Goal: Contribute content: Contribute content

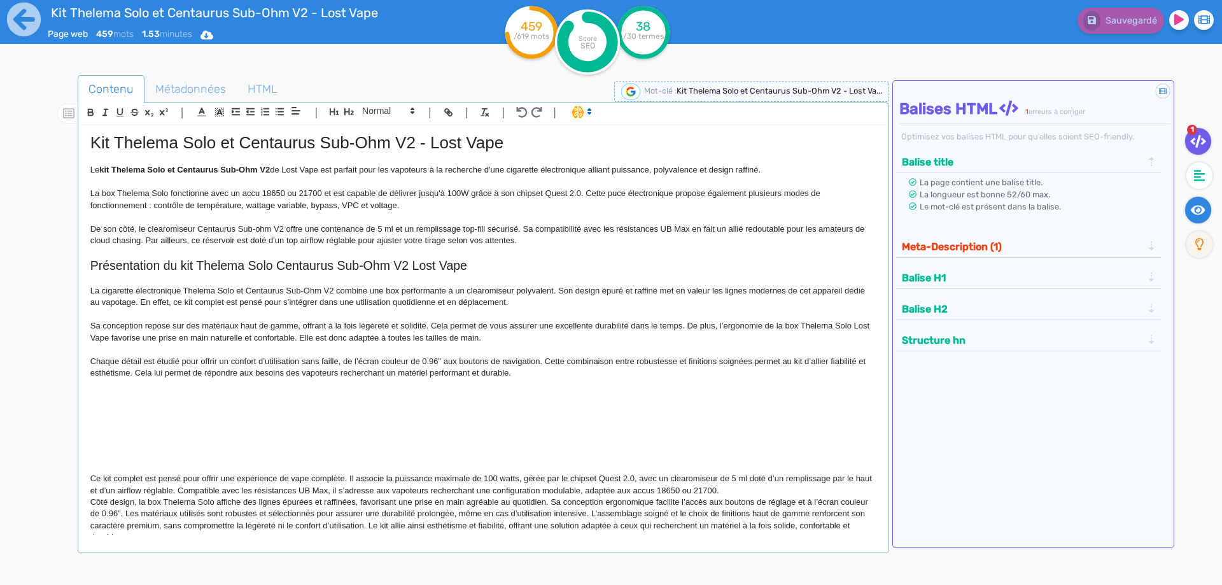
click at [1202, 217] on fa-icon at bounding box center [1198, 210] width 26 height 27
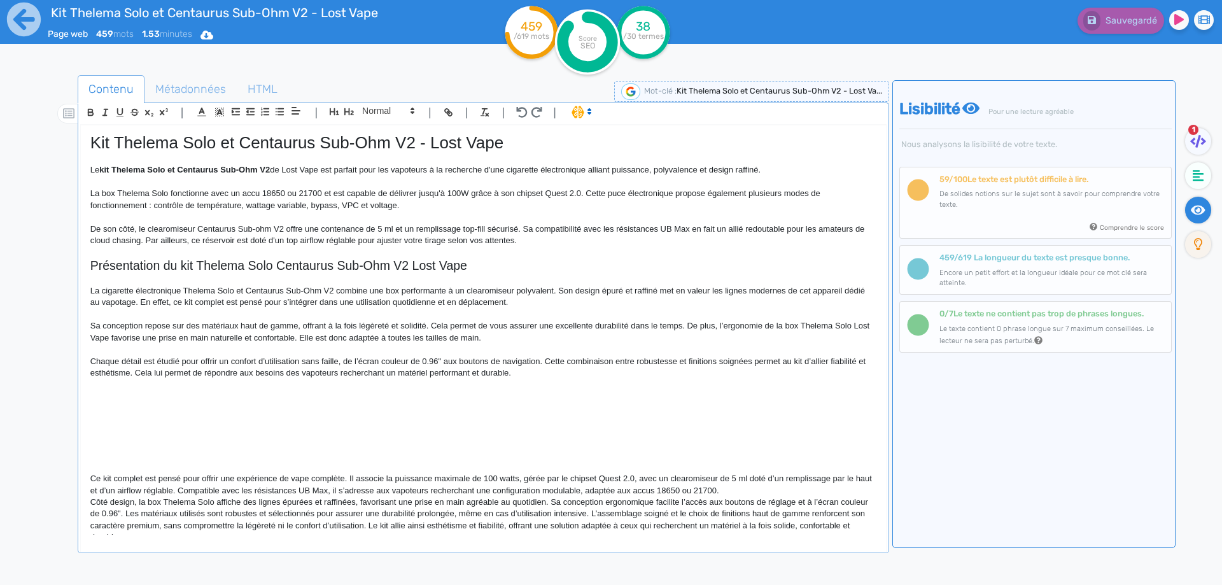
click at [1184, 135] on ul "1" at bounding box center [1197, 196] width 42 height 137
click at [1192, 136] on icon at bounding box center [1198, 141] width 16 height 13
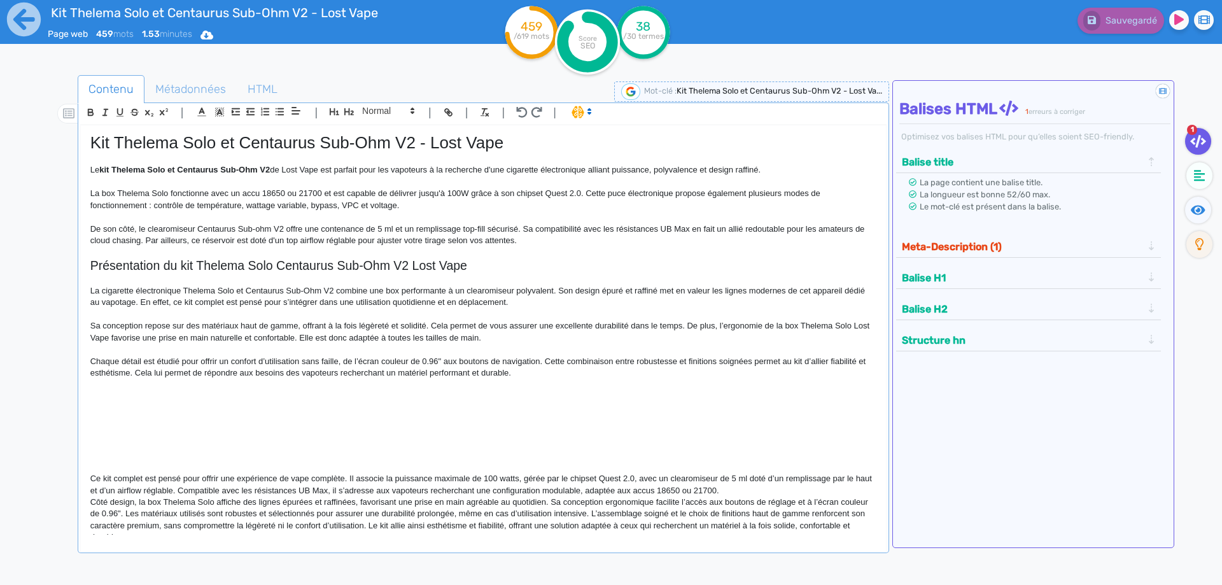
click at [563, 365] on p "Chaque détail est étudié pour offrir un confort d’utilisation sans faille, de l…" at bounding box center [483, 368] width 786 height 24
click at [561, 370] on p "Chaque détail est étudié pour offrir un confort d’utilisation sans faille, de l…" at bounding box center [483, 368] width 786 height 24
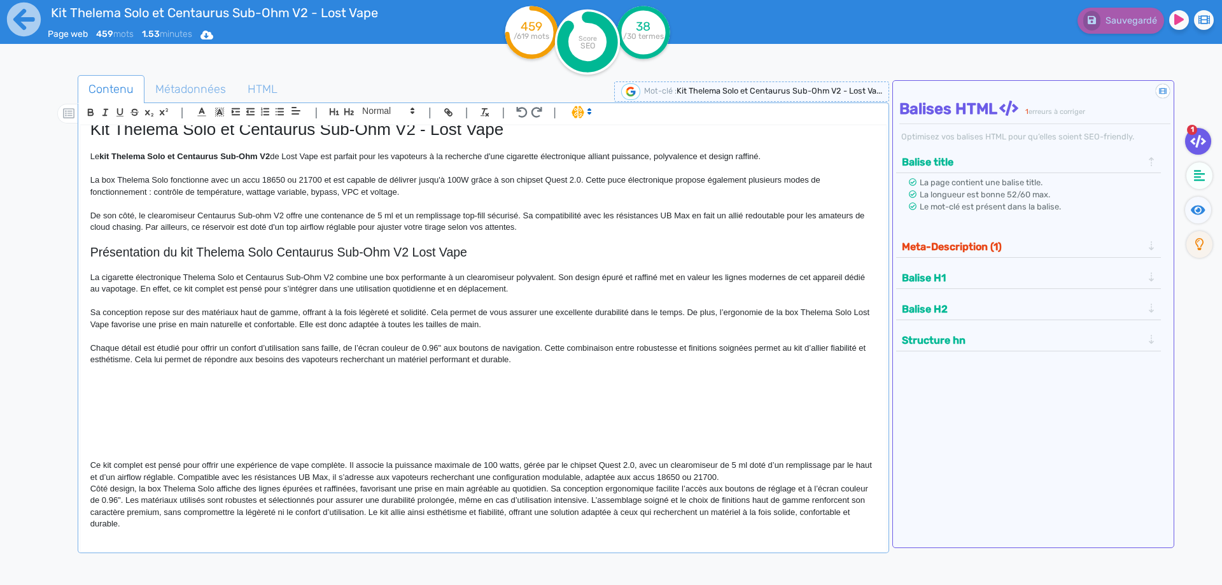
scroll to position [17, 0]
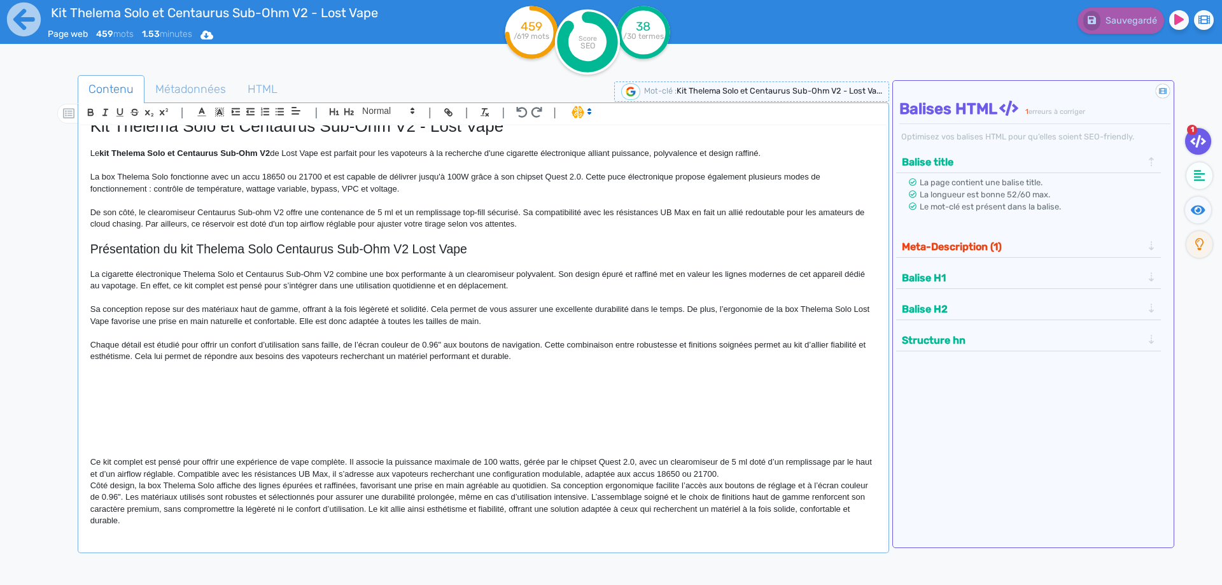
click at [331, 494] on p "Côté design, la box Thelema Solo affiche des lignes épurées et raffinées, favor…" at bounding box center [483, 503] width 786 height 47
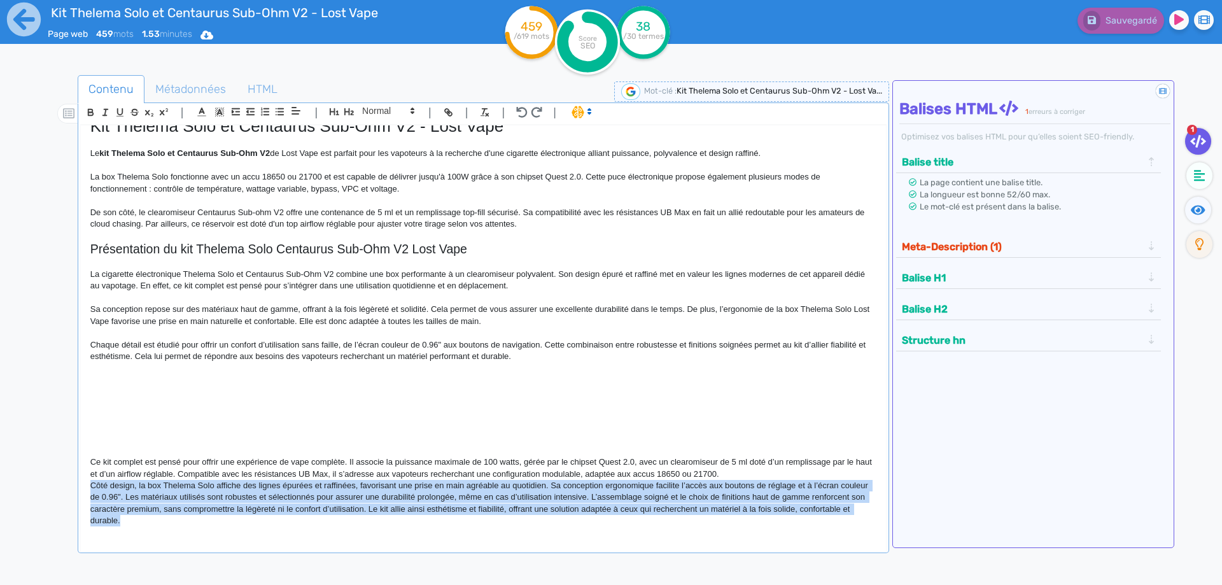
click at [331, 494] on p "Côté design, la box Thelema Solo affiche des lignes épurées et raffinées, favor…" at bounding box center [483, 503] width 786 height 47
click at [331, 492] on p "Côté design, la box Thelema Solo affiche des lignes épurées et raffinées, favor…" at bounding box center [483, 503] width 786 height 47
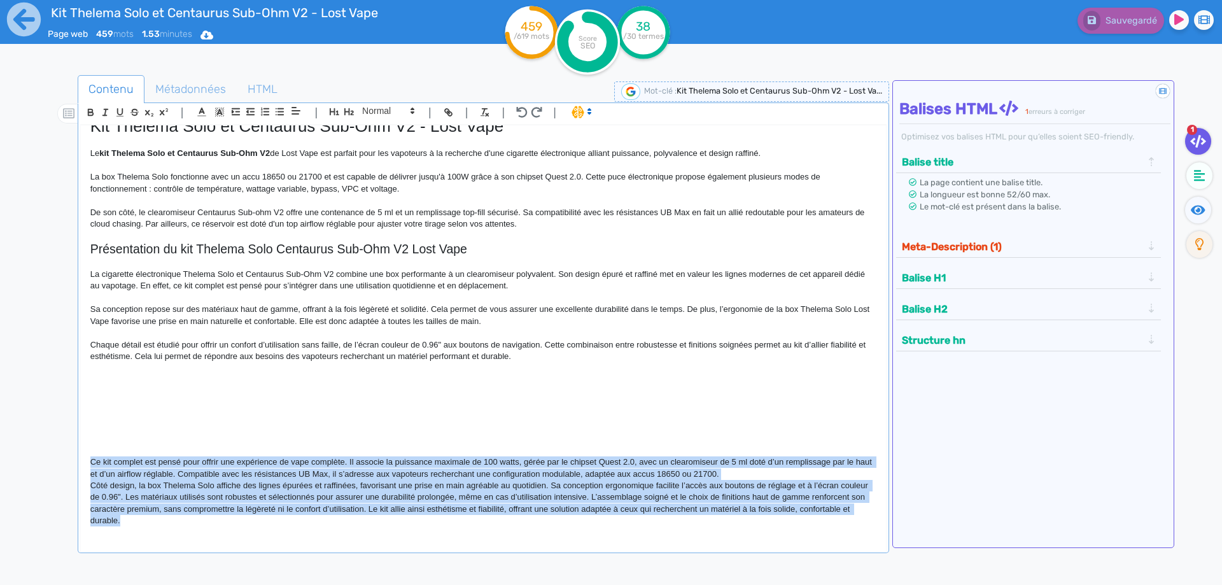
drag, startPoint x: 83, startPoint y: 461, endPoint x: 312, endPoint y: 555, distance: 247.5
click at [312, 555] on div "Contenu Métadonnées HTML | | H3 H4 H5 H6 Normal | | | | Kit Thelema Solo et Cen…" at bounding box center [483, 370] width 811 height 590
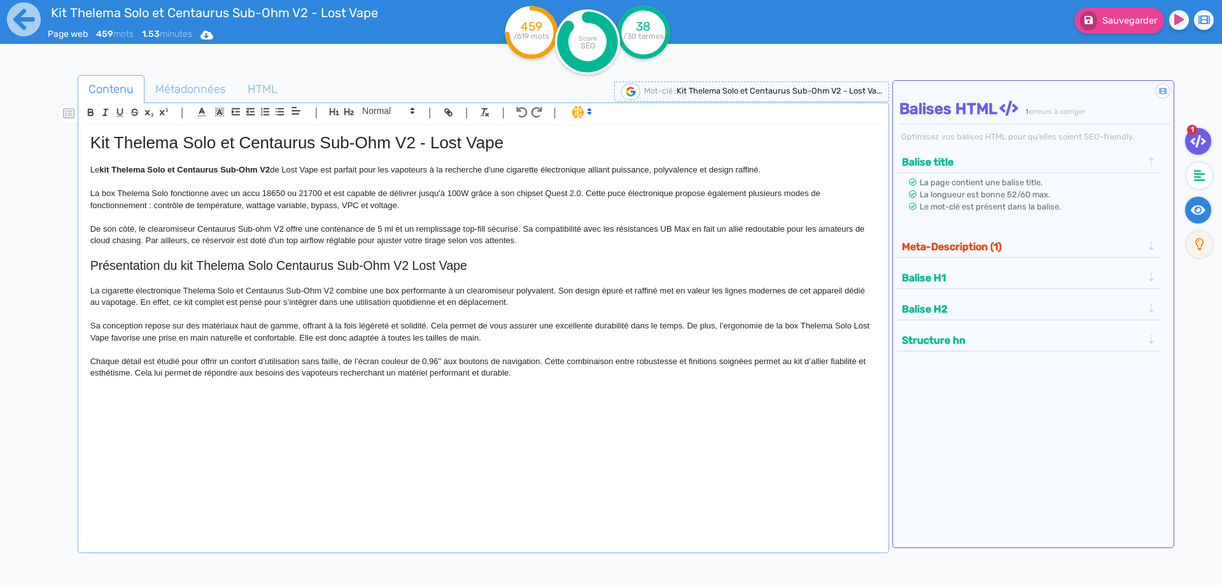
click at [1191, 207] on icon at bounding box center [1198, 210] width 15 height 13
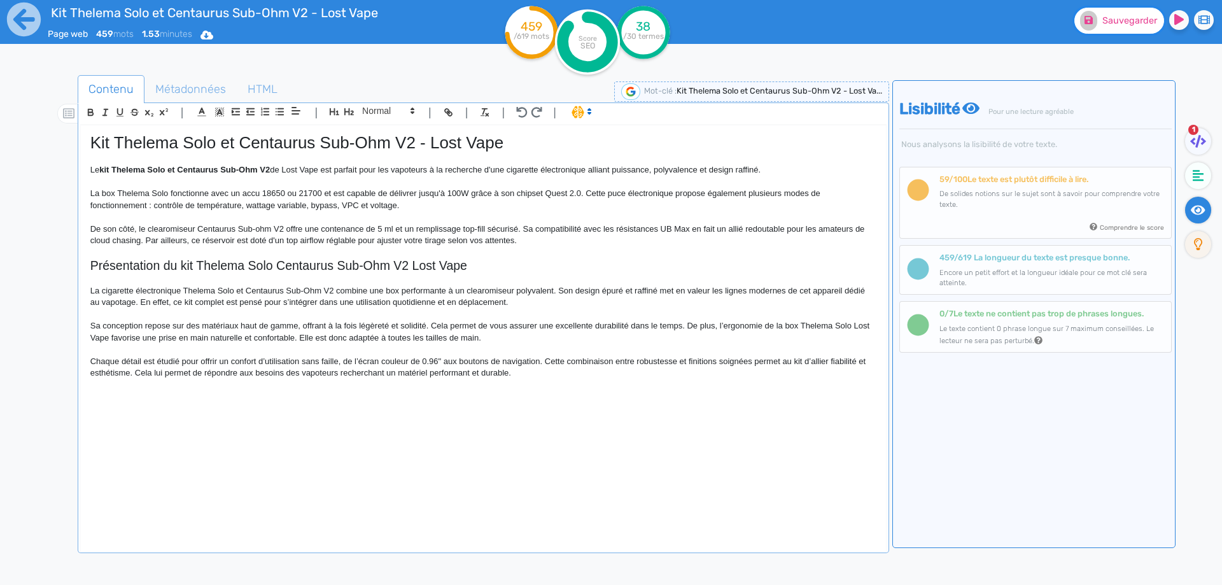
click at [1128, 14] on button "Sauvegarder" at bounding box center [1119, 21] width 90 height 26
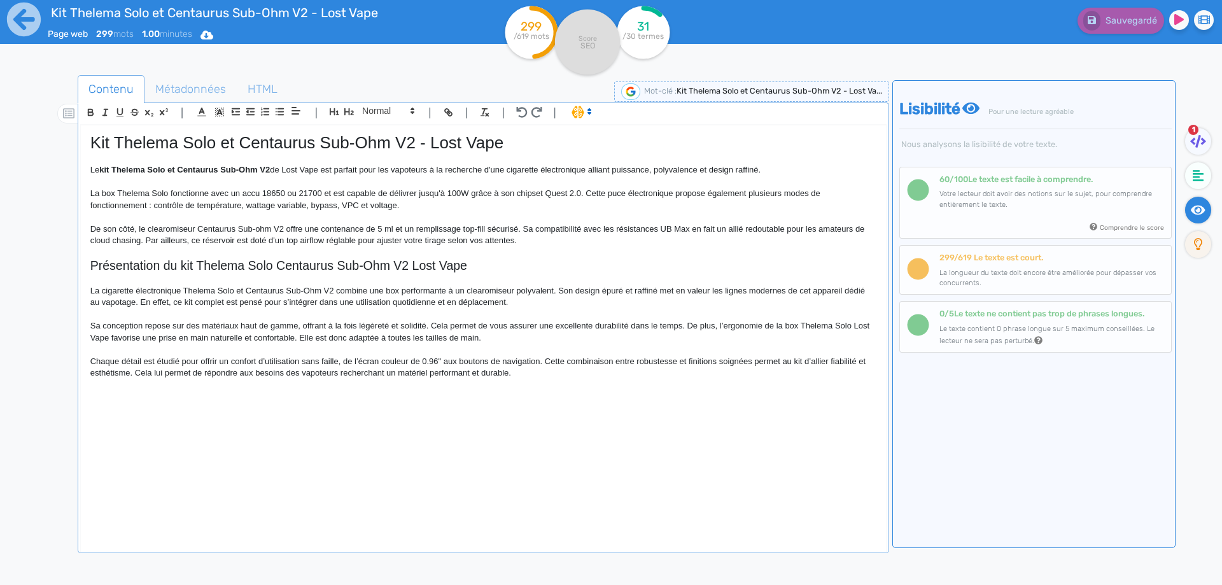
click at [428, 503] on div "Kit Thelema Solo et Centaurus Sub-Ohm V2 - Lost Vape Le kit Thelema Solo et Cen…" at bounding box center [483, 329] width 805 height 409
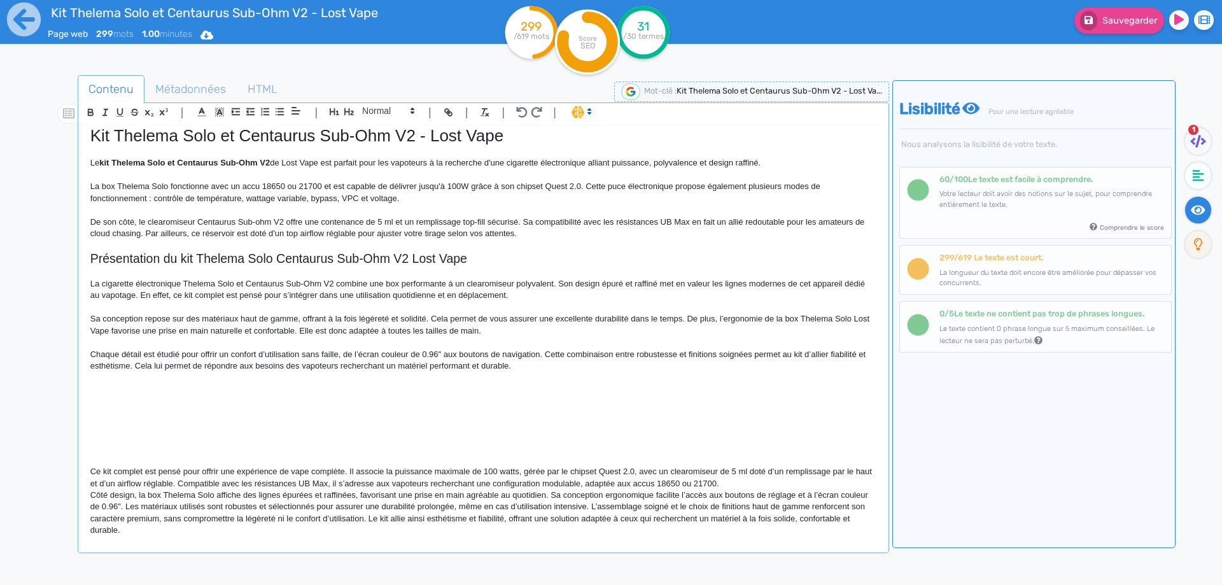
scroll to position [17, 0]
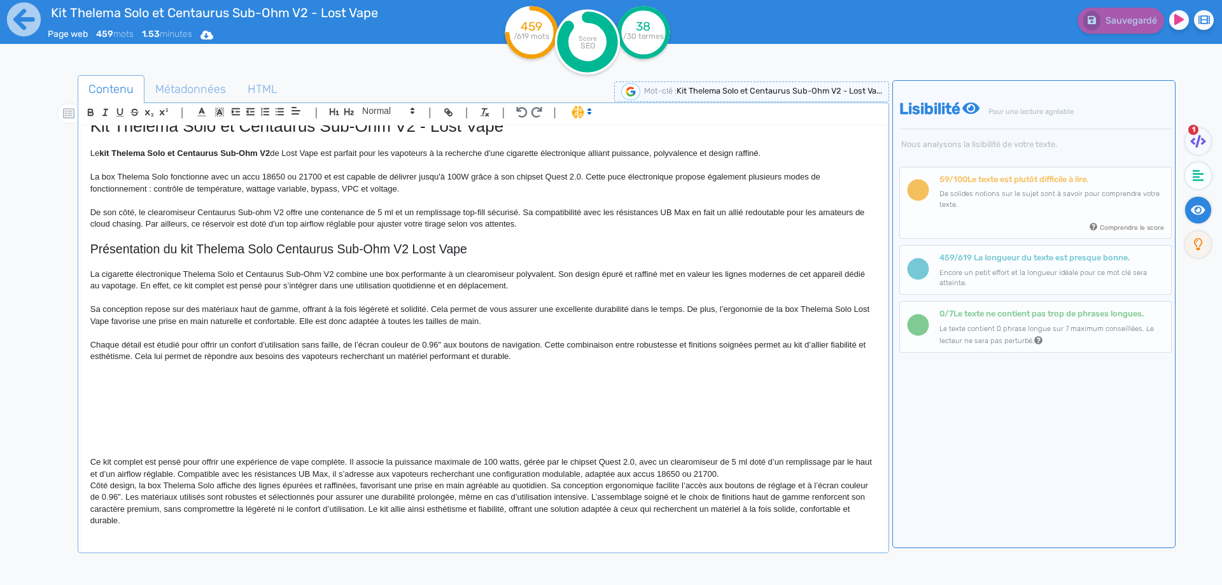
click at [492, 307] on p "Sa conception repose sur des matériaux haut de gamme, offrant à la fois légèret…" at bounding box center [483, 316] width 786 height 24
click at [1134, 16] on span "Sauvegarder" at bounding box center [1129, 20] width 55 height 11
click at [831, 304] on p "Sa conception repose sur des matériaux haut de gamme, offrant à la fois légèret…" at bounding box center [483, 316] width 786 height 24
click at [414, 345] on p "Chaque détail est étudié pour offrir un confort d’utilisation sans faille, de l…" at bounding box center [483, 351] width 786 height 24
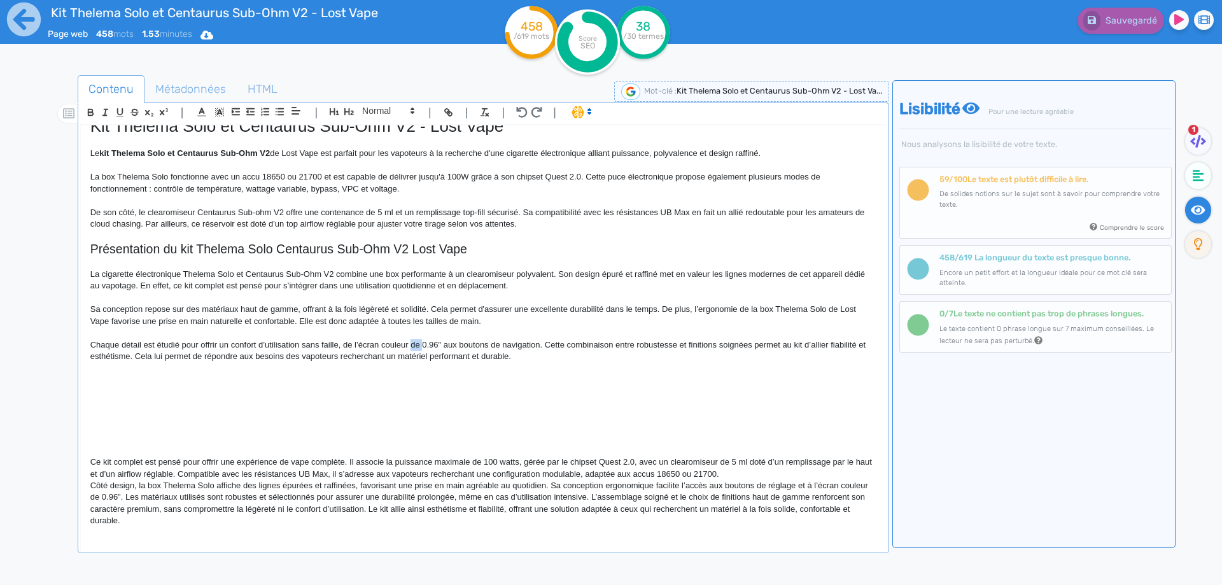
click at [414, 345] on p "Chaque détail est étudié pour offrir un confort d’utilisation sans faille, de l…" at bounding box center [483, 351] width 786 height 24
click at [202, 371] on p at bounding box center [483, 367] width 786 height 11
click at [97, 485] on p "Côté design, la box Thelema Solo affiche des lignes épurées et raffinées, favor…" at bounding box center [483, 503] width 786 height 47
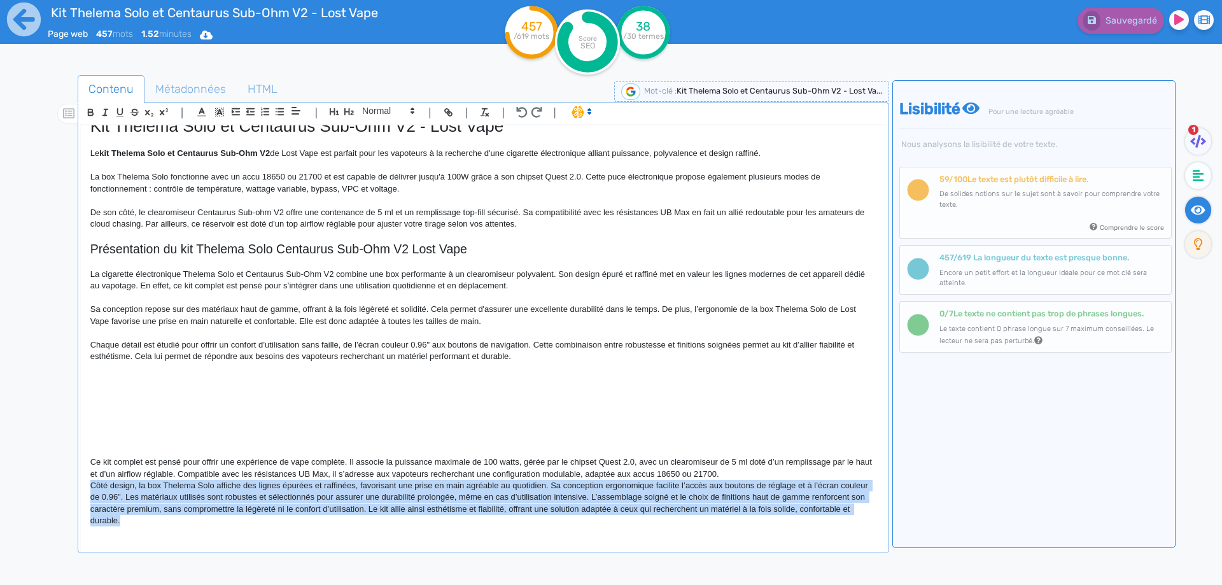
drag, startPoint x: 97, startPoint y: 485, endPoint x: 188, endPoint y: 540, distance: 106.2
click at [188, 540] on div "Kit Thelema Solo et Centaurus Sub-Ohm V2 - Lost Vape Le kit Thelema Solo et Cen…" at bounding box center [483, 341] width 806 height 432
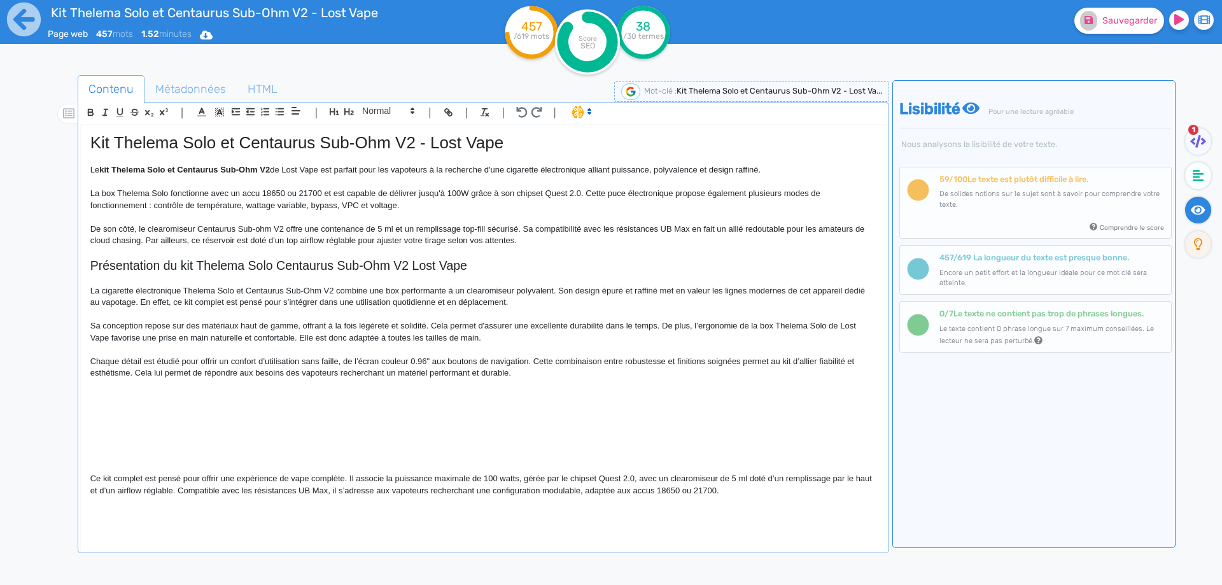
scroll to position [0, 0]
click at [128, 393] on p at bounding box center [483, 396] width 786 height 11
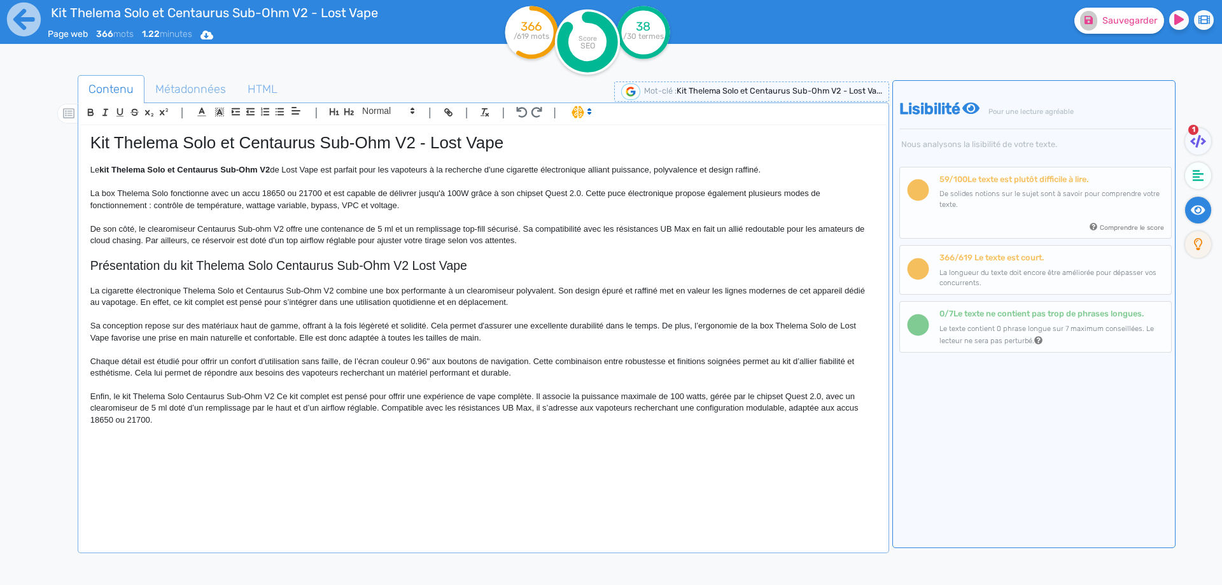
click at [277, 395] on p "Enfin, le kit Thelema Solo Centaurus Sub-Ohm V2 Ce kit complet est pensé pour o…" at bounding box center [483, 408] width 786 height 35
drag, startPoint x: 277, startPoint y: 395, endPoint x: 308, endPoint y: 394, distance: 31.2
click at [308, 394] on p "Enfin, le kit Thelema Solo Centaurus Sub-Ohm V2 Ce kit complet est pensé pour o…" at bounding box center [483, 408] width 786 height 35
click at [1092, 24] on icon at bounding box center [1089, 19] width 8 height 9
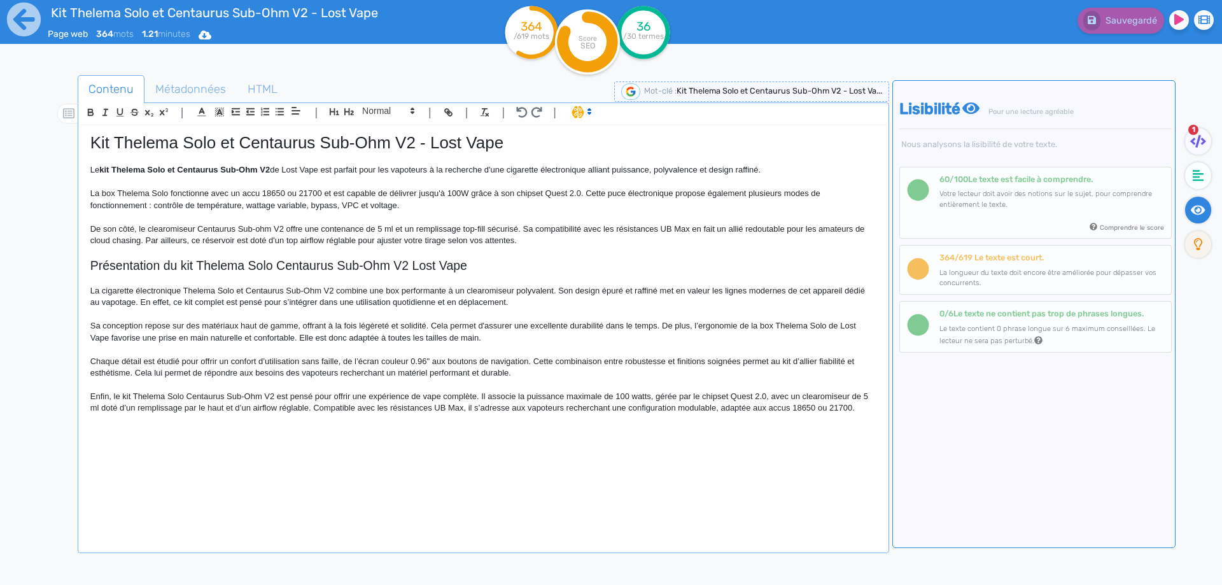
click at [673, 404] on p "Enfin, le kit Thelema Solo Centaurus Sub-Ohm V2 est pensé pour offrir une expér…" at bounding box center [483, 403] width 786 height 24
click at [655, 408] on p "Enfin, le kit Thelema Solo Centaurus Sub-Ohm V2 est pensé pour offrir une expér…" at bounding box center [483, 403] width 786 height 24
click at [831, 412] on p "Enfin, le kit Thelema Solo Centaurus Sub-Ohm V2 est pensé pour offrir une expér…" at bounding box center [483, 403] width 786 height 24
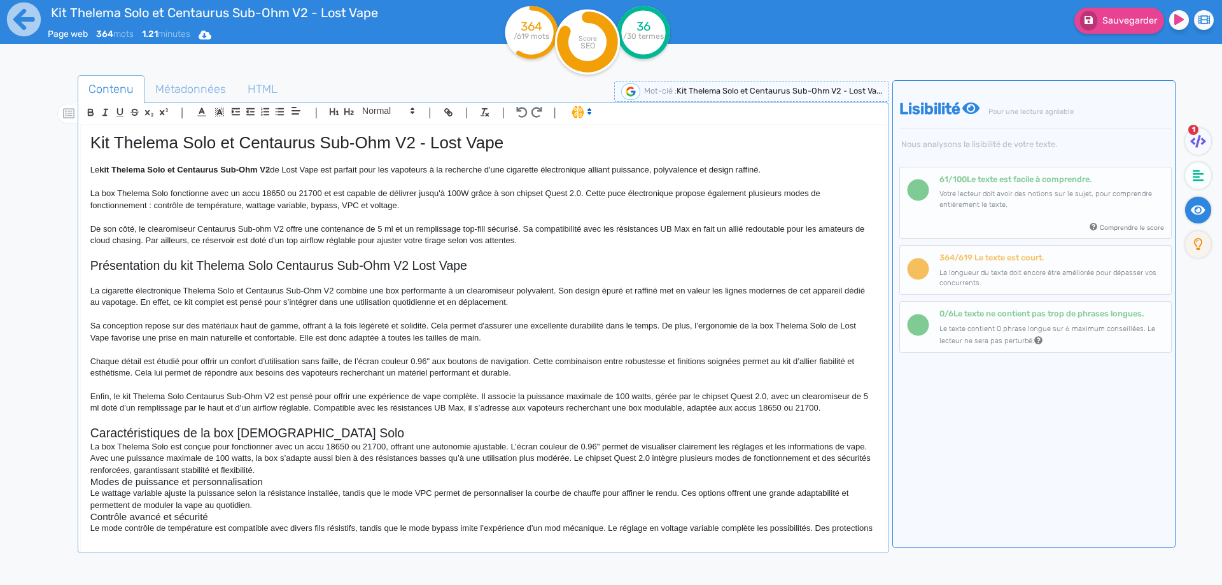
scroll to position [10, 0]
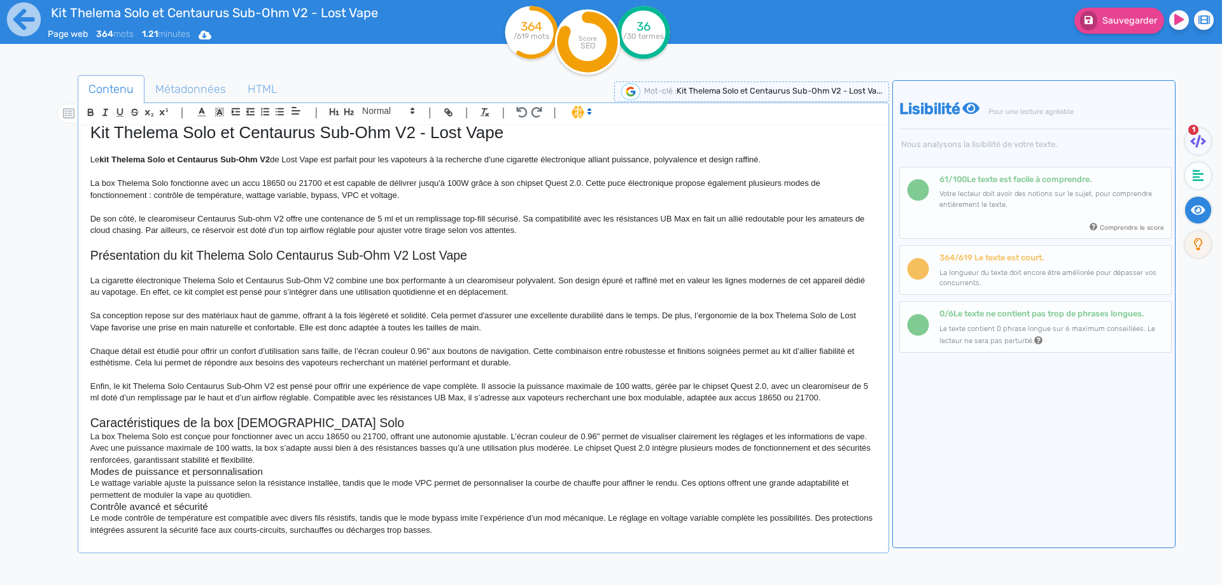
click at [323, 418] on h2 "Caractéristiques de la box [DEMOGRAPHIC_DATA] Solo" at bounding box center [483, 423] width 786 height 15
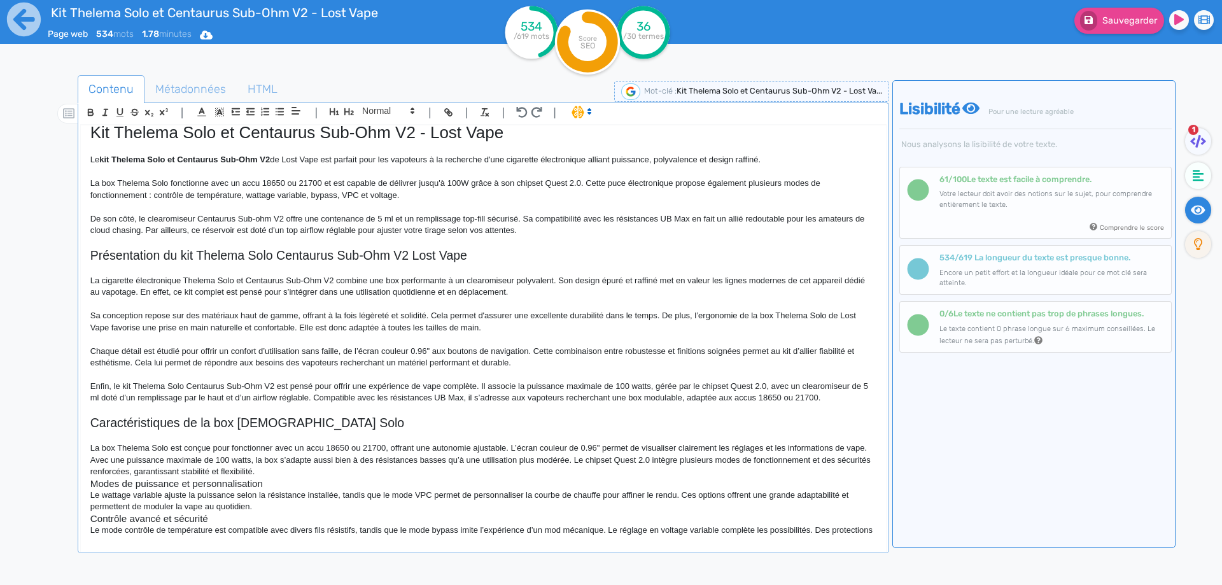
click at [337, 419] on h2 "Caractéristiques de la box [DEMOGRAPHIC_DATA] Solo" at bounding box center [483, 423] width 786 height 15
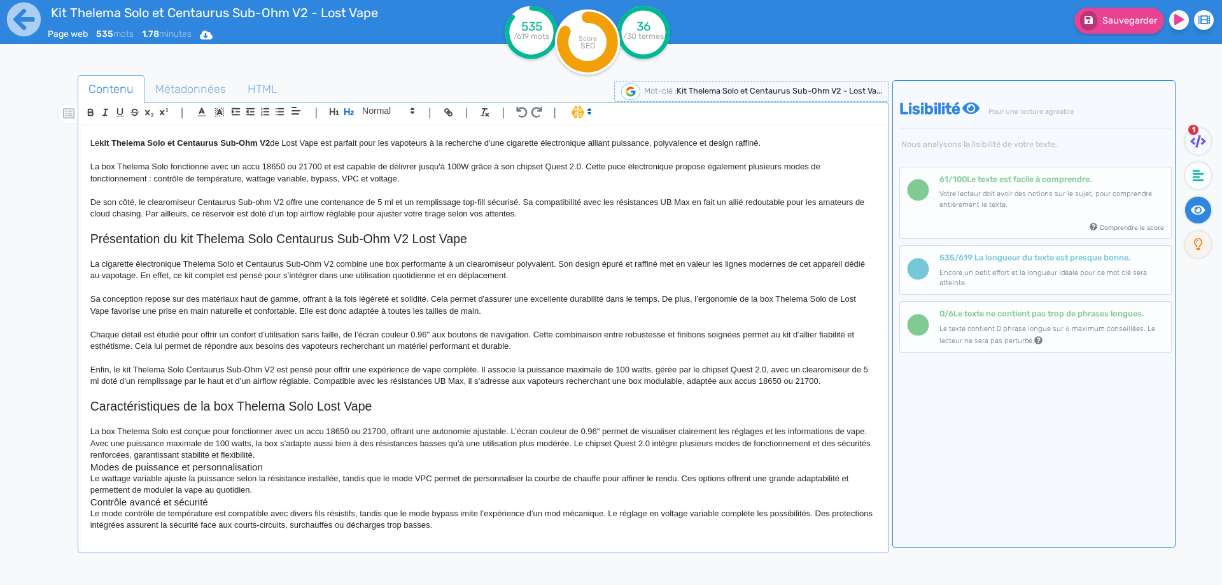
scroll to position [31, 0]
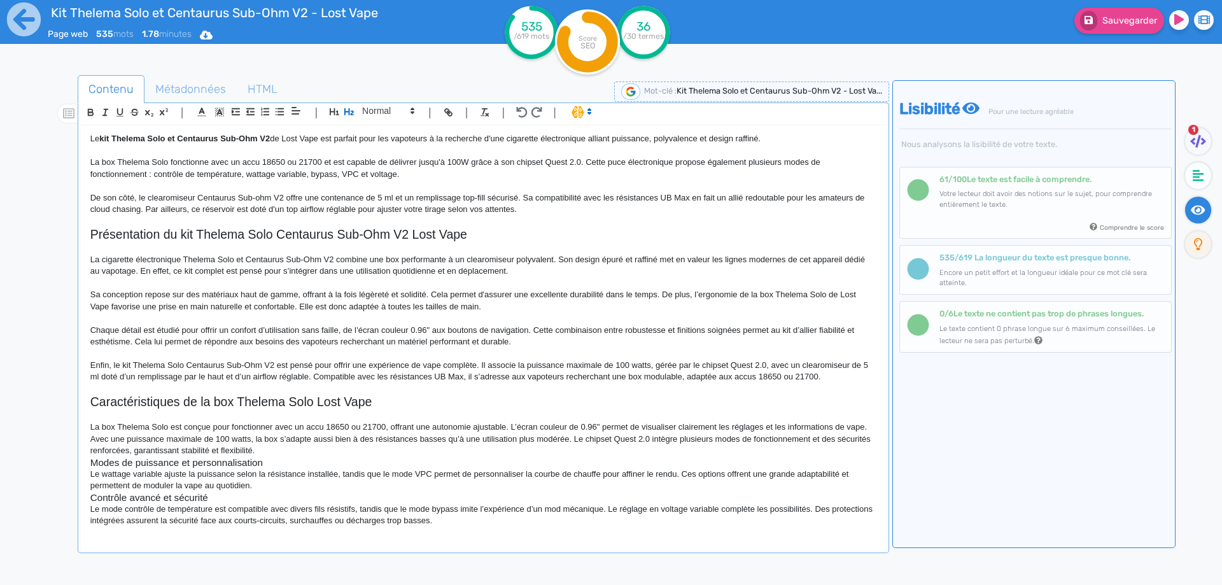
click at [537, 480] on p "Le wattage variable ajuste la puissance selon la résistance installée, tandis q…" at bounding box center [483, 480] width 786 height 24
click at [536, 461] on h3 "Modes de puissance et personnalisation" at bounding box center [483, 462] width 786 height 11
click at [536, 454] on p "La box Thelema Solo est conçue pour fonctionner avec un accu 18650 ou 21700, of…" at bounding box center [483, 438] width 786 height 35
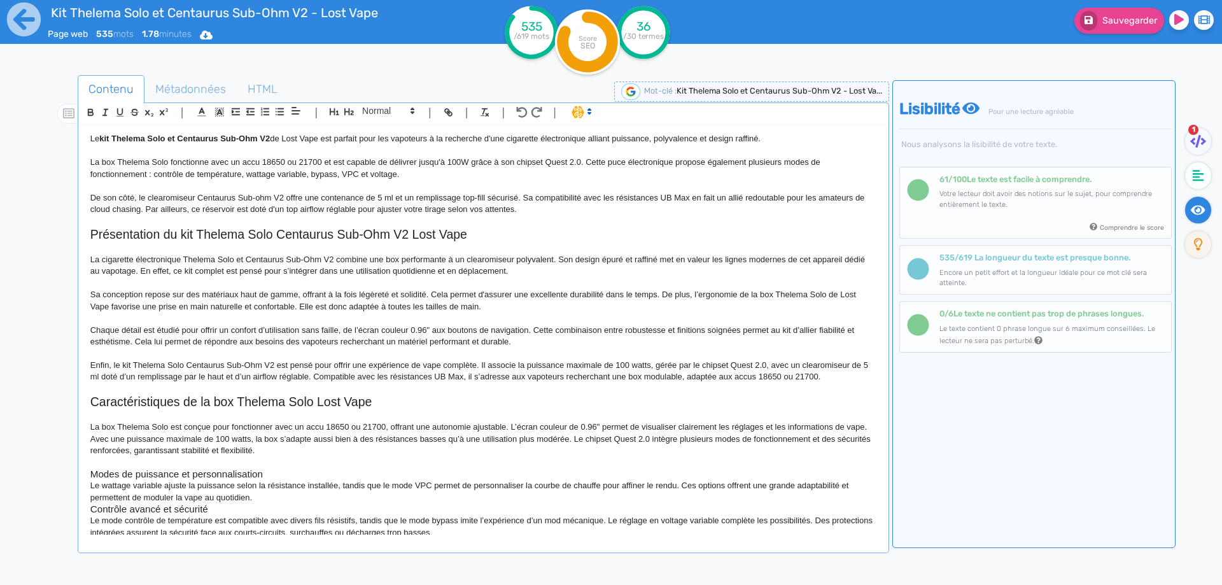
click at [302, 479] on h3 "Modes de puissance et personnalisation" at bounding box center [483, 473] width 786 height 11
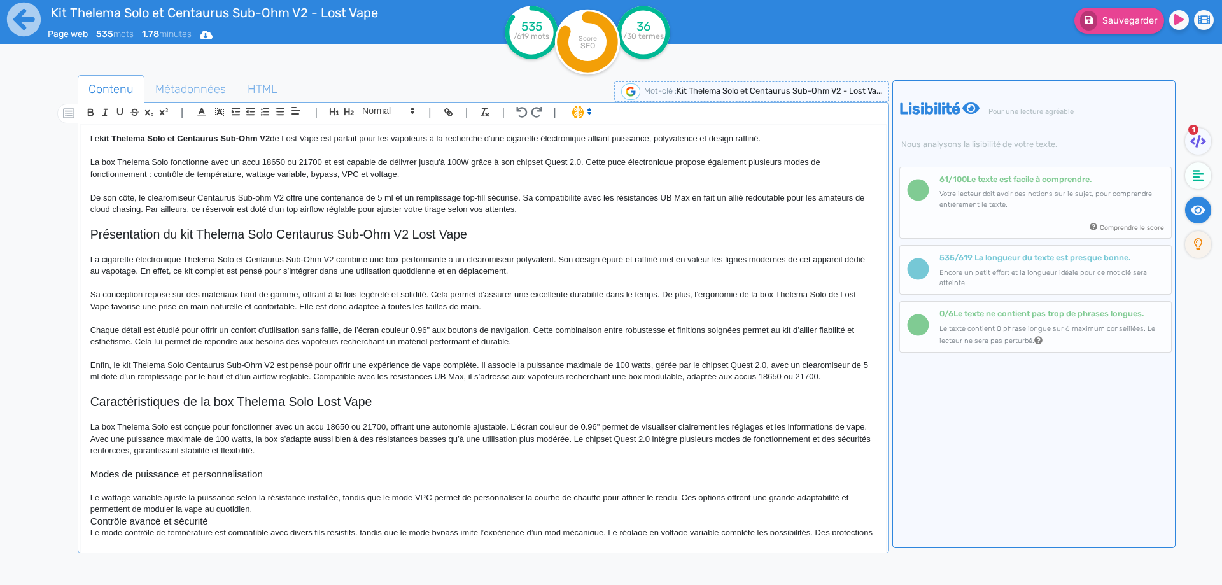
click at [311, 508] on p "Le wattage variable ajuste la puissance selon la résistance installée, tandis q…" at bounding box center [483, 504] width 786 height 24
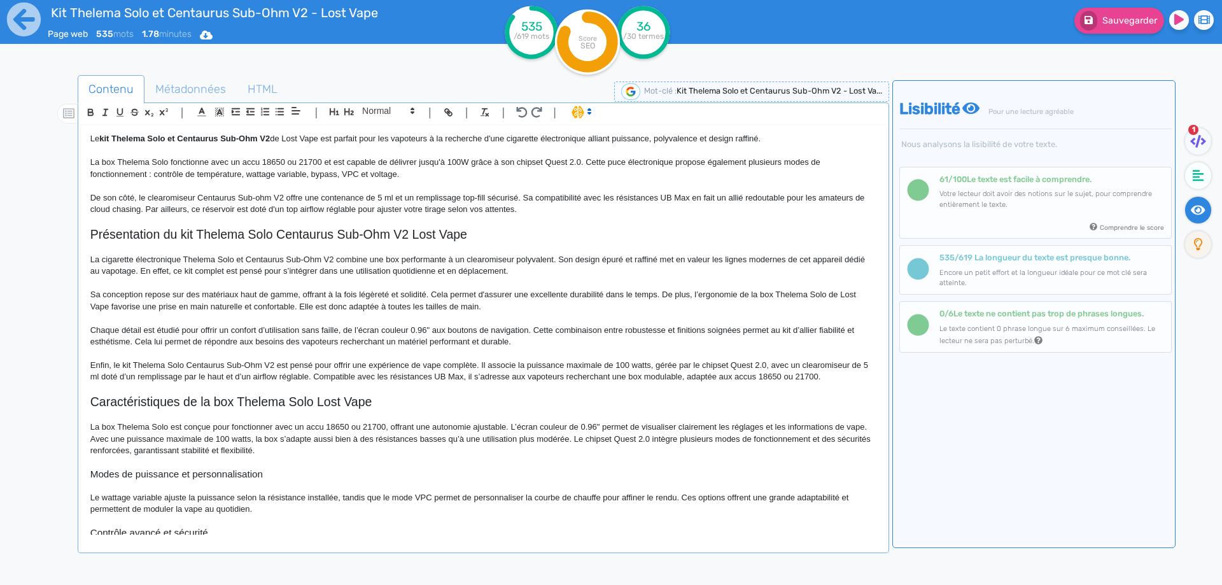
click at [281, 529] on h3 "Contrôle avancé et sécurité" at bounding box center [483, 532] width 786 height 11
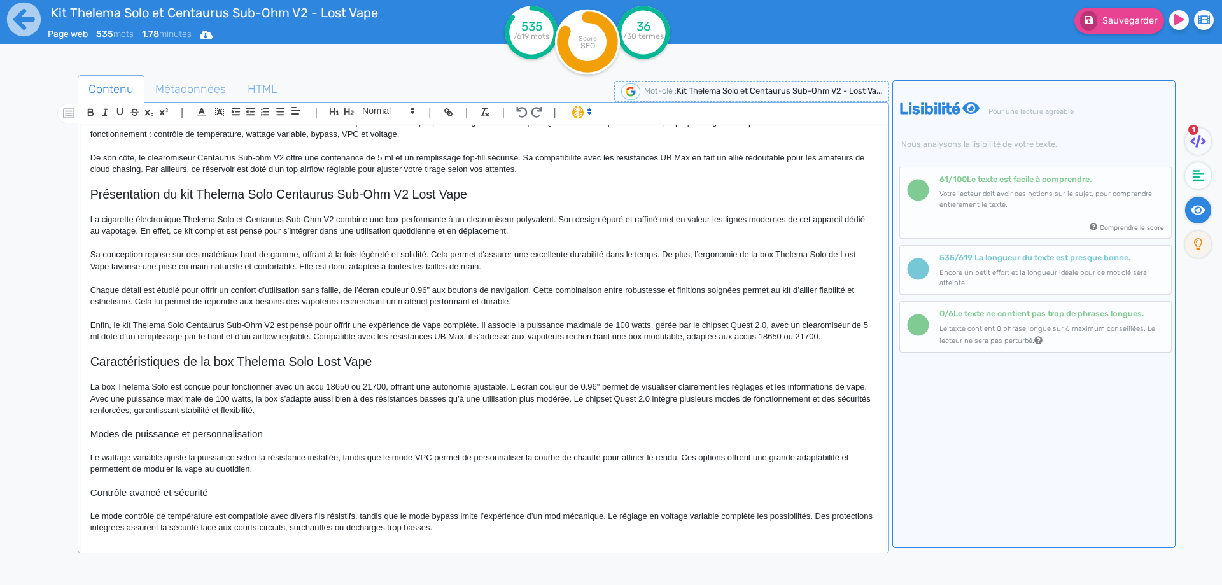
scroll to position [78, 0]
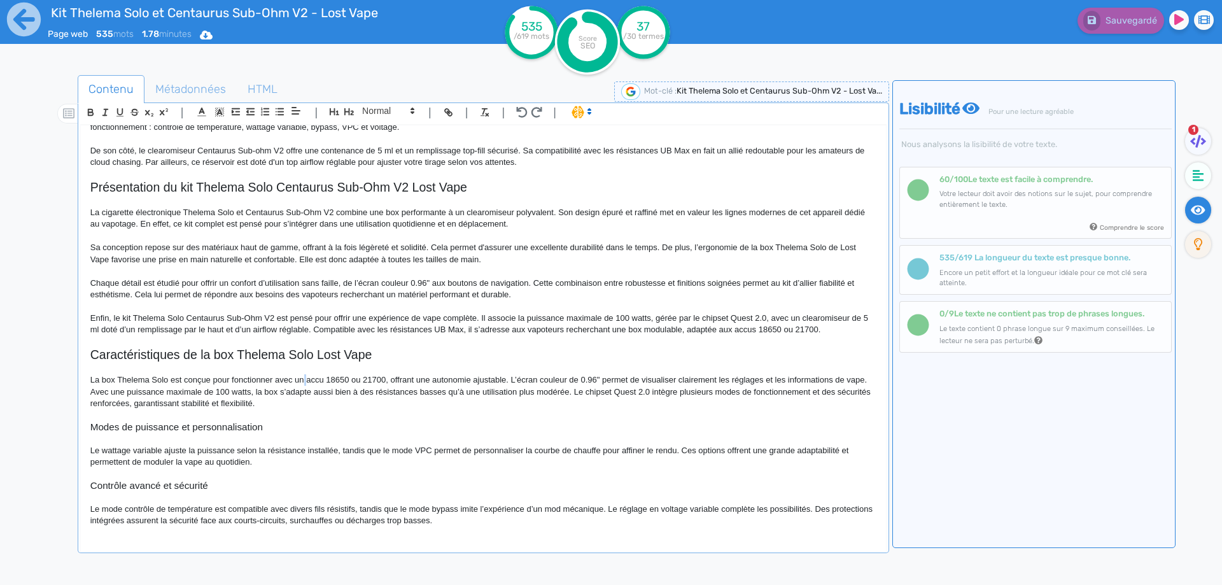
click at [305, 381] on p "La box Thelema Solo est conçue pour fonctionner avec un accu 18650 ou 21700, of…" at bounding box center [483, 391] width 786 height 35
click at [307, 381] on p "La box Thelema Solo est conçue pour fonctionner avec un seul accu 18650 ou 2170…" at bounding box center [483, 391] width 786 height 35
drag, startPoint x: 307, startPoint y: 381, endPoint x: 390, endPoint y: 381, distance: 82.1
click at [390, 381] on p "La box Thelema Solo est conçue pour fonctionner avec un seul accu 18650 ou 2170…" at bounding box center [483, 391] width 786 height 35
click at [429, 419] on p at bounding box center [483, 415] width 786 height 11
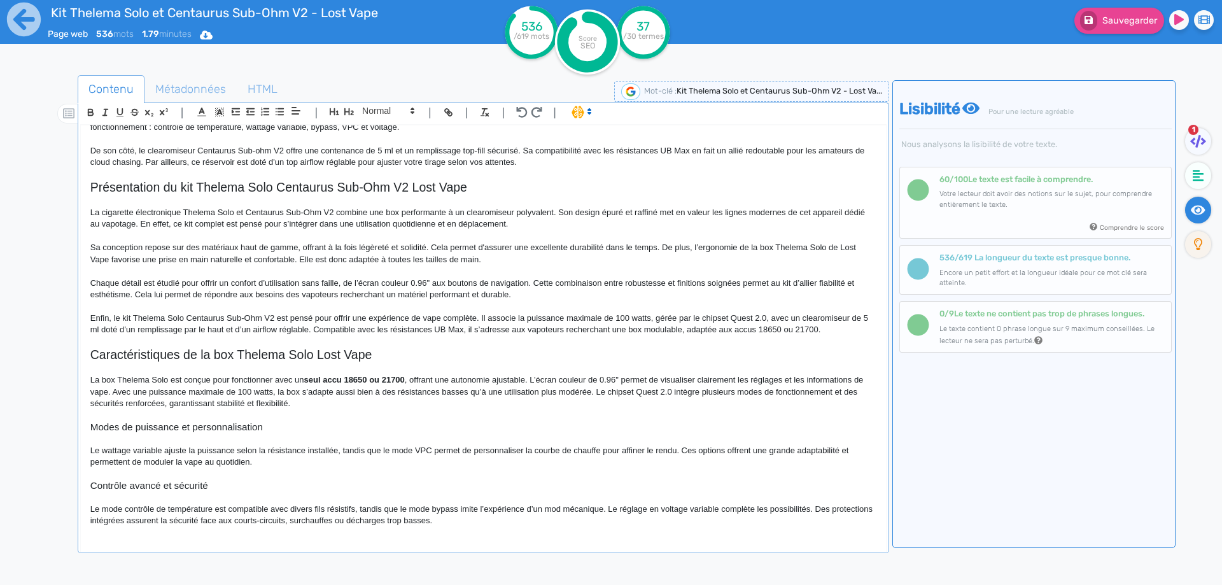
click at [423, 377] on p "La box Thelema Solo est conçue pour fonctionner avec un seul accu 18650 ou 2170…" at bounding box center [483, 391] width 786 height 35
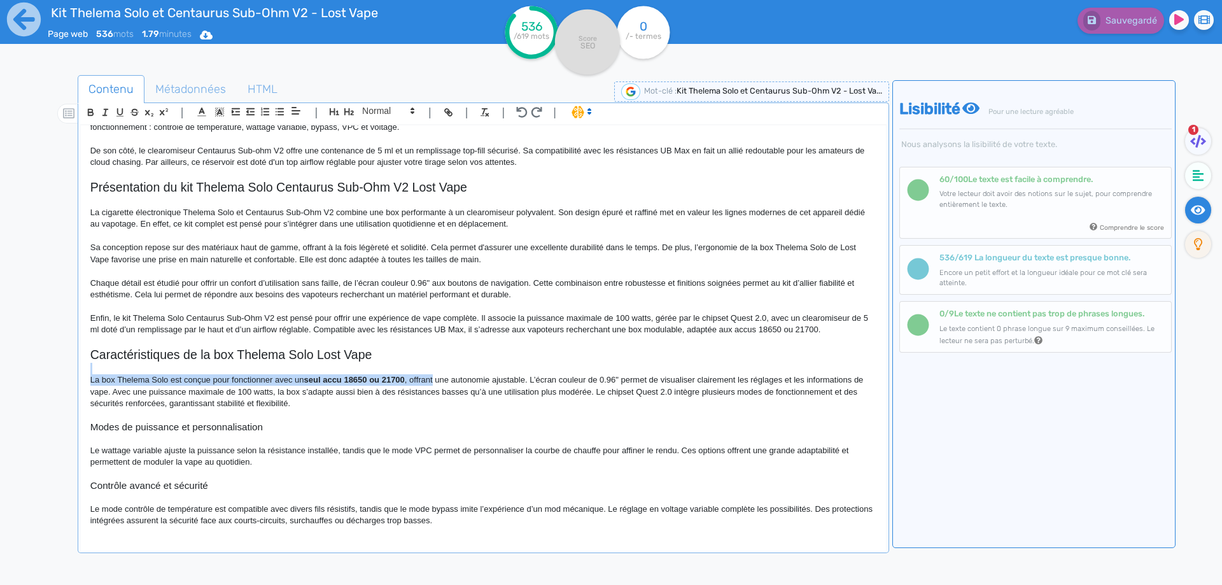
drag, startPoint x: 423, startPoint y: 377, endPoint x: 504, endPoint y: 373, distance: 81.6
click at [504, 373] on div "Kit Thelema Solo et Centaurus Sub-Ohm V2 - Lost Vape Le kit Thelema Solo et Cen…" at bounding box center [483, 329] width 805 height 409
click at [511, 377] on p "La box Thelema Solo est conçue pour fonctionner avec un seul accu 18650 ou 2170…" at bounding box center [483, 391] width 786 height 35
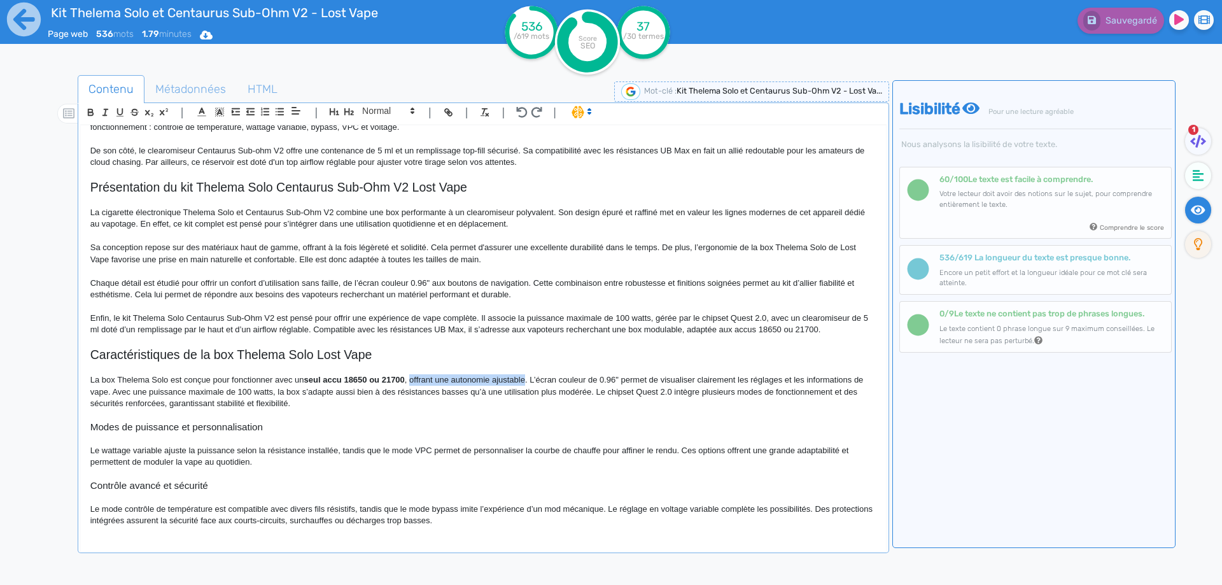
drag, startPoint x: 511, startPoint y: 377, endPoint x: 421, endPoint y: 383, distance: 89.9
click at [421, 383] on p "La box Thelema Solo est conçue pour fonctionner avec un seul accu 18650 ou 2170…" at bounding box center [483, 391] width 786 height 35
click at [412, 379] on p "La box [DEMOGRAPHIC_DATA] Solo est conçue pour fonctionner avec un seul accu 18…" at bounding box center [483, 391] width 786 height 35
click at [756, 376] on p "La box [DEMOGRAPHIC_DATA] Solo est conçue pour fonctionner avec un seul accu 18…" at bounding box center [483, 391] width 786 height 35
click at [198, 396] on p "La box [DEMOGRAPHIC_DATA] Solo est conçue pour fonctionner avec un seul accu 18…" at bounding box center [483, 391] width 786 height 35
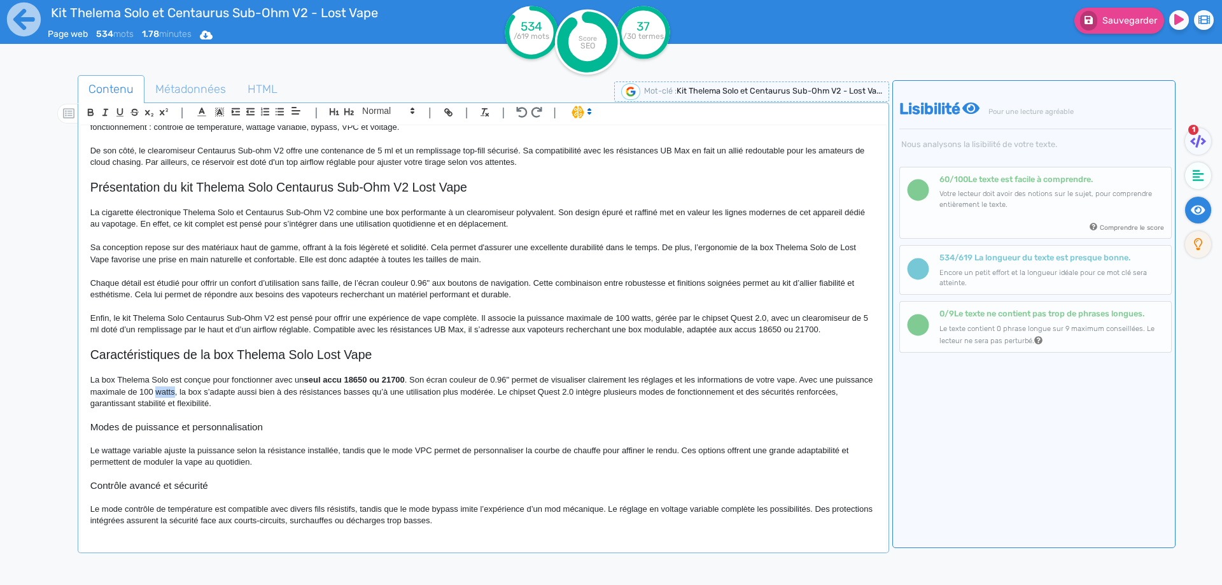
click at [198, 396] on p "La box [DEMOGRAPHIC_DATA] Solo est conçue pour fonctionner avec un seul accu 18…" at bounding box center [483, 391] width 786 height 35
click at [575, 390] on p "La box [DEMOGRAPHIC_DATA] Solo est conçue pour fonctionner avec un seul accu 18…" at bounding box center [483, 391] width 786 height 35
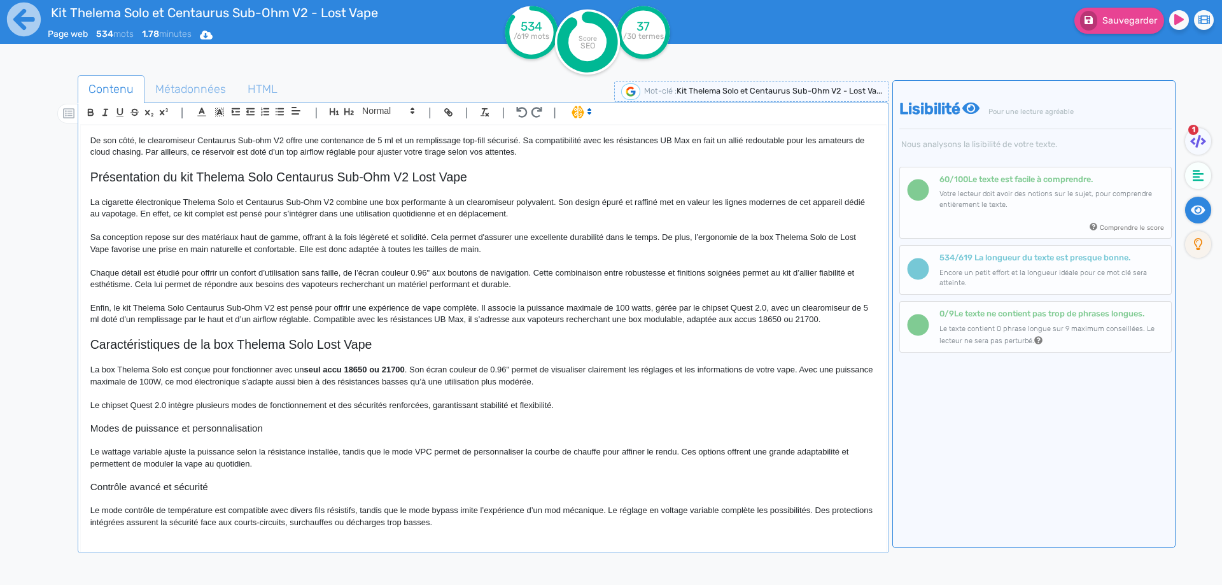
scroll to position [90, 0]
click at [600, 406] on p "Le chipset Quest 2.0 intègre plusieurs modes de fonctionnement et des sécurités…" at bounding box center [483, 403] width 786 height 11
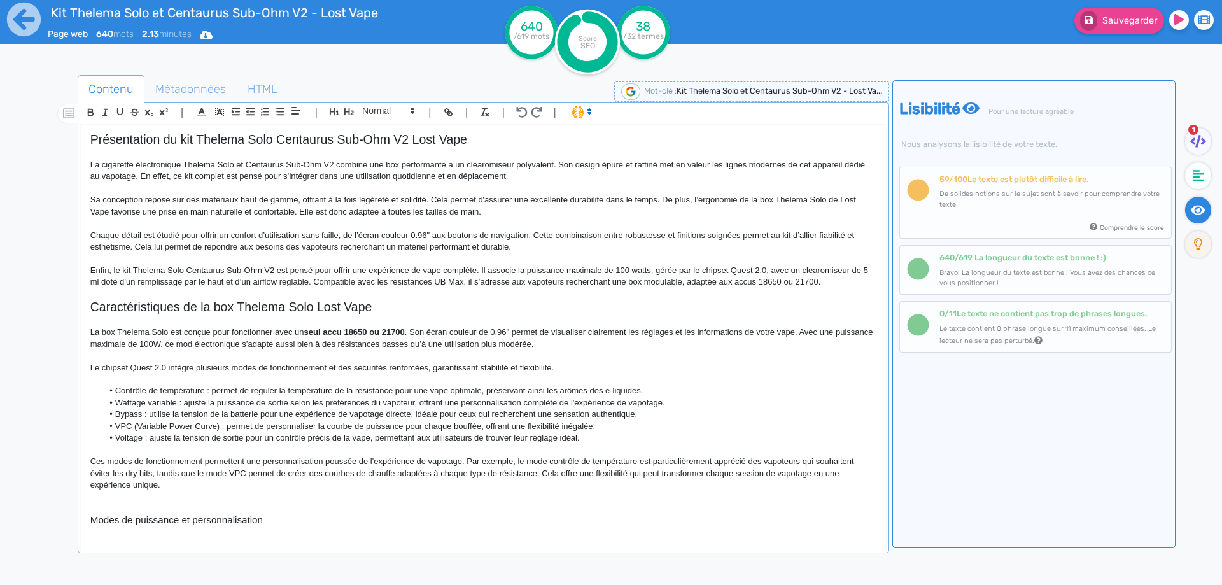
scroll to position [156, 0]
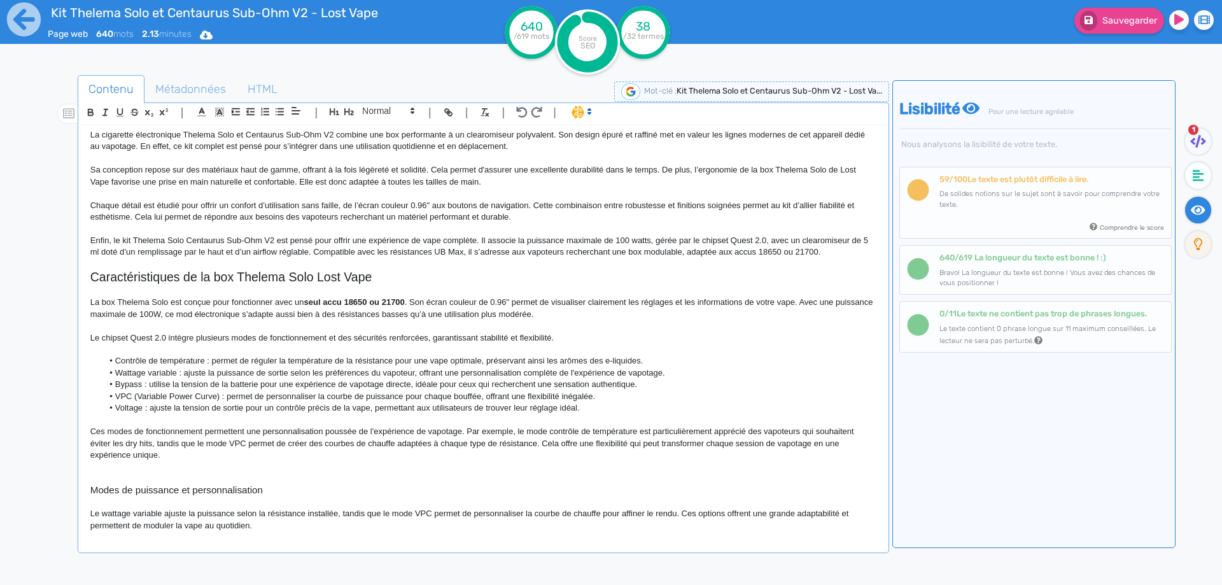
click at [116, 432] on p "Ces modes de fonctionnement permettent une personnalisation poussée de l'expéri…" at bounding box center [483, 443] width 786 height 35
drag, startPoint x: 116, startPoint y: 432, endPoint x: 171, endPoint y: 426, distance: 55.0
click at [171, 426] on p "Ces modes de fonctionnement permettent une personnalisation poussée de l'expéri…" at bounding box center [483, 443] width 786 height 35
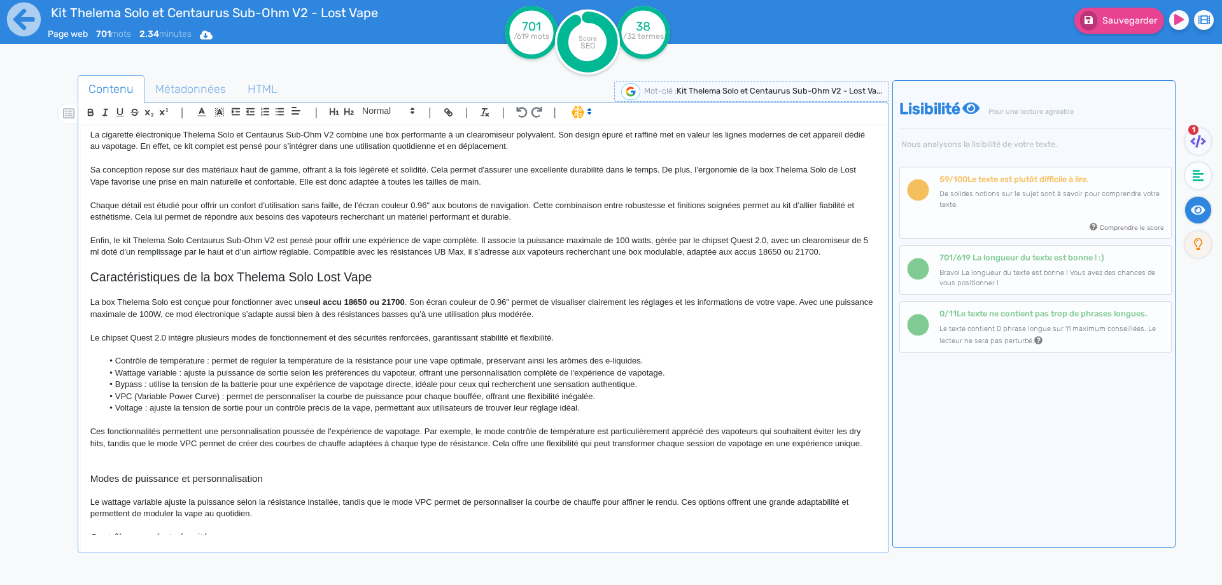
click at [181, 426] on p "Ces fonctionnalités permettent une personnalisation poussée de l'expérience de …" at bounding box center [483, 438] width 786 height 24
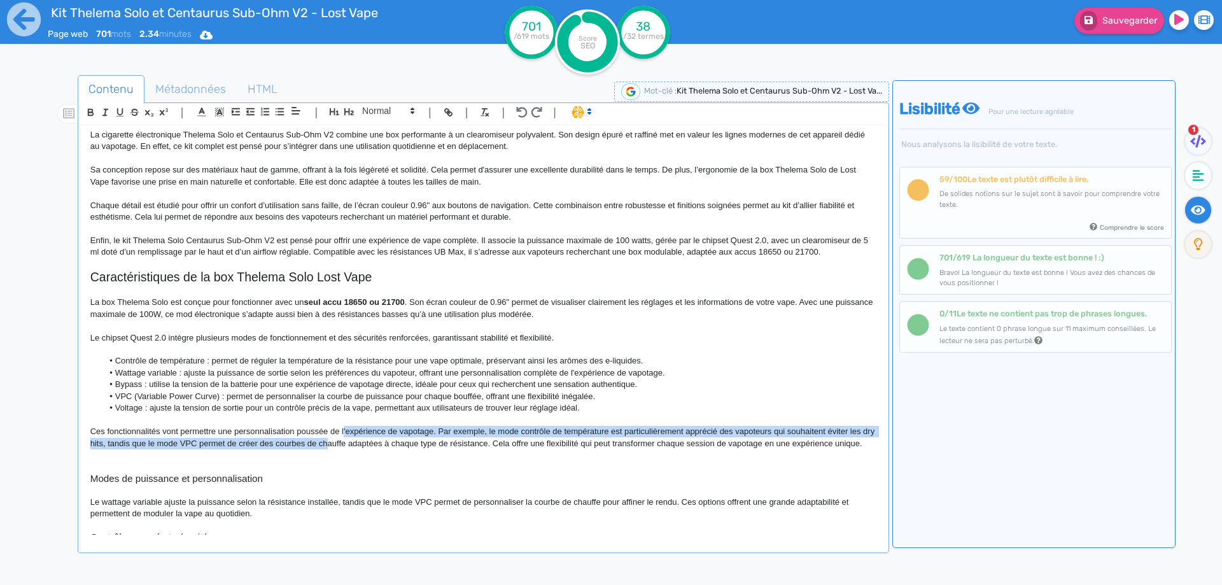
click at [343, 437] on p "Ces fonctionnalités vont permettre une personnalisation poussée de l'expérience…" at bounding box center [483, 438] width 786 height 24
click at [346, 432] on p "Ces fonctionnalités vont permettre une personnalisation poussée de l'expérience…" at bounding box center [483, 438] width 786 height 24
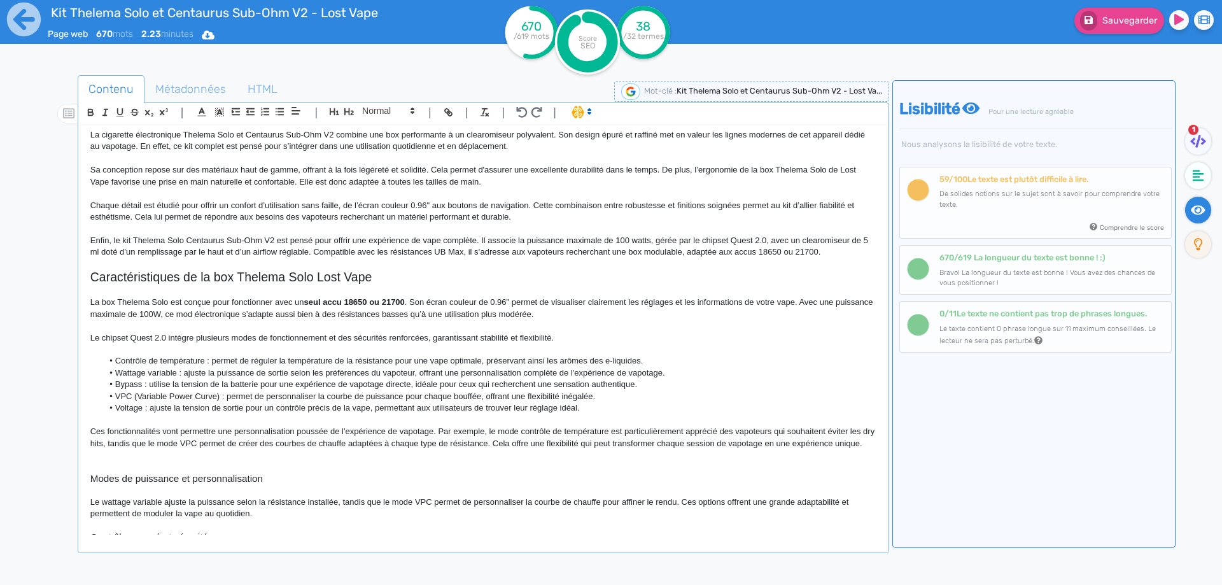
click at [345, 432] on p "Ces fonctionnalités vont permettre une personnalisation poussée de l'expérience…" at bounding box center [483, 438] width 786 height 24
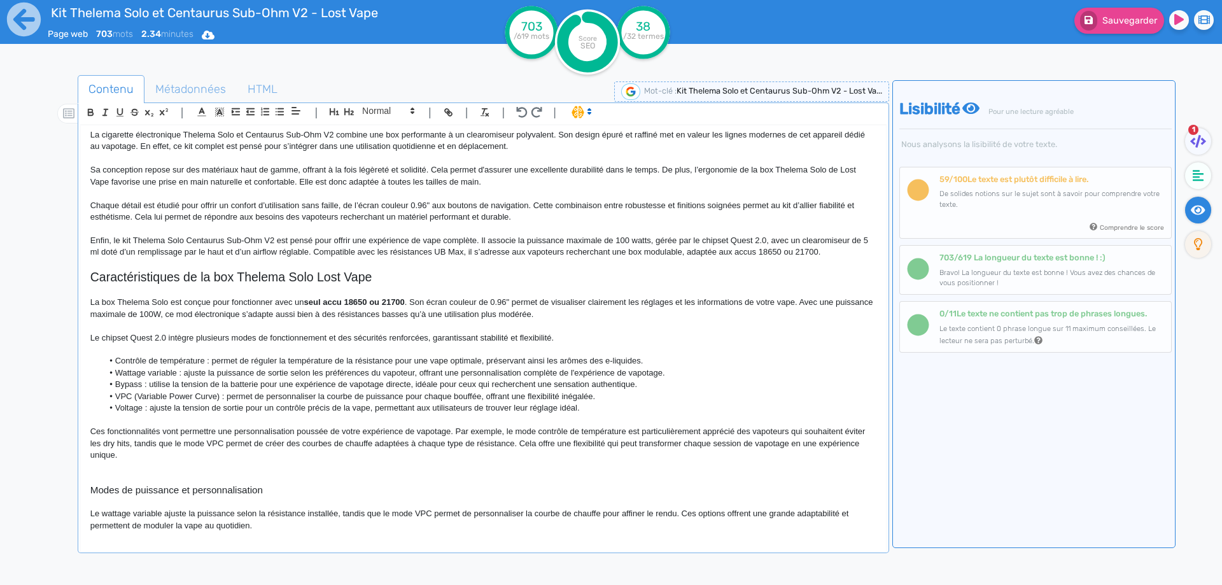
click at [651, 430] on p "Ces fonctionnalités vont permettre une personnalisation poussée de votre expéri…" at bounding box center [483, 443] width 786 height 35
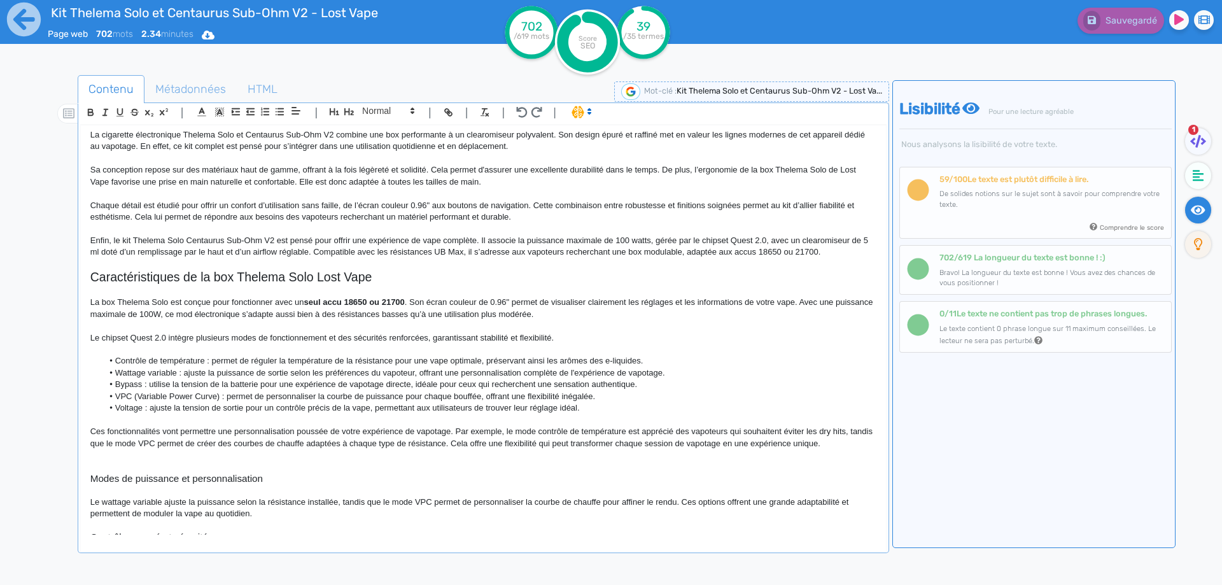
click at [344, 444] on p "Ces fonctionnalités vont permettre une personnalisation poussée de votre expéri…" at bounding box center [483, 438] width 786 height 24
drag, startPoint x: 344, startPoint y: 444, endPoint x: 460, endPoint y: 440, distance: 115.9
click at [460, 440] on p "Ces fonctionnalités vont permettre une personnalisation poussée de votre expéri…" at bounding box center [483, 438] width 786 height 24
click at [470, 460] on p at bounding box center [483, 454] width 786 height 11
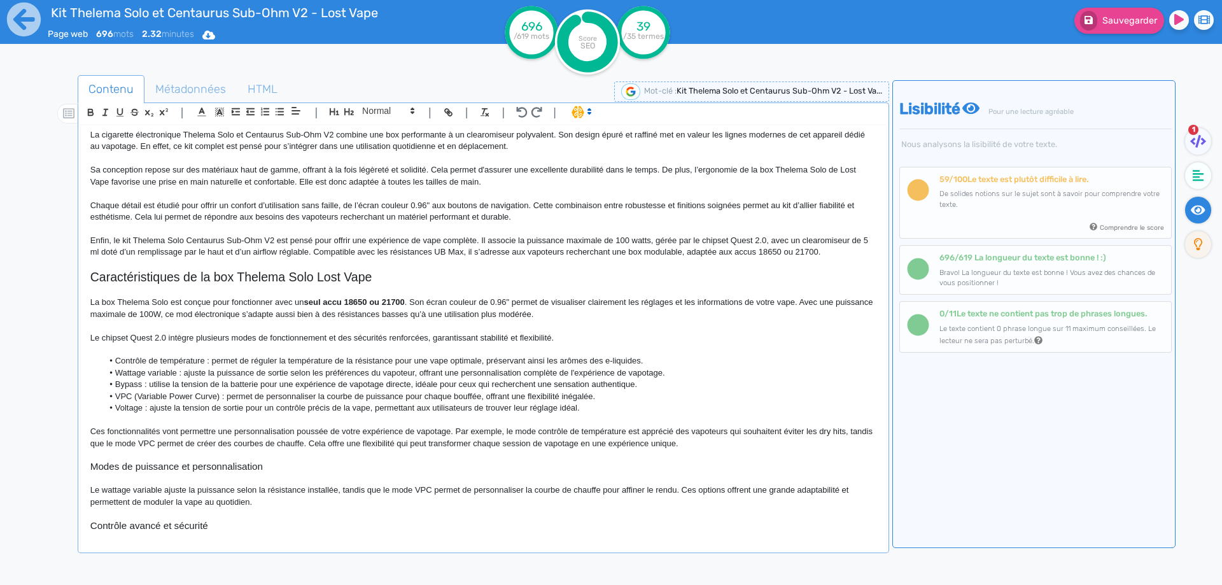
drag, startPoint x: 574, startPoint y: 444, endPoint x: 568, endPoint y: 445, distance: 6.5
click at [572, 445] on p "Ces fonctionnalités vont permettre une personnalisation poussée de votre expéri…" at bounding box center [483, 438] width 786 height 24
click at [532, 443] on p "Ces fonctionnalités vont permettre une personnalisation poussée de votre expéri…" at bounding box center [483, 438] width 786 height 24
drag, startPoint x: 532, startPoint y: 443, endPoint x: 590, endPoint y: 438, distance: 58.1
click at [590, 438] on p "Ces fonctionnalités vont permettre une personnalisation poussée de votre expéri…" at bounding box center [483, 438] width 786 height 24
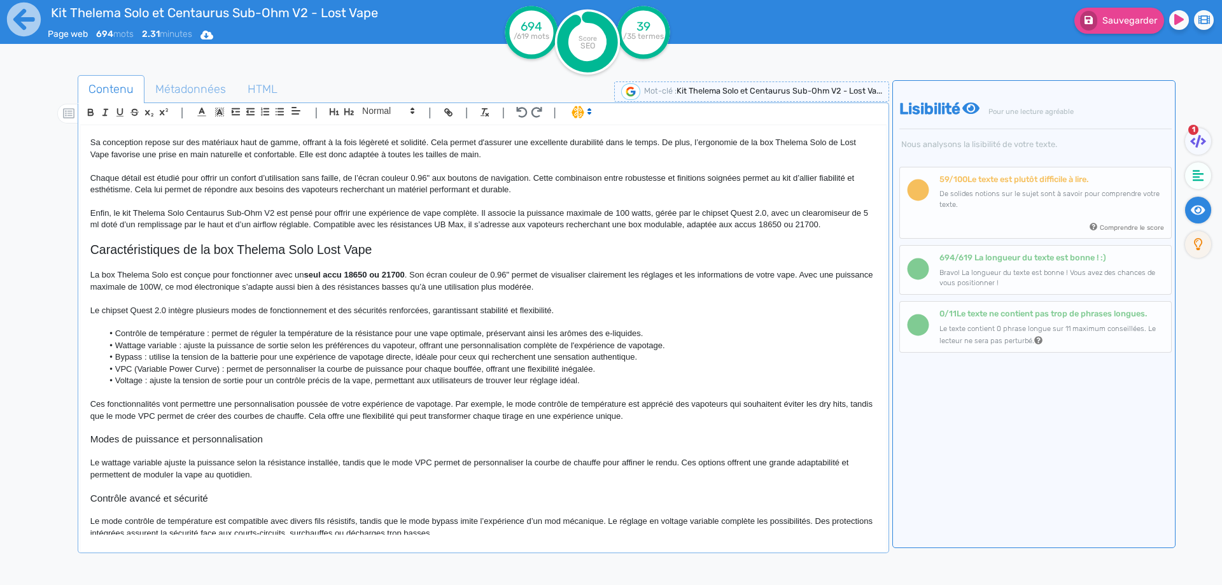
scroll to position [195, 0]
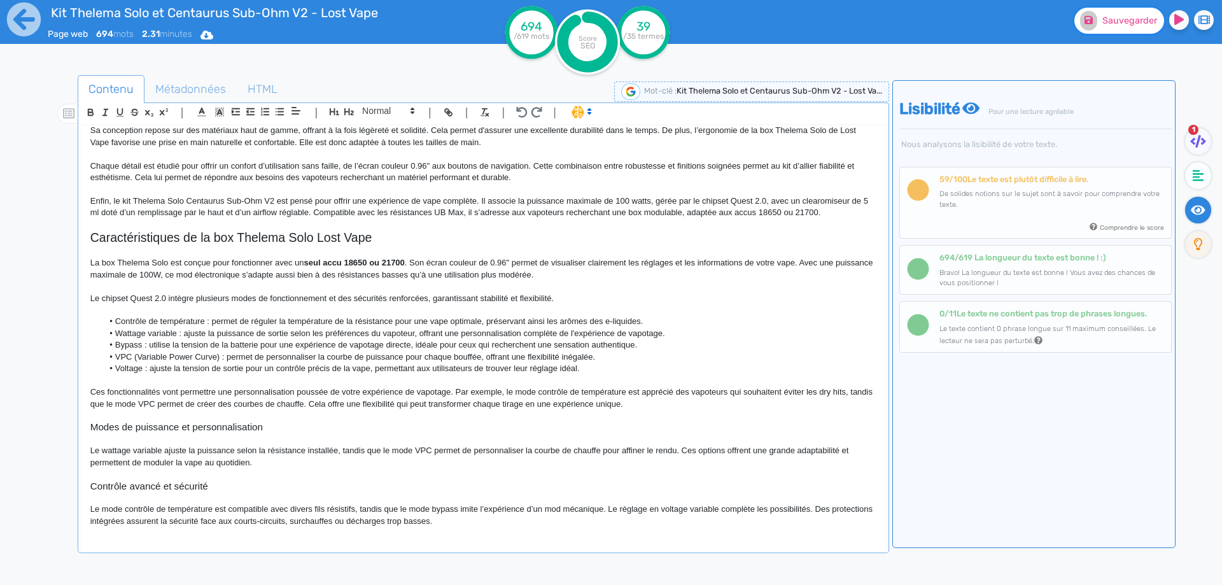
click at [1130, 17] on span "Sauvegarder" at bounding box center [1129, 20] width 55 height 11
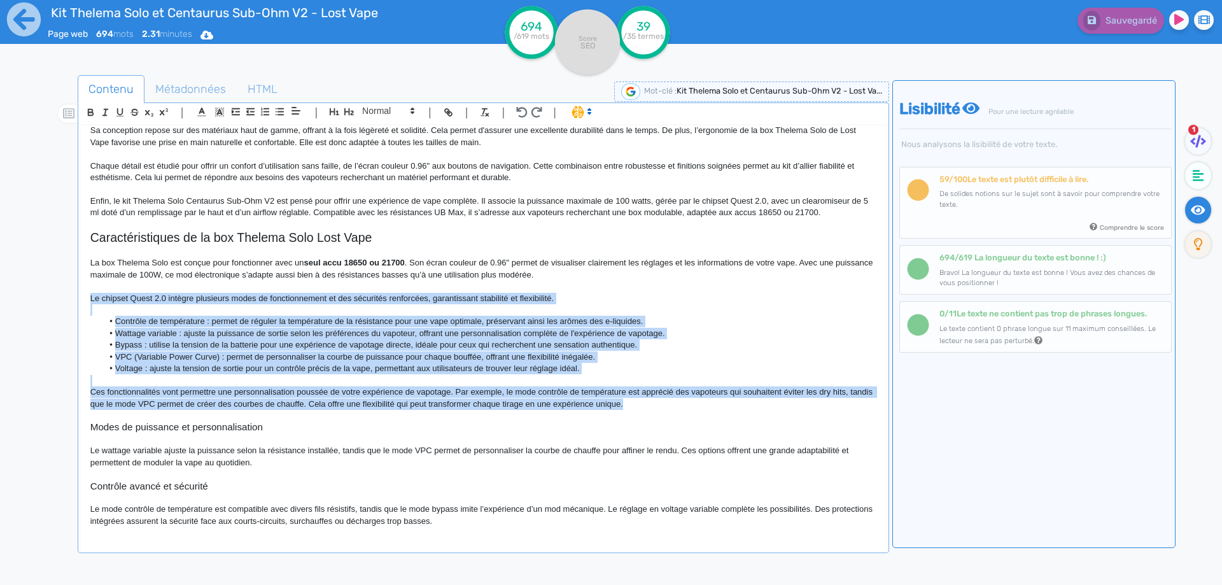
drag, startPoint x: 668, startPoint y: 401, endPoint x: 87, endPoint y: 297, distance: 590.4
click at [87, 297] on div "Kit Thelema Solo et Centaurus Sub-Ohm V2 - Lost Vape Le kit Thelema Solo et Cen…" at bounding box center [483, 329] width 805 height 409
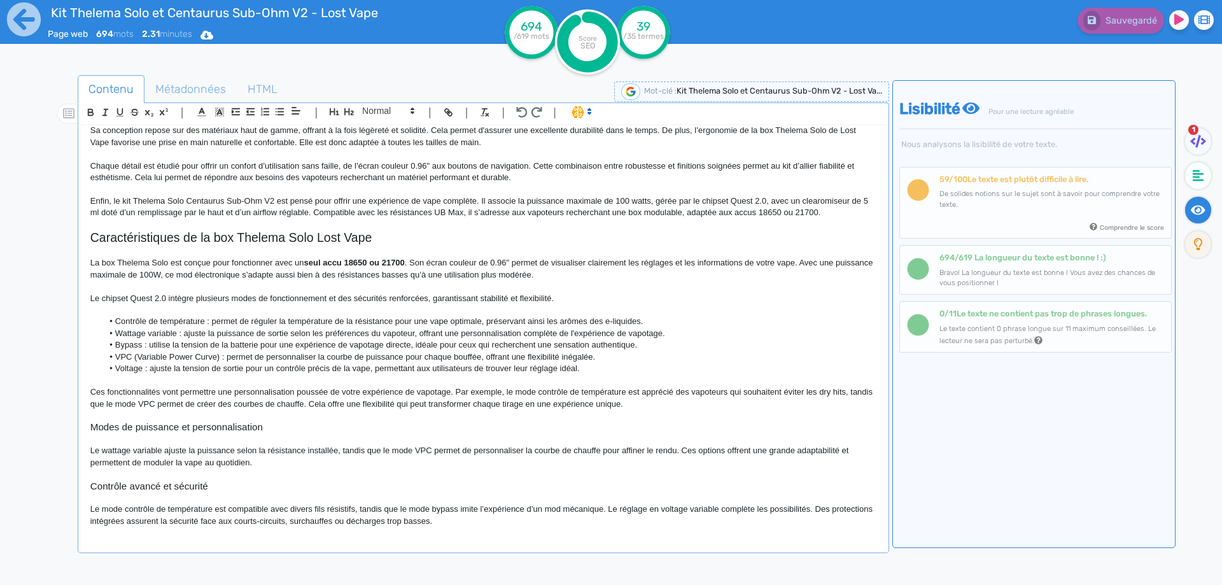
click at [95, 429] on h3 "Modes de puissance et personnalisation" at bounding box center [483, 426] width 786 height 11
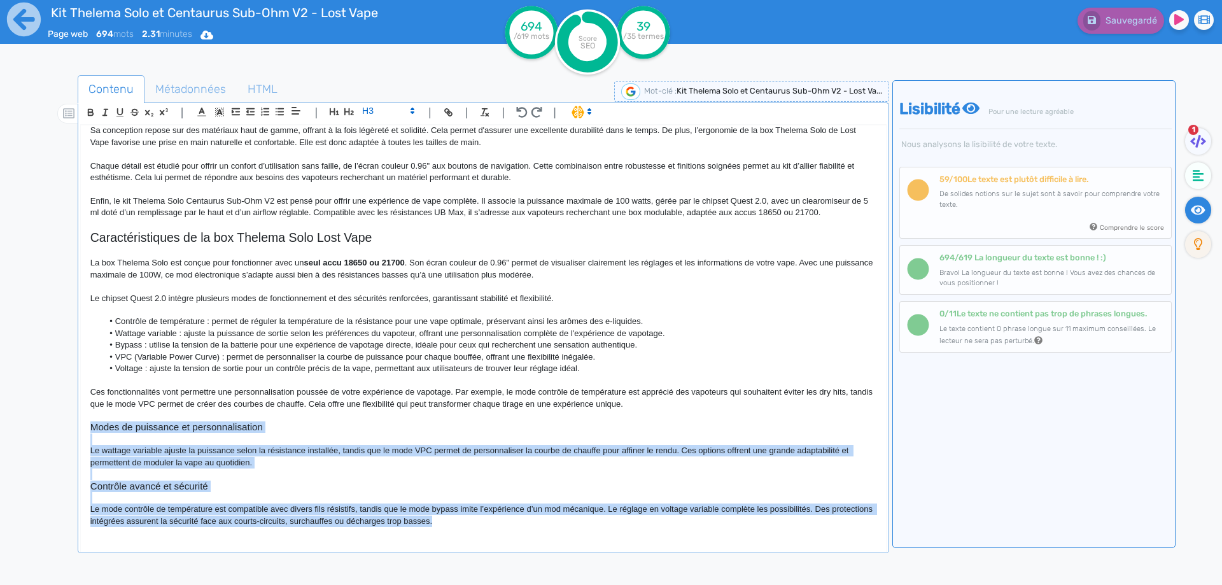
drag, startPoint x: 95, startPoint y: 429, endPoint x: 503, endPoint y: 520, distance: 418.0
click at [503, 520] on div "Kit Thelema Solo et Centaurus Sub-Ohm V2 - Lost Vape Le kit Thelema Solo et Cen…" at bounding box center [483, 329] width 805 height 409
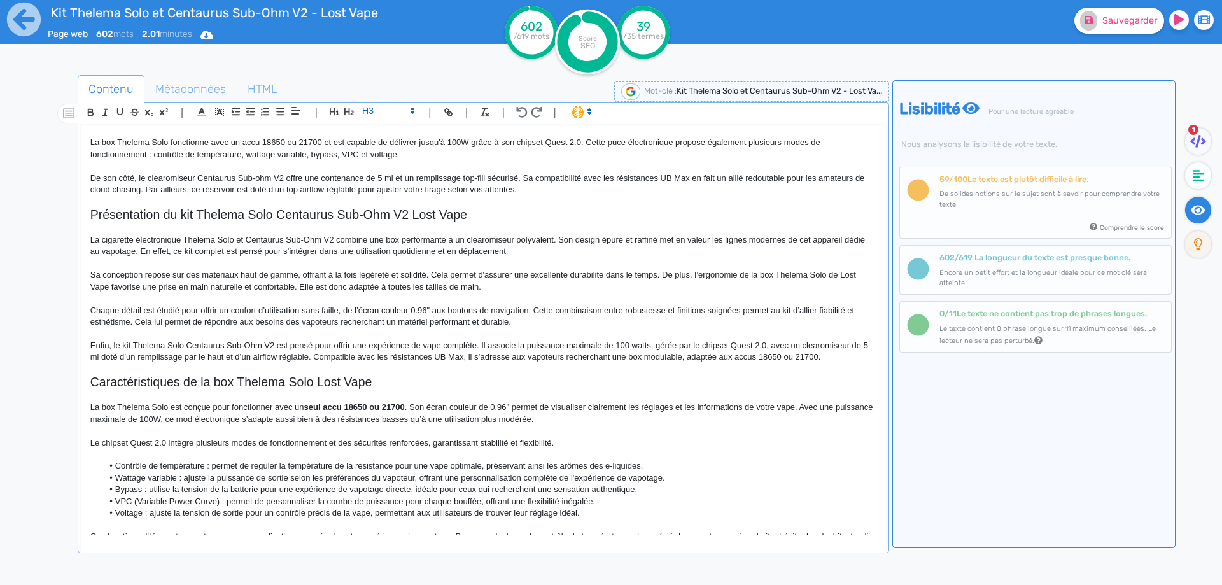
scroll to position [102, 0]
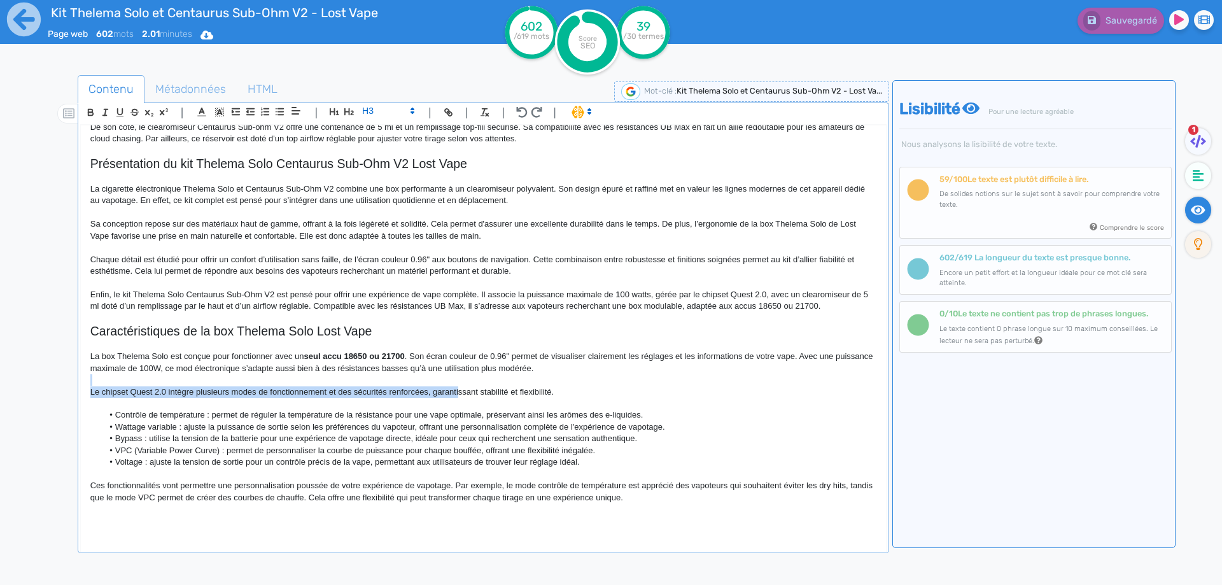
click at [458, 385] on div "Kit Thelema Solo et Centaurus Sub-Ohm V2 - Lost Vape Le kit Thelema Solo et Cen…" at bounding box center [483, 329] width 805 height 409
click at [458, 385] on p at bounding box center [483, 379] width 786 height 11
click at [440, 394] on p "Le chipset Quest 2.0 intègre plusieurs modes de fonctionnement et des sécurités…" at bounding box center [483, 391] width 786 height 11
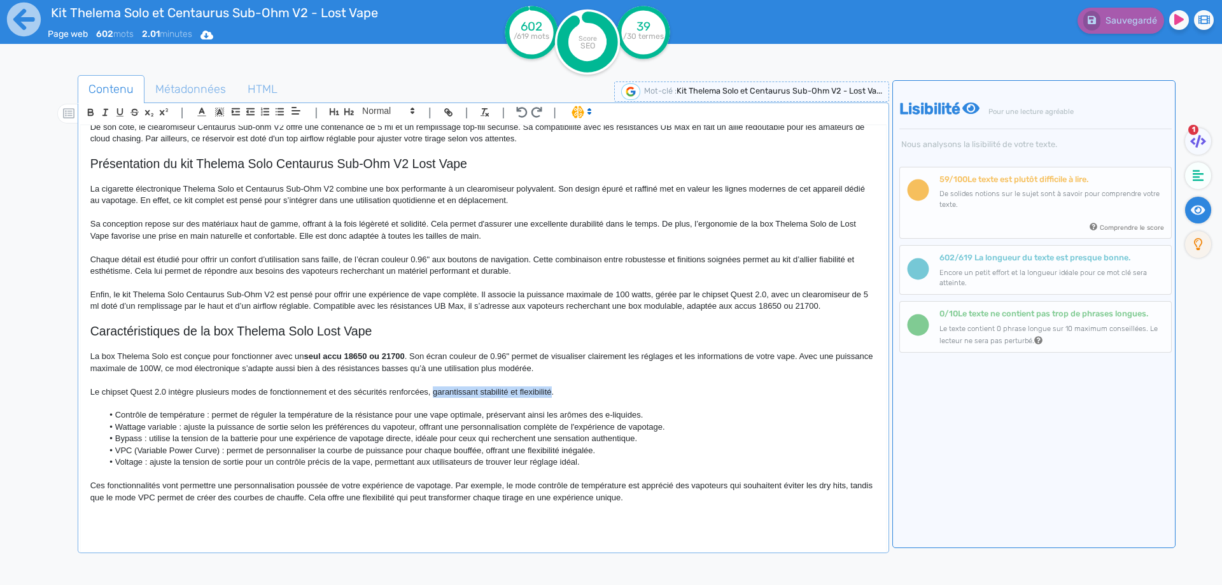
drag, startPoint x: 440, startPoint y: 394, endPoint x: 528, endPoint y: 393, distance: 87.8
click at [528, 393] on p "Le chipset Quest 2.0 intègre plusieurs modes de fonctionnement et des sécurités…" at bounding box center [483, 391] width 786 height 11
click at [1098, 19] on button "Sauvegarder" at bounding box center [1119, 21] width 90 height 26
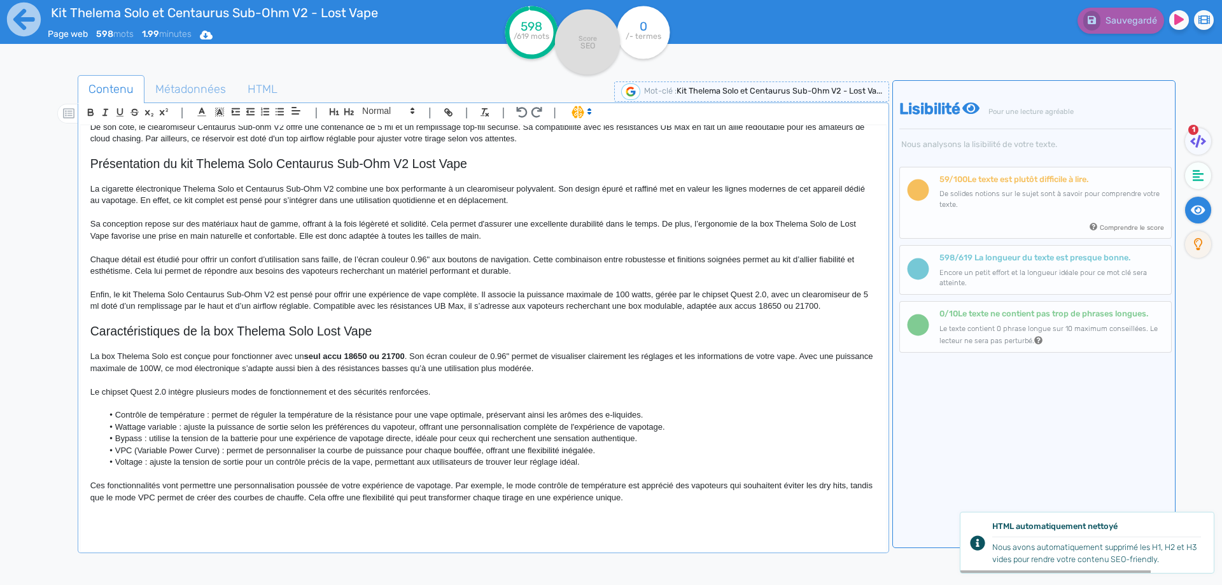
click at [264, 523] on h3 at bounding box center [483, 520] width 786 height 11
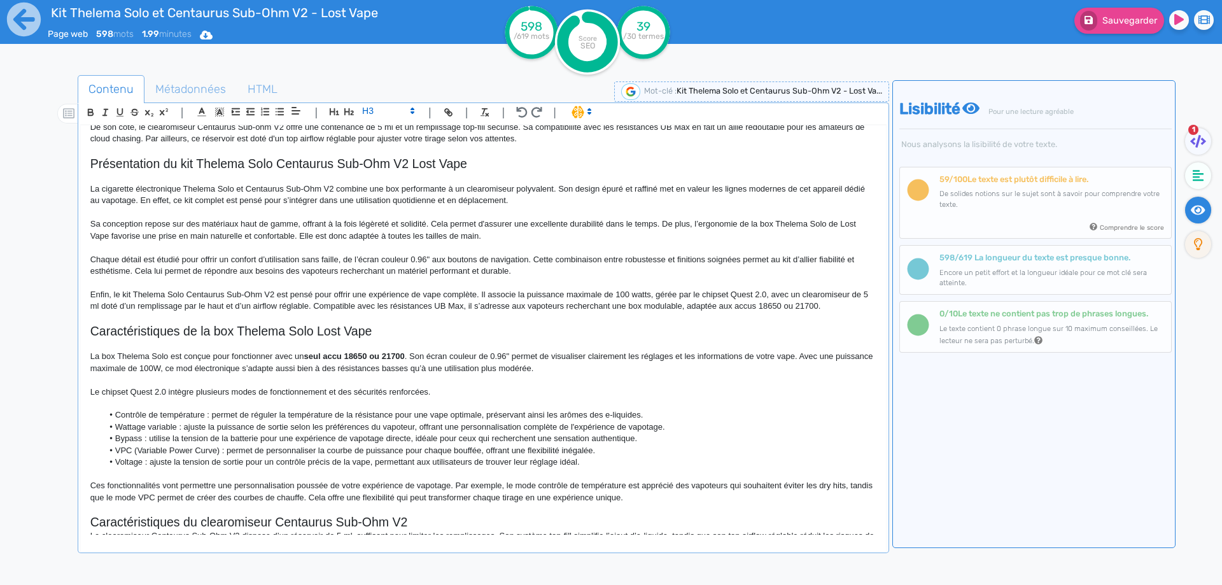
scroll to position [190, 0]
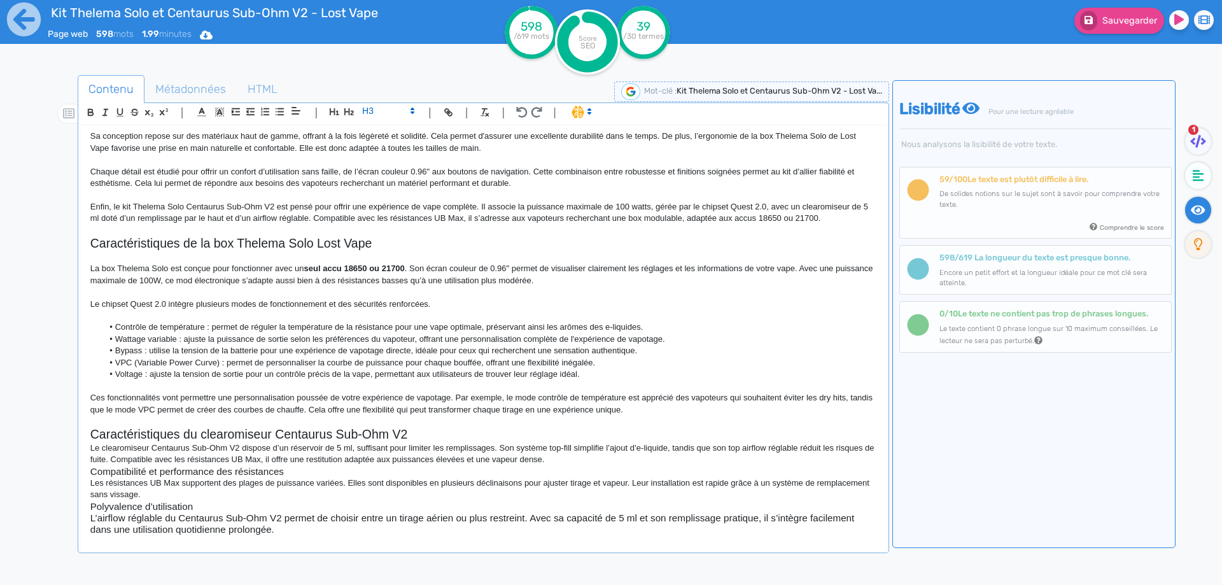
click at [428, 432] on h2 "Caractéristiques du clearomiseur Centaurus Sub-Ohm V2" at bounding box center [483, 434] width 786 height 15
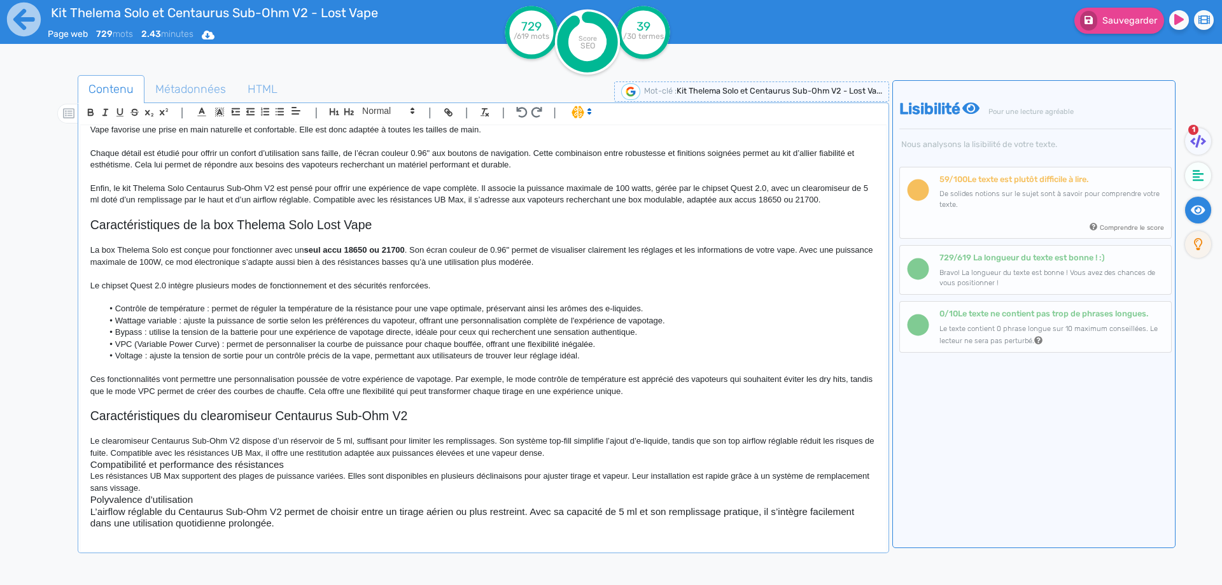
scroll to position [210, 0]
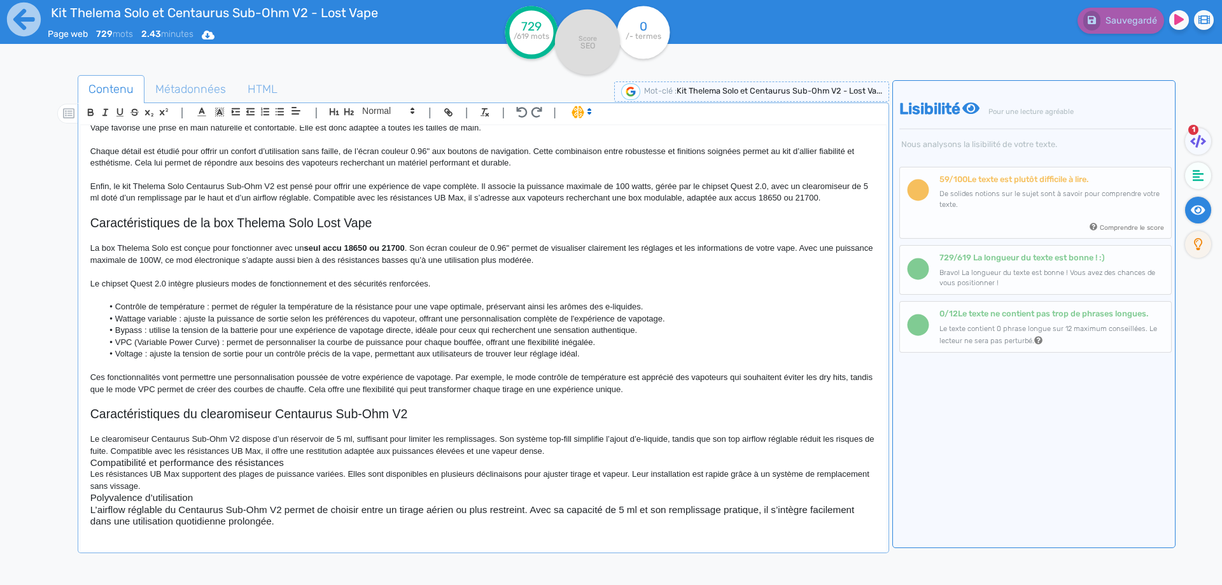
click at [146, 407] on h2 "Caractéristiques du clearomiseur Centaurus Sub-Ohm V2" at bounding box center [483, 414] width 786 height 15
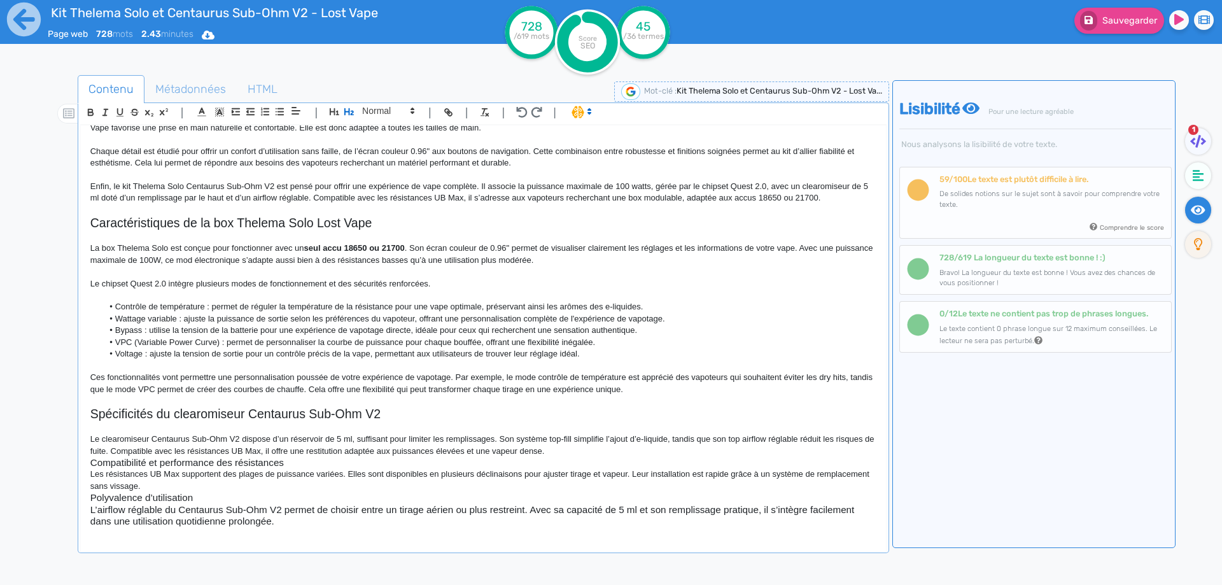
click at [645, 444] on p "Le clearomiseur Centaurus Sub-Ohm V2 dispose d’un réservoir de 5 ml, suffisant …" at bounding box center [483, 445] width 786 height 24
click at [637, 453] on p "Le clearomiseur Centaurus Sub-Ohm V2 dispose d’un réservoir de 5 ml, suffisant …" at bounding box center [483, 445] width 786 height 24
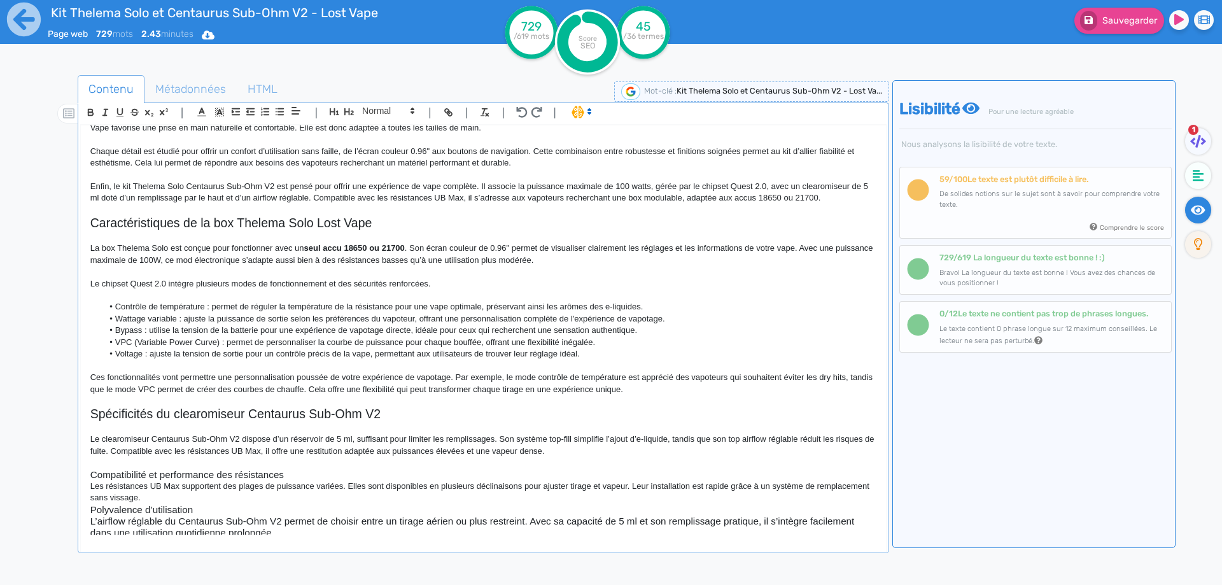
click at [304, 470] on h3 "Compatibilité et performance des résistances" at bounding box center [483, 474] width 786 height 11
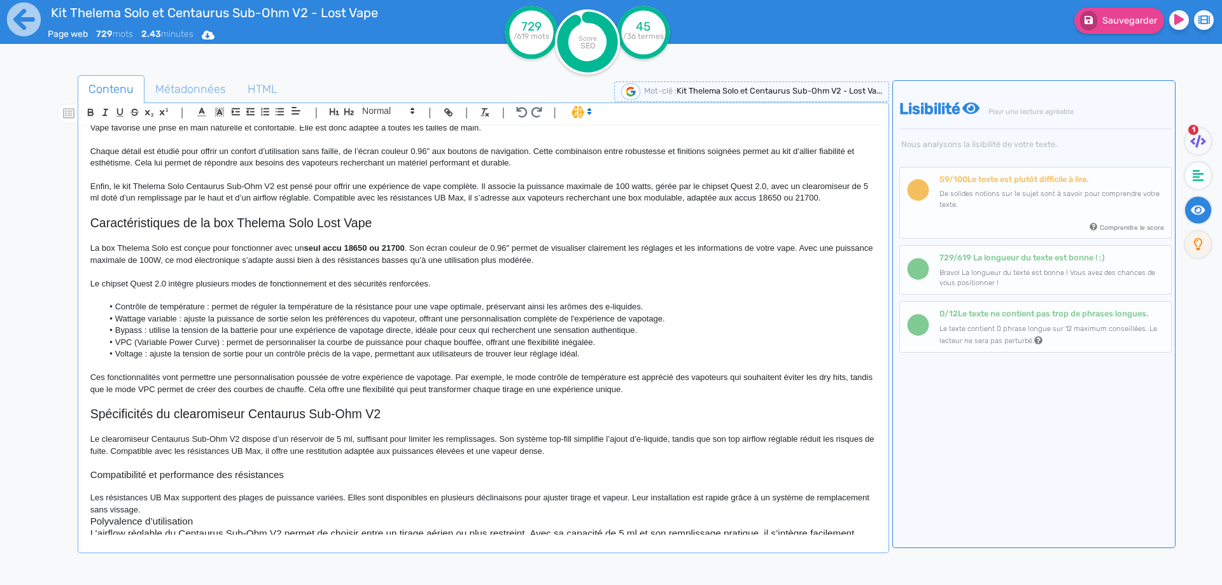
click at [274, 512] on p "Les résistances UB Max supportent des plages de puissance variées. Elles sont d…" at bounding box center [483, 504] width 786 height 24
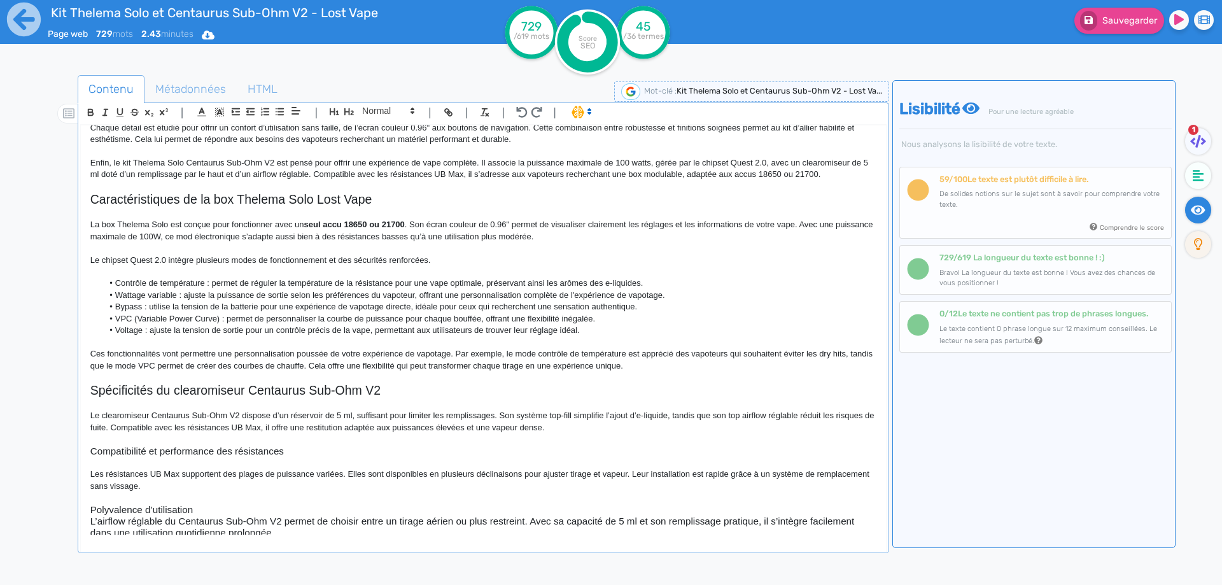
scroll to position [246, 0]
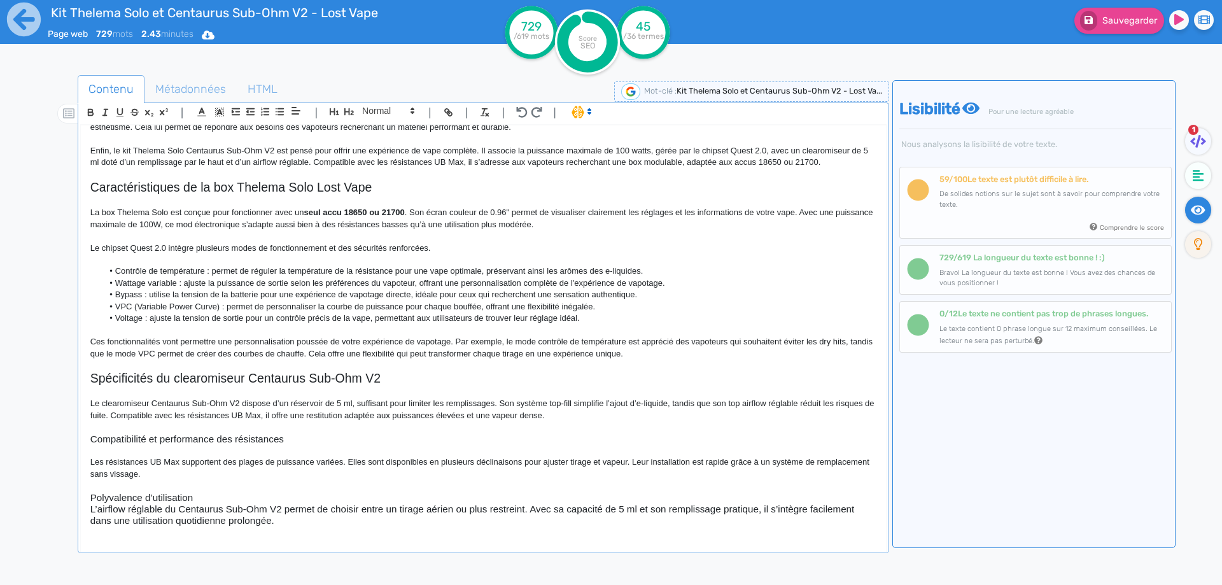
click at [244, 493] on h3 "Polyvalence d’utilisation" at bounding box center [483, 497] width 786 height 11
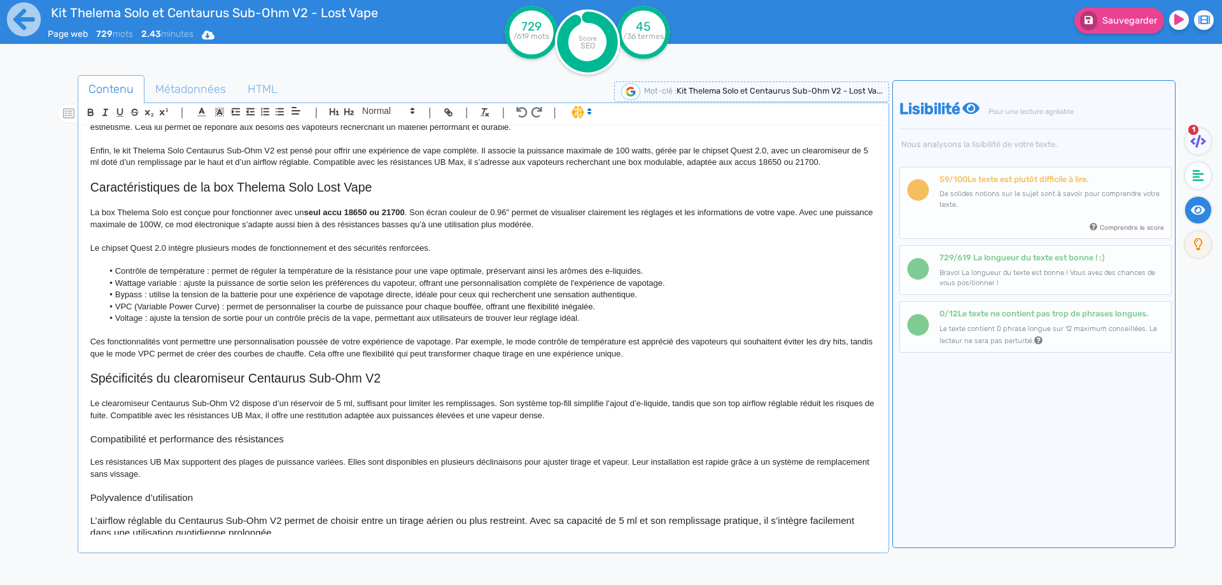
click at [373, 402] on p "Le clearomiseur Centaurus Sub-Ohm V2 dispose d’un réservoir de 5 ml, suffisant …" at bounding box center [483, 410] width 786 height 24
drag, startPoint x: 373, startPoint y: 402, endPoint x: 482, endPoint y: 401, distance: 109.5
click at [482, 401] on p "Le clearomiseur Centaurus Sub-Ohm V2 dispose d’un réservoir de 5 ml, suffisant …" at bounding box center [483, 410] width 786 height 24
click at [496, 404] on p "Le clearomiseur Centaurus Sub-Ohm V2 dispose d’un réservoir de 5 ml. Son systèm…" at bounding box center [483, 410] width 786 height 24
click at [493, 402] on p "Le clearomiseur Centaurus Sub-Ohm V2 dispose d’un réservoir de 5 ml. Son systèm…" at bounding box center [483, 410] width 786 height 24
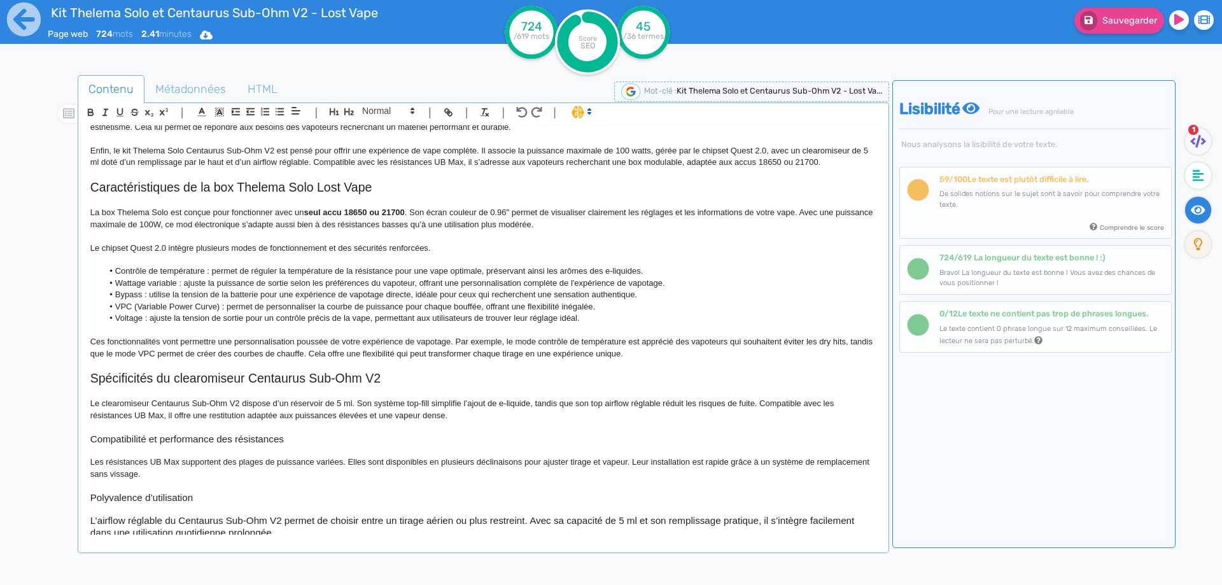
click at [600, 400] on p "Le clearomiseur Centaurus Sub-Ohm V2 dispose d’un réservoir de 5 ml. Son systèm…" at bounding box center [483, 410] width 786 height 24
click at [655, 398] on p "Le clearomiseur Centaurus Sub-Ohm V2 dispose d’un réservoir de 5 ml. Son systèm…" at bounding box center [483, 410] width 786 height 24
click at [694, 409] on p "Le clearomiseur Centaurus Sub-Ohm V2 dispose d’un réservoir de 5 ml. Son systèm…" at bounding box center [483, 410] width 786 height 24
click at [774, 397] on p at bounding box center [483, 391] width 786 height 11
click at [773, 403] on p "Le clearomiseur Centaurus Sub-Ohm V2 dispose d’un réservoir de 5 ml. Son systèm…" at bounding box center [483, 410] width 786 height 24
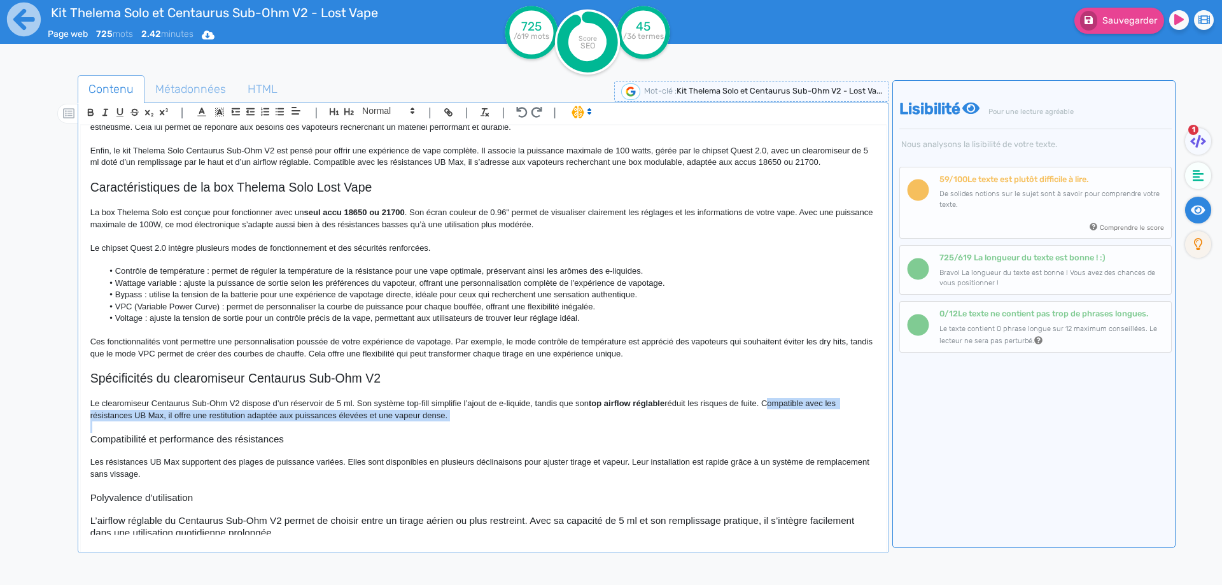
drag, startPoint x: 773, startPoint y: 403, endPoint x: 776, endPoint y: 413, distance: 10.5
click at [776, 413] on p "Le clearomiseur Centaurus Sub-Ohm V2 dispose d’un réservoir de 5 ml. Son systèm…" at bounding box center [483, 410] width 786 height 24
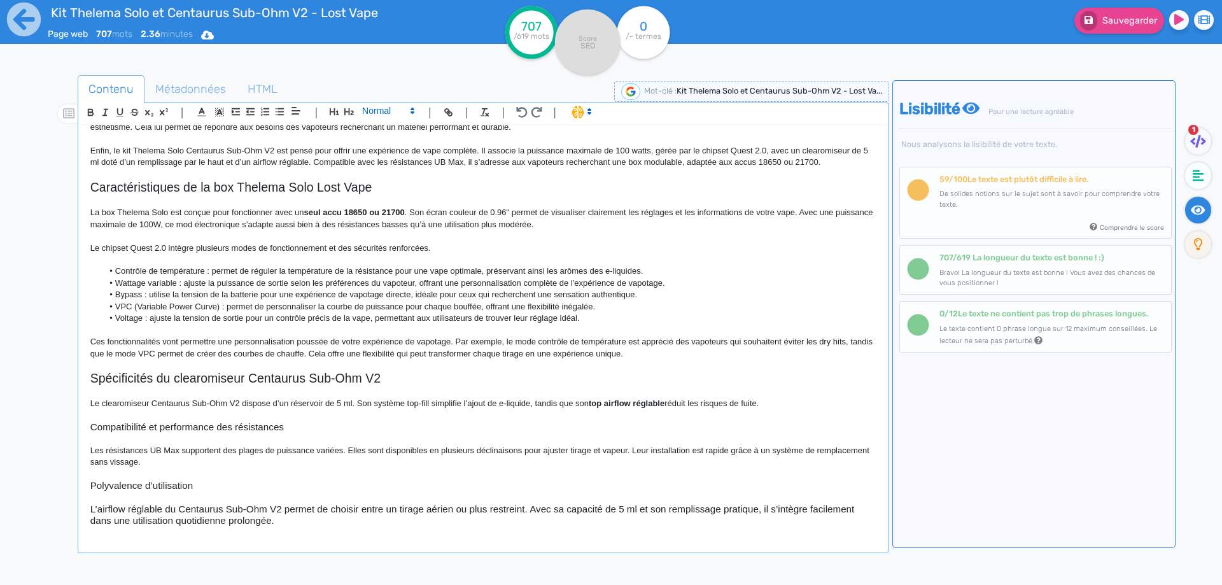
drag, startPoint x: 390, startPoint y: 94, endPoint x: 389, endPoint y: 106, distance: 11.5
click at [390, 95] on ul "Contenu Métadonnées HTML" at bounding box center [483, 89] width 811 height 29
drag, startPoint x: 389, startPoint y: 108, endPoint x: 389, endPoint y: 165, distance: 56.6
click at [389, 109] on span at bounding box center [387, 110] width 62 height 15
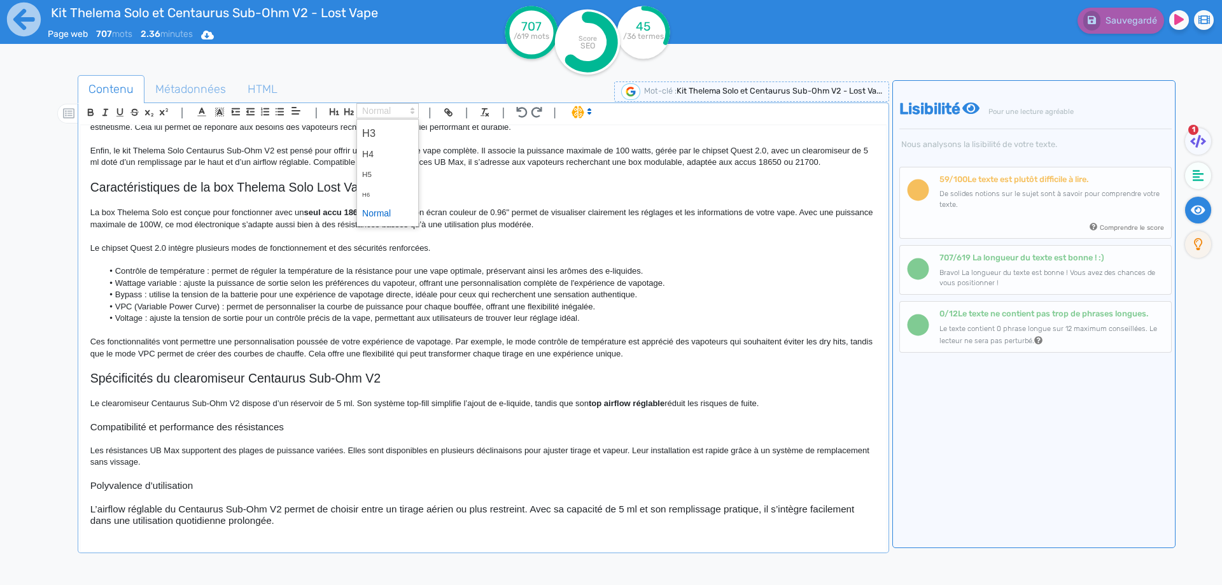
click at [384, 215] on span at bounding box center [387, 214] width 51 height 20
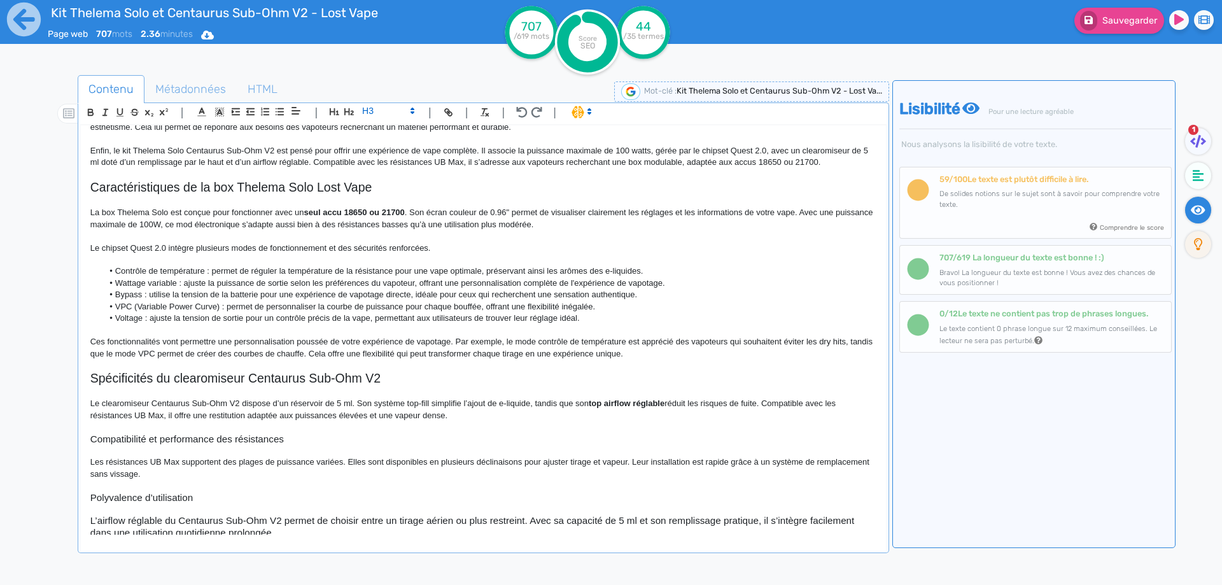
click at [776, 402] on p "Le clearomiseur Centaurus Sub-Ohm V2 dispose d’un réservoir de 5 ml. Son systèm…" at bounding box center [483, 410] width 786 height 24
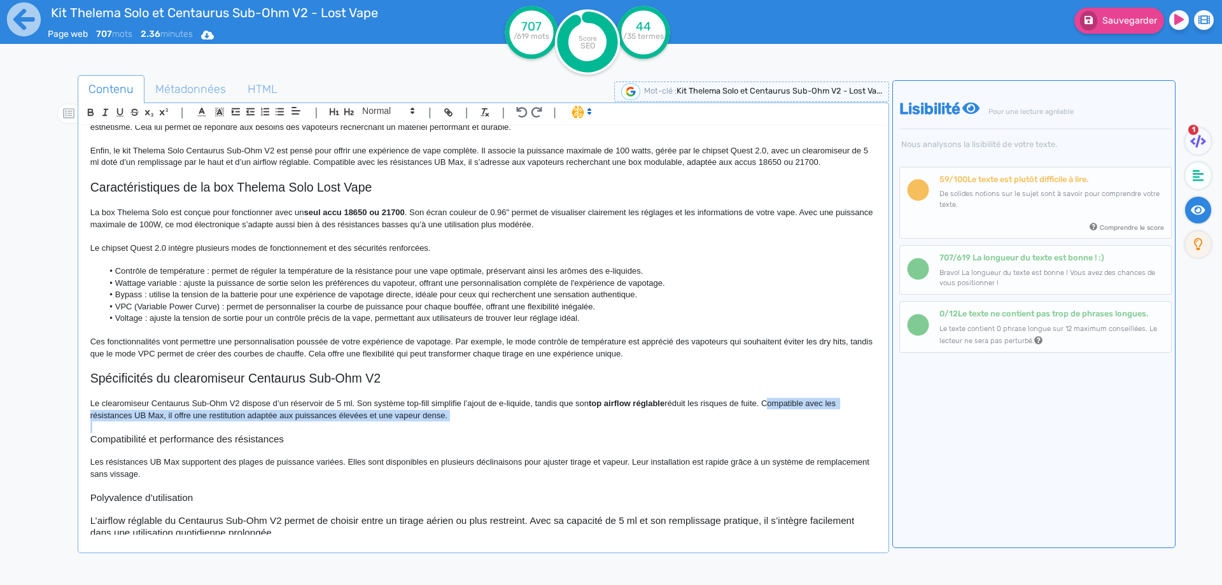
drag, startPoint x: 776, startPoint y: 402, endPoint x: 774, endPoint y: 415, distance: 12.9
click at [774, 415] on p "Le clearomiseur Centaurus Sub-Ohm V2 dispose d’un réservoir de 5 ml. Son systèm…" at bounding box center [483, 410] width 786 height 24
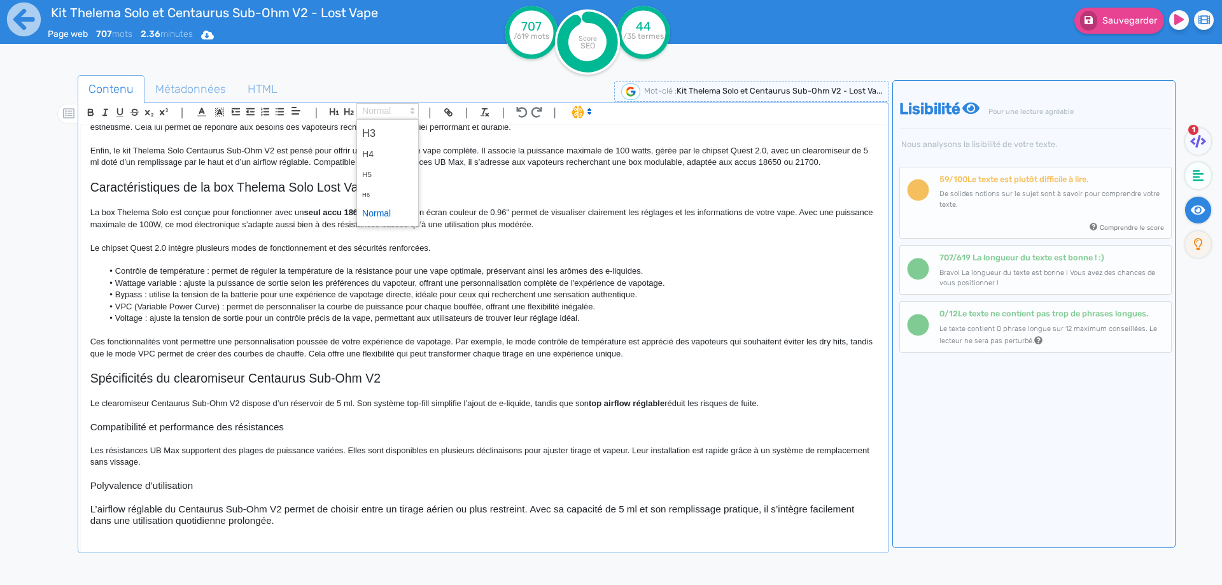
click at [407, 106] on icon at bounding box center [412, 110] width 11 height 11
drag, startPoint x: 374, startPoint y: 213, endPoint x: 354, endPoint y: 234, distance: 29.3
click at [374, 213] on span at bounding box center [387, 214] width 51 height 20
click at [79, 450] on div "| | H3 H4 H5 H6 Normal | | | | Kit Thelema Solo et Centaurus Sub-Ohm V2 - Lost …" at bounding box center [483, 327] width 811 height 451
click at [92, 450] on p "Les résistances UB Max supportent des plages de puissance variées. Elles sont d…" at bounding box center [483, 457] width 786 height 24
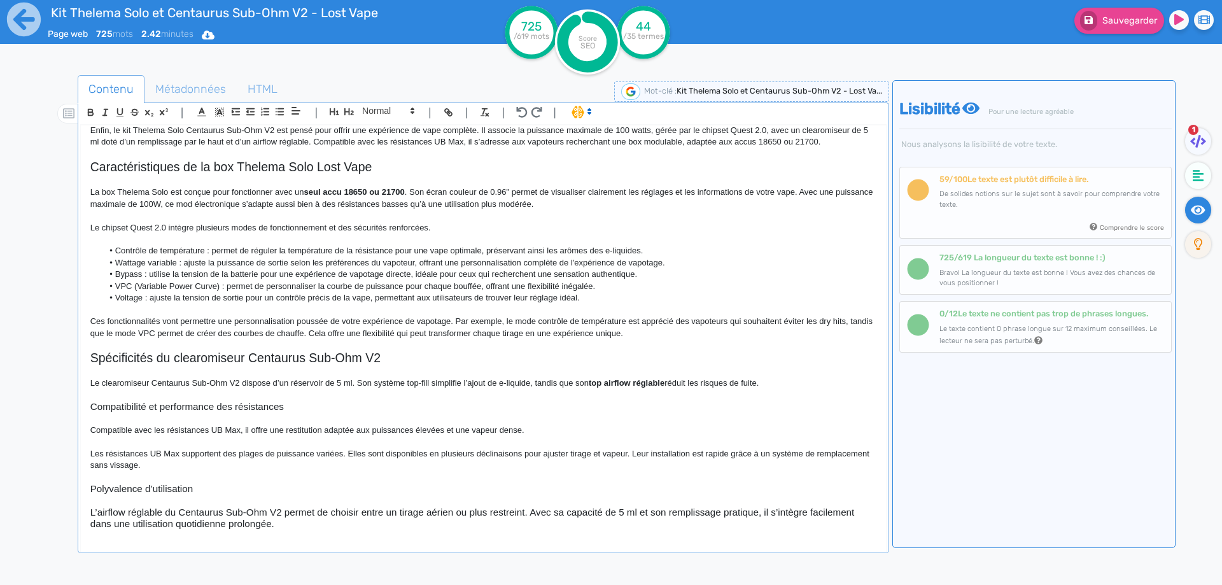
scroll to position [269, 0]
click at [185, 516] on h3 "L’airflow réglable du Centaurus Sub-Ohm V2 permet de choisir entre un tirage aé…" at bounding box center [483, 515] width 786 height 23
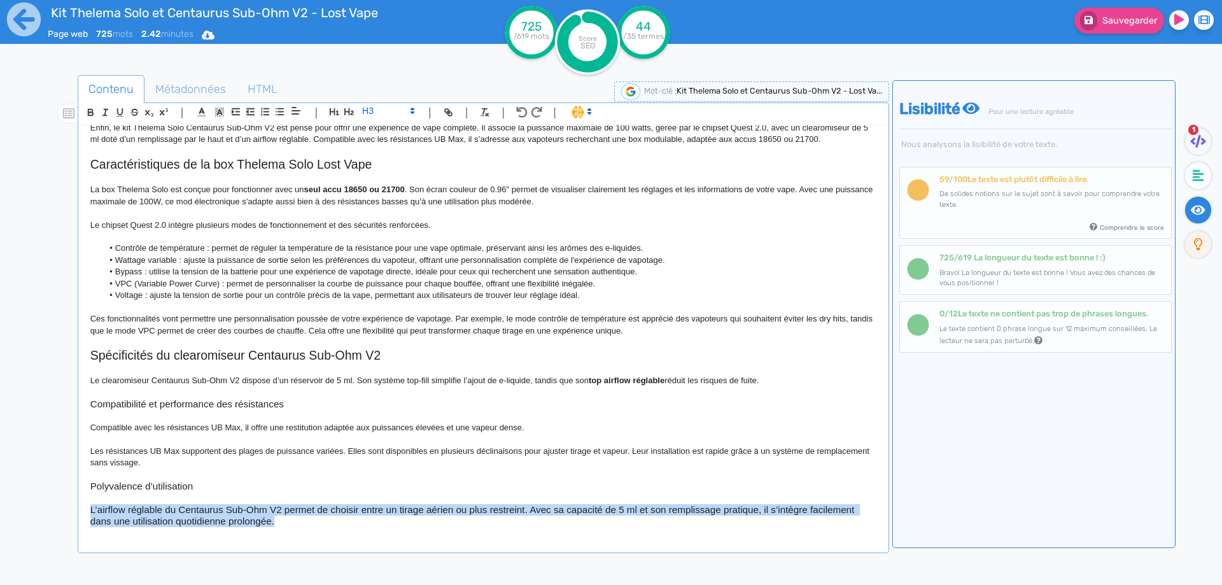
drag, startPoint x: 185, startPoint y: 516, endPoint x: 319, endPoint y: 164, distance: 376.9
click at [185, 509] on h3 "L’airflow réglable du Centaurus Sub-Ohm V2 permet de choisir entre un tirage aé…" at bounding box center [483, 515] width 786 height 23
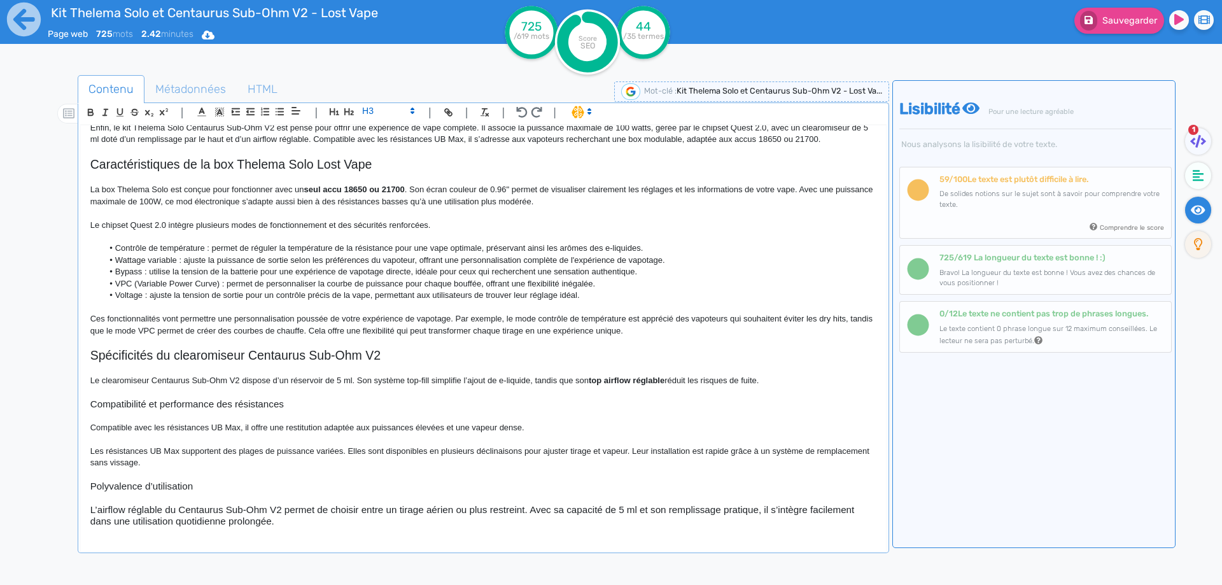
click at [386, 114] on span at bounding box center [387, 110] width 62 height 15
click at [382, 211] on span at bounding box center [387, 214] width 51 height 20
click at [365, 427] on p "Compatible avec les résistances UB Max, il offre une restitution adaptée aux pu…" at bounding box center [483, 427] width 786 height 11
click at [151, 379] on p "Le clearomiseur Centaurus Sub-Ohm V2 dispose d’un réservoir de 5 ml. Son systèm…" at bounding box center [483, 380] width 786 height 11
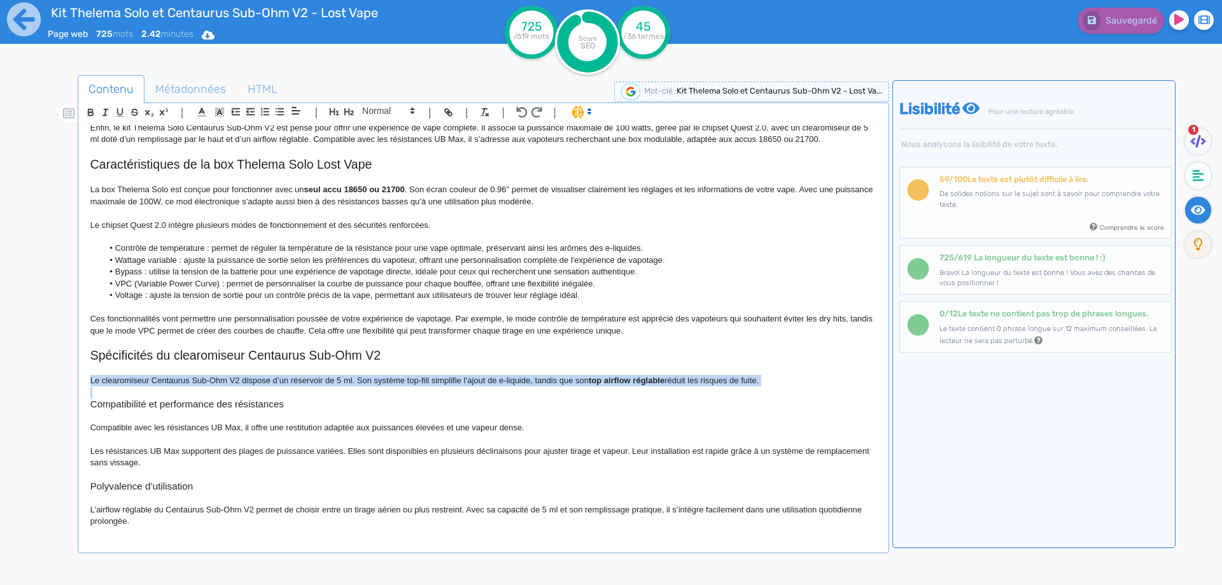
click at [151, 379] on p "Le clearomiseur Centaurus Sub-Ohm V2 dispose d’un réservoir de 5 ml. Son systèm…" at bounding box center [483, 380] width 786 height 11
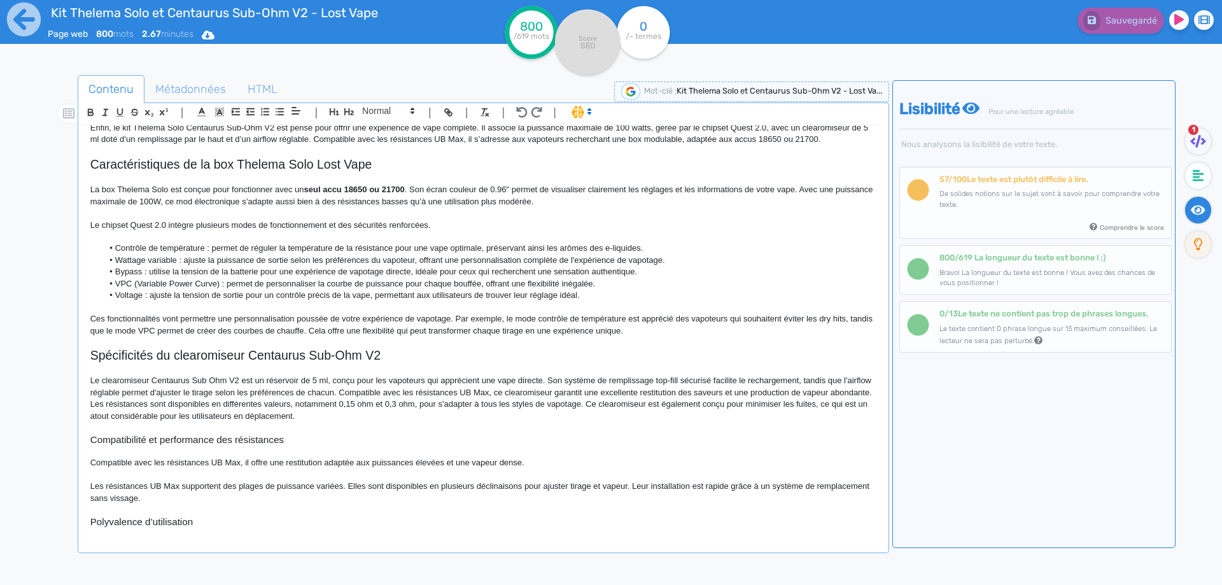
click at [244, 383] on p "Le clearomiseur Centaurus Sub Ohm V2 est un réservoir de 5 ml, conçu pour les v…" at bounding box center [483, 398] width 786 height 47
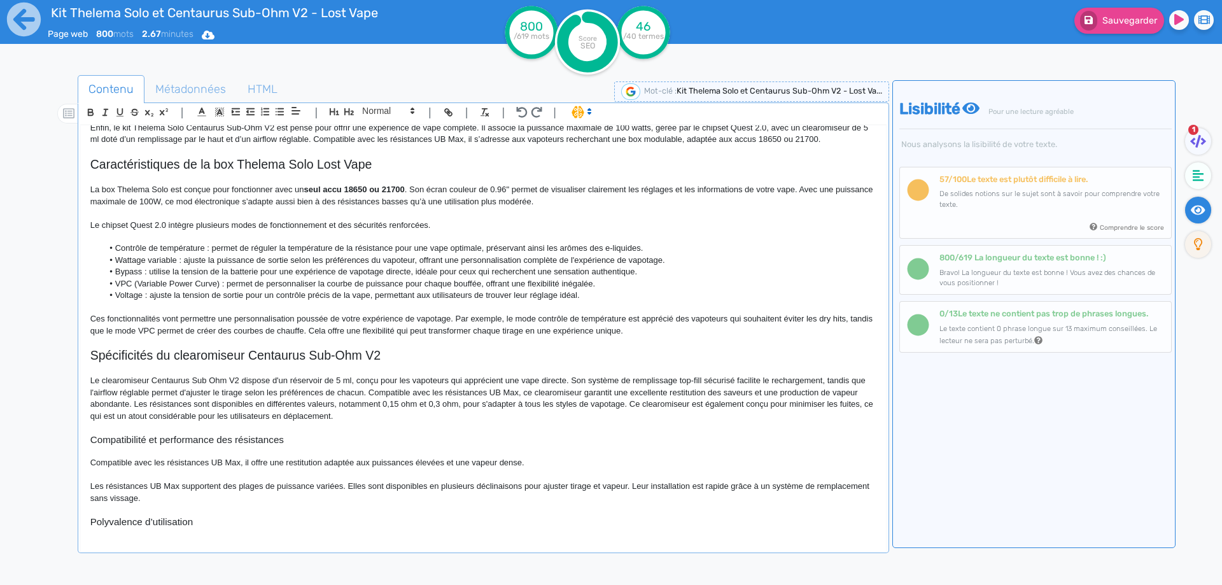
click at [605, 377] on p "Le clearomiseur Centaurus Sub Ohm V2 dispose d'un réservoir de 5 ml, conçu pour…" at bounding box center [483, 398] width 786 height 47
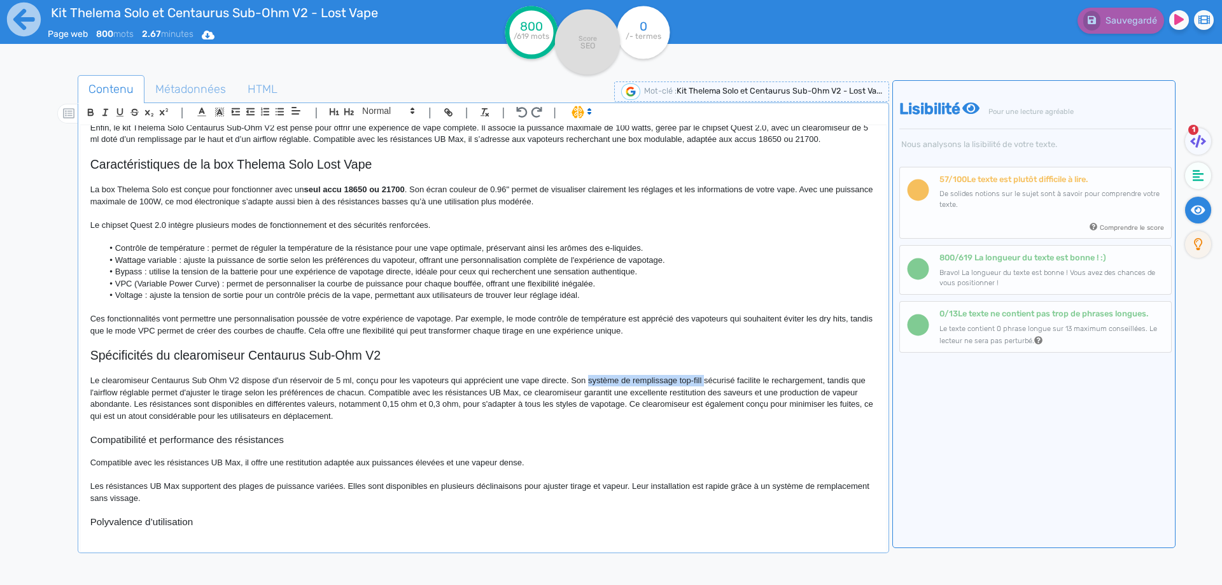
click at [701, 381] on p "Le clearomiseur Centaurus Sub Ohm V2 dispose d'un réservoir de 5 ml, conçu pour…" at bounding box center [483, 398] width 786 height 47
click at [696, 400] on p "Le clearomiseur Centaurus Sub Ohm V2 dispose d'un réservoir de 5 ml, conçu pour…" at bounding box center [483, 398] width 786 height 47
click at [726, 379] on p "Le clearomiseur Centaurus Sub Ohm V2 dispose d'un réservoir de 5 ml, conçu pour…" at bounding box center [483, 398] width 786 height 47
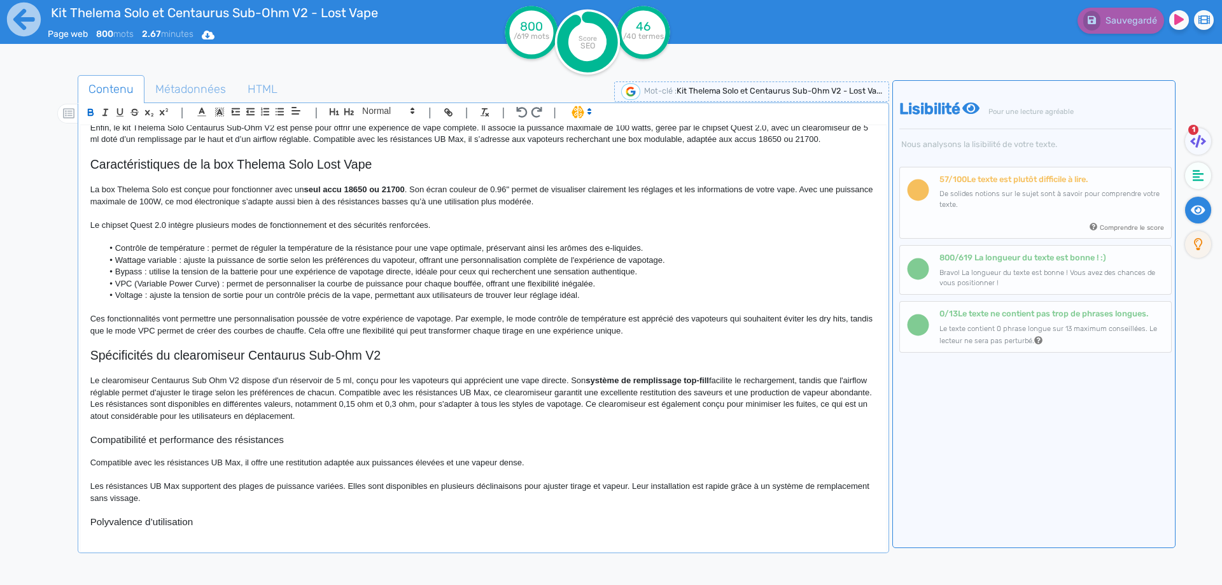
click at [87, 390] on div "Kit Thelema Solo et Centaurus Sub-Ohm V2 - Lost Vape Le kit Thelema Solo et Cen…" at bounding box center [483, 329] width 805 height 409
click at [149, 392] on p "Le clearomiseur Centaurus Sub Ohm V2 dispose d'un réservoir de 5 ml, conçu pour…" at bounding box center [483, 398] width 786 height 47
drag, startPoint x: 149, startPoint y: 392, endPoint x: 69, endPoint y: 390, distance: 80.2
click at [60, 391] on div "Contenu Métadonnées HTML | | H3 H4 H5 H6 Normal | | | | Kit Thelema Solo et Cen…" at bounding box center [629, 368] width 1185 height 593
click at [191, 388] on p "Le clearomiseur Centaurus Sub Ohm V2 dispose d'un réservoir de 5 ml, conçu pour…" at bounding box center [483, 398] width 786 height 47
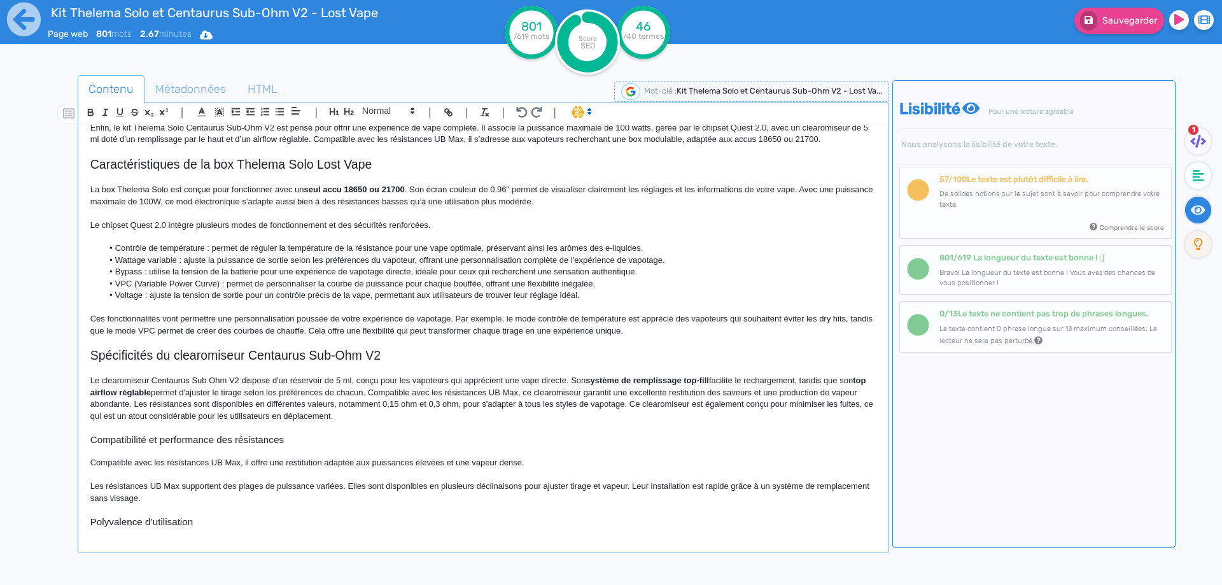
click at [388, 392] on p "Le clearomiseur Centaurus Sub Ohm V2 dispose d'un réservoir de 5 ml, conçu pour…" at bounding box center [483, 398] width 786 height 47
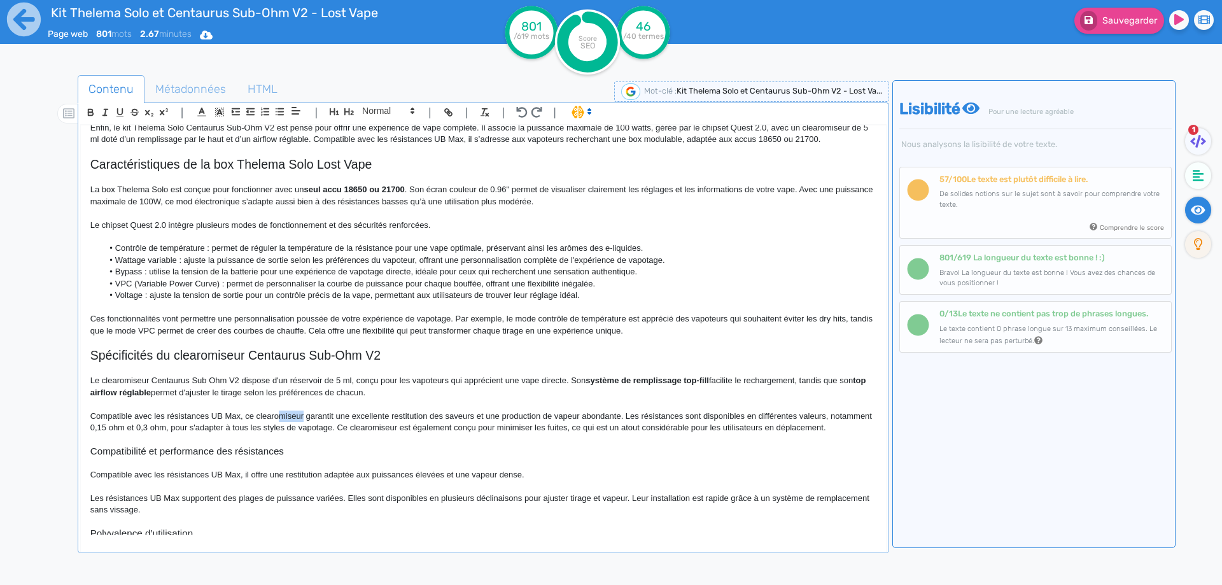
drag, startPoint x: 282, startPoint y: 414, endPoint x: 304, endPoint y: 411, distance: 22.5
click at [304, 411] on p "Compatible avec les résistances UB Max, ce clearomiseur garantit une excellente…" at bounding box center [483, 423] width 786 height 24
click at [358, 415] on p "Compatible avec les résistances UB Max, ce clearo garantit une excellente resti…" at bounding box center [483, 423] width 786 height 24
click at [361, 415] on p "Compatible avec les résistances UB Max, ce clearo garantit une restitution des …" at bounding box center [483, 423] width 786 height 24
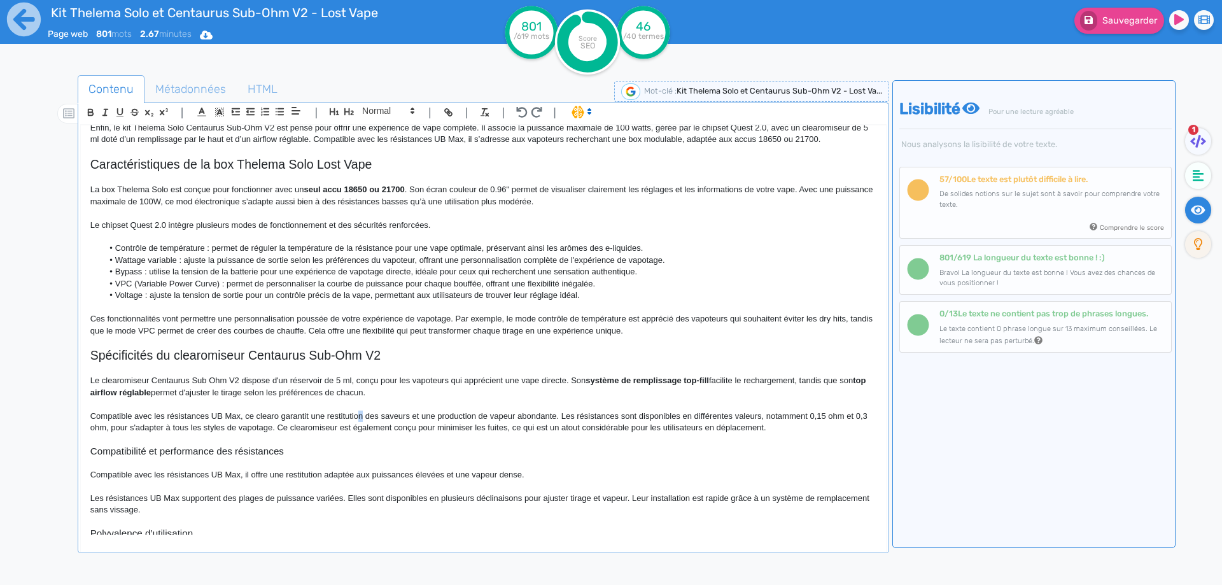
click at [363, 414] on p "Compatible avec les résistances UB Max, ce clearo garantit une restitution des …" at bounding box center [483, 423] width 786 height 24
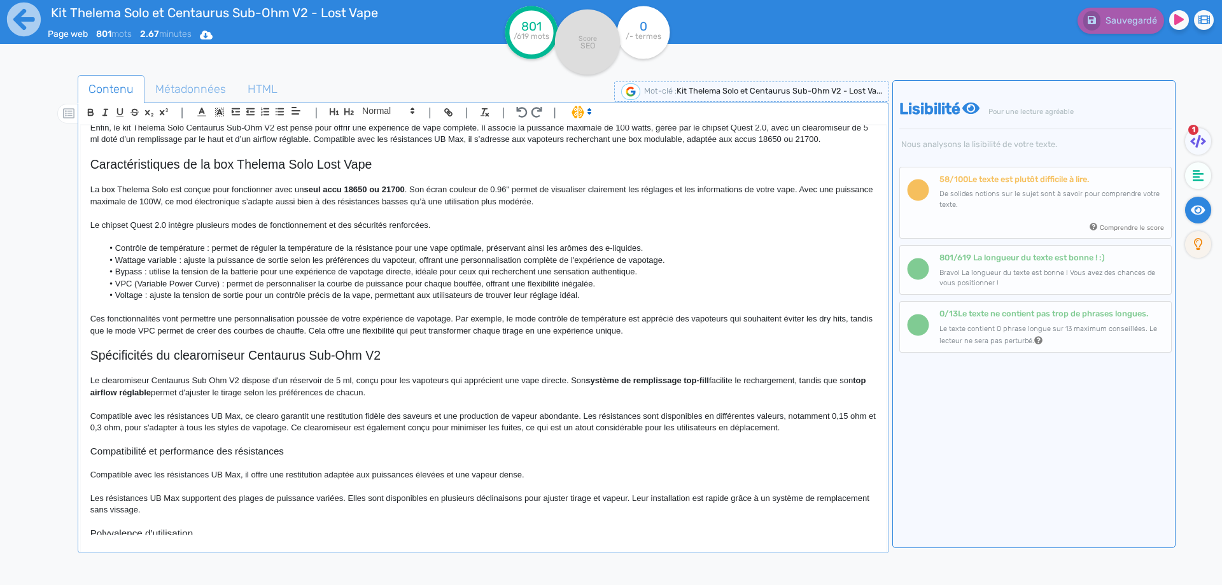
click at [106, 426] on p "Compatible avec les résistances UB Max, ce clearo garantit une restitution fidè…" at bounding box center [483, 423] width 786 height 24
click at [300, 428] on p "Compatible avec les résistances UB Max, ce clearo garantit une restitution fidè…" at bounding box center [483, 423] width 786 height 24
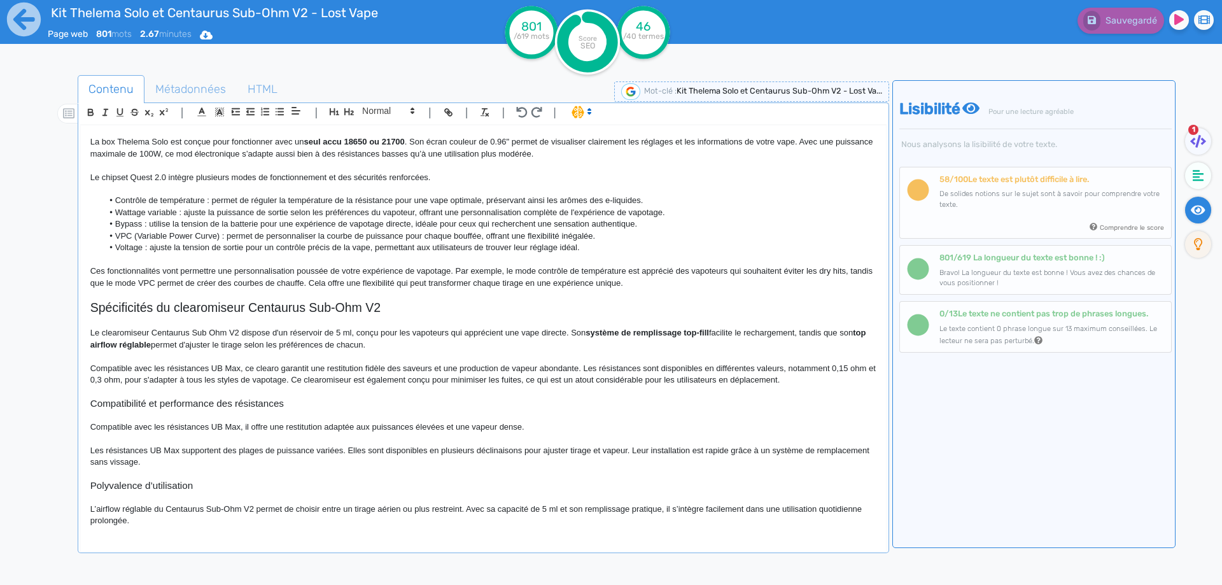
click at [137, 425] on p "Compatible avec les résistances UB Max, il offre une restitution adaptée aux pu…" at bounding box center [483, 426] width 786 height 11
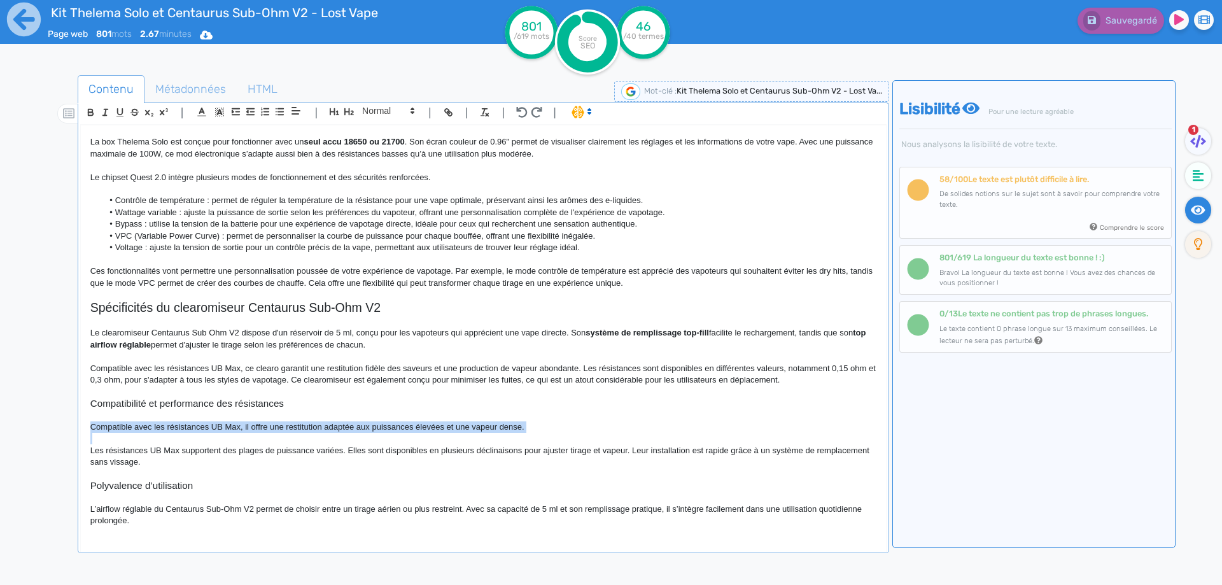
click at [137, 425] on p "Compatible avec les résistances UB Max, il offre une restitution adaptée aux pu…" at bounding box center [483, 426] width 786 height 11
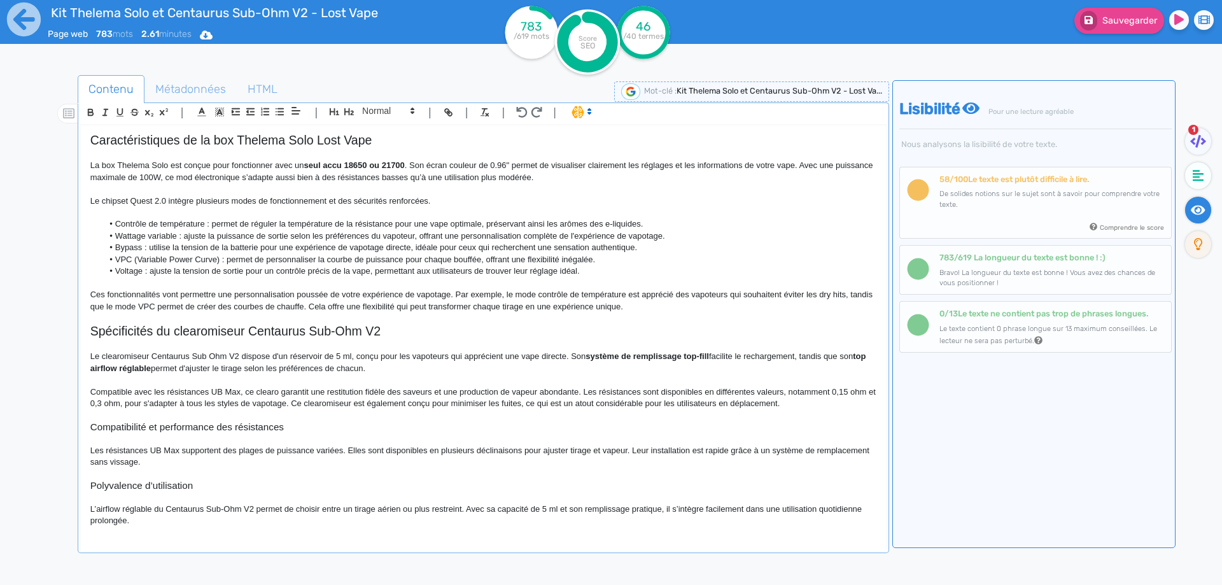
scroll to position [293, 0]
click at [186, 446] on p "Les résistances UB Max supportent des plages de puissance variées. Elles sont d…" at bounding box center [483, 457] width 786 height 24
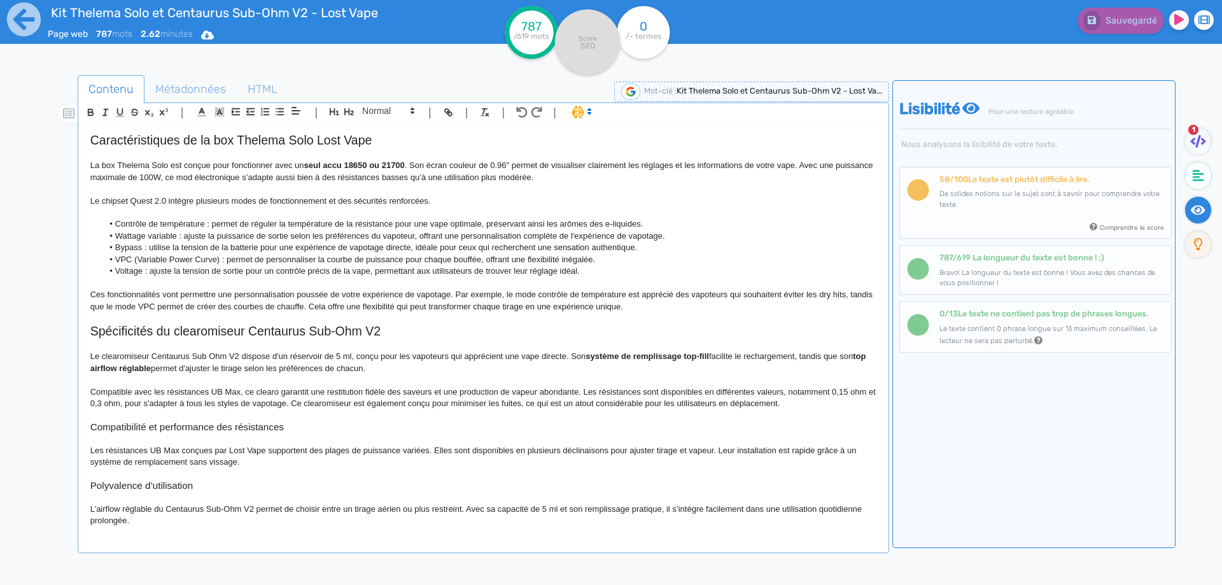
click at [690, 451] on p "Les résistances UB Max conçues par Lost Vape supportent des plages de puissance…" at bounding box center [483, 457] width 786 height 24
click at [712, 450] on p "Les résistances UB Max conçues par Lost Vape supportent des plages de puissance…" at bounding box center [483, 457] width 786 height 24
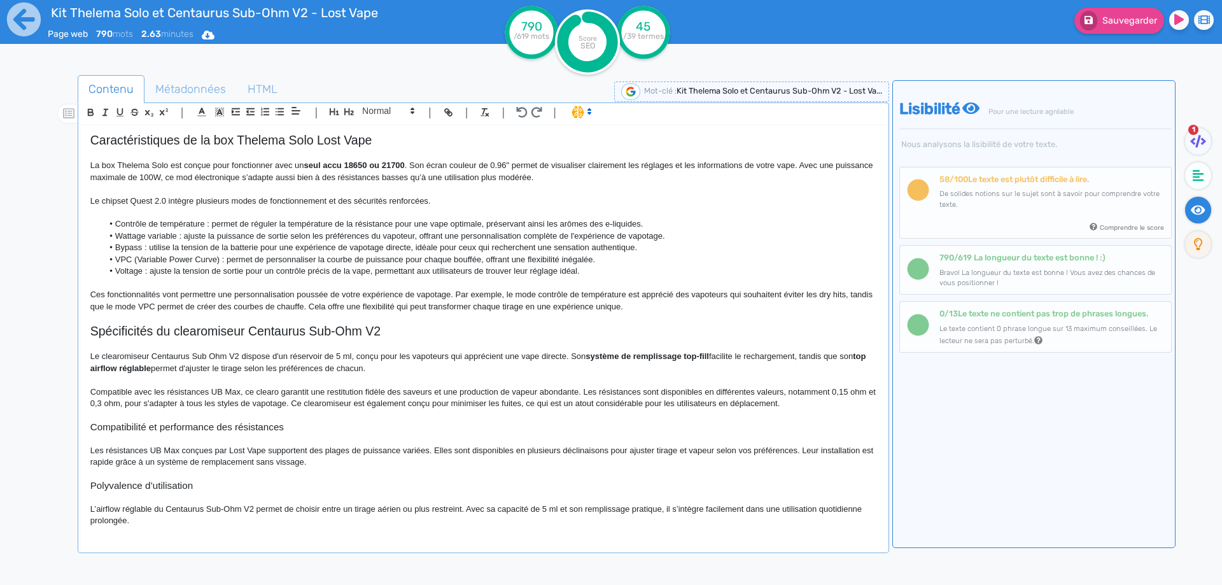
click at [350, 468] on p at bounding box center [483, 473] width 786 height 11
click at [1092, 15] on fa-icon at bounding box center [1088, 21] width 17 height 20
click at [357, 457] on p "Les résistances UB Max conçues par Lost Vape supportent des plages de puissance…" at bounding box center [483, 457] width 786 height 24
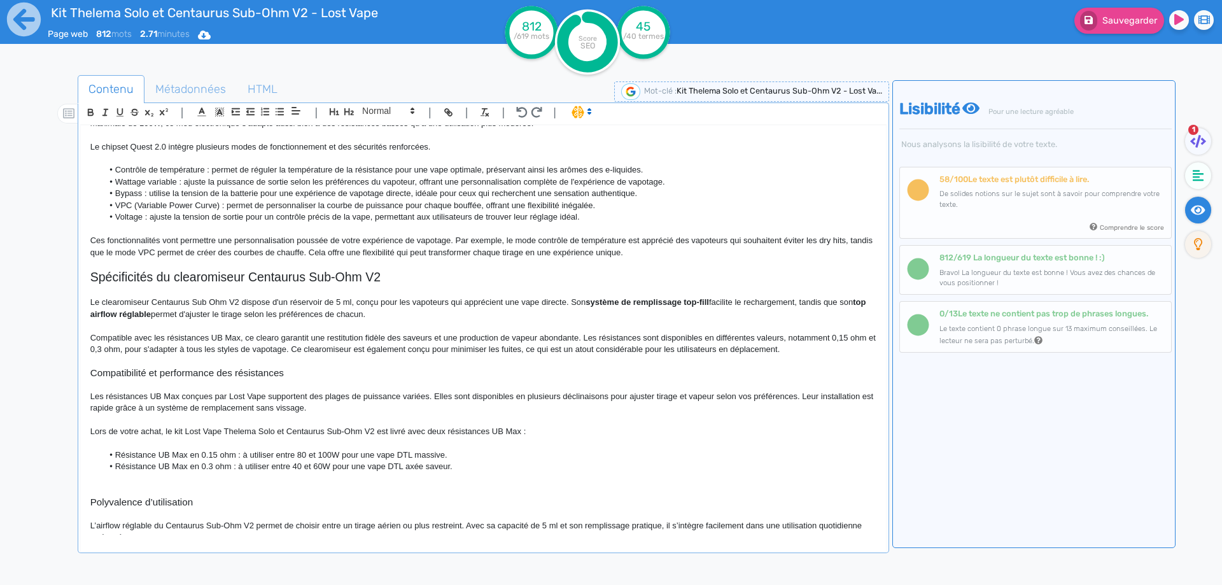
scroll to position [363, 0]
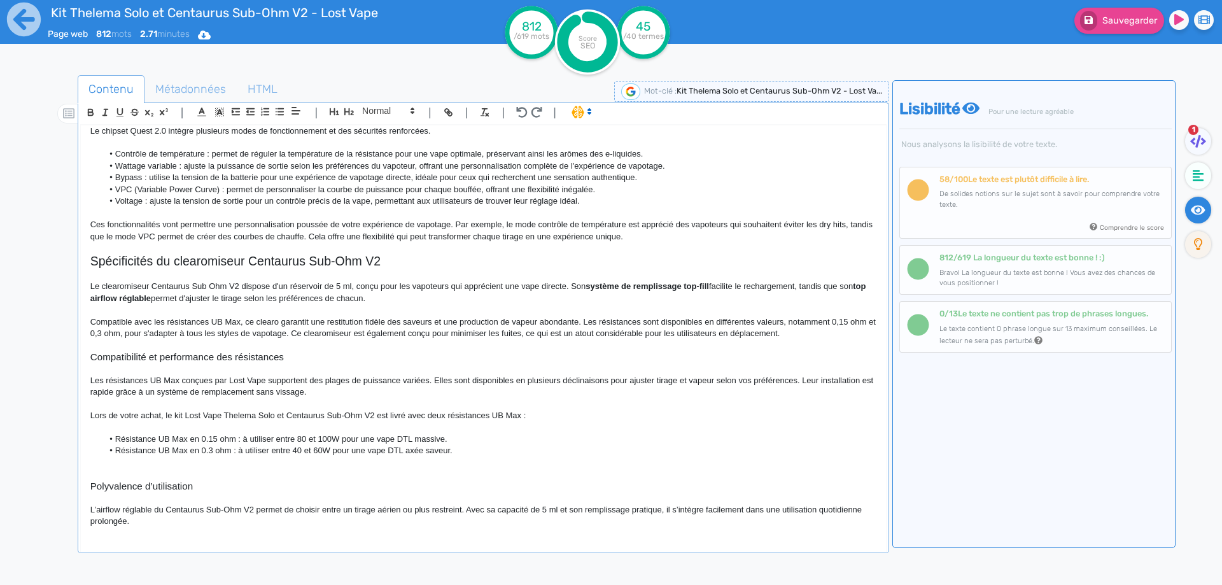
click at [192, 437] on li "Résistance UB Max en 0.15 ohm : à utiliser entre 80 et 100W pour une vape DTL m…" at bounding box center [488, 438] width 773 height 11
click at [189, 451] on li "Résistance UB Max en 0.3 ohm : à utiliser entre 40 et 60W pour une vape DTL axé…" at bounding box center [488, 450] width 773 height 11
click at [229, 440] on li "Résistance UB Max 0.15 ohm : à utiliser entre 80 et 100W pour une vape DTL mass…" at bounding box center [488, 438] width 773 height 11
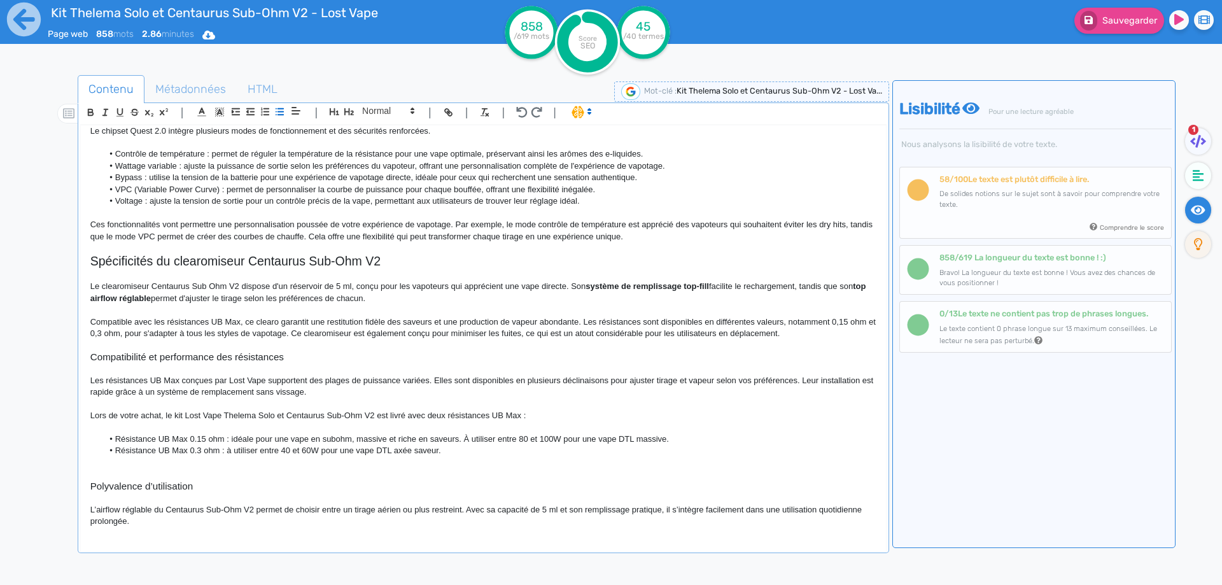
click at [563, 440] on li "Résistance UB Max 0.15 ohm : idéale pour une vape en subohm, massive et riche e…" at bounding box center [488, 438] width 773 height 11
drag, startPoint x: 566, startPoint y: 439, endPoint x: 636, endPoint y: 433, distance: 70.2
click at [636, 433] on li "Résistance UB Max 0.15 ohm : idéale pour une vape en subohm, massive et riche e…" at bounding box center [488, 438] width 773 height 11
click at [227, 454] on li "Résistance UB Max 0.3 ohm : à utiliser entre 40 et 60W pour une vape DTL axée s…" at bounding box center [488, 450] width 773 height 11
click at [489, 449] on li "Résistance UB Max 0.3 ohm : parfaite pour une vape en inhalation directe (DL) c…" at bounding box center [488, 450] width 773 height 11
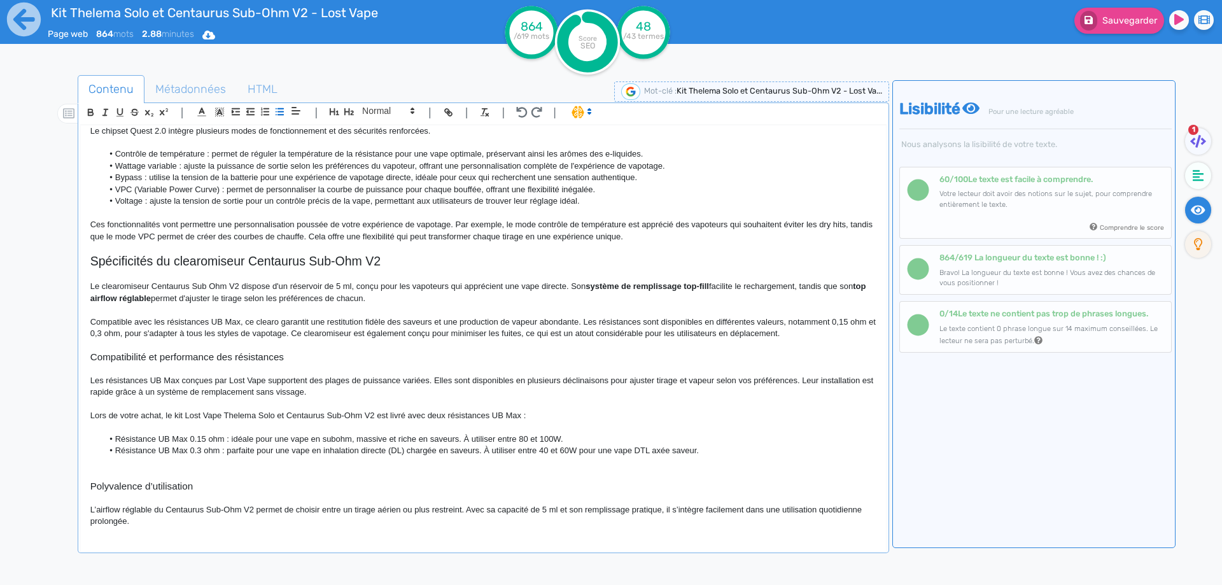
click at [439, 439] on li "Résistance UB Max 0.15 ohm : idéale pour une vape en subohm, massive et riche e…" at bounding box center [488, 438] width 773 height 11
click at [580, 453] on li "Résistance UB Max 0.3 ohm : parfaite pour une vape en inhalation directe (DL) c…" at bounding box center [488, 450] width 773 height 11
drag, startPoint x: 580, startPoint y: 453, endPoint x: 688, endPoint y: 449, distance: 107.6
click at [688, 449] on li "Résistance UB Max 0.3 ohm : parfaite pour une vape en inhalation directe (DL) c…" at bounding box center [488, 450] width 773 height 11
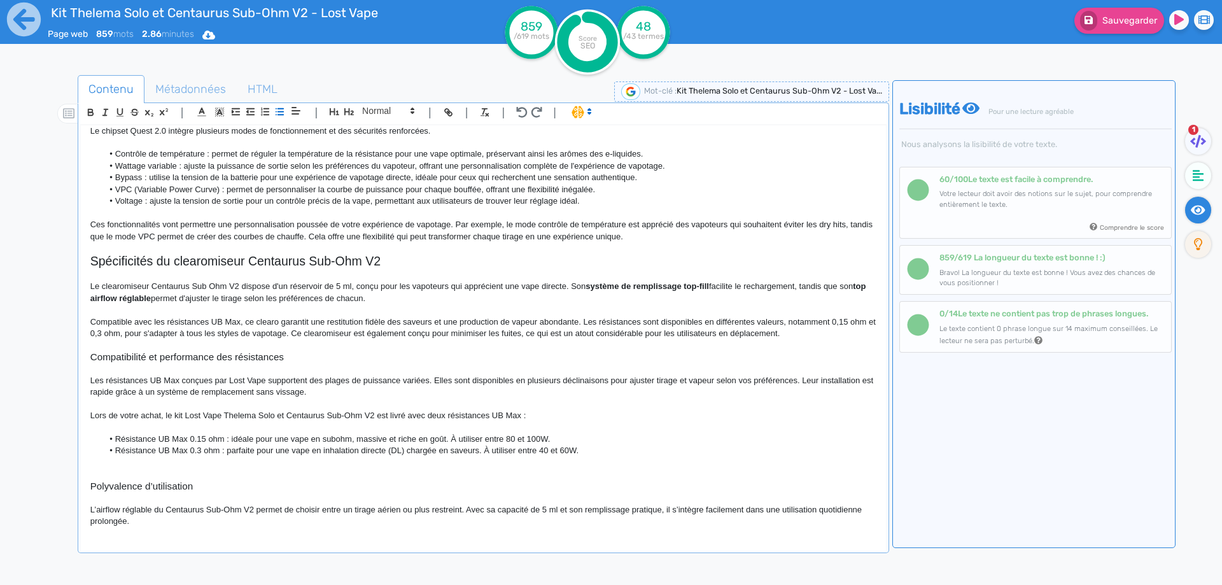
click at [412, 456] on li "Résistance UB Max 0.3 ohm : parfaite pour une vape en inhalation directe (DL) c…" at bounding box center [488, 450] width 773 height 11
click at [287, 357] on h3 "Compatibilité et performance des résistances" at bounding box center [483, 356] width 786 height 11
click at [295, 363] on p at bounding box center [483, 368] width 786 height 11
click at [307, 352] on h3 "Compatibilité et performance des résistances UB Max Lost Vape" at bounding box center [483, 356] width 786 height 11
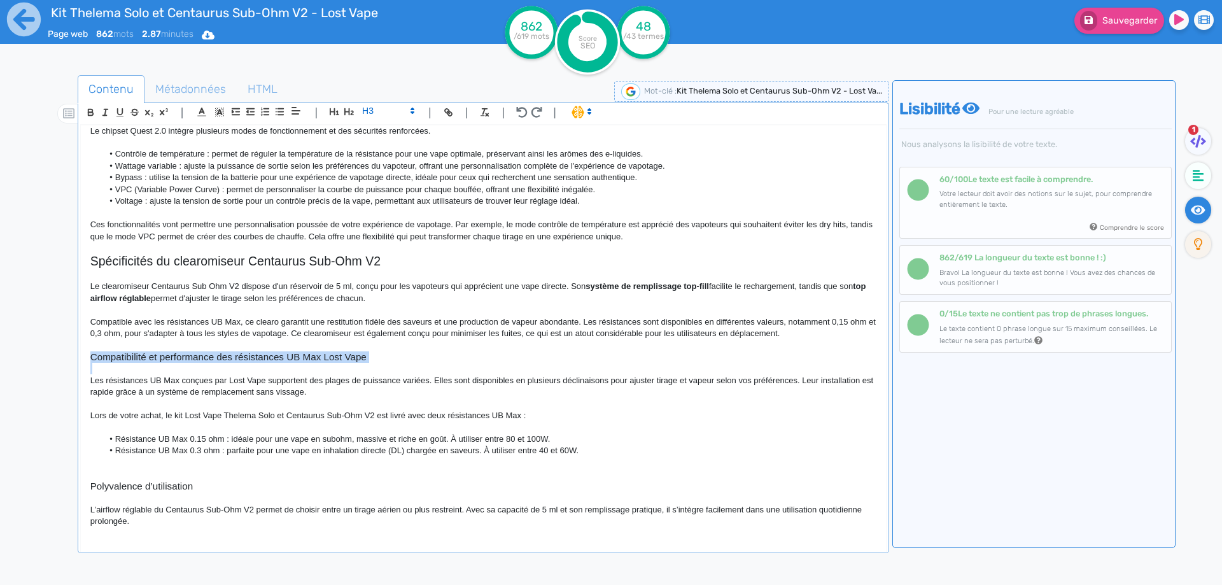
click at [307, 352] on h3 "Compatibilité et performance des résistances UB Max Lost Vape" at bounding box center [483, 356] width 786 height 11
copy h3 "Compatibilité et performance des résistances UB Max Lost Vape"
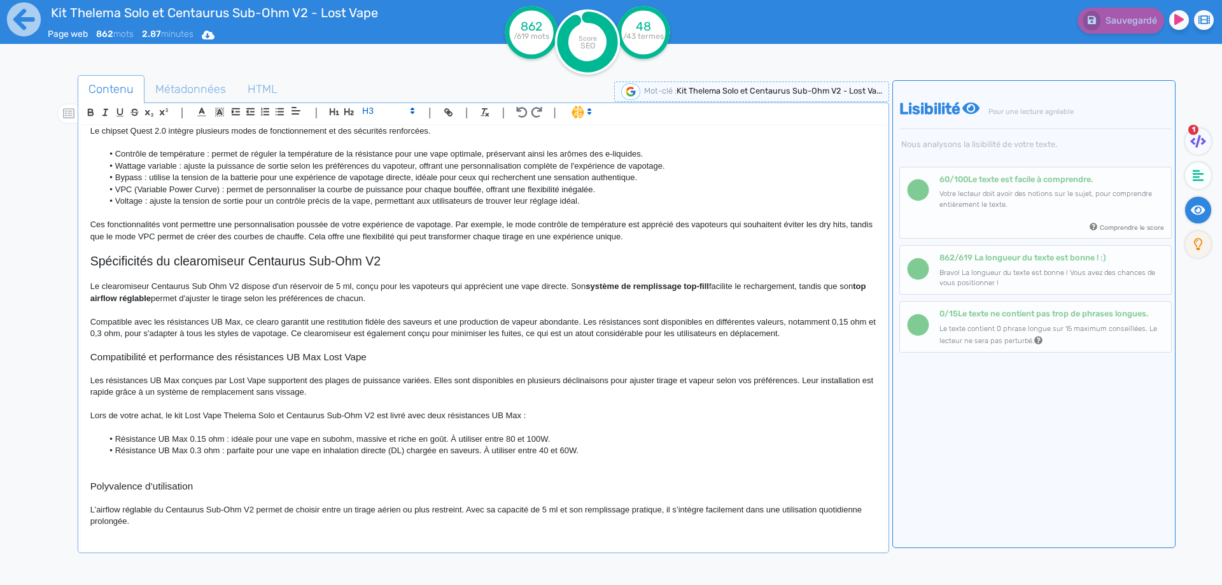
click at [368, 389] on p "Les résistances UB Max conçues par Lost Vape supportent des plages de puissance…" at bounding box center [483, 387] width 786 height 24
click at [673, 241] on p "Ces fonctionnalités vont permettre une personnalisation poussée de votre expéri…" at bounding box center [483, 231] width 786 height 24
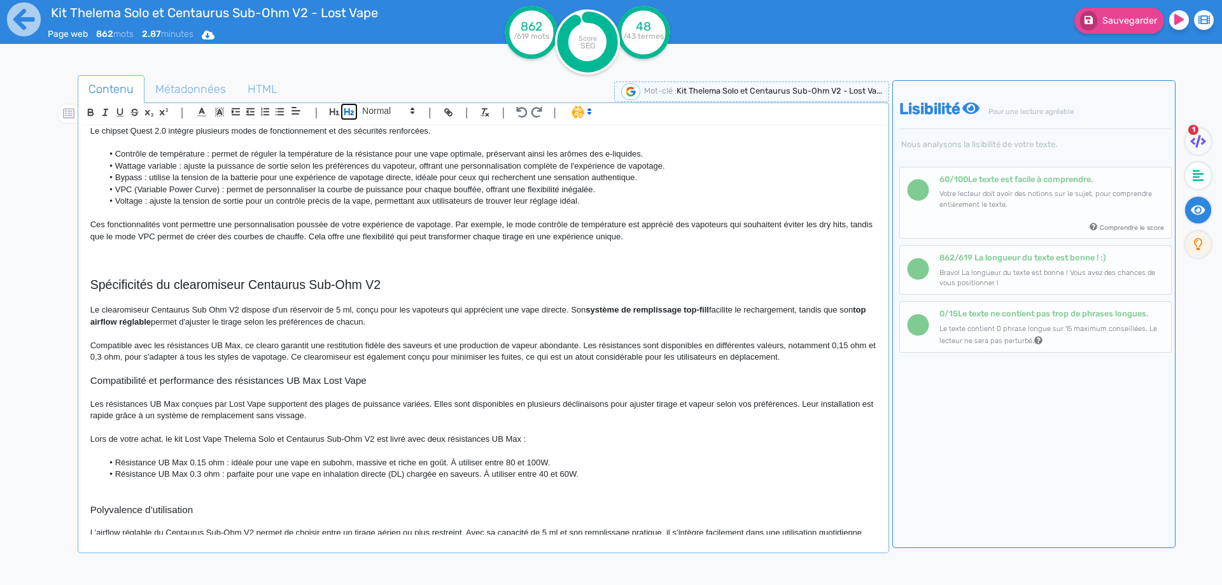
click at [349, 107] on icon "button" at bounding box center [349, 111] width 11 height 11
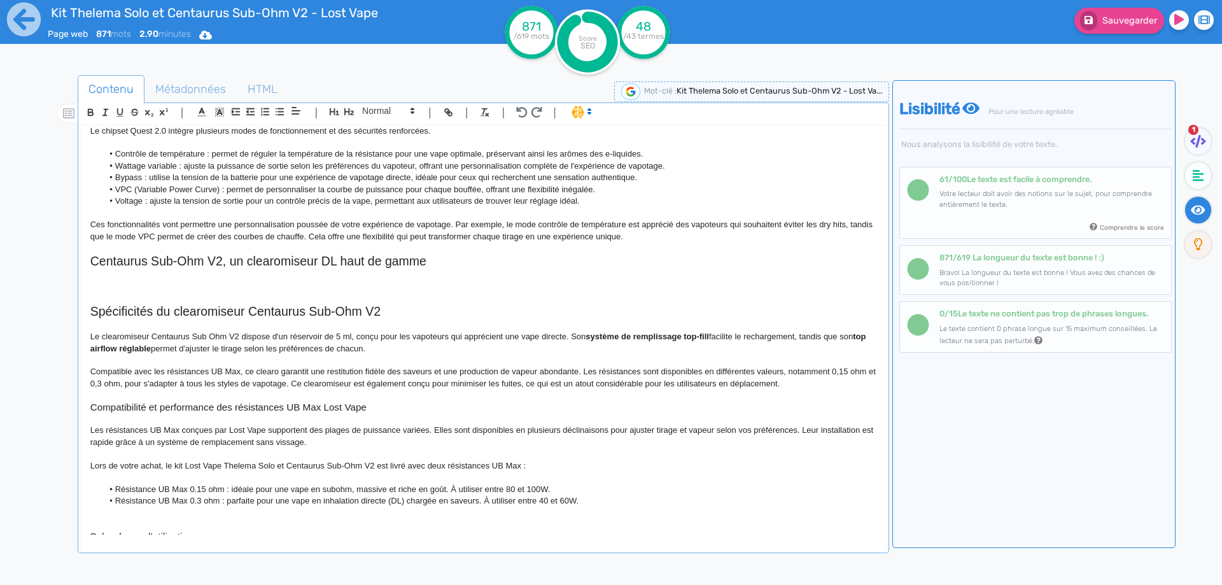
drag, startPoint x: 305, startPoint y: 293, endPoint x: 312, endPoint y: 310, distance: 18.6
click at [305, 296] on p at bounding box center [483, 298] width 786 height 11
click at [312, 310] on h2 "Spécificités du clearomiseur Centaurus Sub-Ohm V2" at bounding box center [483, 311] width 786 height 15
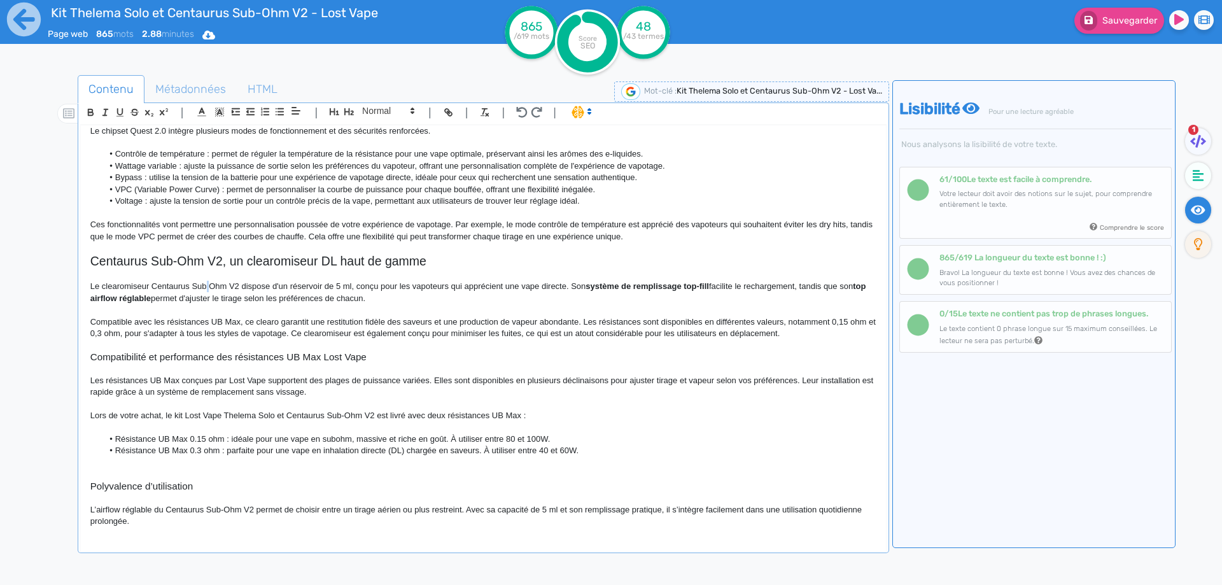
click at [211, 289] on p "Le clearomiseur Centaurus Sub Ohm V2 dispose d'un réservoir de 5 ml, conçu pour…" at bounding box center [483, 293] width 786 height 24
click at [798, 285] on p "Le clearomiseur Centaurus Sub-Ohm V2 dispose d'un réservoir de 5 ml, conçu pour…" at bounding box center [483, 293] width 786 height 24
click at [801, 286] on p "Le clearomiseur Centaurus Sub-Ohm V2 dispose d'un réservoir de 5 ml, conçu pour…" at bounding box center [483, 293] width 786 height 24
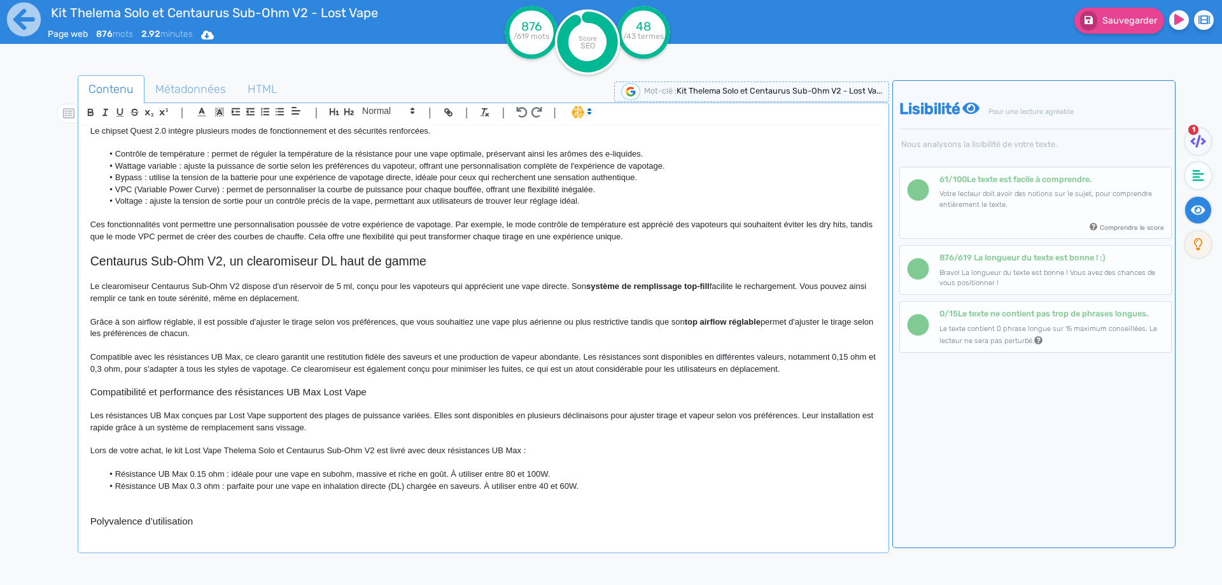
click at [138, 321] on p "Grâce à son airflow réglable, il est possible d'ajuster le tirage selon vos pré…" at bounding box center [483, 328] width 786 height 24
click at [146, 323] on p "Grâce à son top airflow réglable, il est possible d'ajuster le tirage selon vos…" at bounding box center [483, 328] width 786 height 24
click at [195, 321] on p "Grâce à son top airflow réglable, il est possible d'ajuster le tirage selon vos…" at bounding box center [483, 328] width 786 height 24
click at [216, 294] on p "Le clearomiseur Centaurus Sub-Ohm V2 dispose d'un réservoir de 5 ml, conçu pour…" at bounding box center [483, 293] width 786 height 24
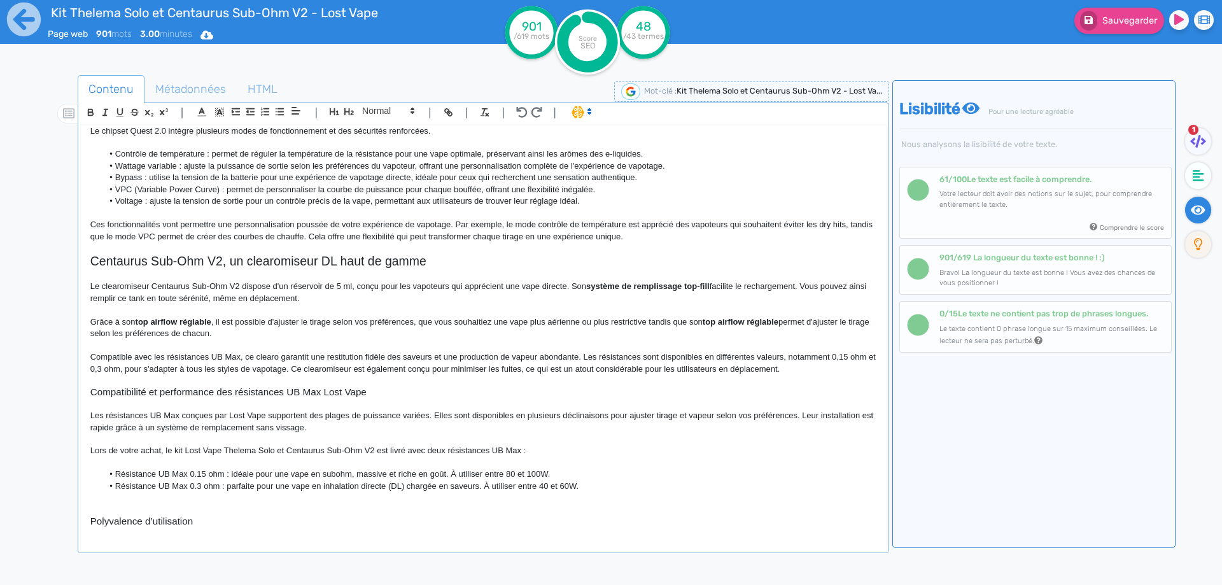
click at [205, 298] on p "Le clearomiseur Centaurus Sub-Ohm V2 dispose d'un réservoir de 5 ml, conçu pour…" at bounding box center [483, 293] width 786 height 24
click at [656, 324] on p "Grâce à son top airflow réglable , il est possible d'ajuster le tirage selon vo…" at bounding box center [483, 328] width 786 height 24
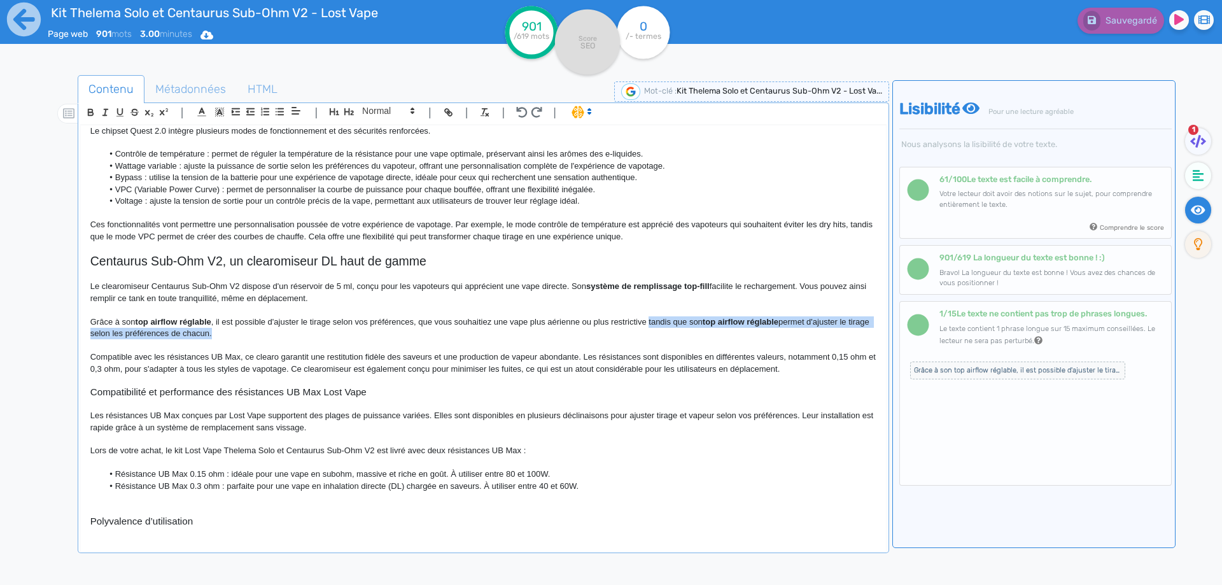
drag, startPoint x: 656, startPoint y: 324, endPoint x: 214, endPoint y: 330, distance: 441.1
click at [214, 330] on p "Grâce à son top airflow réglable , il est possible d'ajuster le tirage selon vo…" at bounding box center [483, 328] width 786 height 24
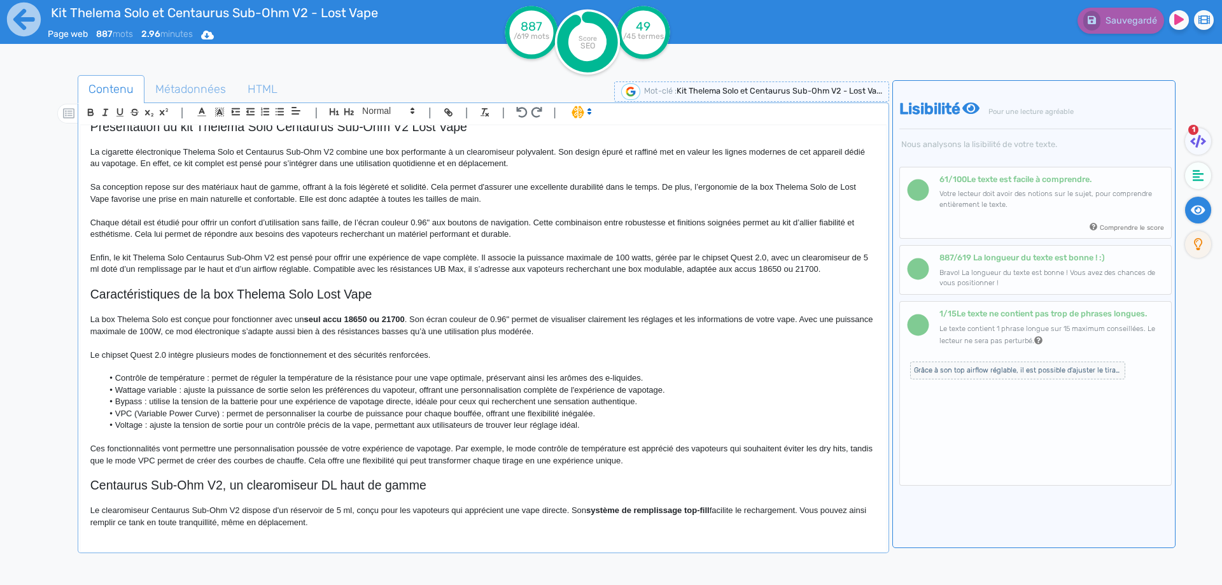
scroll to position [68, 0]
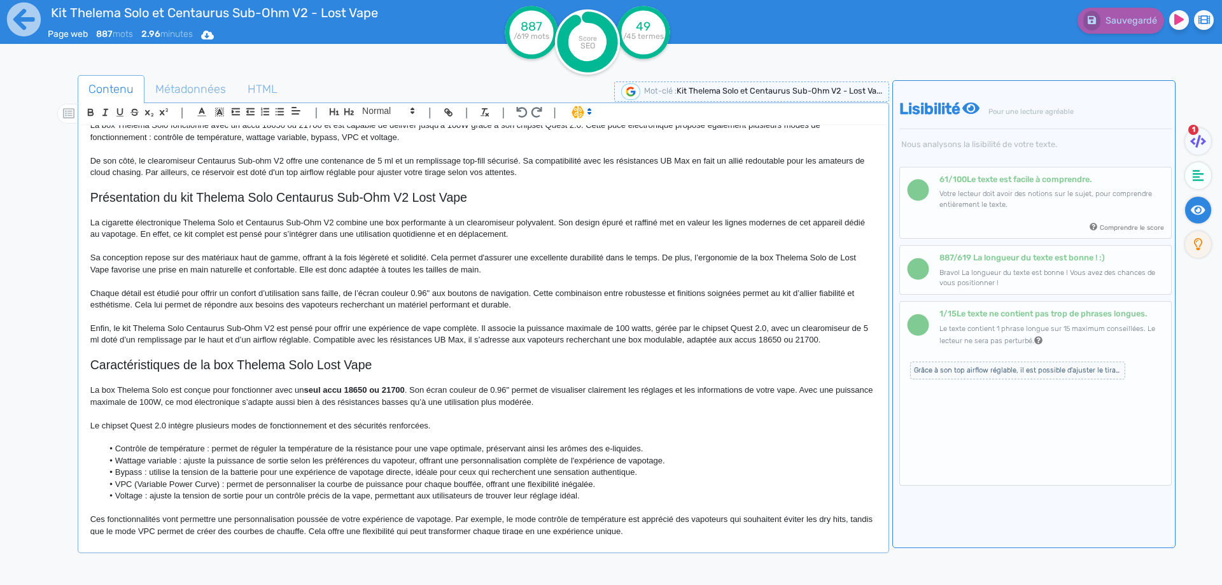
click at [836, 338] on p "Enfin, le kit Thelema Solo Centaurus Sub-Ohm V2 est pensé pour offrir une expér…" at bounding box center [483, 335] width 786 height 24
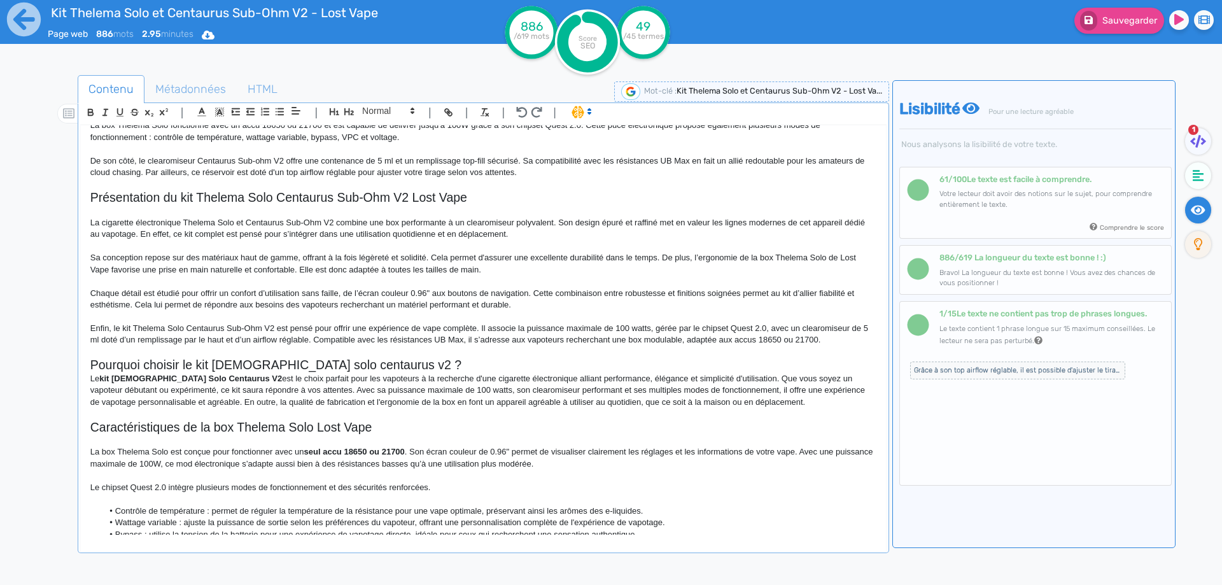
click at [361, 362] on h2 "Pourquoi choisir le kit [DEMOGRAPHIC_DATA] solo centaurus v2 ?" at bounding box center [483, 365] width 786 height 15
click at [393, 101] on ul "Contenu Métadonnées HTML" at bounding box center [483, 89] width 811 height 29
click at [391, 111] on span at bounding box center [387, 110] width 62 height 15
click at [386, 122] on span at bounding box center [387, 173] width 62 height 108
drag, startPoint x: 386, startPoint y: 131, endPoint x: 373, endPoint y: 225, distance: 94.5
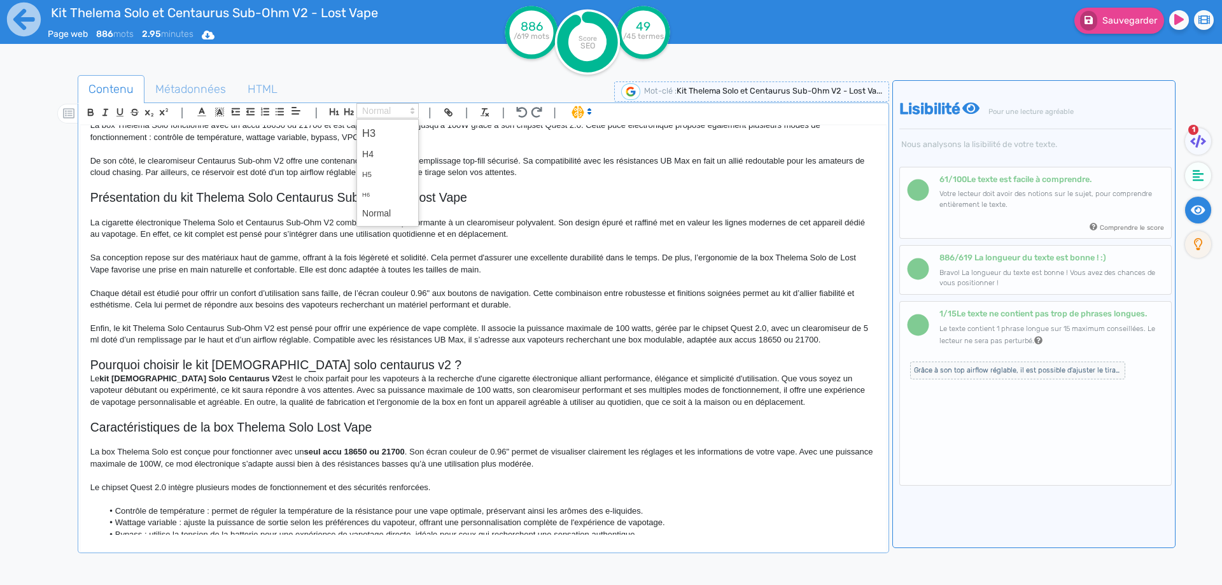
click at [386, 132] on span at bounding box center [387, 133] width 51 height 22
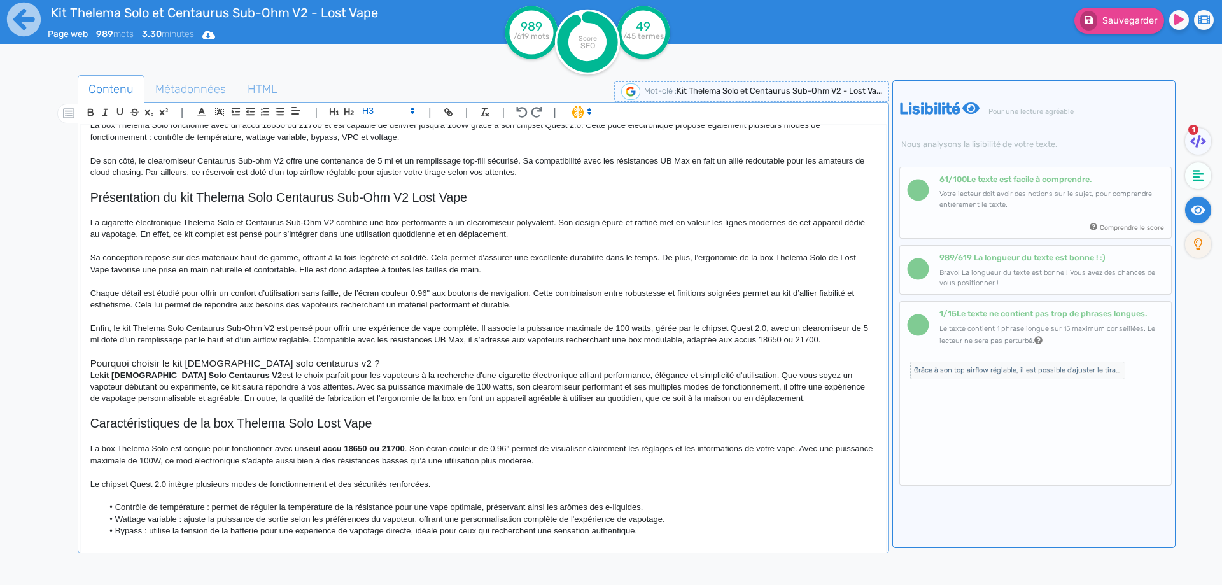
click at [370, 360] on h3 "Pourquoi choisir le kit [DEMOGRAPHIC_DATA] solo centaurus v2 ?" at bounding box center [483, 363] width 786 height 11
click at [369, 364] on h3 "Pourquoi choisir le kit [DEMOGRAPHIC_DATA] solo centaurus v2 ?" at bounding box center [483, 363] width 786 height 11
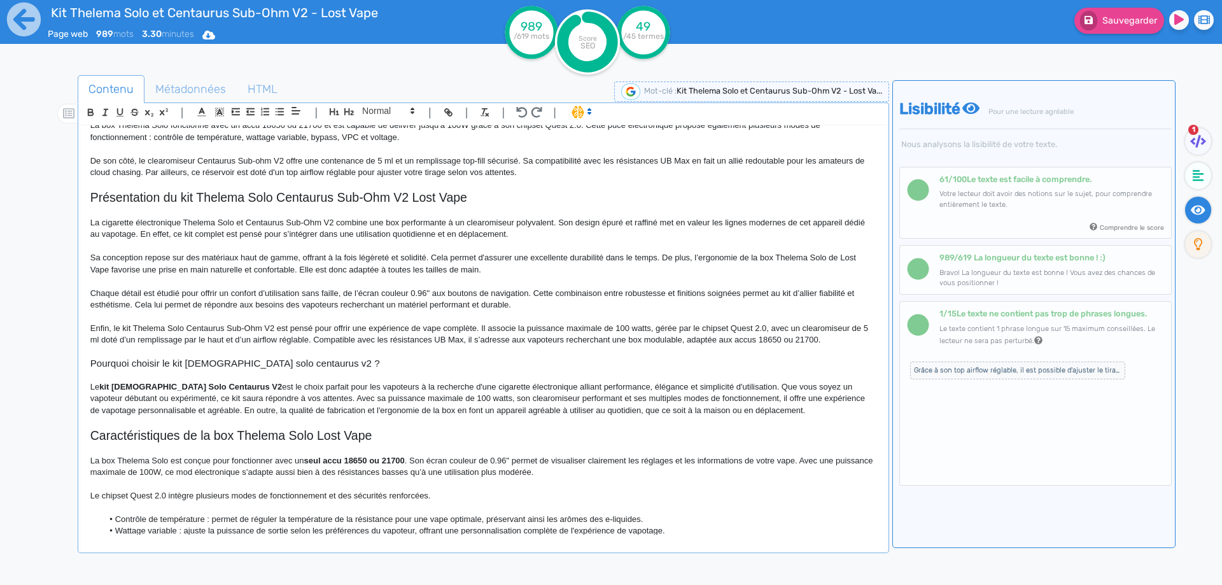
click at [291, 363] on h3 "Pourquoi choisir le kit [DEMOGRAPHIC_DATA] solo centaurus v2 ?" at bounding box center [483, 363] width 786 height 11
drag, startPoint x: 186, startPoint y: 360, endPoint x: 193, endPoint y: 361, distance: 6.4
click at [187, 360] on h3 "Pourquoi choisir le kit [DEMOGRAPHIC_DATA] solo centaurus V2 ?" at bounding box center [483, 363] width 786 height 11
click at [229, 364] on h3 "Pourquoi choisir le kit tThelema solo centaurus V2 ?" at bounding box center [483, 363] width 786 height 11
click at [253, 365] on h3 "Pourquoi choisir le kit tThelema Solo centaurus V2 ?" at bounding box center [483, 363] width 786 height 11
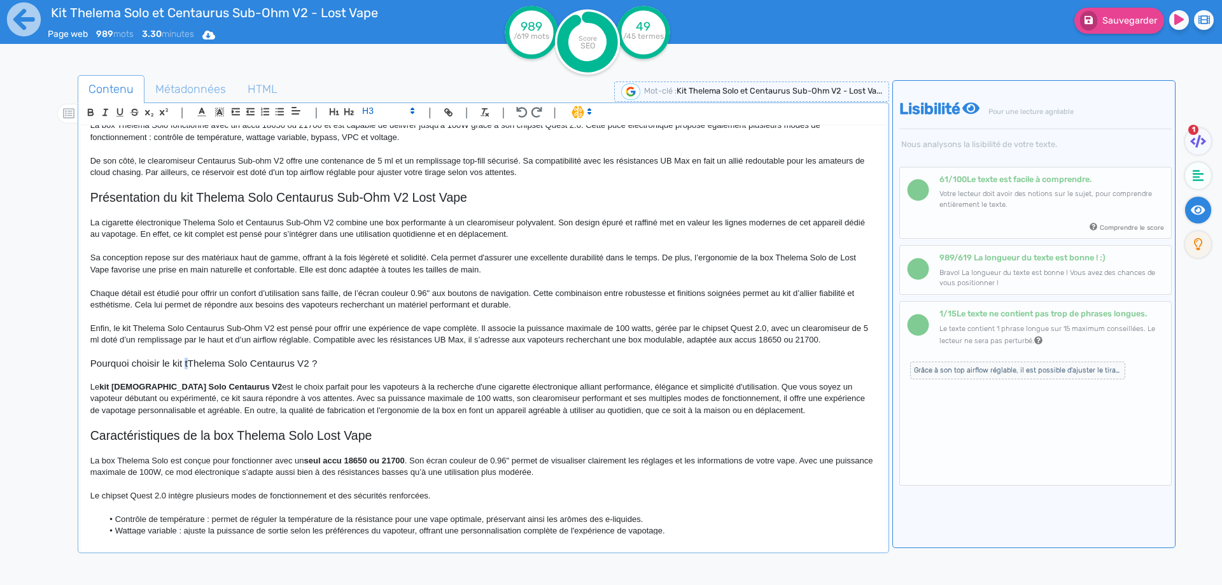
click at [186, 362] on h3 "Pourquoi choisir le kit tThelema Solo Centaurus V2 ?" at bounding box center [483, 363] width 786 height 11
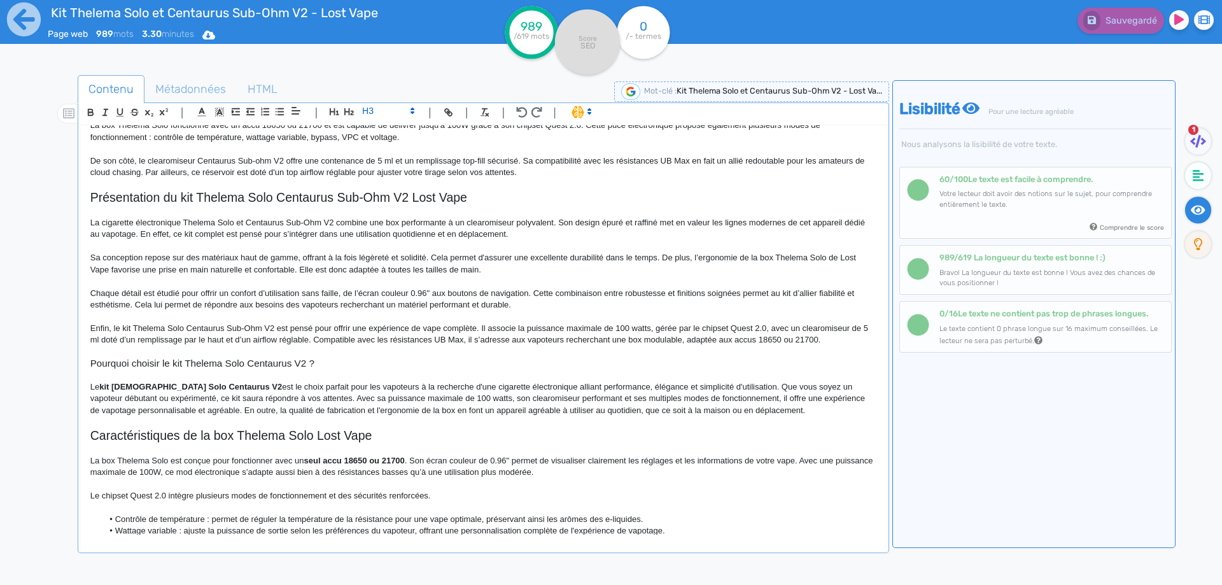
click at [179, 377] on p at bounding box center [483, 375] width 786 height 11
click at [176, 386] on strong "kit [DEMOGRAPHIC_DATA] Solo Centaurus V2" at bounding box center [190, 387] width 183 height 10
drag, startPoint x: 176, startPoint y: 386, endPoint x: 219, endPoint y: 381, distance: 42.9
click at [219, 381] on p "Le kit Thelema Solo Centaurus V2 est le choix parfait pour les vapoteurs à la r…" at bounding box center [483, 398] width 786 height 35
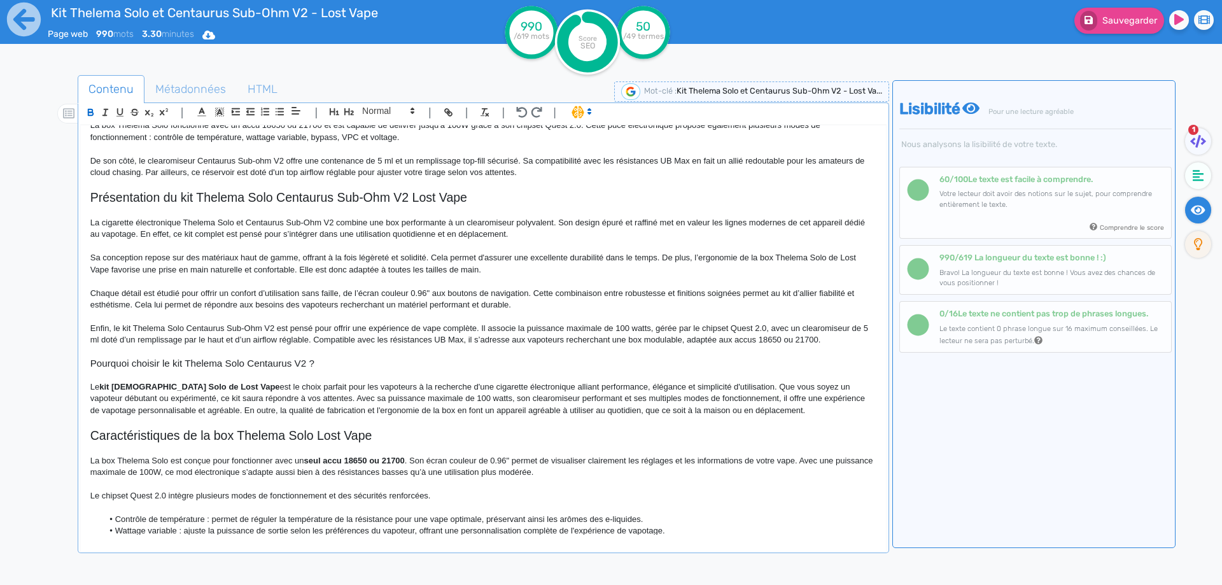
click at [336, 363] on h3 "Pourquoi choisir le kit Thelema Solo Centaurus V2 ?" at bounding box center [483, 363] width 786 height 11
click at [101, 383] on strong "kit [DEMOGRAPHIC_DATA] Solo de Lost Vape" at bounding box center [189, 387] width 180 height 10
drag, startPoint x: 101, startPoint y: 383, endPoint x: 207, endPoint y: 384, distance: 105.7
click at [323, 386] on p "Le kit Thelema Solo de Lost Vape est le choix parfait pour les vapoteurs à la r…" at bounding box center [483, 398] width 786 height 35
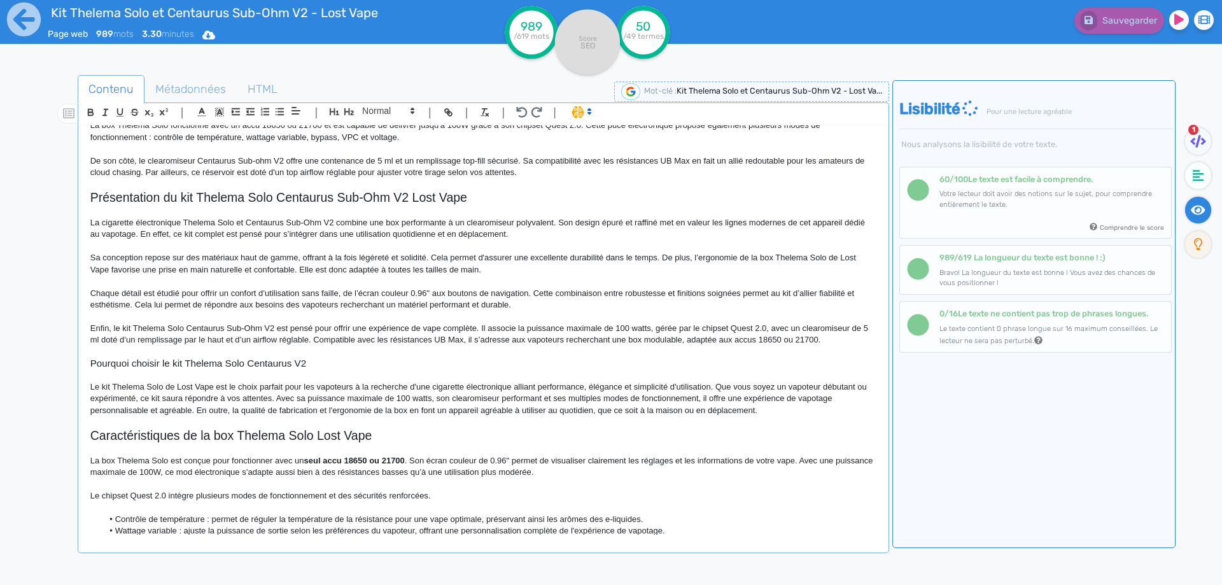
click at [570, 383] on p "Le kit Thelema Solo de Lost Vape est le choix parfait pour les vapoteurs à la r…" at bounding box center [483, 398] width 786 height 35
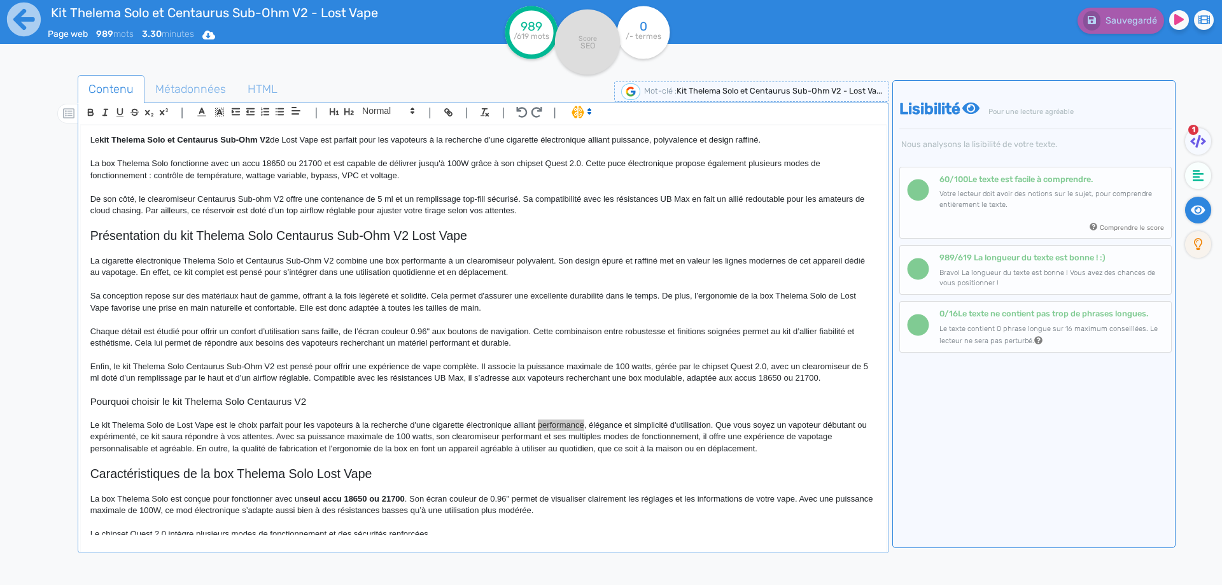
scroll to position [0, 0]
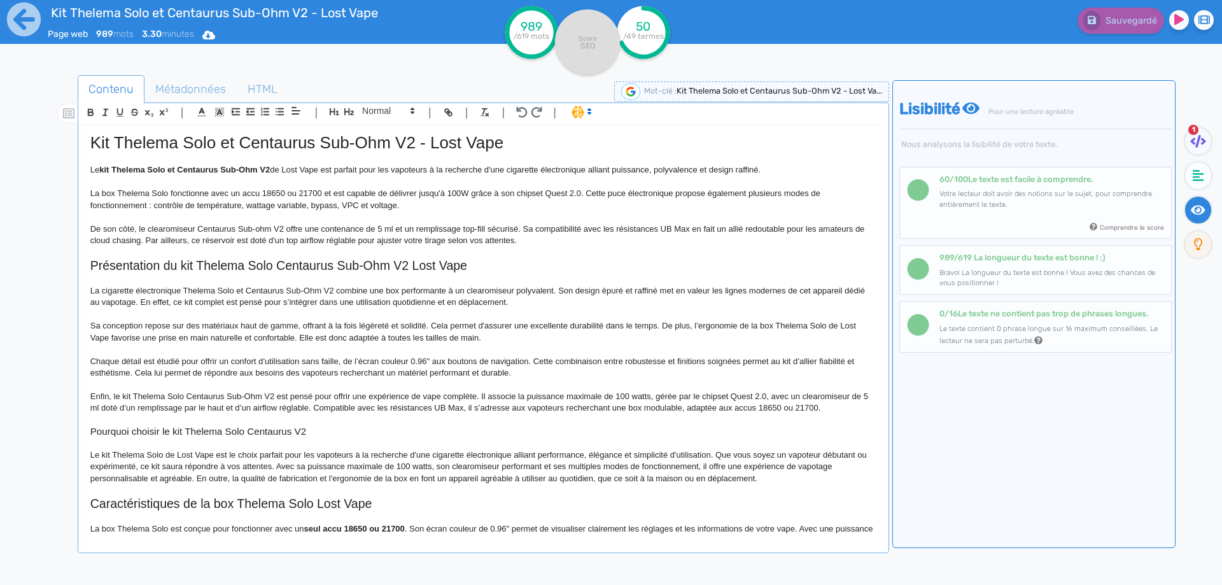
click at [595, 481] on p "Le kit Thelema Solo de Lost Vape est le choix parfait pour les vapoteurs à la r…" at bounding box center [483, 466] width 786 height 35
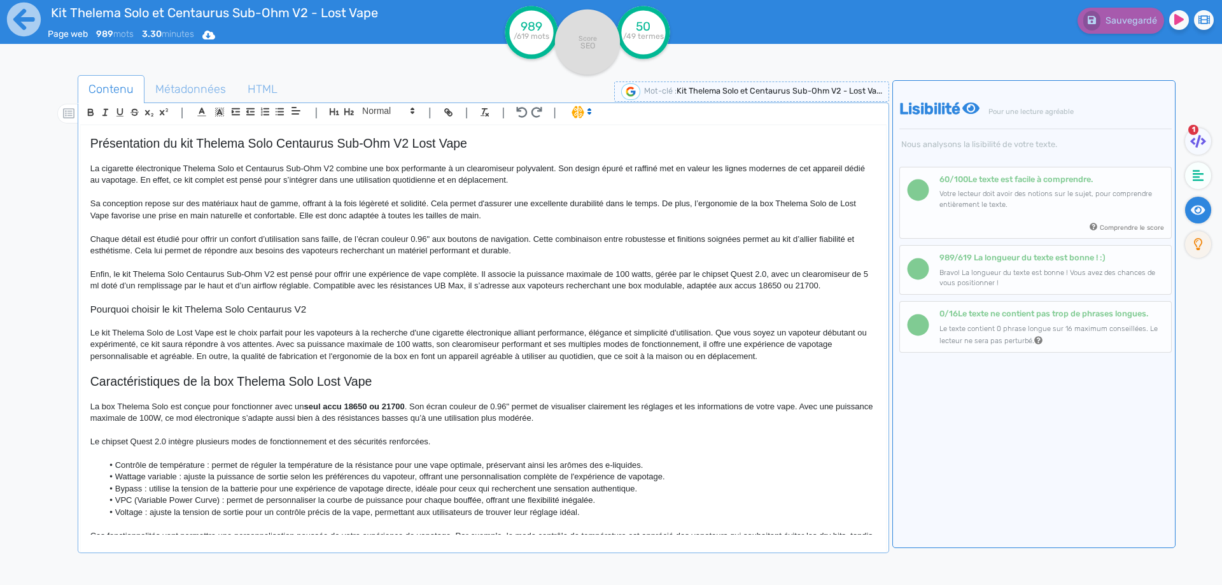
scroll to position [127, 0]
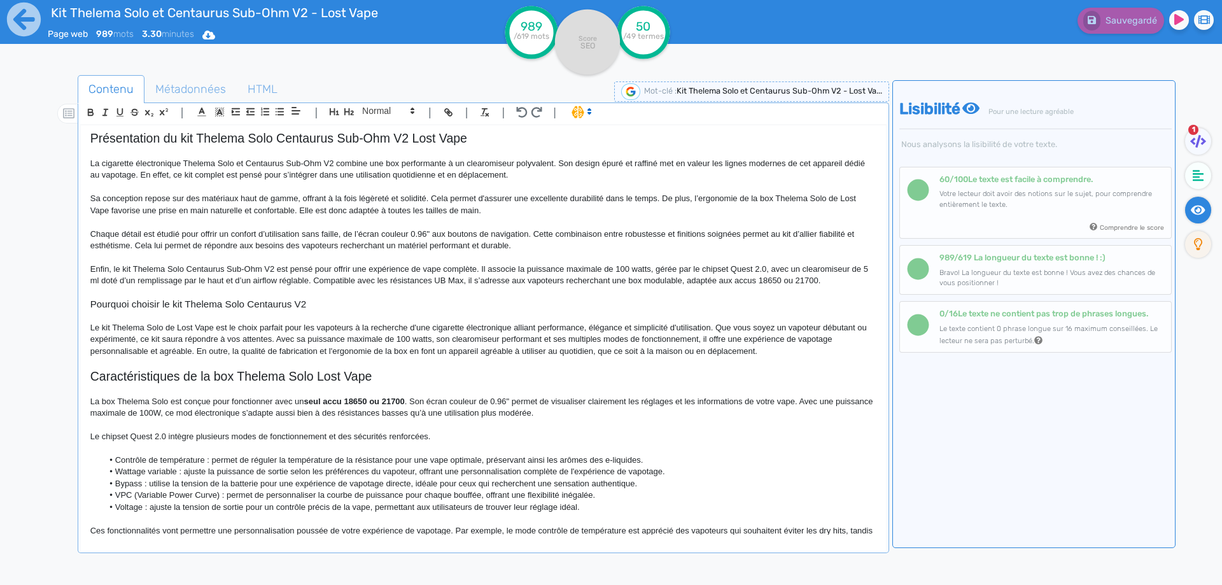
click at [290, 336] on p "Le kit Thelema Solo de Lost Vape est le choix parfait pour les vapoteurs à la r…" at bounding box center [483, 339] width 786 height 35
click at [287, 338] on p "Le kit Thelema Solo de Lost Vape est le choix parfait pour les vapoteurs à la r…" at bounding box center [483, 339] width 786 height 35
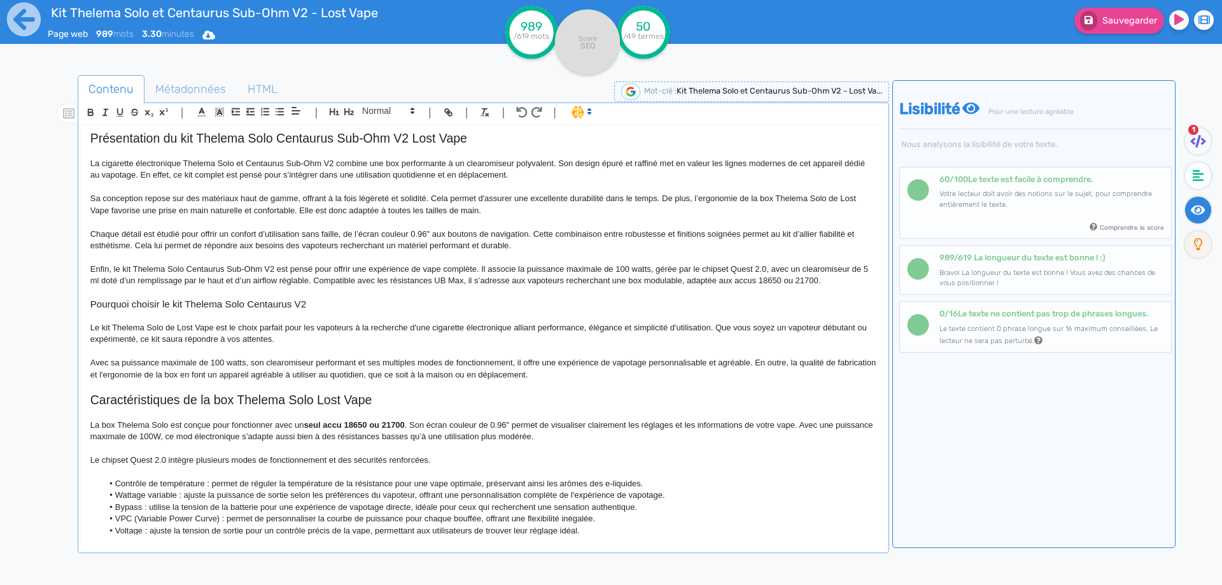
click at [137, 362] on p "Avec sa puissance maximale de 100 watts, son clearomiseur performant et ses mul…" at bounding box center [483, 369] width 786 height 24
click at [173, 363] on p "Avec sa puissance maximale de 100 watts, son clearomiseur performant et ses mul…" at bounding box center [483, 369] width 786 height 24
click at [222, 365] on p "Avec sa puissance réglable jusqu'àde 100 watts, son clearomiseur performant et …" at bounding box center [483, 369] width 786 height 24
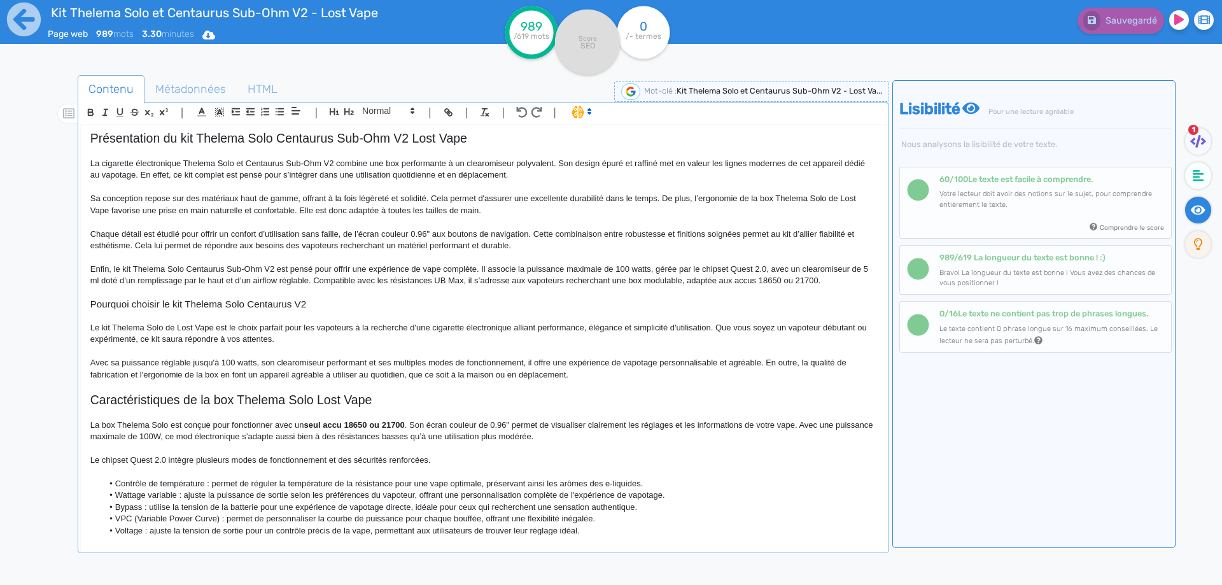
click at [218, 372] on p "Avec sa puissance réglable jusqu'à 100 watts, son clearomiseur performant et se…" at bounding box center [483, 369] width 786 height 24
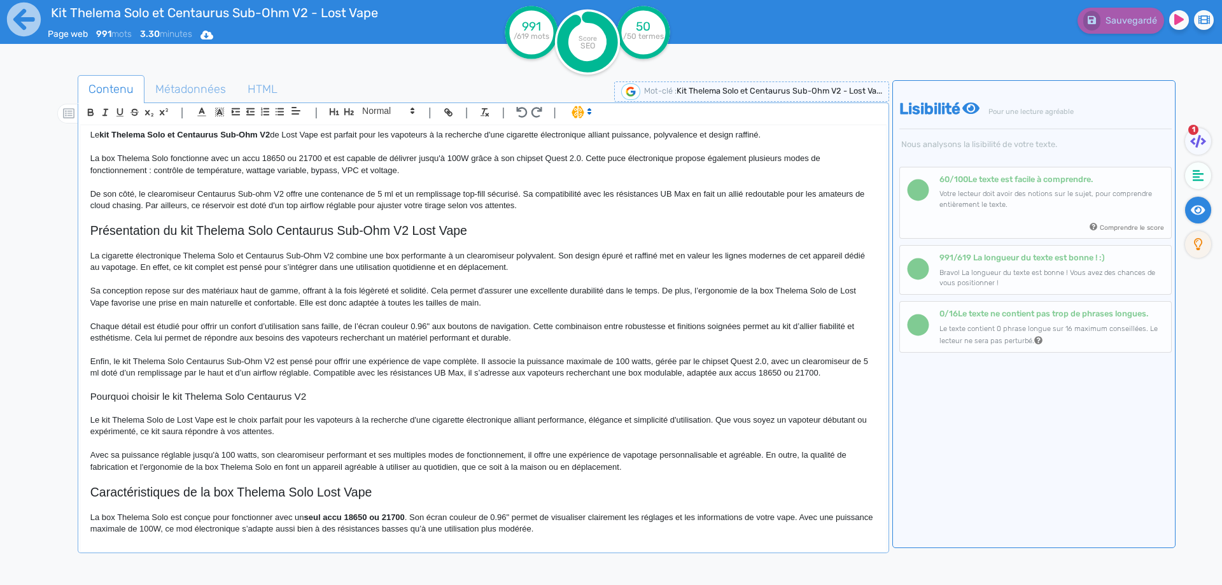
scroll to position [0, 0]
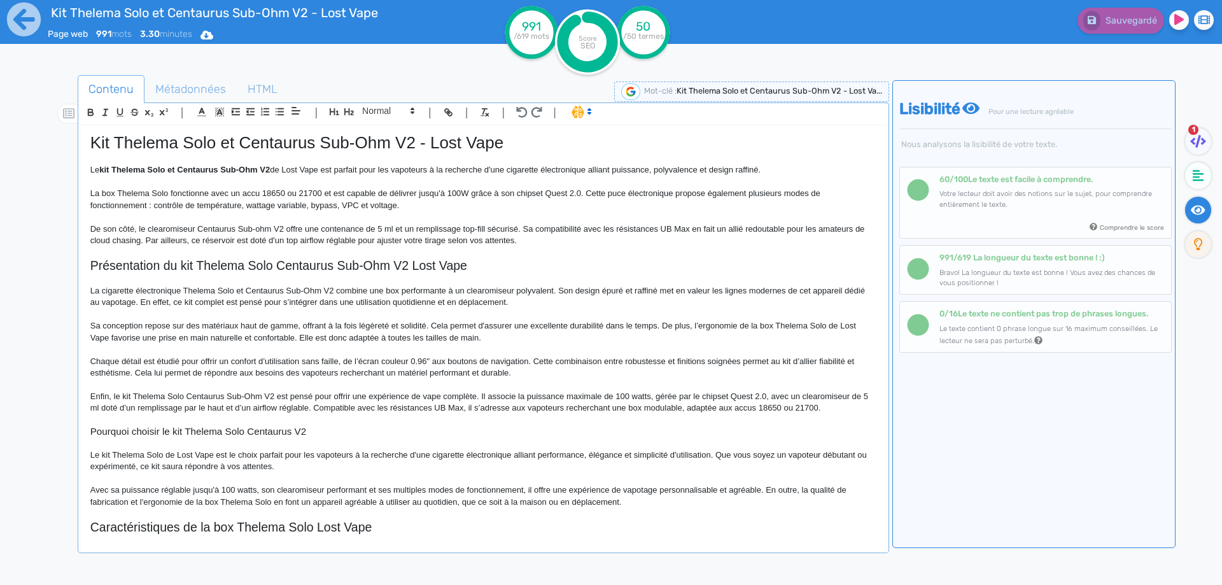
click at [368, 192] on p "La box Thelema Solo fonctionne avec un accu 18650 ou 21700 et est capable de dé…" at bounding box center [483, 200] width 786 height 24
click at [397, 188] on p "La box Thelema Solo fonctionne avec un accu 18650 ou 21700 et propose une puisa…" at bounding box center [483, 200] width 786 height 24
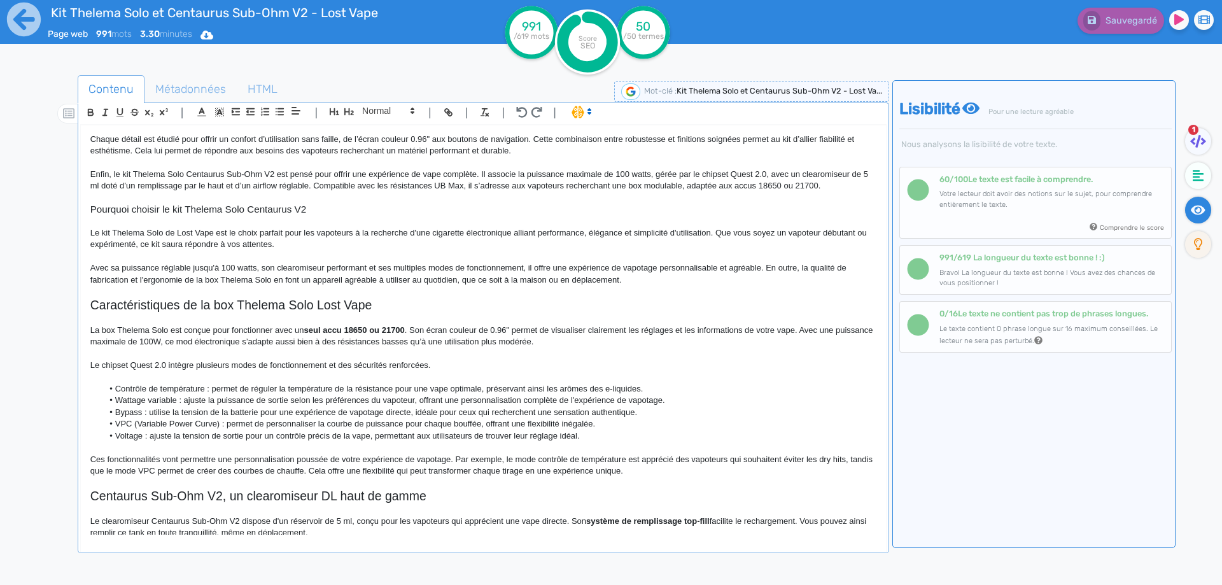
click at [196, 304] on h2 "Caractéristiques de la box Thelema Solo Lost Vape" at bounding box center [483, 305] width 786 height 15
drag, startPoint x: 196, startPoint y: 304, endPoint x: 71, endPoint y: 300, distance: 125.5
click at [71, 300] on div "Contenu Métadonnées HTML | | H3 H4 H5 H6 Normal | | | | Kit Thelema Solo et Cen…" at bounding box center [629, 368] width 1185 height 593
click at [197, 304] on h2 "Box [DEMOGRAPHIC_DATA] Solo Lost Vape" at bounding box center [483, 305] width 786 height 15
click at [300, 313] on p at bounding box center [483, 317] width 786 height 11
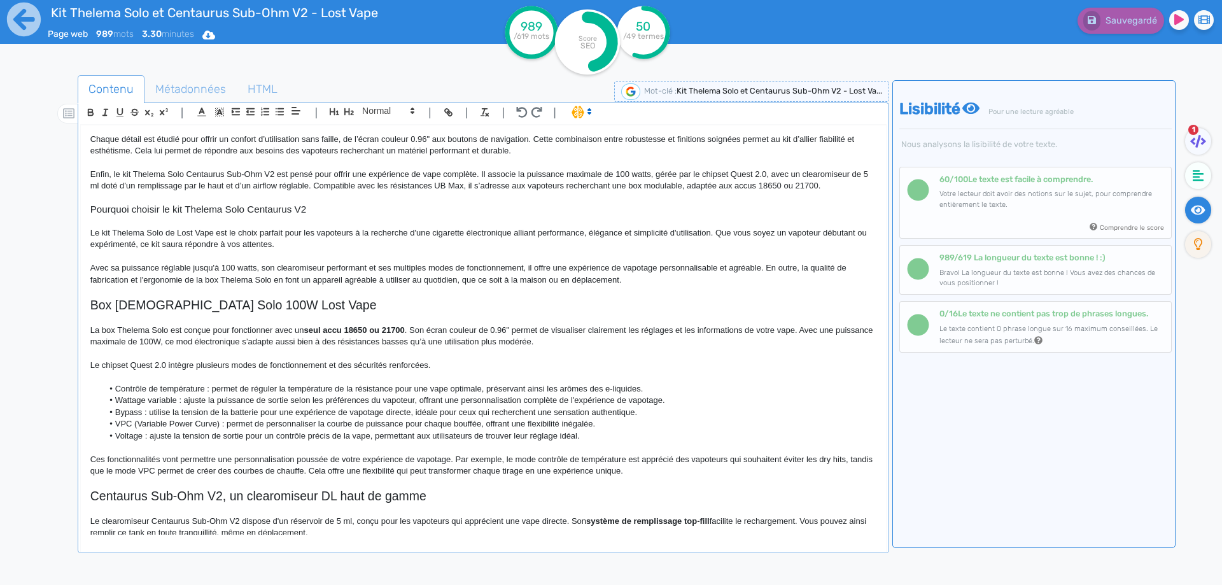
click at [311, 300] on h2 "Box [DEMOGRAPHIC_DATA] Solo 100W Lost Vape" at bounding box center [483, 305] width 786 height 15
click at [150, 344] on p "La box [DEMOGRAPHIC_DATA] Solo est conçue pour fonctionner avec un seul accu 18…" at bounding box center [483, 337] width 786 height 24
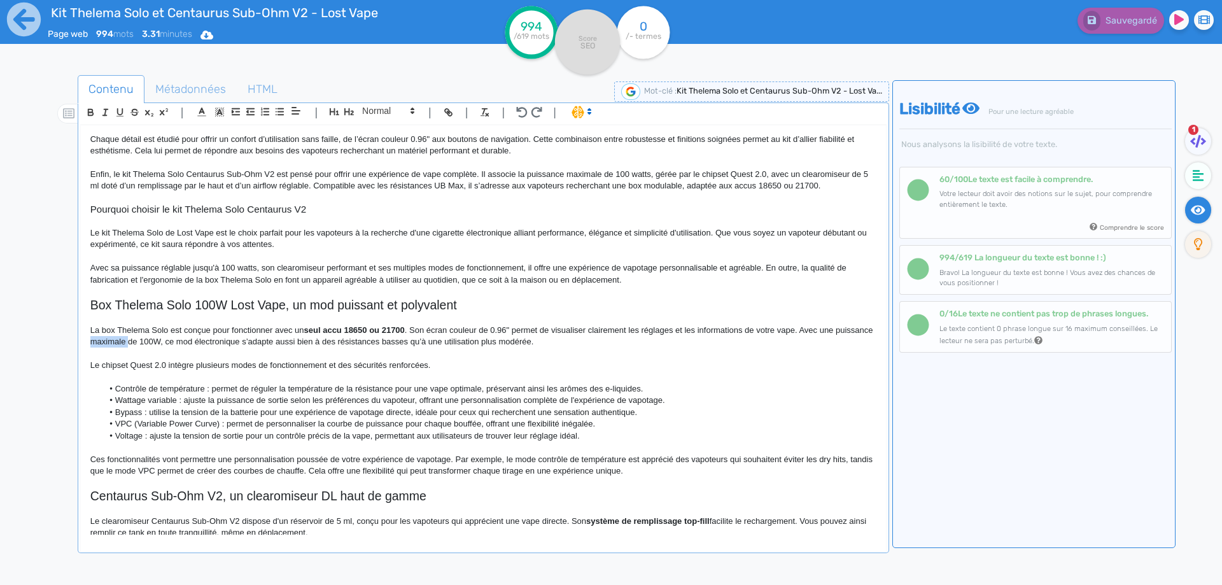
click at [150, 344] on p "La box [DEMOGRAPHIC_DATA] Solo est conçue pour fonctionner avec un seul accu 18…" at bounding box center [483, 337] width 786 height 24
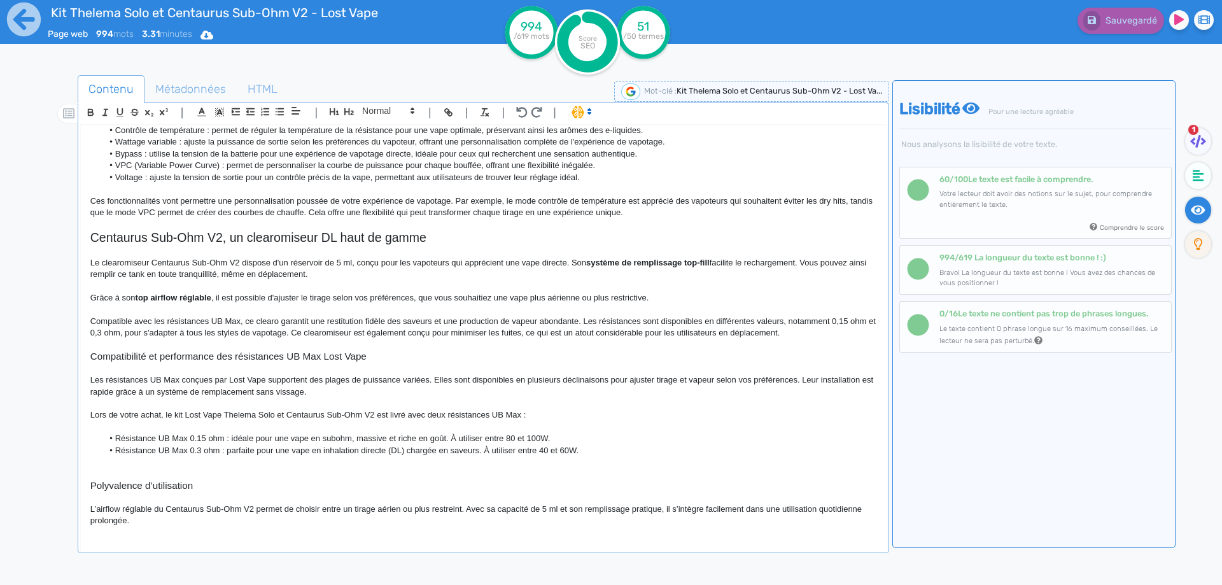
scroll to position [162, 0]
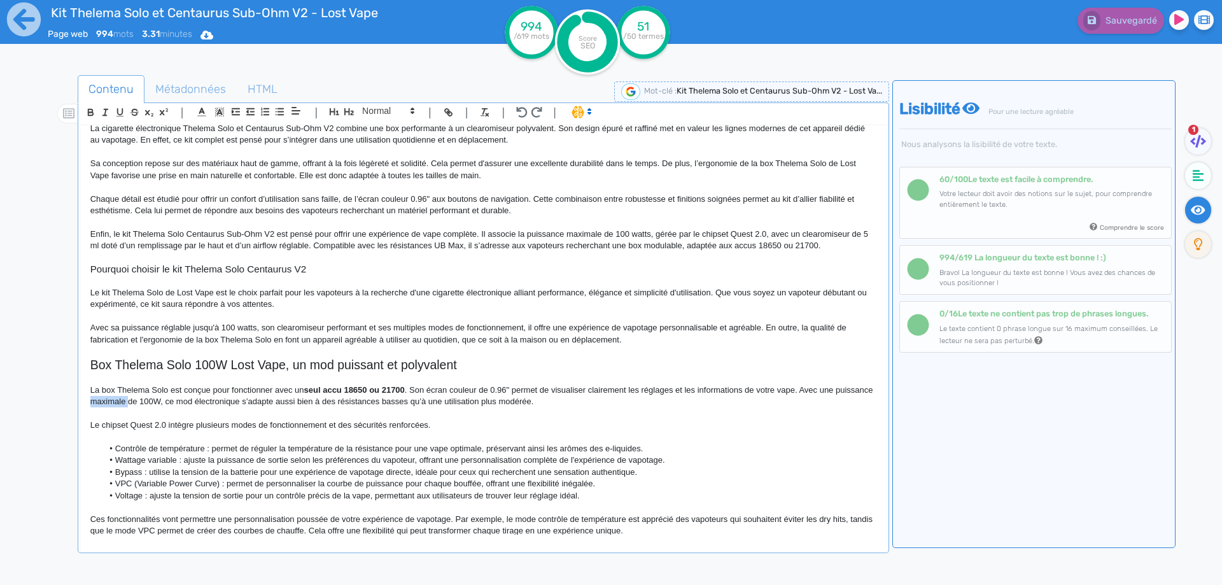
click at [137, 399] on p "La box [DEMOGRAPHIC_DATA] Solo est conçue pour fonctionner avec un seul accu 18…" at bounding box center [483, 396] width 786 height 24
click at [138, 398] on p "La box [DEMOGRAPHIC_DATA] Solo est conçue pour fonctionner avec un seul accu 18…" at bounding box center [483, 396] width 786 height 24
click at [1104, 33] on button "Sauvegarder" at bounding box center [1119, 21] width 90 height 26
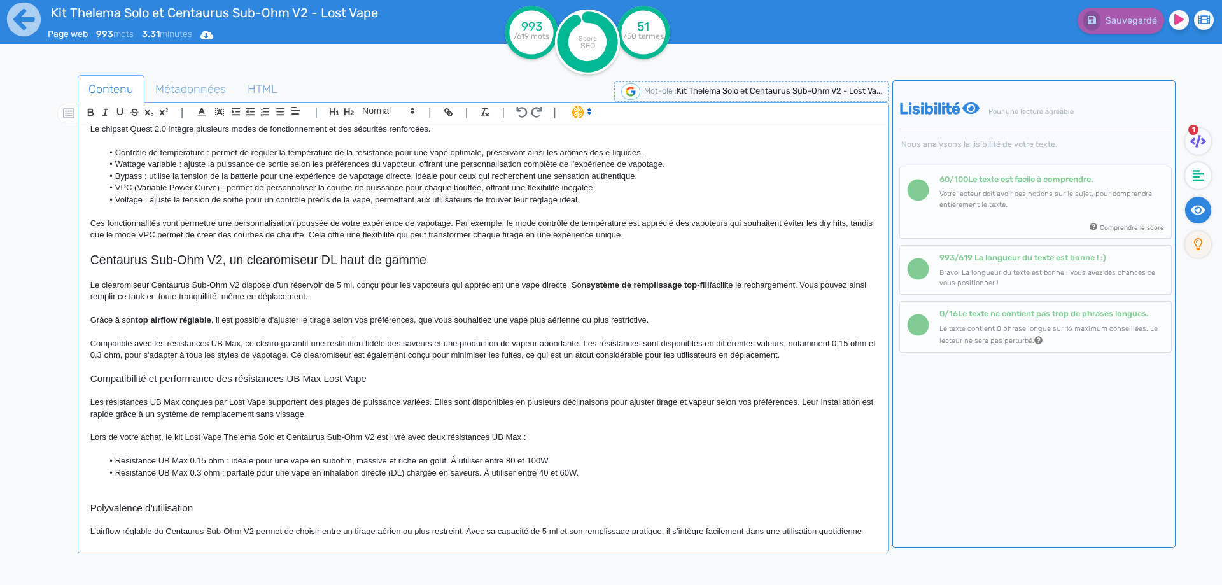
scroll to position [481, 0]
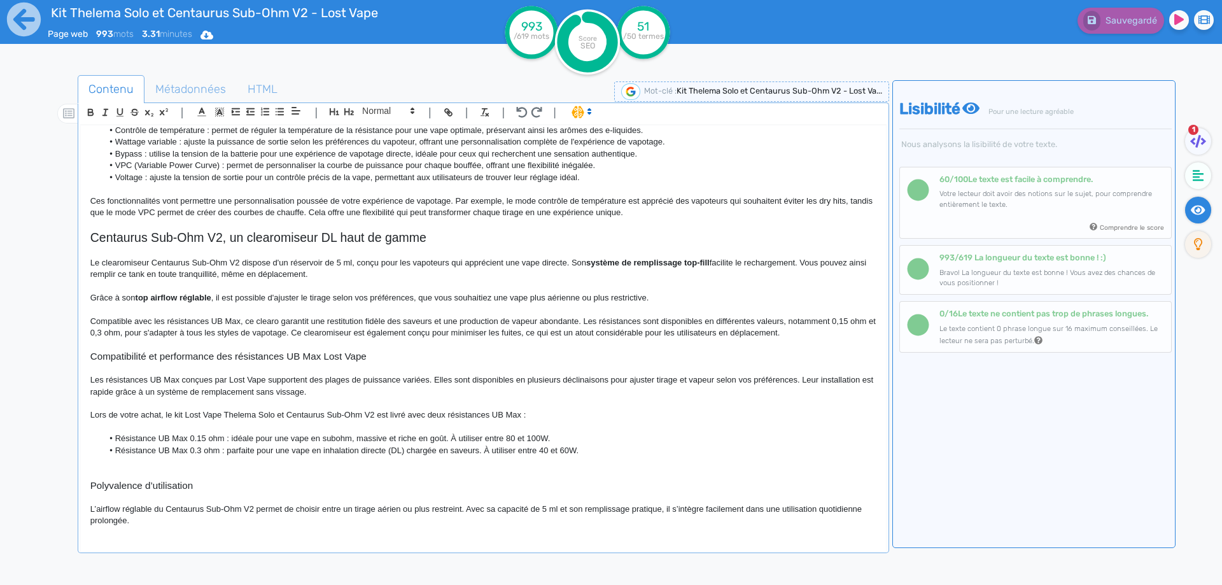
click at [204, 461] on p at bounding box center [483, 461] width 786 height 11
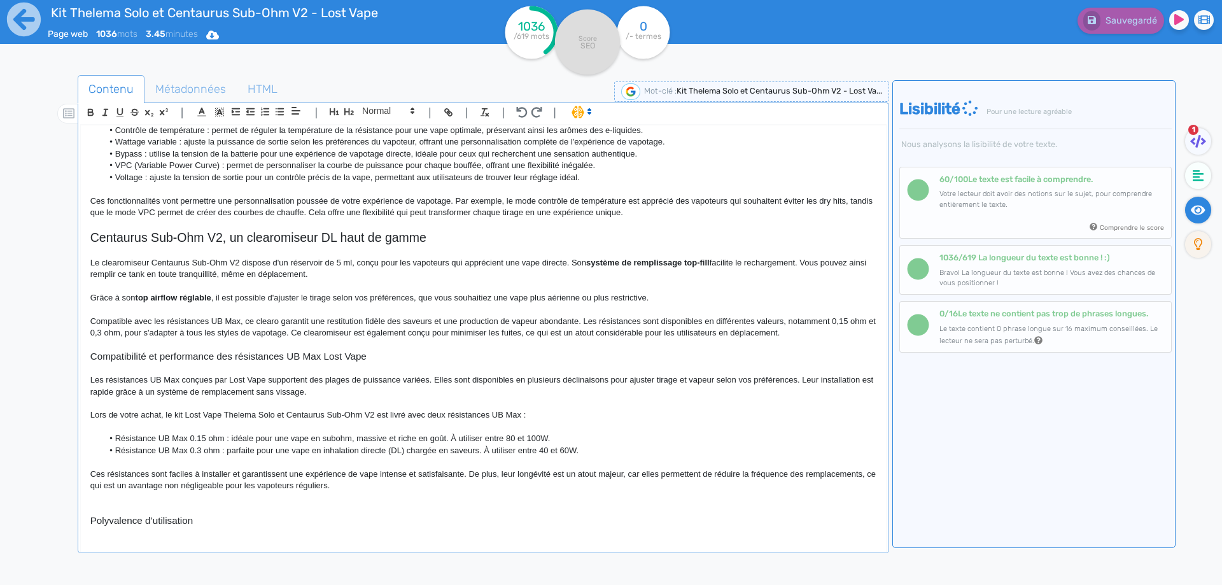
click at [390, 473] on p "Ces résistances sont faciles à installer et garantissent une expérience de vape…" at bounding box center [483, 480] width 786 height 24
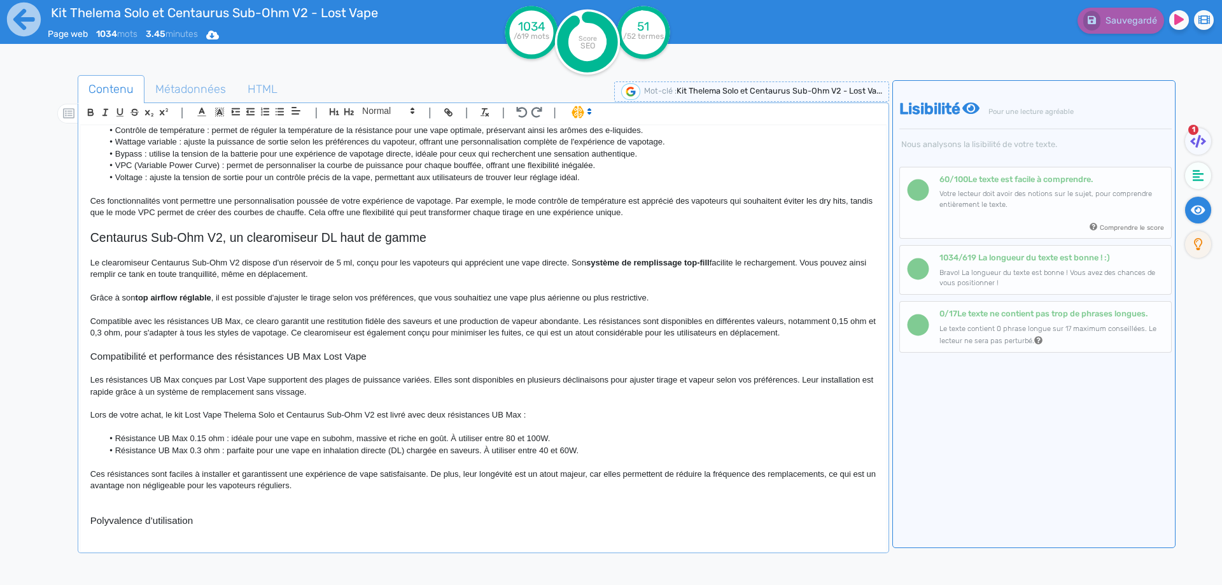
click at [830, 474] on p "Ces résistances sont faciles à installer et garantissent une expérience de vape…" at bounding box center [483, 480] width 786 height 24
click at [495, 481] on p "Ces résistances sont faciles à installer et garantissent une expérience de vape…" at bounding box center [483, 480] width 786 height 24
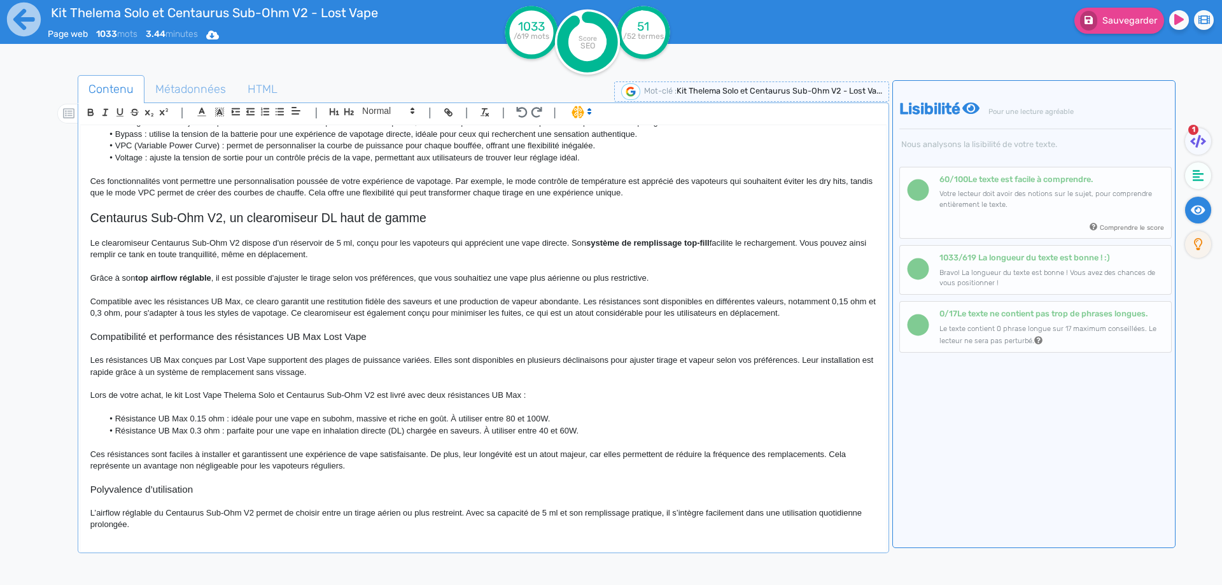
scroll to position [504, 0]
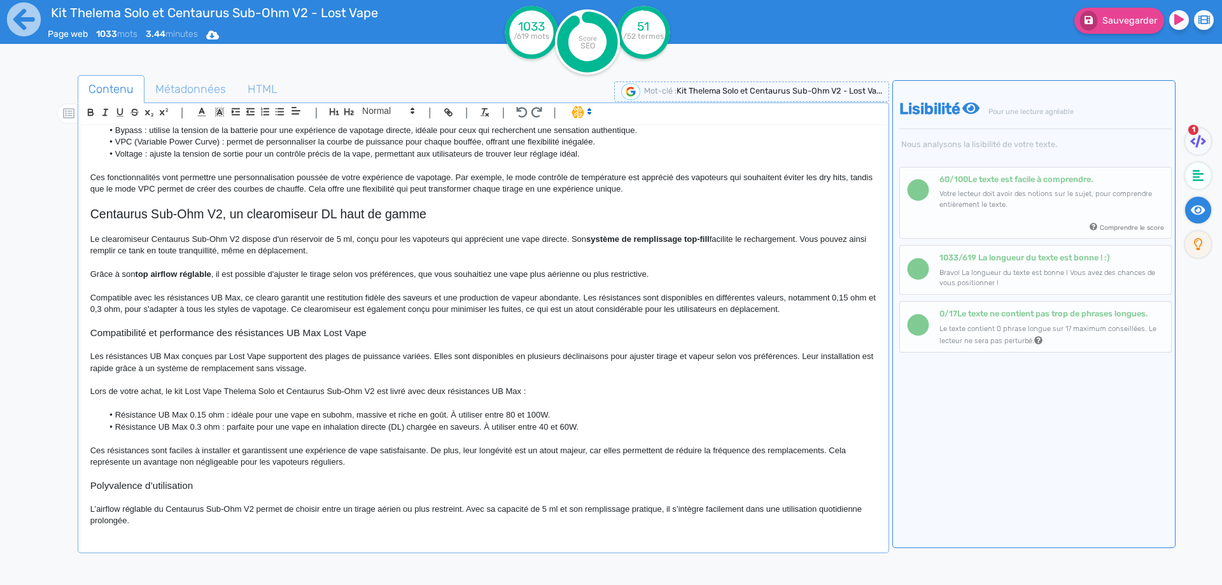
click at [135, 483] on h3 "Polyvalence d’utilisation" at bounding box center [483, 485] width 786 height 11
click at [308, 510] on p "L’airflow réglable du Centaurus Sub-Ohm V2 permet de choisir entre un tirage aé…" at bounding box center [483, 515] width 786 height 24
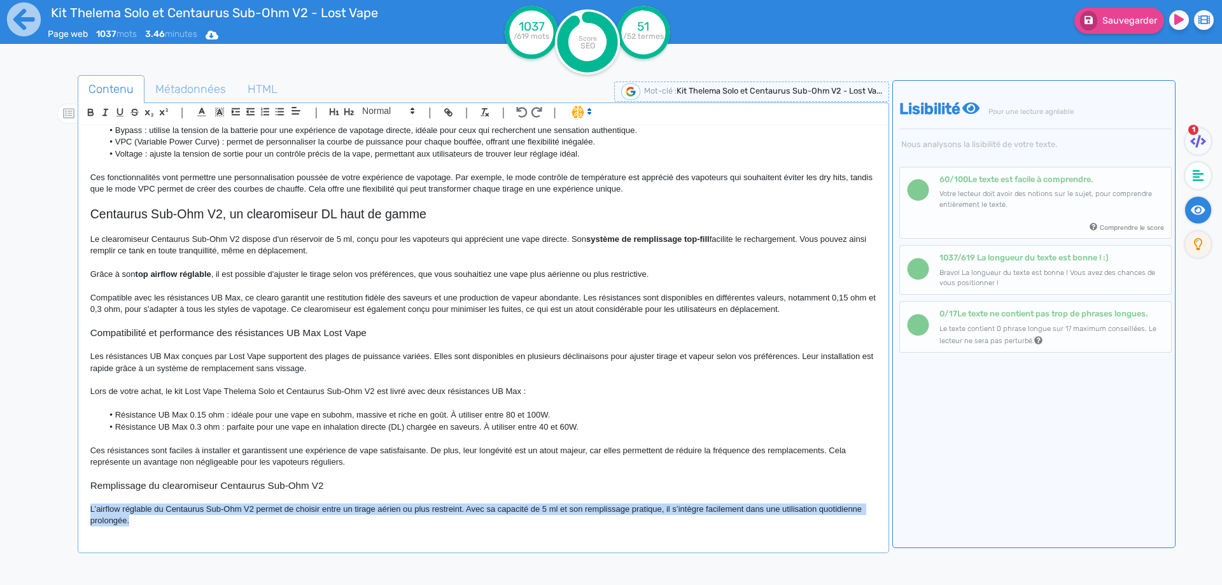
click at [308, 509] on div "Kit Thelema Solo et Centaurus Sub-Ohm V2 - Lost Vape Le kit Thelema Solo et Cen…" at bounding box center [483, 329] width 805 height 409
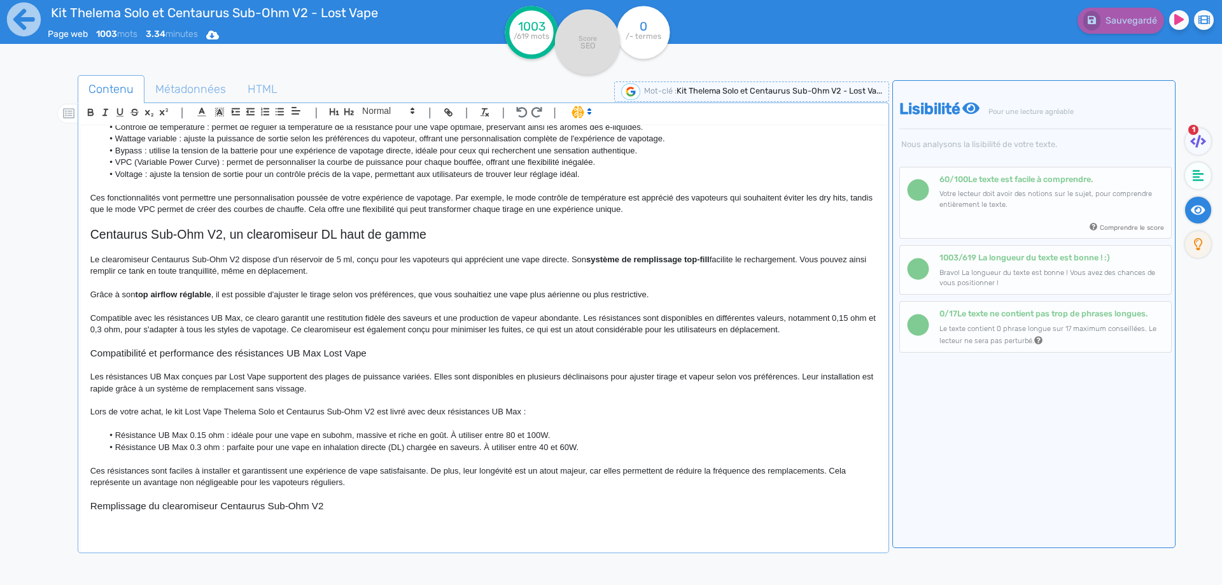
scroll to position [492, 0]
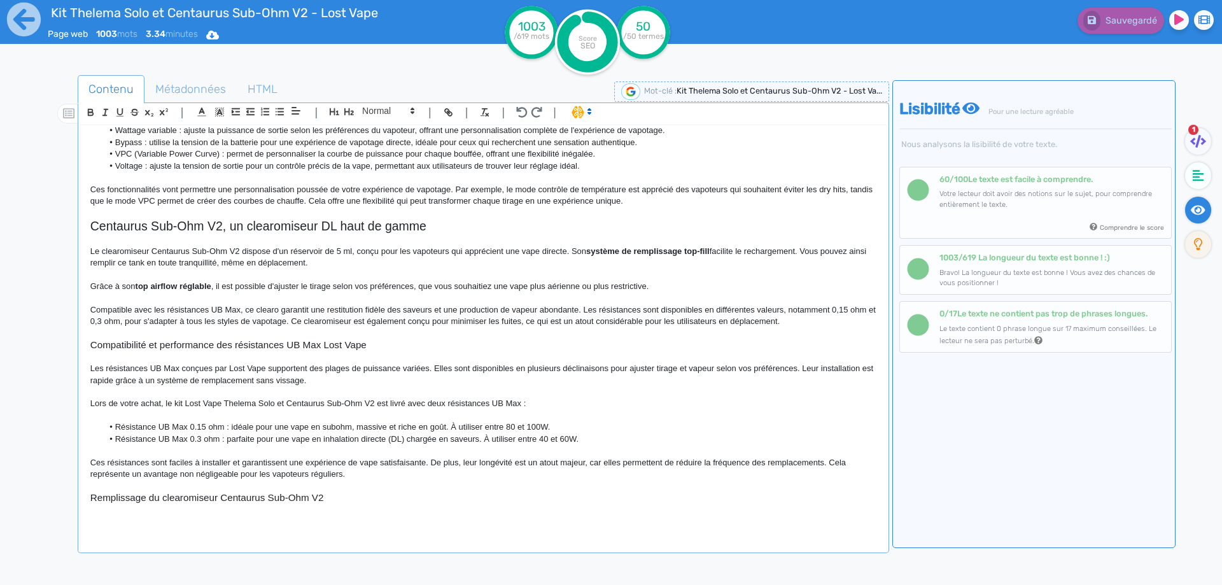
click at [221, 493] on h3 "Remplissage du clearomiseur Centaurus Sub-Ohm V2" at bounding box center [483, 497] width 786 height 11
copy h3 "Remplissage du clearomiseur Centaurus Sub-Ohm V2"
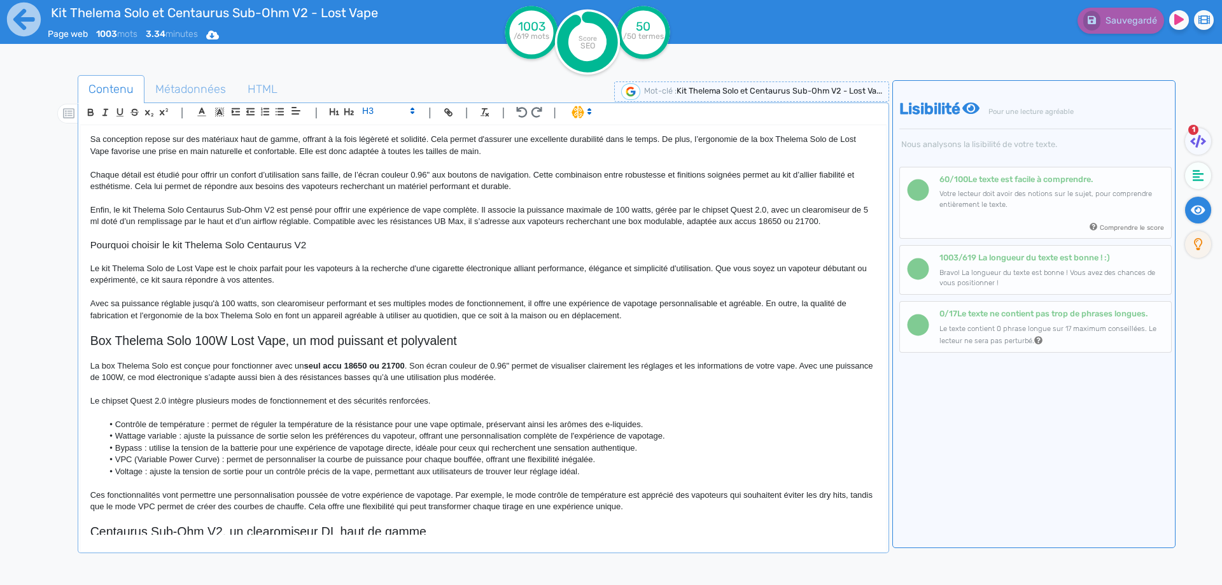
scroll to position [174, 0]
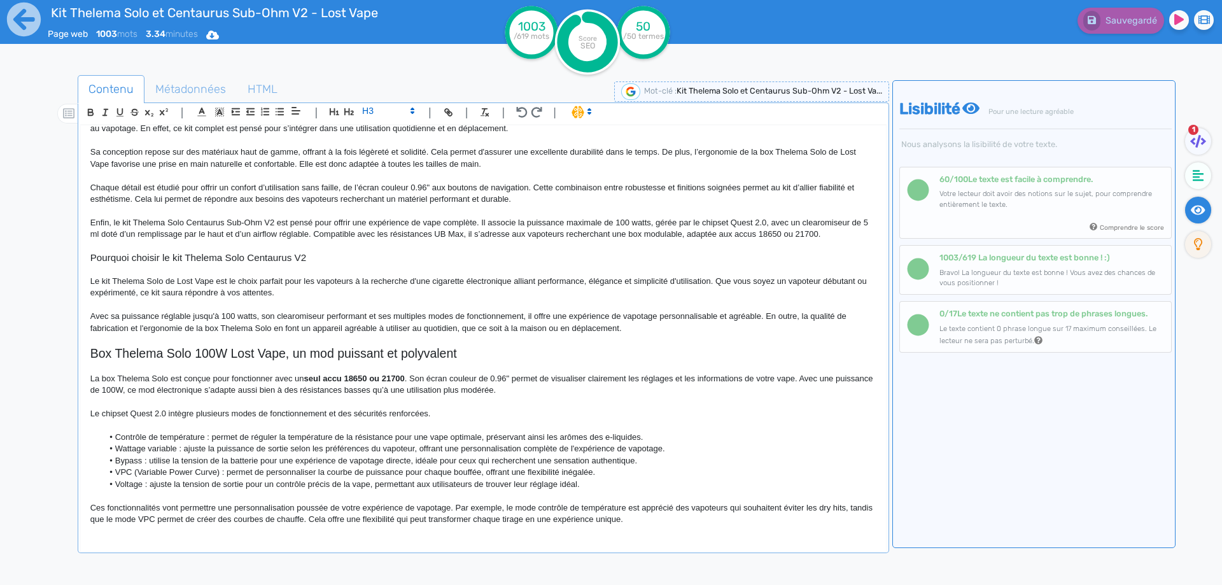
click at [296, 353] on h2 "Box Thelema Solo 100W Lost Vape, un mod puissant et polyvalent" at bounding box center [483, 353] width 786 height 15
drag, startPoint x: 296, startPoint y: 353, endPoint x: 408, endPoint y: 350, distance: 112.1
click at [408, 350] on h2 "Box Thelema Solo 100W Lost Vape, un mod puissant et polyvalent" at bounding box center [483, 353] width 786 height 15
click at [299, 353] on h2 "Box Thelema Solo 100W Lost Vape, box 18650 ou 21700 Lost Vape" at bounding box center [483, 353] width 786 height 15
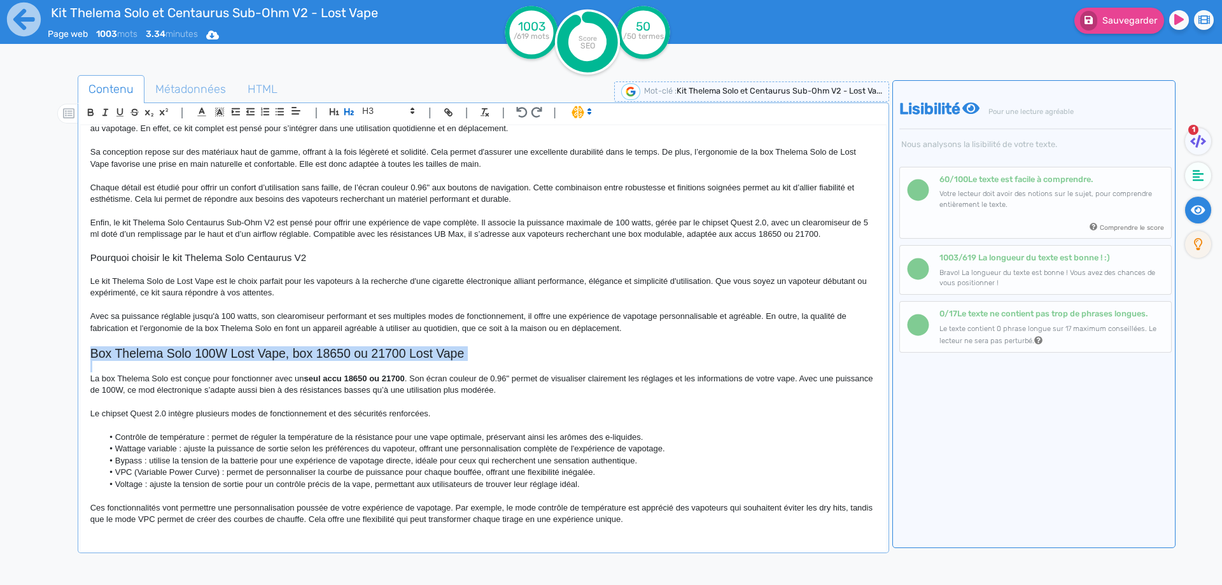
click at [299, 353] on h2 "Box Thelema Solo 100W Lost Vape, box 18650 ou 21700 Lost Vape" at bounding box center [483, 353] width 786 height 15
copy h2 "Box Thelema Solo 100W Lost Vape, box 18650 ou 21700 Lost Vape"
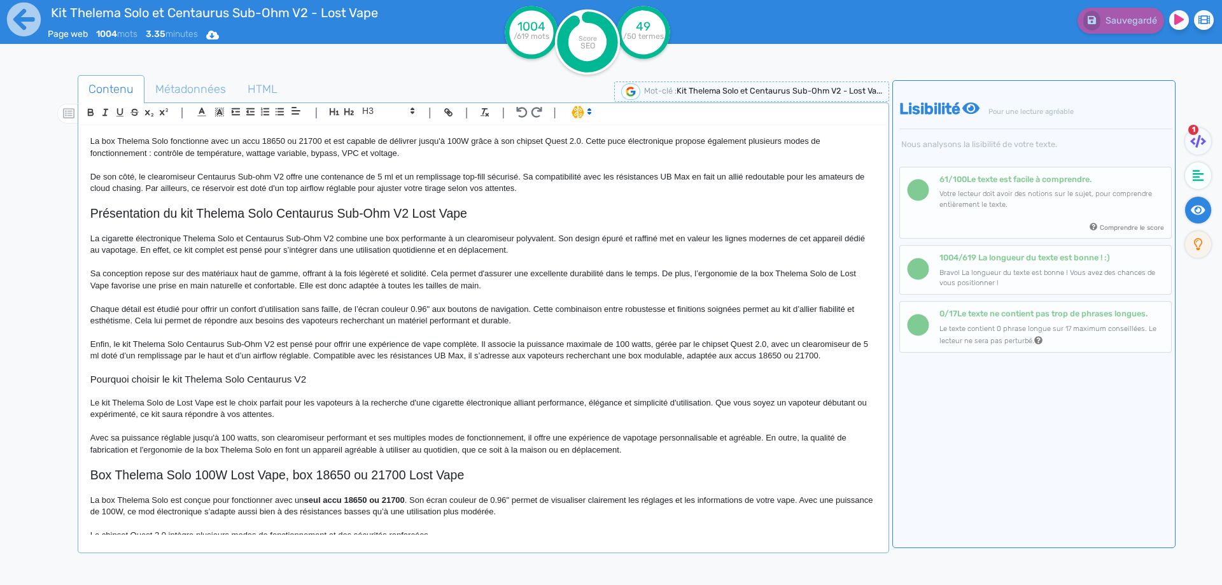
scroll to position [46, 0]
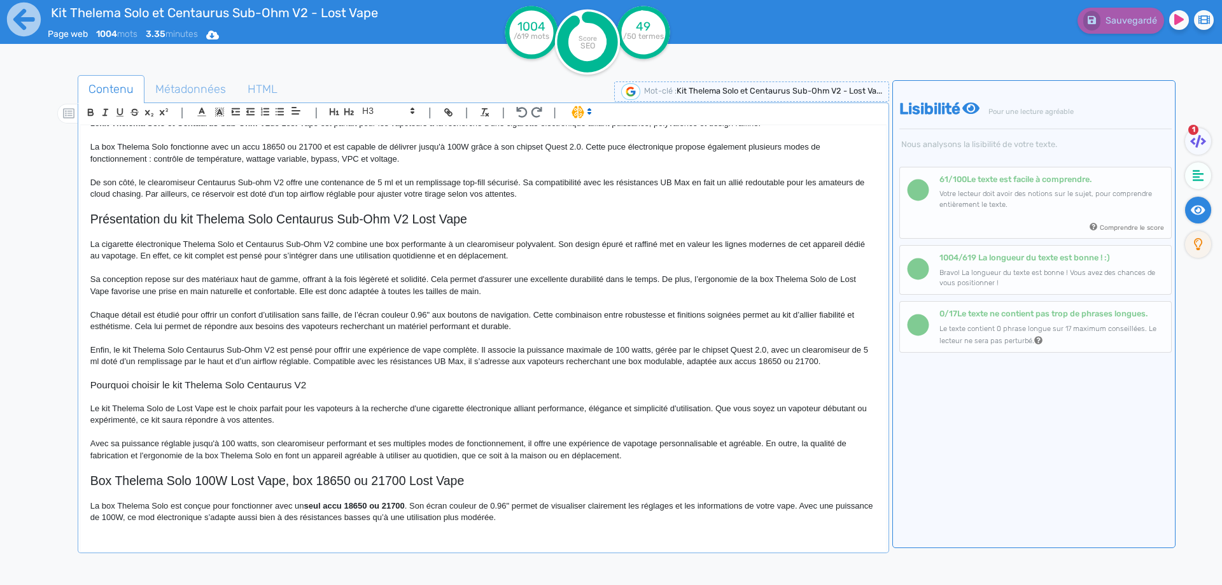
click at [828, 279] on p "Sa conception repose sur des matériaux haut de gamme, offrant à la fois légèret…" at bounding box center [483, 286] width 786 height 24
click at [1135, 29] on button "Sauvegarder" at bounding box center [1119, 21] width 90 height 26
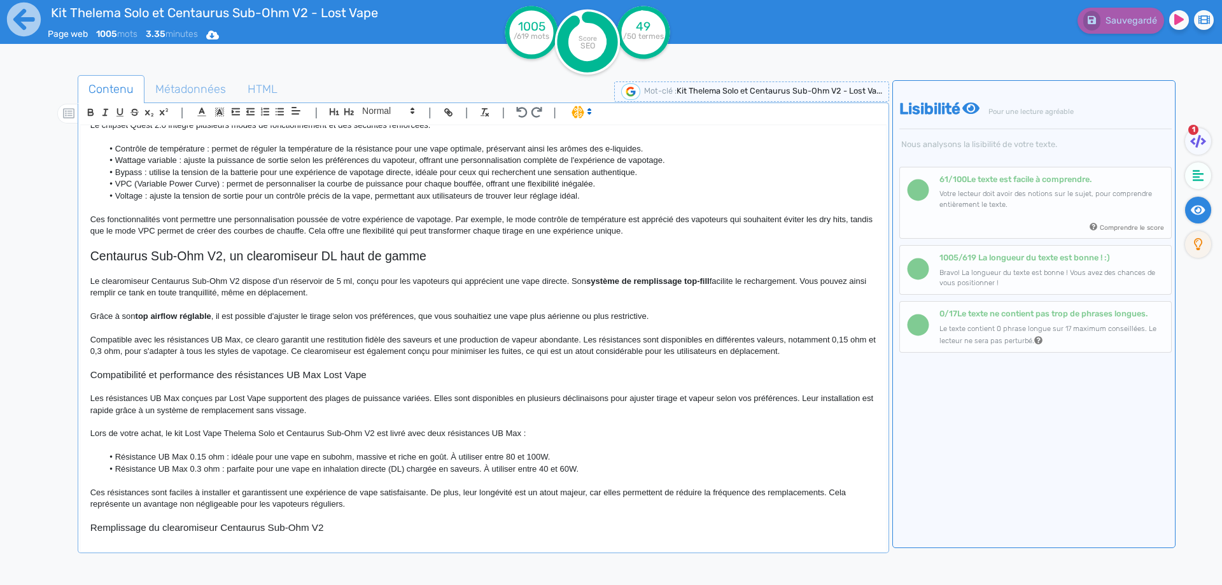
scroll to position [492, 0]
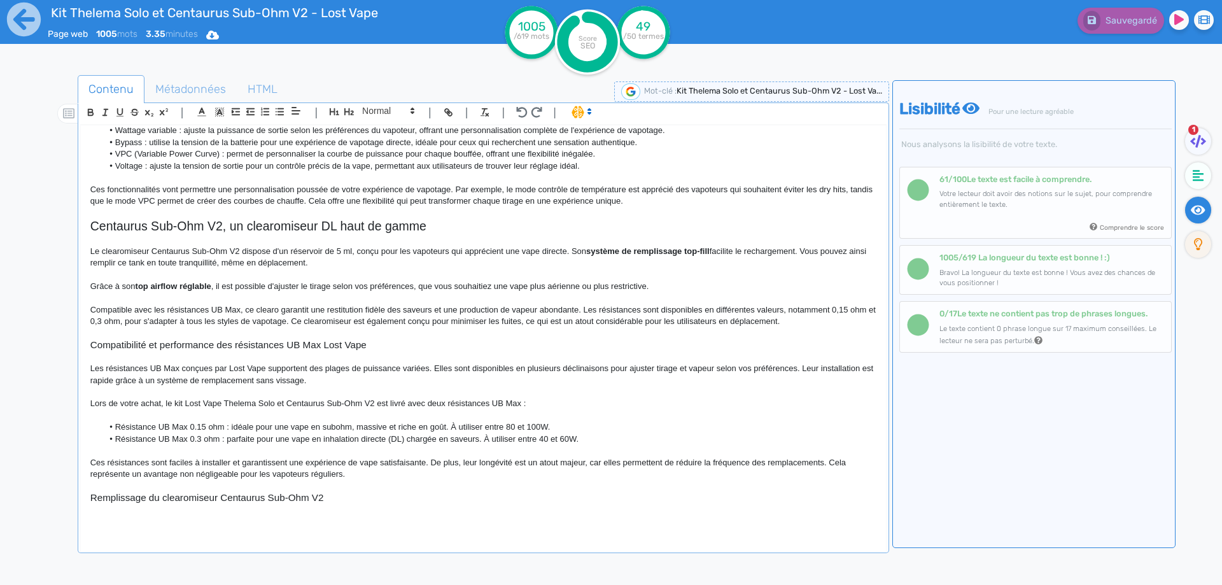
click at [176, 509] on p at bounding box center [483, 508] width 786 height 11
click at [170, 525] on p at bounding box center [483, 521] width 786 height 11
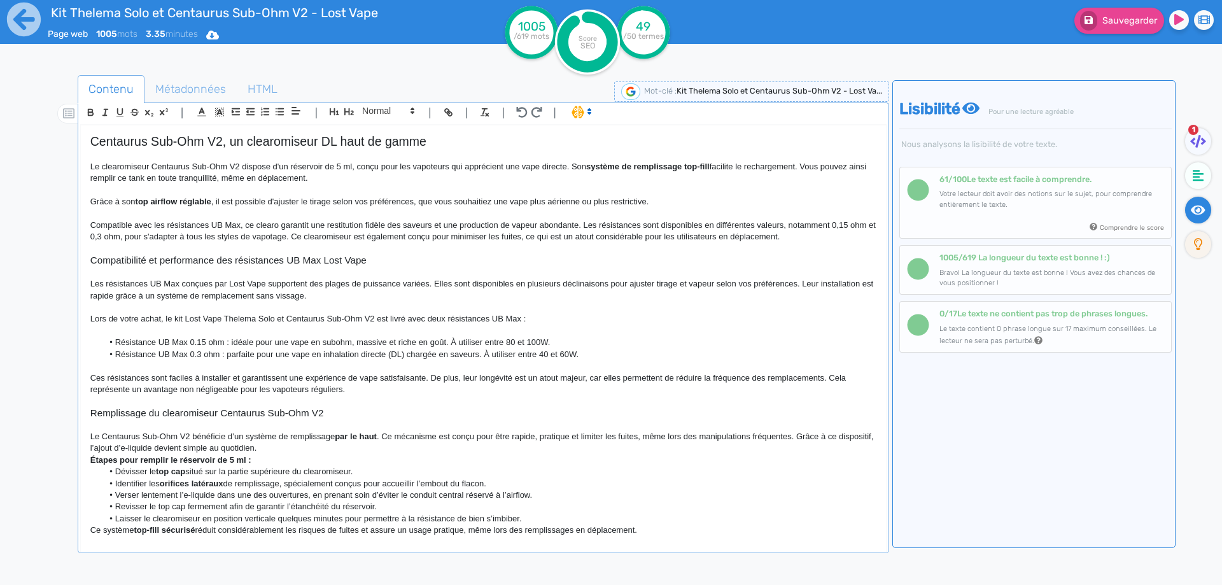
click at [321, 446] on p "Le Centaurus Sub-Ohm V2 bénéficie d’un système de remplissage par le haut . Ce …" at bounding box center [483, 443] width 786 height 24
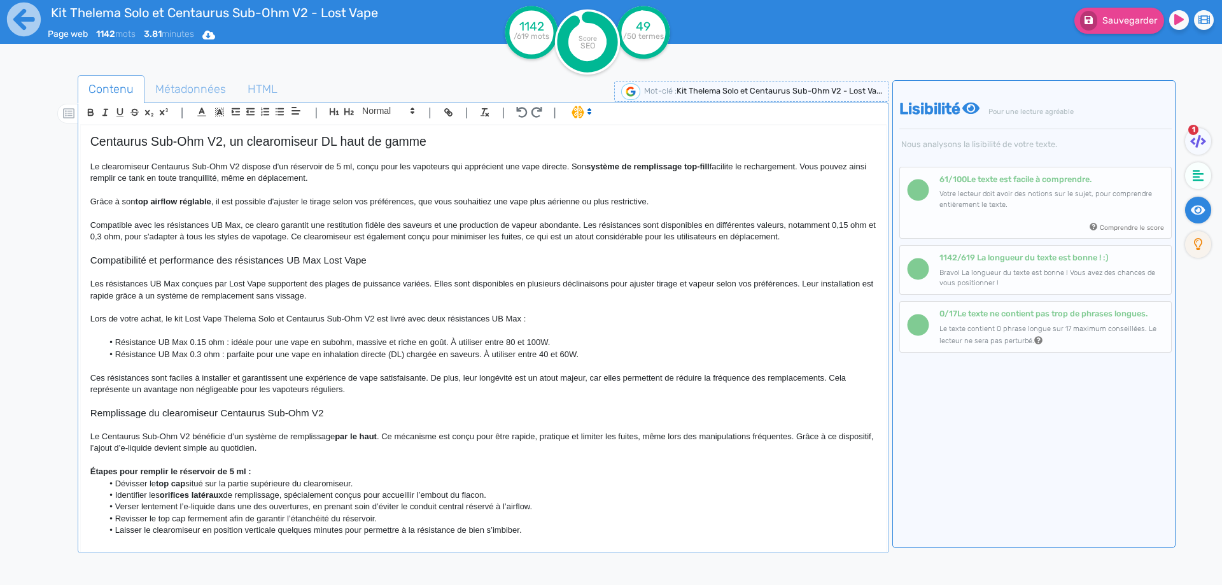
click at [294, 441] on p "Le Centaurus Sub-Ohm V2 bénéficie d’un système de remplissage par le haut . Ce …" at bounding box center [483, 443] width 786 height 24
drag, startPoint x: 294, startPoint y: 441, endPoint x: 367, endPoint y: 438, distance: 73.3
click at [367, 438] on p "Le Centaurus Sub-Ohm V2 bénéficie d’un système de remplissage par le haut . Ce …" at bounding box center [483, 443] width 786 height 24
click at [365, 446] on p "Le Centaurus Sub-Ohm V2 bénéficie d’un système de remplissage par le haut. Ce m…" at bounding box center [483, 443] width 786 height 24
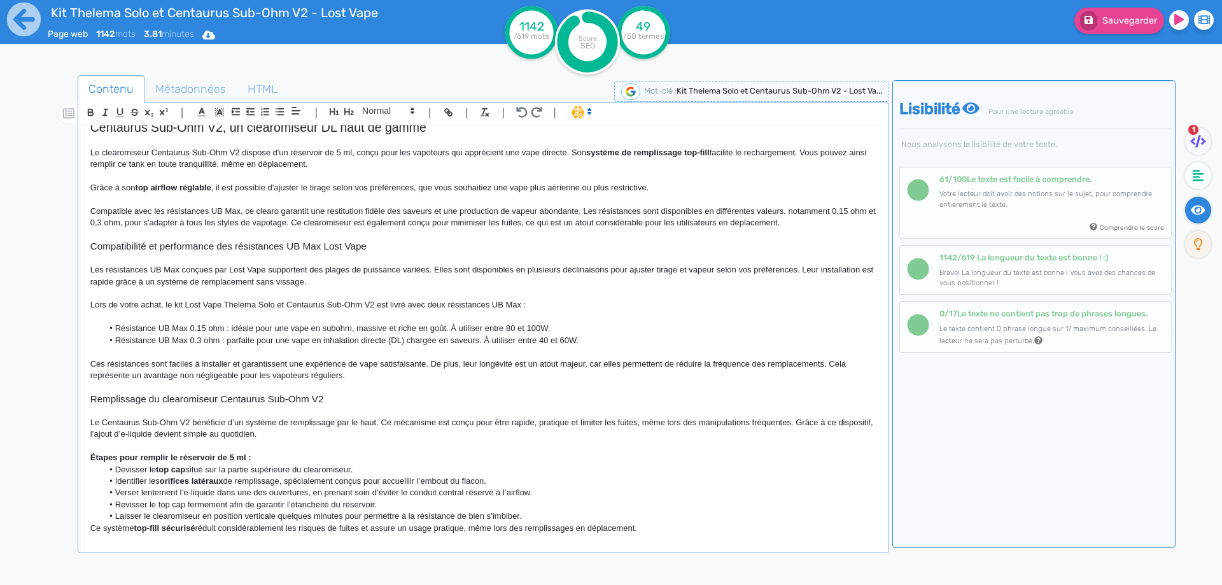
scroll to position [598, 0]
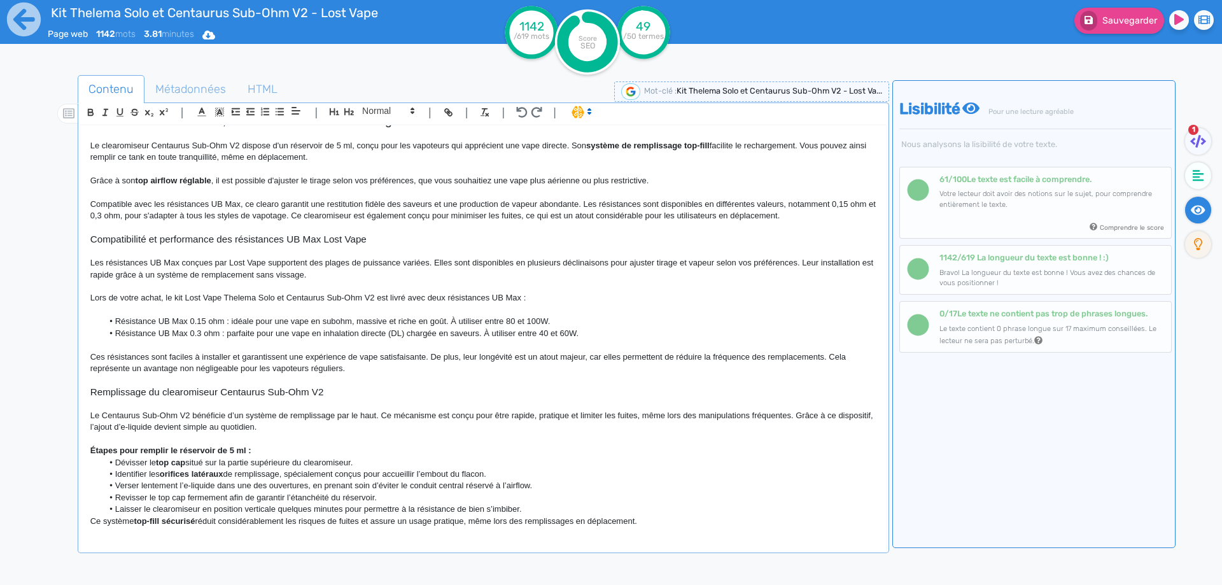
click at [167, 428] on p "Le Centaurus Sub-Ohm V2 bénéficie d’un système de remplissage par le haut. Ce m…" at bounding box center [483, 422] width 786 height 24
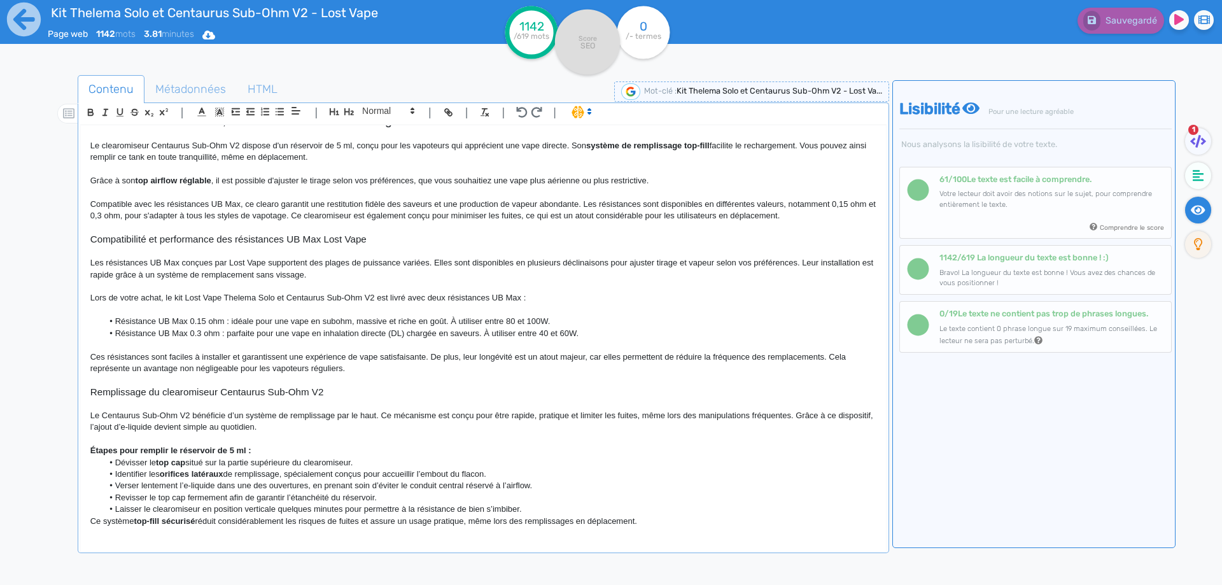
click at [164, 429] on p "Le Centaurus Sub-Ohm V2 bénéficie d’un système de remplissage par le haut. Ce m…" at bounding box center [483, 422] width 786 height 24
click at [239, 452] on strong "Étapes pour remplir le réservoir de 5 ml :" at bounding box center [170, 451] width 161 height 10
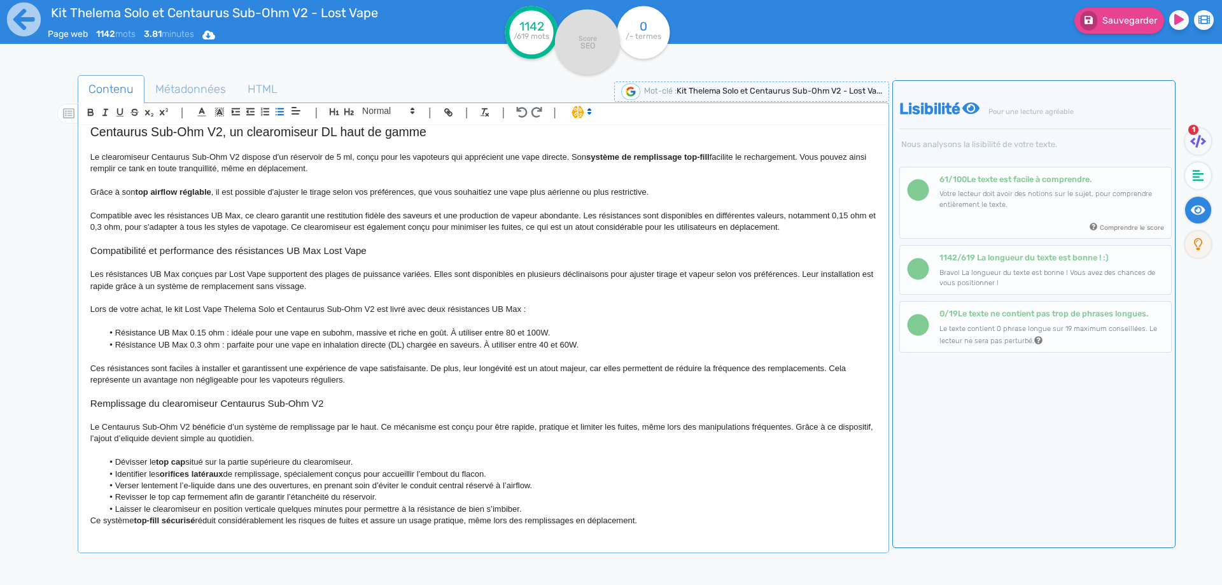
scroll to position [586, 0]
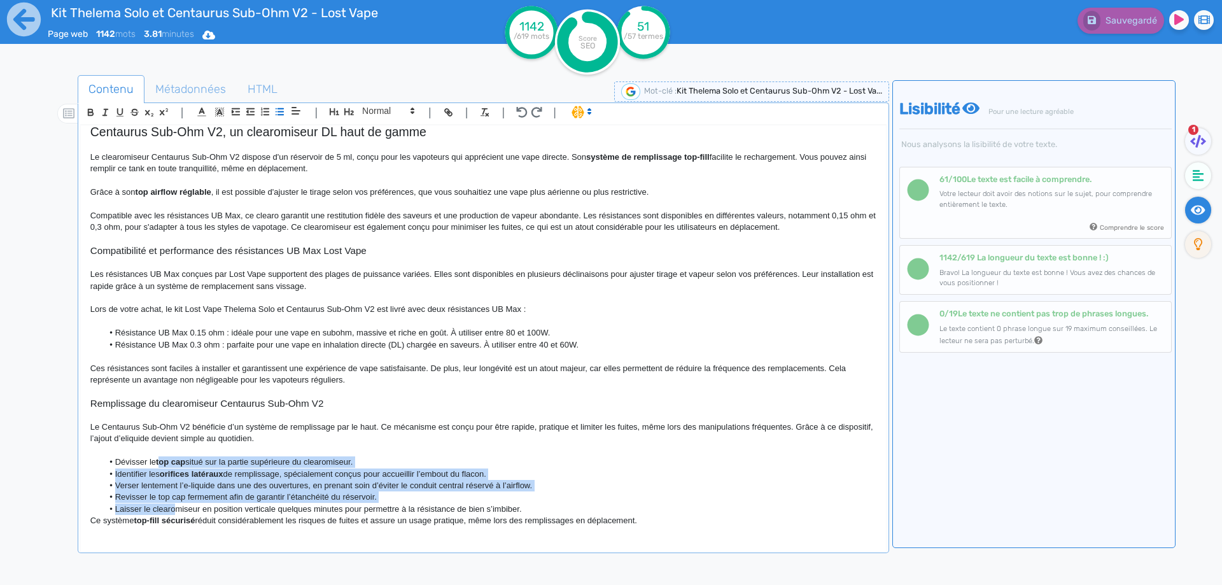
drag, startPoint x: 161, startPoint y: 457, endPoint x: 177, endPoint y: 510, distance: 55.2
click at [177, 510] on ul "Dévisser le top cap situé sur la partie supérieure du clearomiseur. Identifier …" at bounding box center [483, 485] width 786 height 59
click at [259, 109] on button "button" at bounding box center [265, 111] width 15 height 15
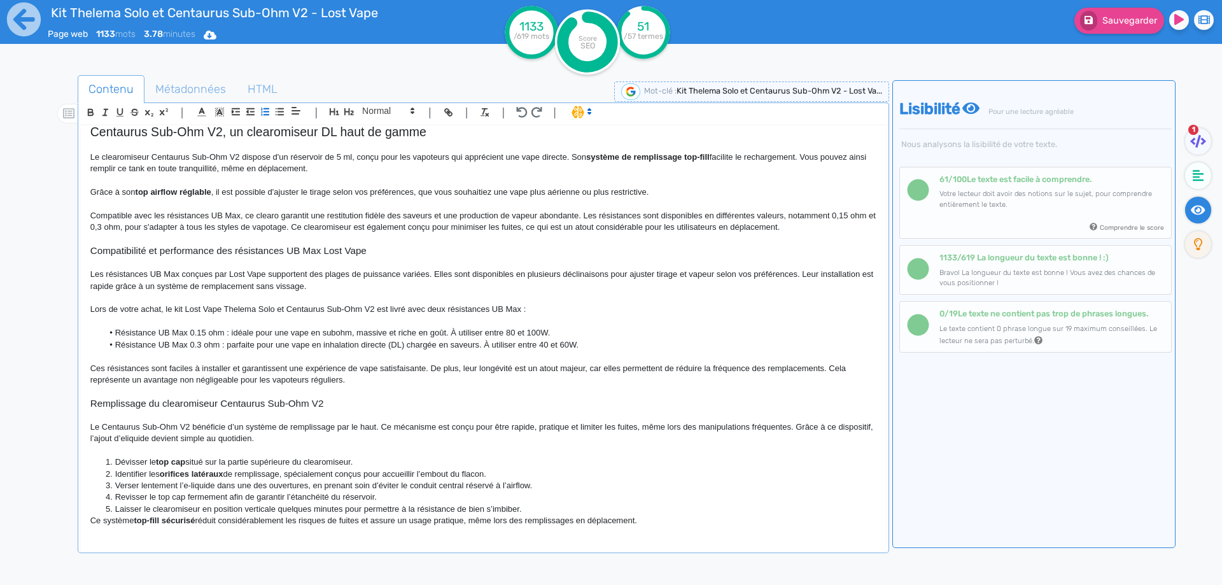
click at [317, 466] on li "Dévisser le top cap situé sur la partie supérieure du clearomiseur." at bounding box center [488, 461] width 773 height 11
click at [161, 461] on strong "top cap" at bounding box center [170, 462] width 29 height 10
drag, startPoint x: 161, startPoint y: 461, endPoint x: 175, endPoint y: 458, distance: 14.4
click at [176, 477] on strong "orifices latéraux" at bounding box center [192, 474] width 64 height 10
drag, startPoint x: 176, startPoint y: 477, endPoint x: 202, endPoint y: 471, distance: 26.7
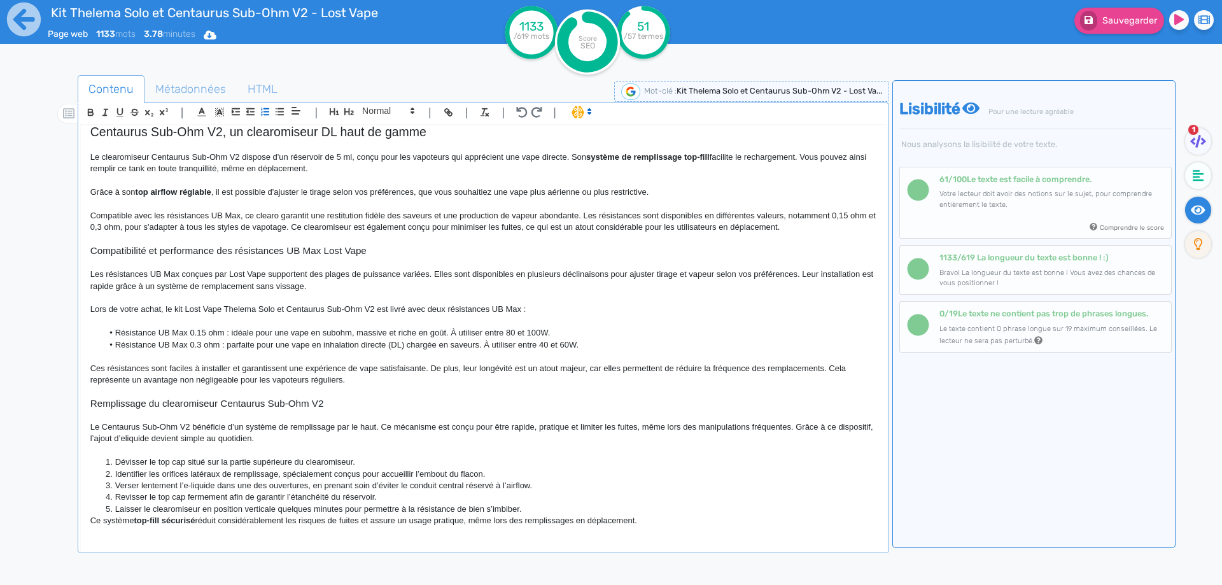
click at [209, 483] on li "Verser lentement l’e-liquide dans une des ouvertures, en prenant soin d’éviter …" at bounding box center [488, 485] width 773 height 11
click at [157, 474] on li "Identifier les orifices latéraux de remplissage, spécialement conçus pour accue…" at bounding box center [488, 473] width 773 height 11
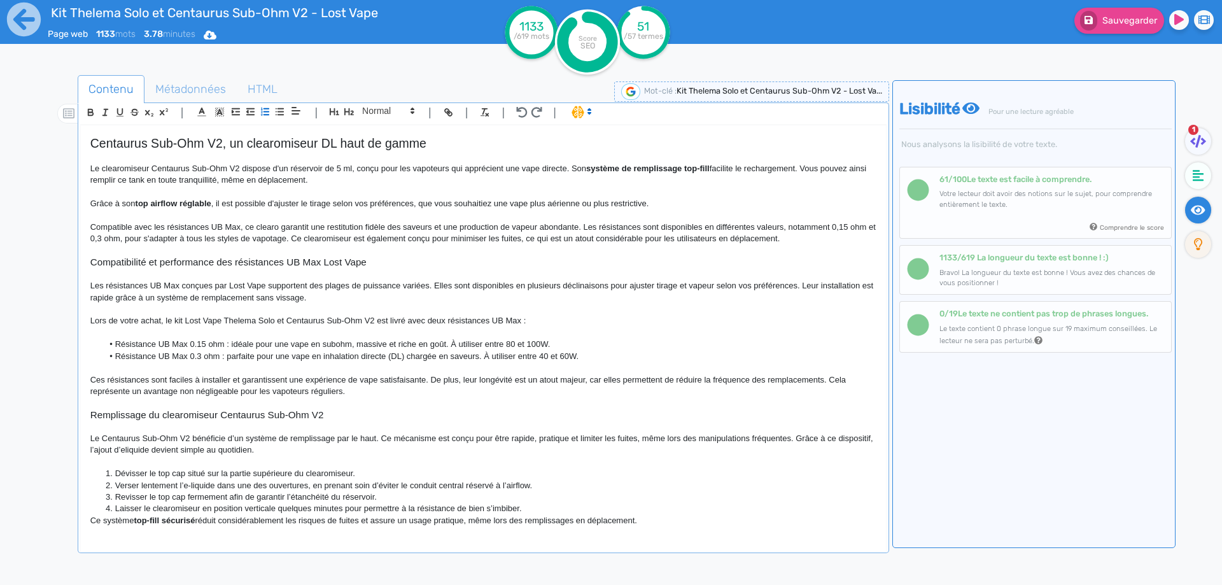
scroll to position [575, 0]
click at [192, 483] on li "Verser lentement l’e-liquide dans une des ouvertures, en prenant soin d’éviter …" at bounding box center [488, 485] width 773 height 11
click at [311, 486] on li "Verser lentement le e-liquide dans une des ouvertures, en prenant soin d’éviter…" at bounding box center [488, 485] width 773 height 11
click at [354, 488] on li "Verser lentement le e-liquide dans une des ouvertures latérales, en prenant soi…" at bounding box center [488, 486] width 773 height 11
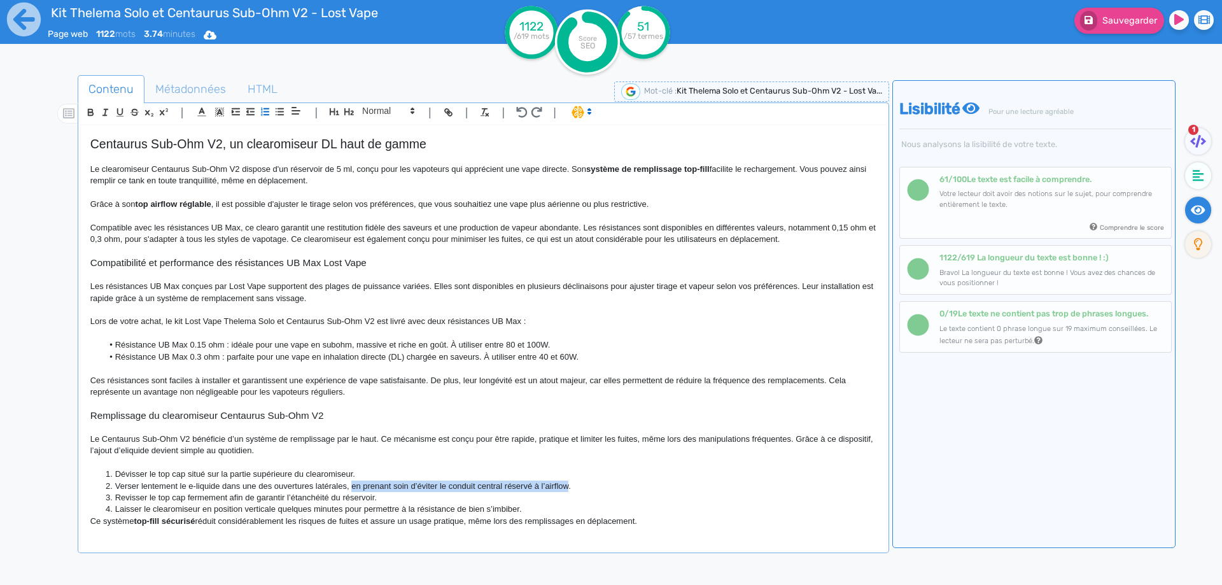
drag, startPoint x: 354, startPoint y: 488, endPoint x: 550, endPoint y: 488, distance: 196.0
click at [550, 488] on li "Verser lentement le e-liquide dans une des ouvertures latérales, en prenant soi…" at bounding box center [488, 486] width 773 height 11
click at [210, 496] on li "Revisser le top cap fermement afin de garantir l’étanchéité du réservoir." at bounding box center [488, 497] width 773 height 11
click at [210, 496] on li "Revisser le top cap afin de garantir l’étanchéité du réservoir." at bounding box center [488, 497] width 773 height 11
click at [122, 510] on li "Laisser le clearomiseur en position verticale quelques minutes pour permettre à…" at bounding box center [488, 508] width 773 height 11
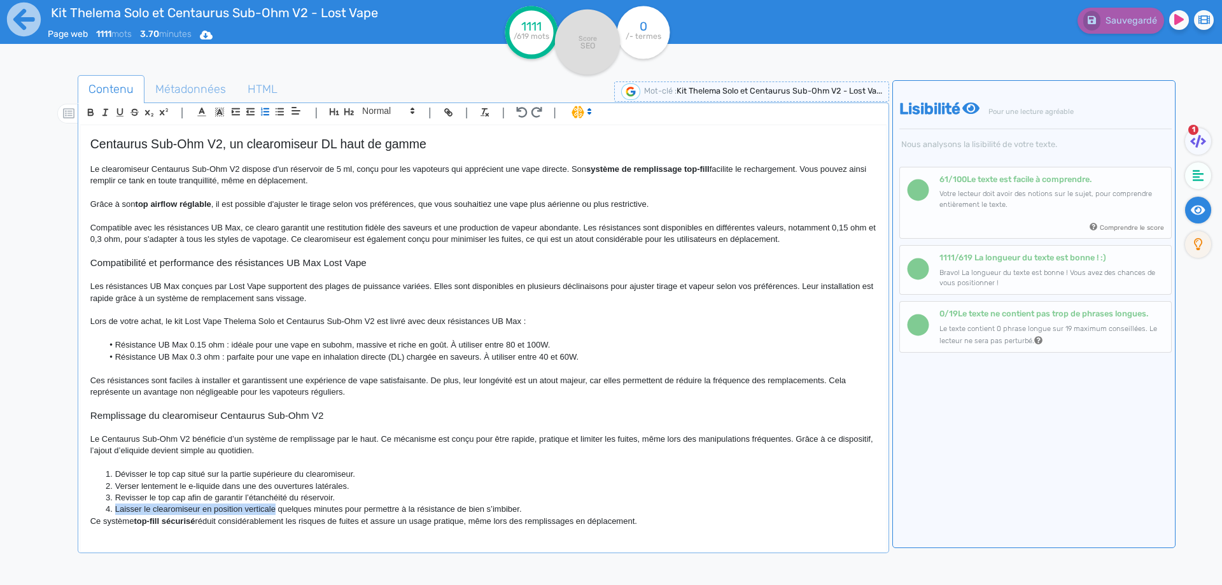
drag, startPoint x: 122, startPoint y: 510, endPoint x: 255, endPoint y: 509, distance: 133.7
click at [255, 509] on li "Laisser le clearomiseur en position verticale quelques minutes pour permettre à…" at bounding box center [488, 508] width 773 height 11
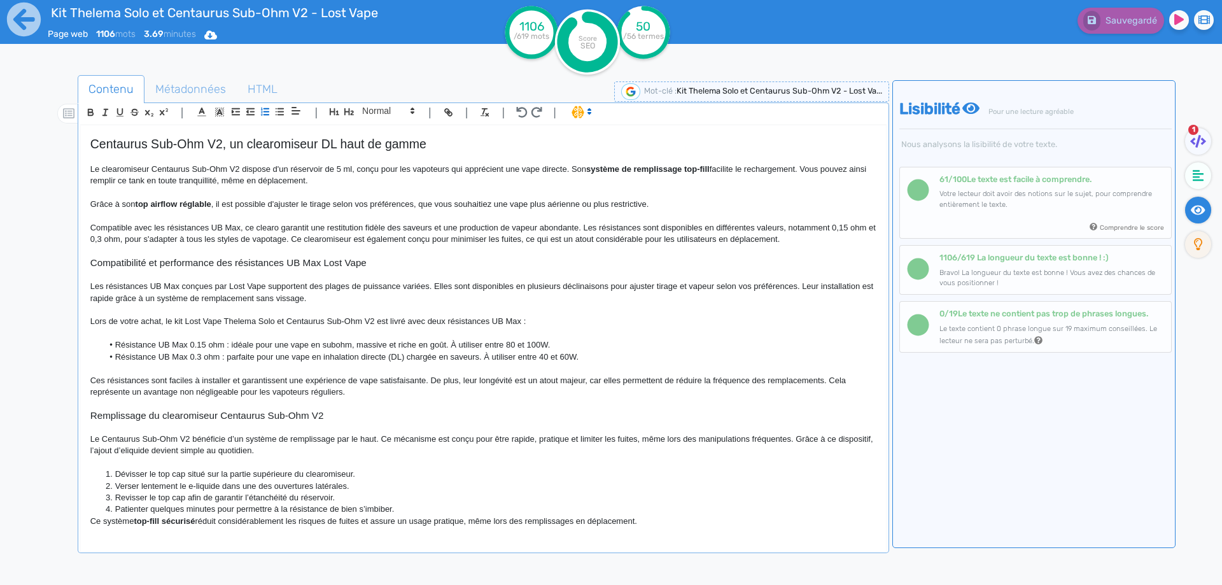
click at [437, 506] on li "Patienter quelques minutes pour permettre à la résistance de bien s’imbiber." at bounding box center [488, 508] width 773 height 11
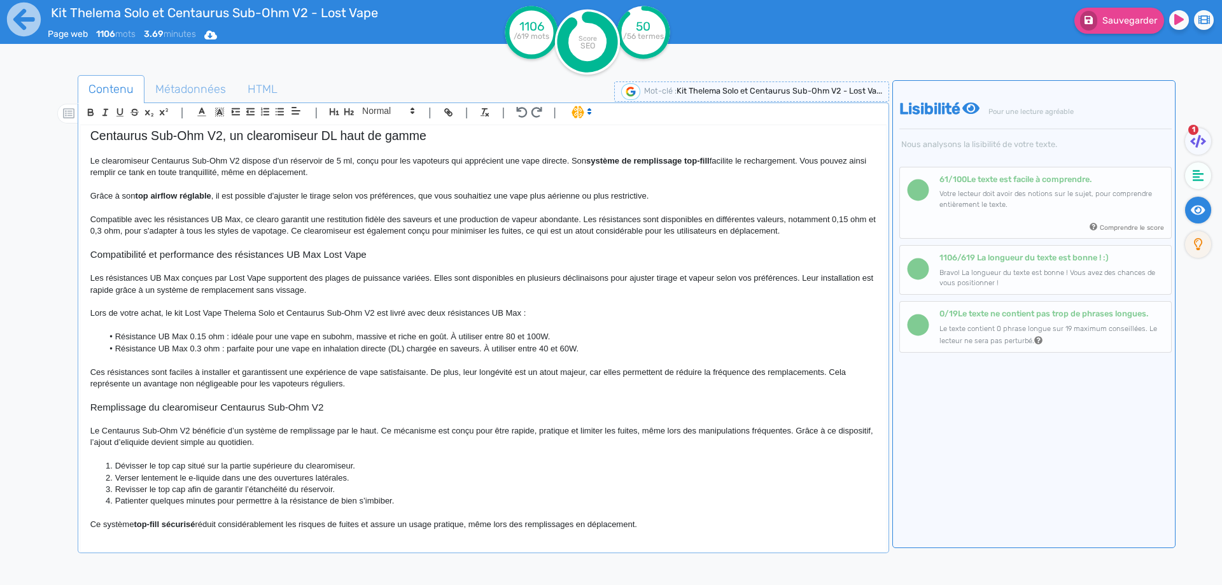
scroll to position [586, 0]
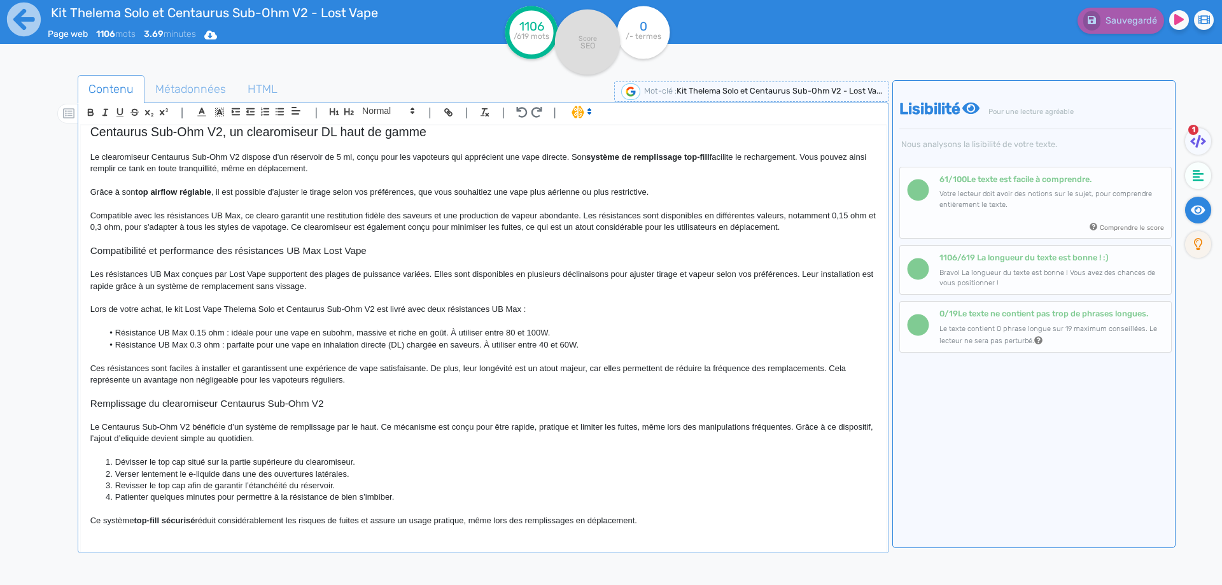
click at [143, 520] on strong "top-fill sécurisé" at bounding box center [164, 521] width 61 height 10
click at [157, 520] on strong "top-fill sécurisé" at bounding box center [164, 521] width 61 height 10
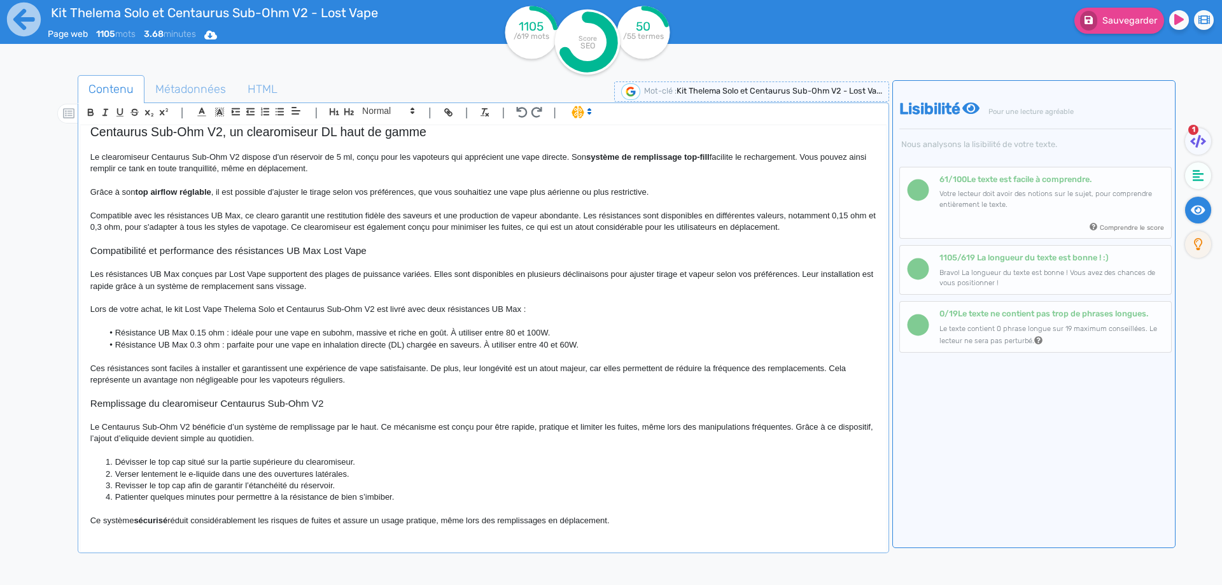
click at [144, 521] on strong "sécurisé" at bounding box center [151, 521] width 34 height 10
click at [232, 525] on p "Ce système sécurisé réduit considérablement les risques de fuites et assure un …" at bounding box center [483, 520] width 786 height 11
click at [233, 523] on p "Ce système sécurisé réduit considérablement les risques de fuites et assure un …" at bounding box center [483, 520] width 786 height 11
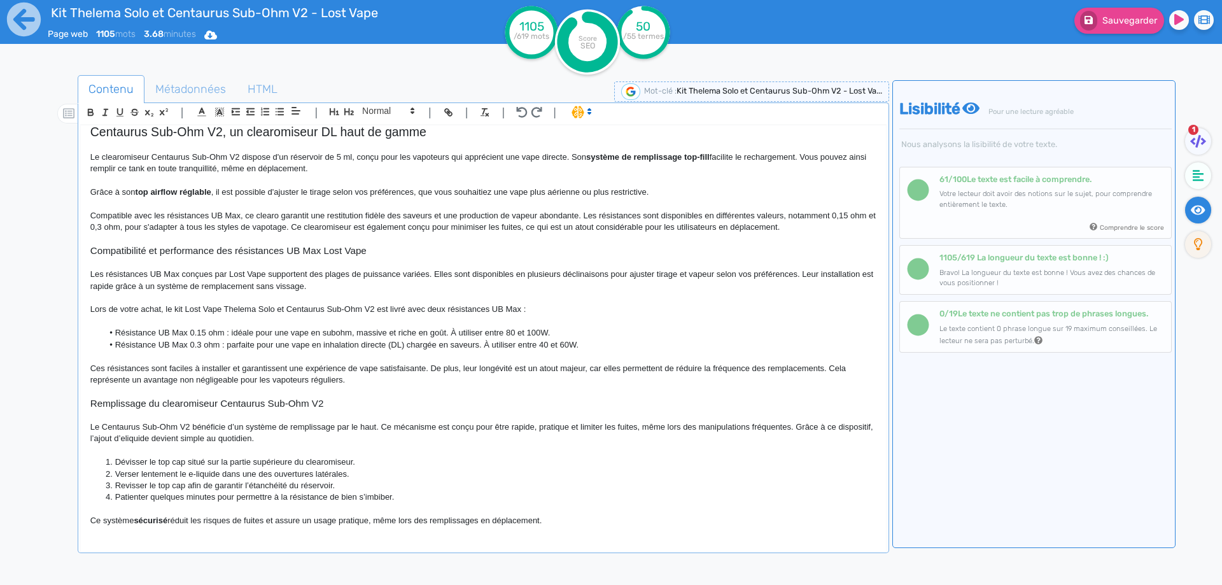
click at [574, 426] on p "Le Centaurus Sub-Ohm V2 bénéficie d’un système de remplissage par le haut. Ce m…" at bounding box center [483, 433] width 786 height 24
drag, startPoint x: 574, startPoint y: 426, endPoint x: 619, endPoint y: 422, distance: 45.3
click at [619, 422] on p "Le Centaurus Sub-Ohm V2 bénéficie d’un système de remplissage par le haut. Ce m…" at bounding box center [483, 433] width 786 height 24
click at [566, 517] on p "Ce système sécurisé réduit les risques de fuites et assure un usage pratique, m…" at bounding box center [483, 520] width 786 height 11
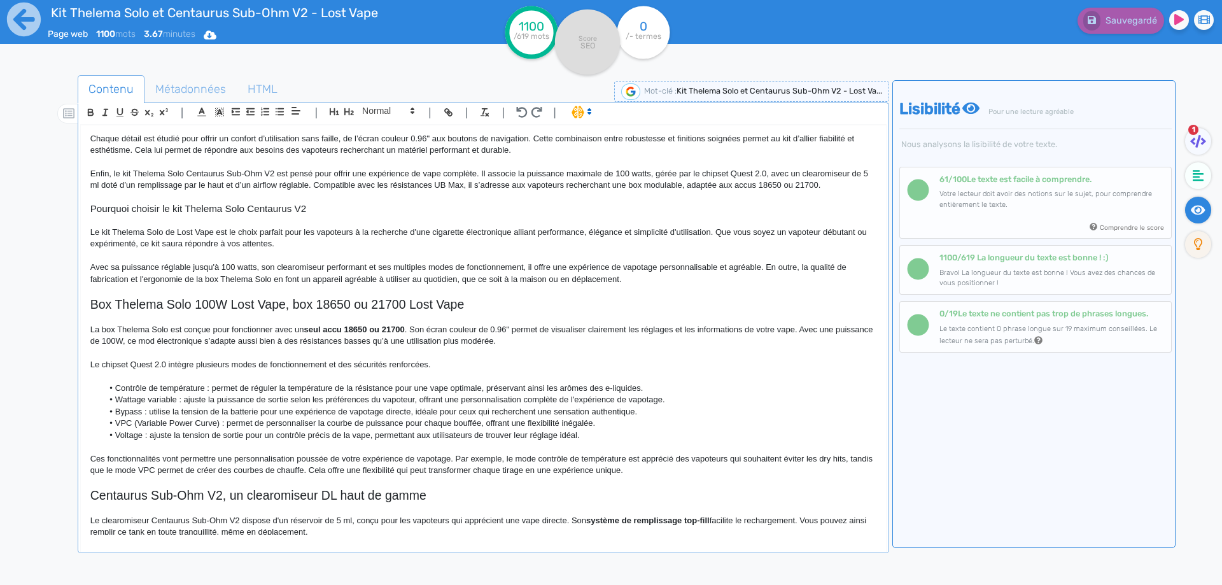
scroll to position [141, 0]
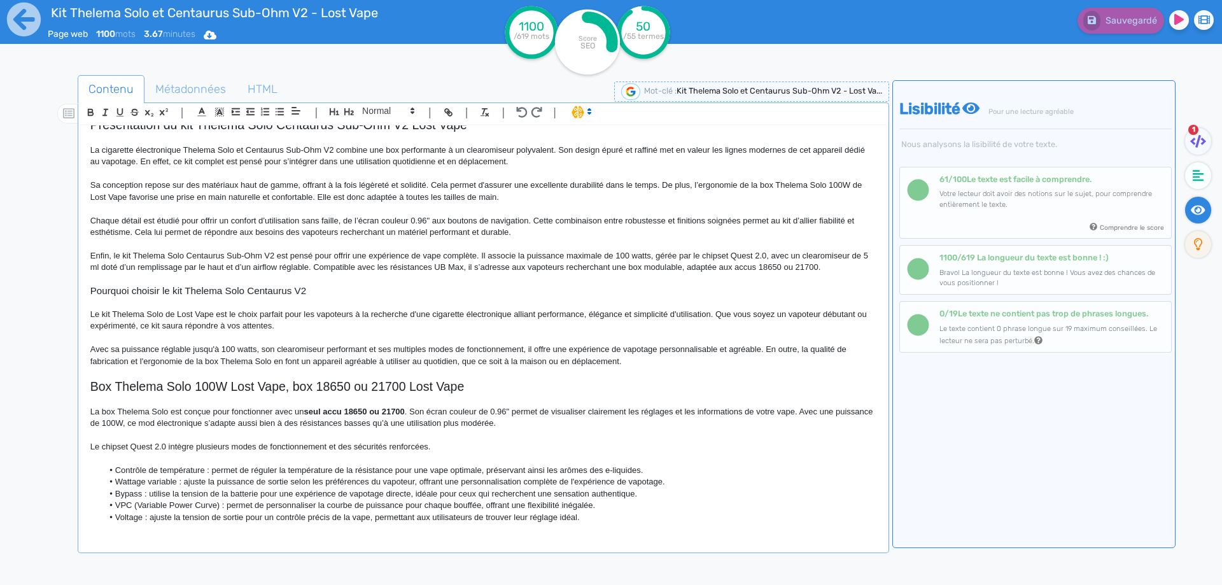
click at [95, 292] on h3 "Pourquoi choisir le kit Thelema Solo Centaurus V2" at bounding box center [483, 290] width 786 height 11
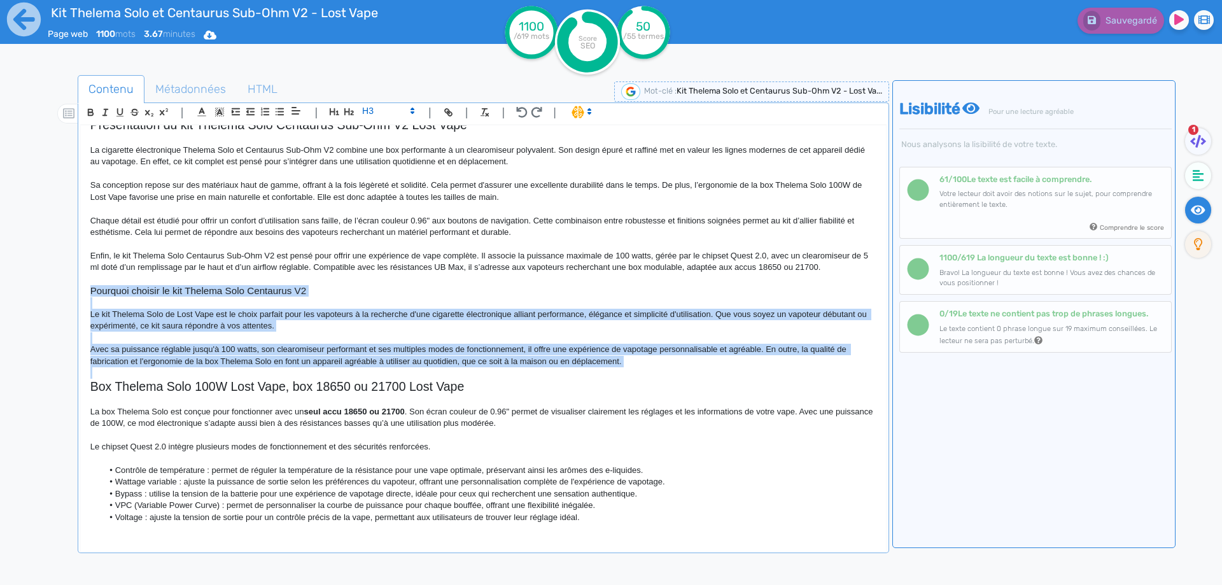
drag, startPoint x: 95, startPoint y: 292, endPoint x: 650, endPoint y: 363, distance: 559.5
click at [650, 363] on div "Kit Thelema Solo et Centaurus Sub-Ohm V2 - Lost Vape Le kit Thelema Solo et Cen…" at bounding box center [483, 329] width 805 height 409
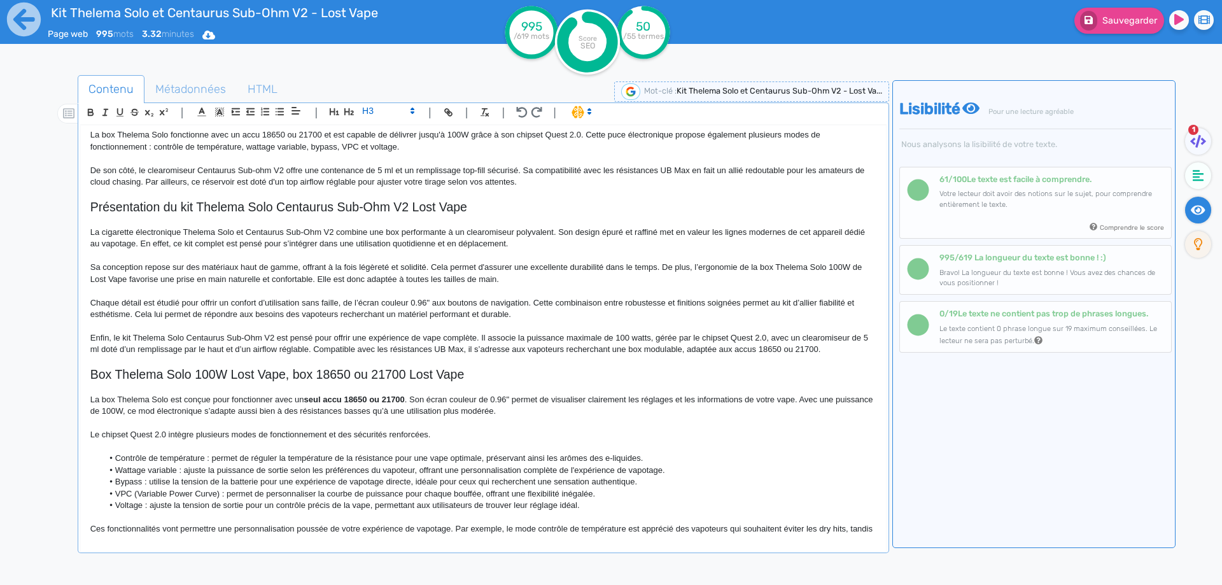
scroll to position [46, 0]
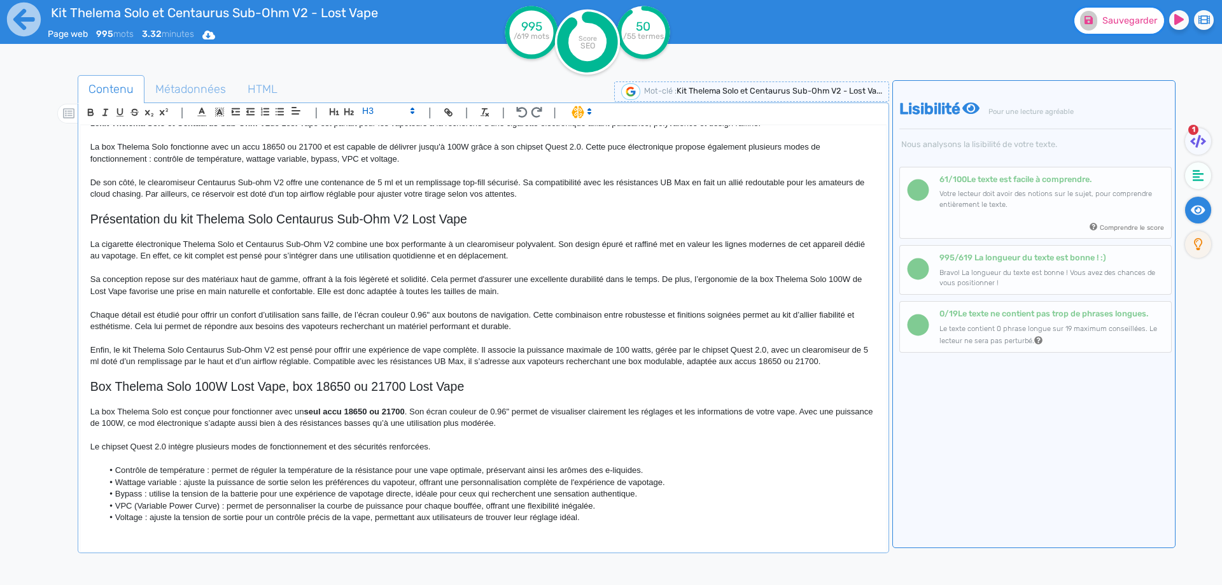
click at [1140, 16] on span "Sauvegarder" at bounding box center [1129, 20] width 55 height 11
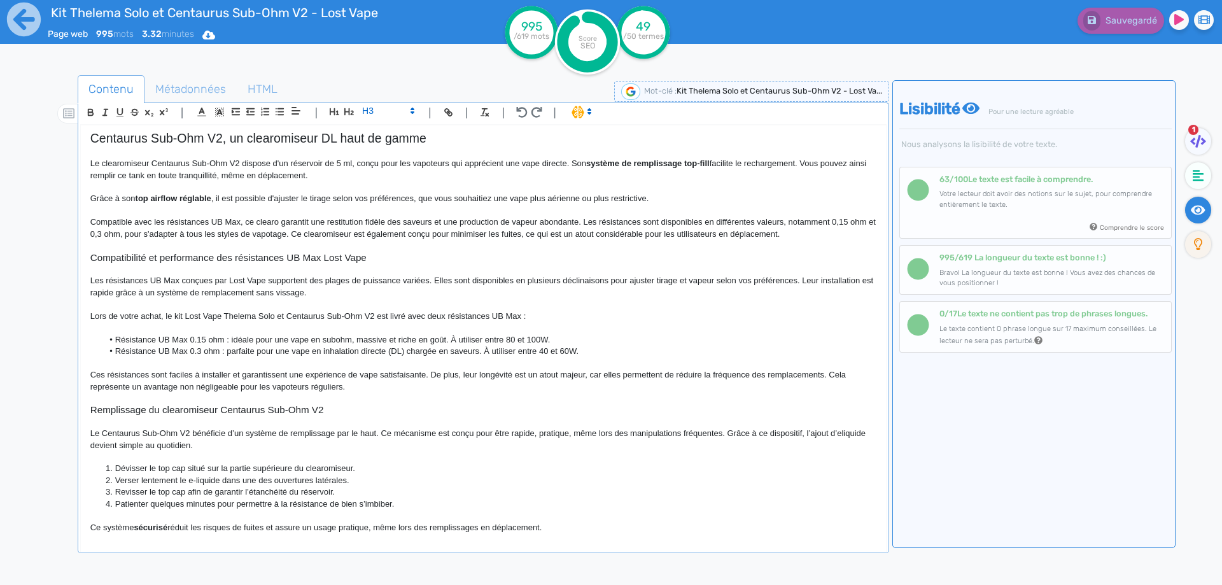
scroll to position [492, 0]
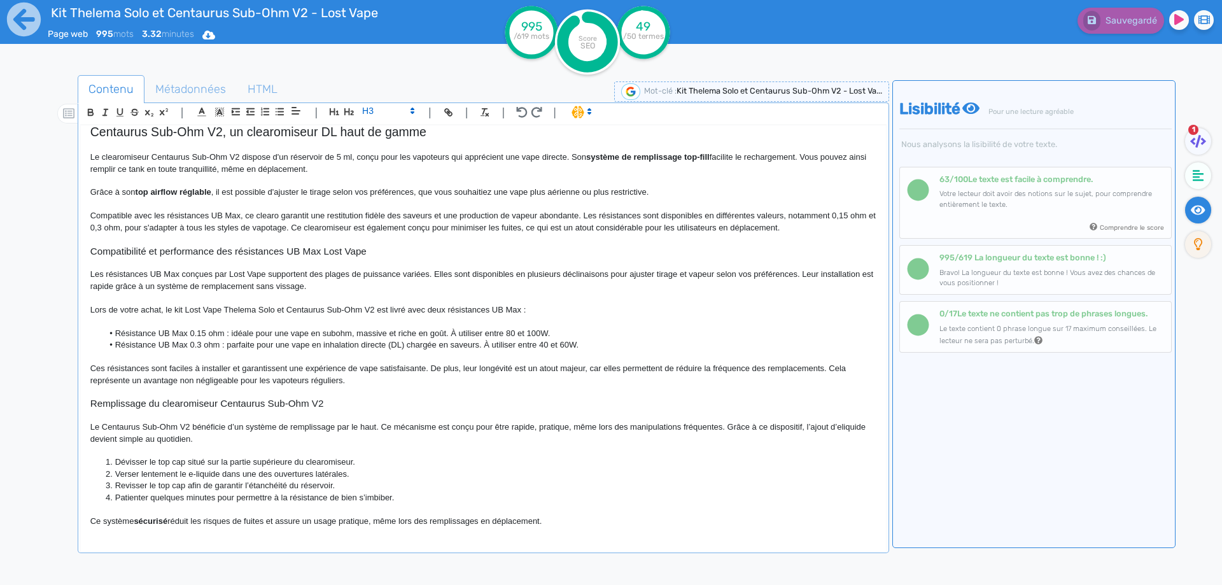
click at [282, 531] on div "Kit Thelema Solo et Centaurus Sub-Ohm V2 - Lost Vape Le kit Thelema Solo et Cen…" at bounding box center [483, 329] width 805 height 409
click at [557, 521] on p "Ce système sécurisé réduit les risques de fuites et assure un usage pratique, m…" at bounding box center [483, 521] width 786 height 11
click at [139, 524] on strong "sécurisé" at bounding box center [151, 521] width 34 height 10
click at [600, 505] on p at bounding box center [483, 508] width 786 height 11
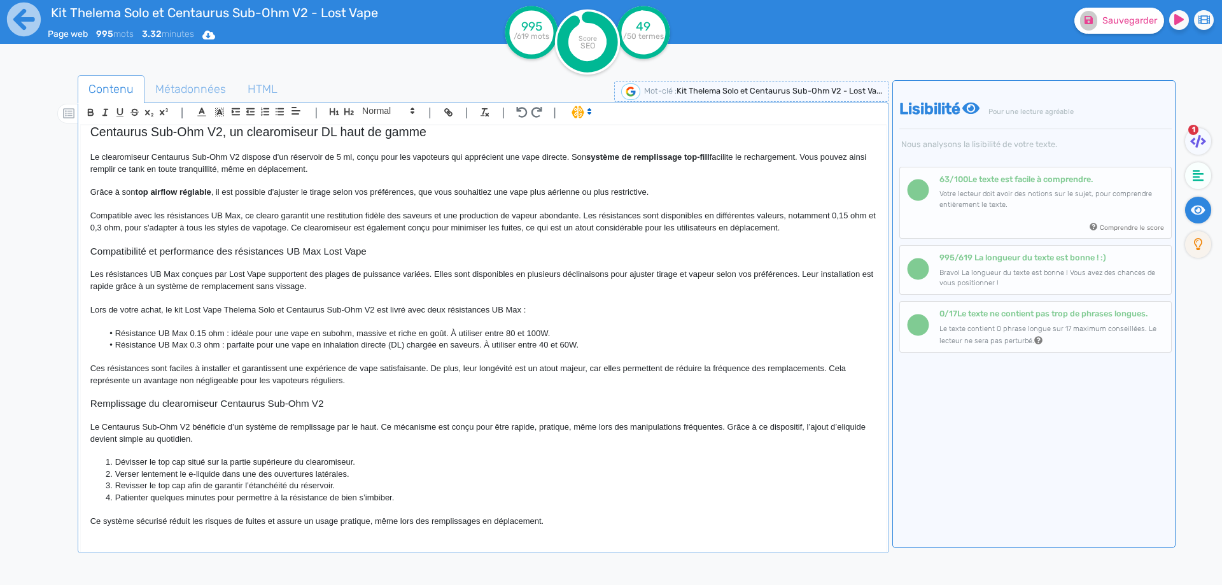
click at [581, 518] on p "Ce système sécurisé réduit les risques de fuites et assure un usage pratique, m…" at bounding box center [483, 521] width 786 height 11
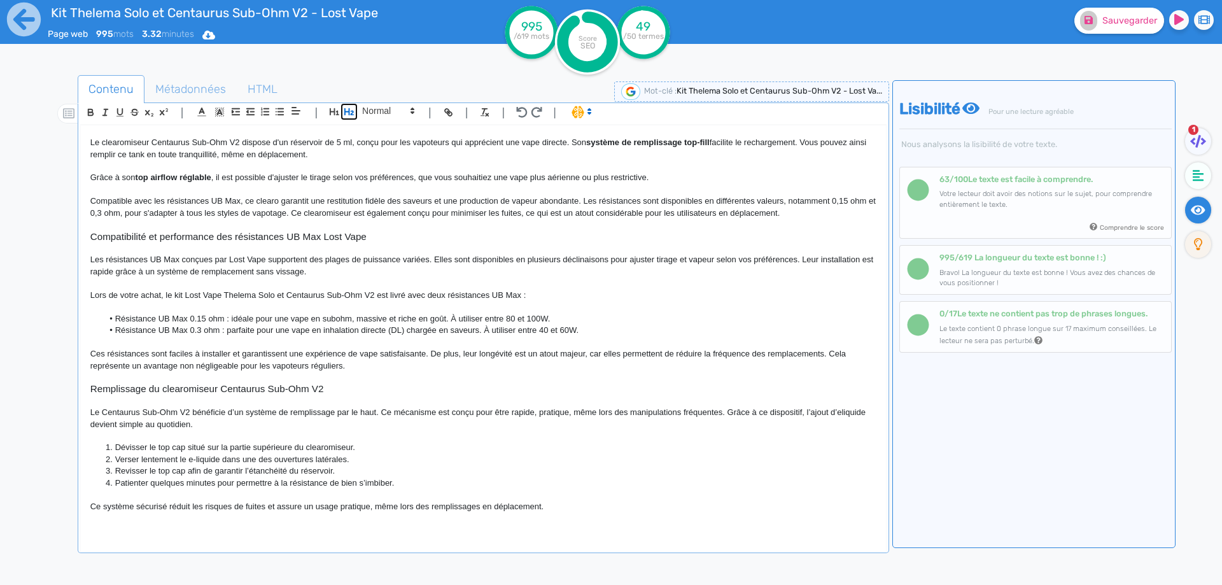
click at [344, 114] on button "button" at bounding box center [349, 111] width 15 height 15
click at [338, 107] on icon "button" at bounding box center [334, 111] width 11 height 11
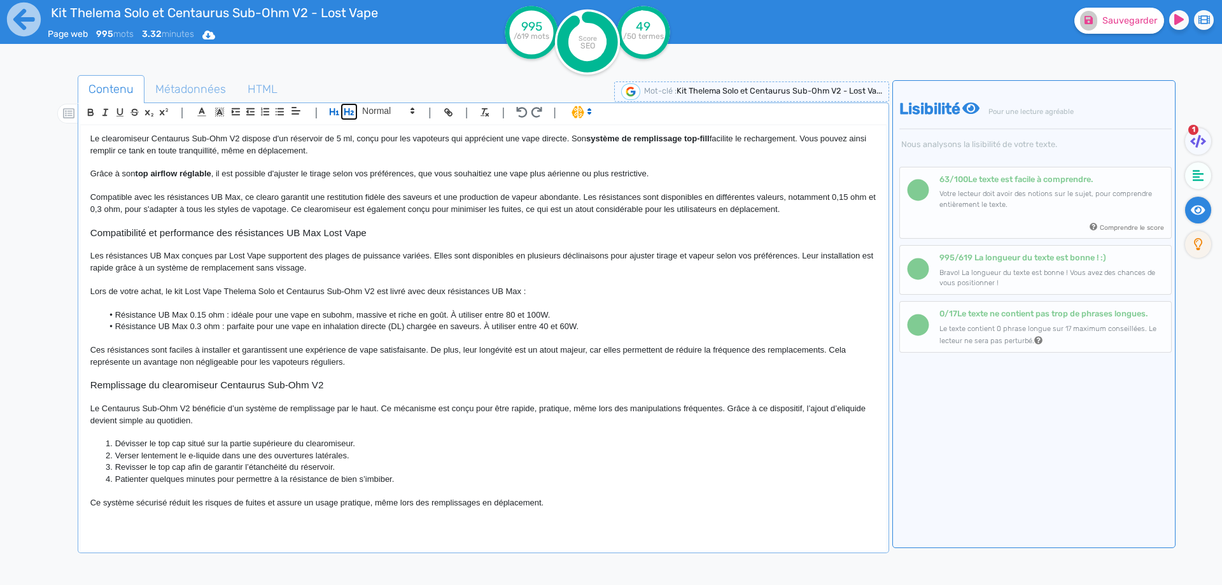
click at [346, 112] on icon "button" at bounding box center [349, 111] width 10 height 7
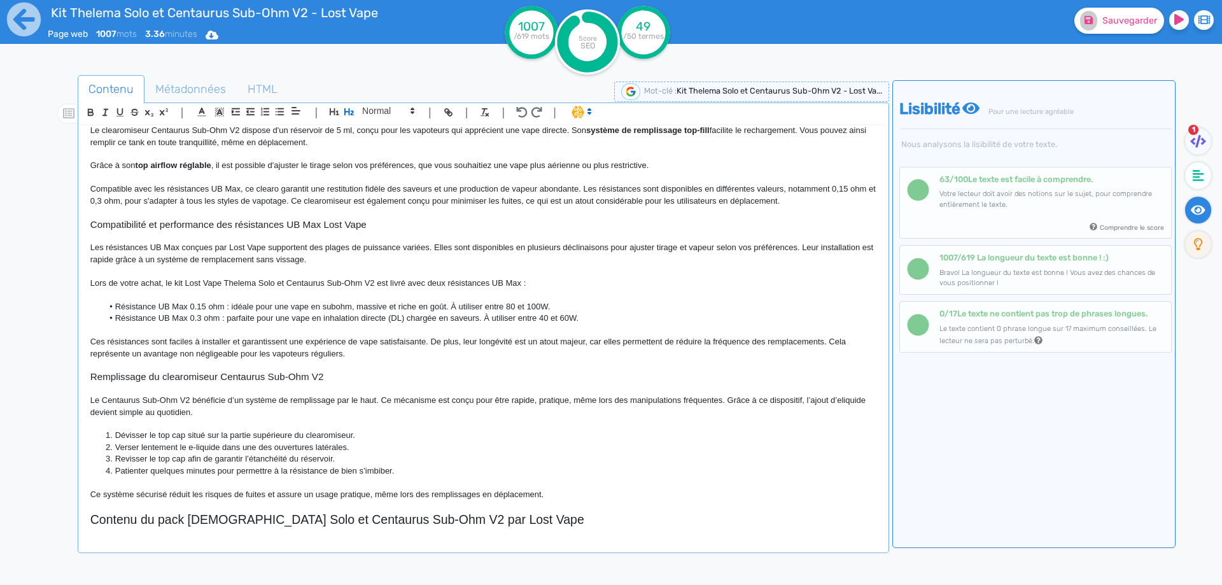
scroll to position [533, 0]
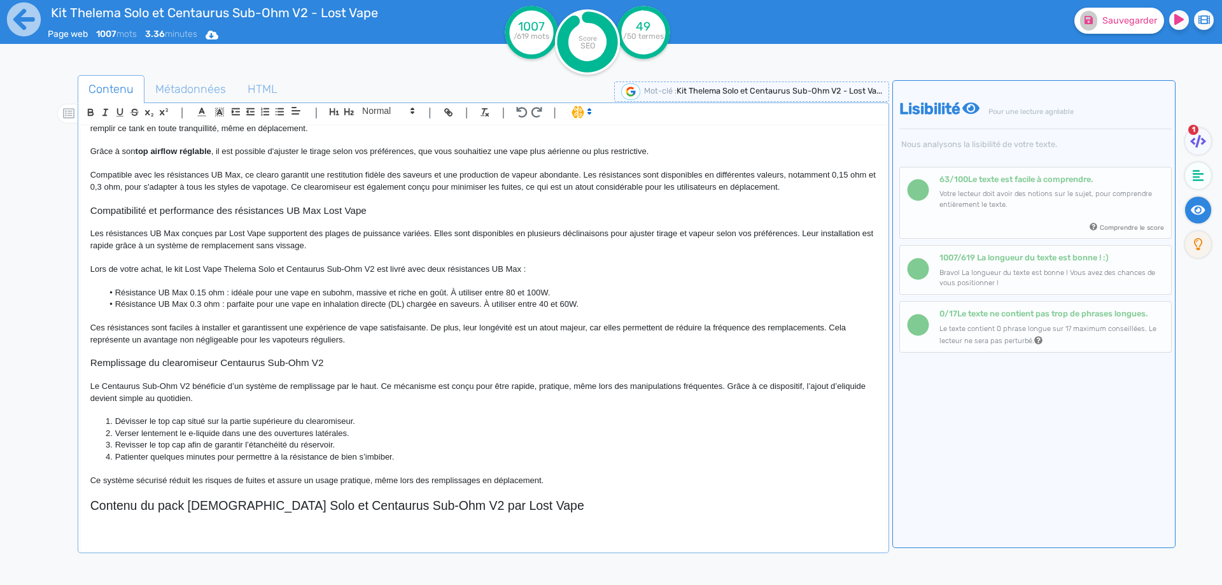
click at [324, 500] on h2 "Contenu du pack [DEMOGRAPHIC_DATA] Solo et Centaurus Sub-Ohm V2 par Lost Vape" at bounding box center [483, 505] width 786 height 15
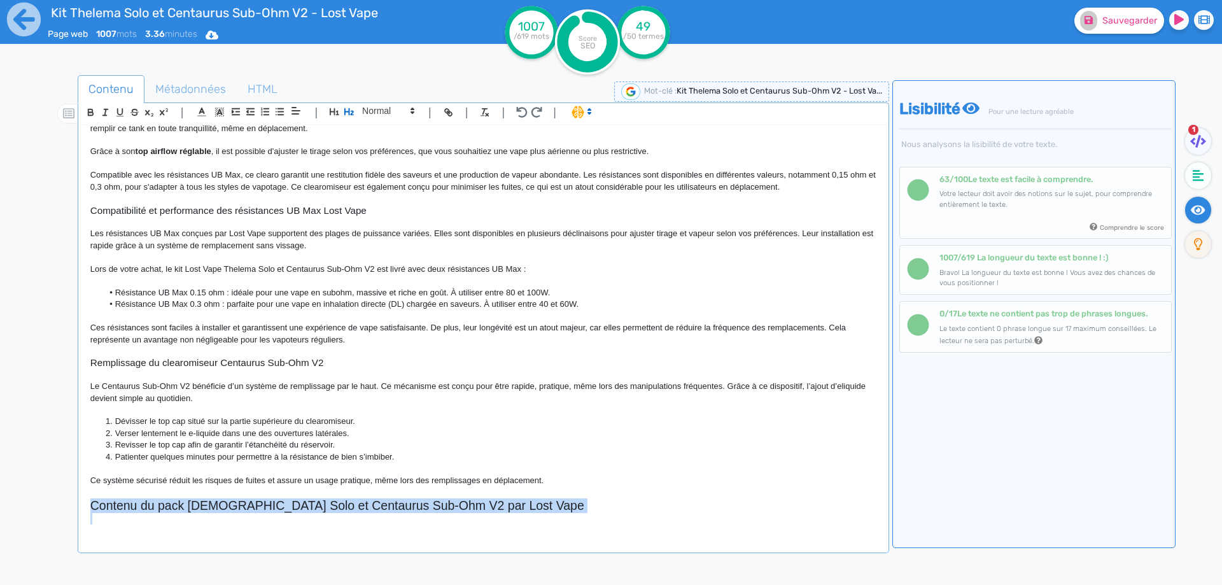
click at [324, 500] on h2 "Contenu du pack [DEMOGRAPHIC_DATA] Solo et Centaurus Sub-Ohm V2 par Lost Vape" at bounding box center [483, 505] width 786 height 15
copy h2 "Contenu du pack [DEMOGRAPHIC_DATA] Solo et Centaurus Sub-Ohm V2 par Lost Vape"
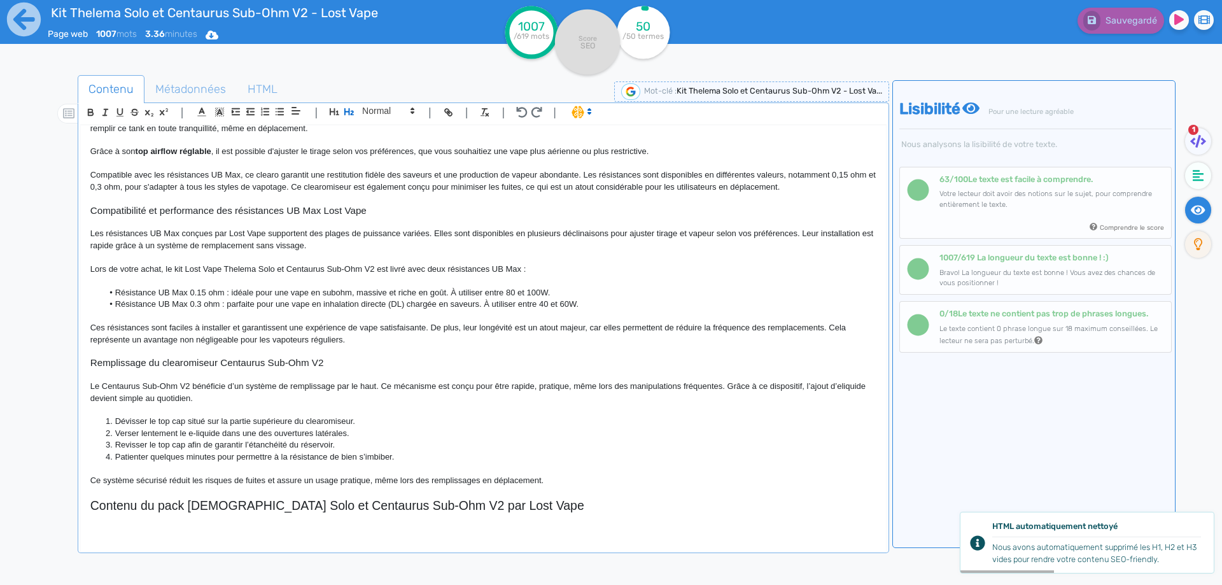
click at [186, 533] on p at bounding box center [483, 529] width 786 height 11
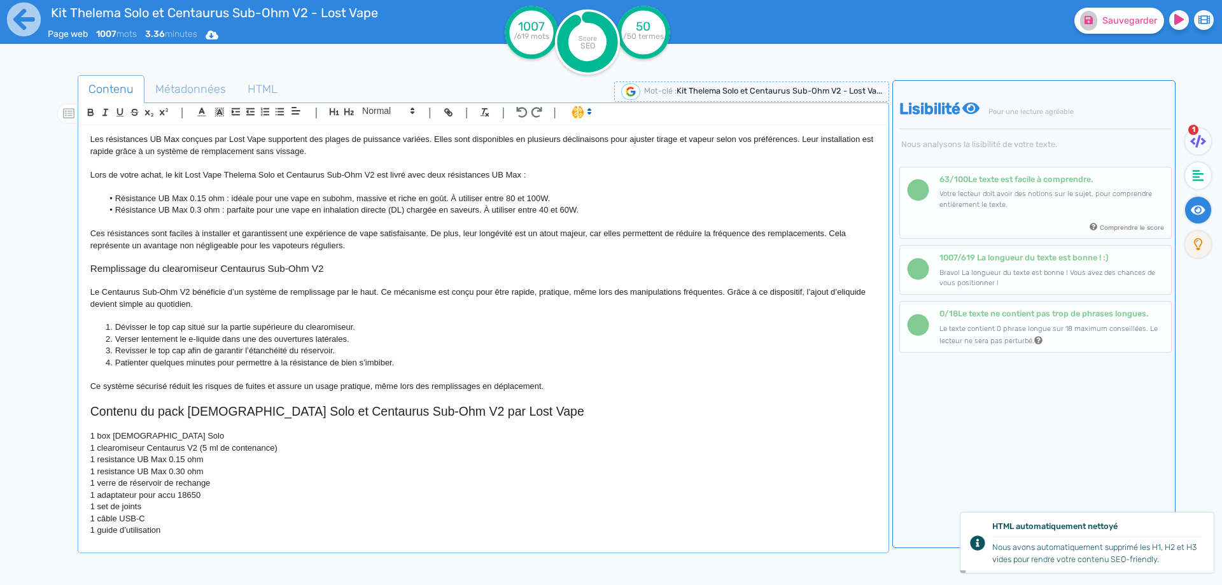
scroll to position [636, 0]
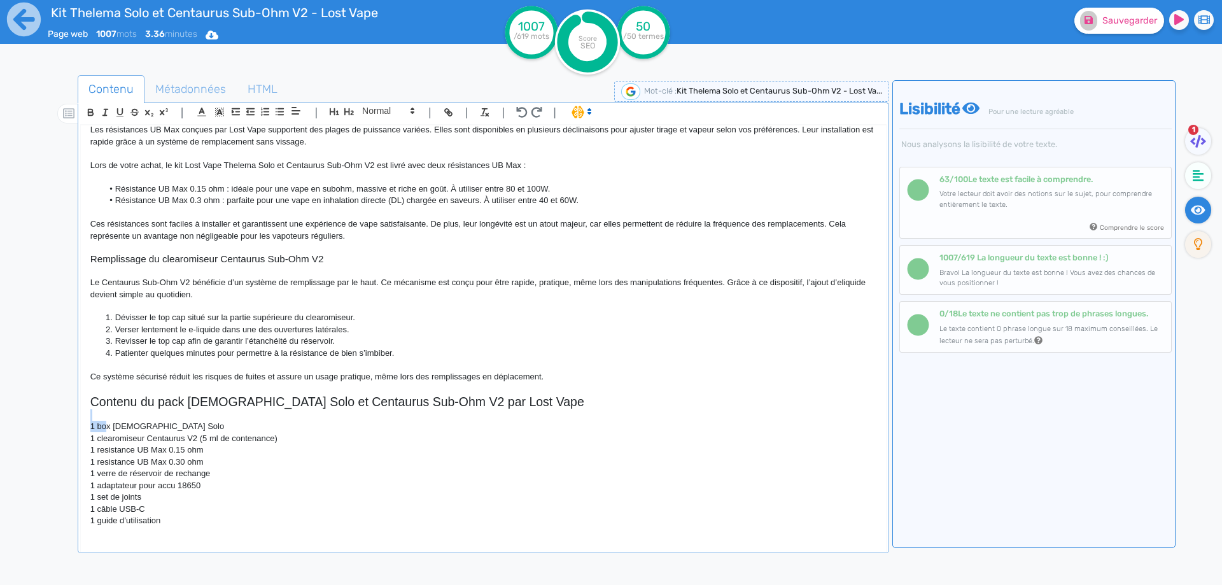
click at [106, 423] on div "Kit Thelema Solo et Centaurus Sub-Ohm V2 - Lost Vape Le kit Thelema Solo et Cen…" at bounding box center [483, 329] width 805 height 409
click at [98, 426] on p "1 box [DEMOGRAPHIC_DATA] Solo" at bounding box center [483, 426] width 786 height 11
click at [98, 435] on div "Kit Thelema Solo et Centaurus Sub-Ohm V2 - Lost Vape Le kit Thelema Solo et Cen…" at bounding box center [483, 329] width 805 height 409
click at [98, 437] on p "1 clearomiseur Centaurus V2 (5 ml de contenance)" at bounding box center [483, 438] width 786 height 11
click at [102, 442] on p "1 clearomiseur Centaurus V2 (5 ml de contenance)" at bounding box center [483, 438] width 786 height 11
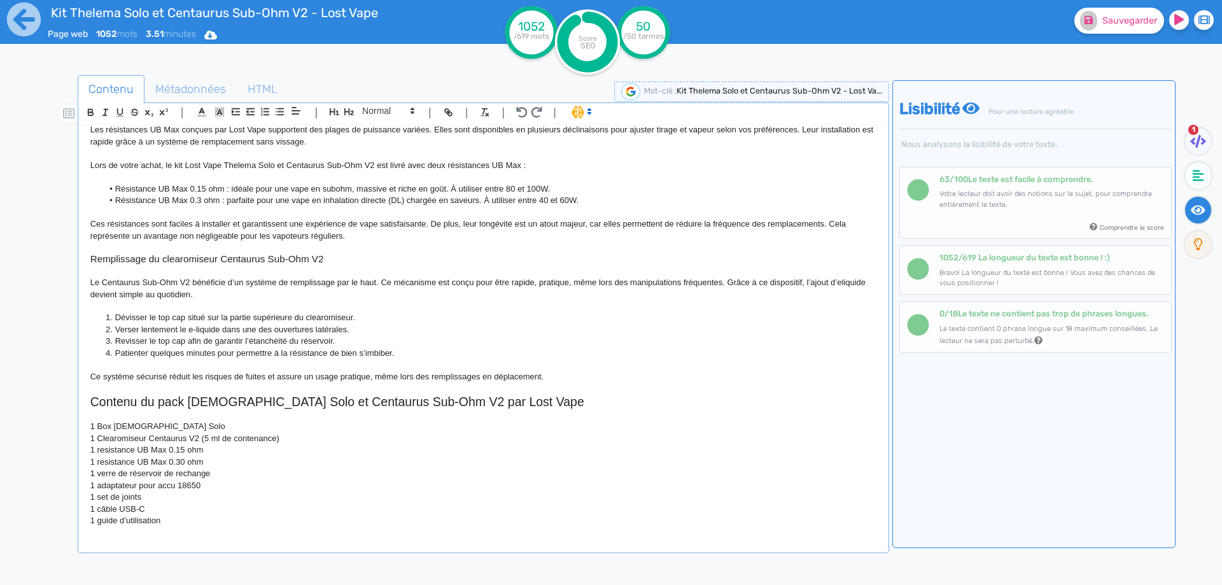
click at [206, 440] on p "1 Clearomiseur Centaurus V2 (5 ml de contenance)" at bounding box center [483, 438] width 786 height 11
drag, startPoint x: 206, startPoint y: 440, endPoint x: 274, endPoint y: 440, distance: 67.5
click at [274, 440] on p "1 Clearomiseur Centaurus V2 (5 ml de contenance)" at bounding box center [483, 438] width 786 height 11
click at [99, 453] on p "1 resistance UB Max 0.15 ohm" at bounding box center [483, 449] width 786 height 11
click at [101, 461] on p "1 resistance UB Max 0.30 ohm" at bounding box center [483, 461] width 786 height 11
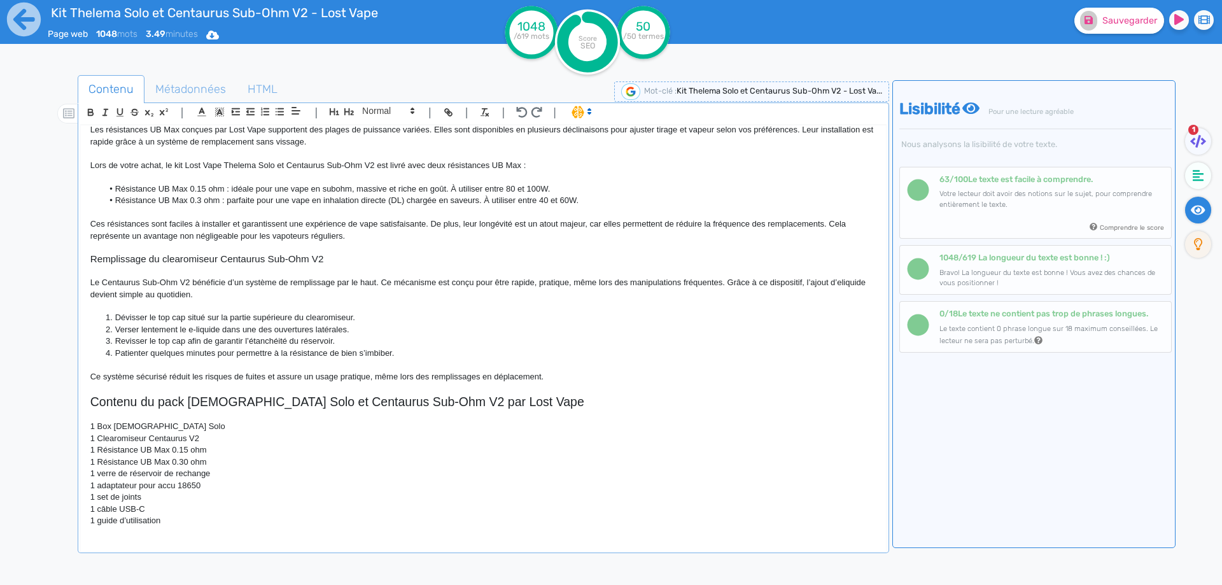
click at [183, 463] on p "1 Résistance UB Max 0.30 ohm" at bounding box center [483, 461] width 786 height 11
click at [103, 474] on p "1 verre de réservoir de rechange" at bounding box center [483, 473] width 786 height 11
click at [99, 474] on p "1 verre de réservoir de rechange" at bounding box center [483, 473] width 786 height 11
click at [137, 481] on p "1 adaptateur pour accu 18650" at bounding box center [483, 485] width 786 height 11
click at [146, 470] on p "1 Verre de réservoir de rechange" at bounding box center [483, 473] width 786 height 11
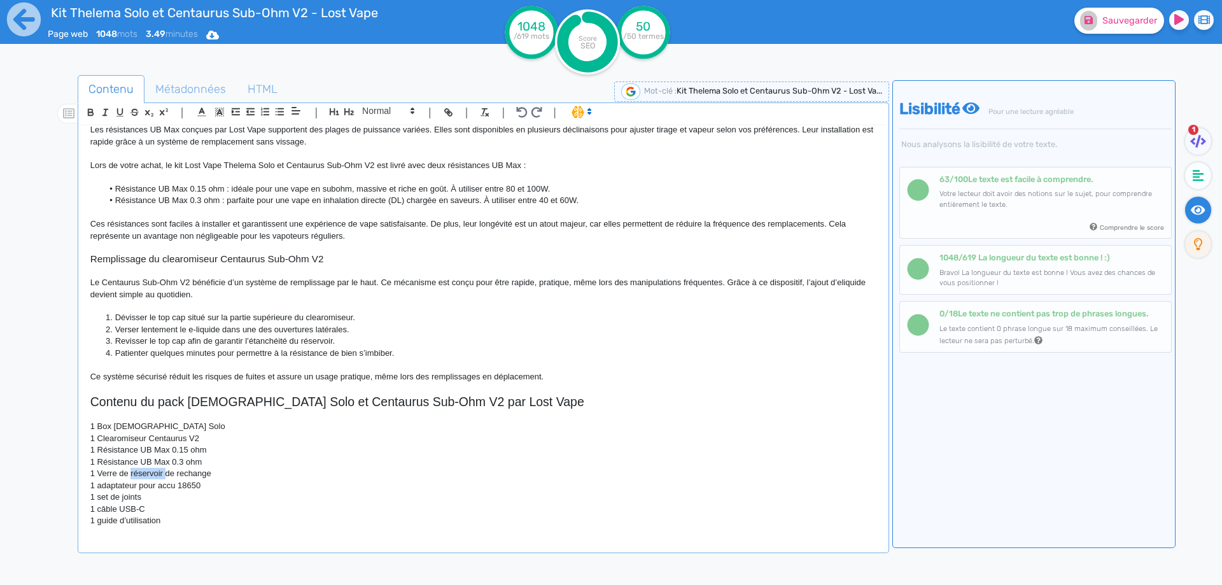
click at [146, 470] on p "1 Verre de réservoir de rechange" at bounding box center [483, 473] width 786 height 11
click at [101, 486] on p "1 adaptateur pour accu 18650" at bounding box center [483, 485] width 786 height 11
click at [97, 498] on p "1 set de joints" at bounding box center [483, 496] width 786 height 11
click at [102, 498] on p "1 set de joints" at bounding box center [483, 496] width 786 height 11
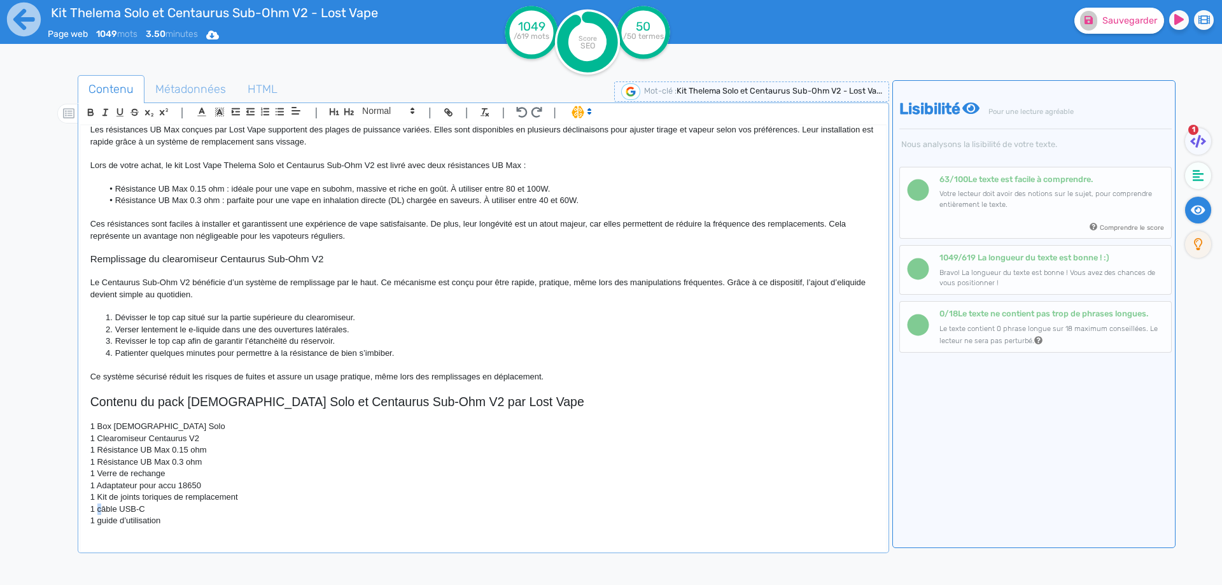
click at [101, 510] on p "1 câble USB-C" at bounding box center [483, 508] width 786 height 11
click at [113, 520] on p "1 guide d’utilisation" at bounding box center [483, 520] width 786 height 11
click at [1107, 10] on button "Sauvegarder" at bounding box center [1119, 21] width 90 height 26
click at [211, 524] on p "1 Manuel d’utilisation" at bounding box center [483, 520] width 786 height 11
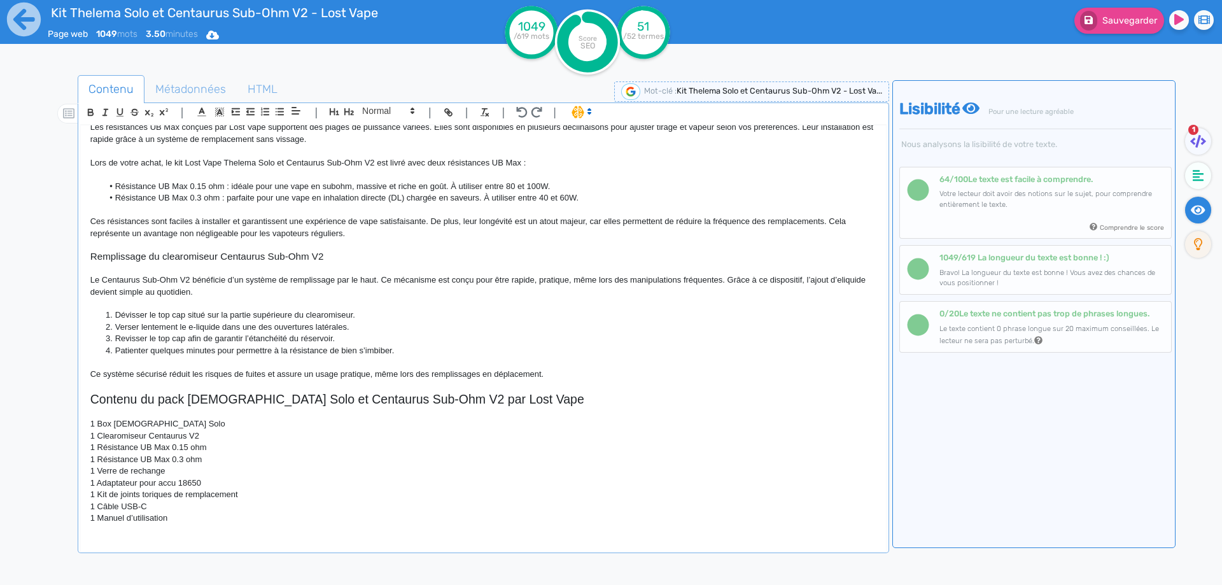
scroll to position [650, 0]
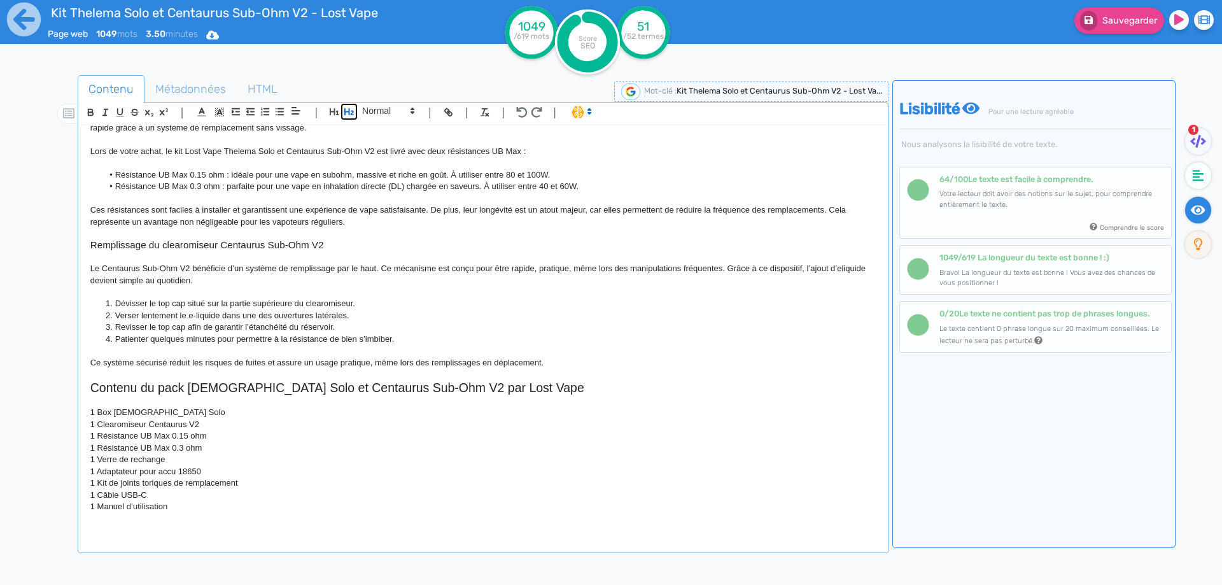
click at [351, 118] on button "button" at bounding box center [349, 111] width 15 height 15
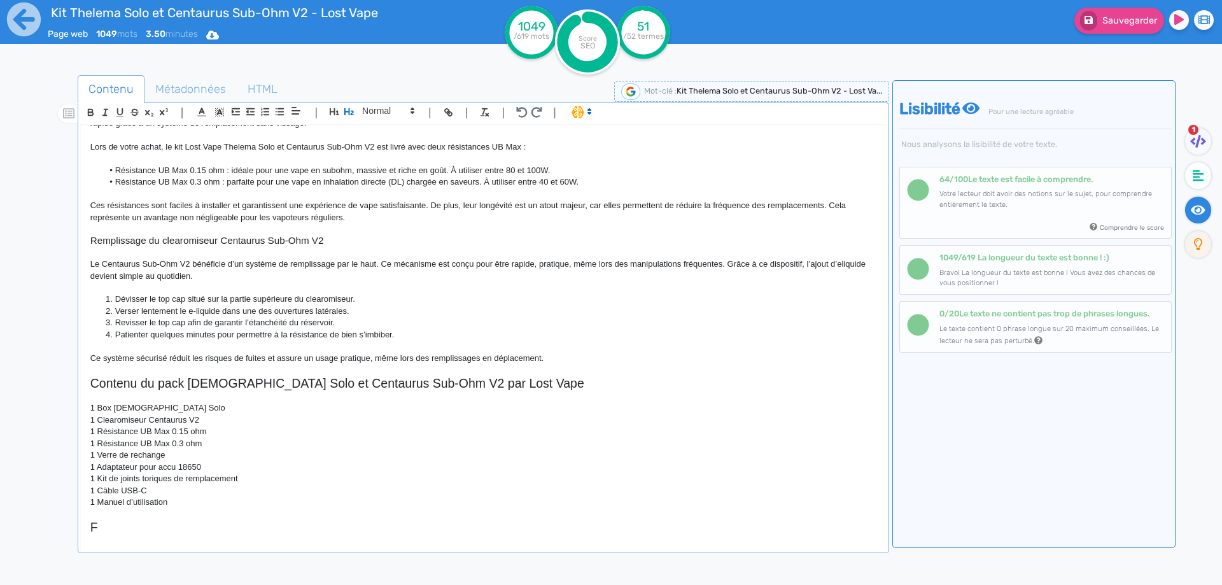
click at [144, 515] on p at bounding box center [483, 514] width 786 height 11
click at [143, 524] on h2 "F" at bounding box center [483, 527] width 786 height 15
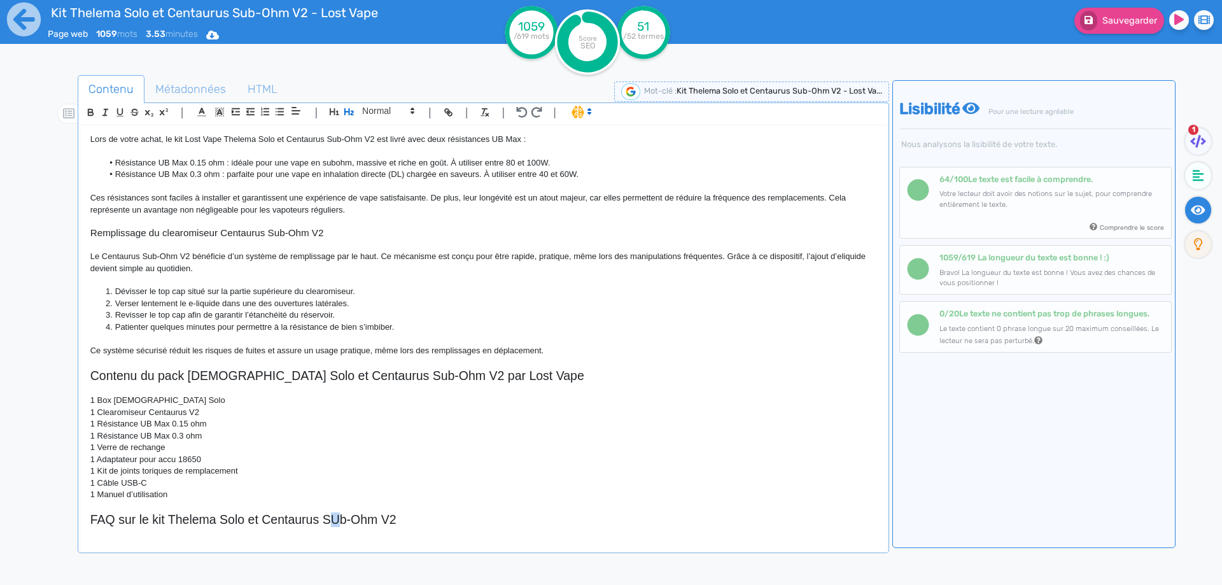
scroll to position [663, 0]
click at [337, 524] on h2 "FAQ sur le kit Thelema Solo et Centaurus SUb-Ohm V2" at bounding box center [483, 519] width 786 height 15
click at [440, 522] on h2 "FAQ sur le kit Thelema Solo et Centaurus Sub-Ohm V2" at bounding box center [483, 519] width 786 height 15
click at [248, 518] on h2 "FAQ sur le kit Thelema Solo et Centaurus Sub-Ohm V2" at bounding box center [483, 519] width 786 height 15
click at [267, 513] on h2 "FAQ sur le kit Thelema Solo Lost Vape et Centaurus Sub-Ohm V2" at bounding box center [483, 519] width 786 height 15
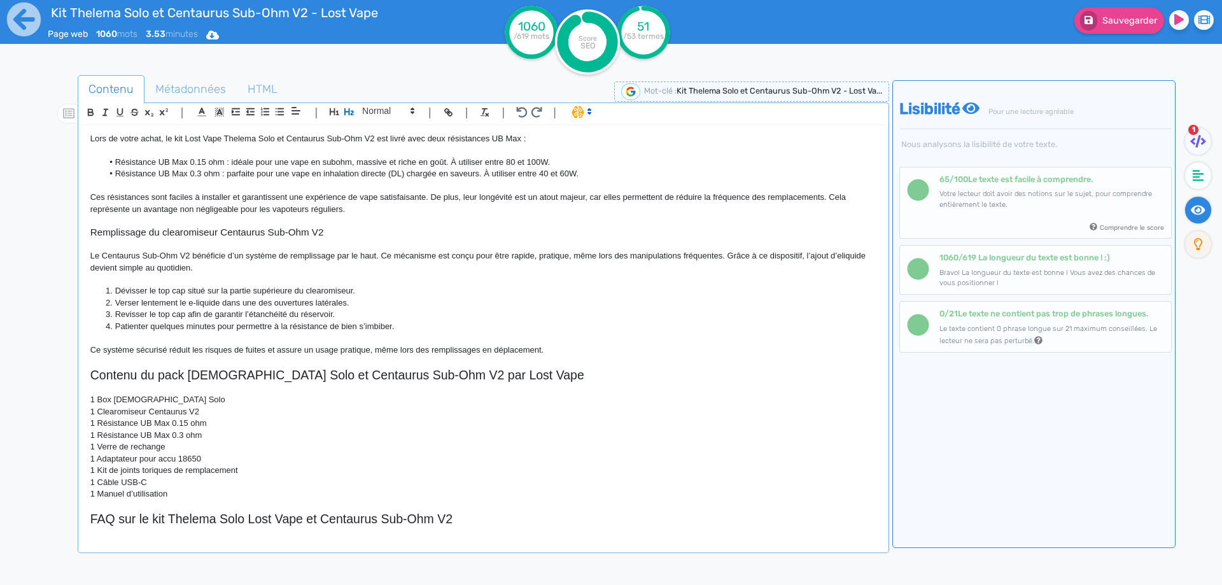
click at [274, 512] on h2 "FAQ sur le kit Thelema Solo Lost Vape et Centaurus Sub-Ohm V2" at bounding box center [483, 519] width 786 height 15
copy h2 "FAQ sur le kit Thelema Solo Lost Vape et Centaurus Sub-Ohm V2"
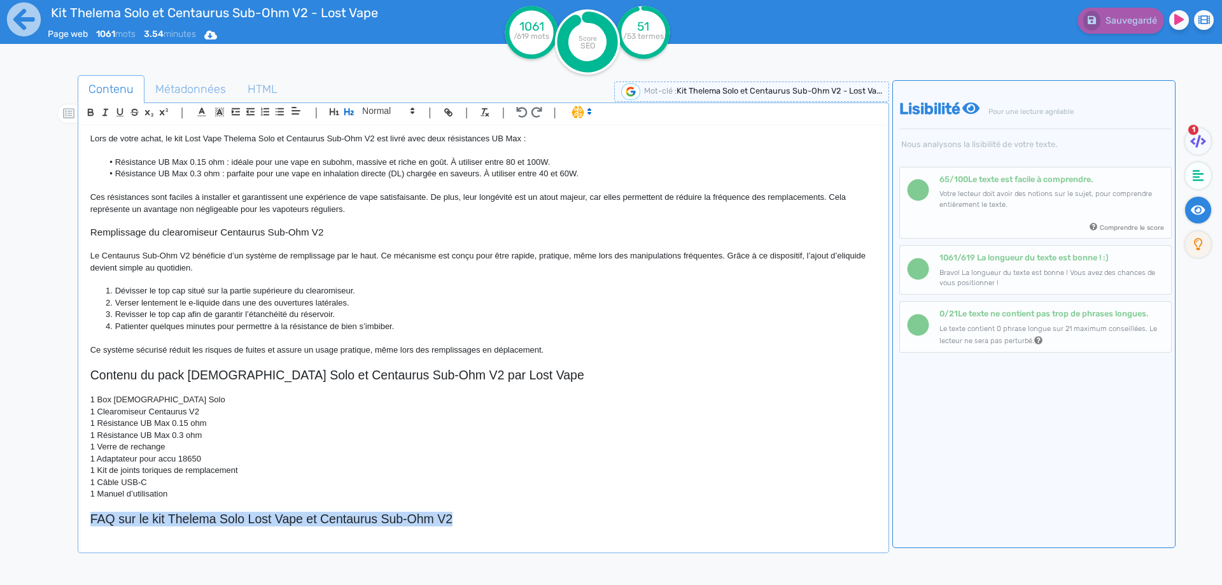
scroll to position [663, 0]
click at [228, 532] on div "Kit Thelema Solo et Centaurus Sub-Ohm V2 - Lost Vape Le kit Thelema Solo et Cen…" at bounding box center [483, 329] width 805 height 409
drag, startPoint x: 542, startPoint y: 514, endPoint x: 538, endPoint y: 521, distance: 7.4
click at [538, 521] on h2 "FAQ sur le kit Thelema Solo Lost Vape et Centaurus Sub-Ohm V2" at bounding box center [483, 519] width 786 height 15
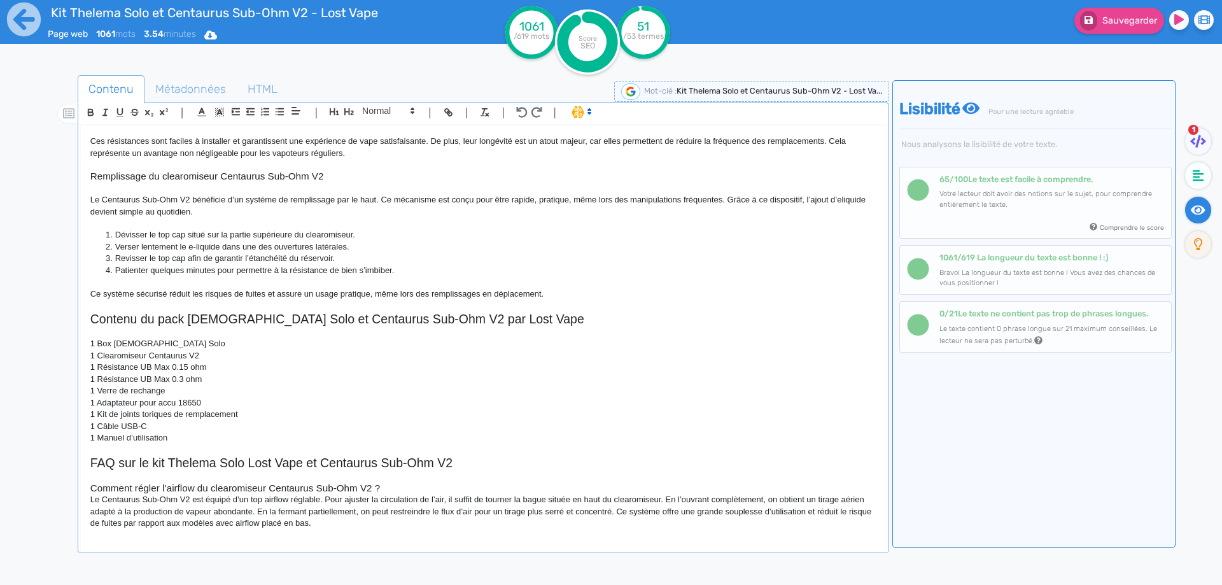
scroll to position [722, 0]
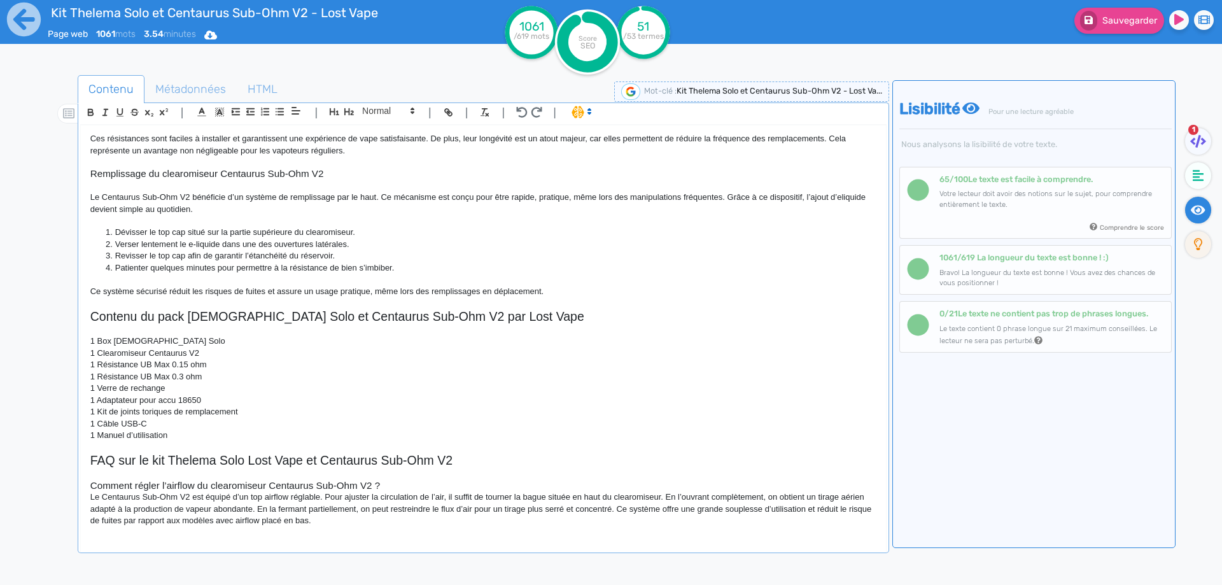
click at [384, 486] on h3 "Comment régler l’airflow du clearomiseur Centaurus Sub-Ohm V2 ?" at bounding box center [483, 485] width 786 height 11
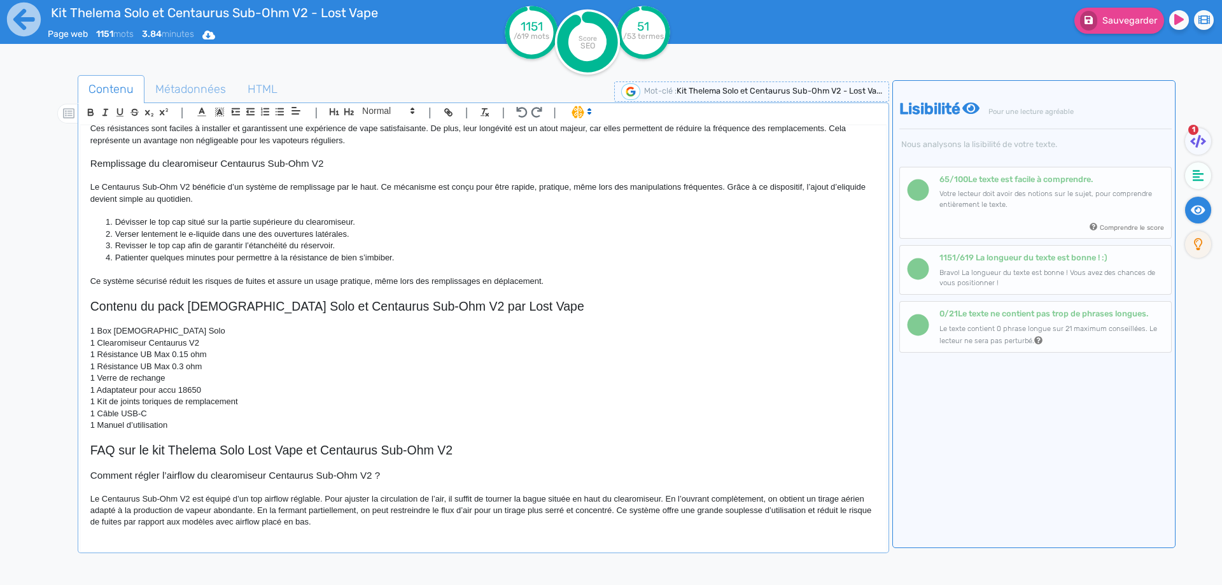
scroll to position [733, 0]
click at [619, 509] on p "Le Centaurus Sub-Ohm V2 est équipé d’un top airflow réglable. Pour ajuster la c…" at bounding box center [483, 509] width 786 height 35
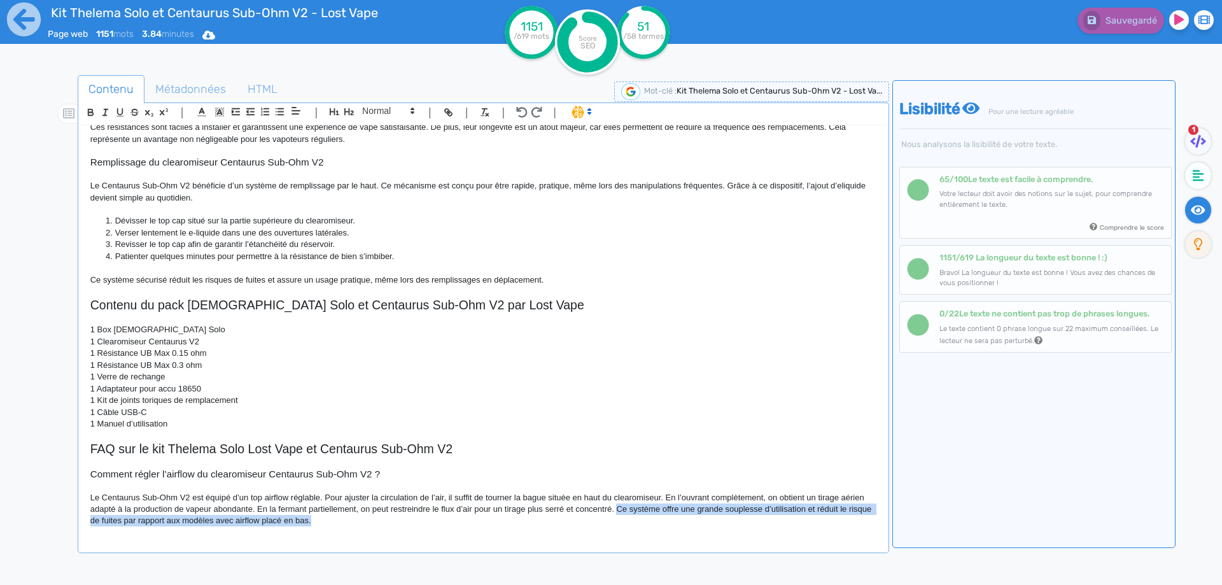
drag, startPoint x: 619, startPoint y: 509, endPoint x: 627, endPoint y: 520, distance: 13.2
click at [627, 520] on p "Le Centaurus Sub-Ohm V2 est équipé d’un top airflow réglable. Pour ajuster la c…" at bounding box center [483, 509] width 786 height 35
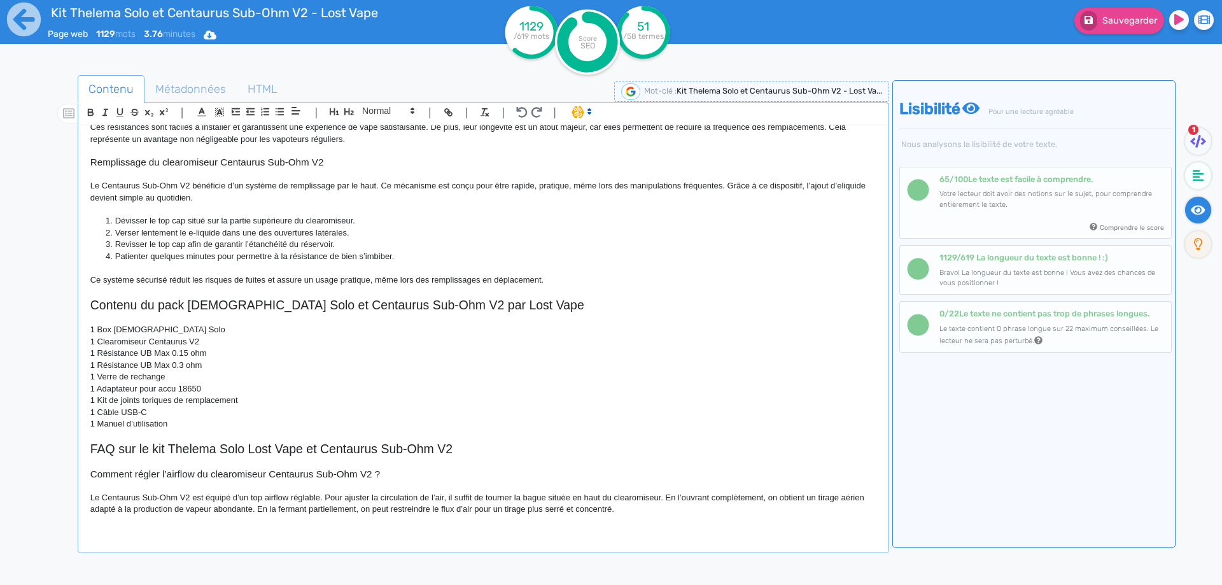
scroll to position [736, 0]
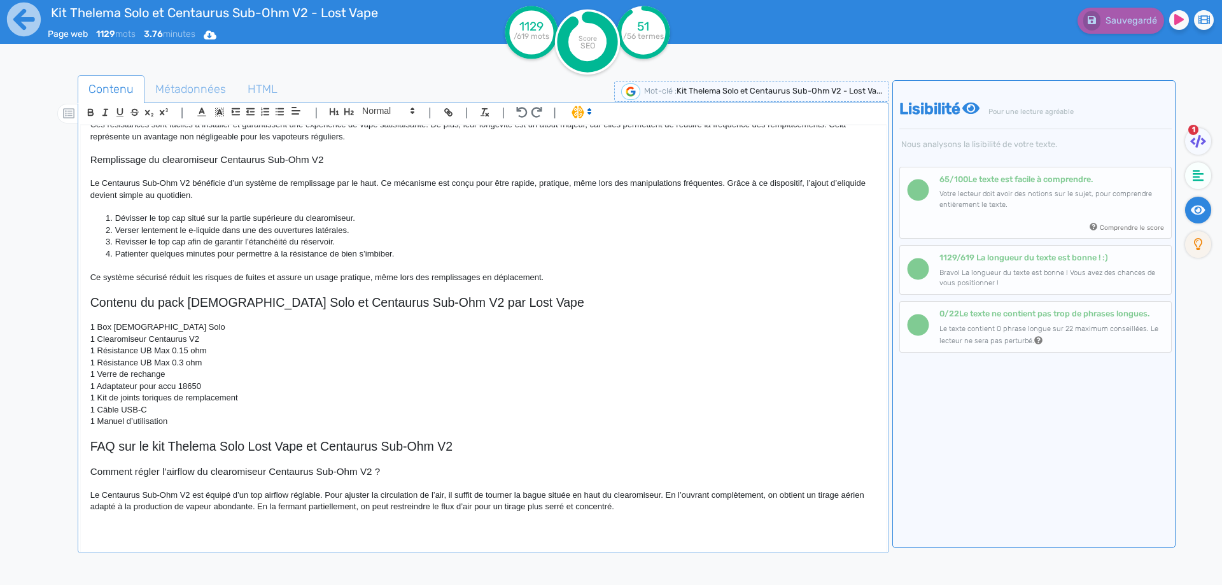
click at [188, 435] on p at bounding box center [483, 433] width 786 height 11
click at [191, 425] on p "1 Manuel d’utilisation" at bounding box center [483, 421] width 786 height 11
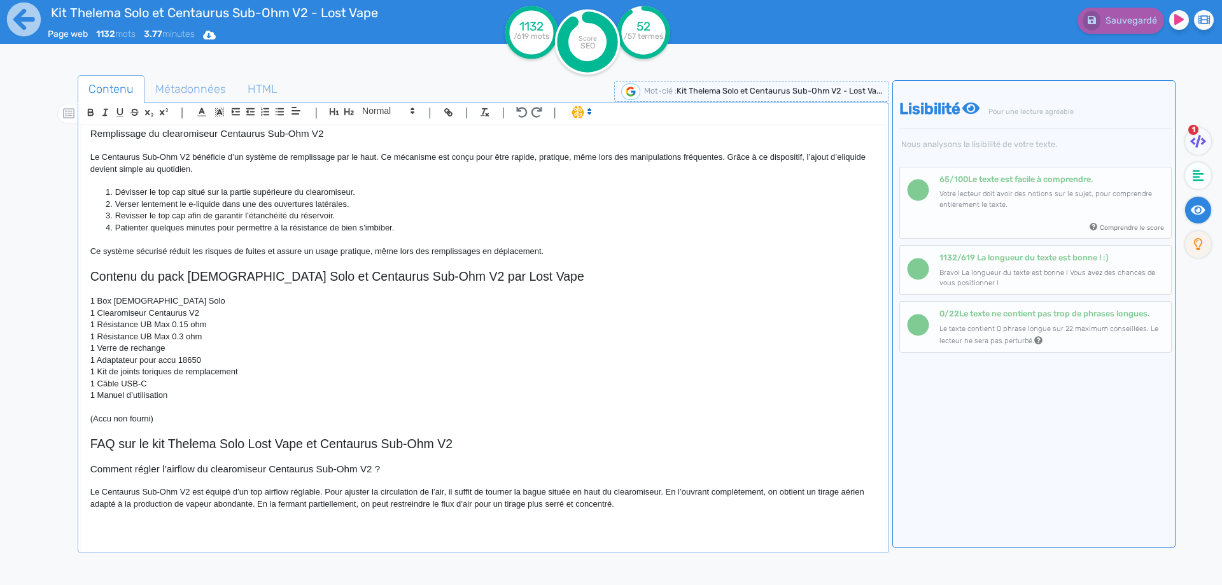
scroll to position [768, 0]
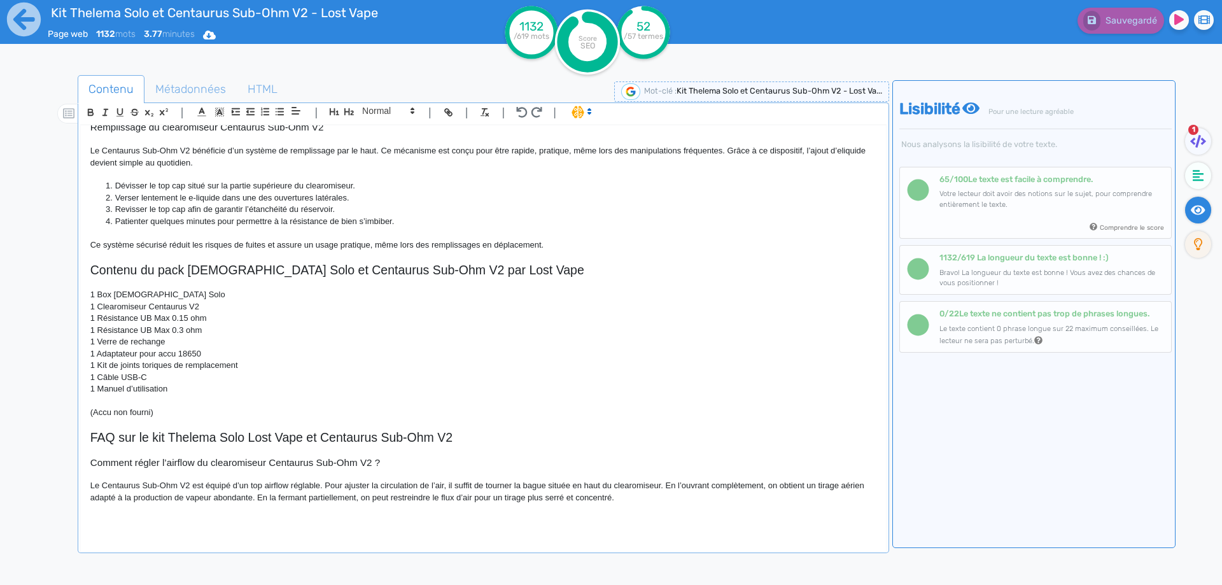
click at [186, 524] on p at bounding box center [483, 521] width 786 height 11
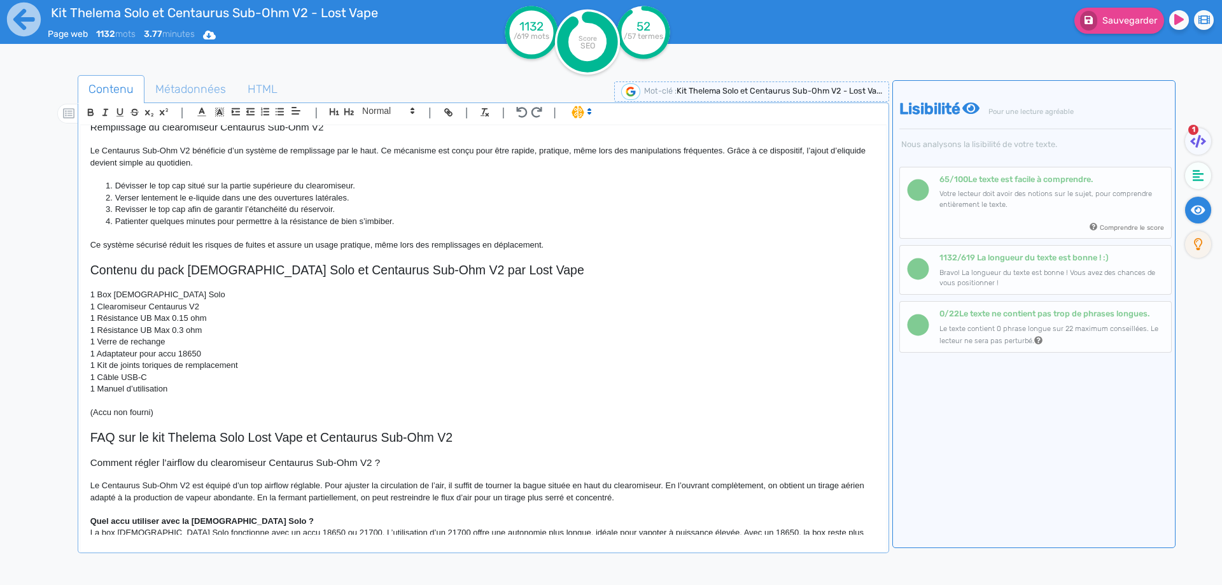
scroll to position [783, 0]
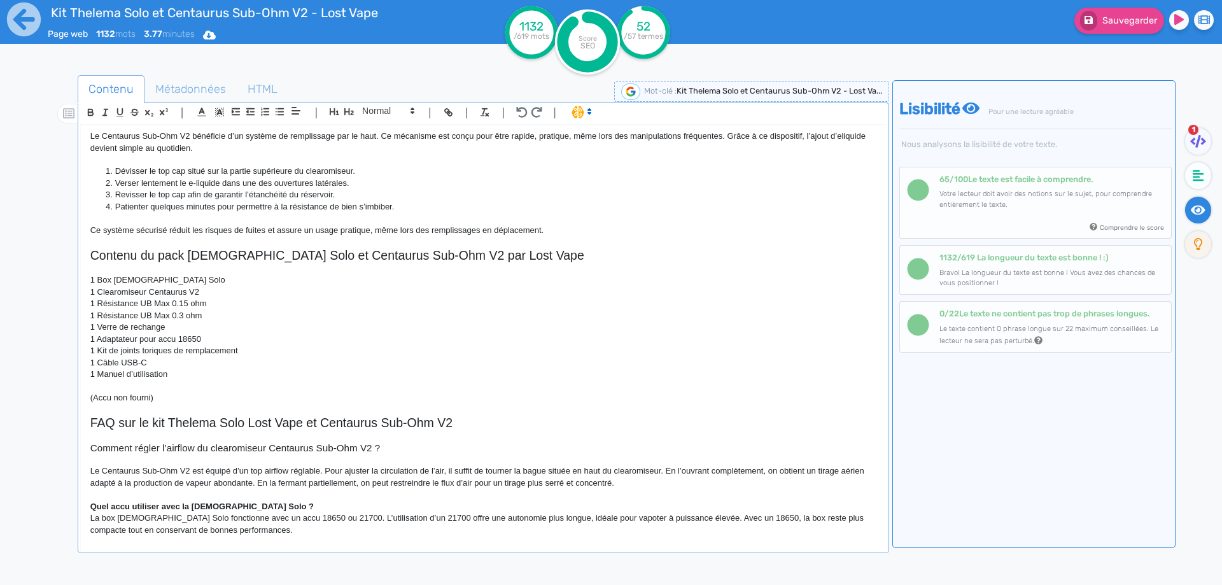
click at [306, 502] on p "Quel accu utiliser avec la [DEMOGRAPHIC_DATA] Solo ?" at bounding box center [483, 506] width 786 height 11
click at [389, 116] on span at bounding box center [387, 110] width 62 height 15
click at [385, 132] on span at bounding box center [387, 133] width 51 height 22
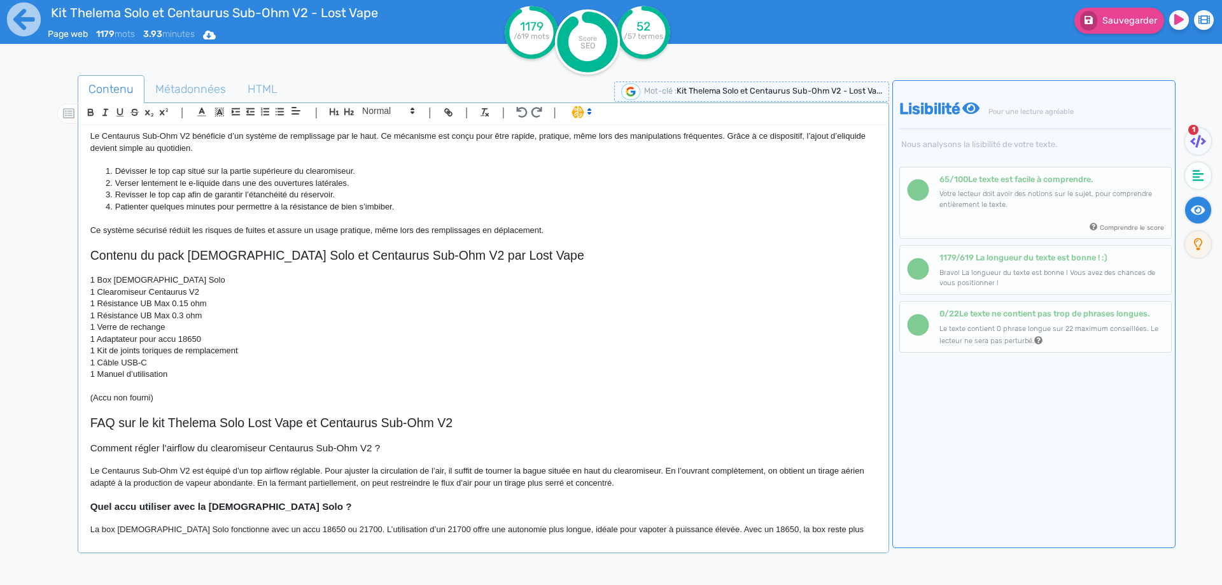
click at [179, 502] on strong "Quel accu utiliser avec la [DEMOGRAPHIC_DATA] Solo ?" at bounding box center [221, 506] width 262 height 11
click at [195, 502] on h3 "Quel accu utiliser avec la [DEMOGRAPHIC_DATA] Solo ?" at bounding box center [483, 506] width 786 height 11
click at [200, 503] on h3 "Quel accu utiliser avec la [DEMOGRAPHIC_DATA] Solo ?" at bounding box center [483, 506] width 786 height 11
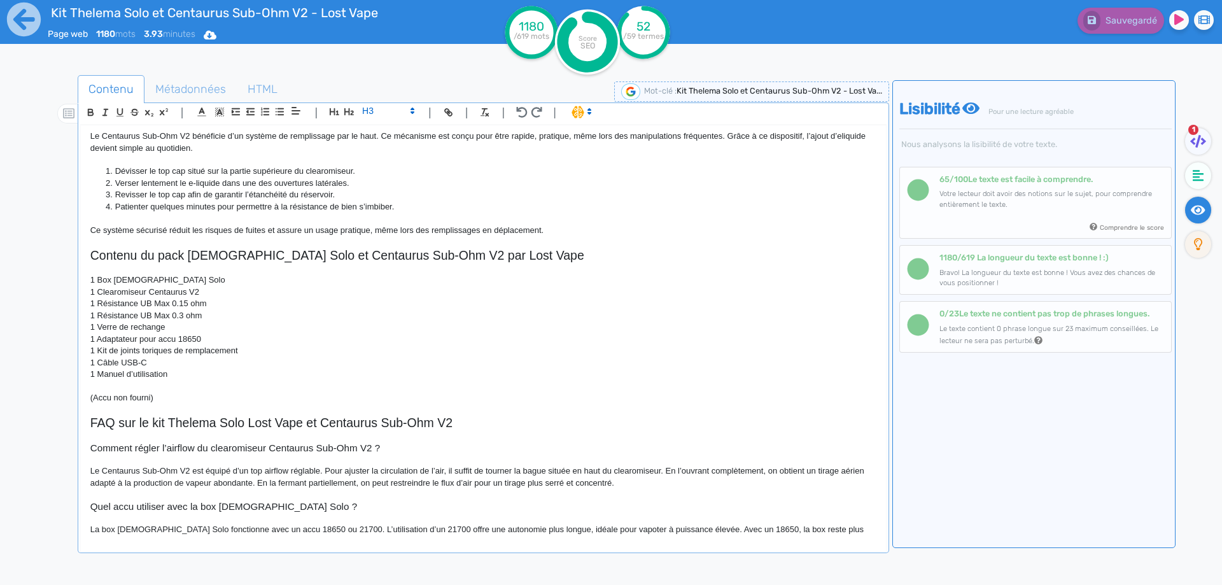
scroll to position [803, 0]
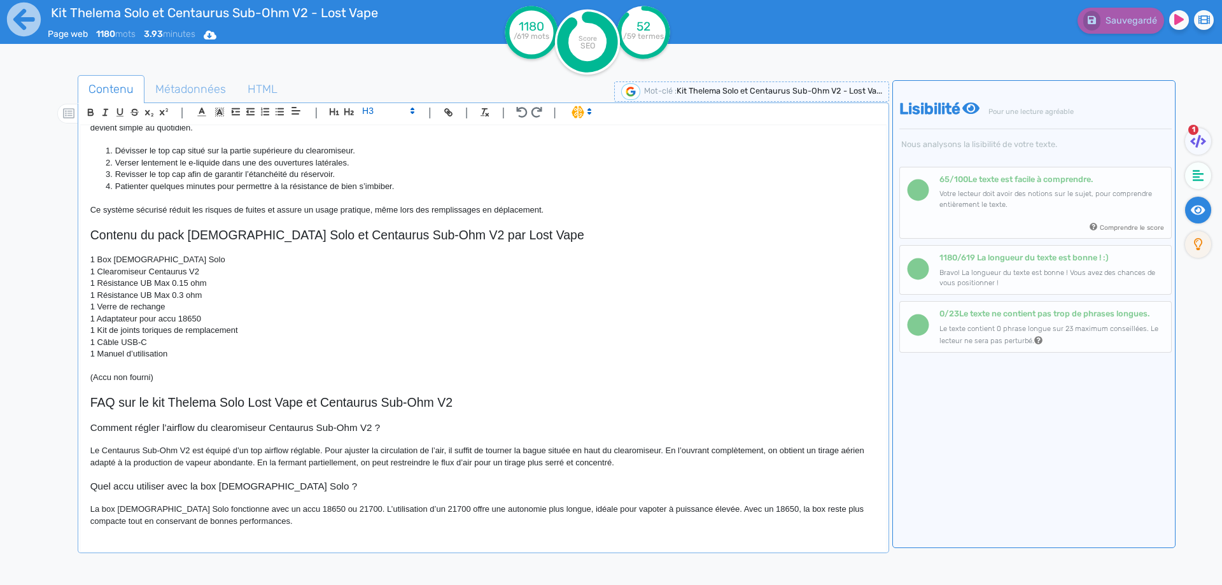
click at [95, 514] on p "La box [DEMOGRAPHIC_DATA] Solo fonctionne avec un accu 18650 ou 21700. L’utilis…" at bounding box center [483, 515] width 786 height 24
click at [94, 513] on p "La box [DEMOGRAPHIC_DATA] Solo fonctionne avec un accu 18650 ou 21700. L’utilis…" at bounding box center [483, 515] width 786 height 24
drag, startPoint x: 90, startPoint y: 453, endPoint x: 105, endPoint y: 450, distance: 14.9
click at [92, 453] on p "Le Centaurus Sub-Ohm V2 est équipé d’un top airflow réglable. Pour ajuster la c…" at bounding box center [483, 457] width 786 height 24
click at [282, 526] on p "La box [DEMOGRAPHIC_DATA] Solo fonctionne avec un accu 18650 ou 21700. L’utilis…" at bounding box center [483, 515] width 786 height 24
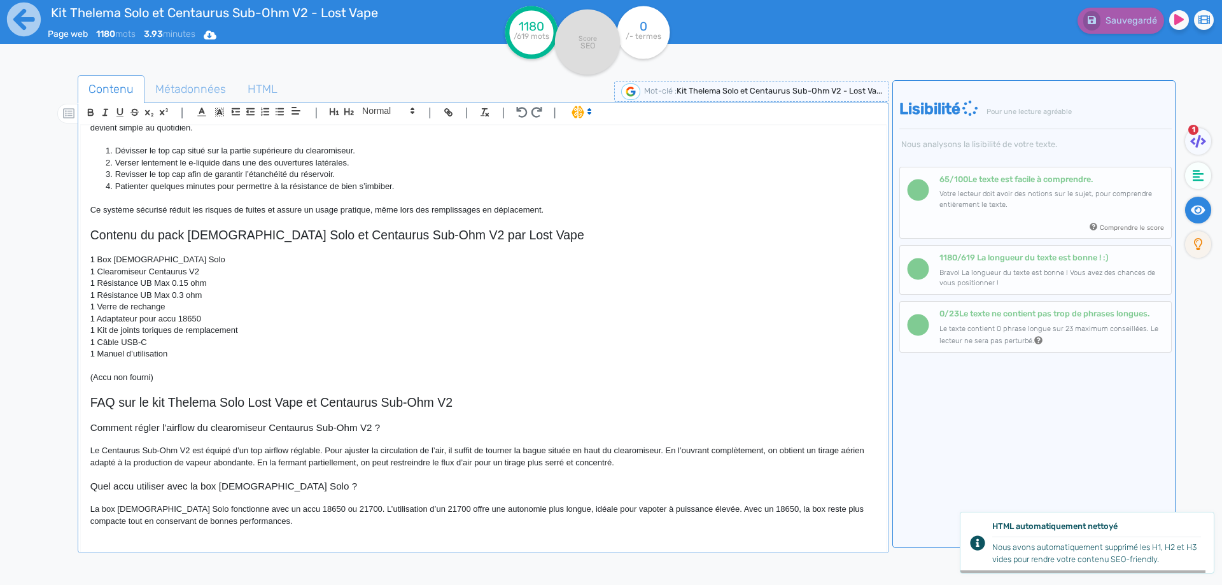
click at [192, 508] on p "La box [DEMOGRAPHIC_DATA] Solo fonctionne avec un accu 18650 ou 21700. L’utilis…" at bounding box center [483, 515] width 786 height 24
click at [353, 531] on div "Kit Thelema Solo et Centaurus Sub-Ohm V2 - Lost Vape Le kit Thelema Solo et Cen…" at bounding box center [483, 329] width 805 height 409
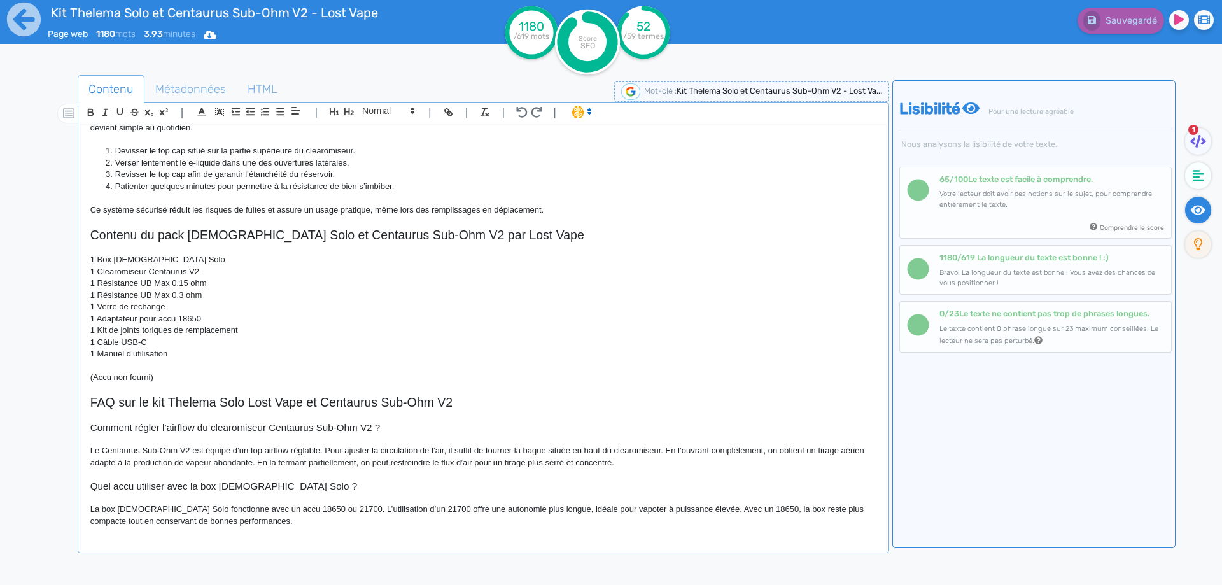
click at [377, 516] on p "La box [DEMOGRAPHIC_DATA] Solo fonctionne avec un accu 18650 ou 21700. L’utilis…" at bounding box center [483, 515] width 786 height 24
click at [386, 508] on p "La box [DEMOGRAPHIC_DATA] Solo fonctionne avec un accu 18650 ou 21700. L’utilis…" at bounding box center [483, 515] width 786 height 24
click at [774, 512] on p "La box [DEMOGRAPHIC_DATA] Solo fonctionne avec un accu 18650 ou 21700. L’utilis…" at bounding box center [483, 515] width 786 height 24
click at [492, 523] on p "La box [DEMOGRAPHIC_DATA] Solo fonctionne avec un accu 18650 ou 21700. L’utilis…" at bounding box center [483, 515] width 786 height 24
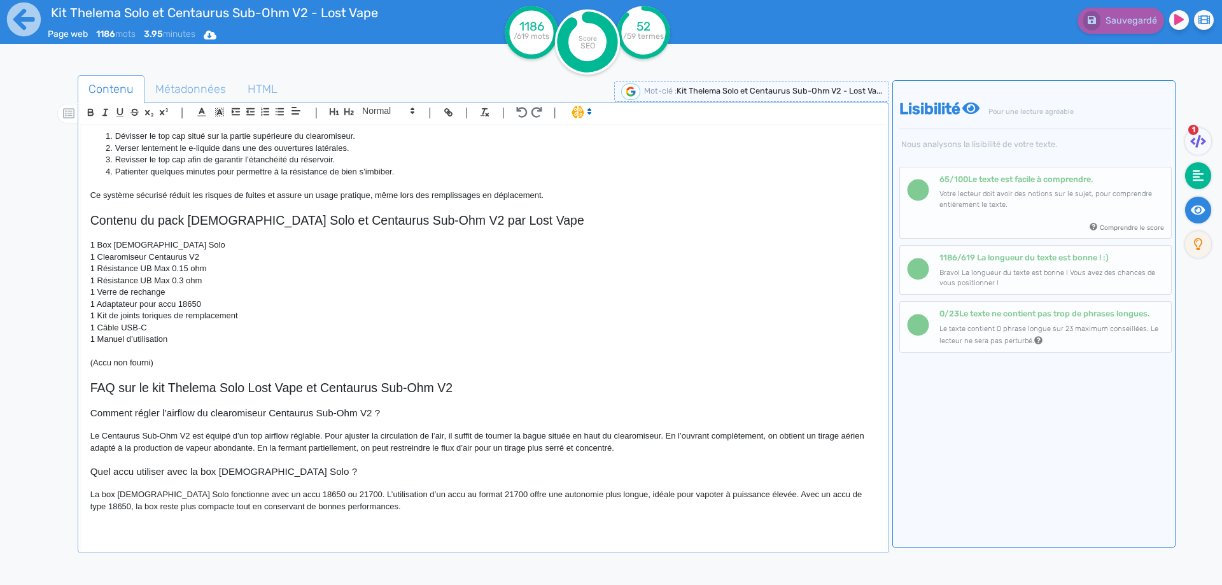
click at [1195, 169] on icon at bounding box center [1198, 175] width 11 height 13
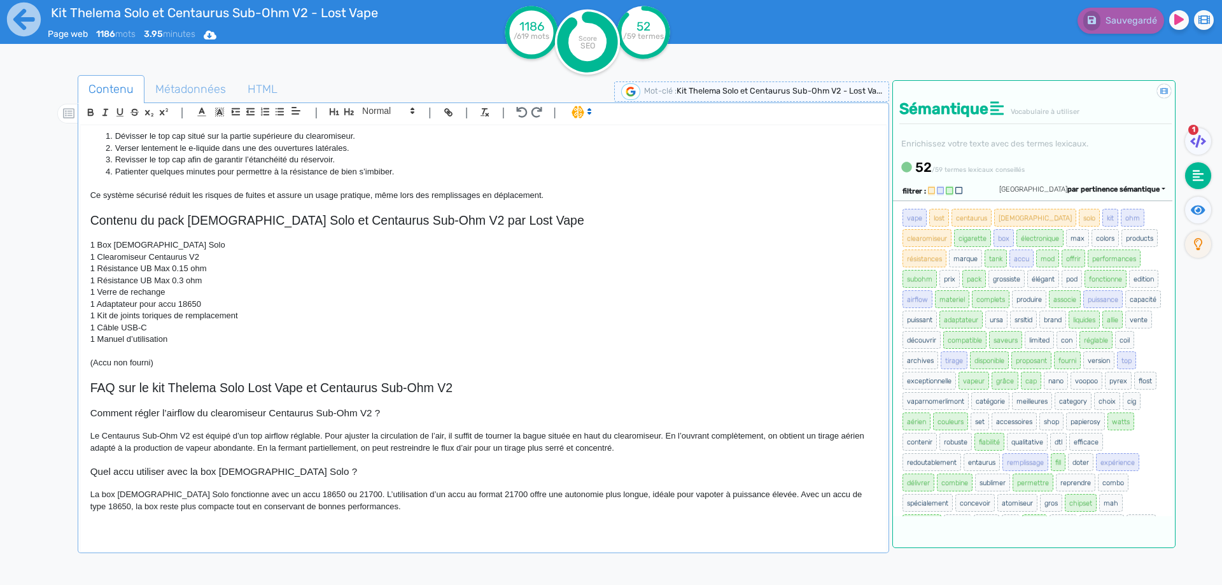
click at [601, 251] on p "1 Box [DEMOGRAPHIC_DATA] Solo" at bounding box center [483, 244] width 786 height 11
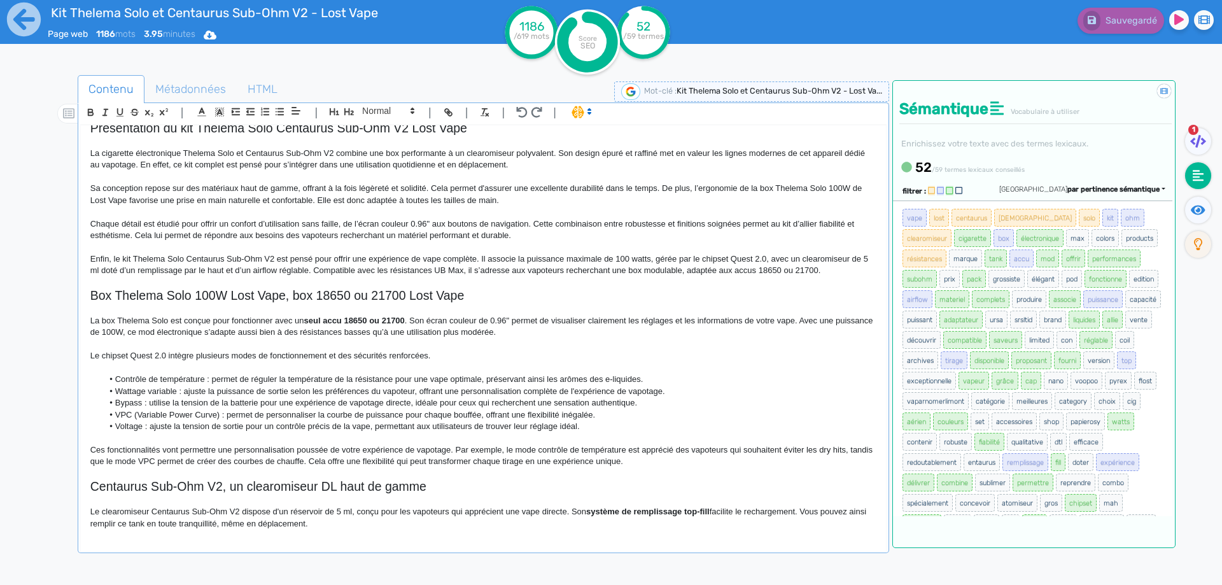
scroll to position [0, 0]
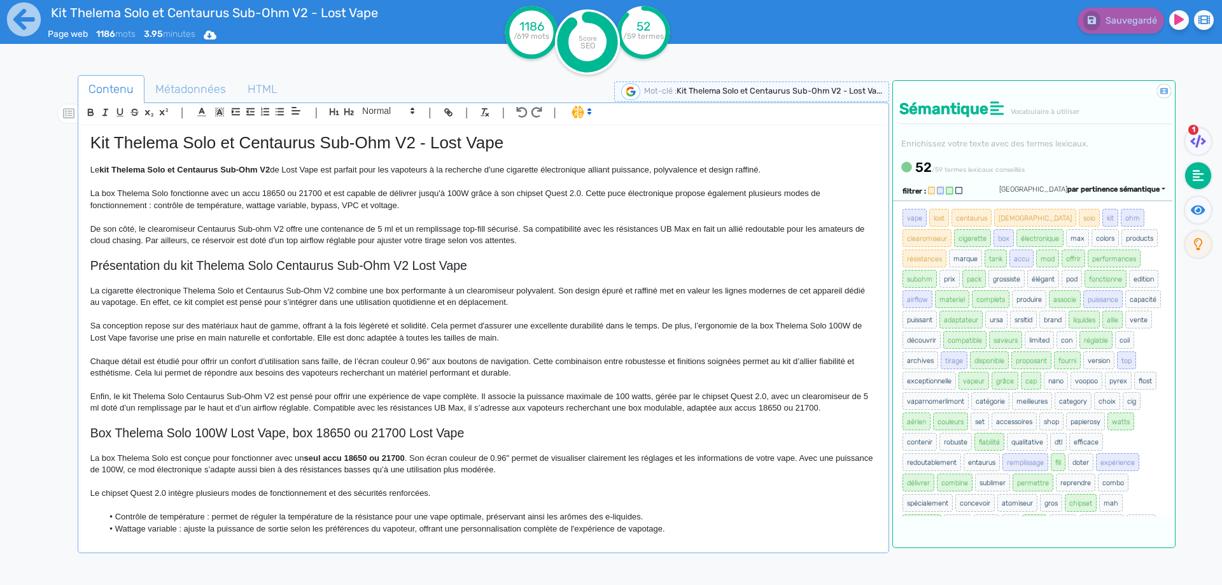
click at [582, 393] on p "Enfin, le kit Thelema Solo Centaurus Sub-Ohm V2 est pensé pour offrir une expér…" at bounding box center [483, 403] width 786 height 24
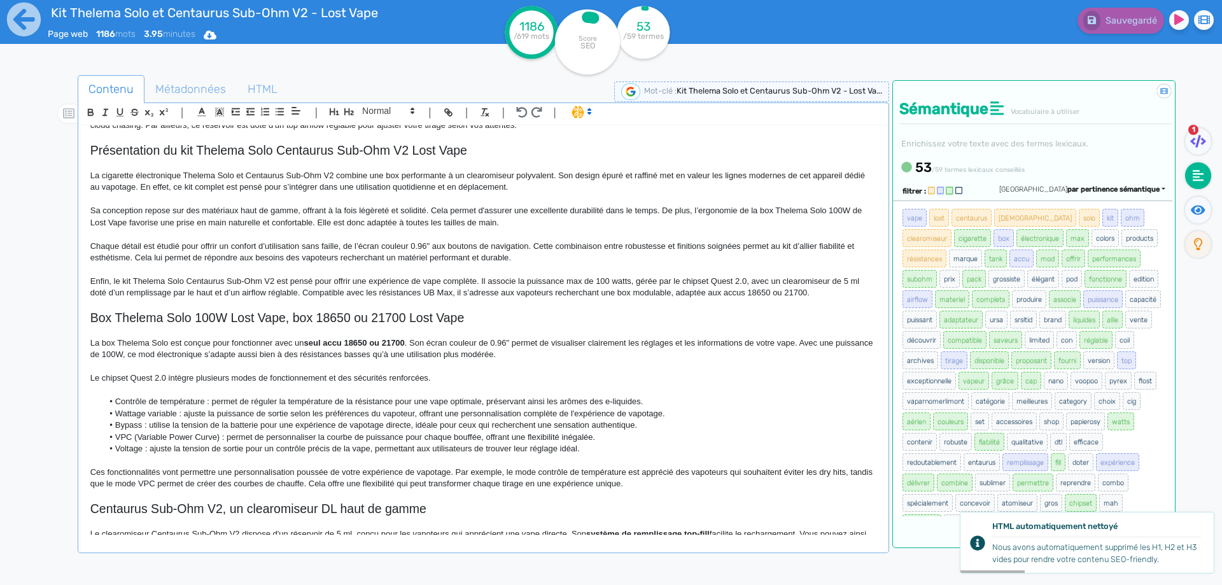
scroll to position [127, 0]
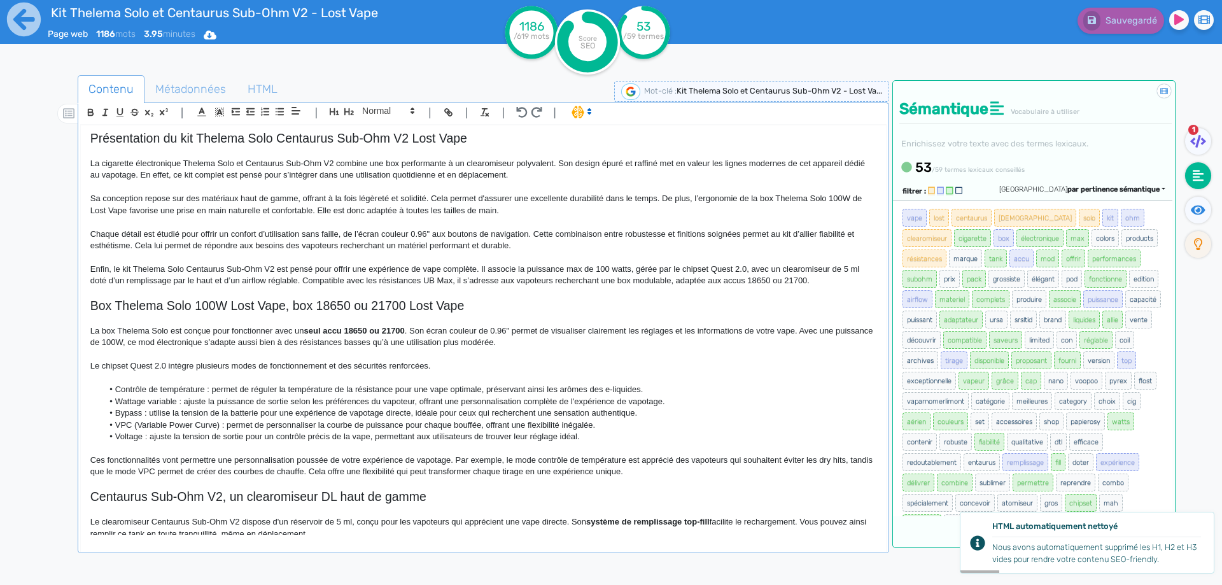
click at [130, 337] on p "La box [DEMOGRAPHIC_DATA] Solo est conçue pour fonctionner avec un seul accu 18…" at bounding box center [483, 337] width 786 height 24
click at [1101, 32] on button "Sauvegarder" at bounding box center [1119, 21] width 90 height 26
click at [491, 328] on p "La box [DEMOGRAPHIC_DATA] Solo est conçue pour fonctionner avec un seul accu 18…" at bounding box center [483, 337] width 786 height 24
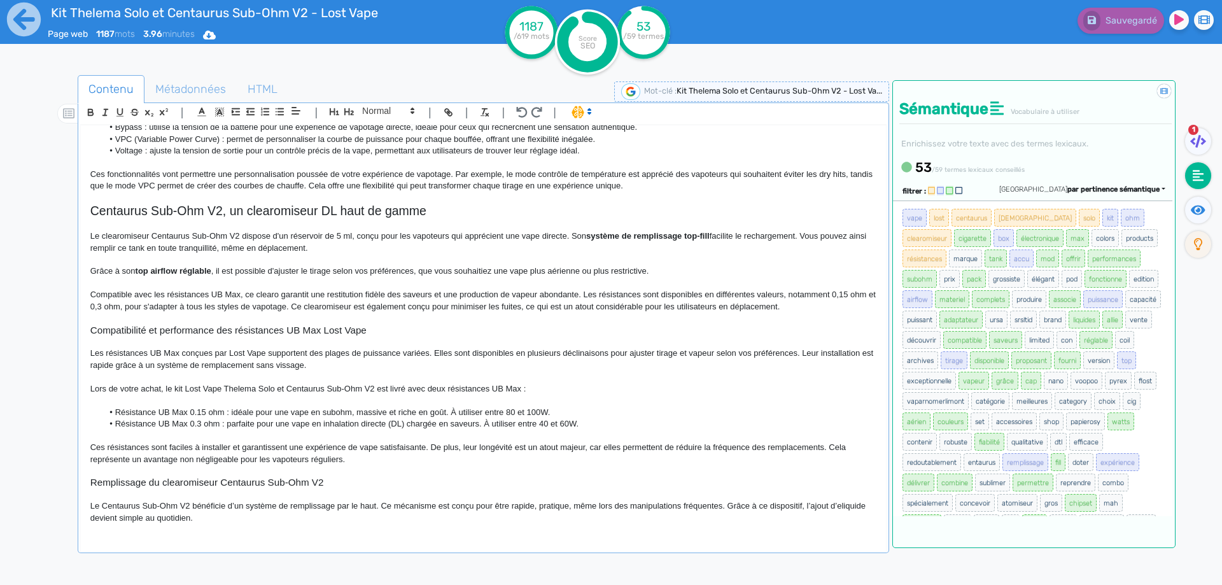
click at [198, 353] on p "Les résistances UB Max conçues par Lost Vape supportent des plages de puissance…" at bounding box center [483, 359] width 786 height 24
drag, startPoint x: 198, startPoint y: 353, endPoint x: 218, endPoint y: 351, distance: 19.8
click at [218, 351] on p "Les résistances UB Max conçues par Lost Vape supportent des plages de puissance…" at bounding box center [483, 359] width 786 height 24
click at [1100, 27] on button "Sauvegarder" at bounding box center [1119, 21] width 90 height 26
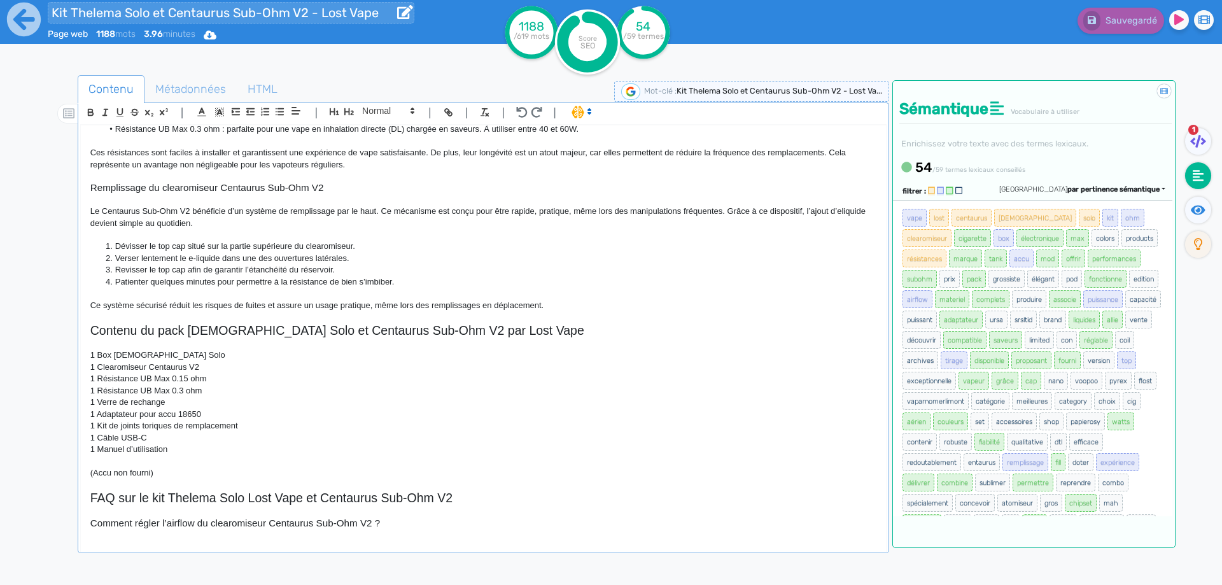
scroll to position [0, 0]
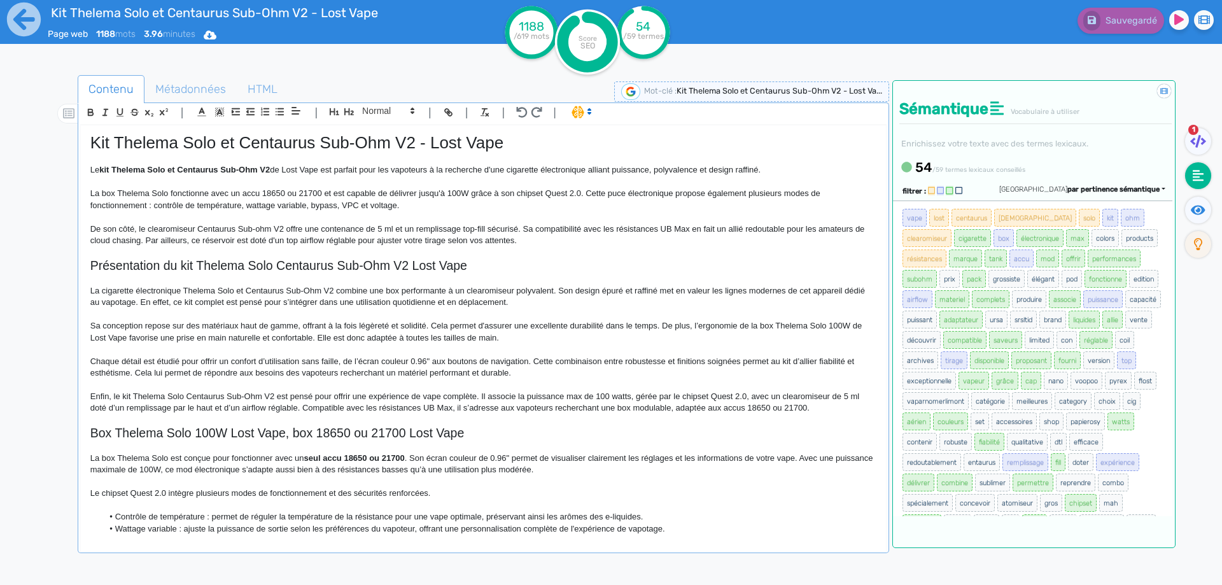
click at [346, 229] on p "De son côté, le clearomiseur Centaurus Sub-ohm V2 offre une contenance de 5 ml …" at bounding box center [483, 235] width 786 height 24
click at [1147, 25] on span "Sauvegarder" at bounding box center [1129, 20] width 55 height 11
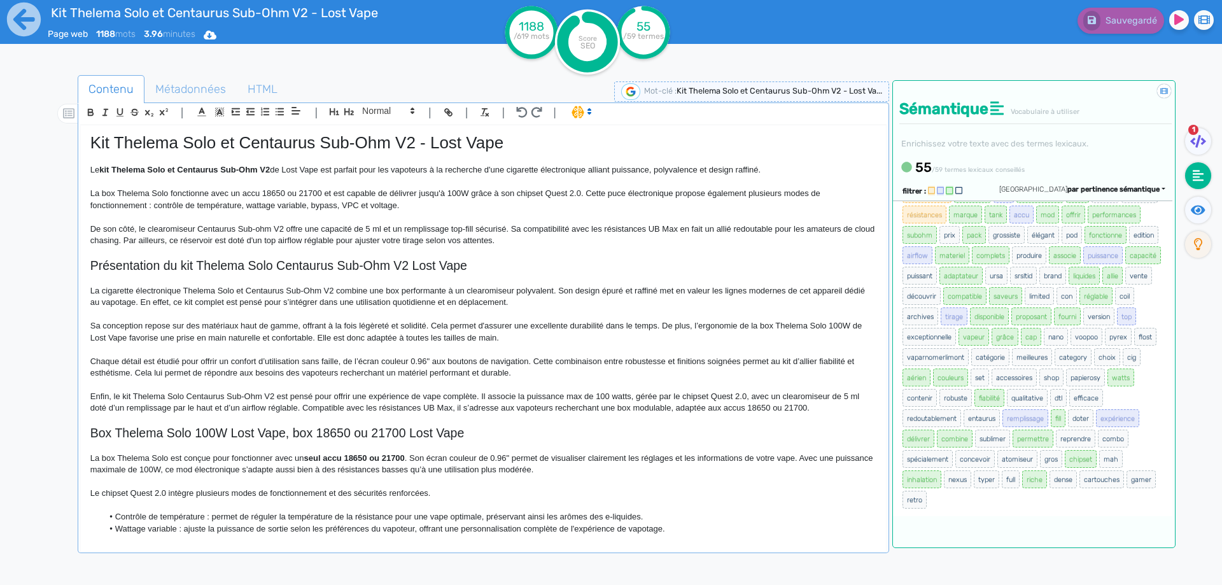
click at [765, 314] on p at bounding box center [483, 314] width 786 height 11
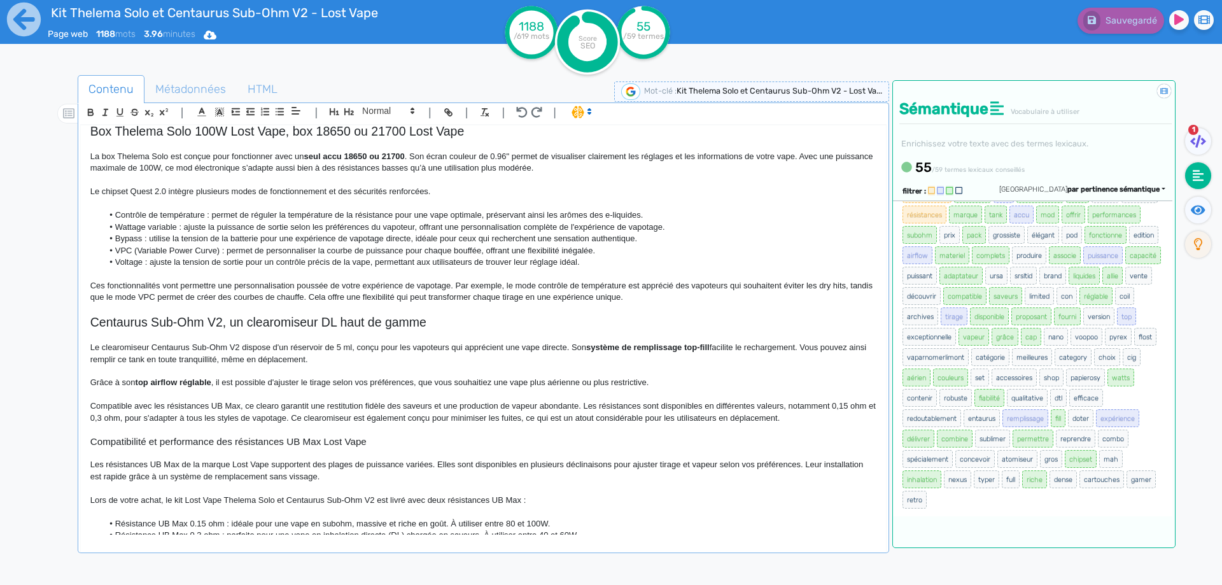
scroll to position [382, 0]
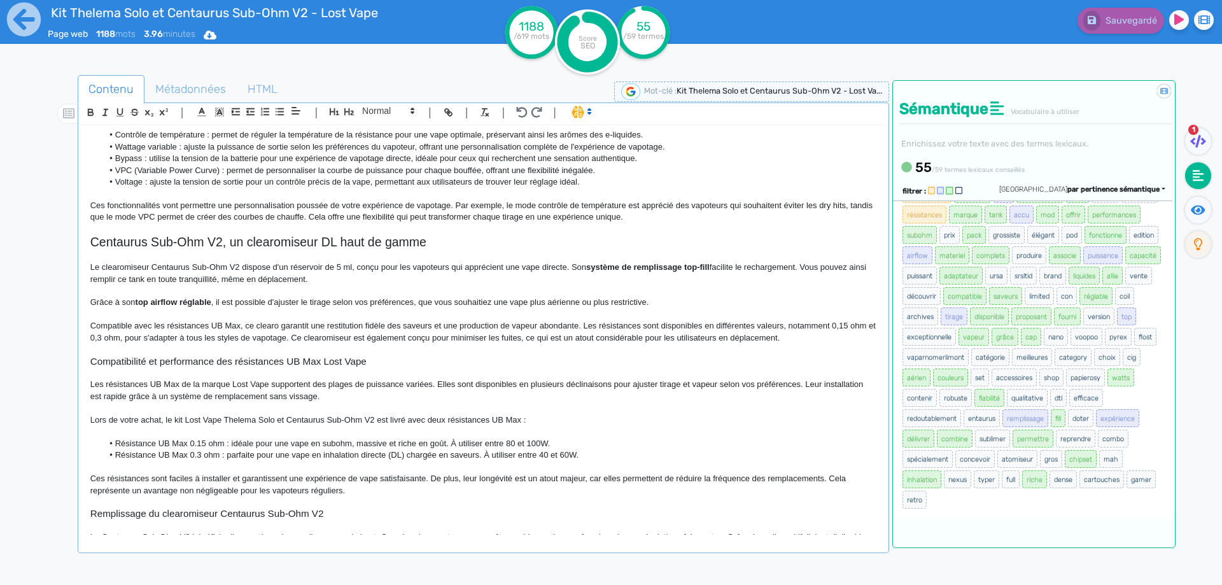
click at [632, 325] on p "Compatible avec les résistances UB Max, ce clearo garantit une restitution fidè…" at bounding box center [483, 332] width 786 height 24
click at [1120, 24] on span "Sauvegarder" at bounding box center [1129, 20] width 55 height 11
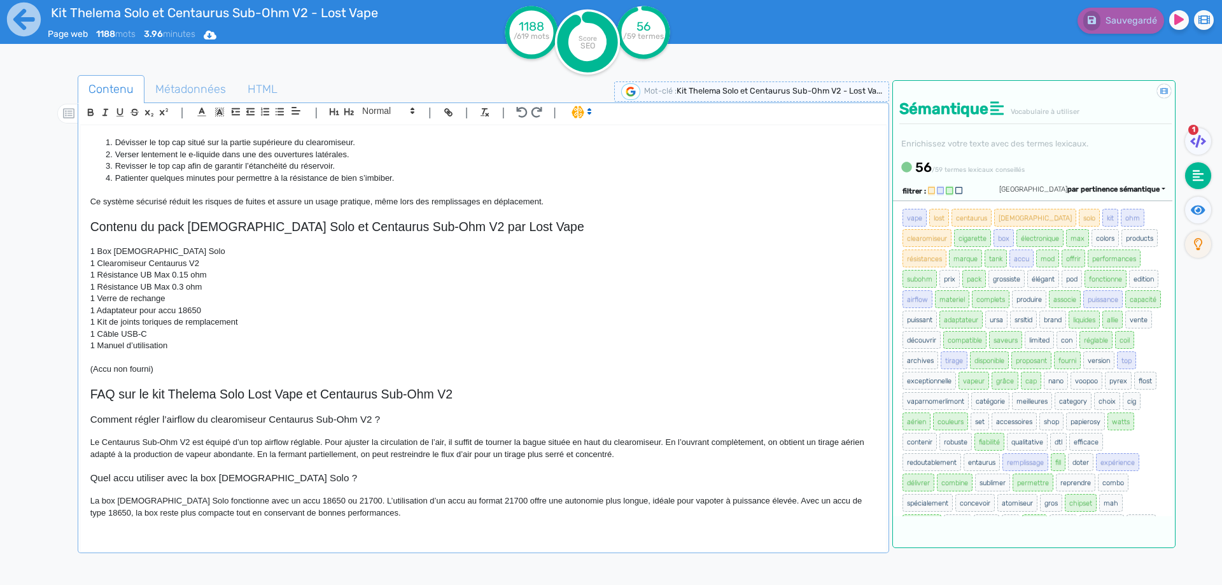
scroll to position [827, 0]
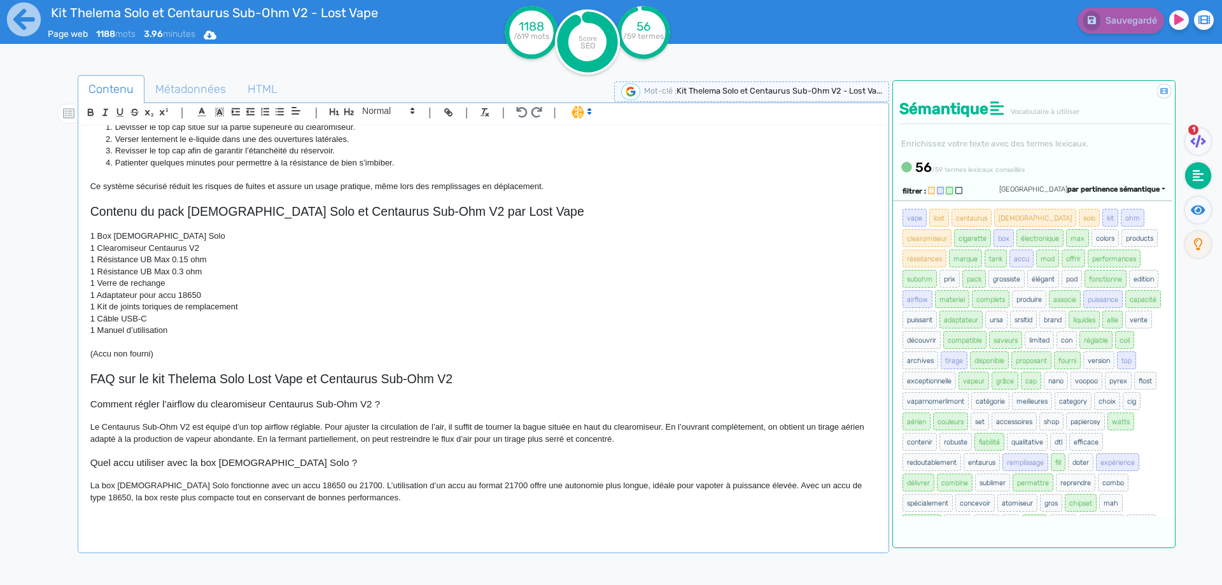
click at [104, 284] on p "1 Verre de rechange" at bounding box center [483, 282] width 786 height 11
click at [1110, 31] on button "Sauvegarder" at bounding box center [1119, 21] width 90 height 26
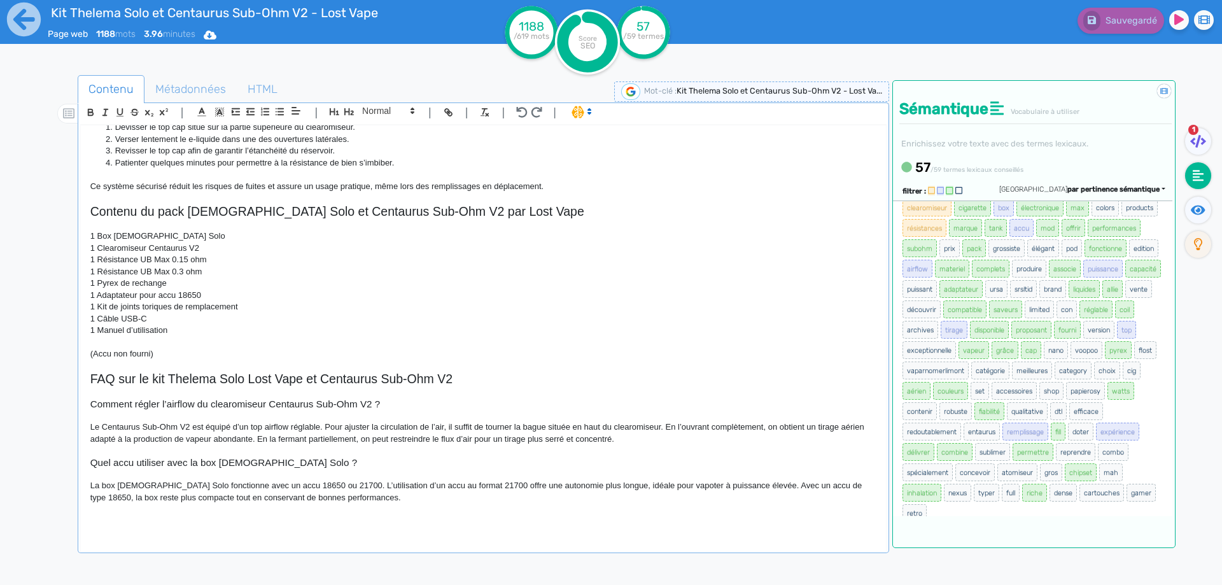
scroll to position [44, 0]
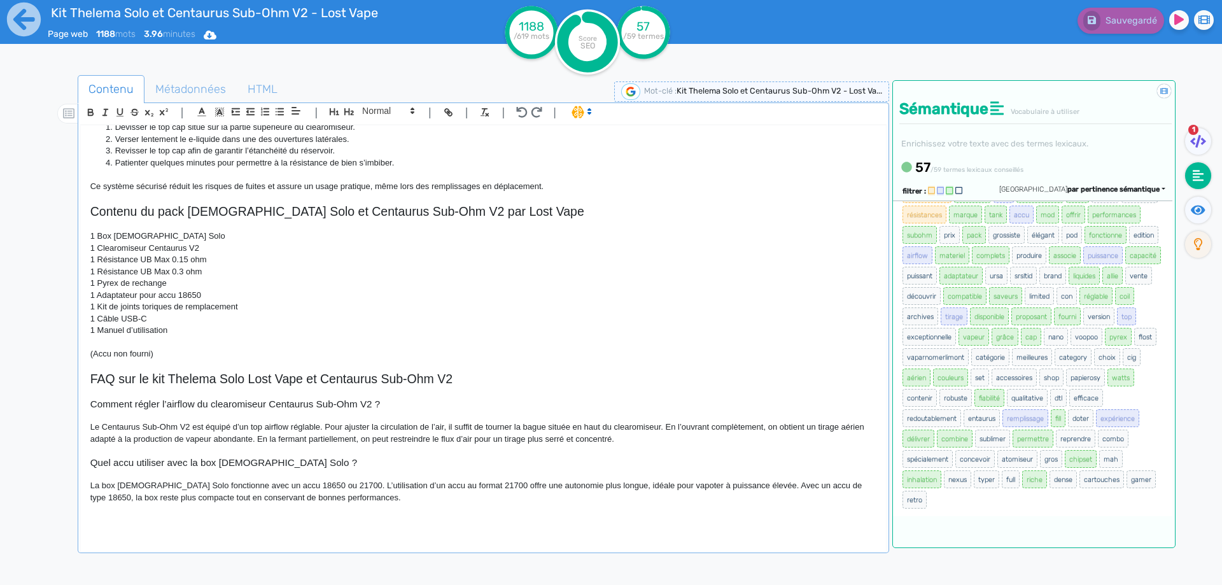
click at [701, 291] on p "1 Adaptateur pour accu 18650" at bounding box center [483, 295] width 786 height 11
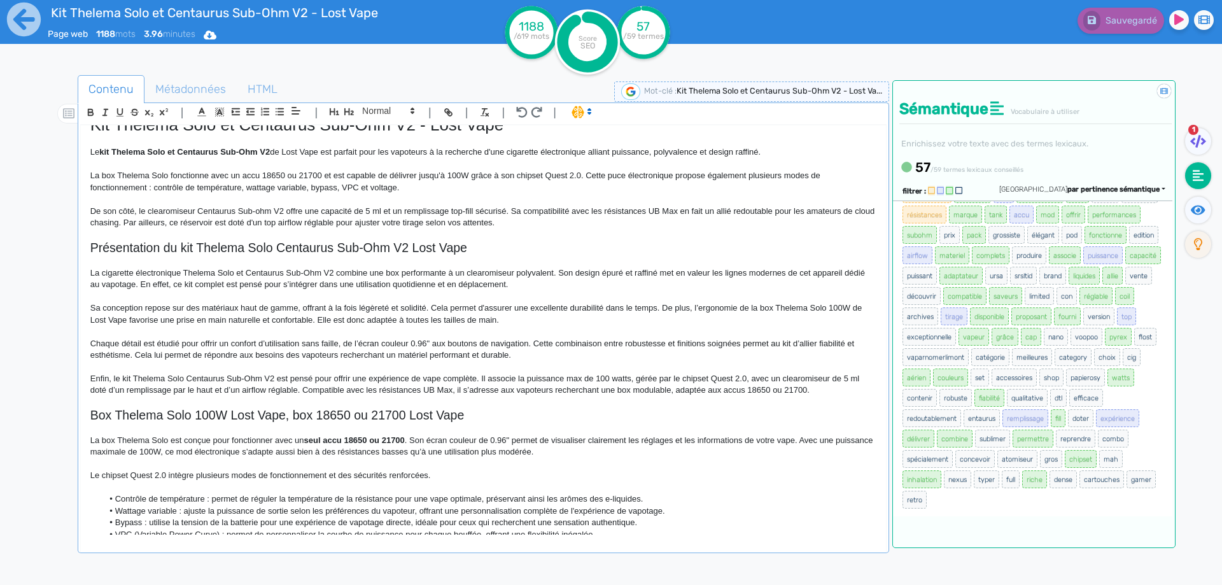
scroll to position [0, 0]
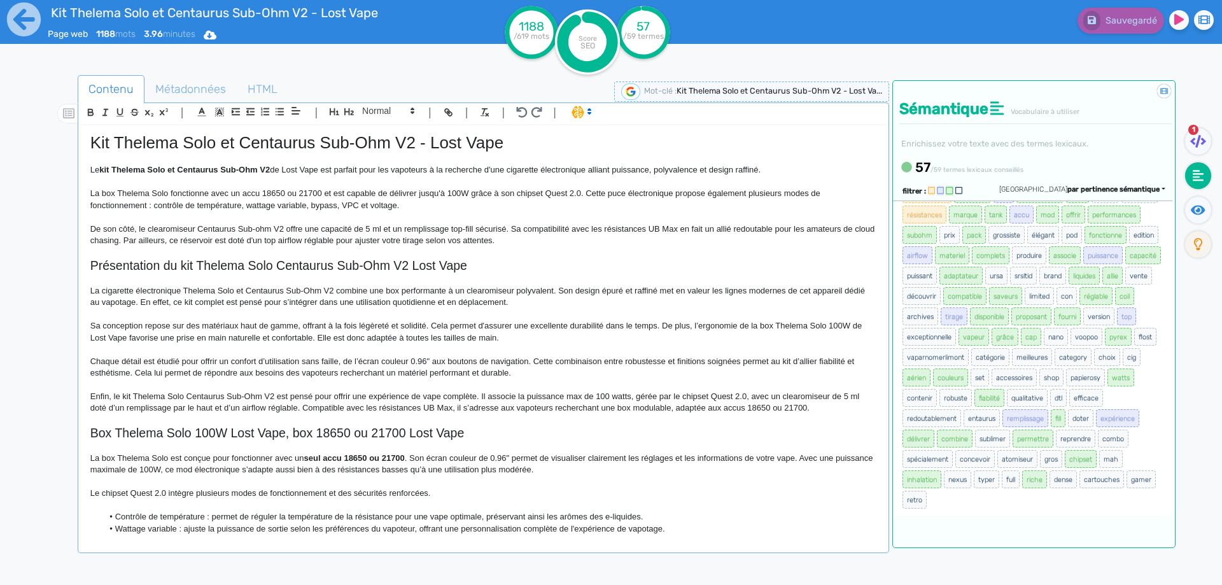
click at [783, 362] on p "Chaque détail est étudié pour offrir un confort d’utilisation sans faille, de l…" at bounding box center [483, 368] width 786 height 24
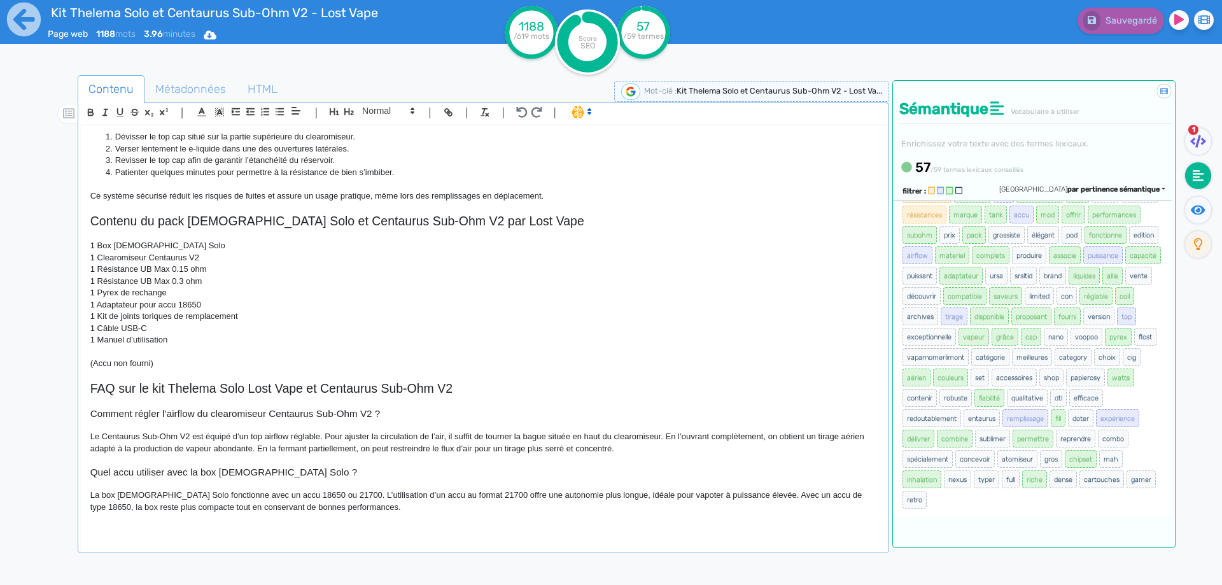
scroll to position [827, 0]
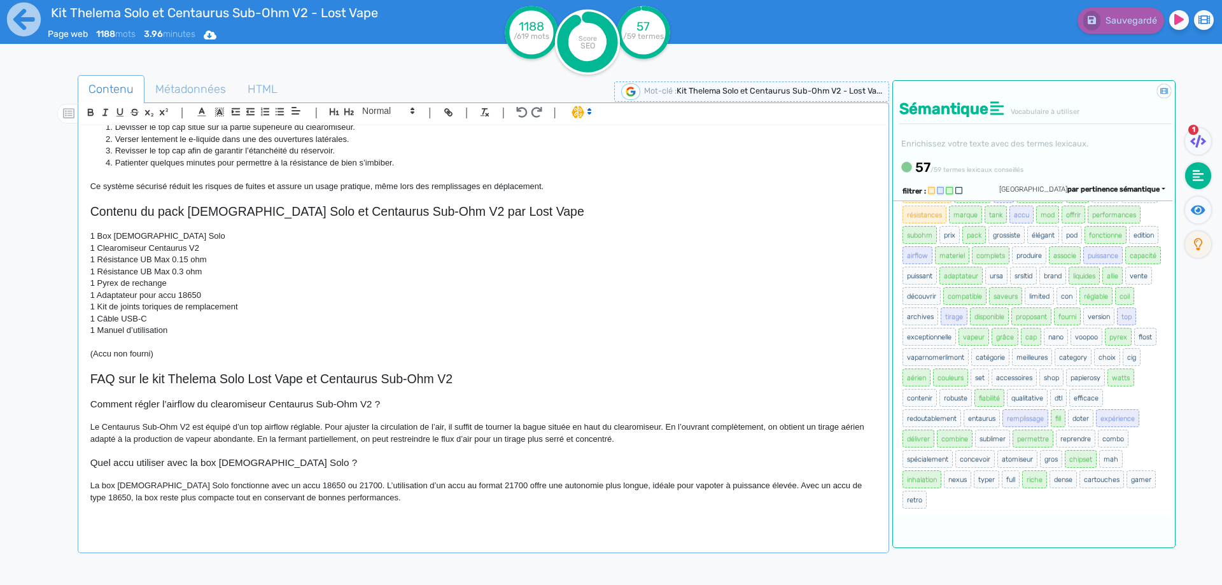
click at [199, 524] on p at bounding box center [483, 521] width 786 height 11
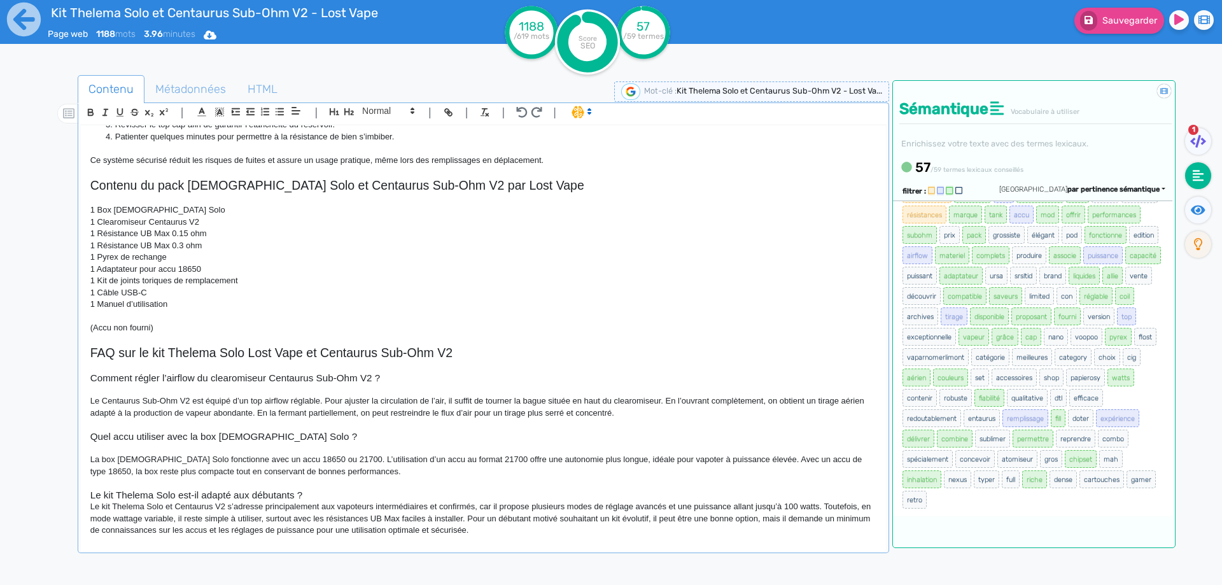
click at [312, 490] on h3 "Le kit Thelema Solo est-il adapté aux débutants ?" at bounding box center [483, 494] width 786 height 11
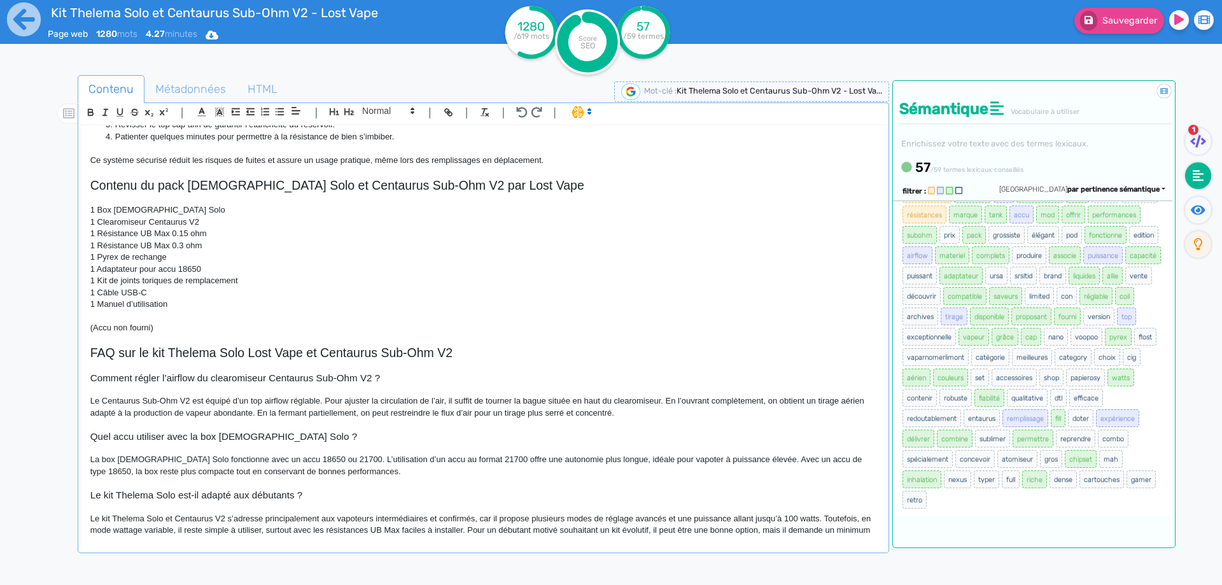
scroll to position [874, 0]
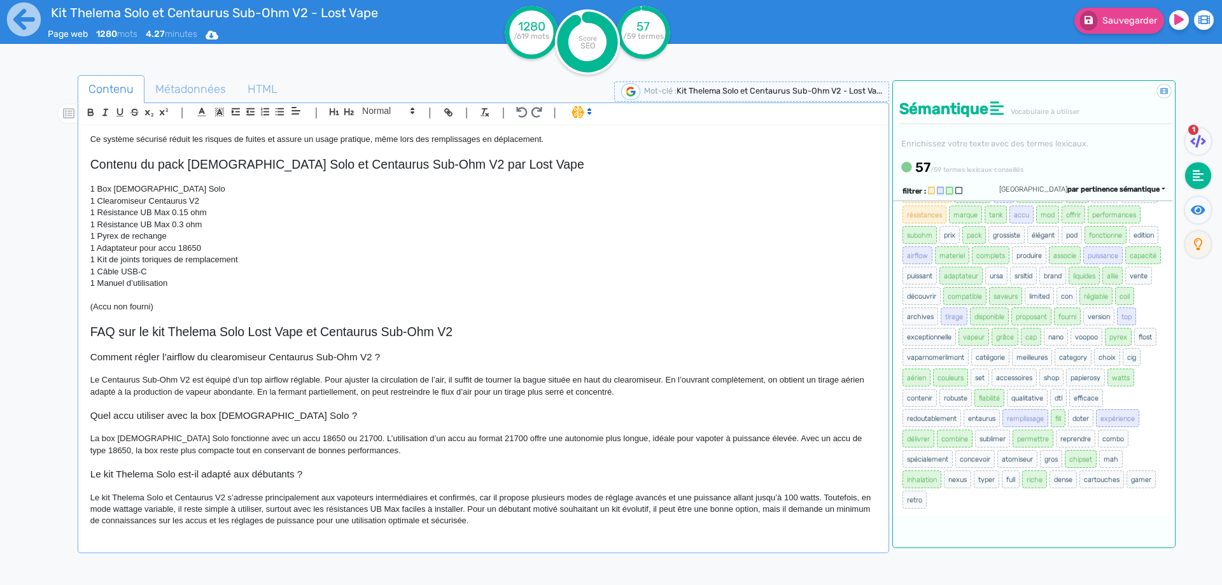
click at [281, 496] on p "Le kit Thelema Solo et Centaurus V2 s’adresse principalement aux vapoteurs inte…" at bounding box center [483, 509] width 786 height 35
click at [421, 493] on p "Le kit Thelema Solo et Centaurus V2 s’adresse aux vapoteurs intermédiaires et c…" at bounding box center [483, 509] width 786 height 35
click at [425, 495] on p "Le kit Thelema Solo et Centaurus V2 s’adresse aux vapoteurs intermédiaires et c…" at bounding box center [483, 509] width 786 height 35
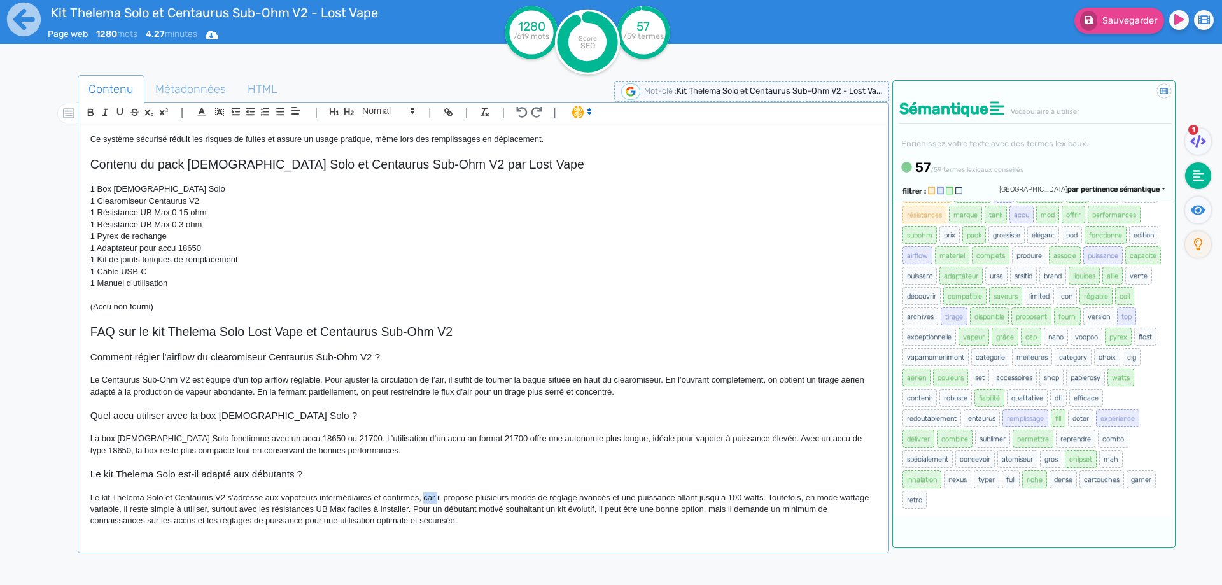
click at [425, 495] on p "Le kit Thelema Solo et Centaurus V2 s’adresse aux vapoteurs intermédiaires et c…" at bounding box center [483, 509] width 786 height 35
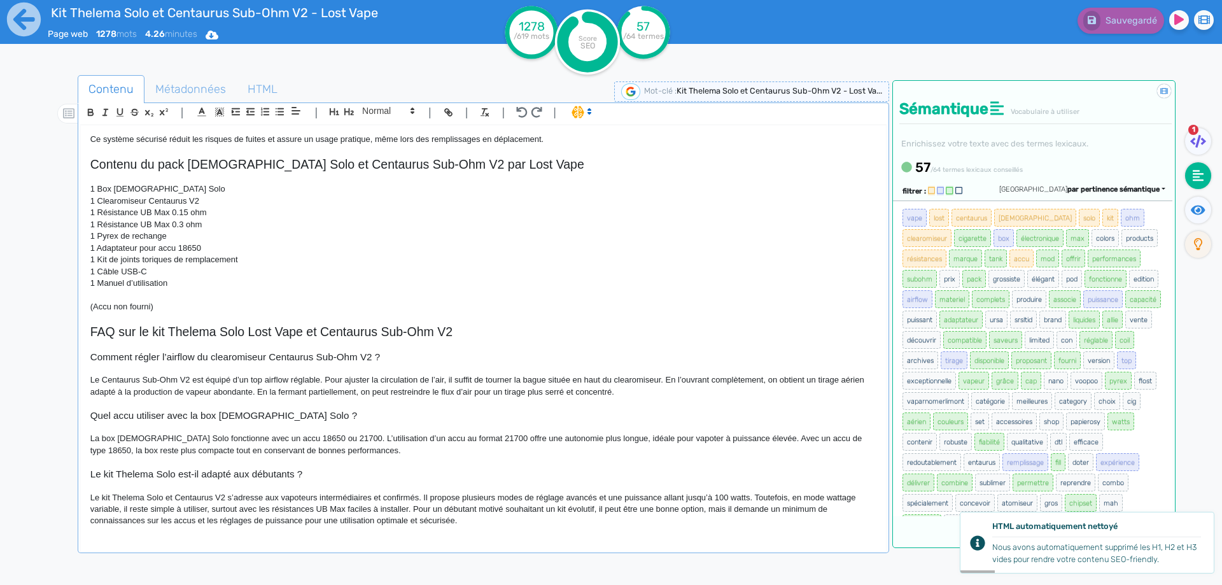
click at [500, 509] on p "Le kit Thelema Solo et Centaurus V2 s’adresse aux vapoteurs intermédiaires et c…" at bounding box center [483, 509] width 786 height 35
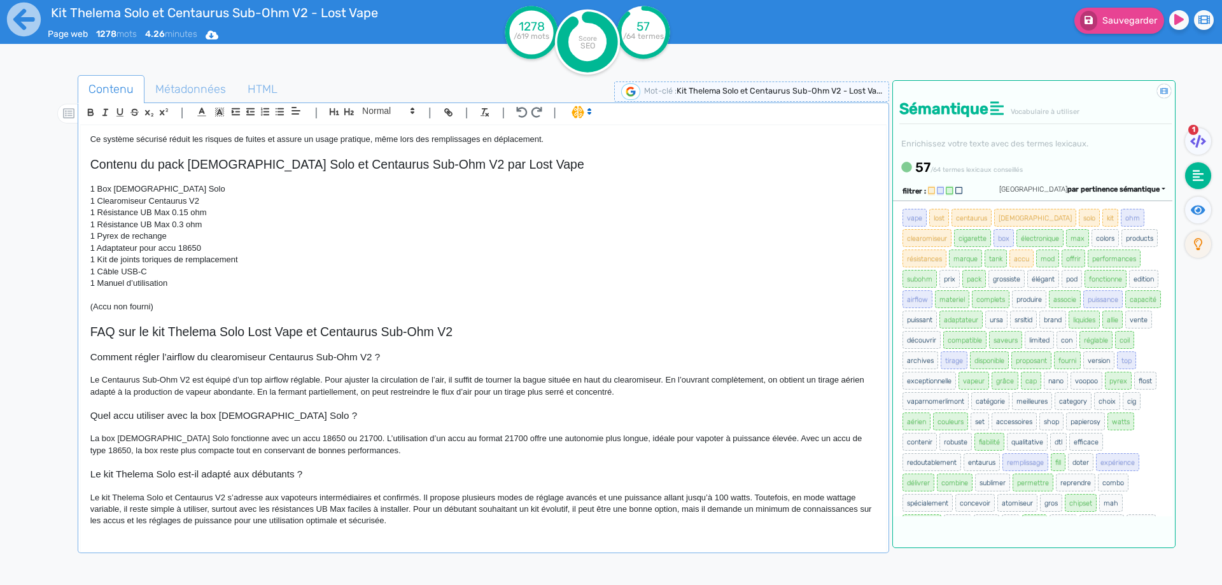
click at [677, 510] on p "Le kit Thelema Solo et Centaurus V2 s’adresse aux vapoteurs intermédiaires et c…" at bounding box center [483, 509] width 786 height 35
click at [693, 509] on p "Le kit Thelema Solo et Centaurus V2 s’adresse aux vapoteurs intermédiaires et c…" at bounding box center [483, 509] width 786 height 35
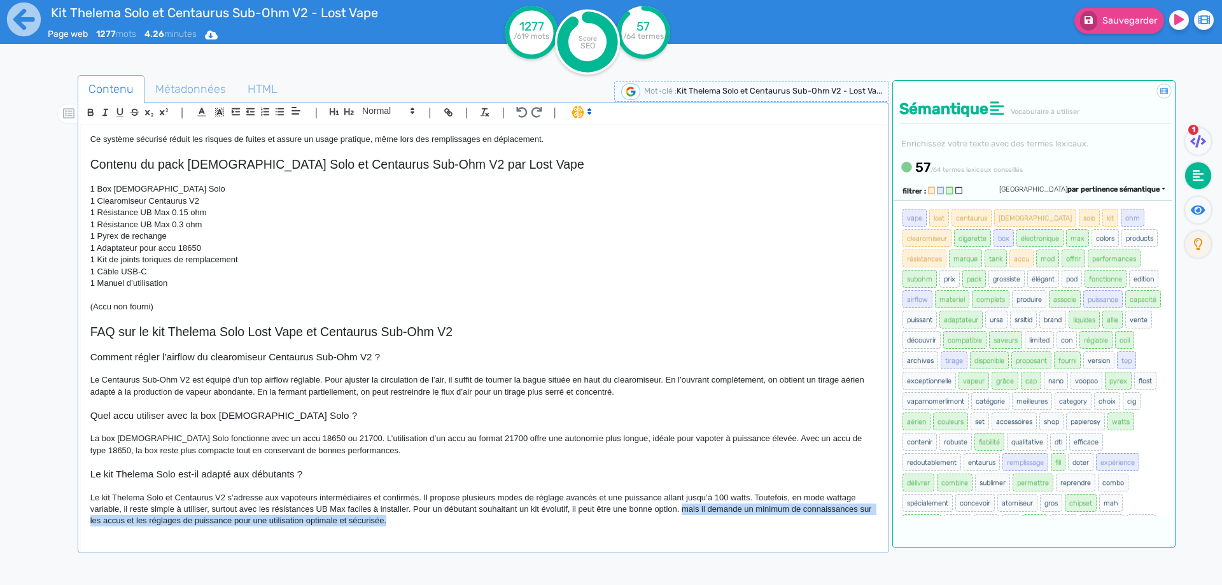
drag, startPoint x: 693, startPoint y: 509, endPoint x: 693, endPoint y: 522, distance: 13.4
click at [693, 522] on p "Le kit Thelema Solo et Centaurus V2 s’adresse aux vapoteurs intermédiaires et c…" at bounding box center [483, 509] width 786 height 35
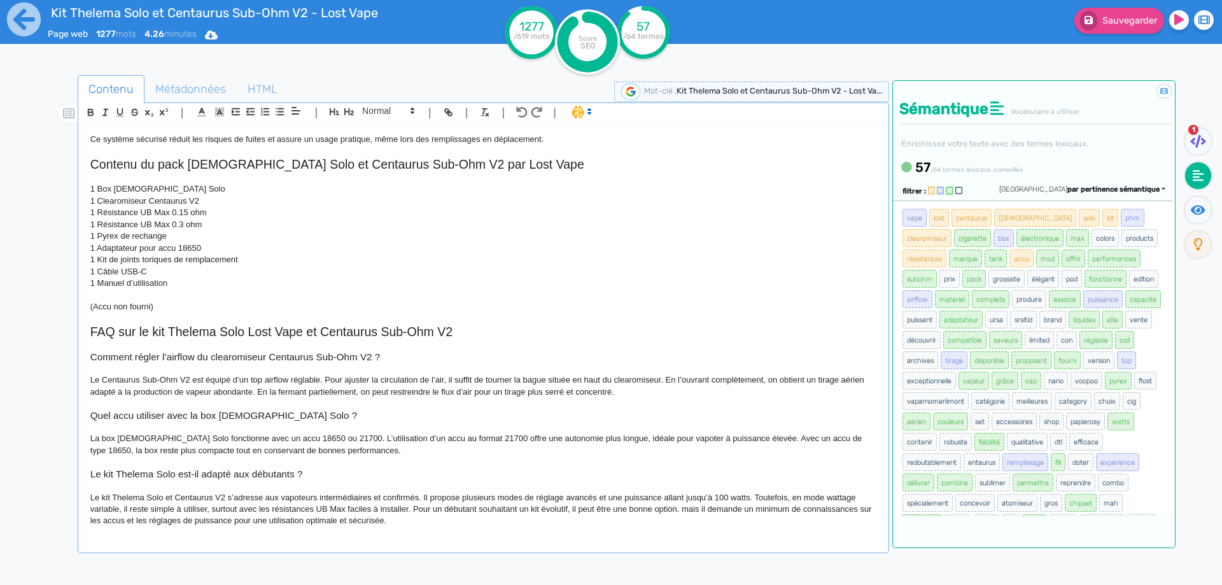
scroll to position [862, 0]
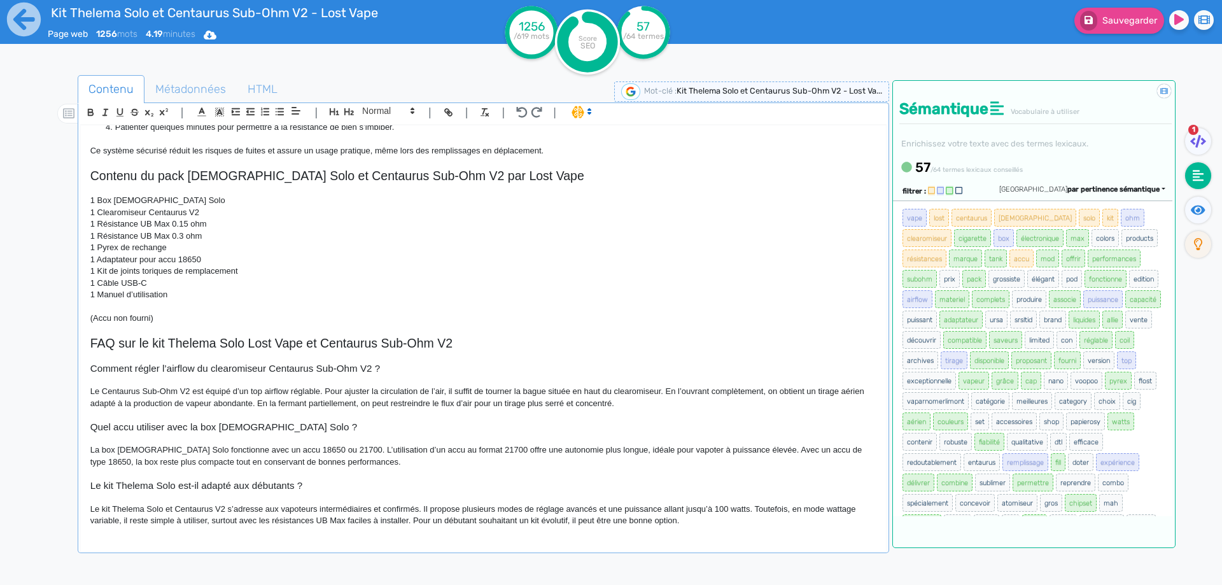
drag, startPoint x: 1204, startPoint y: 207, endPoint x: 1159, endPoint y: 92, distance: 123.7
click at [1202, 207] on icon at bounding box center [1198, 210] width 15 height 13
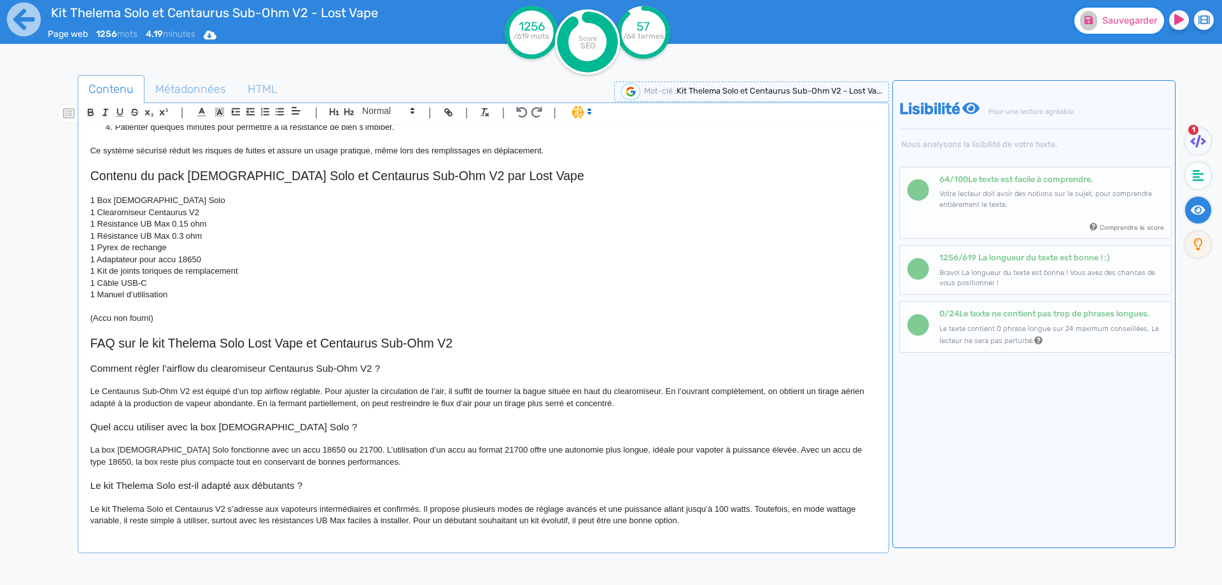
click at [1132, 20] on span "Sauvegarder" at bounding box center [1129, 20] width 55 height 11
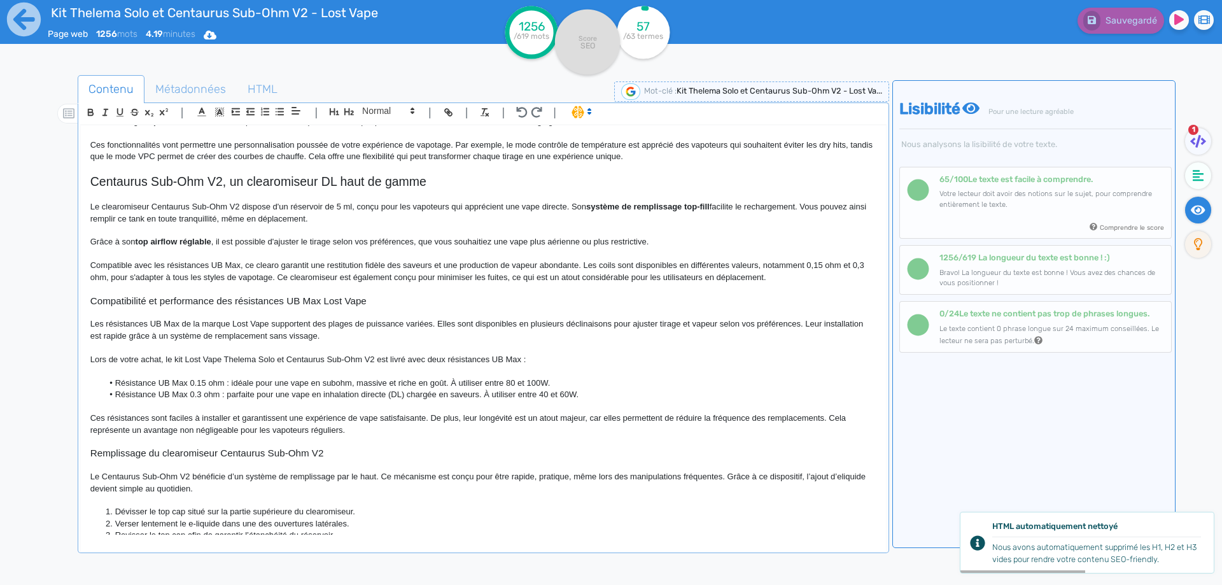
scroll to position [0, 0]
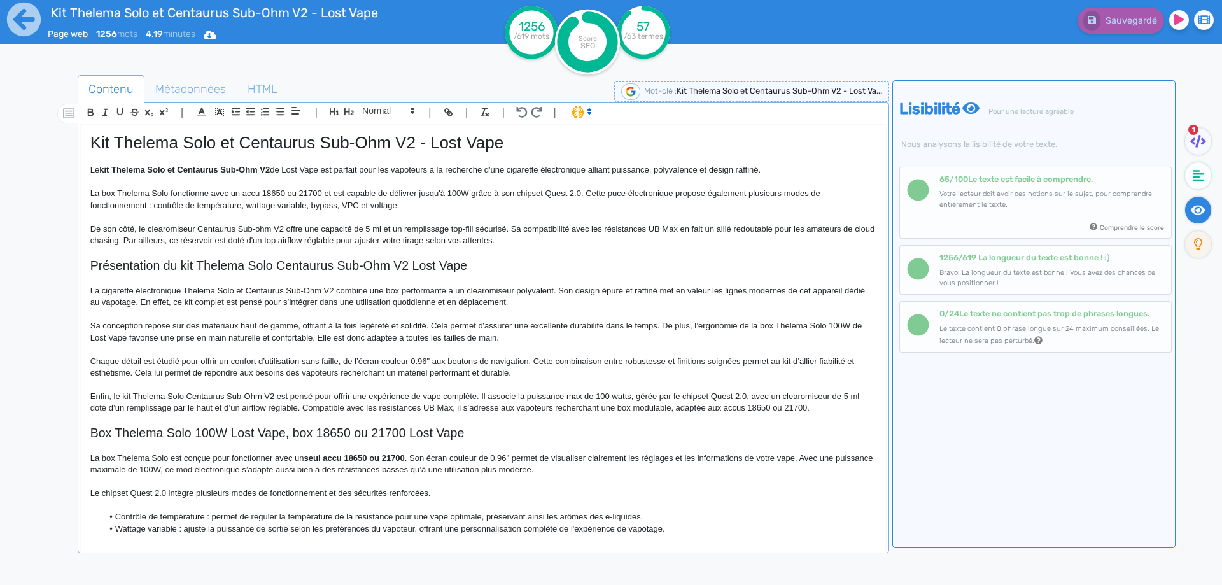
click at [555, 230] on p "De son côté, le clearomiseur Centaurus Sub-ohm V2 offre une capacité de 5 ml et…" at bounding box center [483, 235] width 786 height 24
click at [676, 227] on p "De son côté, le clearomiseur Centaurus Sub-ohm V2 offre une capacité de 5 ml et…" at bounding box center [483, 235] width 786 height 24
click at [1097, 18] on fa-icon at bounding box center [1088, 21] width 17 height 20
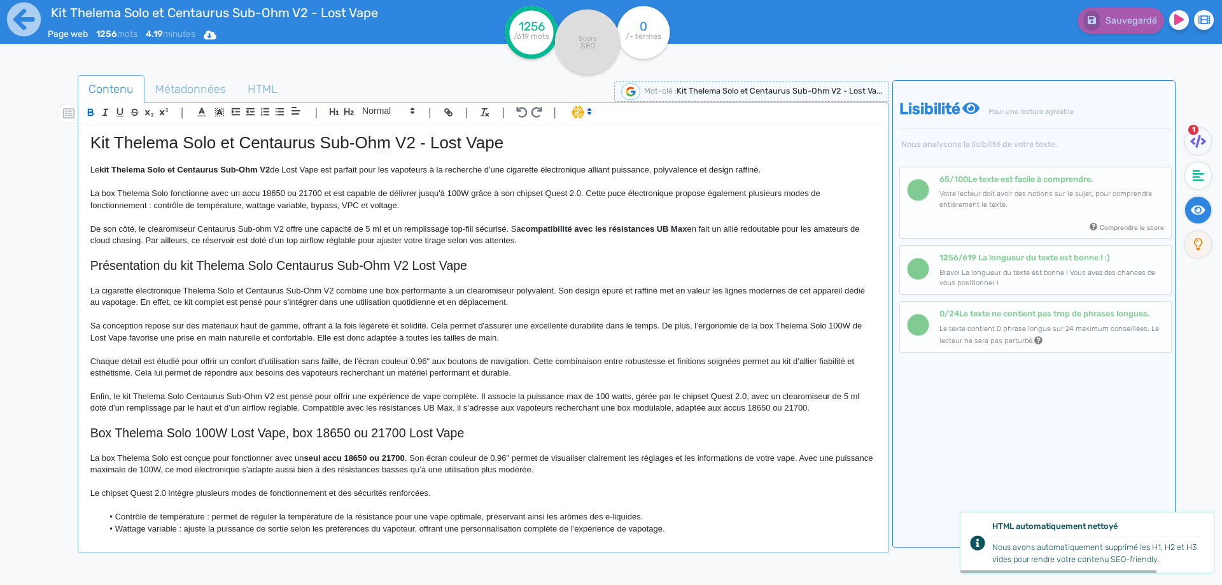
click at [298, 323] on p "Sa conception repose sur des matériaux haut de gamme, offrant à la fois légèret…" at bounding box center [483, 332] width 786 height 24
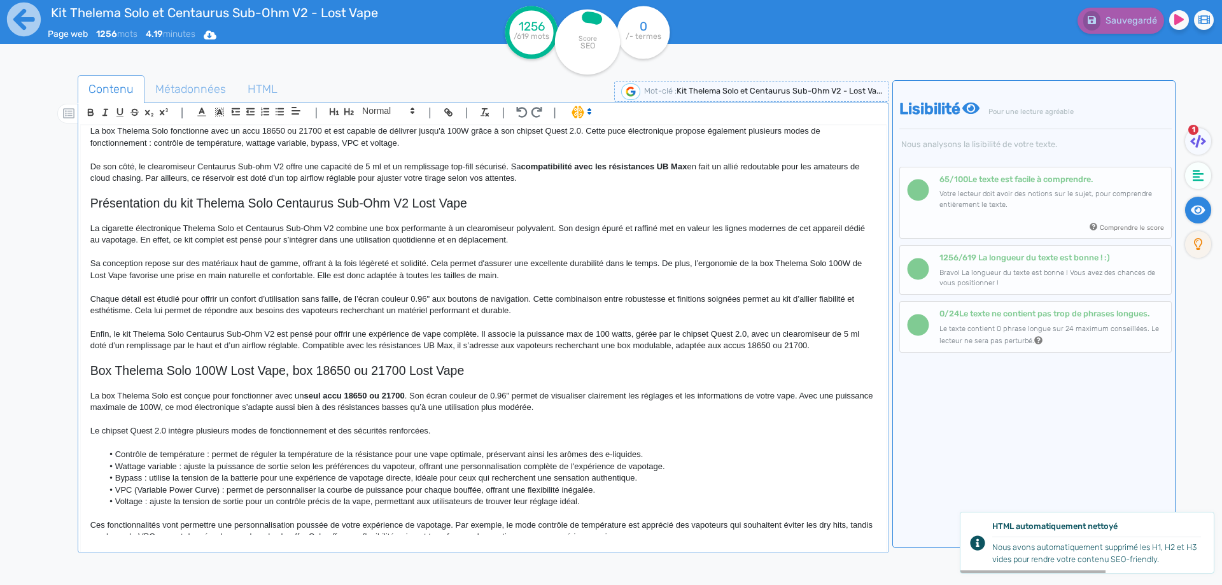
scroll to position [64, 0]
click at [391, 223] on p "La cigarette électronique Thelema Solo et Centaurus Sub-Ohm V2 combine une box …" at bounding box center [483, 233] width 786 height 24
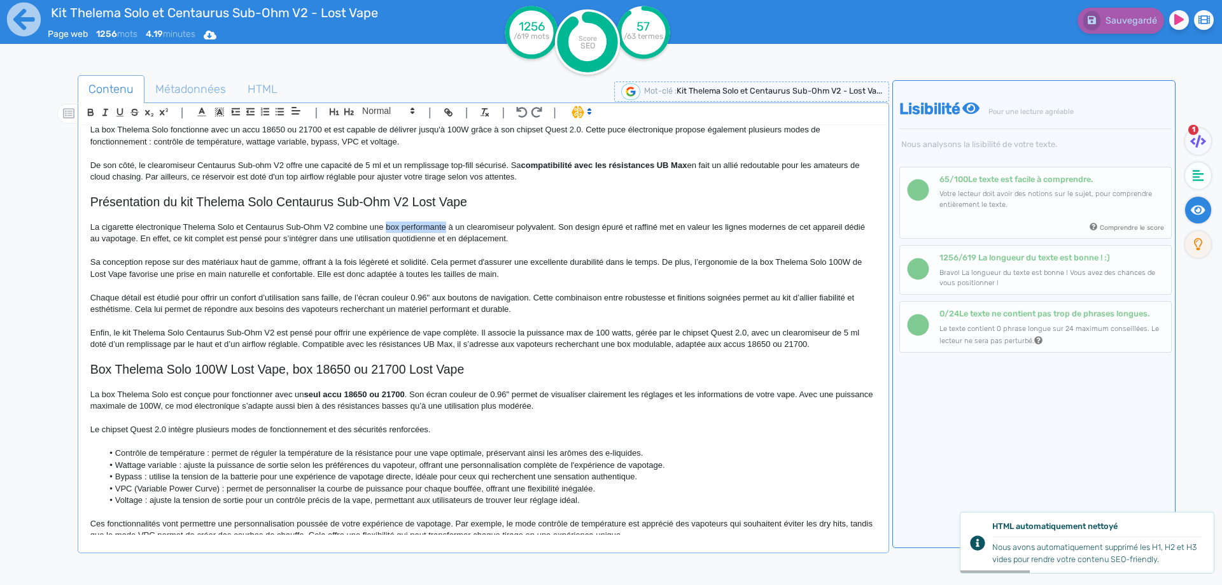
click at [419, 223] on p "La cigarette électronique Thelema Solo et Centaurus Sub-Ohm V2 combine une box …" at bounding box center [483, 233] width 786 height 24
click at [467, 225] on p "La cigarette électronique Thelema Solo et Centaurus Sub-Ohm V2 combine une box …" at bounding box center [483, 233] width 786 height 24
click at [487, 227] on p "La cigarette électronique Thelema Solo et Centaurus Sub-Ohm V2 combine une box …" at bounding box center [483, 233] width 786 height 24
click at [534, 222] on p "La cigarette électronique Thelema Solo et Centaurus Sub-Ohm V2 combine une box …" at bounding box center [483, 233] width 786 height 24
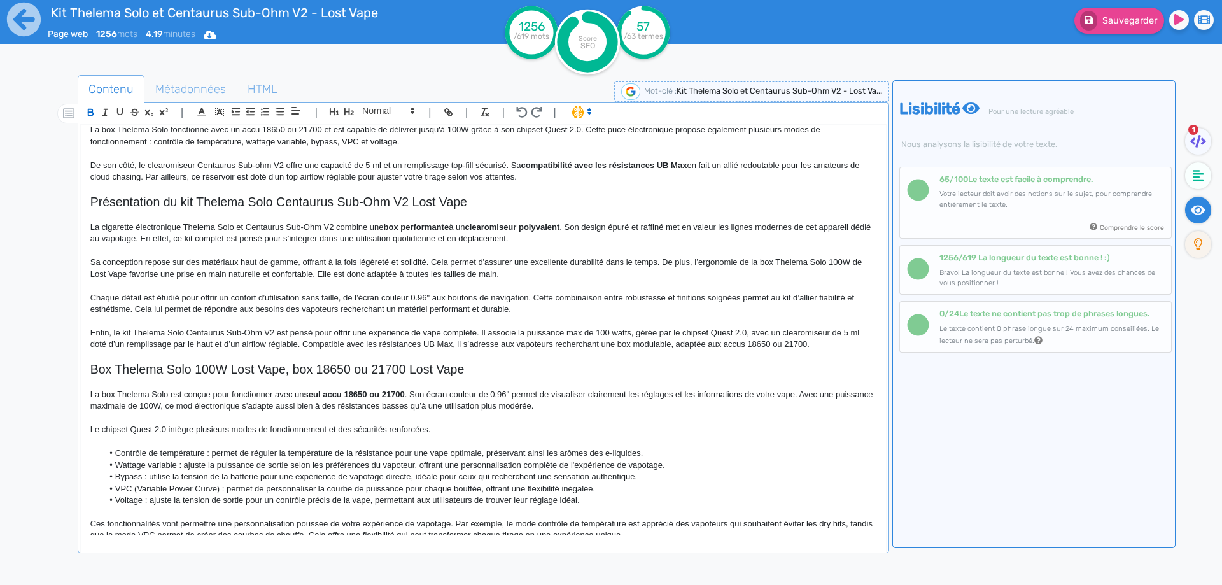
click at [529, 269] on p "Sa conception repose sur des matériaux haut de gamme, offrant à la fois légèret…" at bounding box center [483, 268] width 786 height 24
click at [762, 263] on p "Sa conception repose sur des matériaux haut de gamme, offrant à la fois légèret…" at bounding box center [483, 268] width 786 height 24
drag, startPoint x: 762, startPoint y: 263, endPoint x: 839, endPoint y: 259, distance: 77.1
click at [839, 259] on p "Sa conception repose sur des matériaux haut de gamme, offrant à la fois légèret…" at bounding box center [483, 268] width 786 height 24
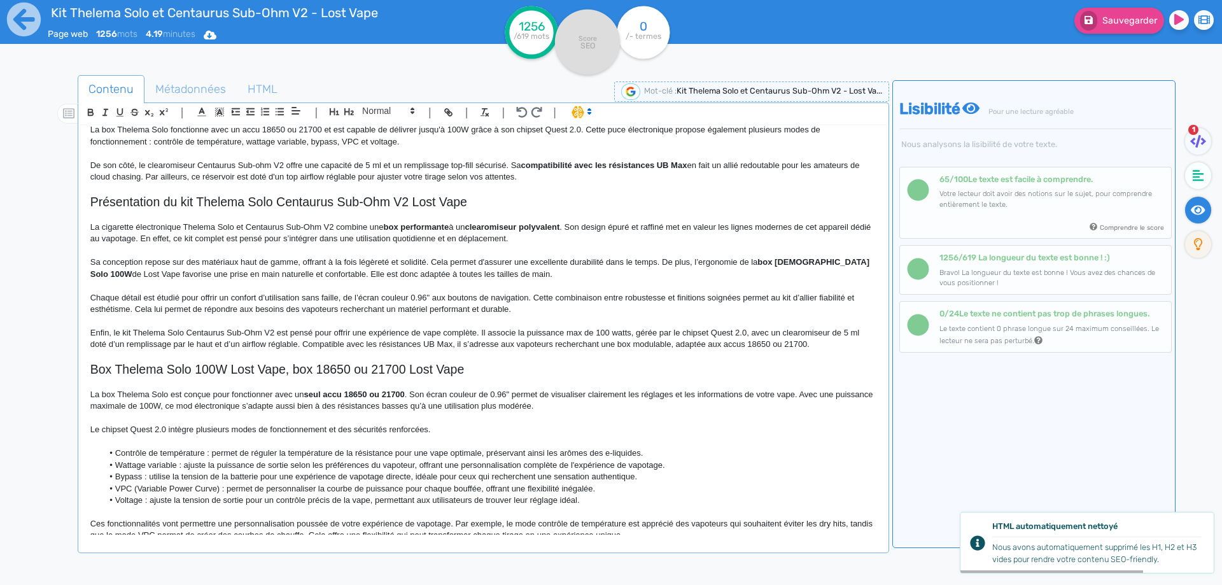
click at [598, 306] on p "Chaque détail est étudié pour offrir un confort d’utilisation sans faille, de l…" at bounding box center [483, 304] width 786 height 24
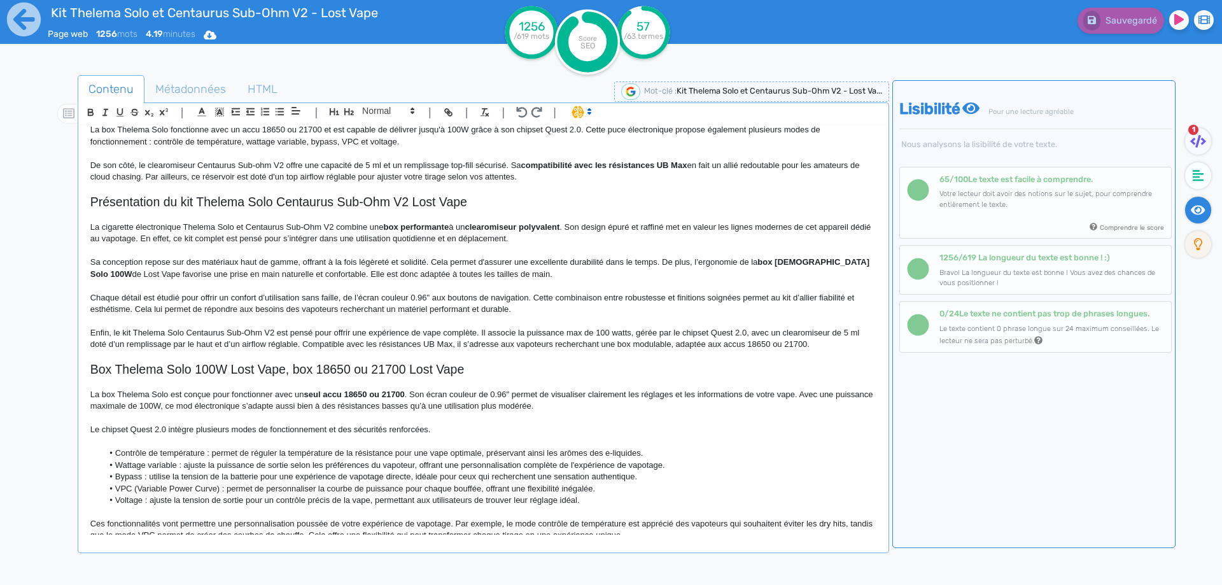
click at [213, 261] on p "Sa conception repose sur des matériaux haut de gamme, offrant à la fois légèret…" at bounding box center [483, 268] width 786 height 24
drag, startPoint x: 213, startPoint y: 261, endPoint x: 285, endPoint y: 258, distance: 72.0
click at [285, 258] on p "Sa conception repose sur des matériaux haut de gamme, offrant à la fois légèret…" at bounding box center [483, 268] width 786 height 24
click at [338, 302] on p "Chaque détail est étudié pour offrir un confort d’utilisation sans faille, de l…" at bounding box center [483, 304] width 786 height 24
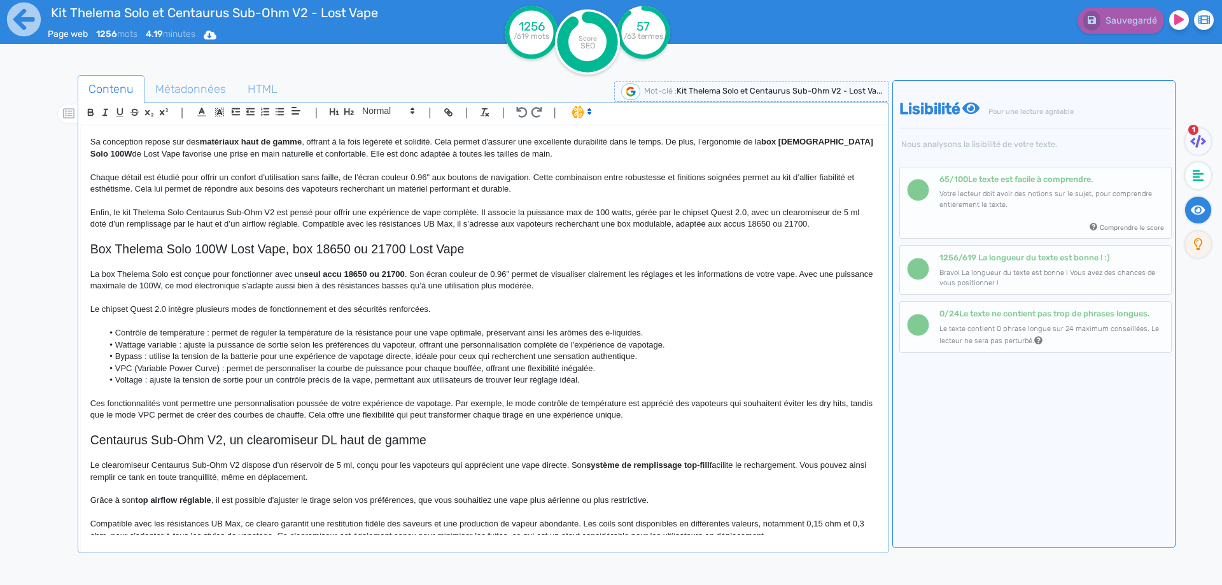
scroll to position [191, 0]
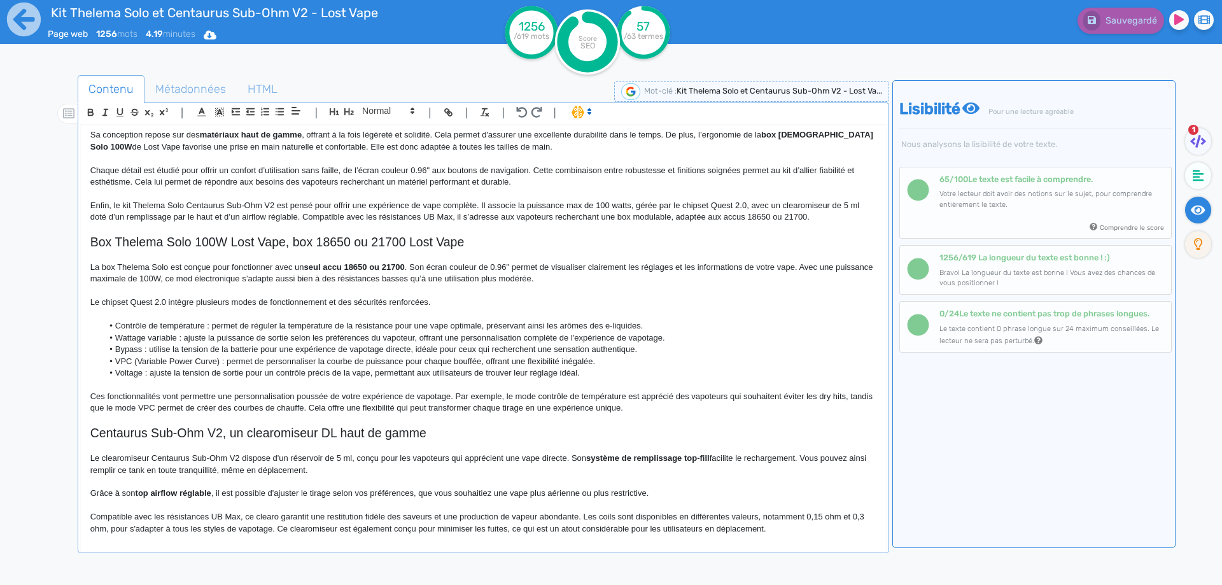
click at [104, 301] on p "Le chipset Quest 2.0 intègre plusieurs modes de fonctionnement et des sécurités…" at bounding box center [483, 302] width 786 height 11
click at [165, 300] on p "Le chipset Quest 2.0 intègre plusieurs modes de fonctionnement et des sécurités…" at bounding box center [483, 302] width 786 height 11
click at [322, 398] on p "Ces fonctionnalités vont permettre une personnalisation poussée de votre expéri…" at bounding box center [483, 403] width 786 height 24
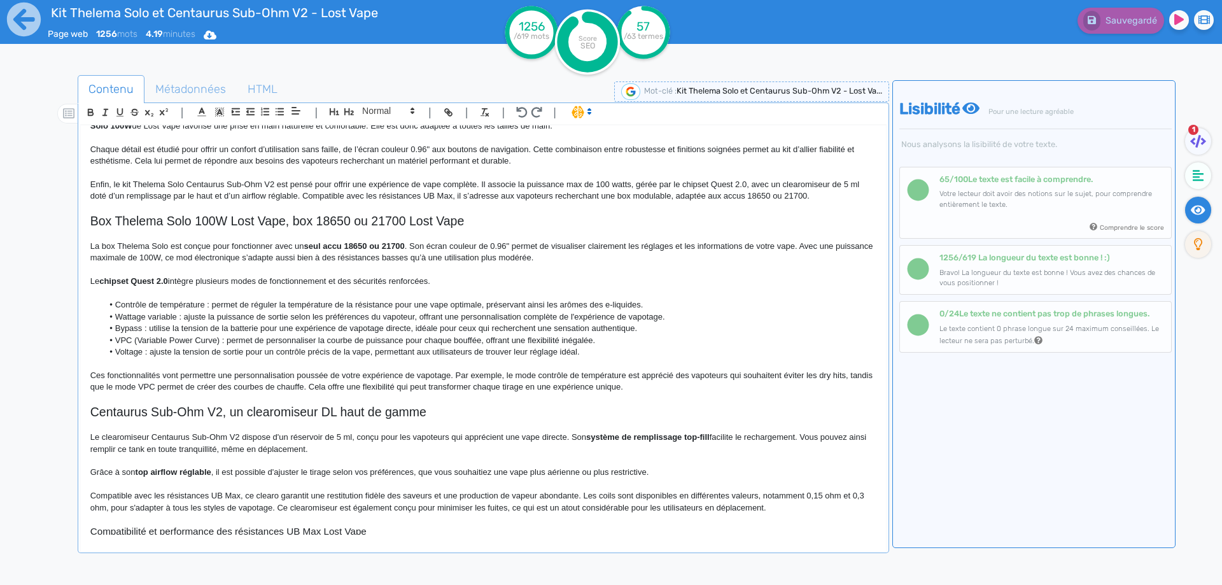
scroll to position [0, 0]
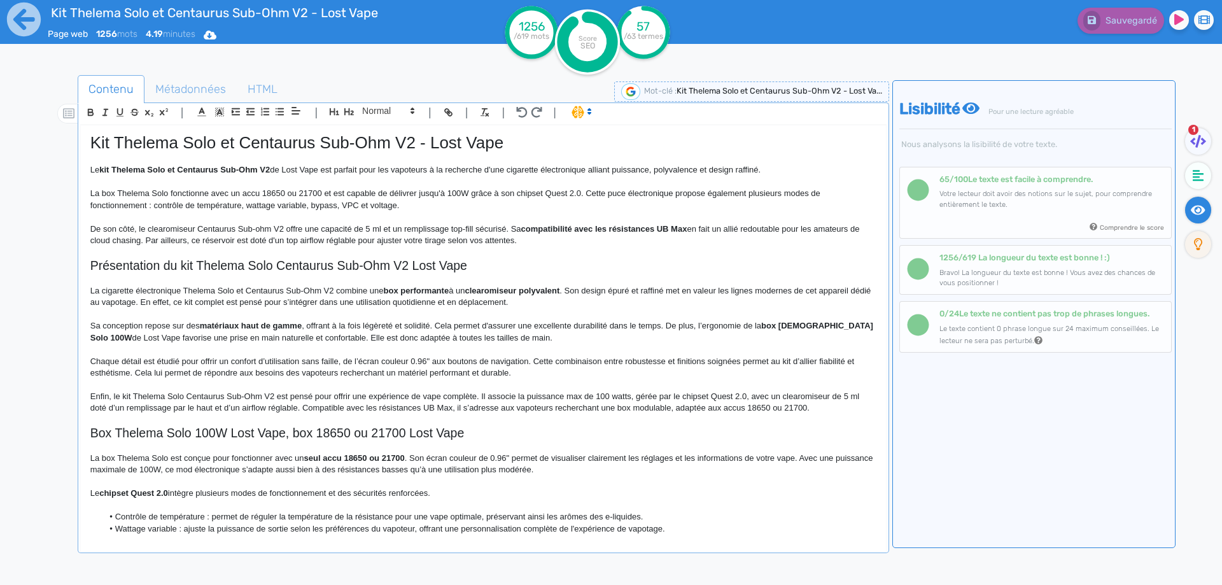
click at [1219, 142] on nav "1" at bounding box center [1199, 372] width 46 height 585
click at [1212, 141] on div "1" at bounding box center [1201, 143] width 32 height 31
click at [1201, 141] on icon at bounding box center [1198, 141] width 16 height 13
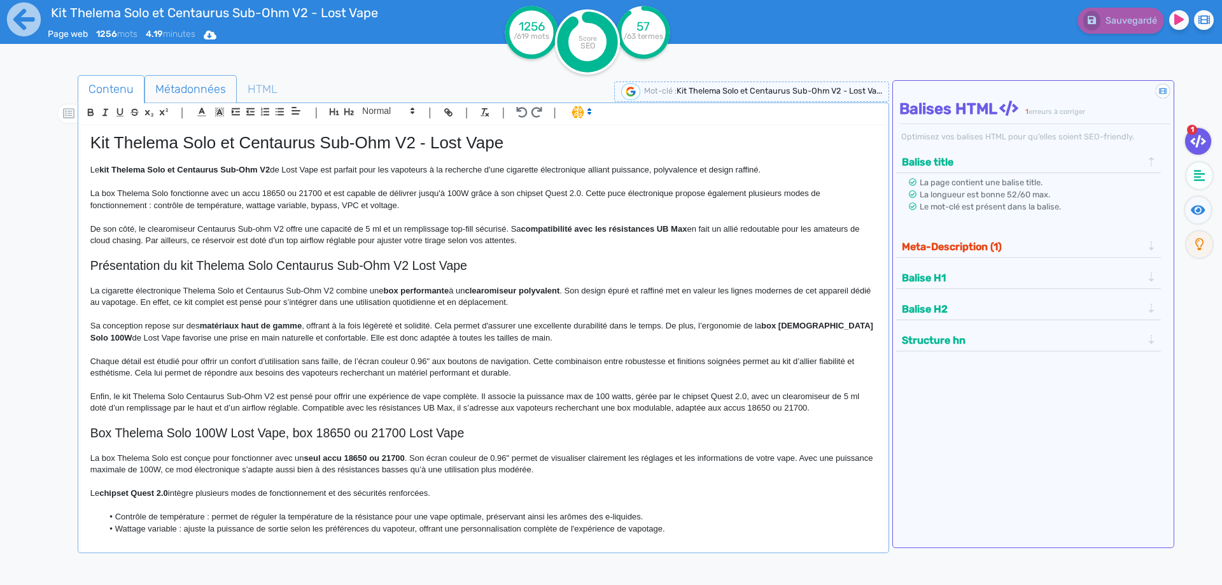
click at [178, 78] on span "Métadonnées" at bounding box center [190, 89] width 91 height 34
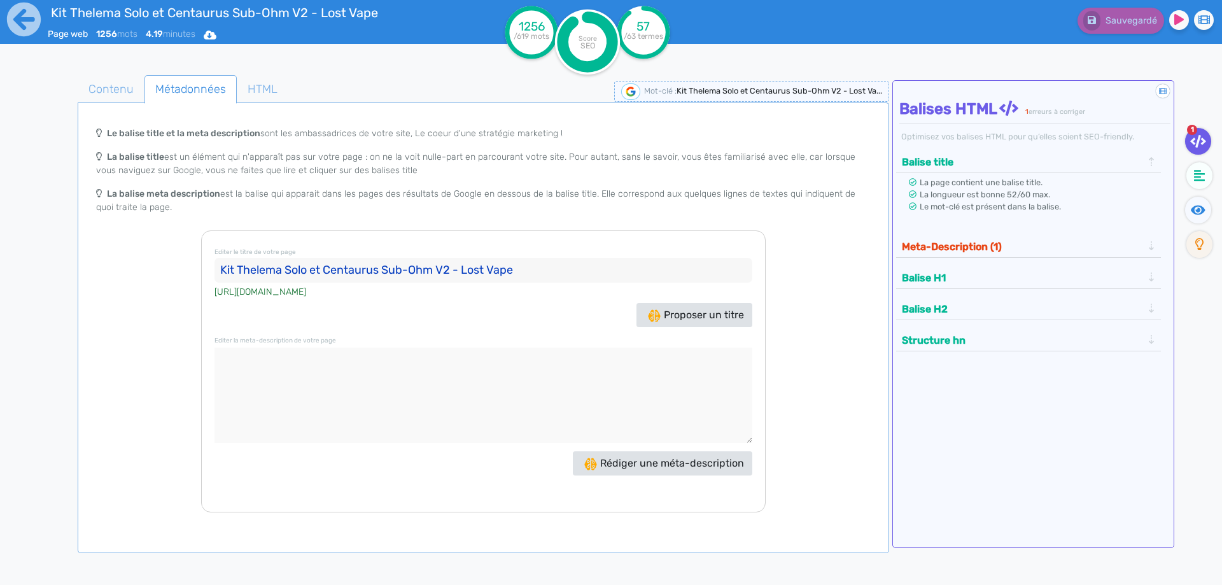
click at [1029, 252] on button "Meta-Description (1)" at bounding box center [1022, 246] width 248 height 21
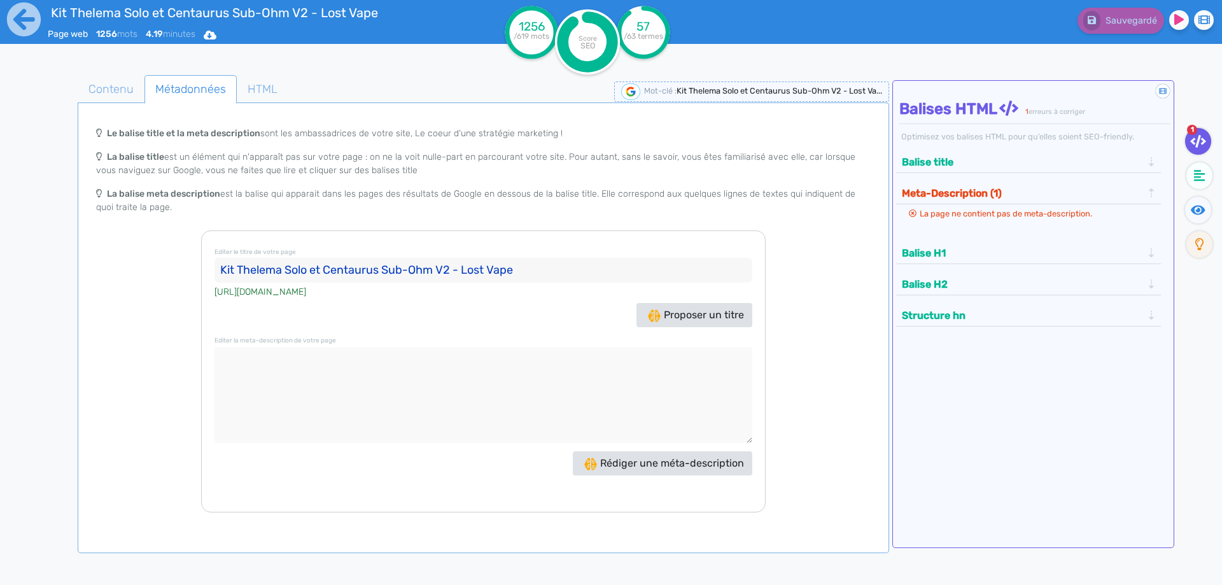
drag, startPoint x: 283, startPoint y: 422, endPoint x: 291, endPoint y: 398, distance: 25.0
click at [284, 421] on textarea at bounding box center [483, 394] width 538 height 95
paste textarea "Le kit Thelema Solo et Centaurus Sub-Ohm V2 associe une box simple accu 18650/2…"
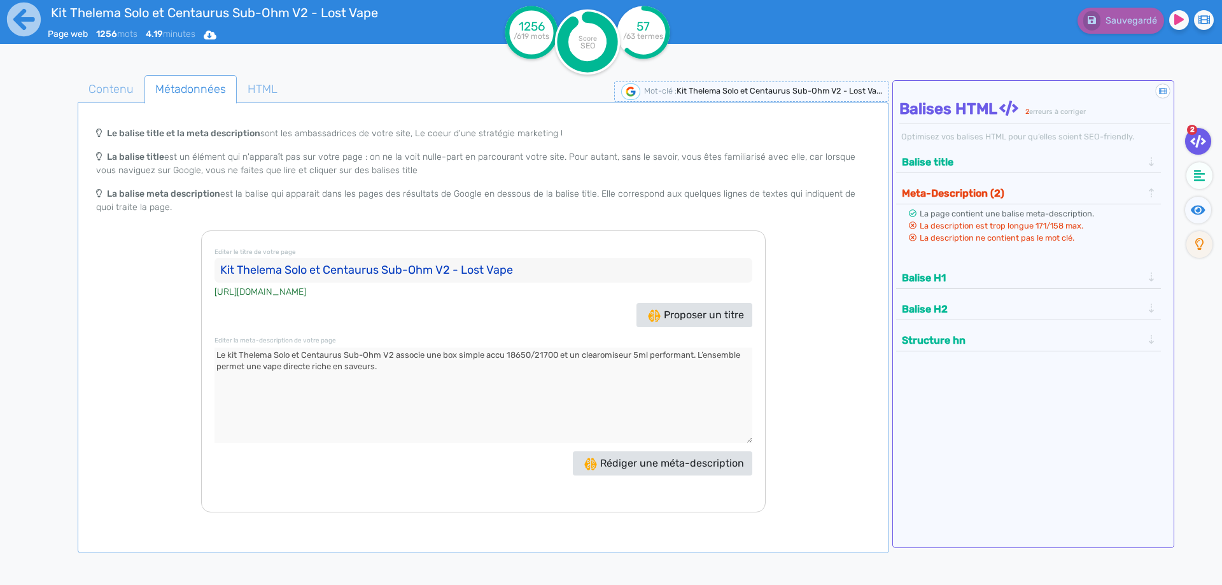
click at [398, 354] on textarea at bounding box center [483, 394] width 538 height 95
click at [612, 356] on textarea at bounding box center [483, 394] width 538 height 95
click at [712, 347] on div "Editer le titre de votre page Kit Thelema Solo et Centaurus Sub-Ohm V2 - Lost V…" at bounding box center [483, 371] width 565 height 282
drag, startPoint x: 712, startPoint y: 347, endPoint x: 711, endPoint y: 355, distance: 8.3
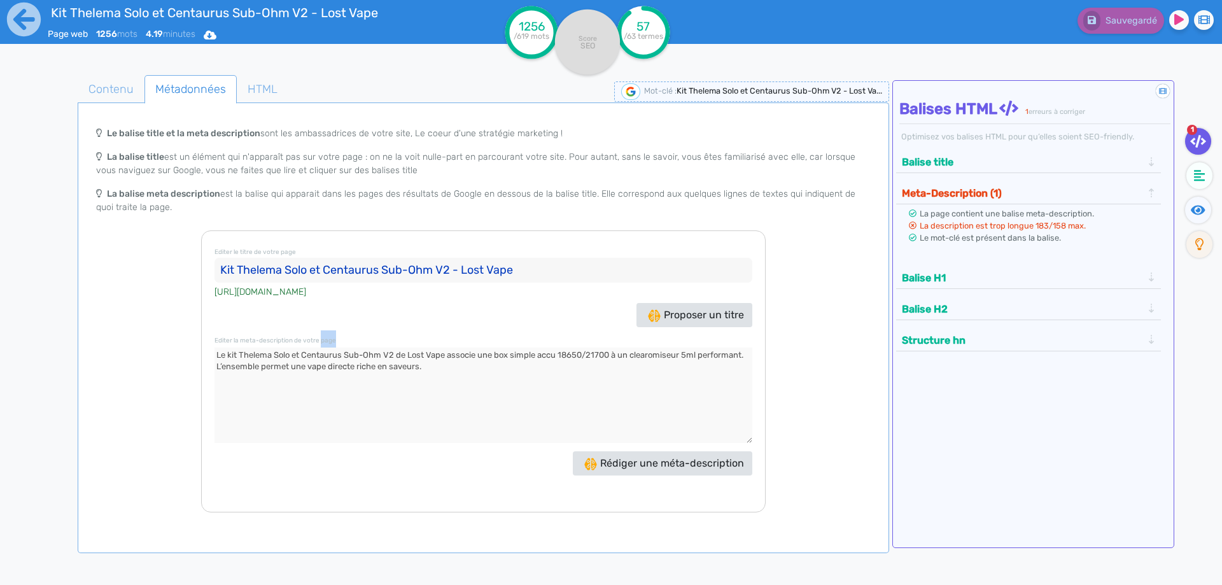
click at [712, 349] on div "Editer le titre de votre page Kit Thelema Solo et Centaurus Sub-Ohm V2 - Lost V…" at bounding box center [483, 371] width 565 height 282
click at [711, 355] on textarea at bounding box center [483, 394] width 538 height 95
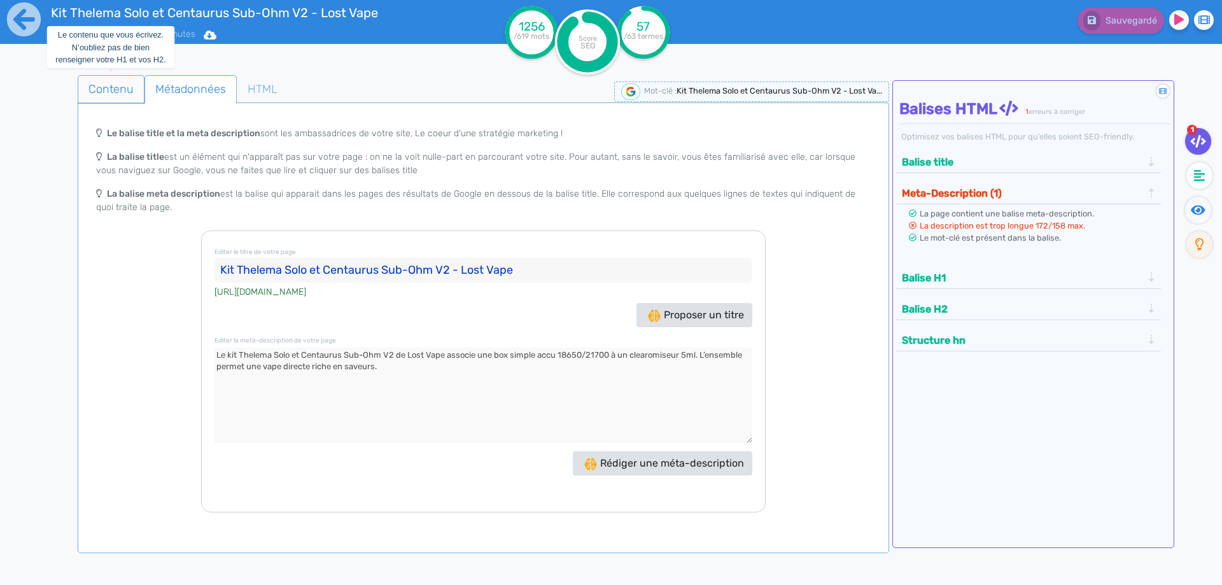
type textarea "Le kit Thelema Solo et Centaurus Sub-Ohm V2 de Lost Vape associe une box simple…"
click at [118, 90] on span "Contenu" at bounding box center [111, 89] width 66 height 34
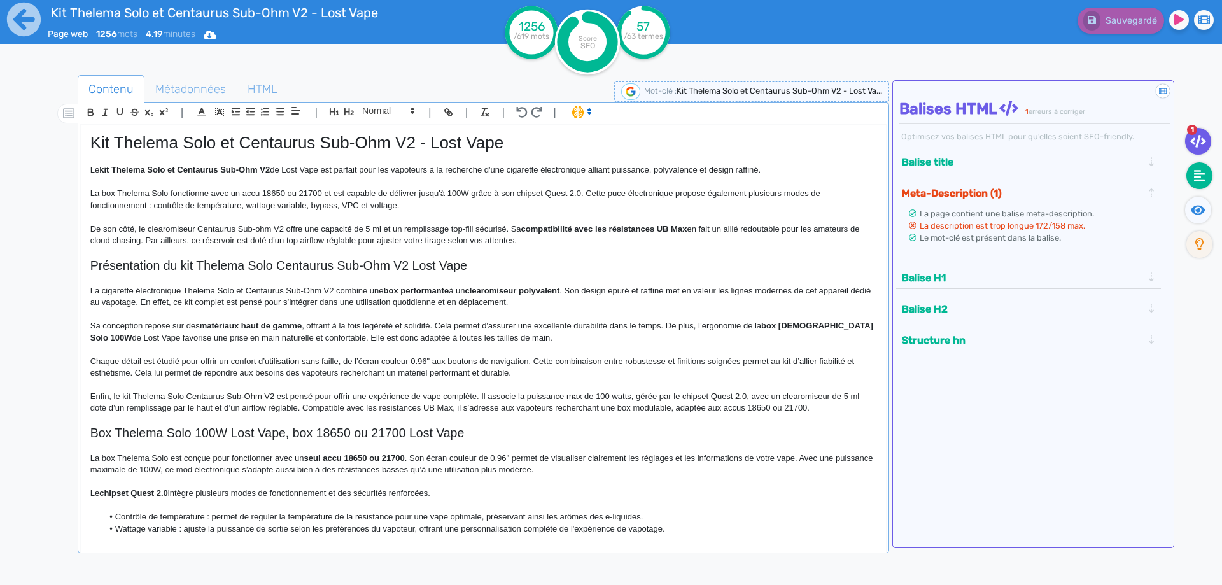
click at [1206, 181] on fa-icon at bounding box center [1199, 175] width 26 height 27
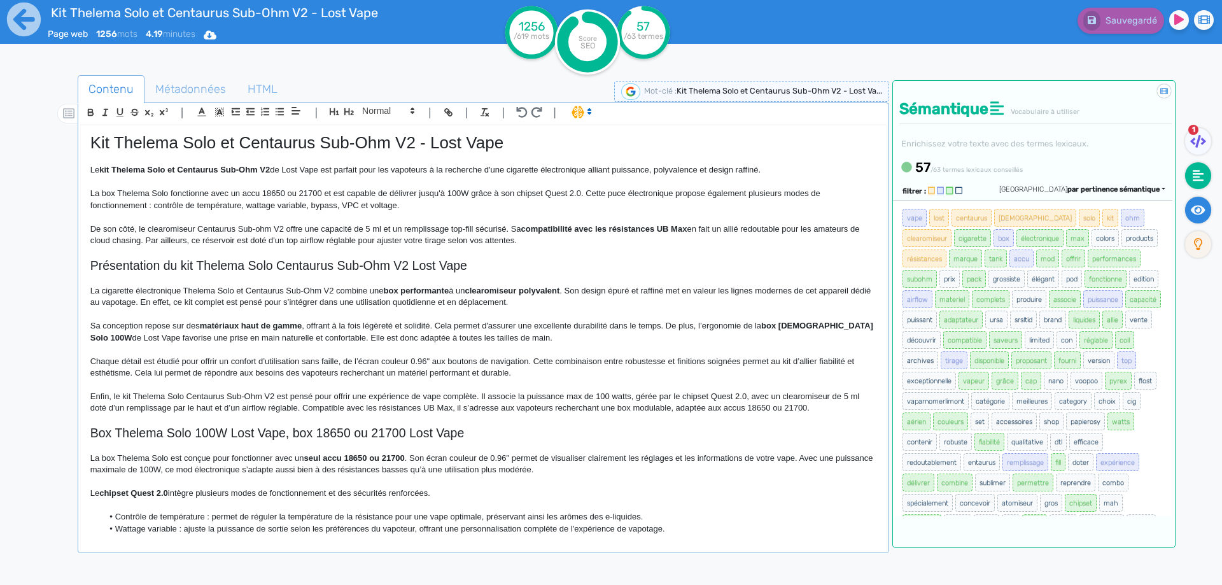
click at [1203, 217] on fa-icon at bounding box center [1198, 210] width 26 height 27
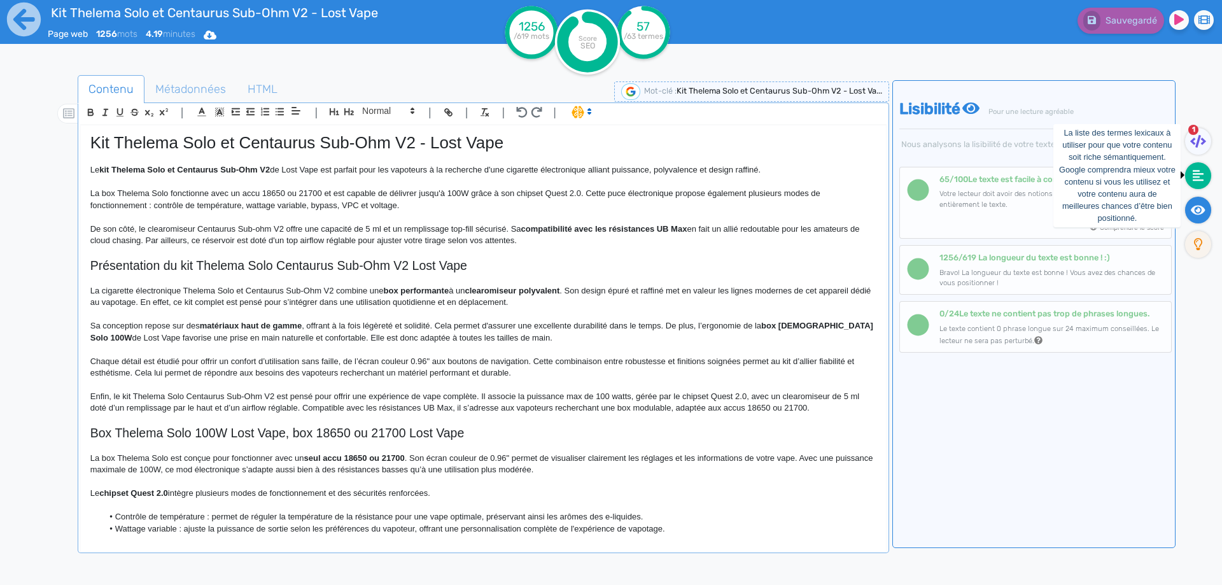
click at [1195, 171] on icon at bounding box center [1198, 175] width 11 height 11
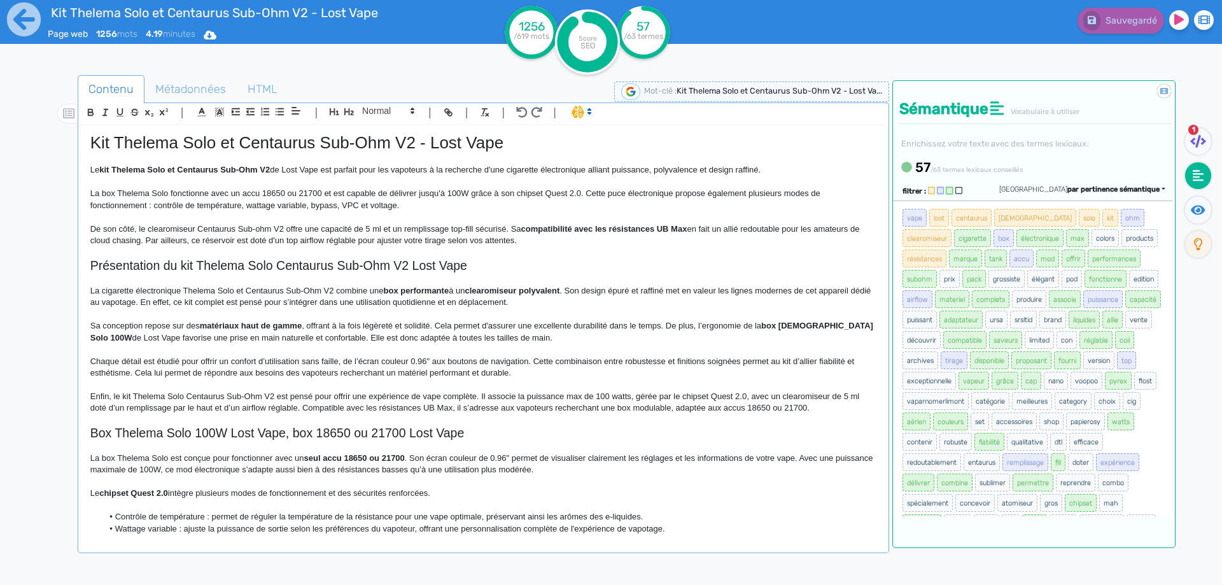
click at [262, 339] on p "Sa conception repose sur des matériaux haut de gamme , offrant à la fois légère…" at bounding box center [483, 332] width 786 height 24
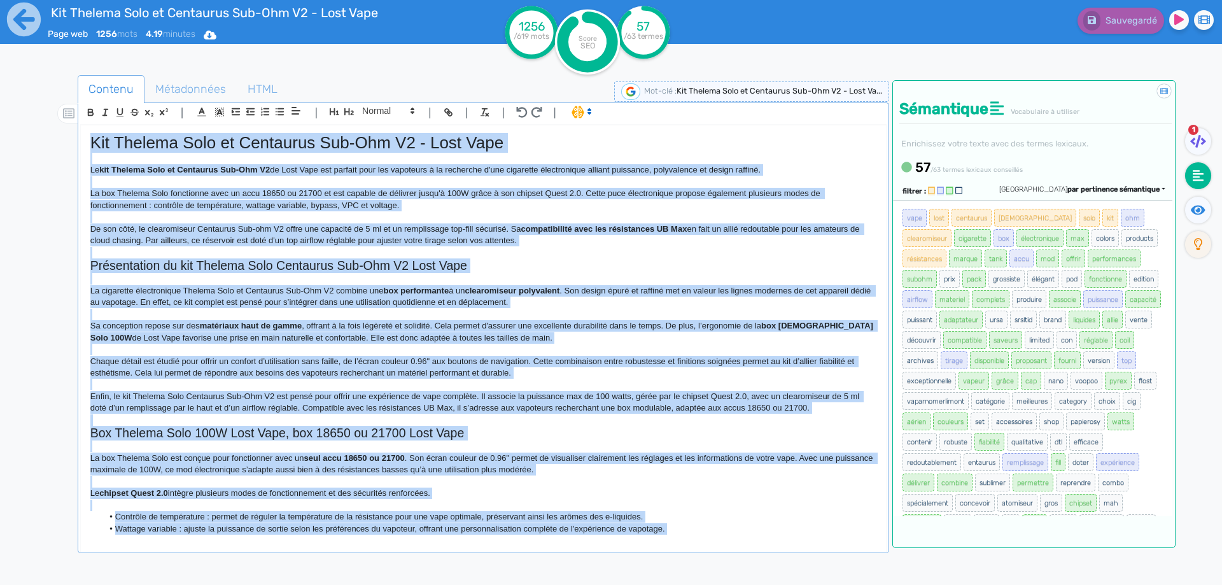
copy div "Lor Ipsumdo Sita co Adipiscin Eli-Sed D5 - Eius Temp In utl Etdolor Magn al Eni…"
click at [297, 407] on p "Enfin, le kit Thelema Solo Centaurus Sub-Ohm V2 est pensé pour offrir une expér…" at bounding box center [483, 403] width 786 height 24
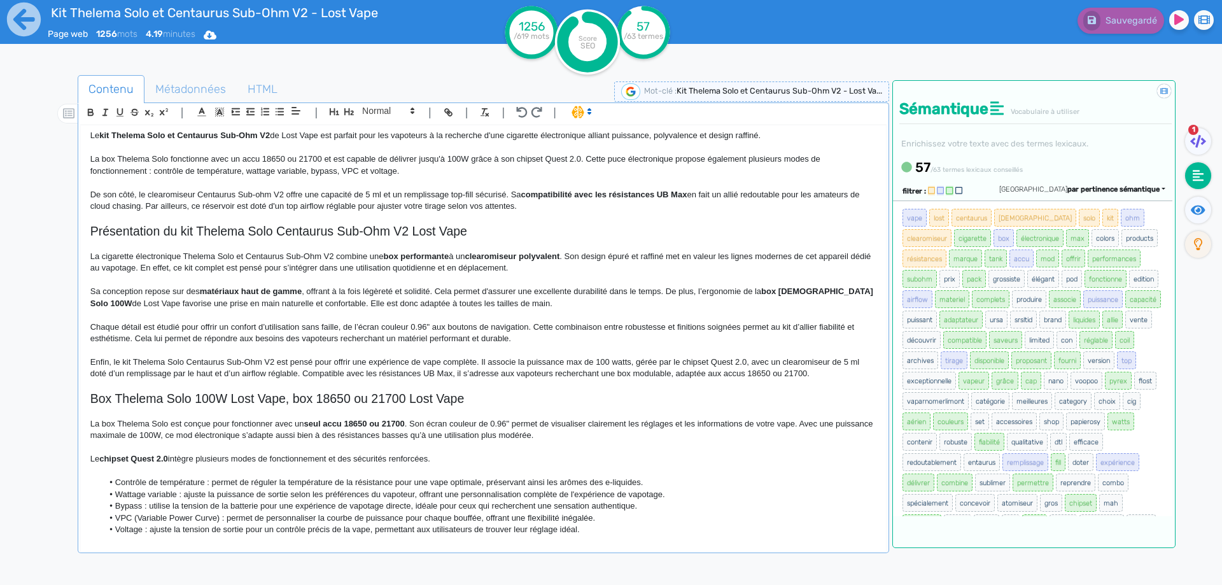
scroll to position [318, 0]
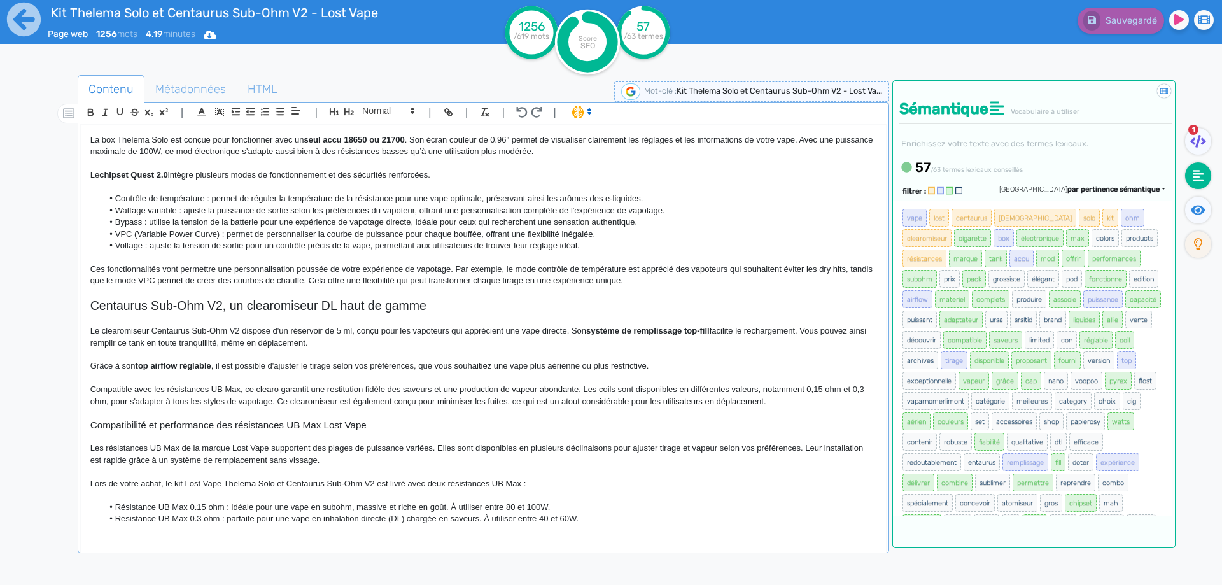
click at [141, 228] on li "VPC (Variable Power Curve) : permet de personnaliser la courbe de puissance pou…" at bounding box center [488, 233] width 773 height 11
drag, startPoint x: 141, startPoint y: 228, endPoint x: 204, endPoint y: 233, distance: 62.5
click at [204, 233] on li "VPC (Variable Power Curve) : permet de personnaliser la courbe de puissance pou…" at bounding box center [488, 233] width 773 height 11
click at [1102, 20] on button "Sauvegarder" at bounding box center [1119, 21] width 90 height 26
click at [1187, 205] on ul "1" at bounding box center [1197, 196] width 42 height 137
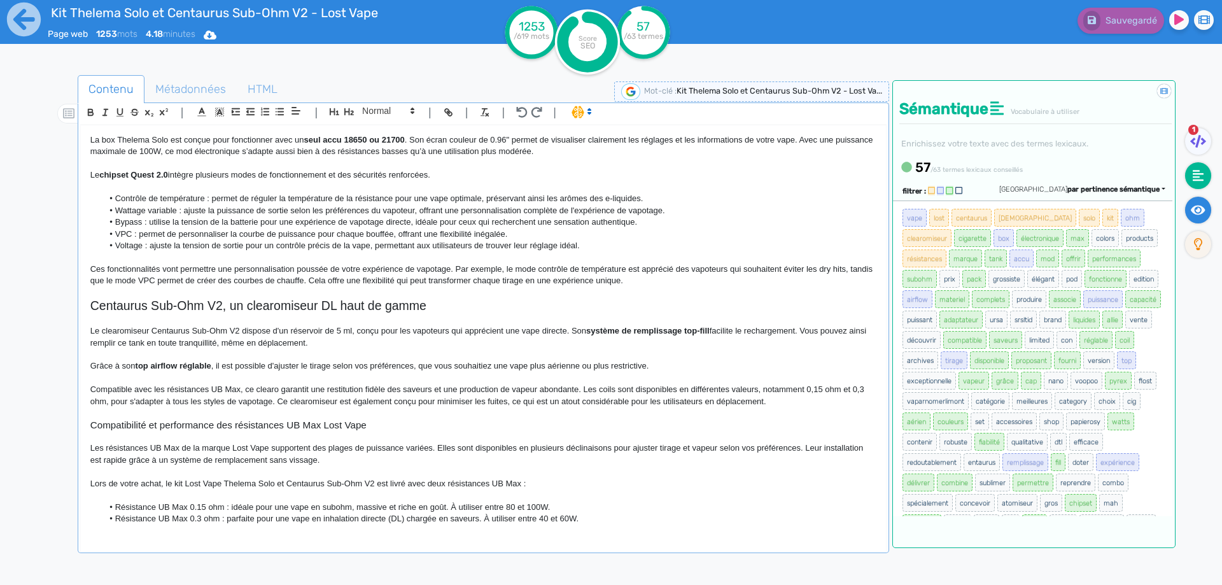
click at [1188, 206] on fa-icon at bounding box center [1198, 210] width 26 height 27
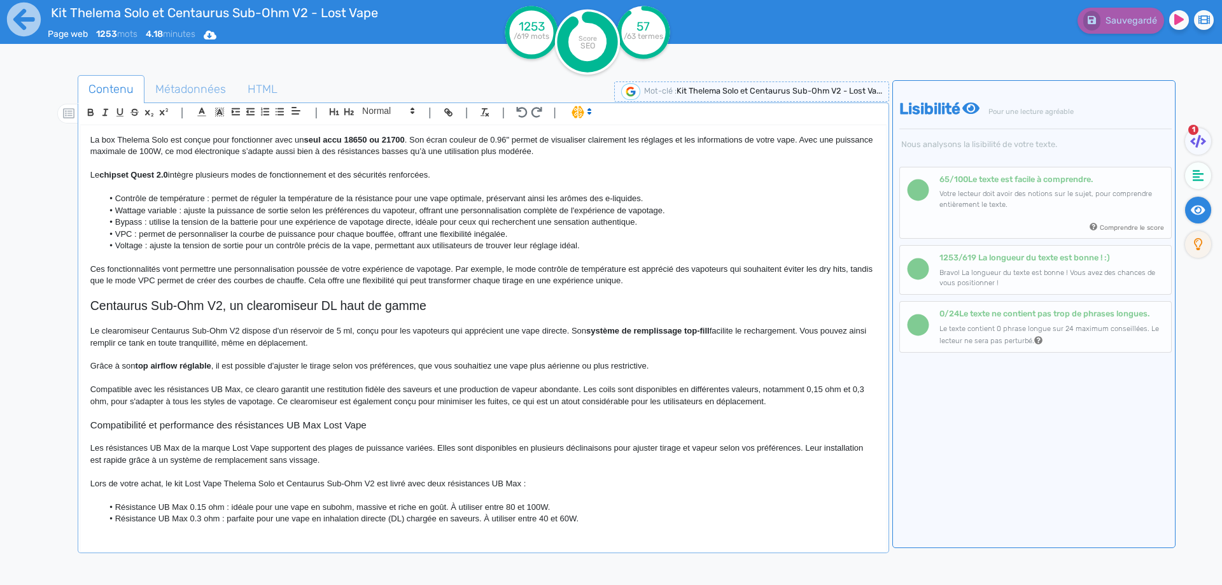
click at [488, 200] on li "Contrôle de température : permet de réguler la température de la résistance pou…" at bounding box center [488, 198] width 773 height 11
drag, startPoint x: 488, startPoint y: 200, endPoint x: 632, endPoint y: 201, distance: 143.8
click at [632, 202] on li "Contrôle de température : permet de réguler la température de la résistance pou…" at bounding box center [488, 198] width 773 height 11
click at [581, 223] on li "Bypass : utilise la tension de la batterie pour une expérience de vapotage dire…" at bounding box center [488, 221] width 773 height 11
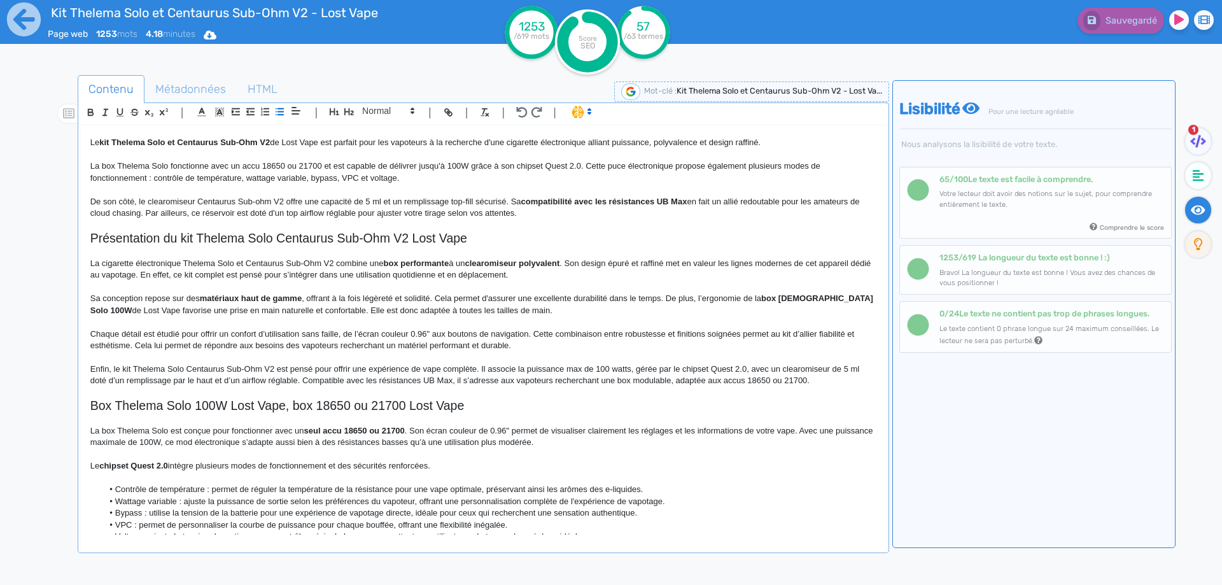
scroll to position [0, 0]
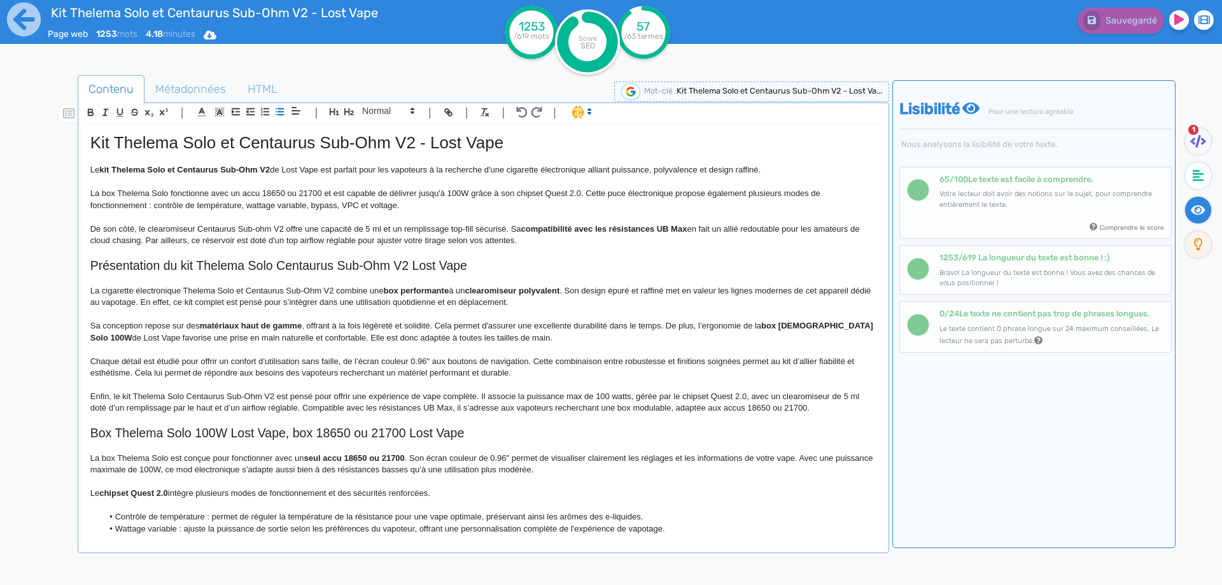
click at [232, 136] on h1 "Kit Thelema Solo et Centaurus Sub-Ohm V2 - Lost Vape" at bounding box center [483, 143] width 786 height 20
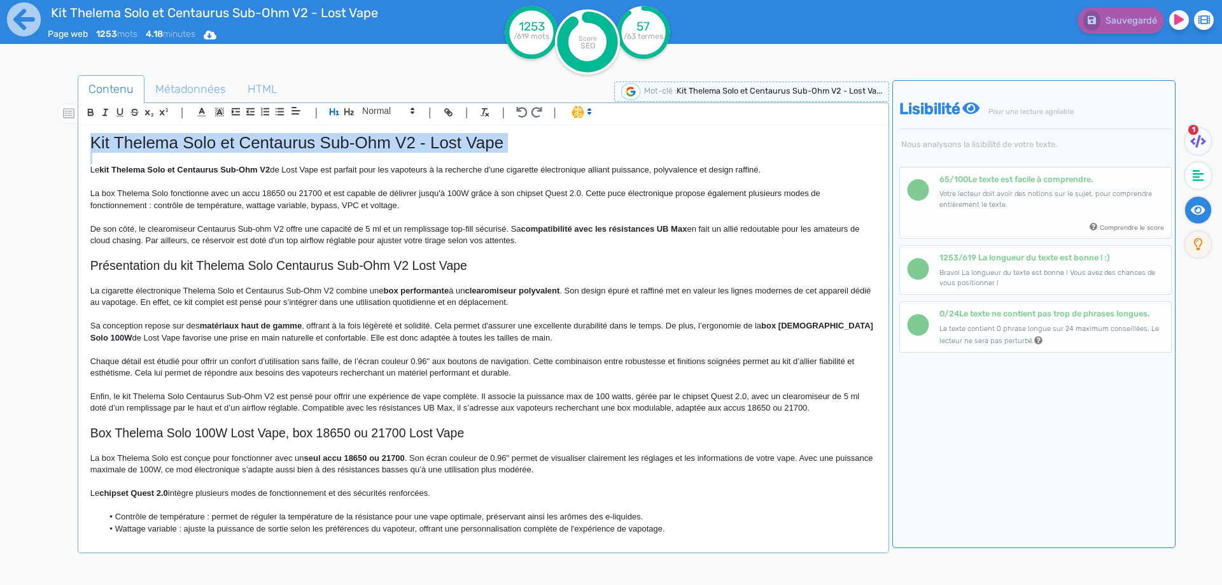
click at [232, 136] on h1 "Kit Thelema Solo et Centaurus Sub-Ohm V2 - Lost Vape" at bounding box center [483, 143] width 786 height 20
copy h1 "Kit Thelema Solo et Centaurus Sub-Ohm V2 - Lost Vape"
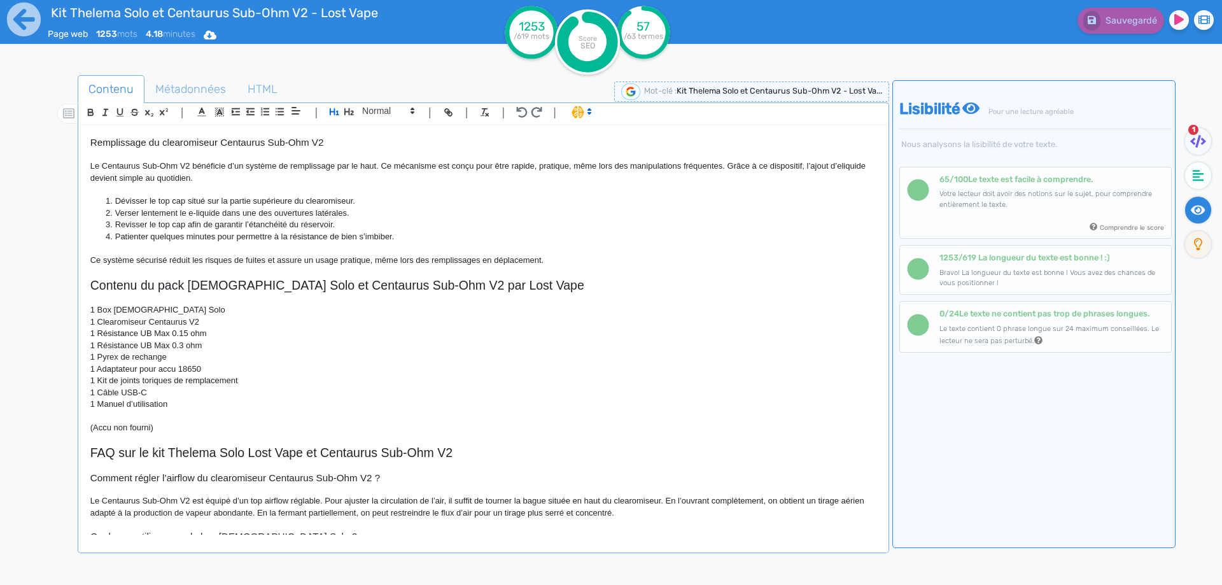
scroll to position [862, 0]
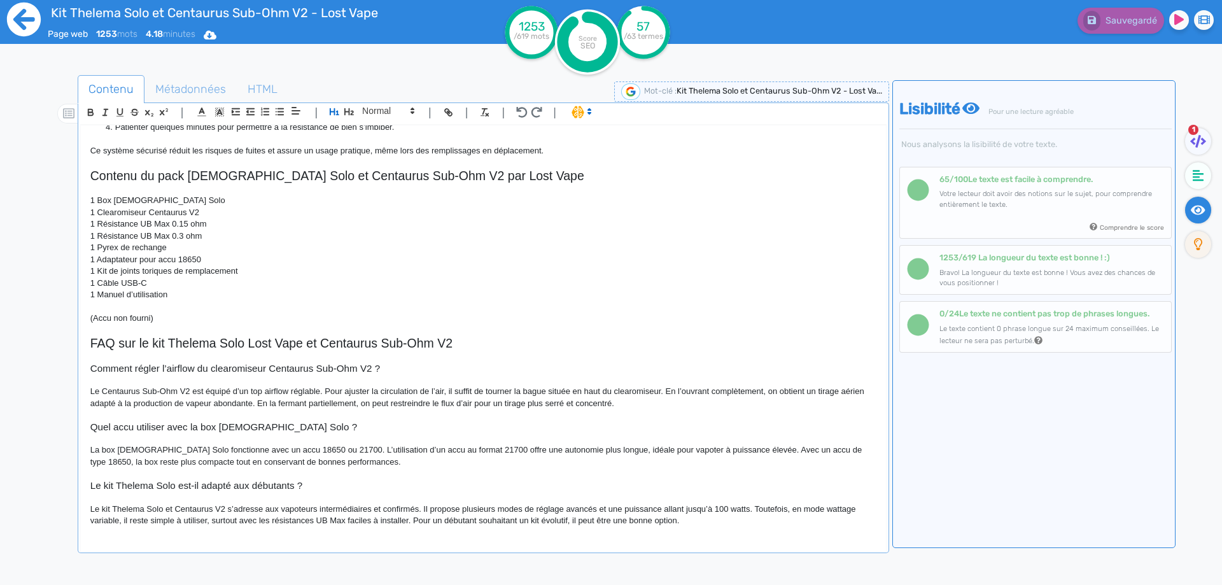
click at [29, 26] on icon at bounding box center [24, 20] width 34 height 34
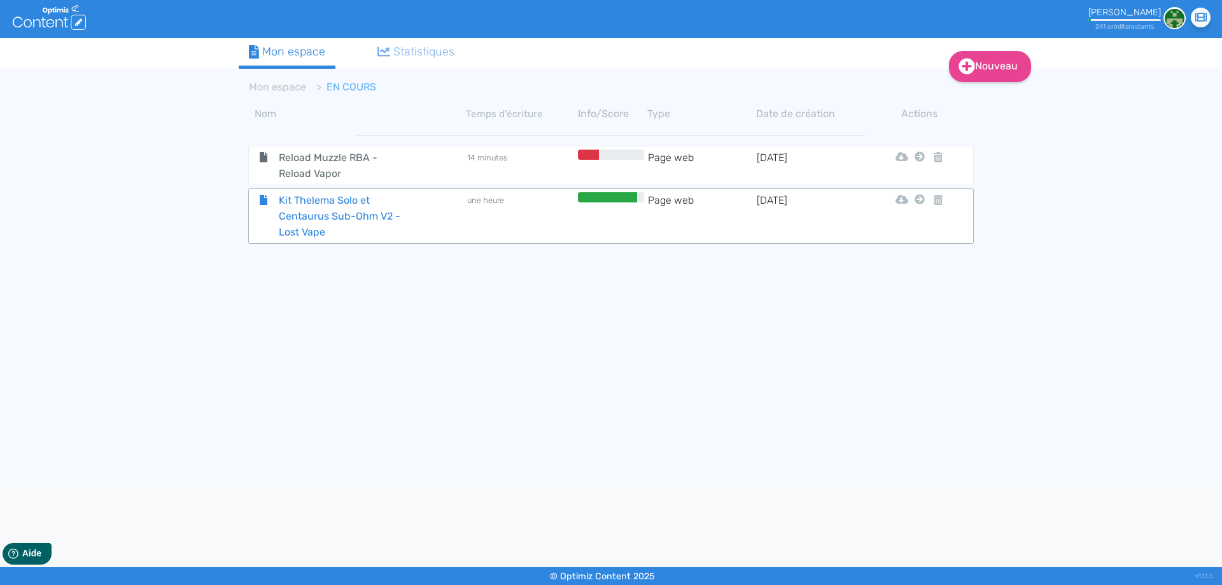
click at [311, 217] on span "Kit Thelema Solo et Centaurus Sub-Ohm V2 - Lost Vape" at bounding box center [340, 216] width 143 height 48
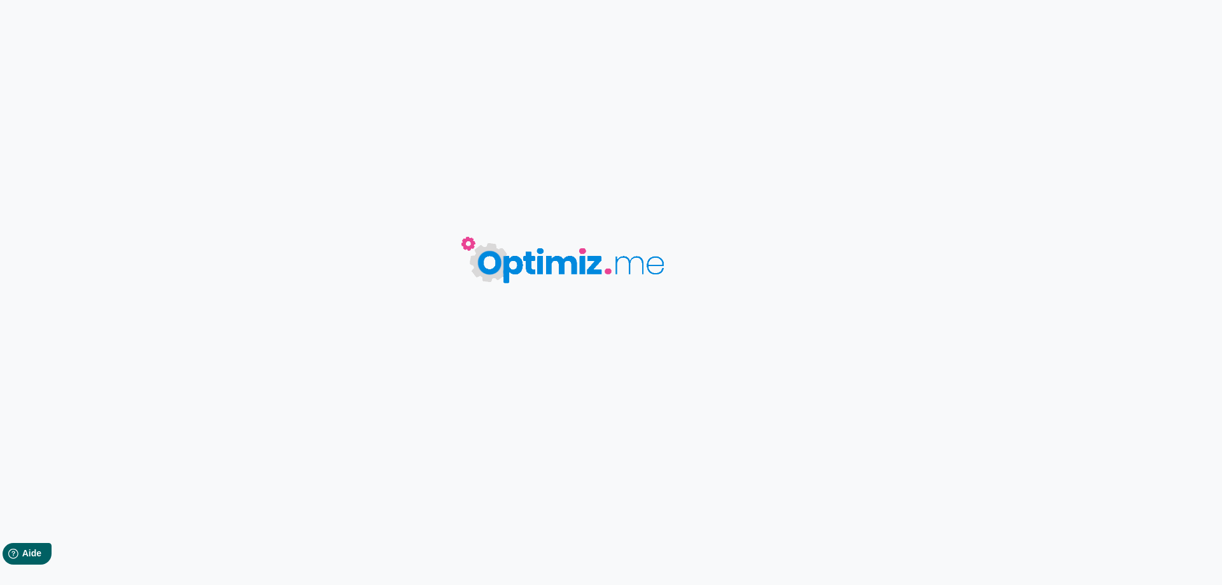
type input "Kit Thelema Solo et Centaurus Sub-Ohm V2 - Lost Vape"
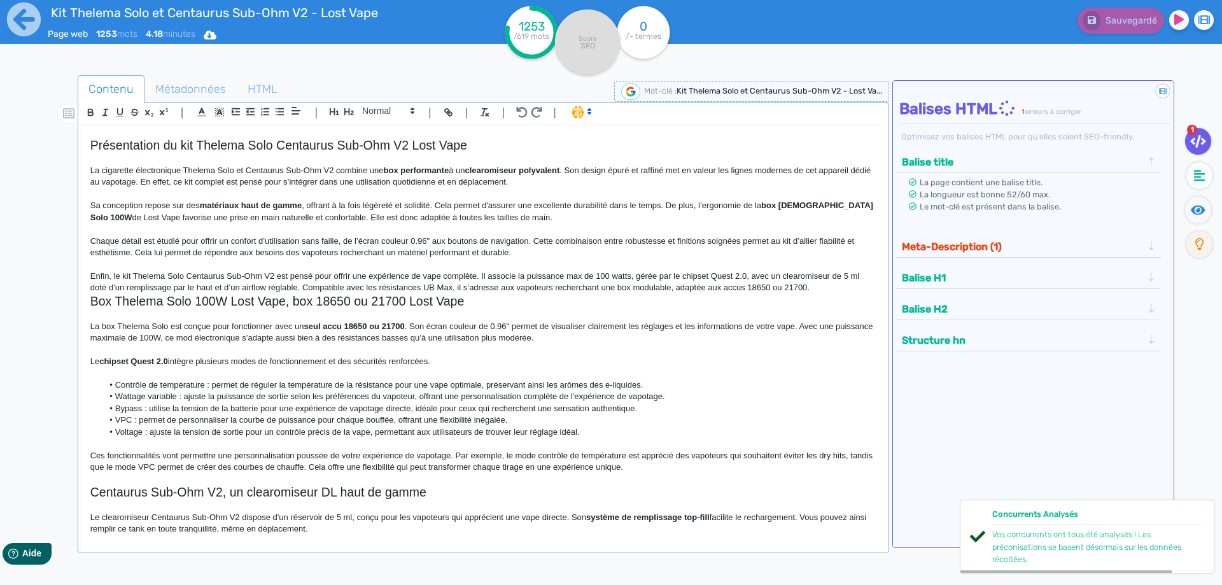
scroll to position [127, 0]
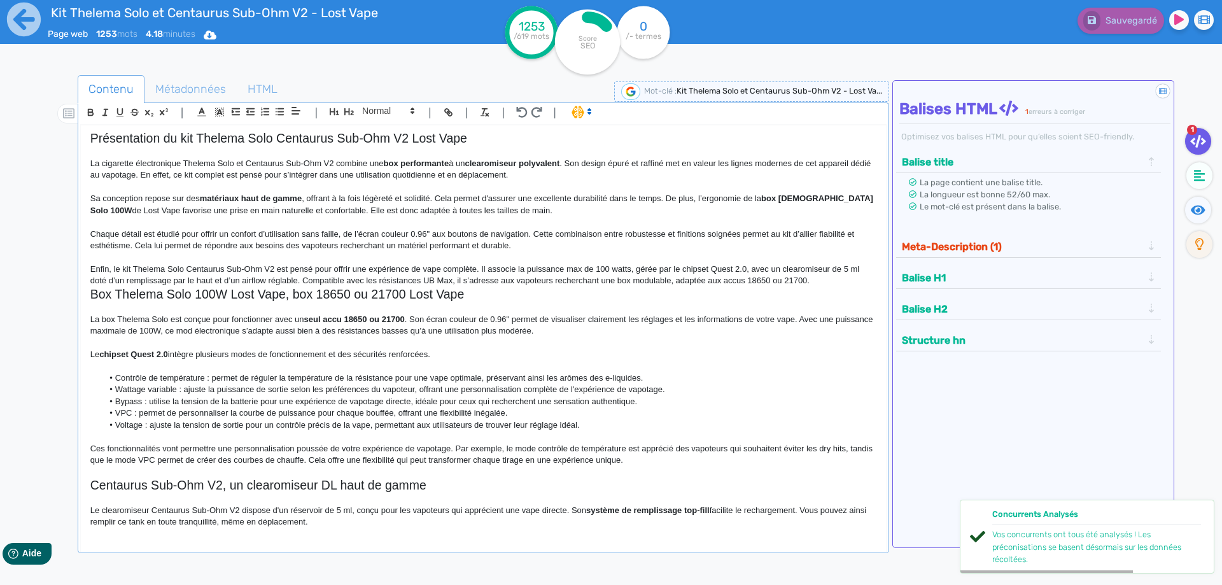
click at [857, 285] on p "Enfin, le kit Thelema Solo Centaurus Sub-Ohm V2 est pensé pour offrir une expér…" at bounding box center [483, 275] width 786 height 24
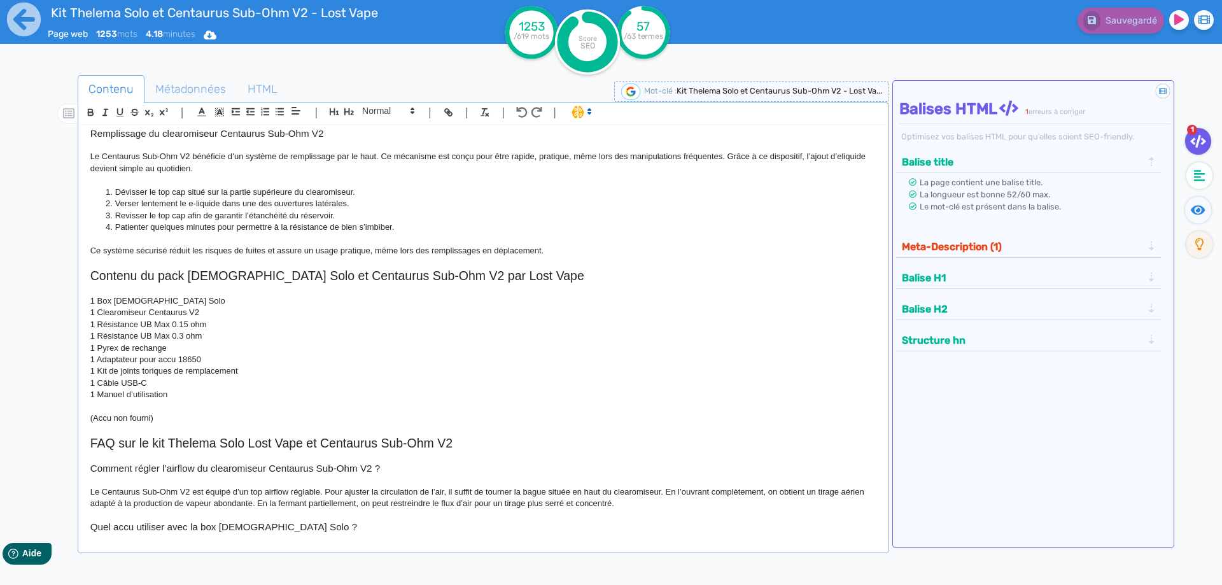
scroll to position [764, 0]
drag, startPoint x: 446, startPoint y: 446, endPoint x: 469, endPoint y: 446, distance: 22.9
click at [453, 446] on h2 "FAQ sur le kit Thelema Solo Lost Vape et Centaurus Sub-Ohm V2" at bounding box center [483, 442] width 786 height 15
click at [475, 444] on h2 "FAQ sur le kit Thelema Solo Lost Vape et Centaurus Sub-Ohm V2" at bounding box center [483, 442] width 786 height 15
click at [1122, 25] on span "Sauvegarder" at bounding box center [1129, 20] width 55 height 11
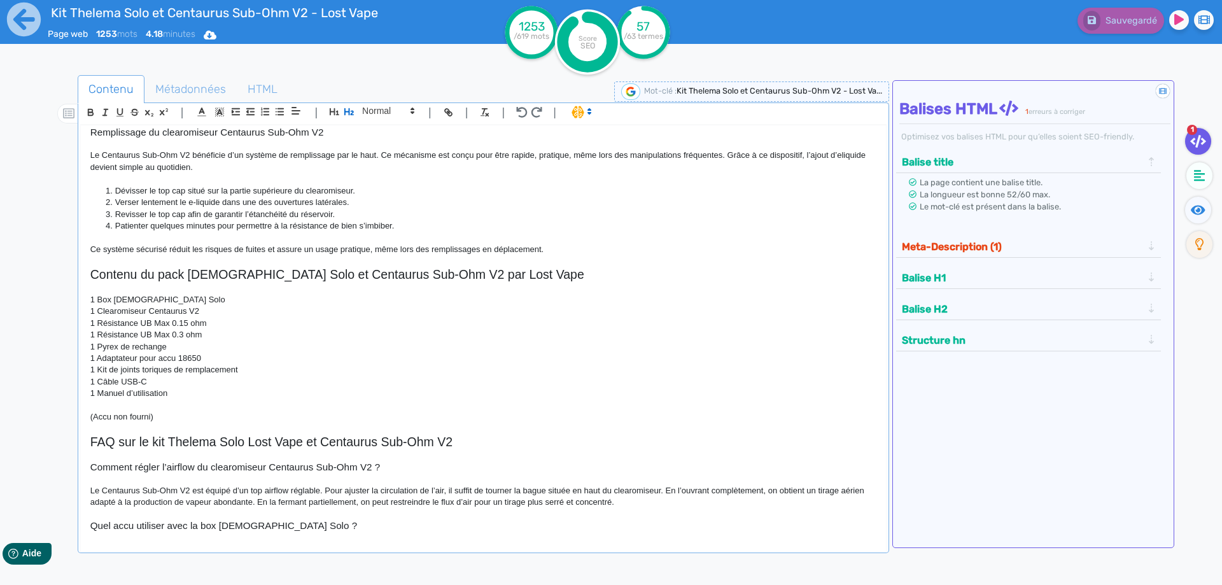
click at [97, 249] on p "Ce système sécurisé réduit les risques de fuites et assure un usage pratique, m…" at bounding box center [483, 249] width 786 height 11
click at [12, 17] on icon at bounding box center [24, 20] width 34 height 34
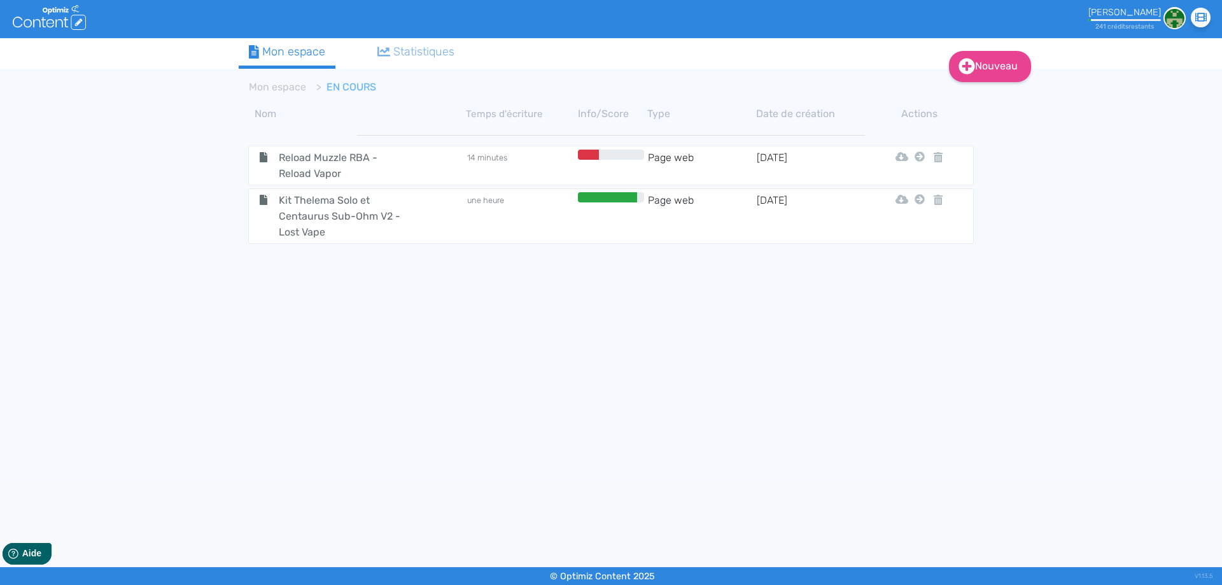
click at [238, 279] on div "Nom Temps d'écriture Info/Score Type Date de création Actions Reload Muzzle RBA…" at bounding box center [611, 294] width 764 height 389
click at [918, 200] on icon at bounding box center [920, 199] width 10 height 10
click at [911, 228] on button "Mon Espace" at bounding box center [913, 231] width 109 height 20
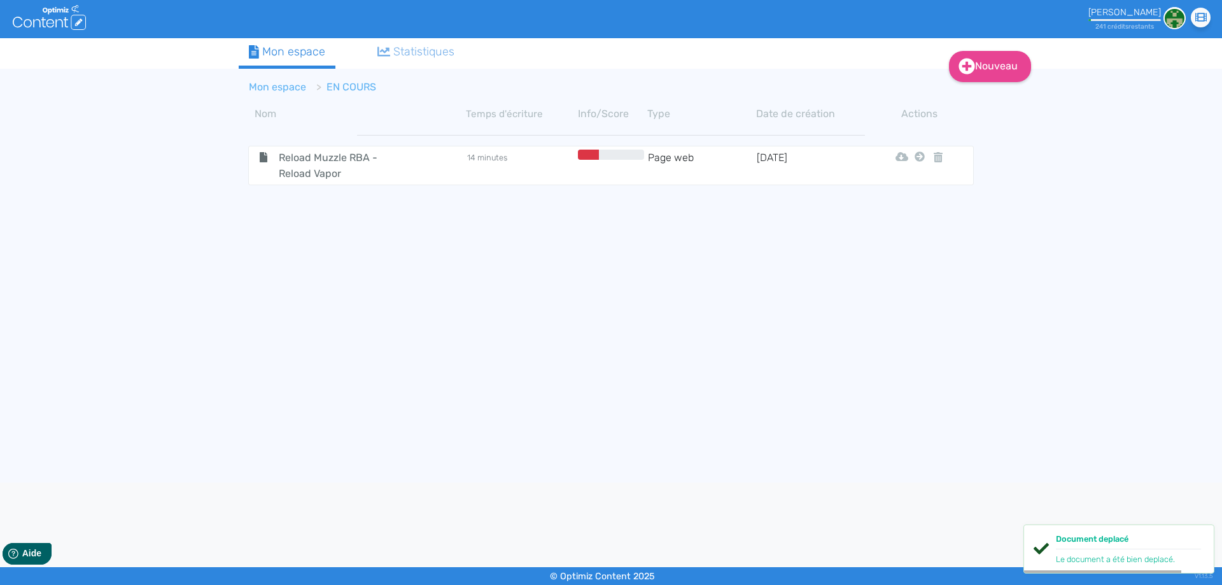
click at [277, 86] on link "Mon espace" at bounding box center [277, 87] width 57 height 12
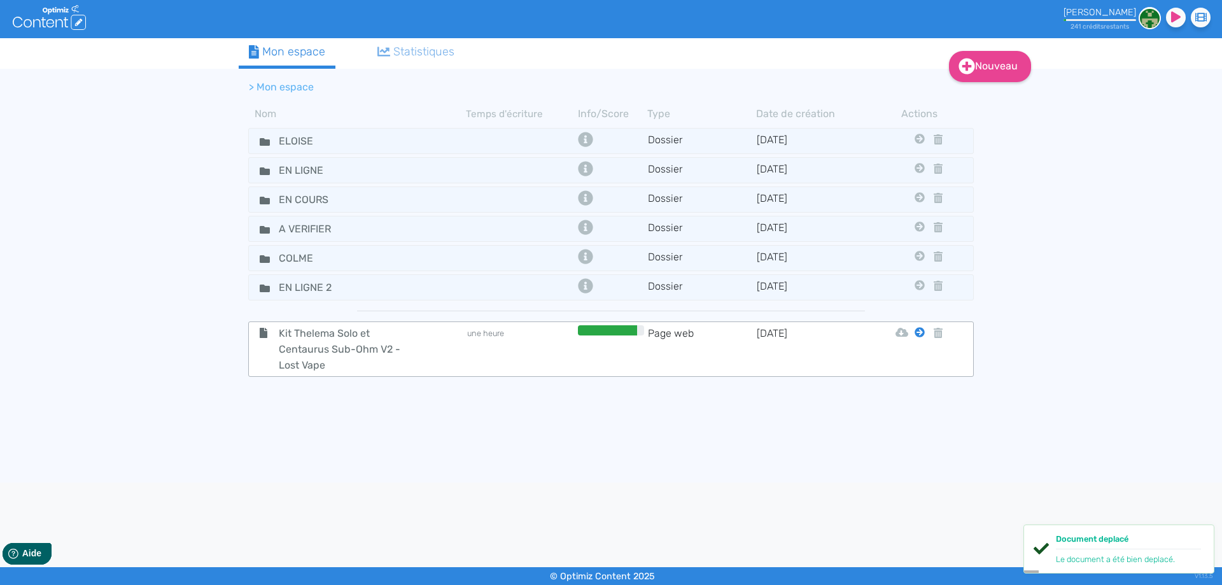
click at [920, 332] on icon at bounding box center [920, 332] width 10 height 10
click at [920, 330] on icon at bounding box center [920, 332] width 10 height 10
click at [921, 330] on icon at bounding box center [920, 332] width 10 height 10
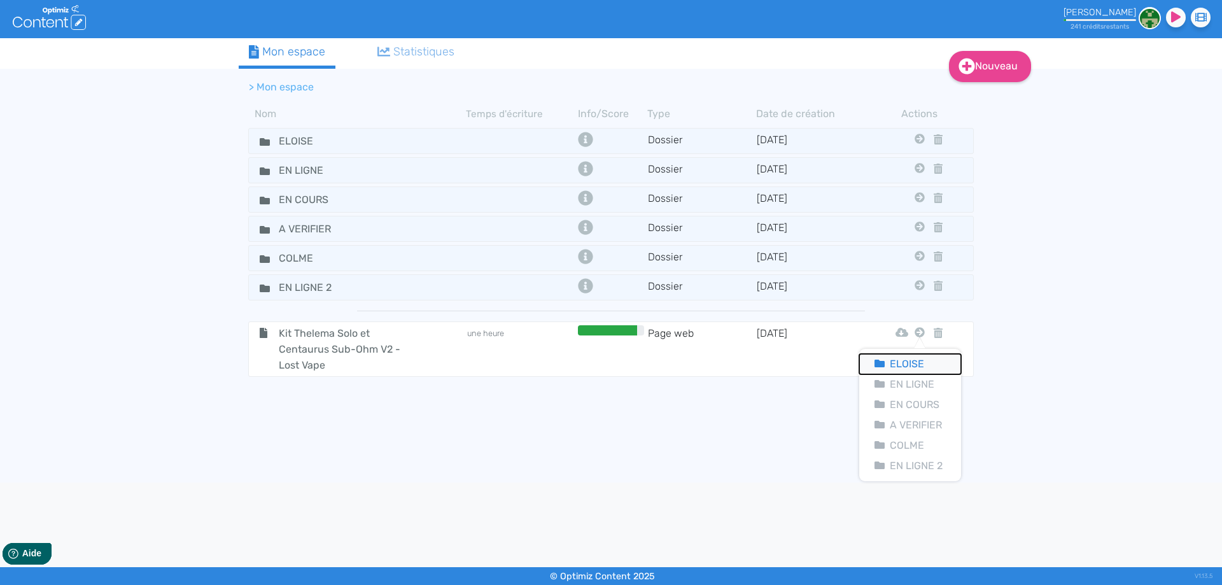
click at [911, 358] on button "Eloise" at bounding box center [910, 364] width 102 height 20
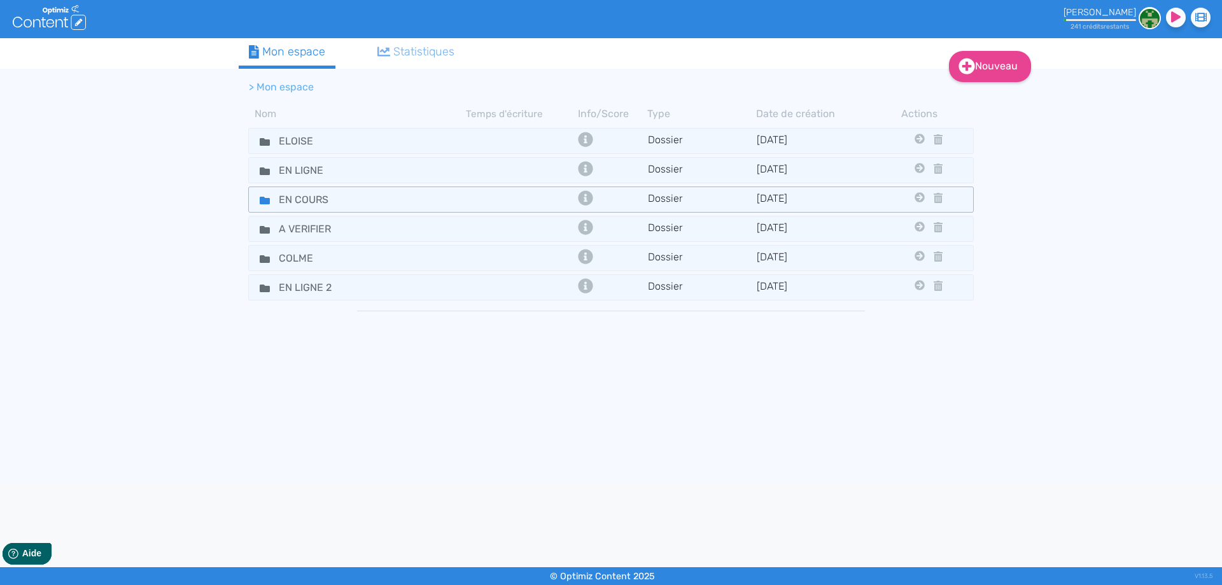
click at [257, 204] on fa-icon at bounding box center [259, 199] width 19 height 18
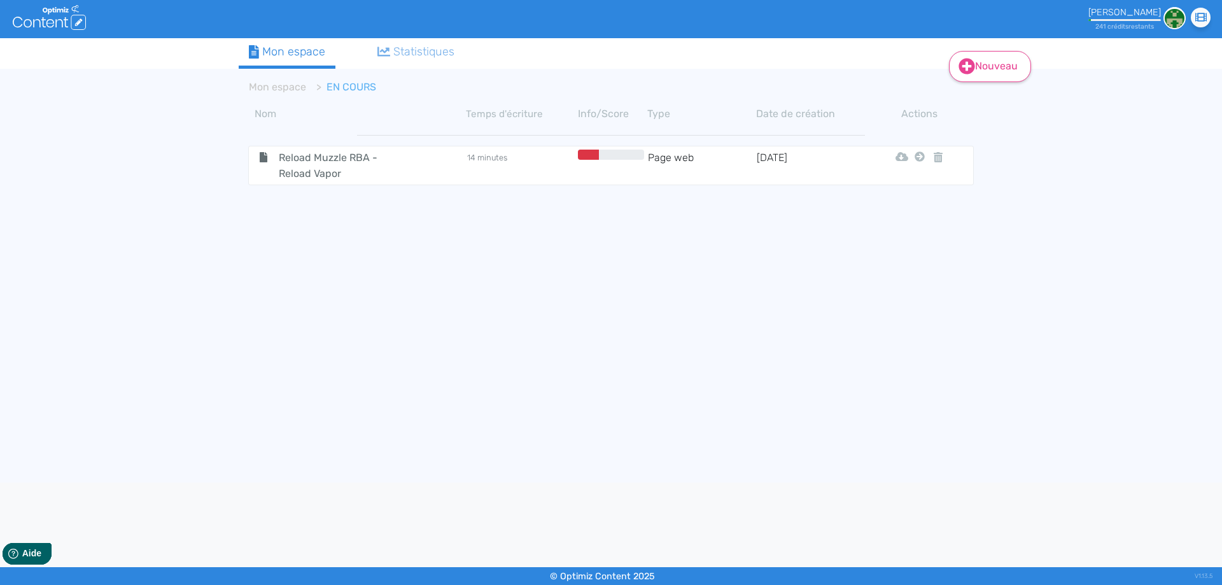
click at [989, 67] on link "Nouveau" at bounding box center [990, 66] width 82 height 31
click at [982, 99] on button "Contenu" at bounding box center [999, 98] width 102 height 20
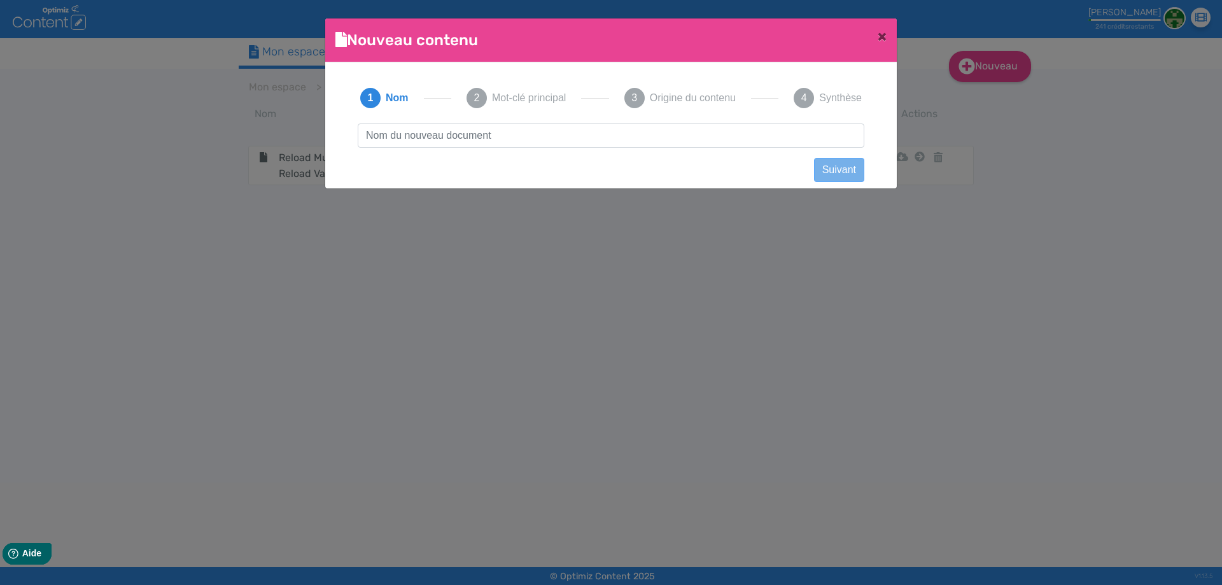
scroll to position [1, 0]
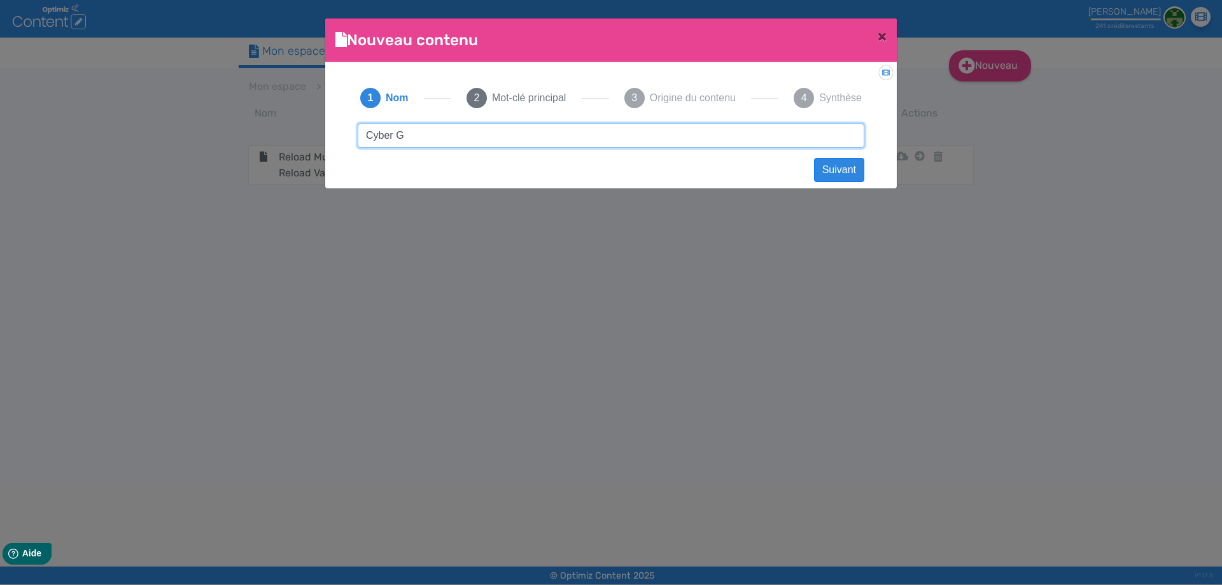
click at [507, 133] on input "Cyber G" at bounding box center [611, 135] width 507 height 24
paste input "artouche TG pod 0.8 ohm - Aspire"
click at [439, 134] on input "Cartouche TG pod 0.8 ohm - Aspire" at bounding box center [611, 135] width 507 height 24
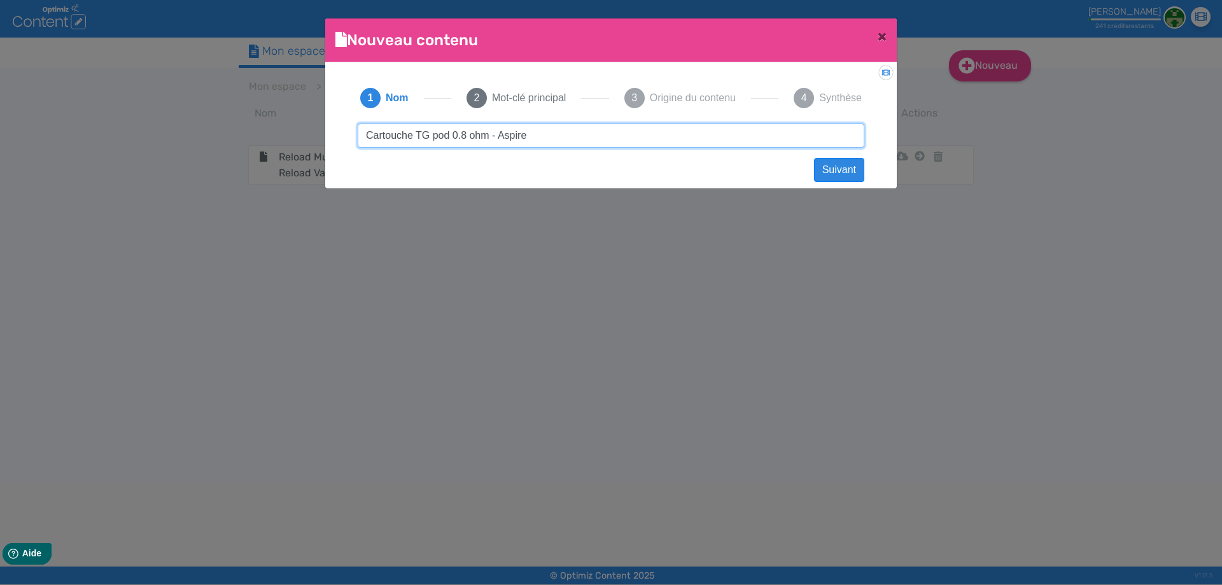
type input "Cartouche TG Pod 0.8 ohm - Aspire"
drag, startPoint x: 584, startPoint y: 134, endPoint x: 33, endPoint y: 117, distance: 551.4
click at [30, 125] on ngb-modal-window "Nouveau contenu × Didacticiel: Créer un document 1 Nom 2 Mot-clé principal 3 Or…" at bounding box center [611, 292] width 1222 height 585
click button "Suivant" at bounding box center [839, 170] width 50 height 24
paste input "Cartouche TG Pod 0.8 ohm - Aspire"
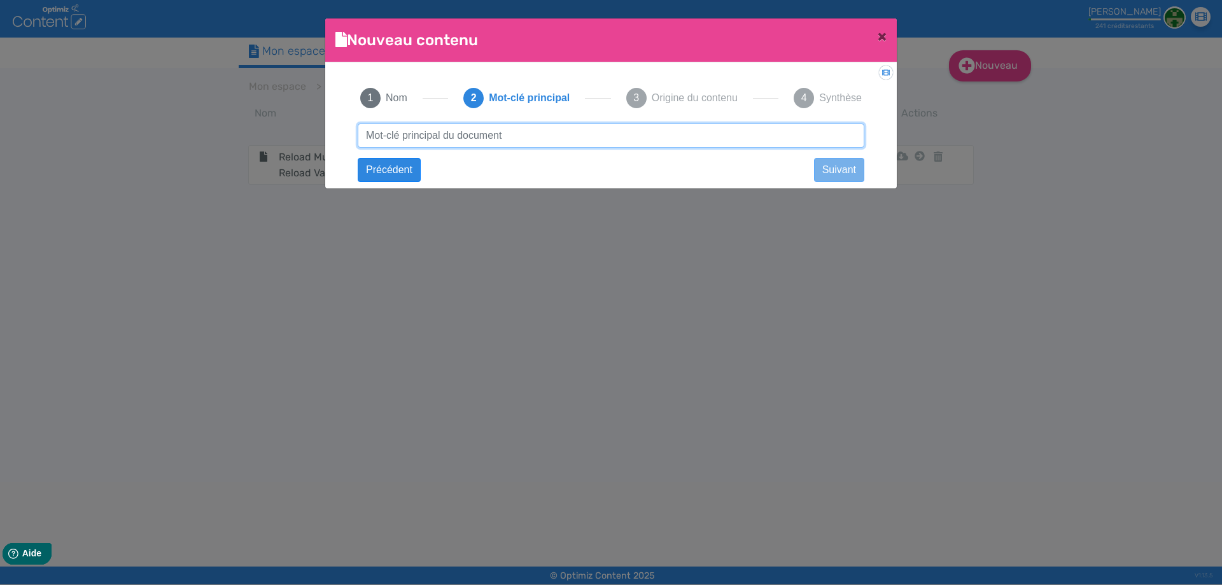
type input "Cartouche TG Pod 0.8 ohm - Aspire"
drag, startPoint x: 520, startPoint y: 129, endPoint x: 684, endPoint y: 123, distance: 164.3
click at [684, 123] on input "Cartouche TG Pod 0.8 ohm - Aspire" at bounding box center [611, 135] width 507 height 24
click button "Suivant" at bounding box center [0, 0] width 0 height 0
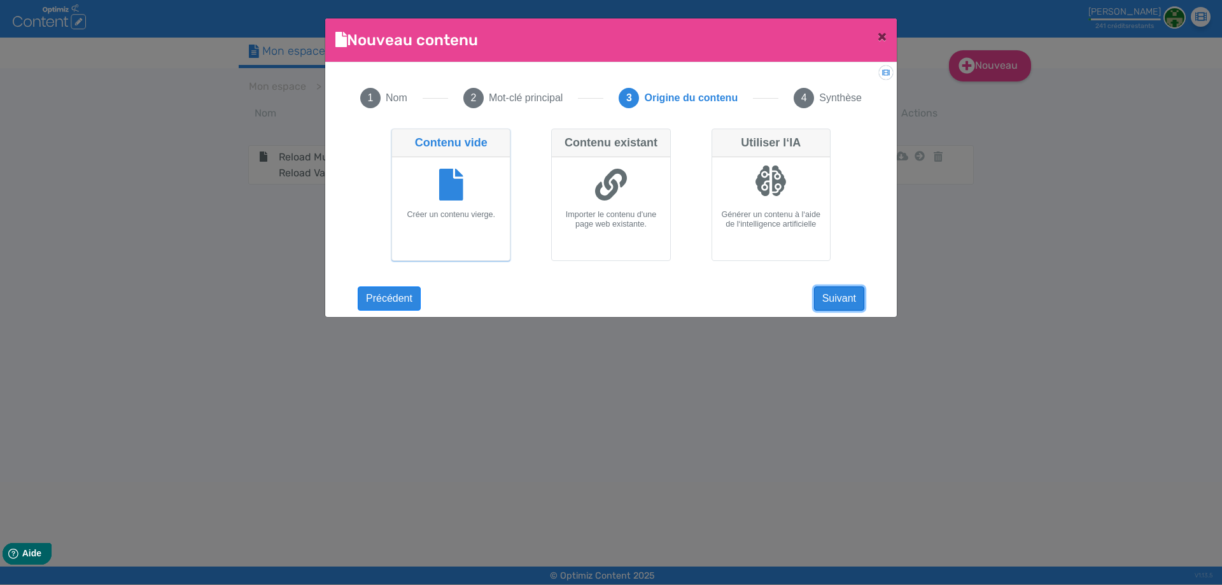
click at [845, 298] on button "Suivant" at bounding box center [839, 298] width 50 height 24
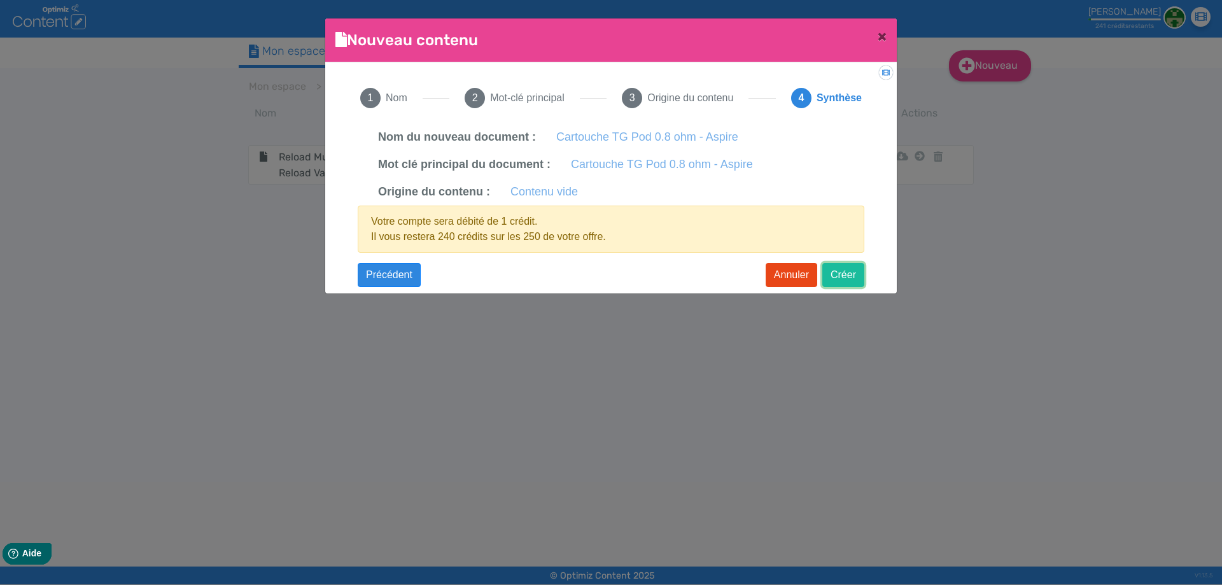
click at [843, 274] on button "Créer" at bounding box center [843, 275] width 42 height 24
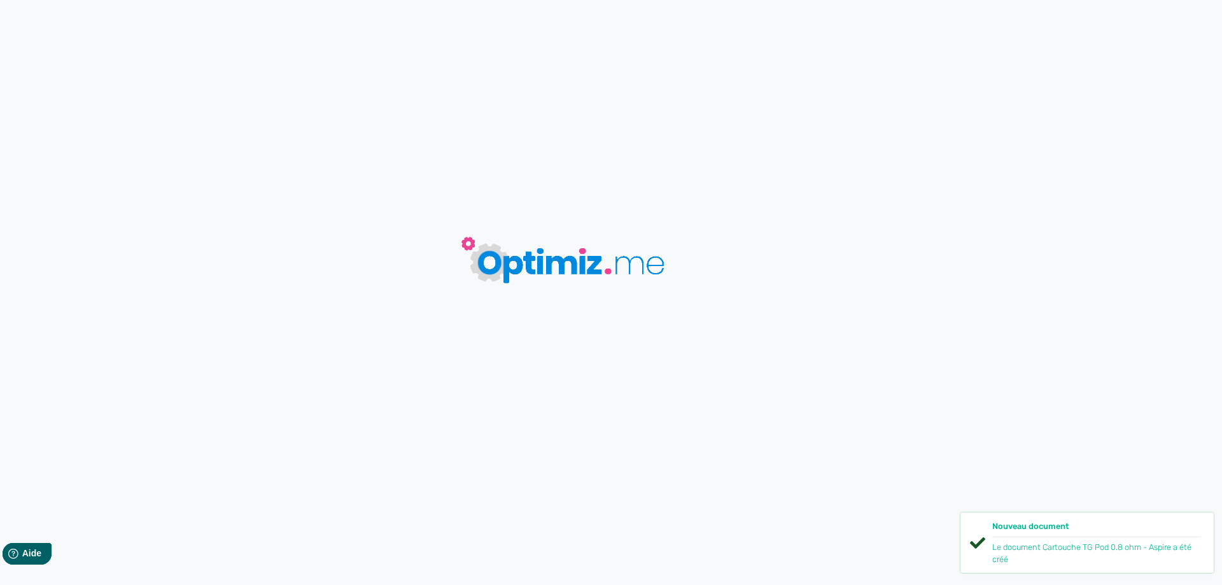
type input "Cartouche TG Pod 0.8 ohm - Aspire"
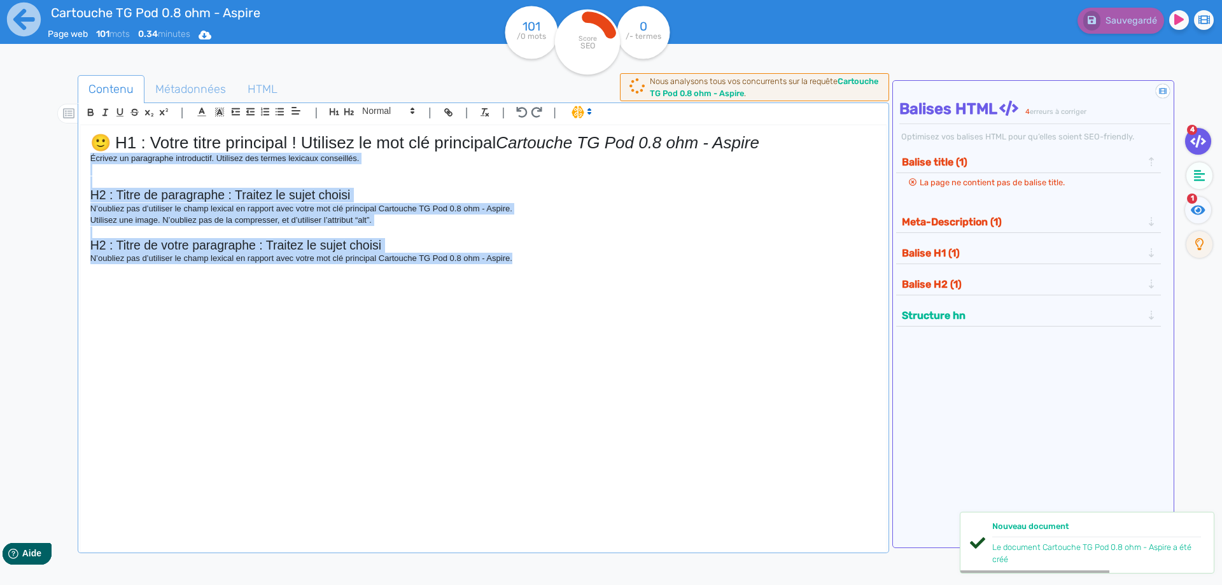
drag, startPoint x: 553, startPoint y: 260, endPoint x: 80, endPoint y: 159, distance: 484.2
click at [80, 159] on div "🙂 H1 : Votre titre principal ! Utilisez le mot clé principal Cartouche TG Pod 0…" at bounding box center [483, 341] width 806 height 432
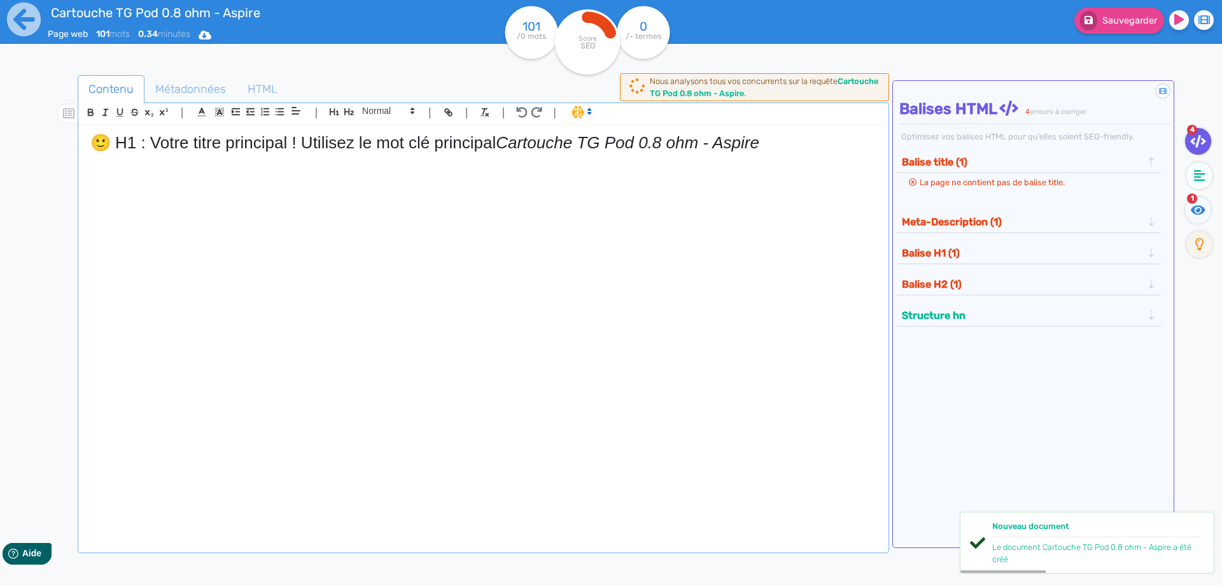
drag, startPoint x: 501, startPoint y: 142, endPoint x: 0, endPoint y: 130, distance: 501.0
click at [0, 130] on div "Cartouche TG Pod 0.8 ohm - Aspire Page web 101 mots 0.34 minutes Html Pdf Word …" at bounding box center [611, 332] width 1222 height 665
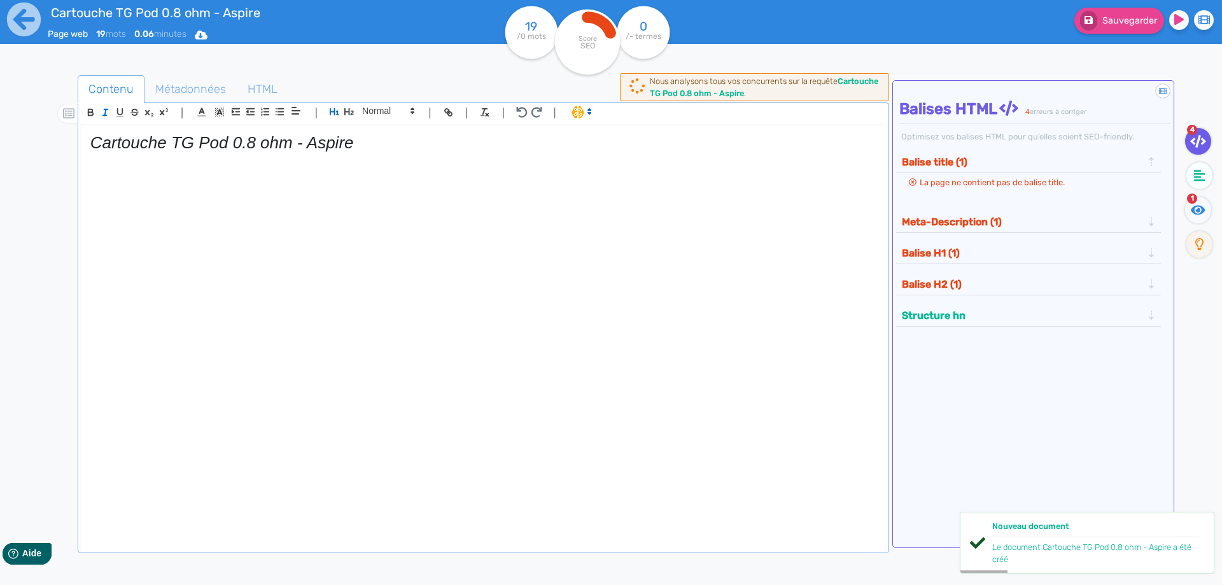
click at [123, 146] on em "Cartouche TG Pod 0.8 ohm - Aspire" at bounding box center [221, 142] width 263 height 19
copy em "Cartouche TG Pod 0.8 ohm - Aspire"
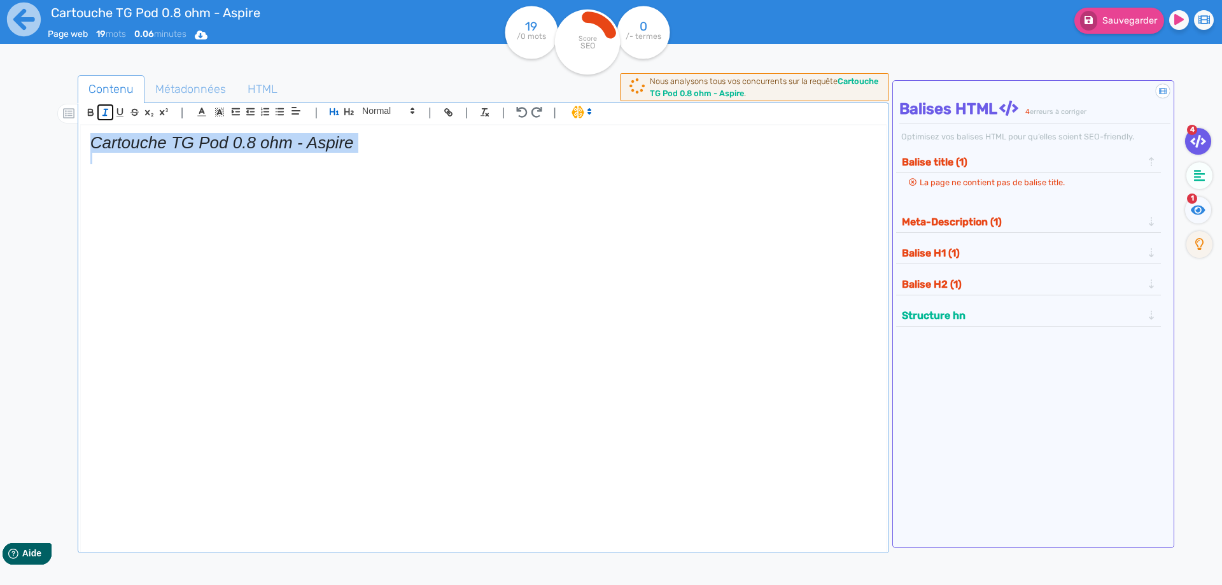
click at [101, 113] on icon "button" at bounding box center [105, 112] width 11 height 11
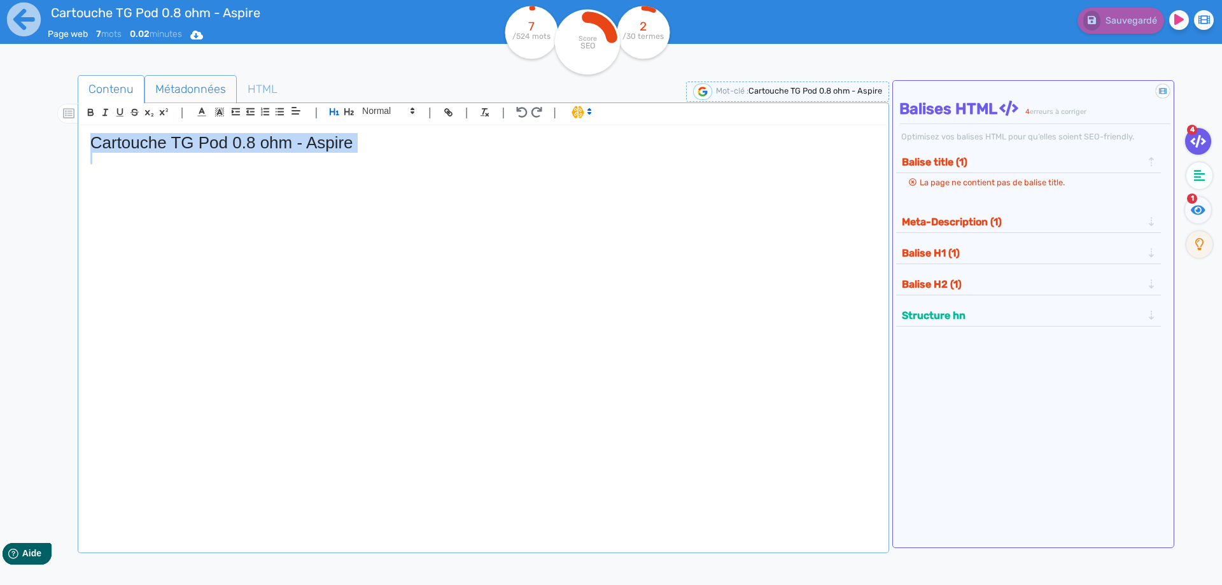
click at [211, 82] on span "Métadonnées" at bounding box center [190, 89] width 91 height 34
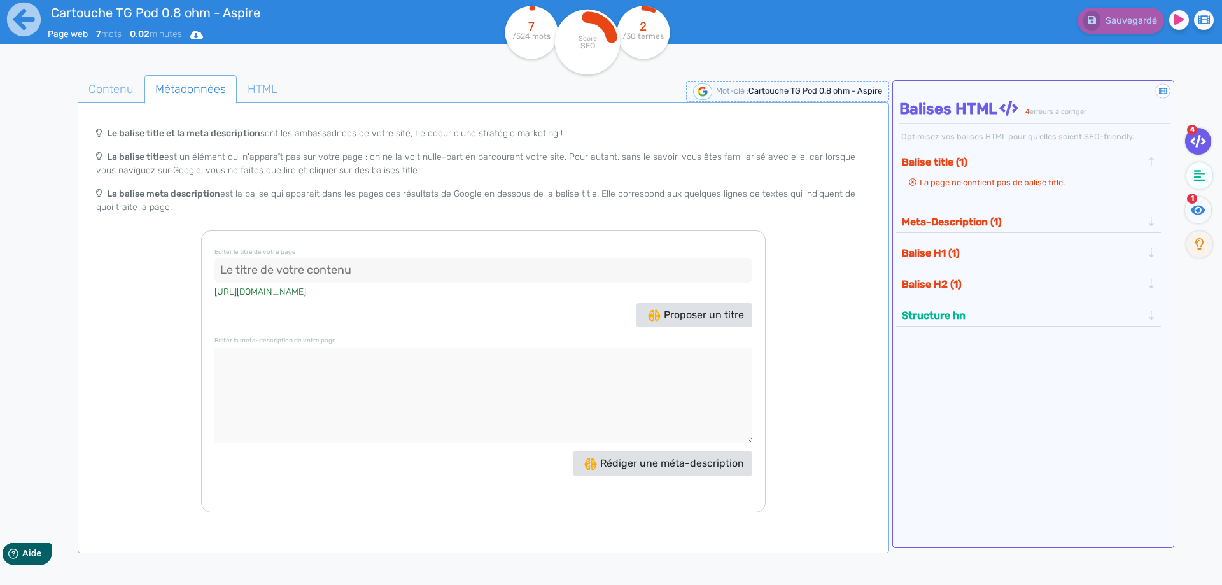
click at [407, 383] on textarea at bounding box center [483, 394] width 538 height 95
paste textarea "La cartouche Aspire TG Pod 0.8 ohm intègre une résistance mesh, propose 3 ml de…"
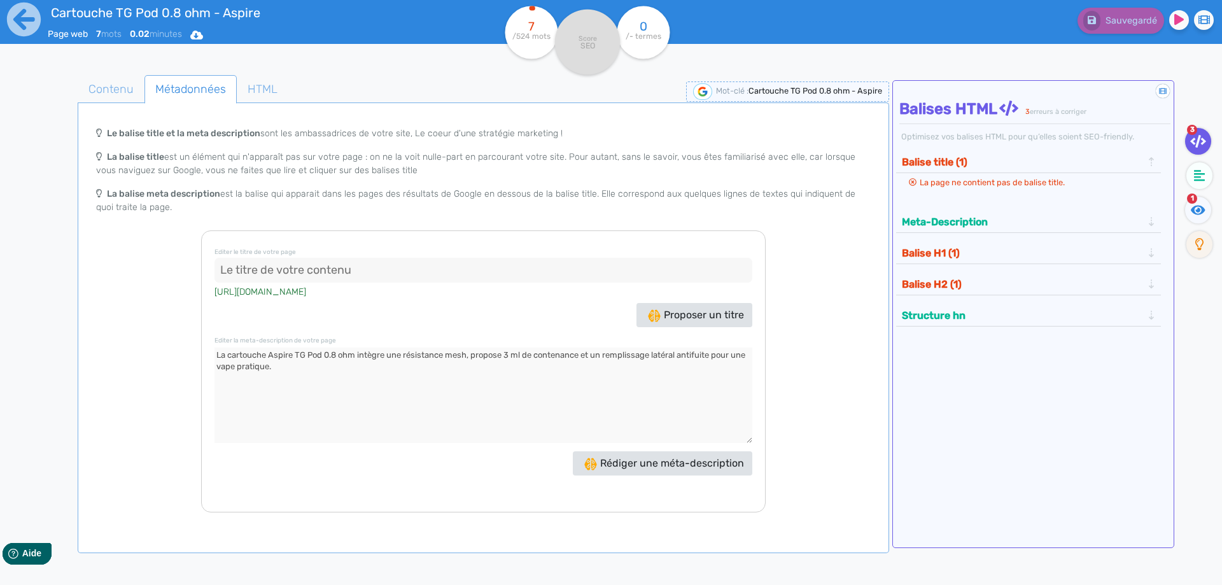
click at [287, 351] on textarea at bounding box center [483, 394] width 538 height 95
click at [331, 356] on textarea at bounding box center [483, 394] width 538 height 95
paste textarea "Aspire"
click at [335, 354] on textarea at bounding box center [483, 394] width 538 height 95
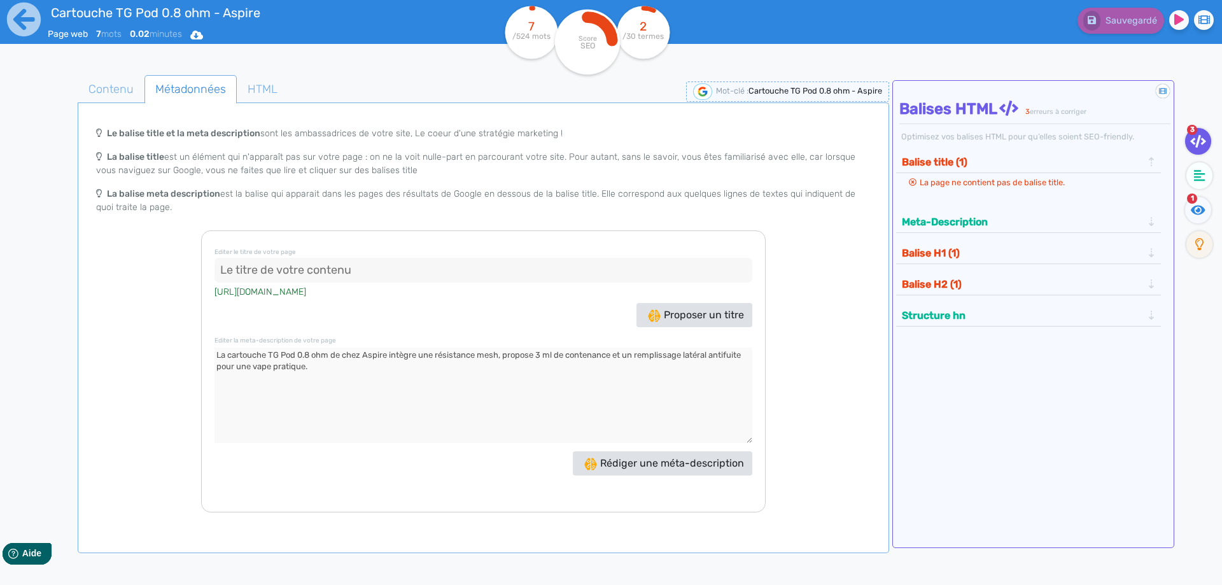
type textarea "La cartouche TG Pod 0.8 ohm de chez Aspire intègre une résistance mesh, propose…"
click at [968, 207] on div "Balise title (1) La page ne contient pas de balise title." at bounding box center [1028, 178] width 265 height 60
click at [966, 211] on button "Meta-Description" at bounding box center [1022, 221] width 248 height 21
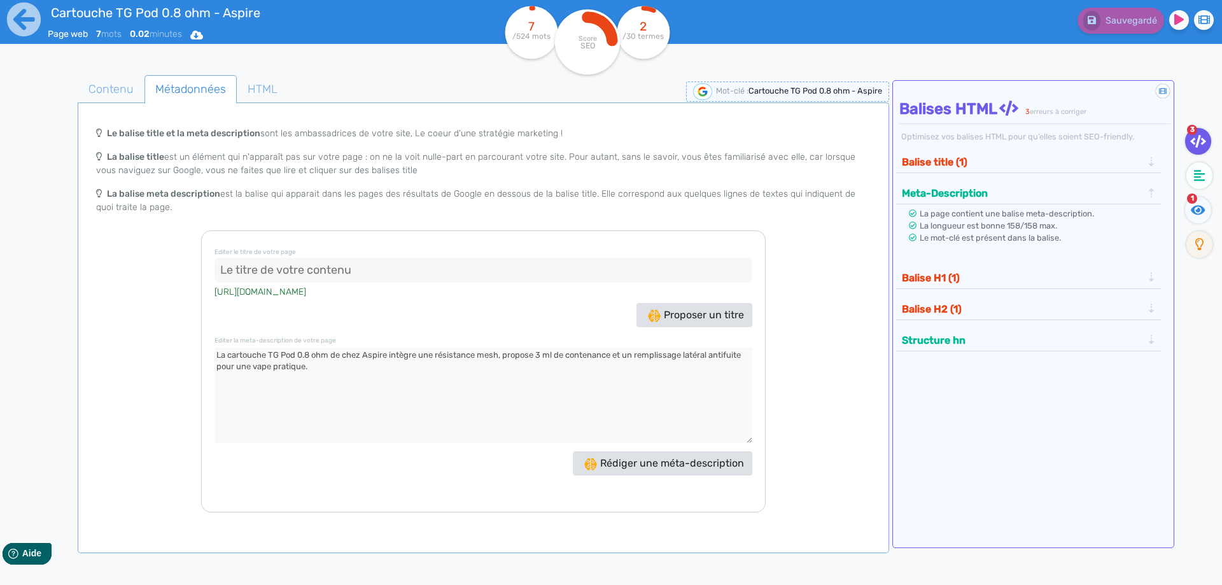
click at [580, 379] on textarea at bounding box center [483, 394] width 538 height 95
click at [114, 90] on span "Contenu" at bounding box center [111, 89] width 66 height 34
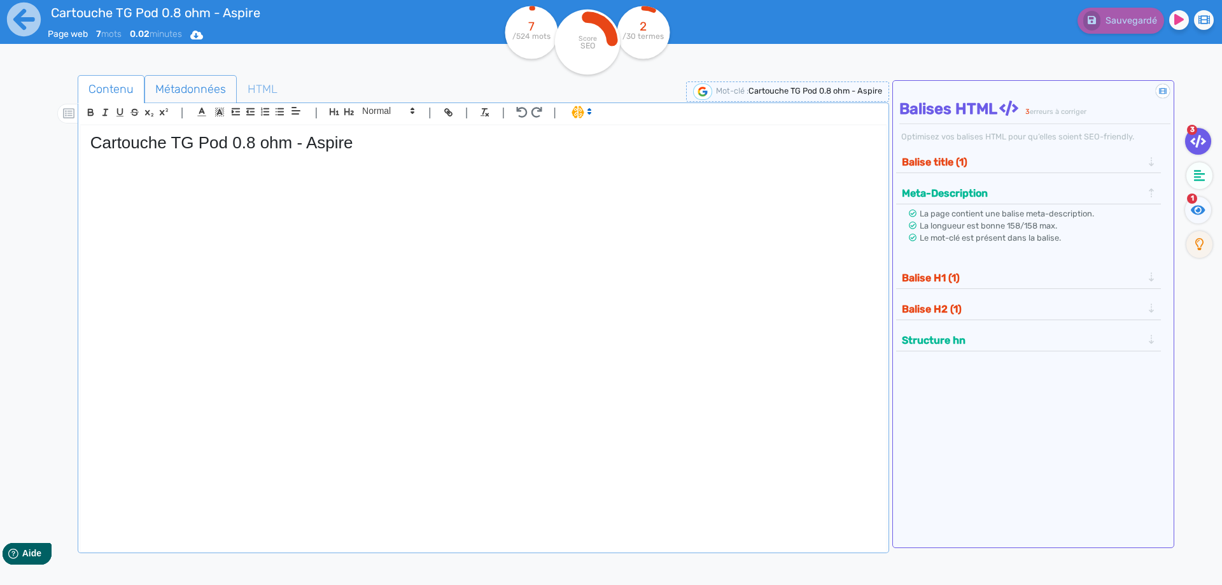
click at [204, 79] on span "Métadonnées" at bounding box center [190, 89] width 91 height 34
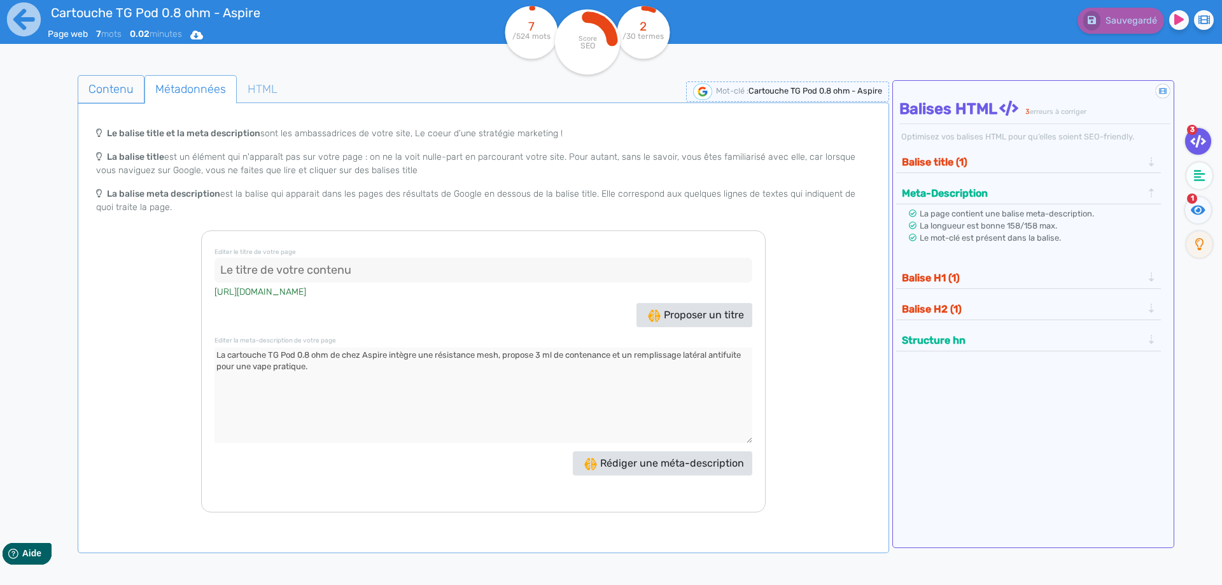
click at [129, 94] on span "Contenu" at bounding box center [111, 89] width 66 height 34
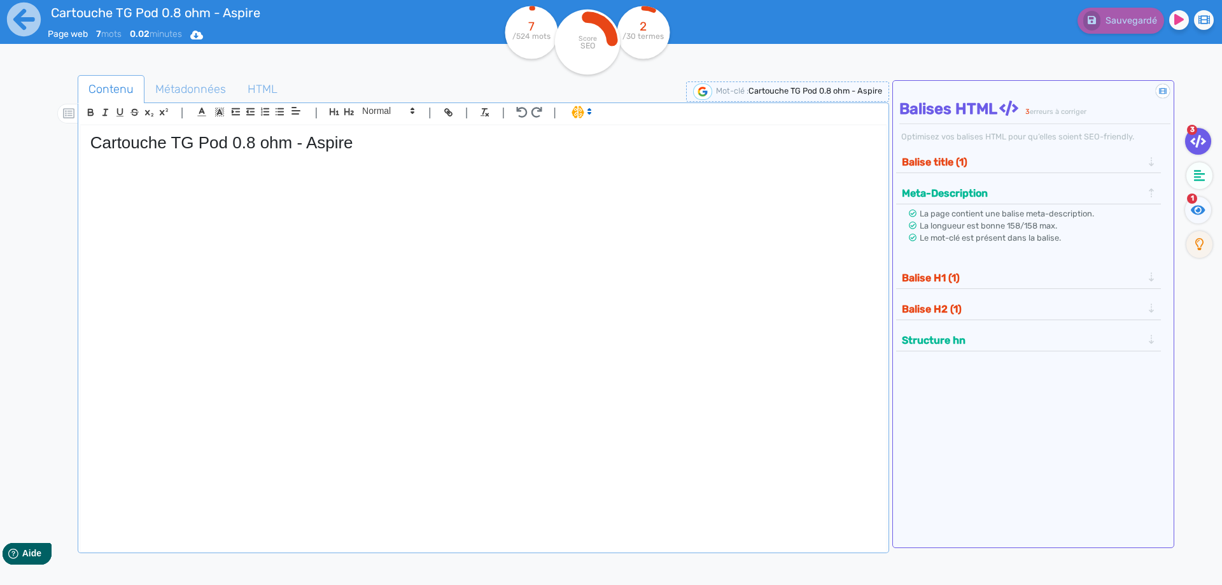
click at [528, 246] on div "Cartouche TG Pod 0.8 ohm - Aspire" at bounding box center [483, 329] width 805 height 409
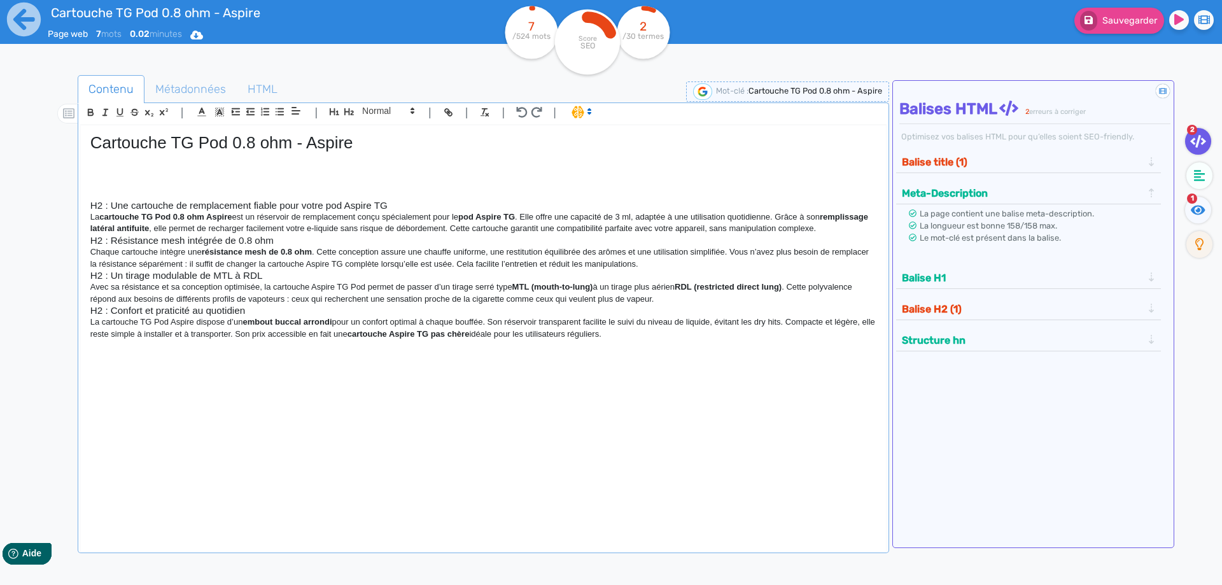
click at [88, 206] on div "Cartouche TG Pod 0.8 ohm - Aspire H2 : Une cartouche de remplacement fiable pou…" at bounding box center [483, 329] width 805 height 409
click at [345, 110] on icon "button" at bounding box center [349, 111] width 10 height 7
click at [502, 218] on strong "pod Aspire TG" at bounding box center [486, 220] width 57 height 10
click at [493, 204] on h2 "Une cartouche de remplacement fiable pour votre pod Aspire TG" at bounding box center [483, 207] width 786 height 15
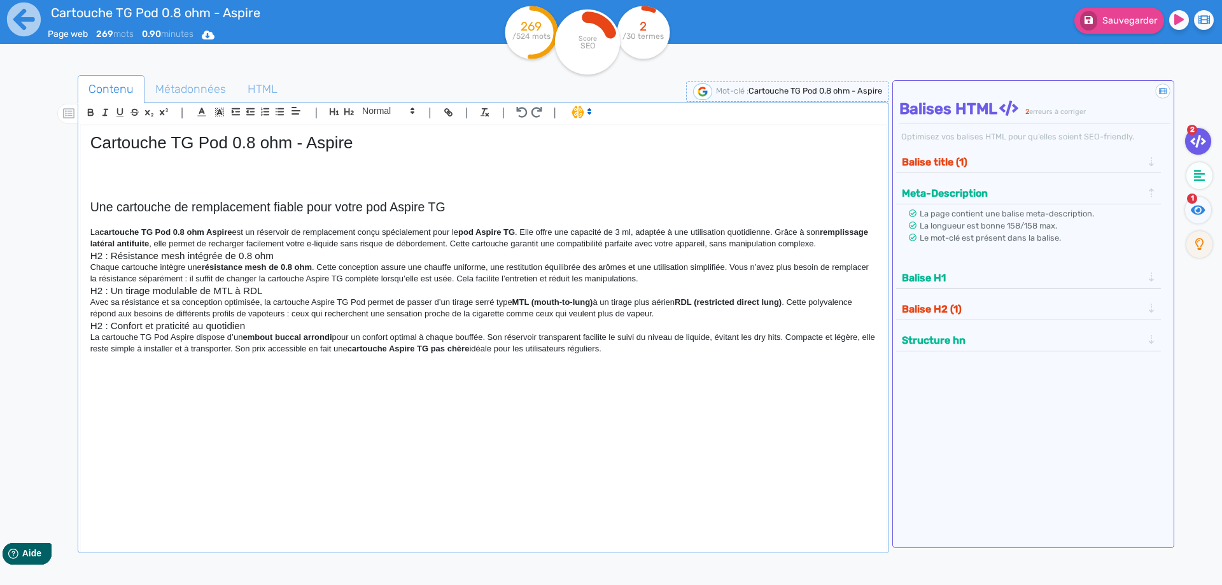
click at [347, 249] on p "La cartouche TG Pod 0.8 ohm Aspire est un réservoir de remplacement conçu spéci…" at bounding box center [483, 239] width 786 height 24
click at [873, 247] on p "La cartouche TG Pod 0.8 ohm Aspire est un réservoir de remplacement conçu spéci…" at bounding box center [483, 239] width 786 height 24
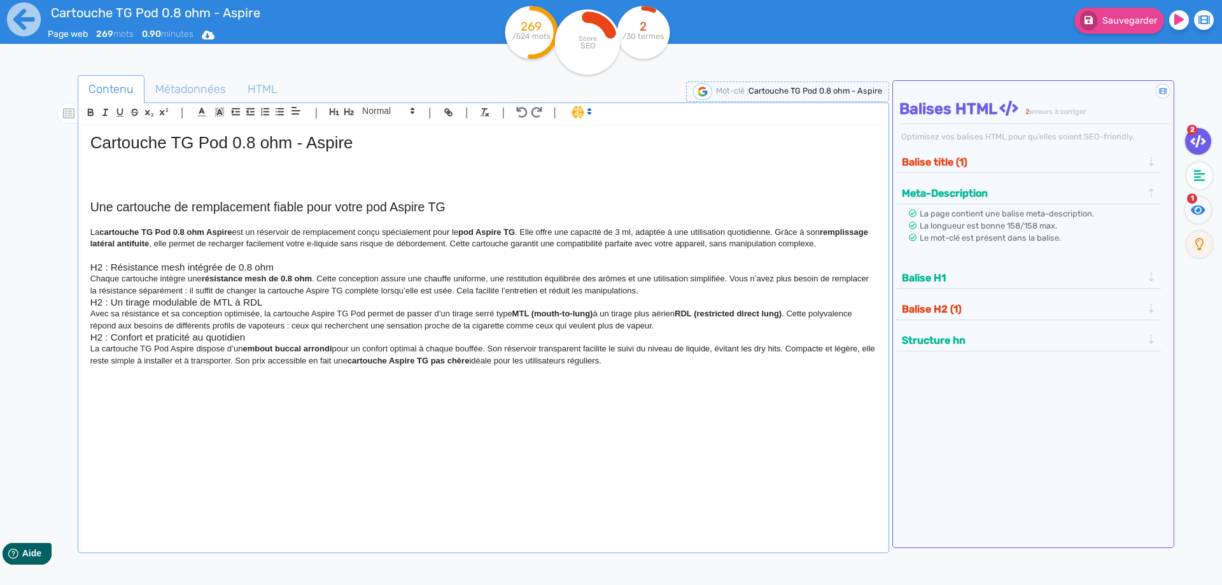
click at [300, 270] on h3 "H2 : Résistance mesh intégrée de 0.8 ohm" at bounding box center [483, 267] width 786 height 11
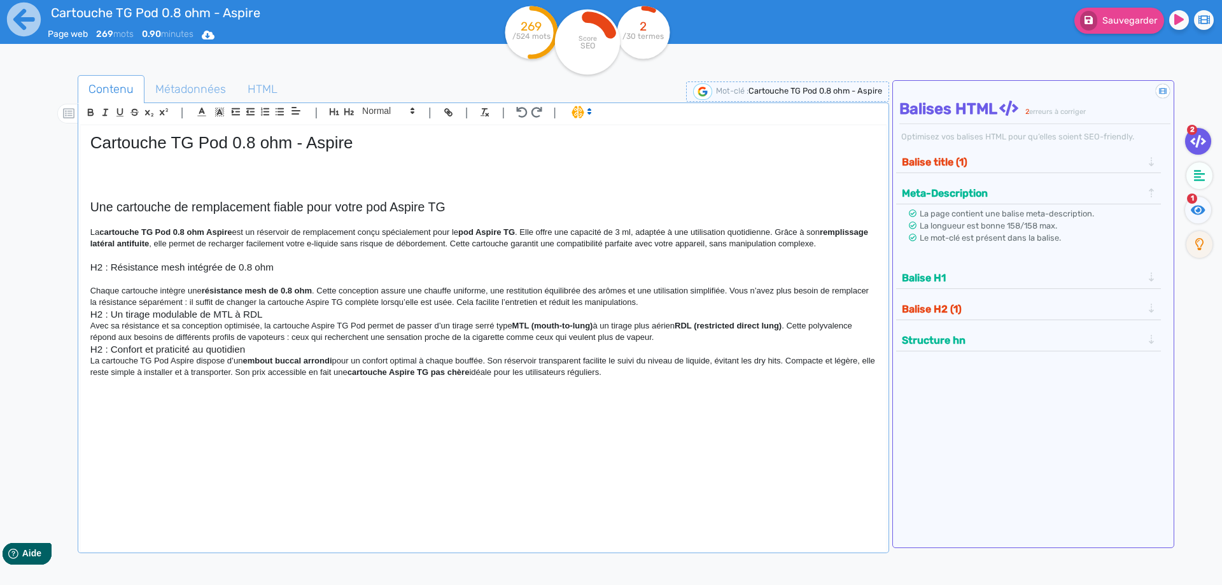
click at [301, 264] on h3 "H2 : Résistance mesh intégrée de 0.8 ohm" at bounding box center [483, 267] width 786 height 11
drag, startPoint x: 109, startPoint y: 264, endPoint x: 50, endPoint y: 264, distance: 58.6
click at [50, 264] on div "Contenu Métadonnées HTML | | H3 H4 H5 H6 Normal | | | | Cartouche TG Pod 0.8 oh…" at bounding box center [629, 368] width 1185 height 593
click at [684, 304] on p "Chaque cartouche intègre une résistance mesh de 0.8 ohm . Cette conception assu…" at bounding box center [483, 297] width 786 height 24
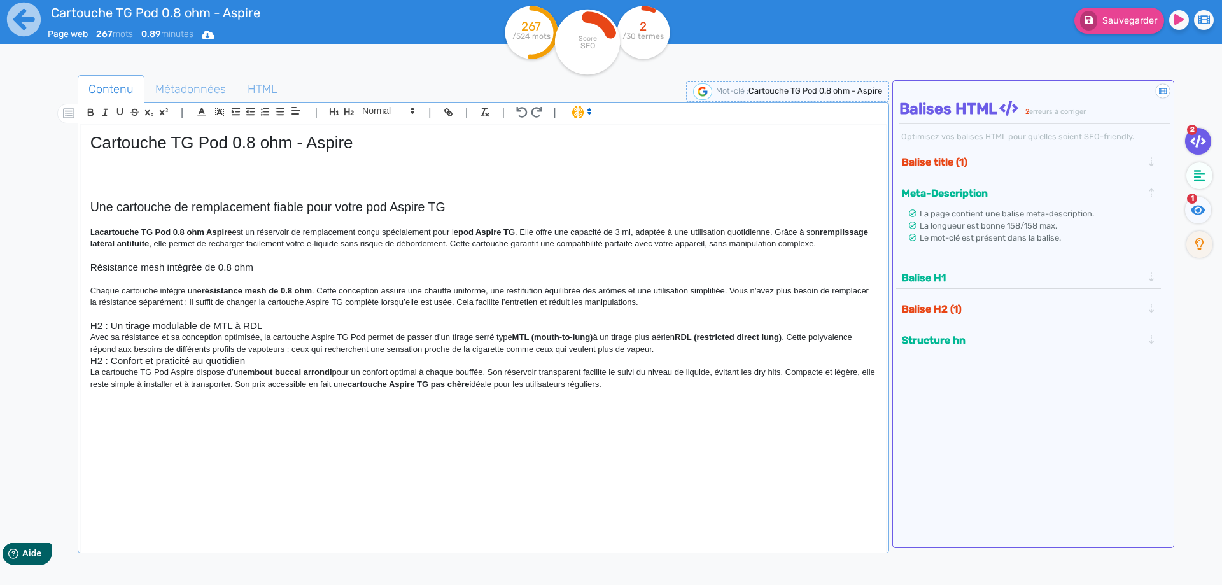
drag, startPoint x: 258, startPoint y: 302, endPoint x: 263, endPoint y: 309, distance: 8.7
click at [260, 306] on p "Chaque cartouche intègre une résistance mesh de 0.8 ohm . Cette conception assu…" at bounding box center [483, 297] width 786 height 24
click at [263, 320] on h3 "H2 : Un tirage modulable de MTL à RDL" at bounding box center [483, 325] width 786 height 11
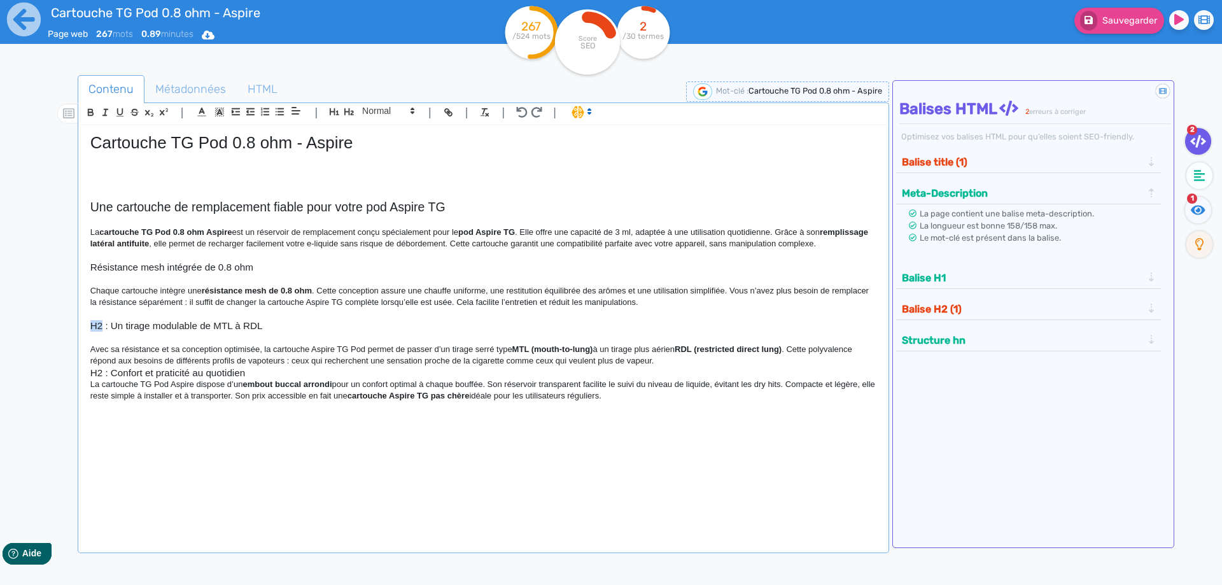
drag, startPoint x: 102, startPoint y: 323, endPoint x: 89, endPoint y: 326, distance: 13.1
click at [89, 326] on div "Cartouche TG Pod 0.8 ohm - Aspire Une cartouche de remplacement fiable pour vot…" at bounding box center [483, 329] width 805 height 409
click at [291, 373] on h3 "H2 : Confort et praticité au quotidien" at bounding box center [483, 372] width 786 height 11
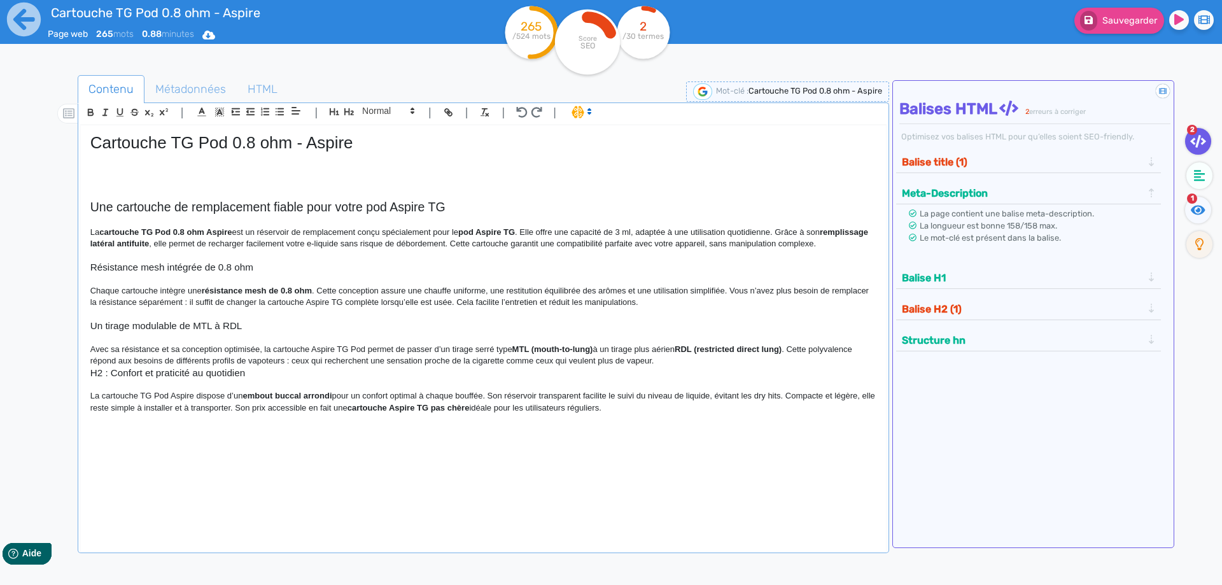
click at [700, 358] on p "Avec sa résistance et sa conception optimisée, la cartouche Aspire TG Pod perme…" at bounding box center [483, 356] width 786 height 24
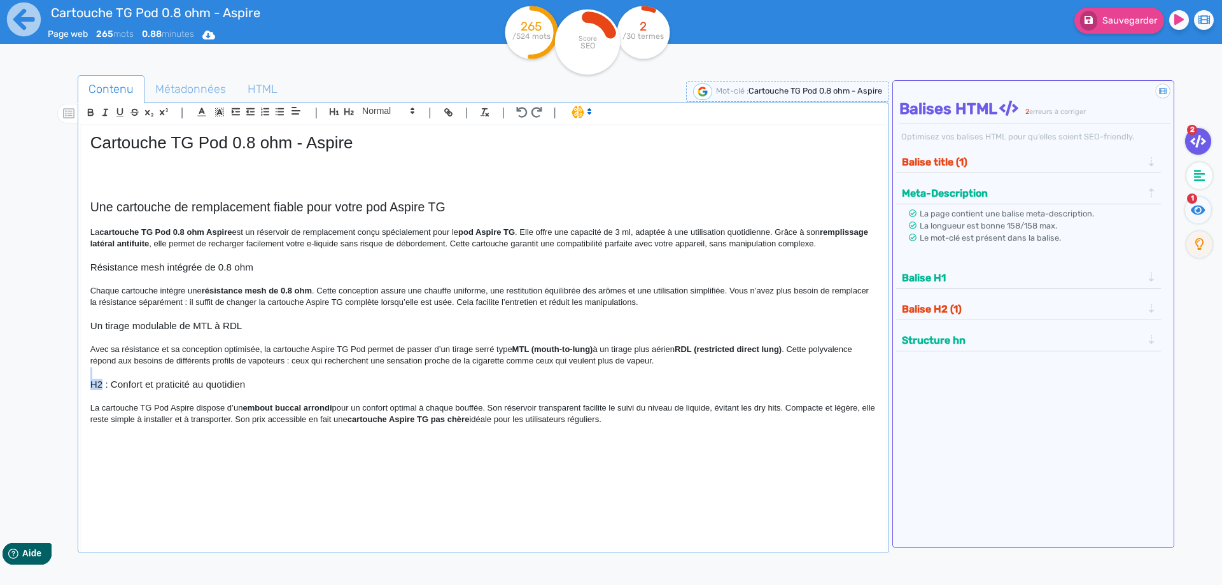
click at [104, 381] on div "Cartouche TG Pod 0.8 ohm - Aspire Une cartouche de remplacement fiable pour vot…" at bounding box center [483, 329] width 805 height 409
drag, startPoint x: 111, startPoint y: 383, endPoint x: 62, endPoint y: 384, distance: 49.6
click at [62, 384] on div "Contenu Métadonnées HTML | | H3 H4 H5 H6 Normal | | | | Cartouche TG Pod 0.8 oh…" at bounding box center [629, 368] width 1185 height 593
click at [1183, 207] on ul "2 1" at bounding box center [1196, 196] width 45 height 137
click at [1205, 209] on icon at bounding box center [1198, 210] width 15 height 10
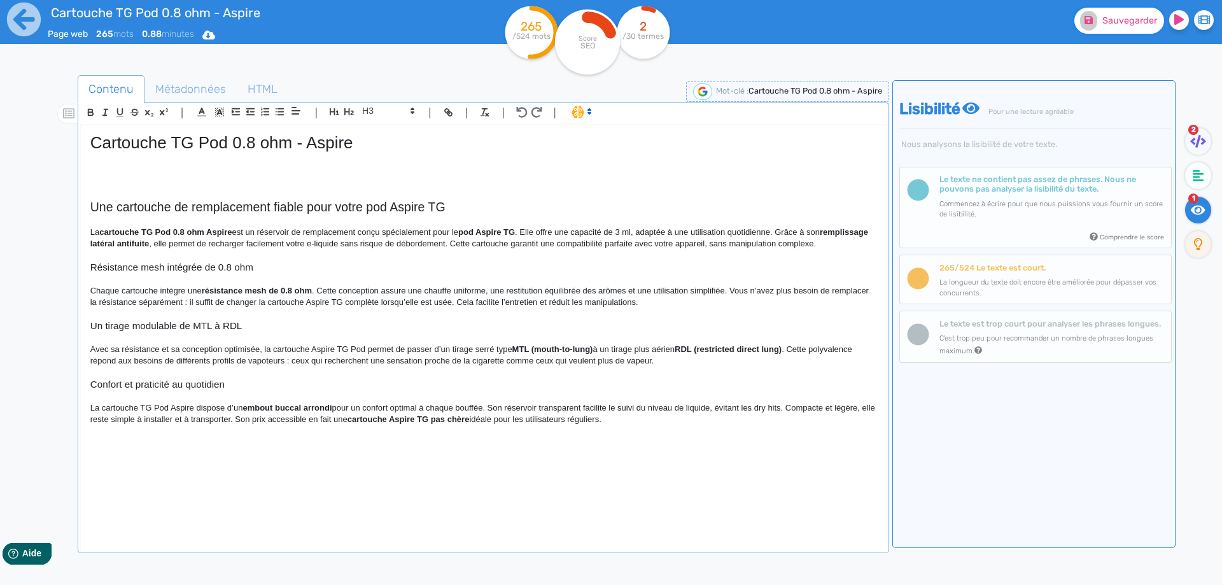
click at [1122, 24] on span "Sauvegarder" at bounding box center [1129, 20] width 55 height 11
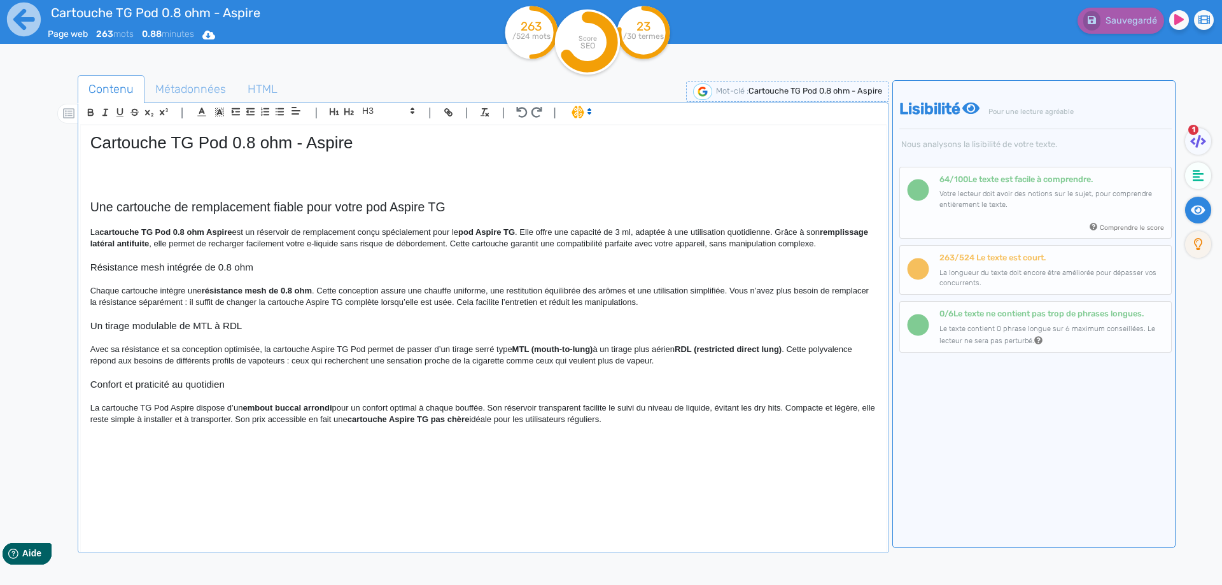
click at [172, 204] on h2 "Une cartouche de remplacement fiable pour votre pod Aspire TG" at bounding box center [483, 207] width 786 height 15
drag, startPoint x: 431, startPoint y: 210, endPoint x: 422, endPoint y: 212, distance: 9.1
click at [424, 212] on h2 "Une cartouche TG Pod de remplacement fiable pour votre pod Aspire TG" at bounding box center [483, 207] width 786 height 15
click at [422, 212] on h2 "Une cartouche TG Pod de remplacement fiable pour votre pod Aspire TG" at bounding box center [483, 207] width 786 height 15
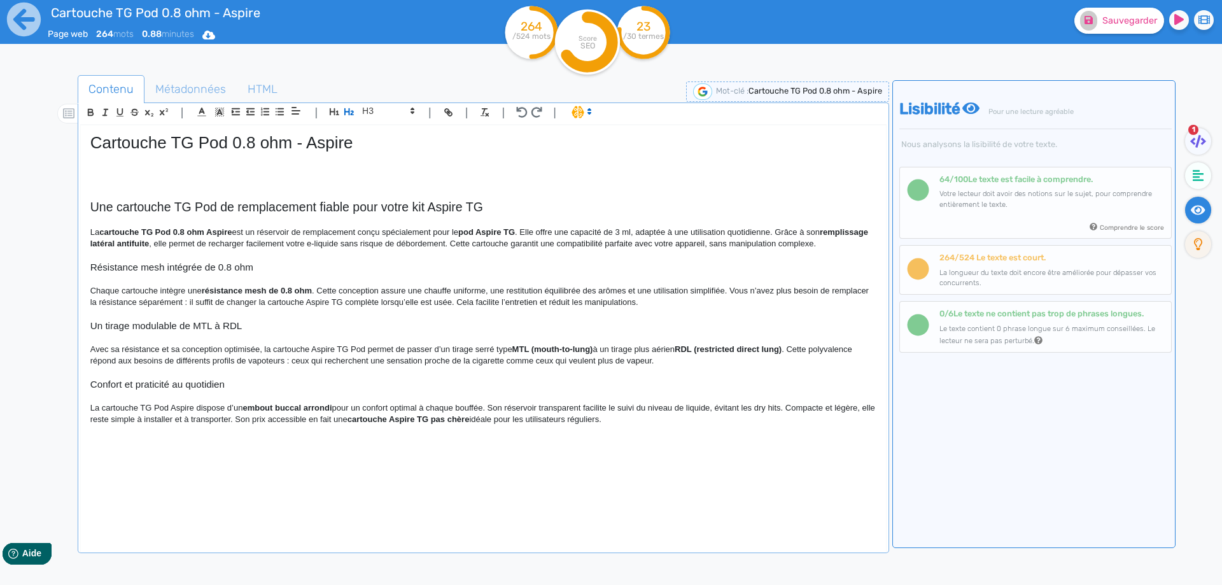
click at [476, 202] on h2 "Une cartouche TG Pod de remplacement fiable pour votre kit Aspire TG" at bounding box center [483, 207] width 786 height 15
click at [370, 214] on h2 "Une cartouche TG Pod de remplacement fiable pour votre kit Aspire" at bounding box center [483, 207] width 786 height 15
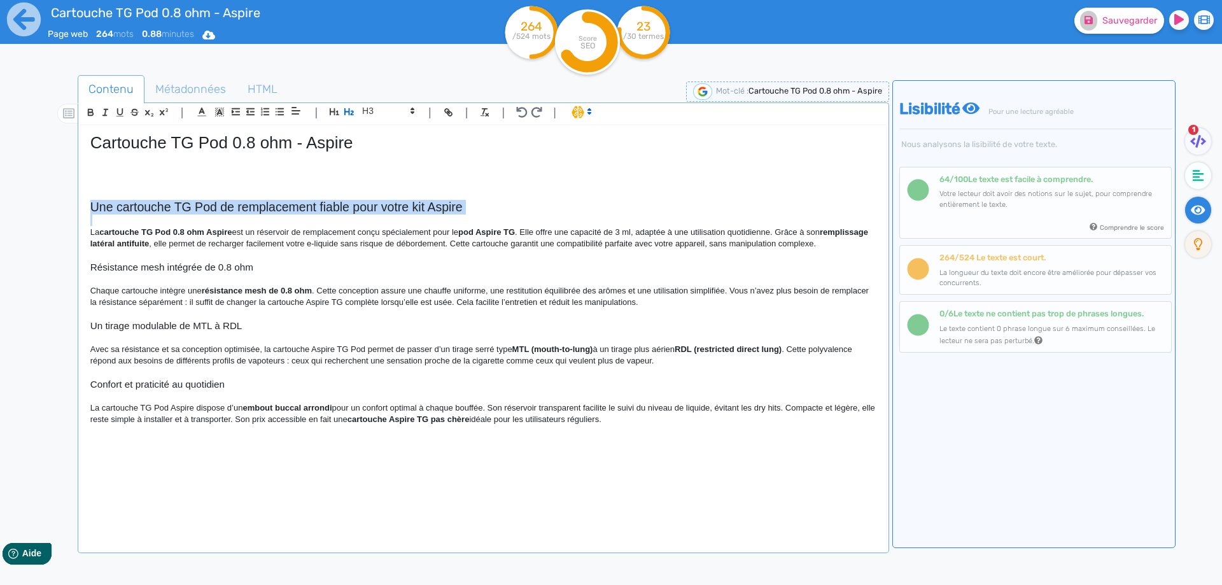
copy h2 "Une cartouche TG Pod de remplacement fiable pour votre kit Aspire"
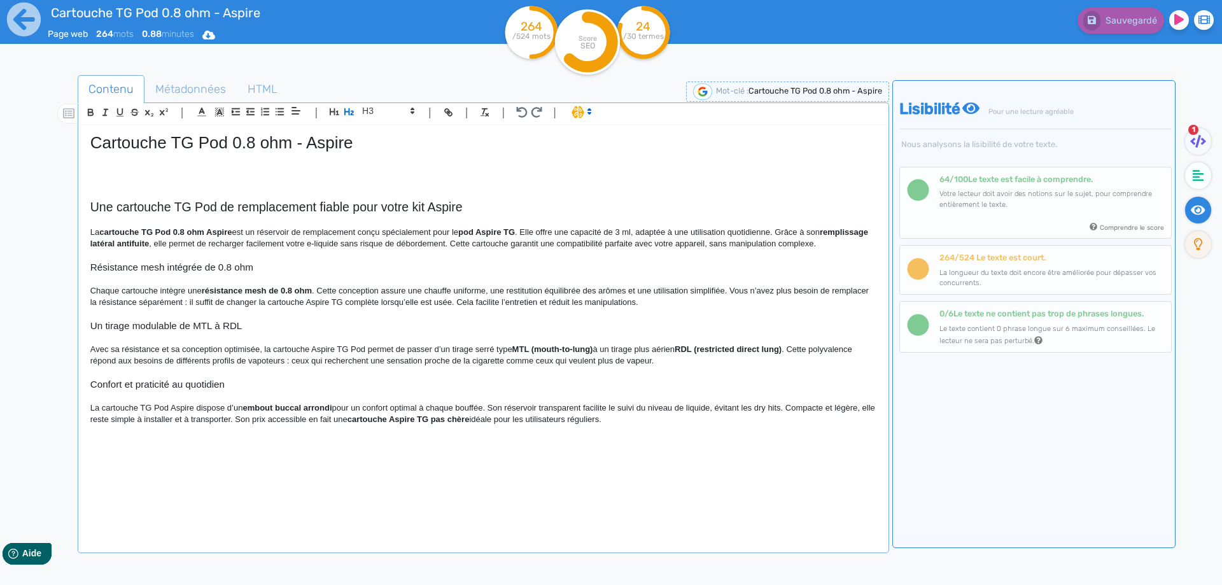
click at [193, 235] on strong "cartouche TG Pod 0.8 ohm Aspire" at bounding box center [165, 232] width 132 height 10
click at [216, 231] on strong "cartouche TG Pod 0.8 ohm Aspire" at bounding box center [165, 232] width 132 height 10
click at [288, 232] on p "La cartouche TG Pod 0.8 ohm est un réservoir de remplacement conçu spécialement…" at bounding box center [483, 239] width 786 height 24
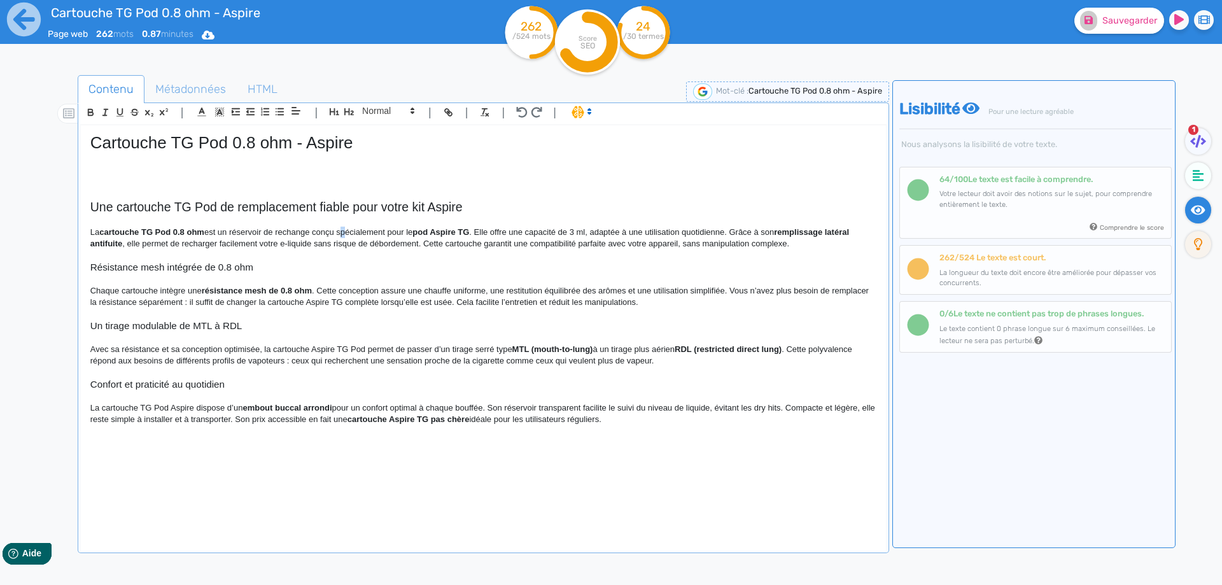
click at [347, 227] on p "La cartouche TG Pod 0.8 ohm est un réservoir de rechange conçu spécialement pou…" at bounding box center [483, 239] width 786 height 24
click at [348, 227] on p "La cartouche TG Pod 0.8 ohm est un réservoir de rechange conçu spécialement pou…" at bounding box center [483, 239] width 786 height 24
click at [355, 228] on p "La cartouche TG Pod 0.8 ohm est un réservoir de rechange conçu spécialement pou…" at bounding box center [483, 239] width 786 height 24
click at [356, 228] on p "La cartouche TG Pod 0.8 ohm est un réservoir de rechange conçu spécialement pou…" at bounding box center [483, 239] width 786 height 24
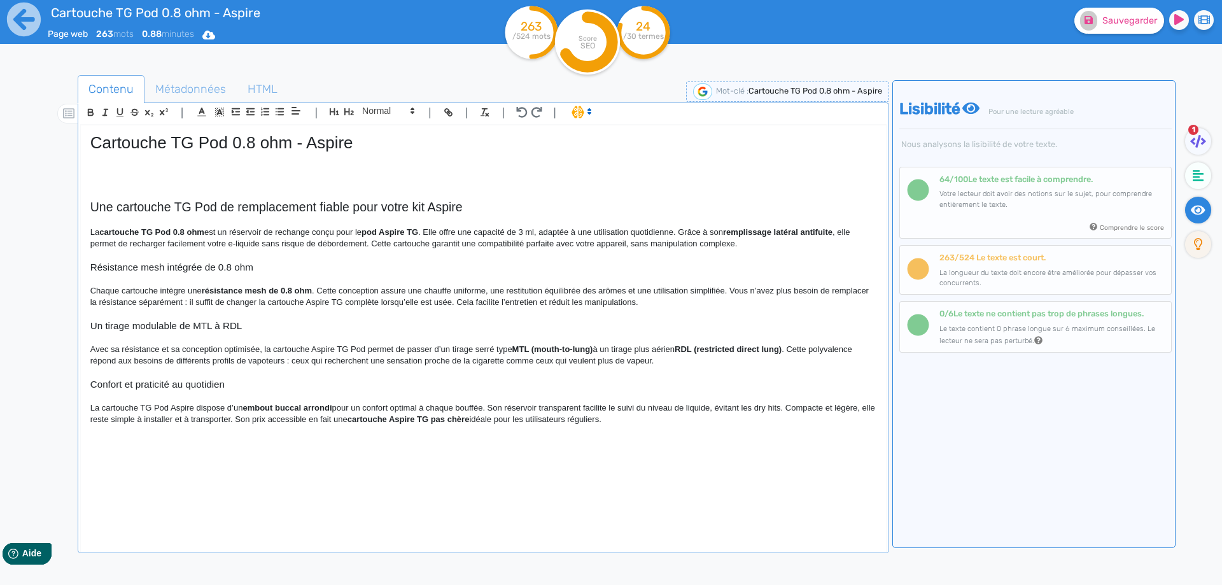
click at [390, 232] on strong "pod Aspire TG" at bounding box center [390, 232] width 57 height 10
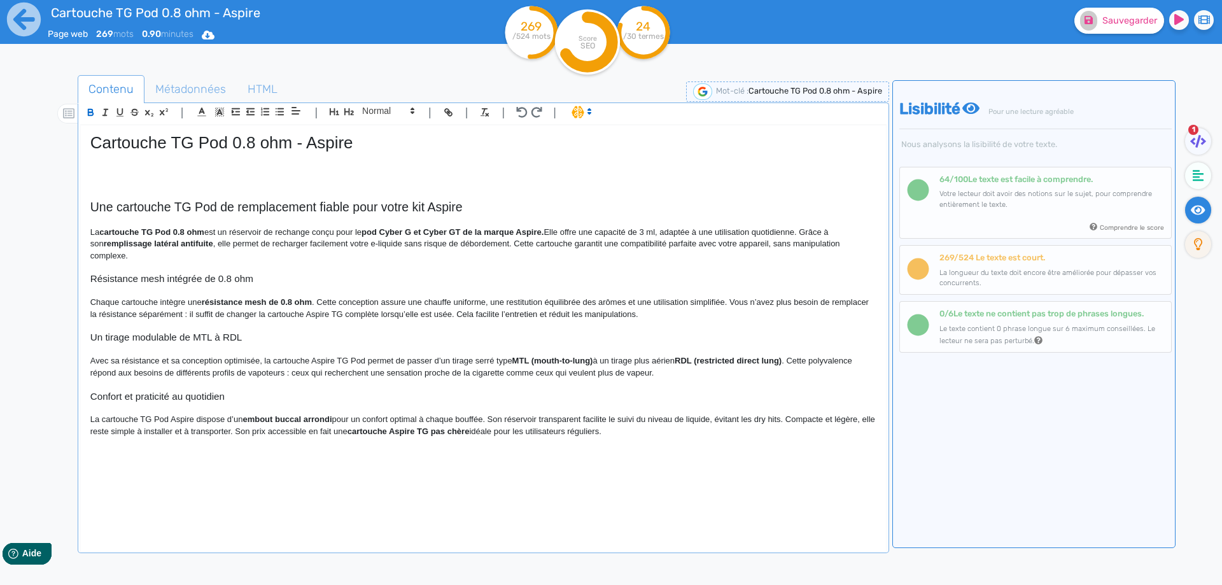
click at [374, 237] on p "La cartouche TG Pod 0.8 ohm est un réservoir de rechange conçu pour le pod Cybe…" at bounding box center [483, 244] width 786 height 35
drag, startPoint x: 374, startPoint y: 237, endPoint x: 549, endPoint y: 229, distance: 174.6
click at [549, 229] on p "La cartouche TG Pod 0.8 ohm est un réservoir de rechange conçu pour le pod Cybe…" at bounding box center [483, 244] width 786 height 35
click at [608, 379] on p at bounding box center [483, 384] width 786 height 11
click at [572, 230] on p "La cartouche TG Pod 0.8 ohm est un réservoir de rechange conçu pour le pod Cybe…" at bounding box center [483, 244] width 786 height 35
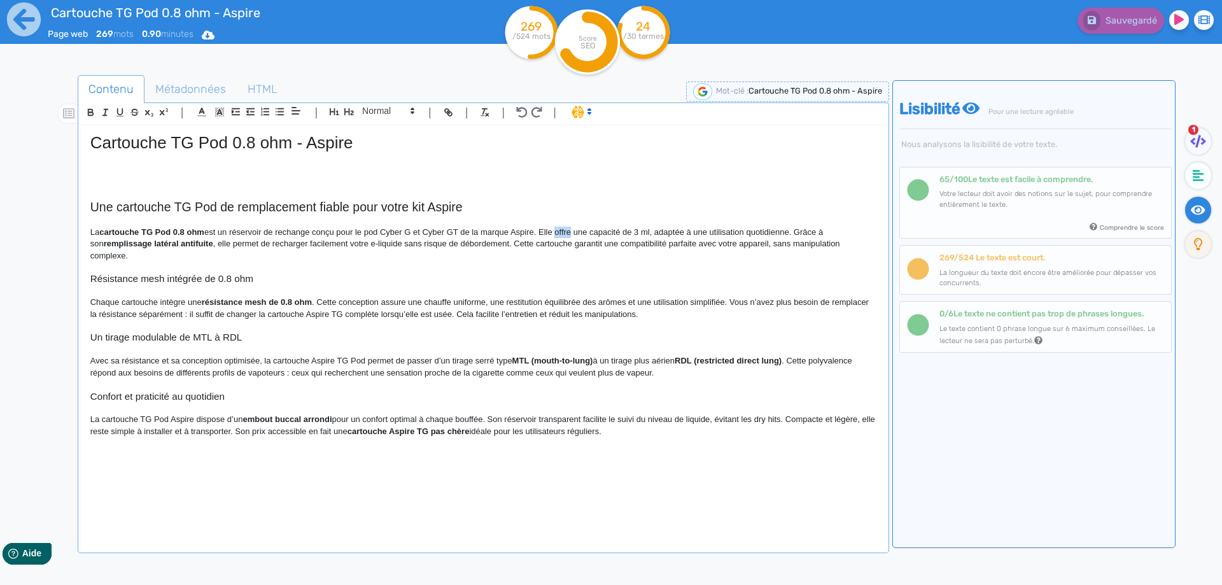
click at [570, 229] on p "La cartouche TG Pod 0.8 ohm est un réservoir de rechange conçu pour le pod Cybe…" at bounding box center [483, 244] width 786 height 35
click at [567, 229] on p "La cartouche TG Pod 0.8 ohm est un réservoir de rechange conçu pour le pod Cybe…" at bounding box center [483, 244] width 786 height 35
click at [321, 241] on p "La cartouche TG Pod 0.8 ohm est un réservoir de rechange conçu pour le pod Cybe…" at bounding box center [483, 244] width 786 height 35
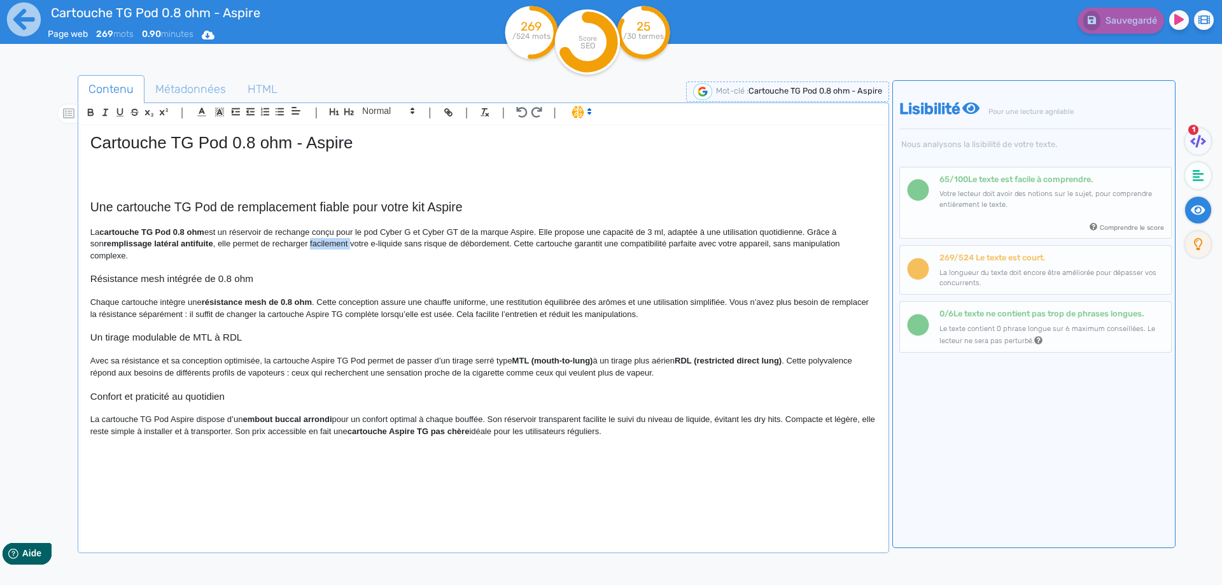
click at [321, 241] on p "La cartouche TG Pod 0.8 ohm est un réservoir de rechange conçu pour le pod Cybe…" at bounding box center [483, 244] width 786 height 35
click at [507, 243] on p "La cartouche TG Pod 0.8 ohm est un réservoir de rechange conçu pour le pod Cybe…" at bounding box center [483, 244] width 786 height 35
click at [500, 244] on p "La cartouche TG Pod 0.8 ohm est un réservoir de rechange conçu pour le pod Cybe…" at bounding box center [483, 244] width 786 height 35
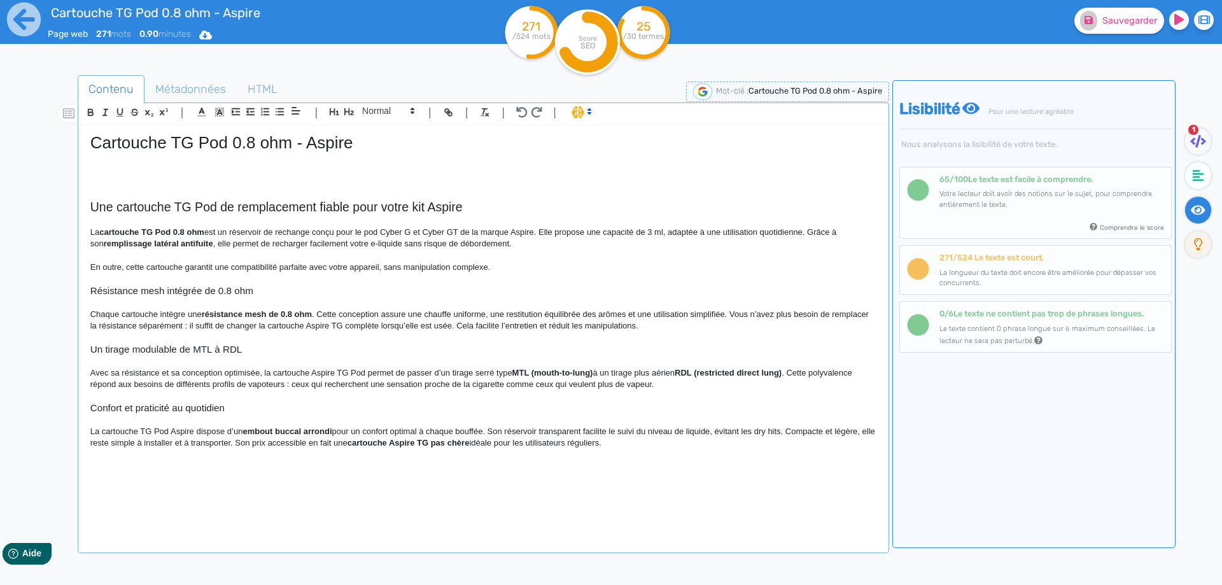
click at [525, 269] on p "En outre, cette cartouche garantit une compatibilité parfaite avec votre appare…" at bounding box center [483, 267] width 786 height 11
click at [363, 270] on p "En outre, cette cartouche garantit une compatibilité parfaite avec votre appare…" at bounding box center [483, 267] width 786 height 11
click at [1097, 25] on fa-icon at bounding box center [1088, 21] width 17 height 20
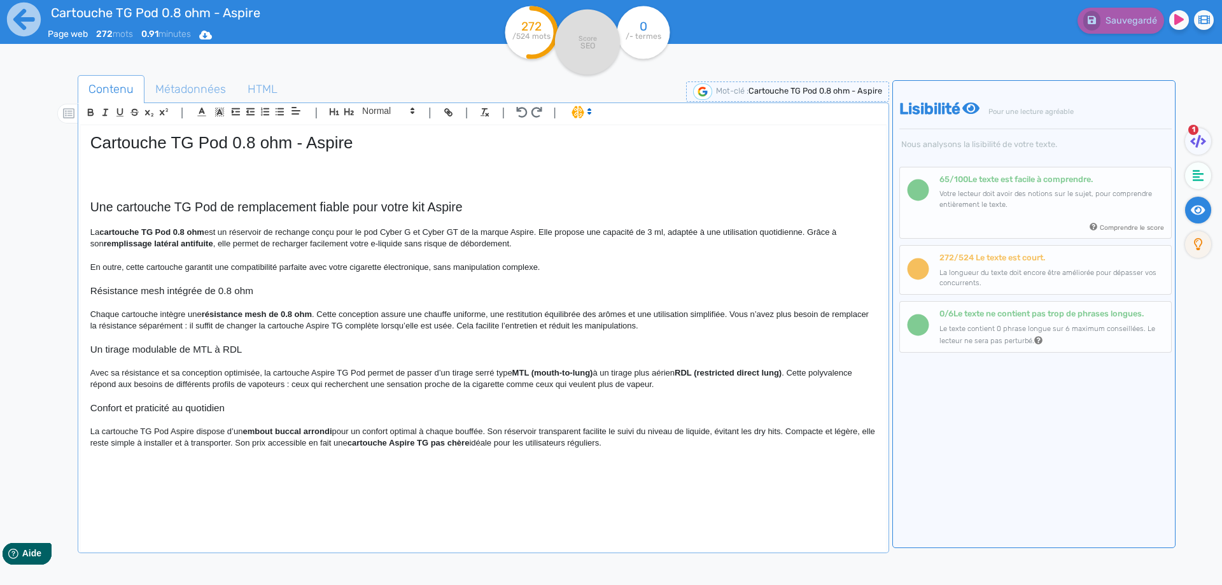
click at [576, 265] on p "En outre, cette cartouche garantit une compatibilité parfaite avec votre cigare…" at bounding box center [483, 267] width 786 height 11
click at [218, 294] on h3 "Résistance mesh intégrée de 0.8 ohm" at bounding box center [483, 290] width 786 height 11
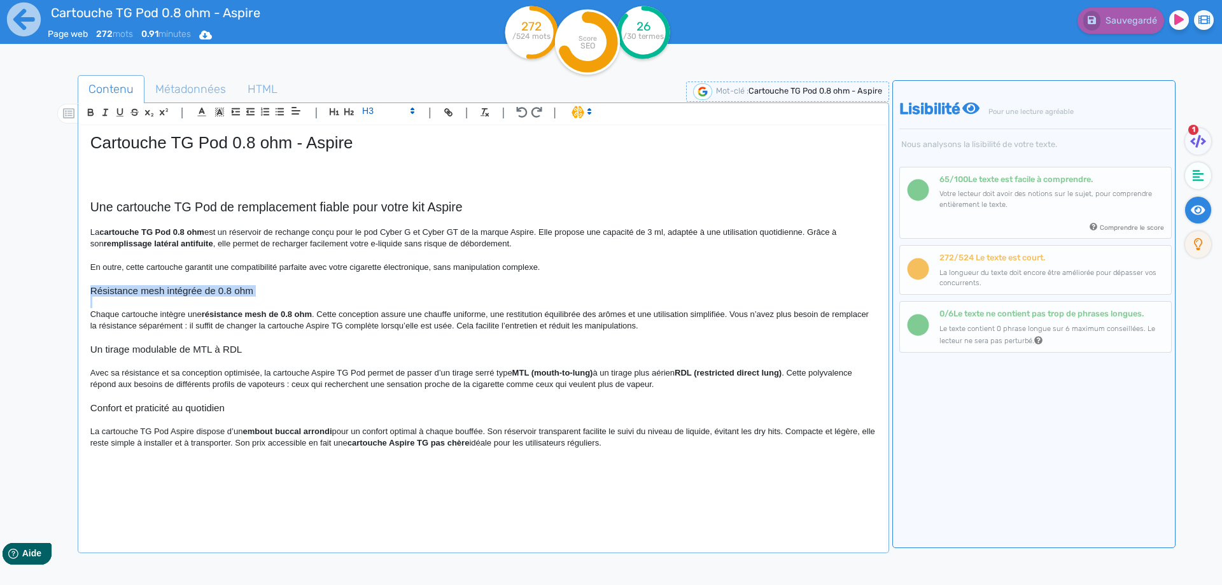
click at [218, 293] on h3 "Résistance mesh intégrée de 0.8 ohm" at bounding box center [483, 290] width 786 height 11
copy h3 "Résistance mesh intégrée de 0.8 ohm"
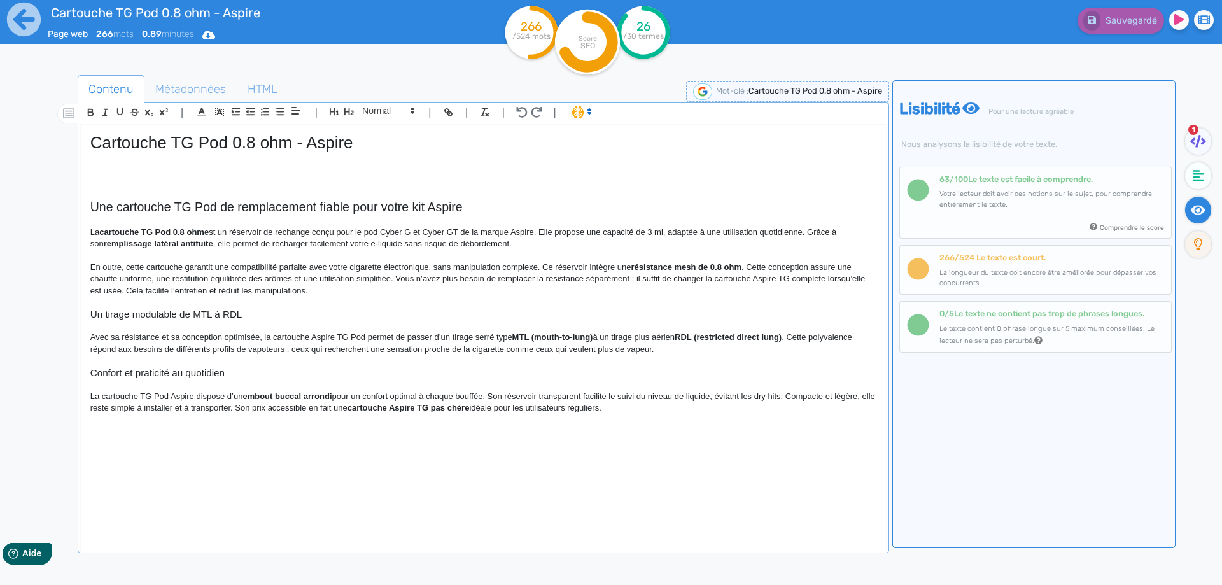
click at [214, 281] on p "En outre, cette cartouche garantit une compatibilité parfaite avec votre cigare…" at bounding box center [483, 279] width 786 height 35
click at [209, 280] on p "En outre, cette cartouche garantit une compatibilité parfaite avec votre cigare…" at bounding box center [483, 279] width 786 height 35
click at [397, 282] on p "En outre, cette cartouche garantit une compatibilité parfaite avec votre cigare…" at bounding box center [483, 279] width 786 height 35
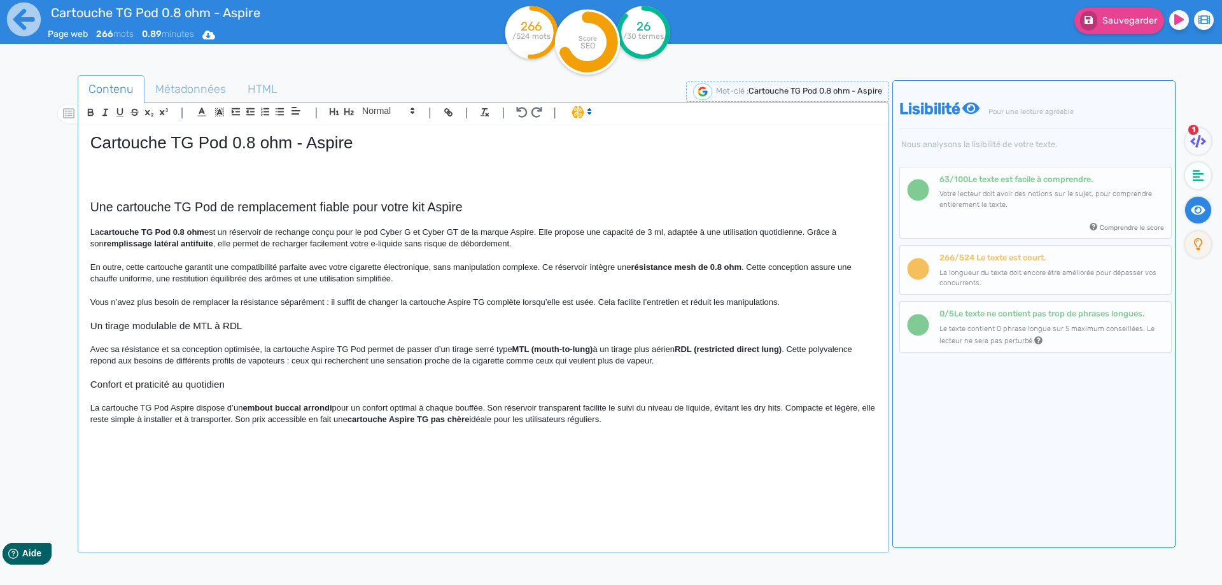
click at [328, 300] on p "Vous n’avez plus besoin de remplacer la résistance séparément : il suffit de ch…" at bounding box center [483, 302] width 786 height 11
click at [448, 303] on p "Vous n’avez plus besoin de remplacer la résistance séparément. Il suffit de cha…" at bounding box center [483, 302] width 786 height 11
click at [486, 297] on p "Vous n’avez plus besoin de remplacer la résistance séparément. Il suffit de cha…" at bounding box center [483, 302] width 786 height 11
click at [519, 305] on p "Vous n’avez plus besoin de remplacer la résistance séparément. Il suffit de cha…" at bounding box center [483, 302] width 786 height 11
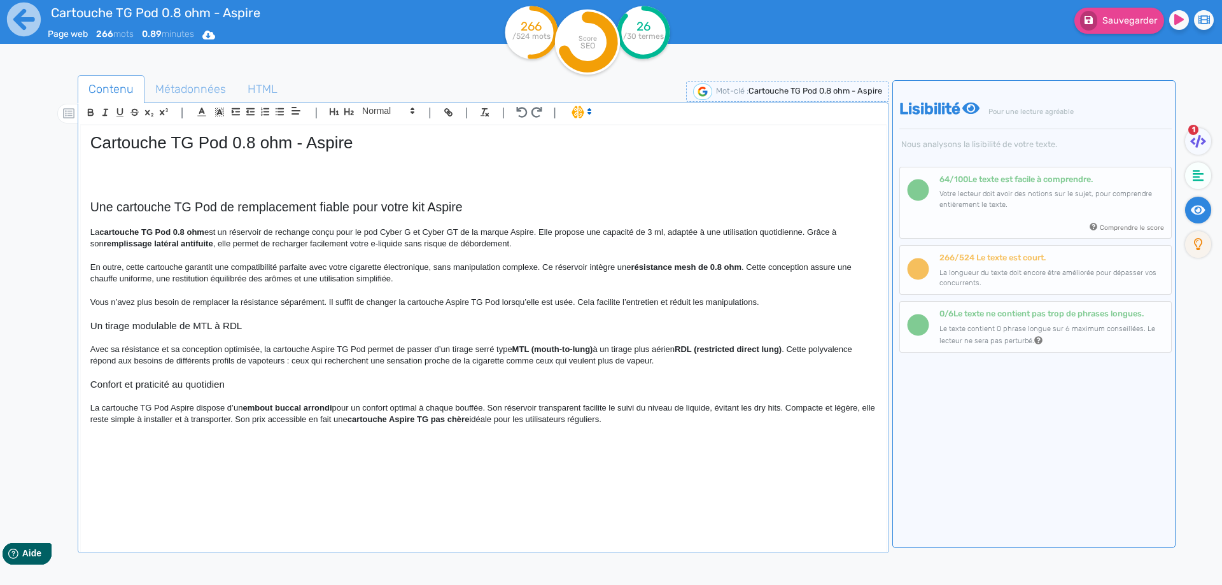
click at [760, 302] on p "Vous n’avez plus besoin de remplacer la résistance séparément. Il suffit de cha…" at bounding box center [483, 302] width 786 height 11
click at [757, 302] on p "Vous n’avez plus besoin de remplacer la résistance séparément. Il suffit de cha…" at bounding box center [483, 302] width 786 height 11
click at [159, 349] on p "Avec sa résistance et sa conception optimisée, la cartouche Aspire TG Pod perme…" at bounding box center [483, 356] width 786 height 24
click at [394, 347] on p "Avec sa résistance scellée et sa conception optimisée, la cartouche Aspire TG P…" at bounding box center [483, 356] width 786 height 24
click at [595, 349] on strong "MTL (mouth-to-lung)" at bounding box center [610, 349] width 81 height 10
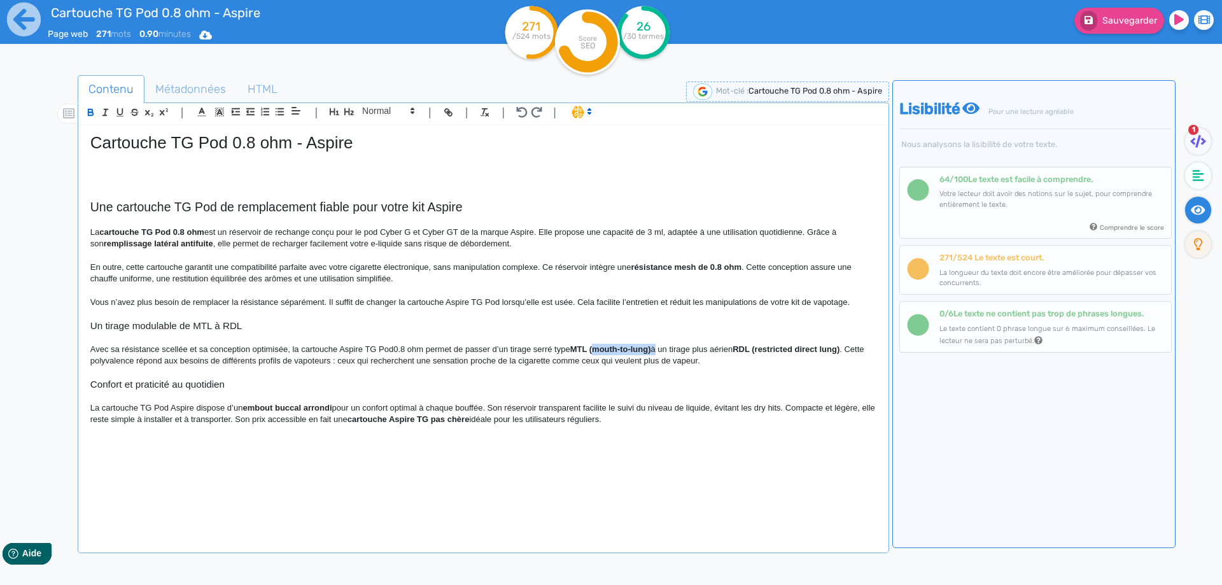
drag, startPoint x: 595, startPoint y: 349, endPoint x: 652, endPoint y: 347, distance: 56.7
click at [651, 347] on strong "MTL (mouth-to-lung)" at bounding box center [610, 349] width 81 height 10
click at [698, 349] on strong "RDL (restricted direct lung)" at bounding box center [722, 349] width 107 height 10
drag, startPoint x: 698, startPoint y: 349, endPoint x: 765, endPoint y: 345, distance: 67.6
click at [765, 345] on strong "RDL (restricted direct lung)" at bounding box center [722, 349] width 107 height 10
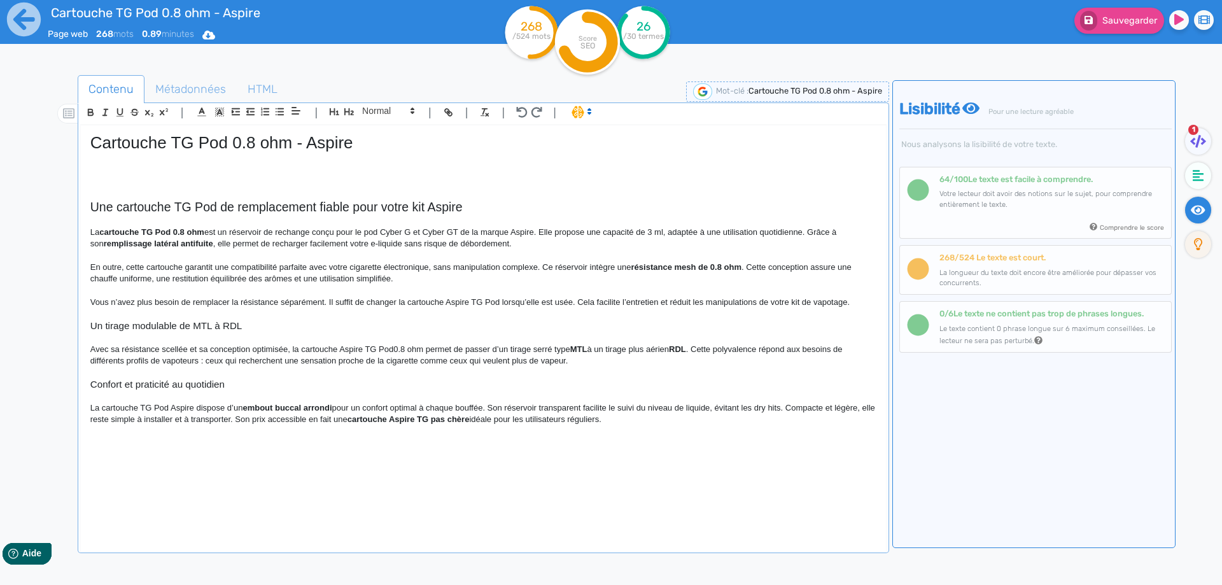
click at [561, 350] on p "Avec sa résistance scellée et sa conception optimisée, la cartouche Aspire TG P…" at bounding box center [483, 356] width 786 height 24
click at [528, 350] on p "Avec sa résistance scellée et sa conception optimisée, la cartouche Aspire TG P…" at bounding box center [483, 356] width 786 height 24
drag, startPoint x: 528, startPoint y: 350, endPoint x: 578, endPoint y: 345, distance: 50.5
click at [578, 345] on p "Avec sa résistance scellée et sa conception optimisée, la cartouche Aspire TG P…" at bounding box center [483, 356] width 786 height 24
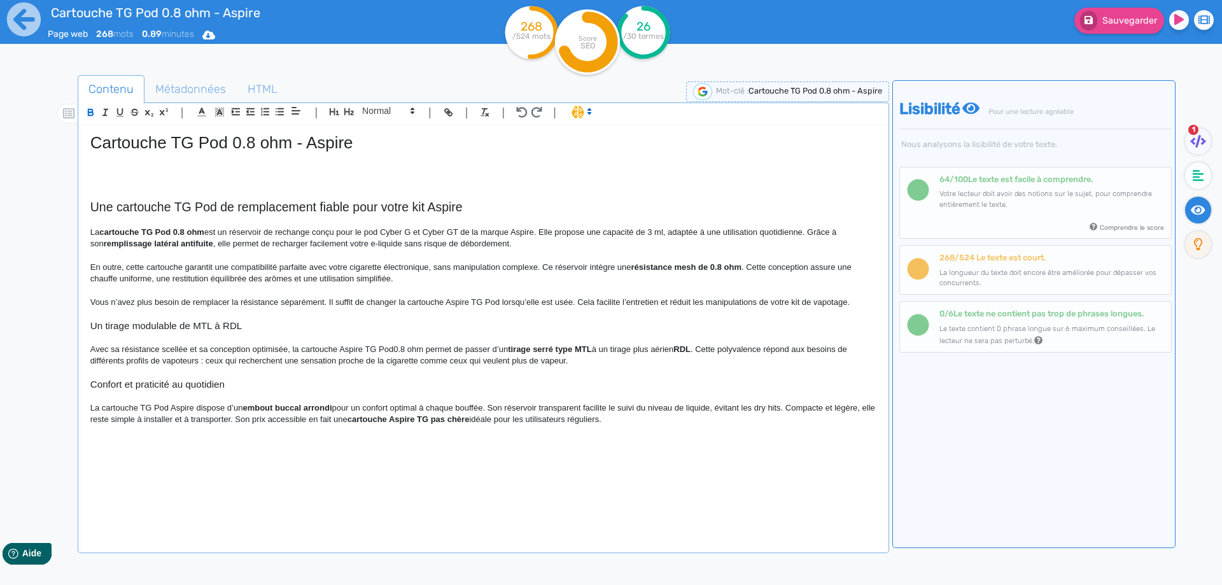
click at [617, 351] on p "Avec sa résistance scellée et sa conception optimisée, la cartouche Aspire TG P…" at bounding box center [483, 356] width 786 height 24
drag, startPoint x: 617, startPoint y: 351, endPoint x: 692, endPoint y: 350, distance: 75.1
click at [692, 350] on p "Avec sa résistance scellée et sa conception optimisée, la cartouche Aspire TG P…" at bounding box center [483, 356] width 786 height 24
click at [693, 365] on p "Avec sa résistance scellée et sa conception optimisée, la cartouche Aspire TG P…" at bounding box center [483, 356] width 786 height 24
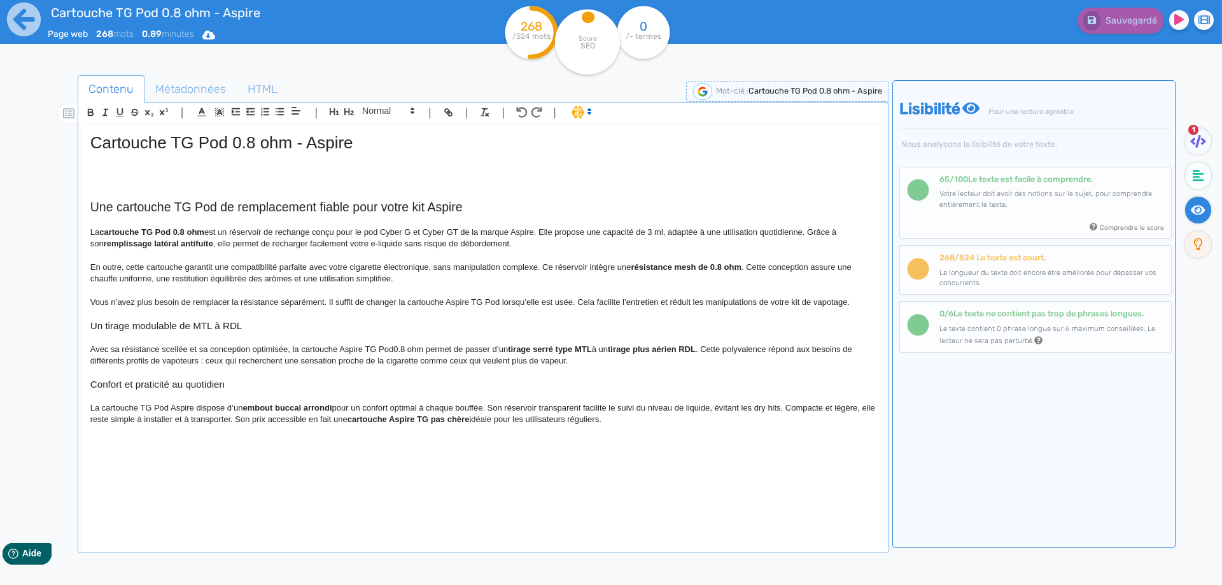
click at [203, 360] on p "Avec sa résistance scellée et sa conception optimisée, la cartouche Aspire TG P…" at bounding box center [483, 356] width 786 height 24
click at [441, 362] on p "Avec sa résistance scellée et sa conception optimisée, la cartouche Aspire TG P…" at bounding box center [483, 356] width 786 height 24
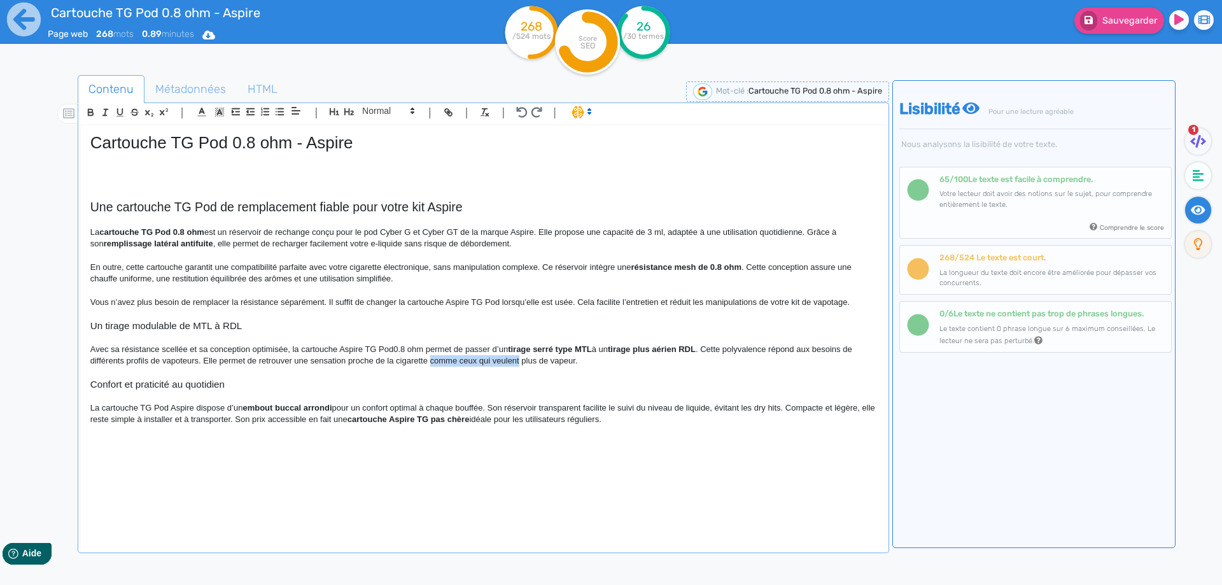
drag, startPoint x: 441, startPoint y: 362, endPoint x: 501, endPoint y: 361, distance: 59.8
click at [501, 361] on p "Avec sa résistance scellée et sa conception optimisée, la cartouche Aspire TG P…" at bounding box center [483, 356] width 786 height 24
click at [168, 408] on p "La cartouche TG Pod Aspire dispose d’un embout buccal arrondi pour un confort o…" at bounding box center [483, 414] width 786 height 24
click at [627, 410] on p "La cartouche TG Pod 0.8 ohm dispose d’un embout buccal arrondi pour un confort …" at bounding box center [483, 414] width 786 height 24
click at [620, 408] on p "La cartouche TG Pod 0.8 ohm dispose d’un embout buccal arrondi pour un confort …" at bounding box center [483, 414] width 786 height 24
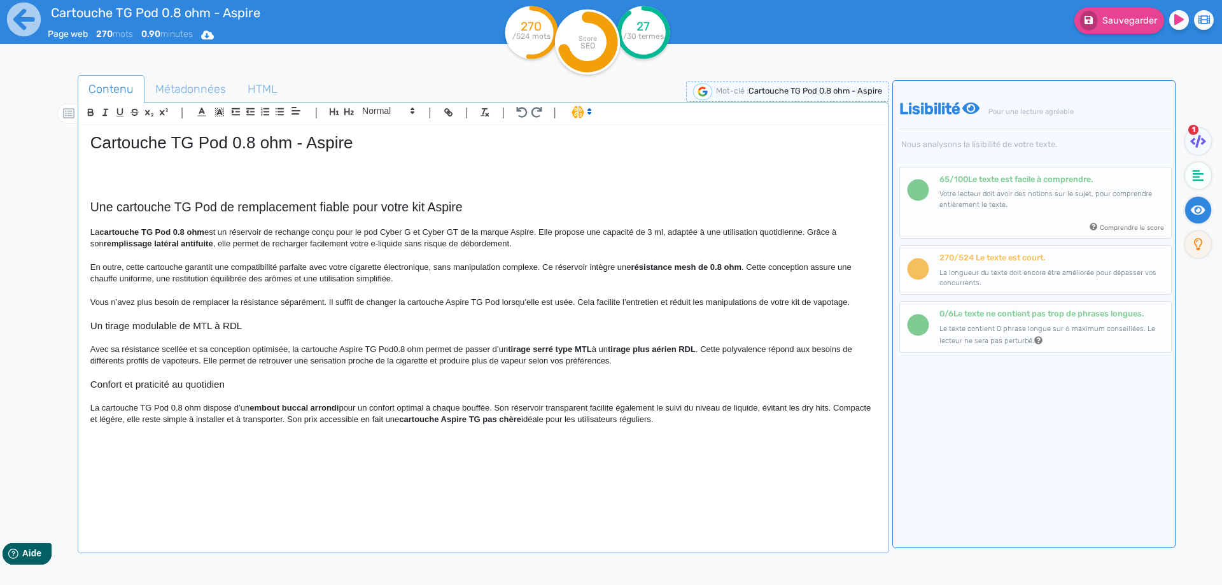
click at [838, 408] on p "La cartouche TG Pod 0.8 ohm dispose d’un embout buccal arrondi pour un confort …" at bounding box center [483, 414] width 786 height 24
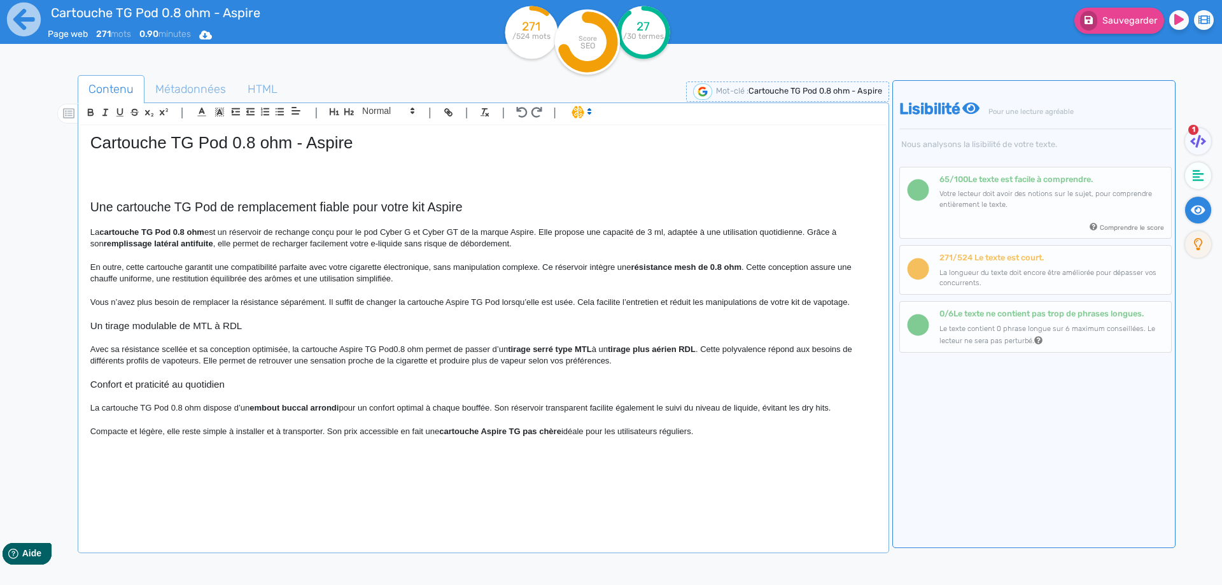
click at [845, 407] on p "La cartouche TG Pod 0.8 ohm dispose d’un embout buccal arrondi pour un confort …" at bounding box center [483, 407] width 786 height 11
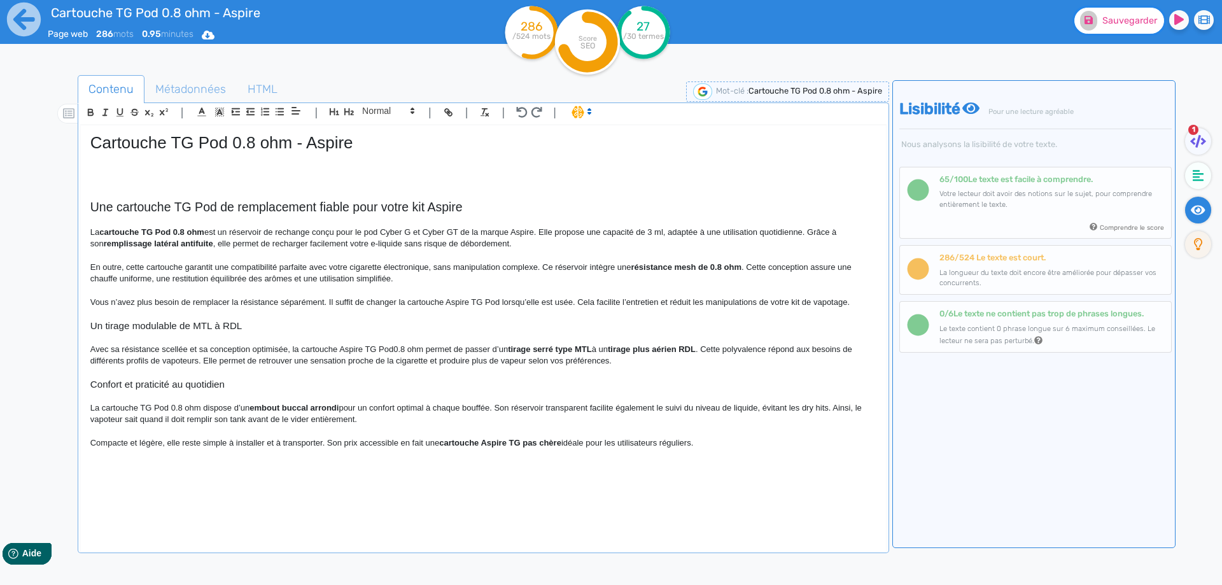
click at [1103, 18] on span "Sauvegarder" at bounding box center [1129, 20] width 55 height 11
click at [173, 439] on p "Compacte et légère, elle reste simple à installer et à transporter. Son prix ac…" at bounding box center [483, 442] width 786 height 11
click at [383, 442] on p "Compacte et légère, cette cartouche reste simple à installer et à transporter. …" at bounding box center [483, 442] width 786 height 11
drag, startPoint x: 383, startPoint y: 442, endPoint x: 745, endPoint y: 440, distance: 362.1
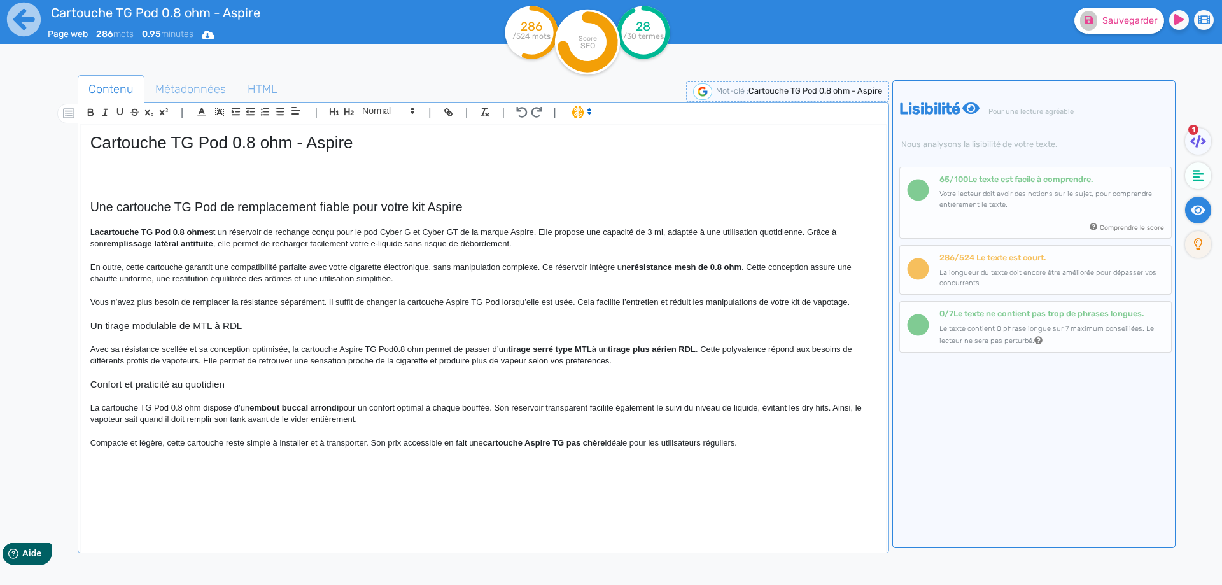
click at [745, 440] on p "Compacte et légère, cette cartouche reste simple à installer et à transporter. …" at bounding box center [483, 442] width 786 height 11
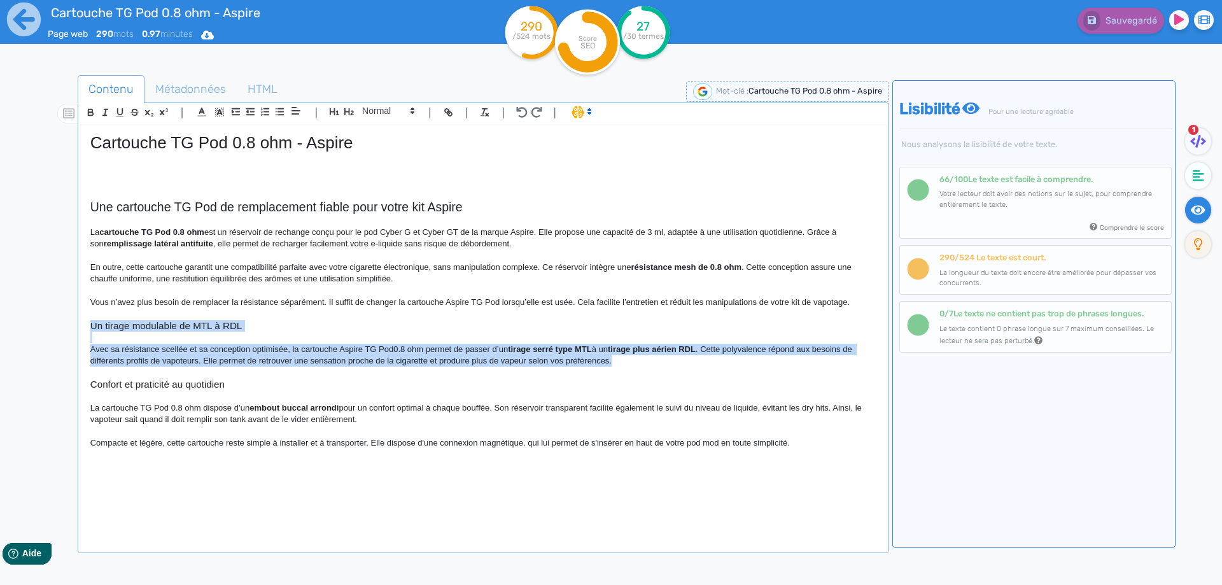
drag, startPoint x: 634, startPoint y: 358, endPoint x: 46, endPoint y: 325, distance: 588.3
click at [46, 325] on div "Contenu Métadonnées HTML | | H3 H4 H5 H6 Normal | | | | Cartouche TG Pod 0.8 oh…" at bounding box center [629, 368] width 1185 height 593
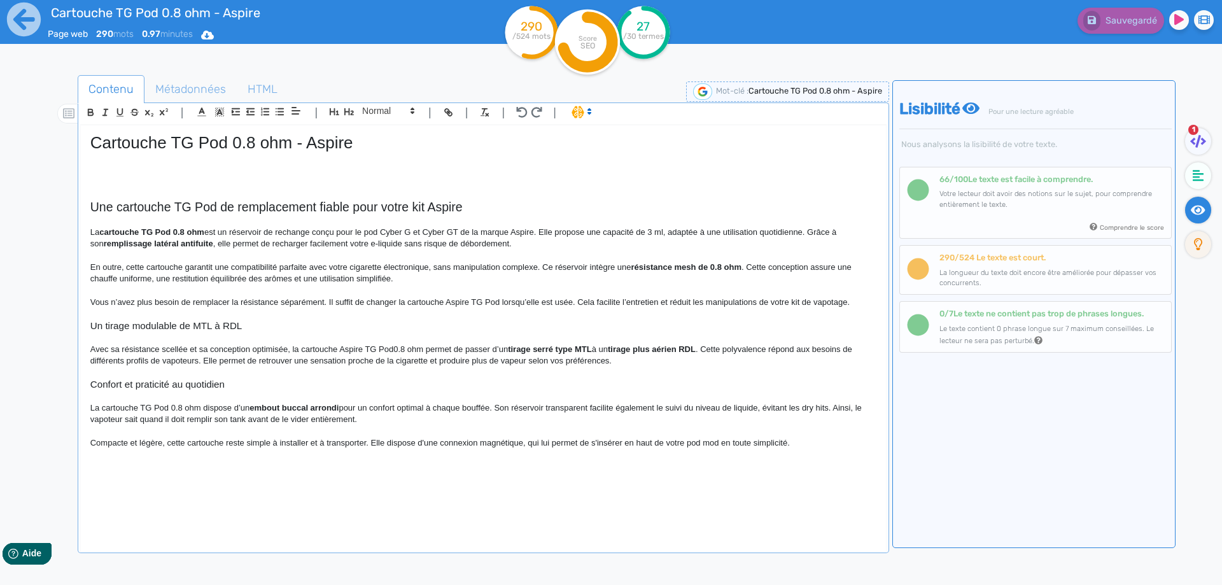
click at [515, 426] on p at bounding box center [483, 431] width 786 height 11
click at [493, 454] on div "Cartouche TG Pod 0.8 ohm - Aspire Une cartouche TG Pod de remplacement fiable p…" at bounding box center [483, 329] width 805 height 409
click at [498, 442] on p "Compacte et légère, cette cartouche reste simple à installer et à transporter. …" at bounding box center [483, 442] width 786 height 11
click at [460, 444] on p "Compacte et légère, cette cartouche reste simple à installer et à transporter. …" at bounding box center [483, 442] width 786 height 11
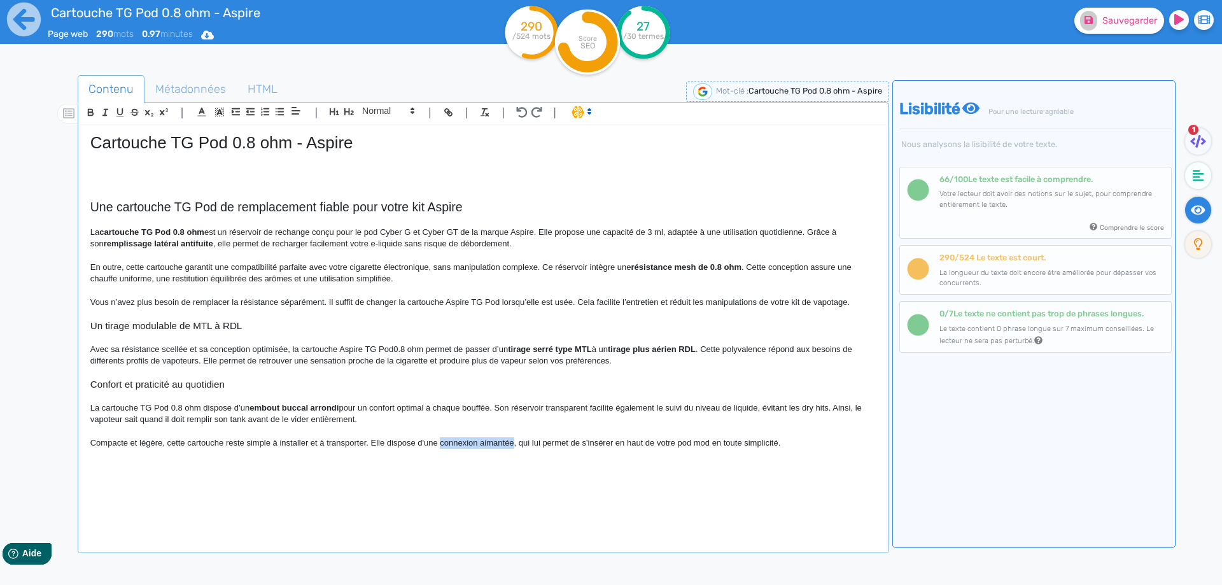
click at [495, 444] on p "Compacte et légère, cette cartouche reste simple à installer et à transporter. …" at bounding box center [483, 442] width 786 height 11
click at [507, 370] on p at bounding box center [483, 372] width 786 height 11
click at [445, 283] on p "En outre, cette cartouche garantit une compatibilité parfaite avec votre cigare…" at bounding box center [483, 274] width 786 height 24
click at [207, 468] on div "Cartouche TG Pod 0.8 ohm - Aspire Une cartouche TG Pod de remplacement fiable p…" at bounding box center [483, 329] width 805 height 409
click at [207, 458] on div "Cartouche TG Pod 0.8 ohm - Aspire Une cartouche TG Pod de remplacement fiable p…" at bounding box center [483, 329] width 805 height 409
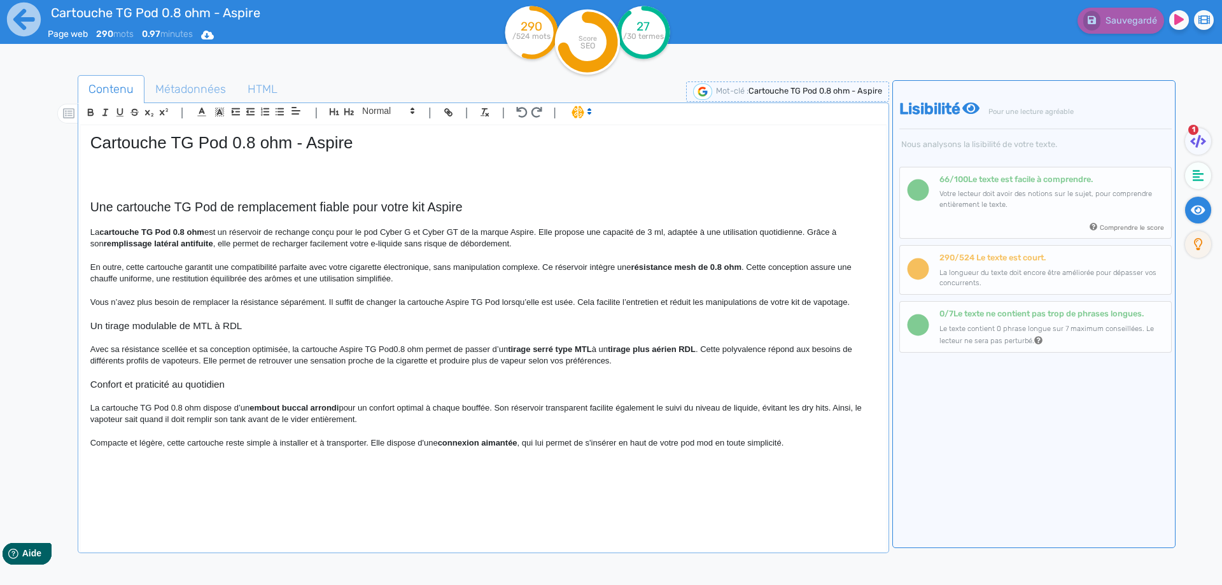
drag, startPoint x: 823, startPoint y: 437, endPoint x: 817, endPoint y: 467, distance: 30.5
click at [823, 438] on p "Compacte et légère, cette cartouche reste simple à installer et à transporter. …" at bounding box center [483, 442] width 786 height 11
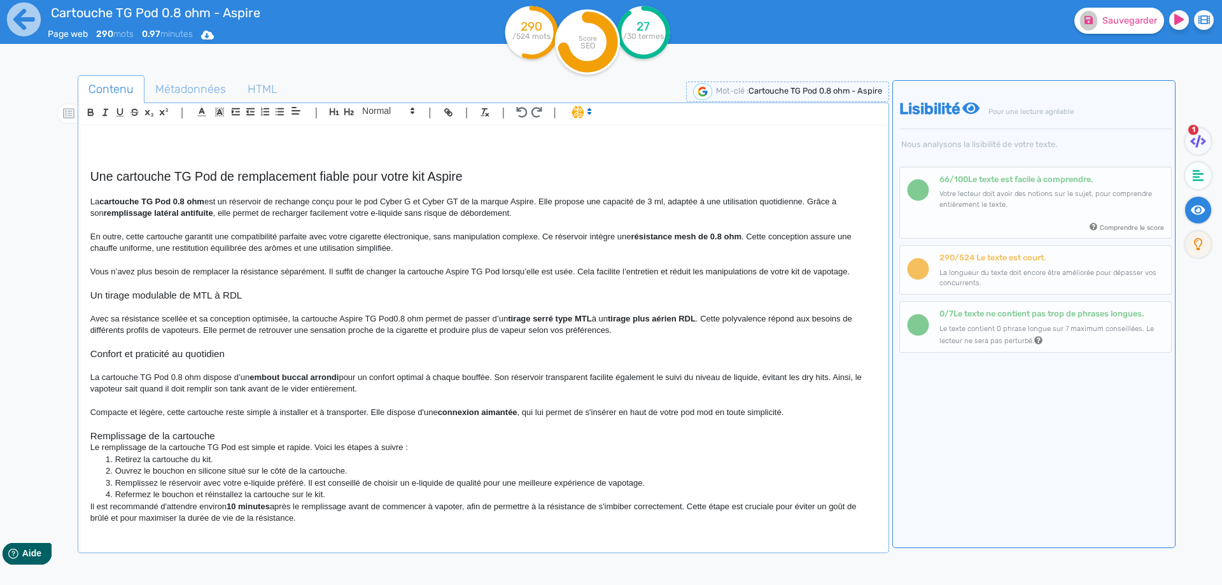
click at [263, 430] on h3 "Remplissage de la cartouche" at bounding box center [483, 435] width 786 height 11
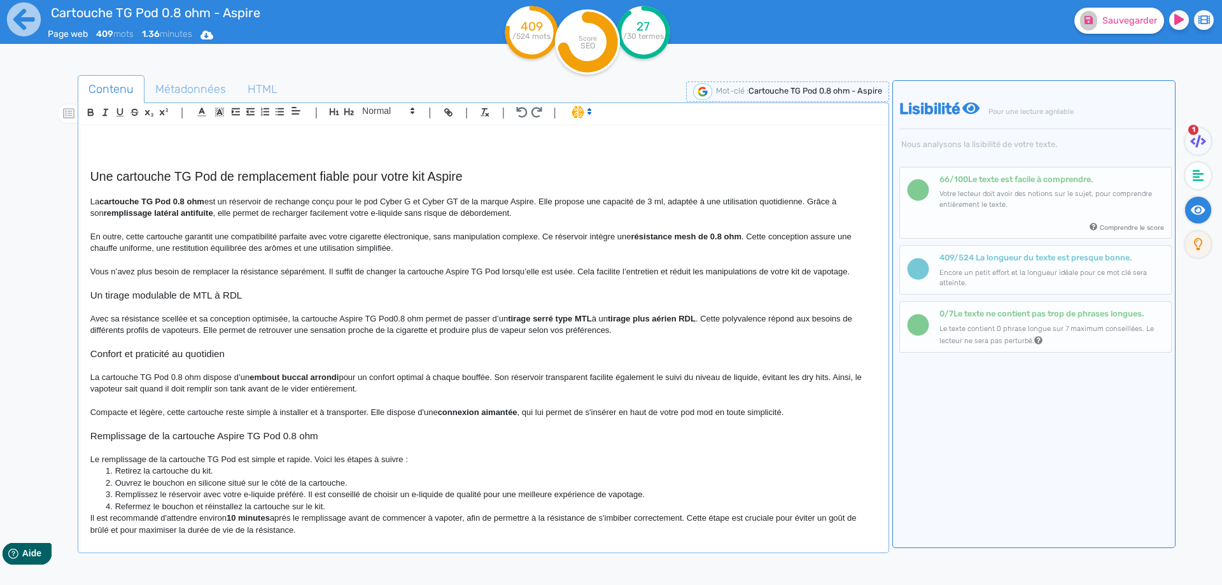
drag, startPoint x: 231, startPoint y: 429, endPoint x: 235, endPoint y: 422, distance: 8.3
click at [234, 421] on p at bounding box center [483, 424] width 786 height 11
click at [232, 436] on h3 "Remplissage de la cartouche Aspire TG Pod 0.8 ohm" at bounding box center [483, 435] width 786 height 11
click at [347, 109] on icon "button" at bounding box center [349, 111] width 11 height 11
click at [397, 429] on p at bounding box center [483, 424] width 786 height 11
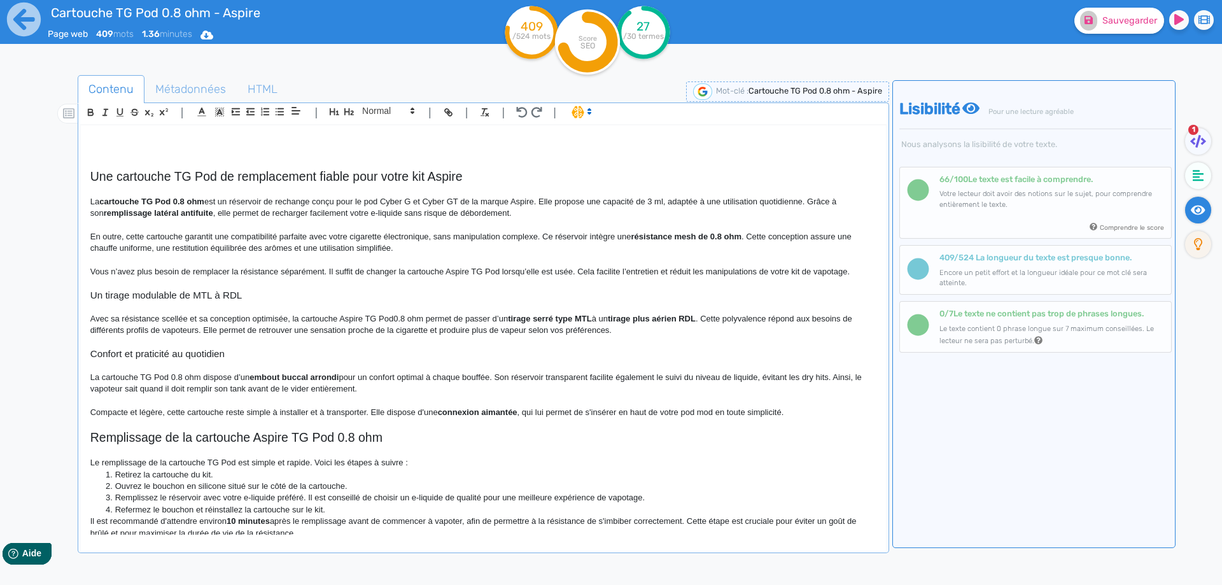
click at [400, 435] on h2 "Remplissage de la cartouche Aspire TG Pod 0.8 ohm" at bounding box center [483, 437] width 786 height 15
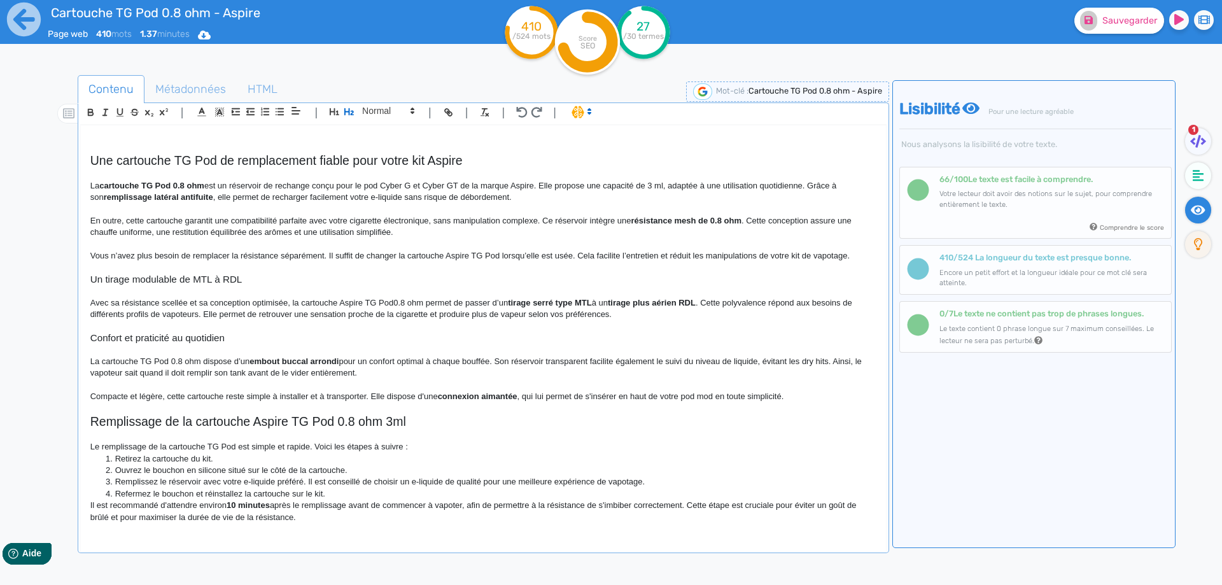
scroll to position [55, 0]
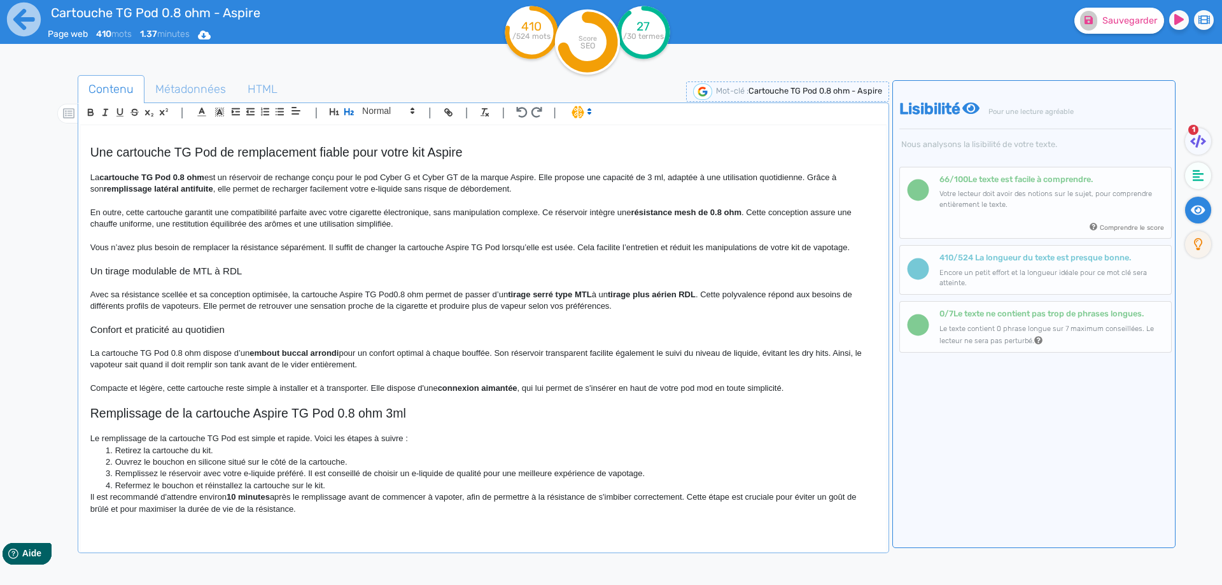
click at [440, 439] on p "Le remplissage de la cartouche TG Pod est simple et rapide. Voici les étapes à …" at bounding box center [483, 438] width 786 height 11
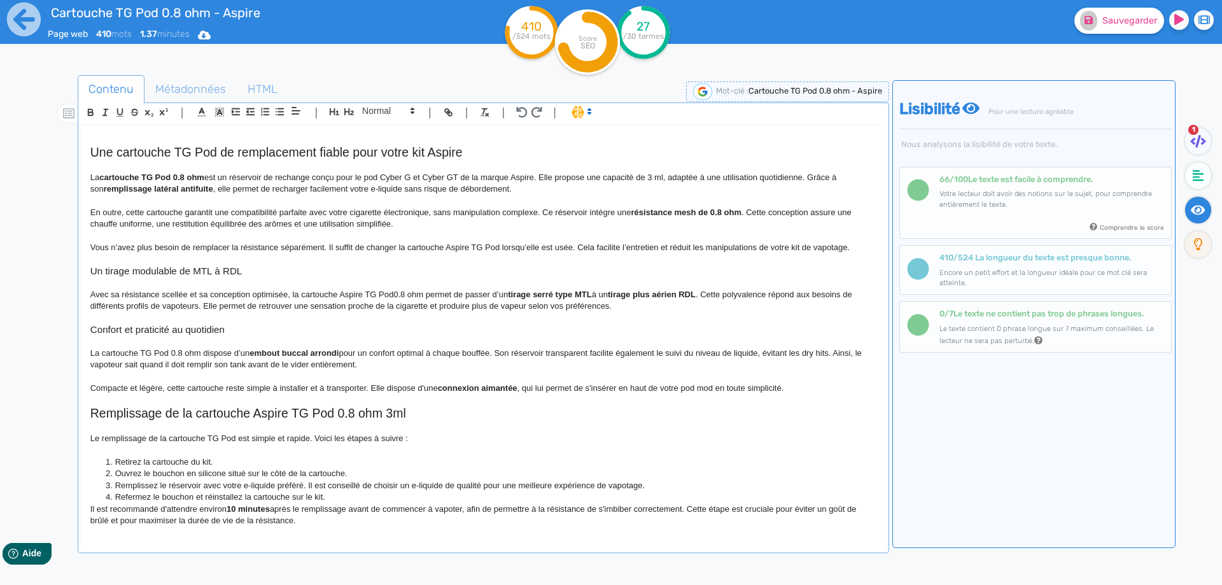
click at [349, 495] on li "Refermez le bouchon et réinstallez la cartouche sur le kit." at bounding box center [488, 496] width 773 height 11
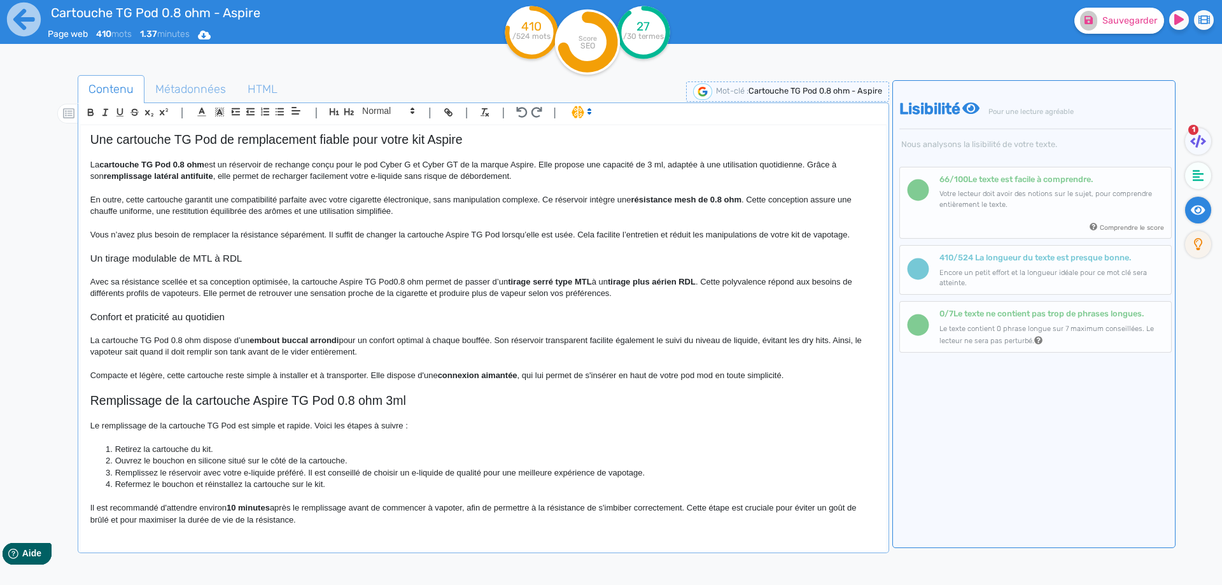
scroll to position [78, 0]
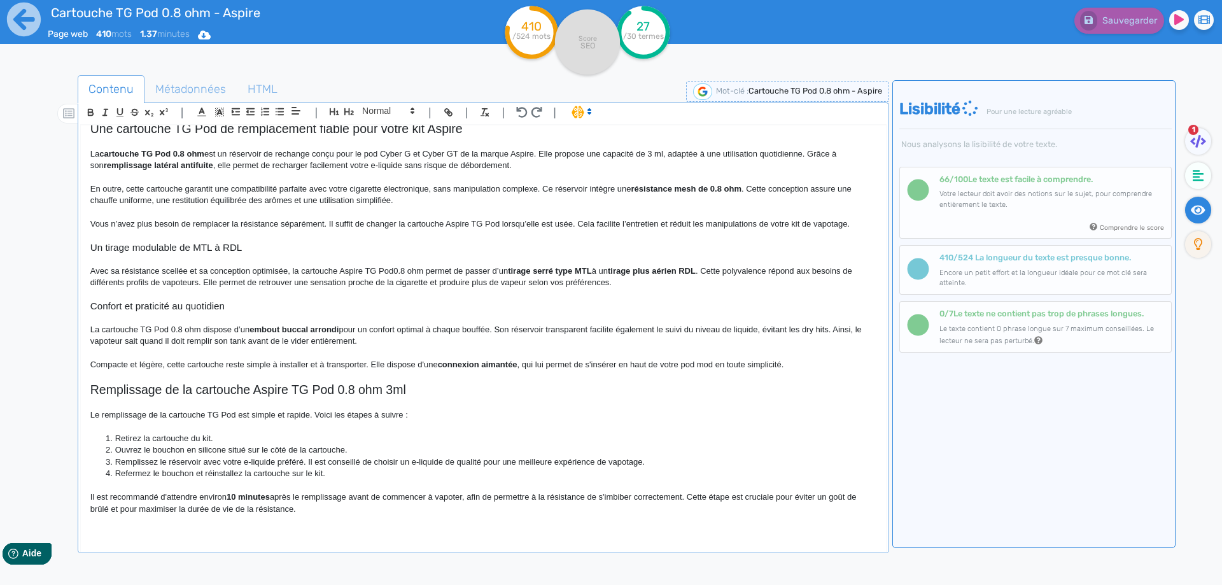
click at [309, 461] on li "Remplissez le réservoir avec votre e-liquide préféré. Il est conseillé de chois…" at bounding box center [488, 461] width 773 height 11
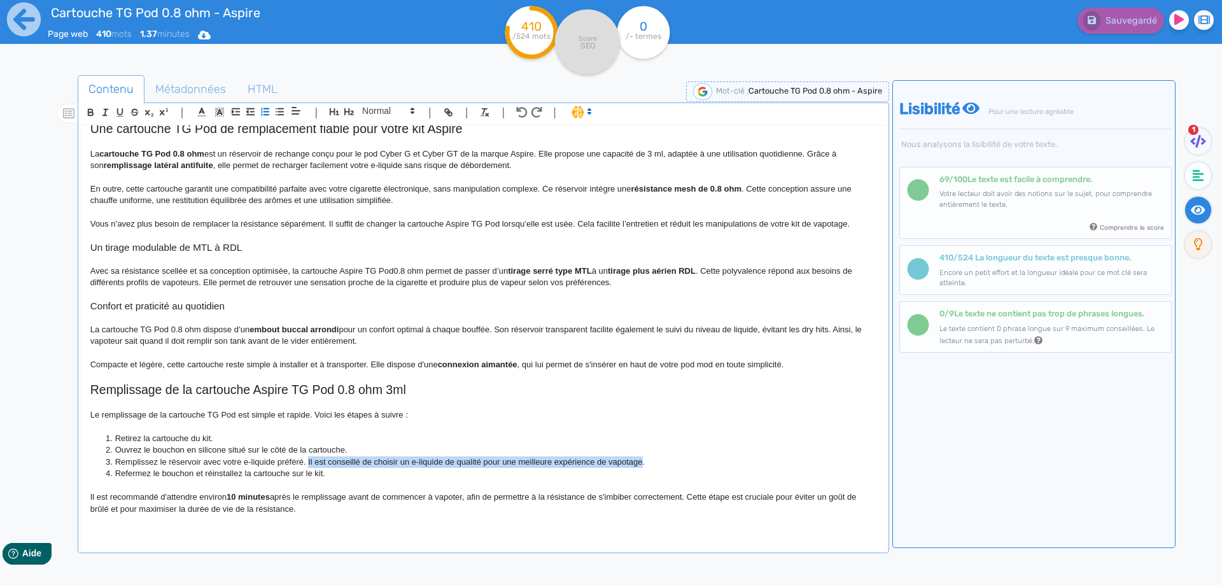
drag, startPoint x: 309, startPoint y: 461, endPoint x: 636, endPoint y: 464, distance: 326.5
click at [636, 464] on li "Remplissez le réservoir avec votre e-liquide préféré. Il est conseillé de chois…" at bounding box center [488, 461] width 773 height 11
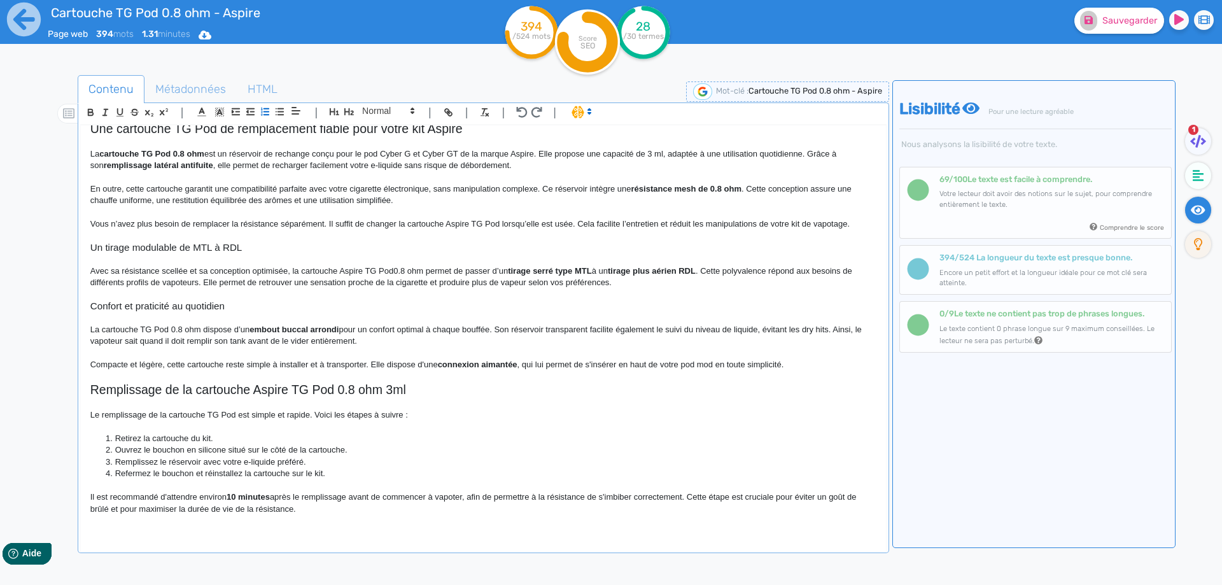
click at [324, 472] on li "Refermez le bouchon et réinstallez la cartouche sur le kit." at bounding box center [488, 473] width 773 height 11
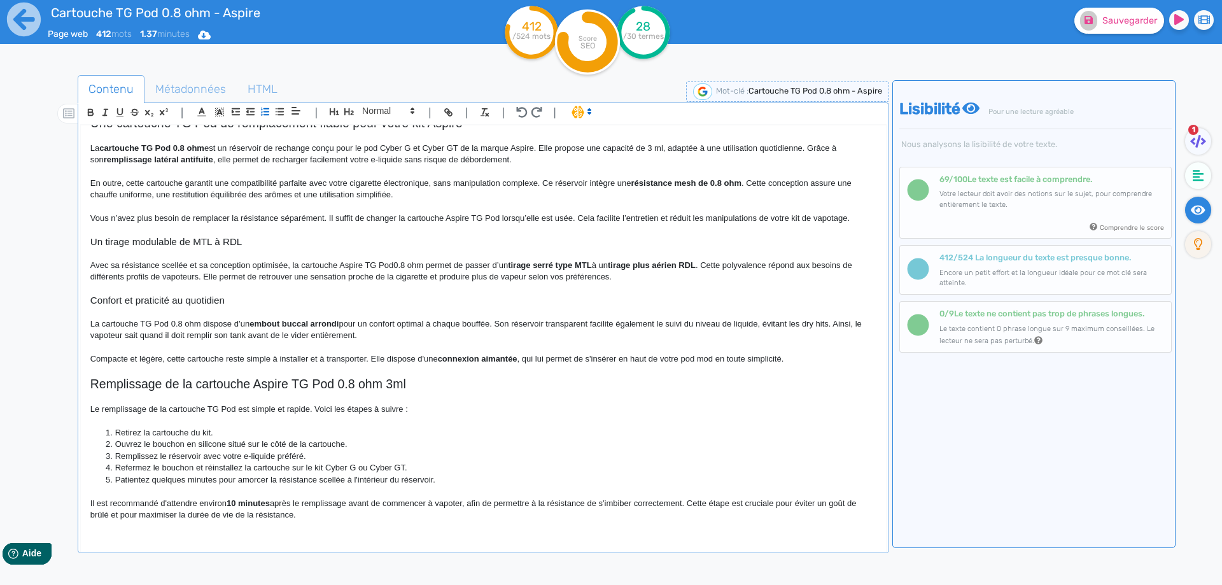
scroll to position [90, 0]
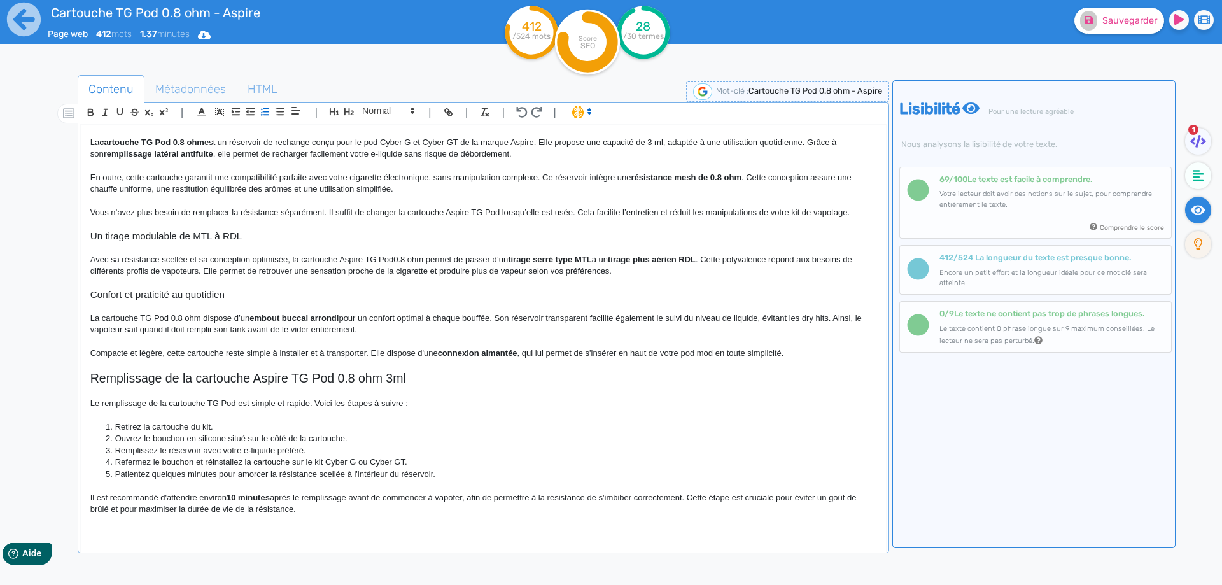
click at [685, 498] on p "Il est recommandé d'attendre environ 10 minutes après le remplissage avant de c…" at bounding box center [483, 504] width 786 height 24
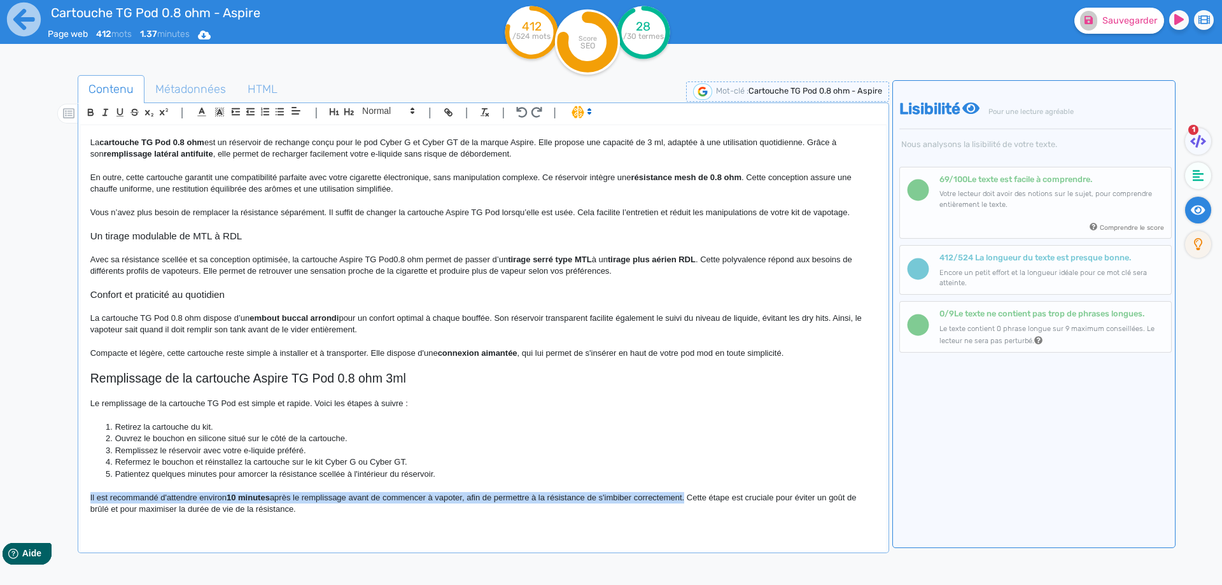
drag, startPoint x: 685, startPoint y: 498, endPoint x: 74, endPoint y: 497, distance: 610.4
click at [74, 497] on div "Contenu Métadonnées HTML | | H3 H4 H5 H6 Normal | | | | Cartouche TG Pod 0.8 oh…" at bounding box center [629, 368] width 1185 height 593
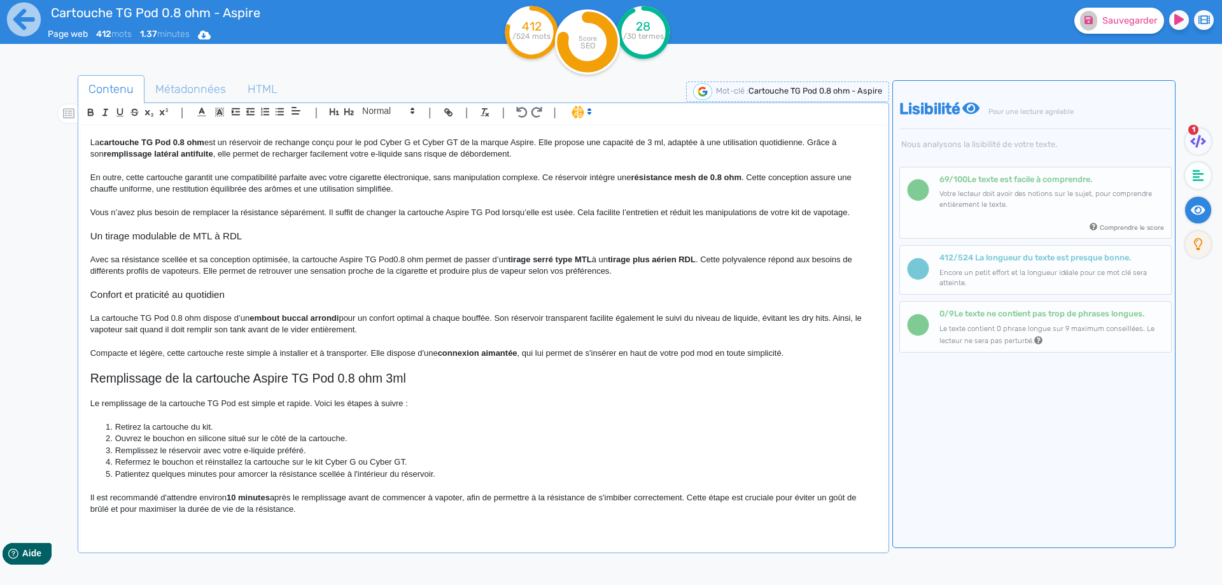
scroll to position [78, 0]
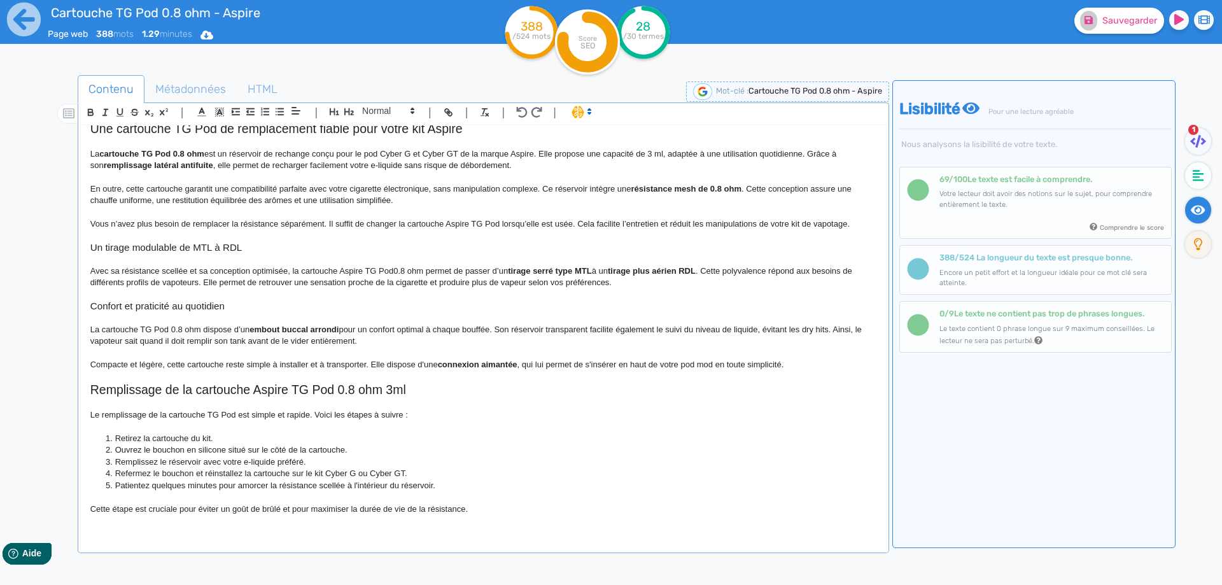
click at [515, 502] on p at bounding box center [483, 496] width 786 height 11
click at [514, 505] on p "Cette étape est cruciale pour éviter un goût de brûlé et pour maximiser la duré…" at bounding box center [483, 508] width 786 height 11
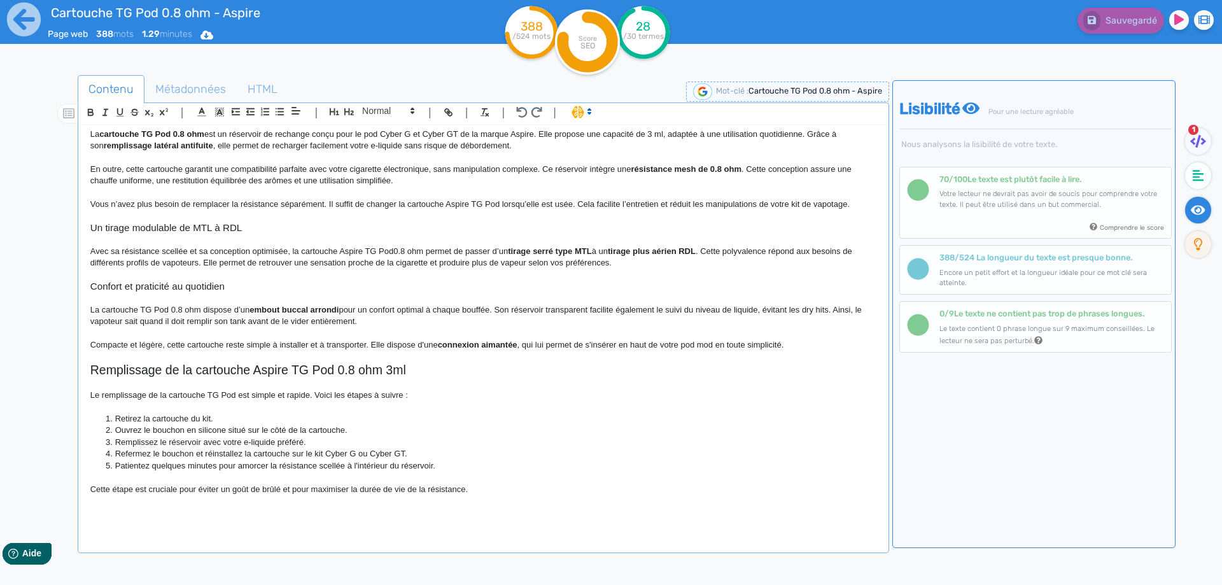
scroll to position [102, 0]
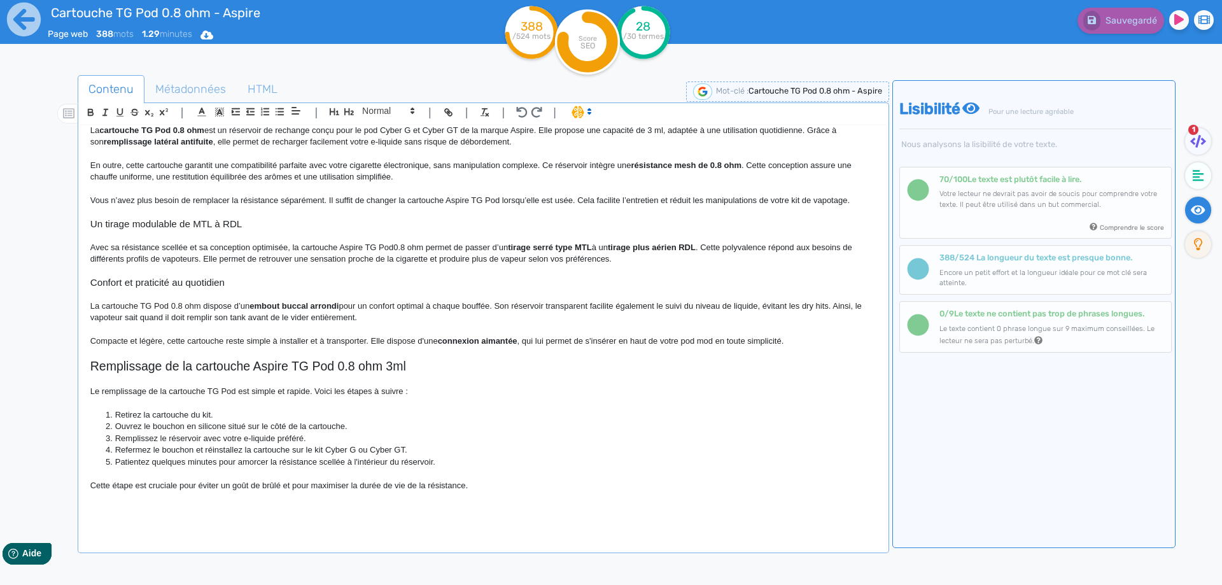
click at [87, 309] on div "Cartouche TG Pod 0.8 ohm - Aspire Une cartouche TG Pod de remplacement fiable p…" at bounding box center [483, 329] width 805 height 409
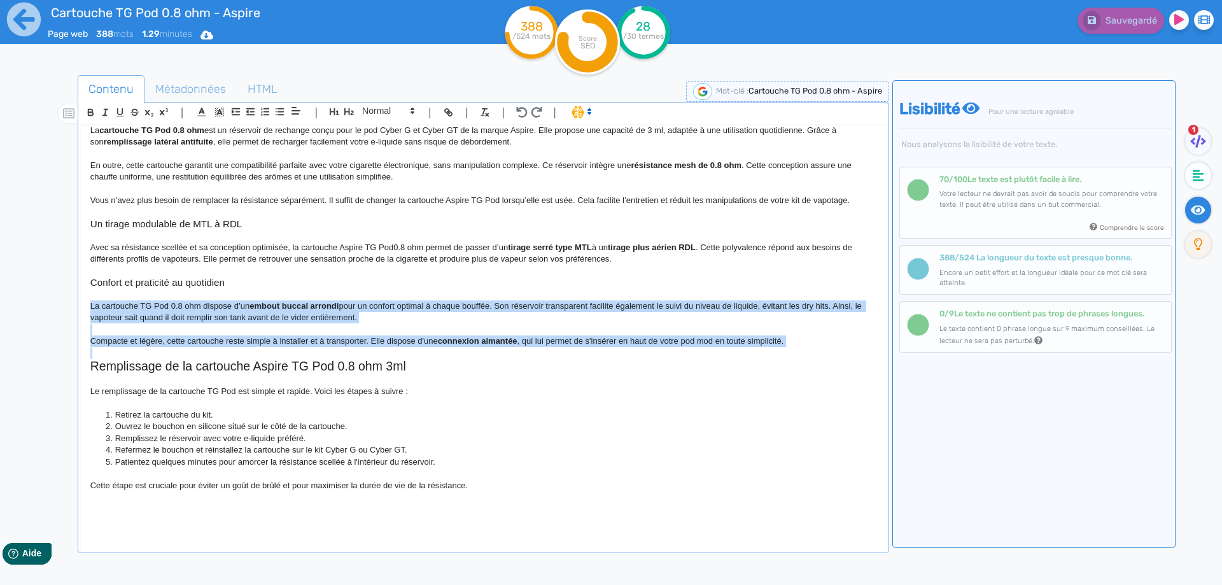
drag, startPoint x: 87, startPoint y: 309, endPoint x: 801, endPoint y: 335, distance: 715.2
click at [801, 335] on div "Cartouche TG Pod 0.8 ohm - Aspire Une cartouche TG Pod de remplacement fiable p…" at bounding box center [483, 329] width 805 height 409
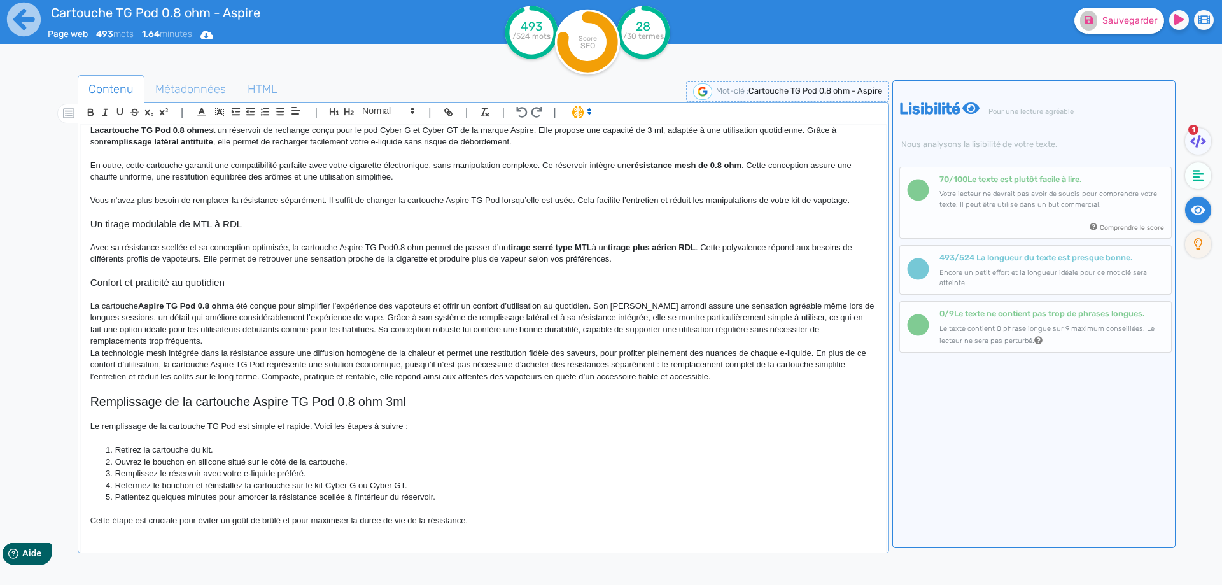
click at [116, 302] on p "La cartouche Aspire TG Pod 0.8 ohm a été conçue pour simplifier l’expérience de…" at bounding box center [483, 323] width 786 height 47
drag, startPoint x: 116, startPoint y: 302, endPoint x: 219, endPoint y: 307, distance: 103.2
click at [219, 307] on p "La cartouche Aspire TG Pod 0.8 ohm a été conçue pour simplifier l’expérience de…" at bounding box center [483, 323] width 786 height 47
click at [130, 306] on p "La cartouche Aspire TG Pod 0.8 ohm a été conçue pour simplifier l’expérience de…" at bounding box center [483, 323] width 786 height 47
click at [393, 305] on p "La cartouche Aspire TG Pod 0.8 ohm a été conçue pour simplifier l’expérience de…" at bounding box center [483, 323] width 786 height 47
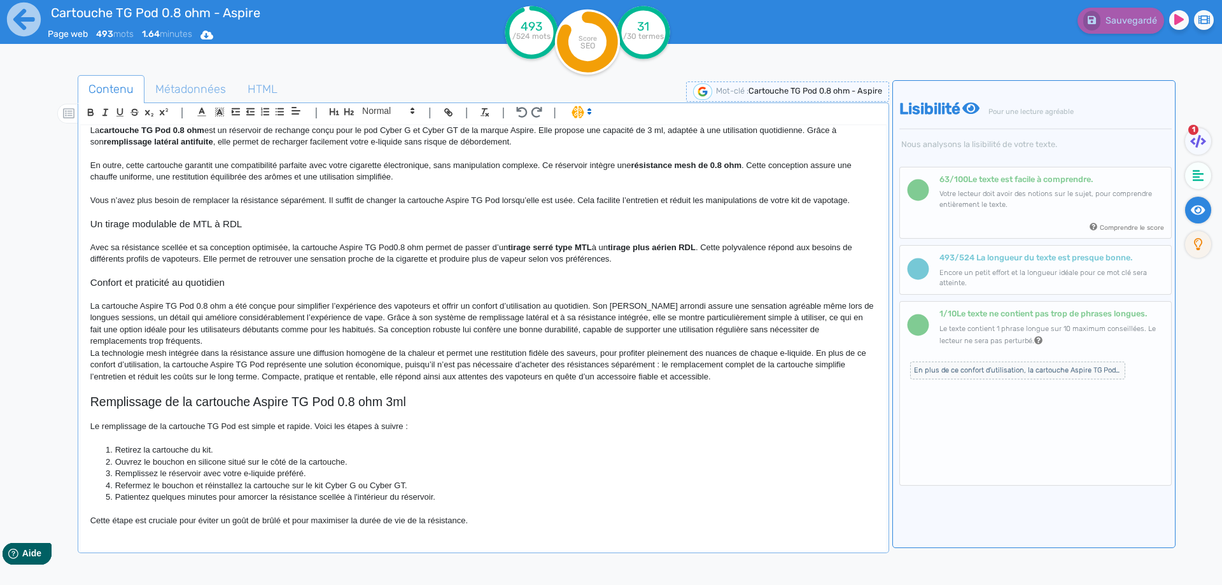
click at [619, 305] on p "La cartouche Aspire TG Pod 0.8 ohm a été conçue pour simplifier l’expérience de…" at bounding box center [483, 323] width 786 height 47
click at [684, 305] on p "La cartouche Aspire TG Pod 0.8 ohm a été conçue pour simplifier l’expérience de…" at bounding box center [483, 323] width 786 height 47
click at [680, 312] on p "La cartouche Aspire TG Pod 0.8 ohm a été conçue pour simplifier l’expérience de…" at bounding box center [483, 323] width 786 height 47
click at [168, 316] on p "La cartouche Aspire TG Pod 0.8 ohm a été conçue pour simplifier l’expérience de…" at bounding box center [483, 323] width 786 height 47
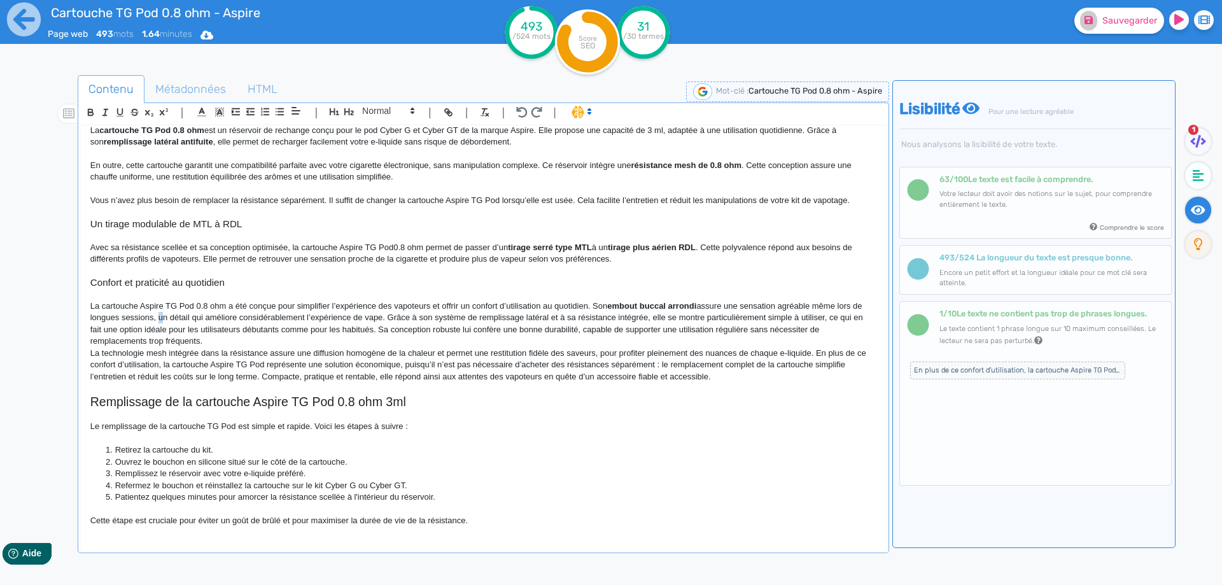
click at [171, 316] on p "La cartouche Aspire TG Pod 0.8 ohm a été conçue pour simplifier l’expérience de…" at bounding box center [483, 323] width 786 height 47
drag, startPoint x: 171, startPoint y: 316, endPoint x: 382, endPoint y: 314, distance: 211.3
click at [382, 314] on p "La cartouche Aspire TG Pod 0.8 ohm a été conçue pour simplifier l’expérience de…" at bounding box center [483, 323] width 786 height 47
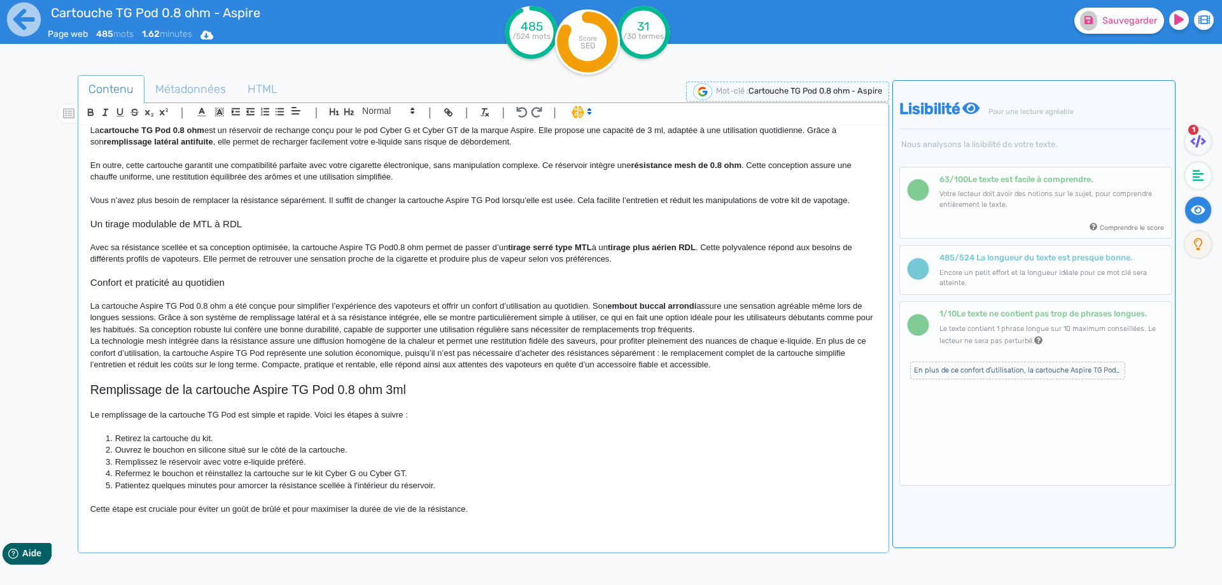
click at [169, 319] on p "La cartouche Aspire TG Pod 0.8 ohm a été conçue pour simplifier l’expérience de…" at bounding box center [483, 317] width 786 height 35
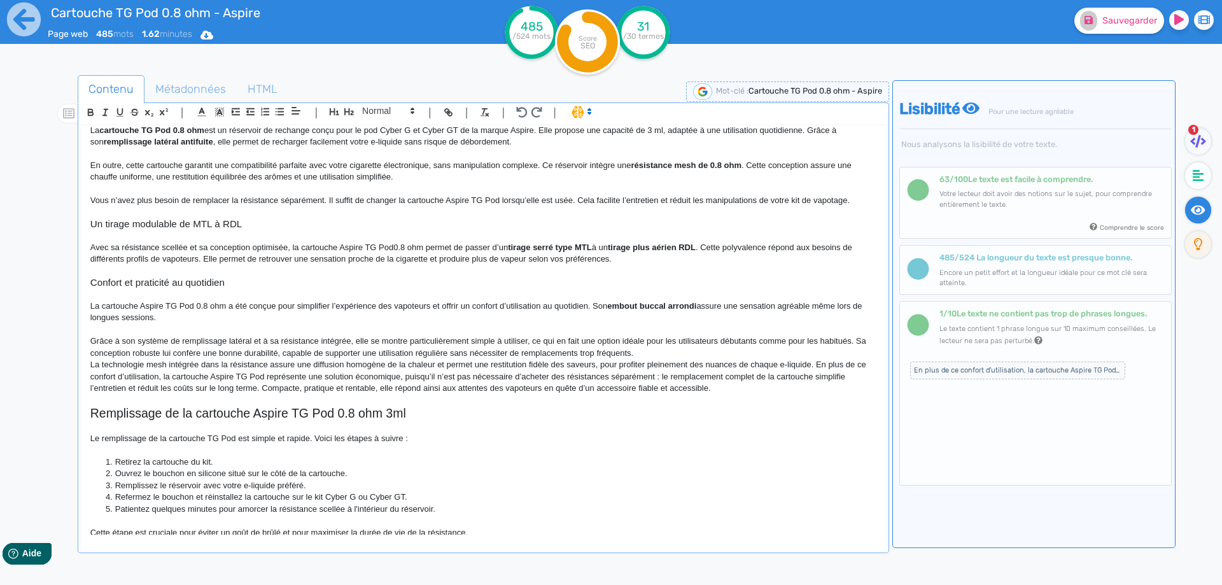
click at [439, 339] on p "Grâce à son système de remplissage latéral et à sa résistance intégrée, elle se…" at bounding box center [483, 347] width 786 height 24
click at [473, 343] on p "Grâce à son système de remplissage latéral et à sa résistance intégrée, elle se…" at bounding box center [483, 347] width 786 height 24
drag, startPoint x: 473, startPoint y: 343, endPoint x: 762, endPoint y: 340, distance: 289.0
click at [766, 341] on p "Grâce à son système de remplissage latéral et à sa résistance intégrée, elle se…" at bounding box center [483, 347] width 786 height 24
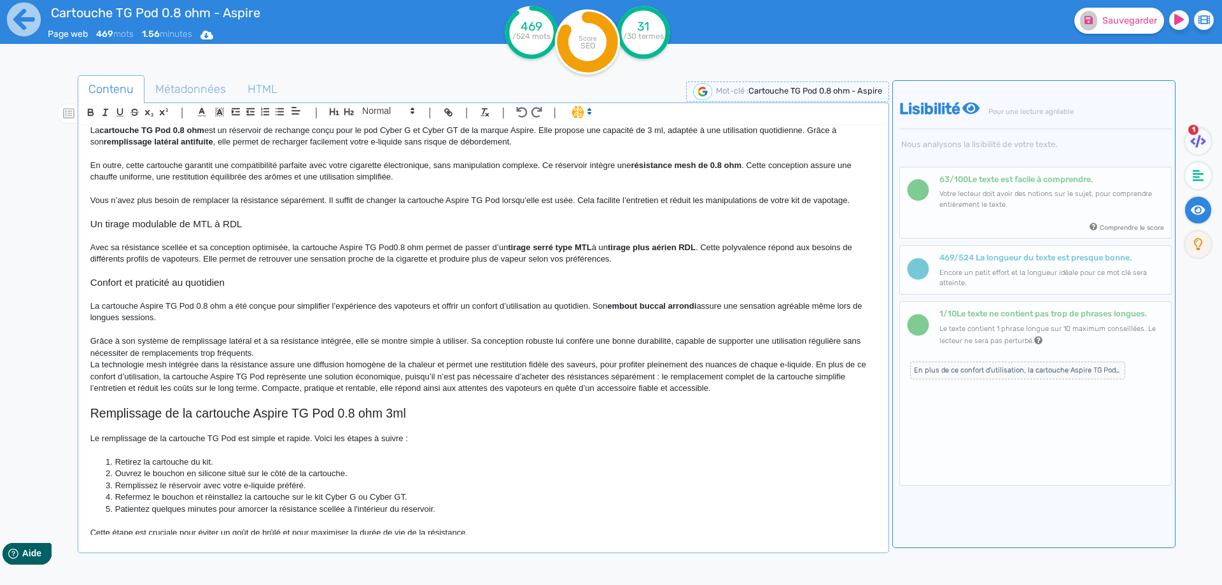
click at [600, 341] on p "Grâce à son système de remplissage latéral et à sa résistance intégrée, elle se…" at bounding box center [483, 347] width 786 height 24
click at [711, 339] on p "Grâce à son système de remplissage latéral et à sa résistance intégrée, elle se…" at bounding box center [483, 347] width 786 height 24
click at [453, 351] on p "Grâce à son système de remplissage latéral et à sa résistance intégrée, elle se…" at bounding box center [483, 347] width 786 height 24
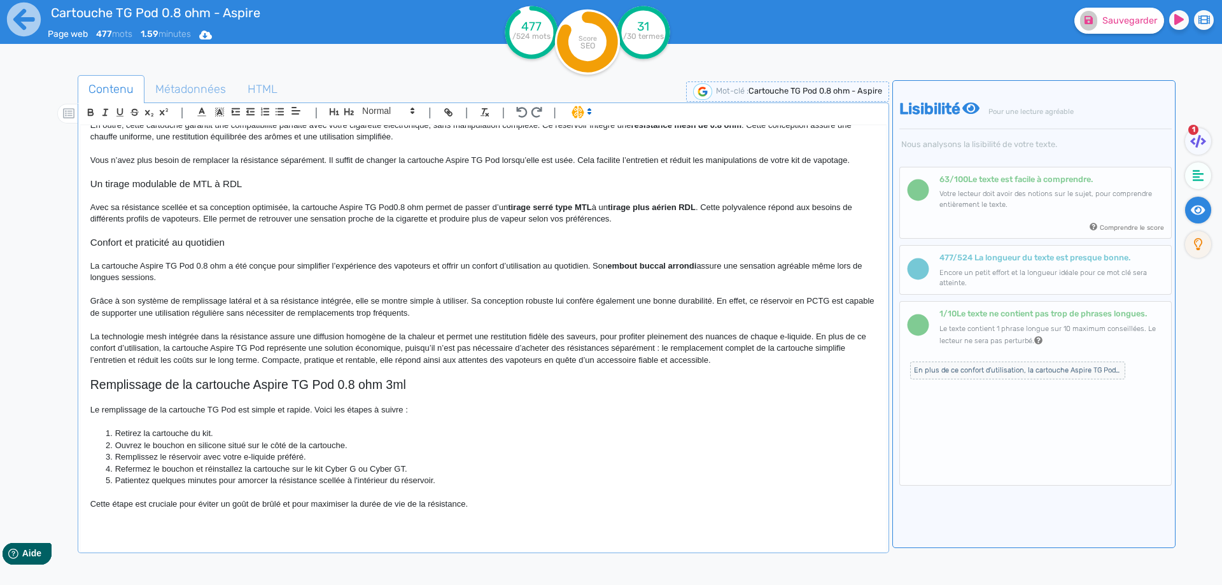
scroll to position [160, 0]
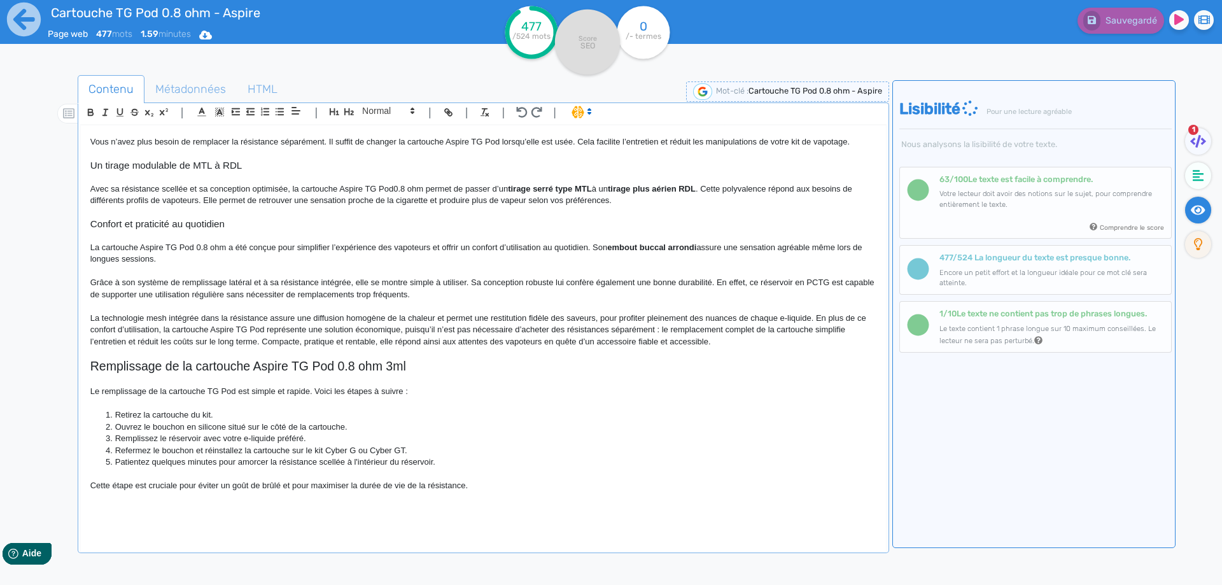
click at [1126, 37] on div "Sauvegardé" at bounding box center [977, 31] width 489 height 62
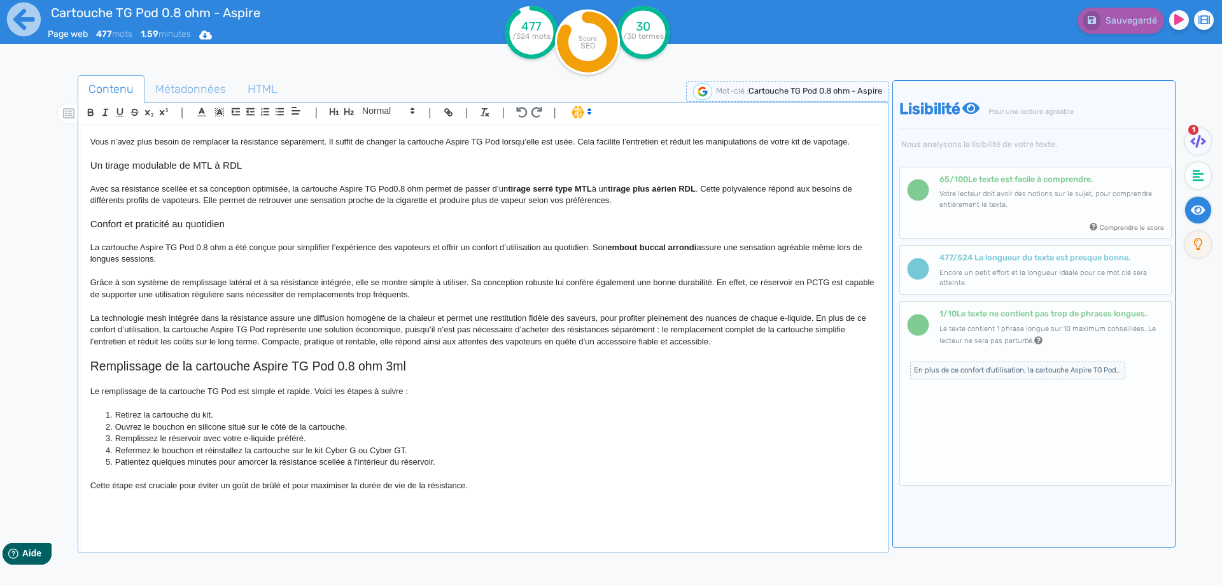
click at [89, 316] on div "Cartouche TG Pod 0.8 ohm - Aspire Une cartouche TG Pod de remplacement fiable p…" at bounding box center [483, 329] width 805 height 409
click at [137, 318] on p "Cette cartouche Aspire TG 3ml La technologie mesh intégrée dans la résistance a…" at bounding box center [483, 329] width 786 height 35
drag, startPoint x: 137, startPoint y: 318, endPoint x: 193, endPoint y: 318, distance: 56.6
click at [193, 318] on p "Cette cartouche Aspire TG 3ml La technologie mesh intégrée dans la résistance a…" at bounding box center [483, 329] width 786 height 35
click at [132, 315] on p "Cette cartouche Aspire TG 3ml La technologie mesh intégrée dans la résistance a…" at bounding box center [483, 329] width 786 height 35
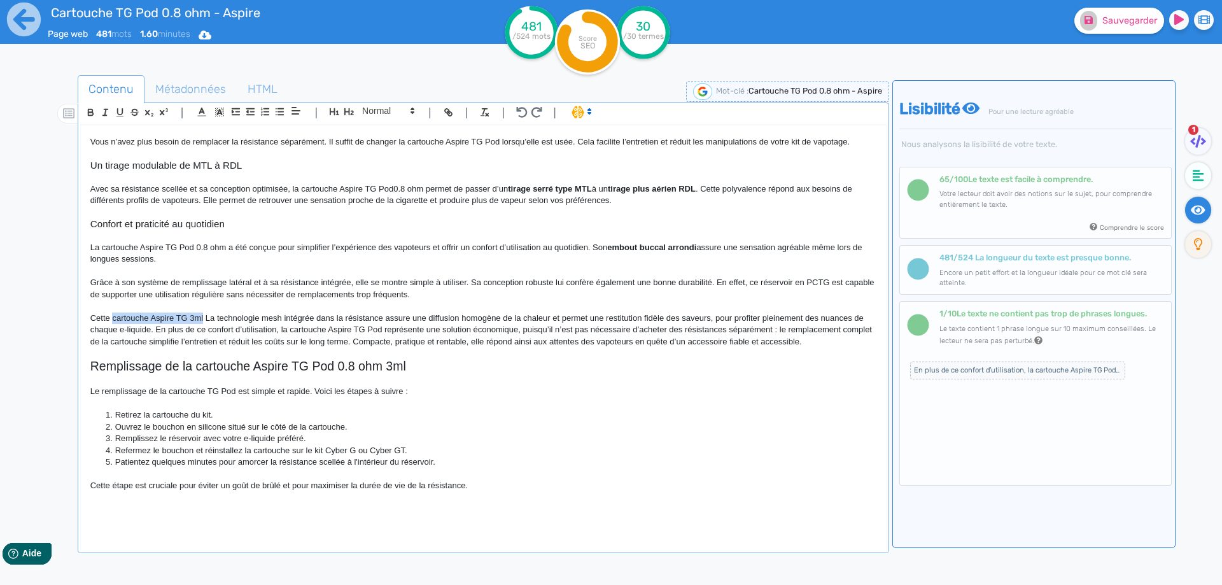
click at [201, 318] on p "Cette cartouche Aspire TG 3ml La technologie mesh intégrée dans la résistance a…" at bounding box center [483, 329] width 786 height 35
click at [232, 322] on p "Cette cartouche Aspire TG 3ml La technologie mesh intégrée dans la résistance a…" at bounding box center [483, 329] width 786 height 35
click at [211, 318] on p "Cette cartouche Aspire TG 3ml La technologie mesh intégrée dans la résistance a…" at bounding box center [483, 329] width 786 height 35
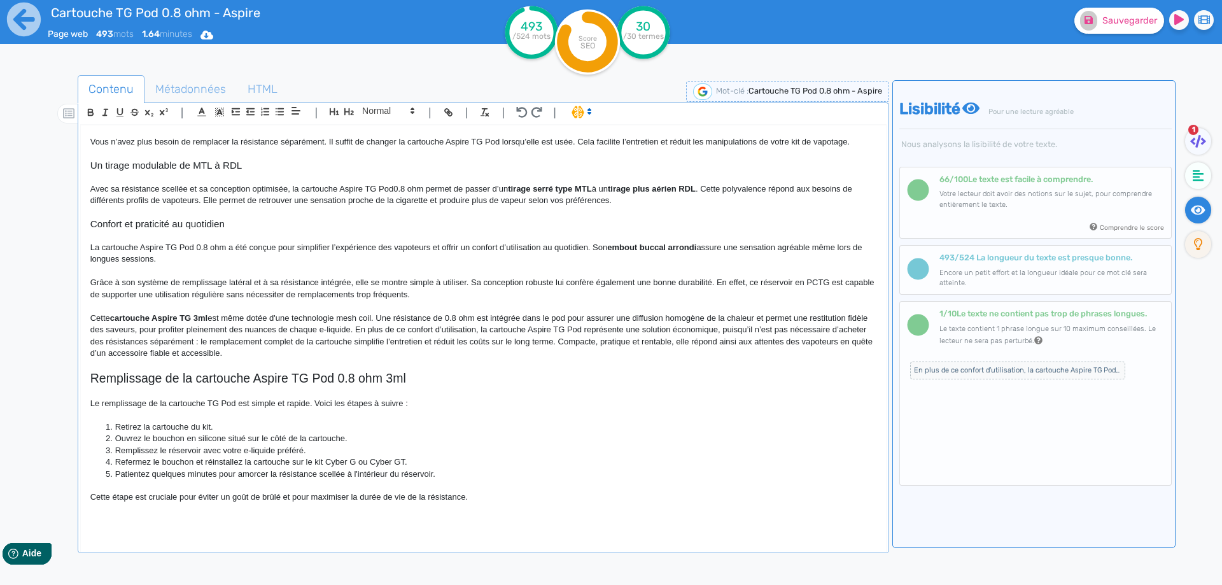
drag, startPoint x: 764, startPoint y: 312, endPoint x: 777, endPoint y: 318, distance: 14.5
click at [765, 312] on p "Cette cartouche Aspire TG 3ml est même dotée d'une technologie mesh coil. Une r…" at bounding box center [483, 335] width 786 height 47
click at [777, 318] on p "Cette cartouche Aspire TG 3ml est même dotée d'une technologie mesh coil. Une r…" at bounding box center [483, 335] width 786 height 47
click at [157, 331] on p "Cette cartouche Aspire TG 3ml est même dotée d'une technologie mesh coil. Une r…" at bounding box center [483, 335] width 786 height 47
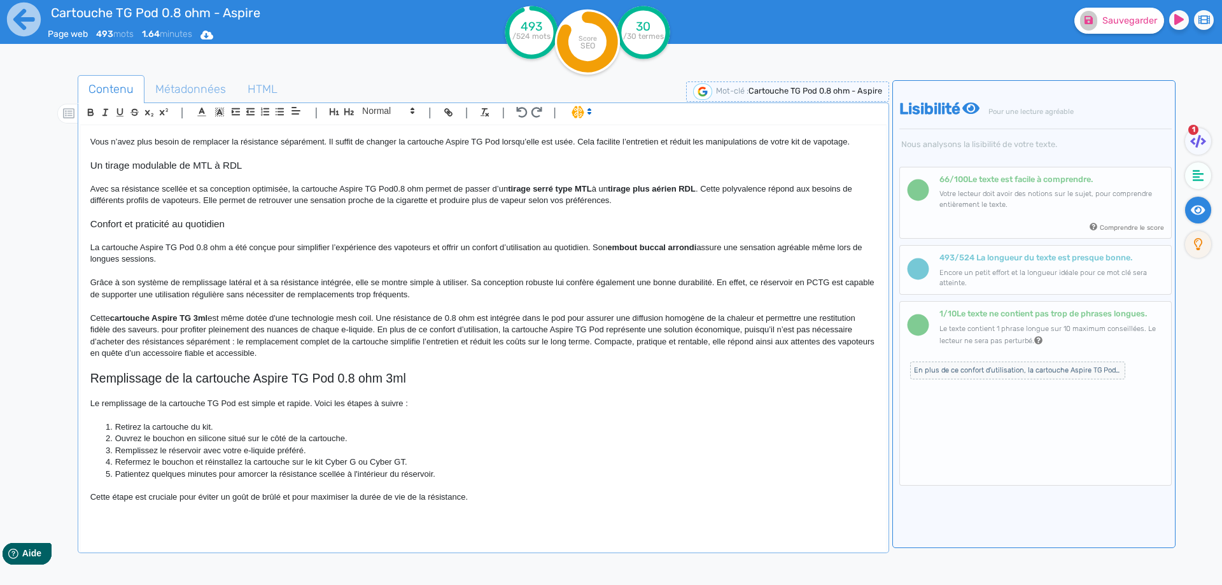
click at [167, 328] on p "Cette cartouche Aspire TG 3ml est même dotée d'une technologie mesh coil. Une r…" at bounding box center [483, 335] width 786 height 47
drag, startPoint x: 167, startPoint y: 328, endPoint x: 363, endPoint y: 325, distance: 195.4
click at [363, 325] on p "Cette cartouche Aspire TG 3ml est même dotée d'une technologie mesh coil. Une r…" at bounding box center [483, 335] width 786 height 47
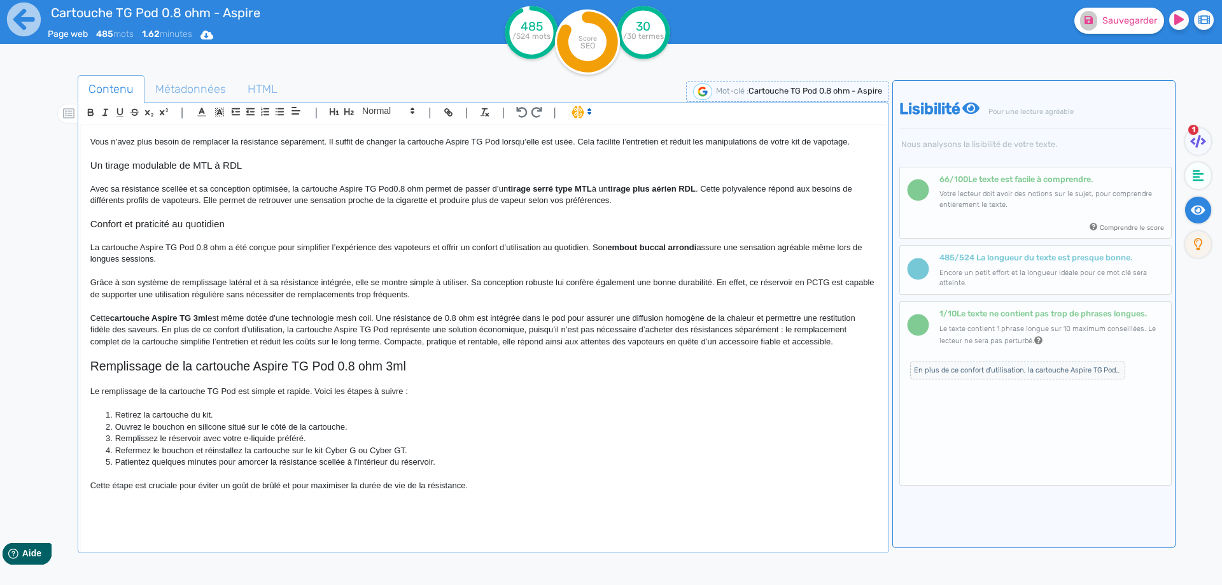
click at [288, 328] on p "Cette cartouche Aspire TG 3ml est même dotée d'une technologie mesh coil. Une r…" at bounding box center [483, 329] width 786 height 35
click at [358, 328] on p "Cette cartouche Aspire TG 3ml est même dotée d'une technologie mesh coil. Une r…" at bounding box center [483, 329] width 786 height 35
drag, startPoint x: 358, startPoint y: 328, endPoint x: 390, endPoint y: 326, distance: 31.2
click at [390, 326] on p "Cette cartouche Aspire TG 3ml est même dotée d'une technologie mesh coil. Une r…" at bounding box center [483, 329] width 786 height 35
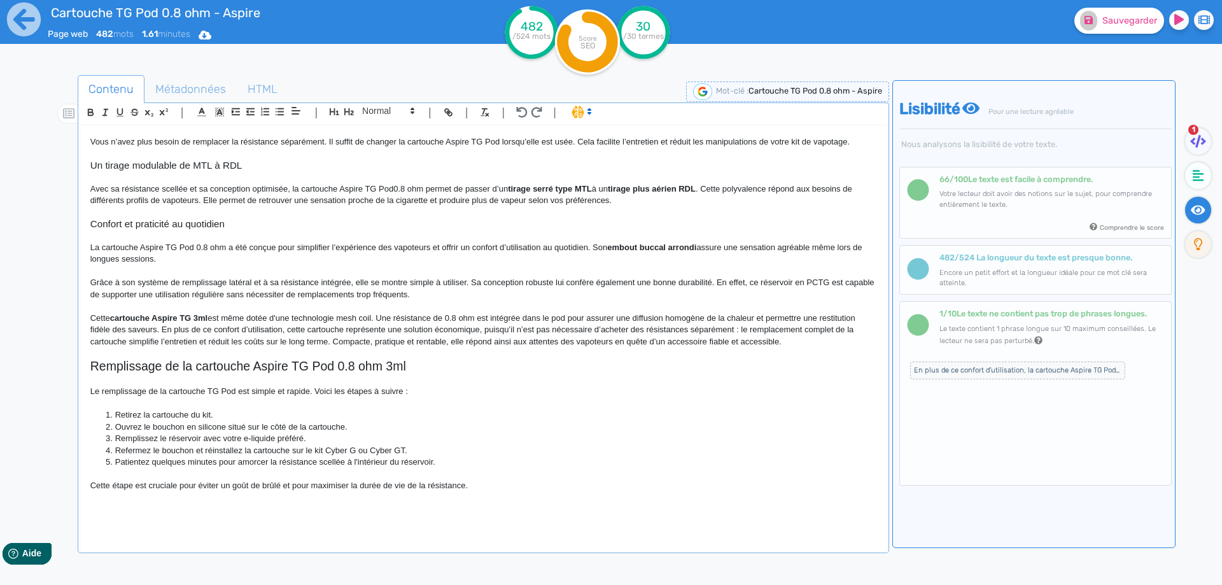
click at [162, 330] on p "Cette cartouche Aspire TG 3ml est même dotée d'une technologie mesh coil. Une r…" at bounding box center [483, 329] width 786 height 35
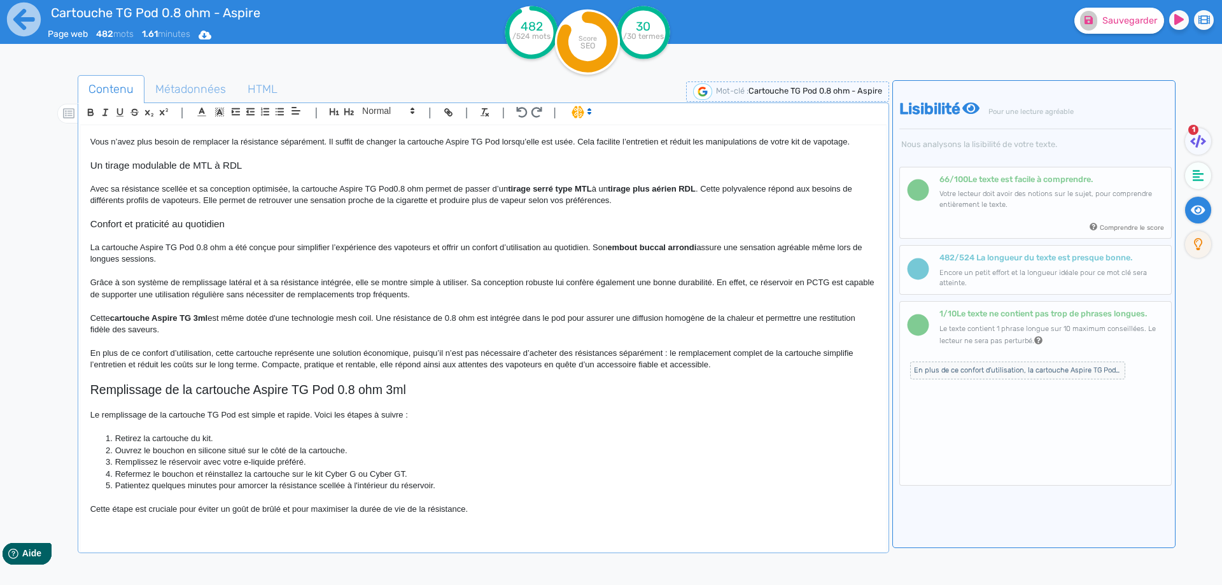
click at [409, 351] on p "En plus de ce confort d’utilisation, cette cartouche représente une solution éc…" at bounding box center [483, 359] width 786 height 24
click at [638, 351] on p "En plus de ce confort d’utilisation, cette cartouche représente une solution éc…" at bounding box center [483, 359] width 786 height 24
click at [91, 367] on p "En plus de ce confort d’utilisation, cette cartouche représente une solution éc…" at bounding box center [483, 359] width 786 height 24
click at [402, 367] on p "En plus de ce confort d’utilisation, cette cartouche représente une solution éc…" at bounding box center [483, 359] width 786 height 24
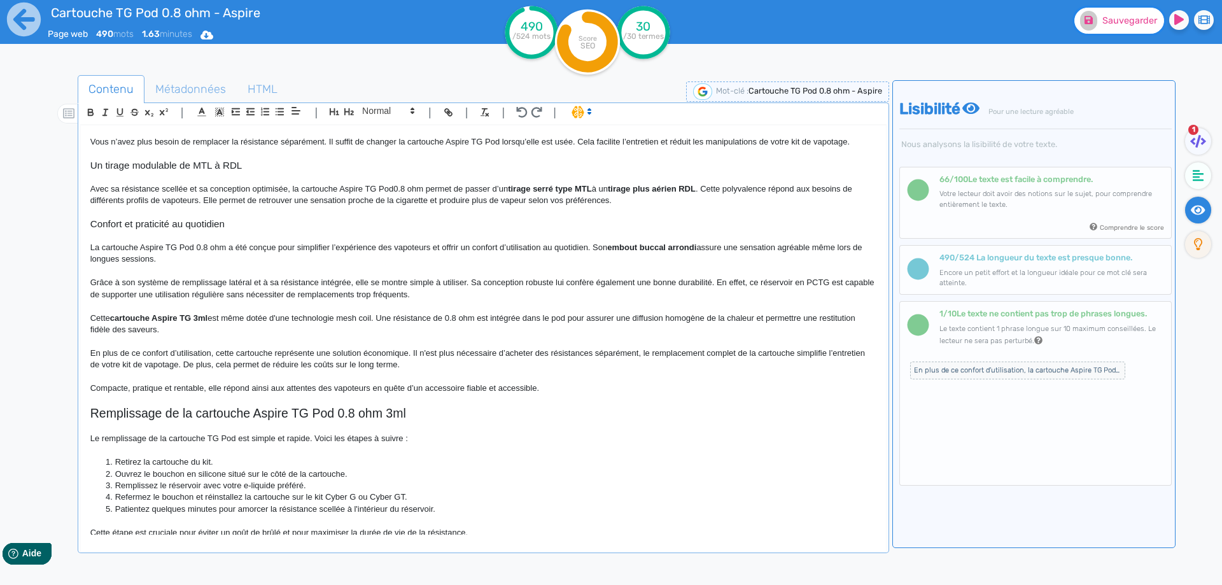
click at [1093, 22] on icon at bounding box center [1089, 20] width 8 height 8
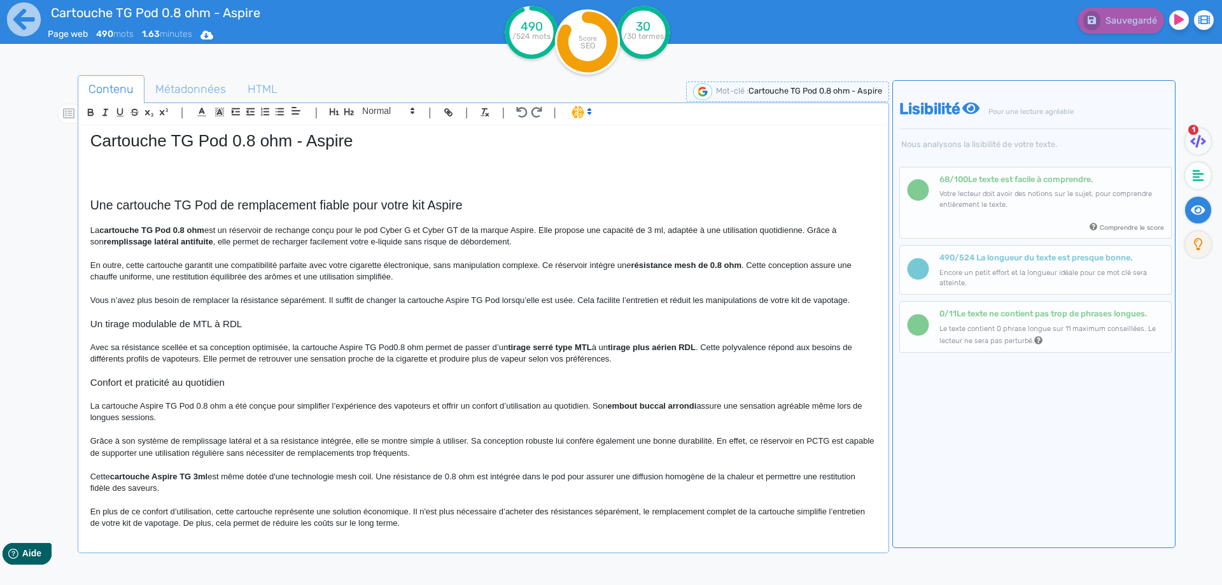
scroll to position [0, 0]
click at [161, 318] on p at bounding box center [483, 314] width 786 height 11
click at [160, 321] on h3 "Un tirage modulable de MTL à RDL" at bounding box center [483, 325] width 786 height 11
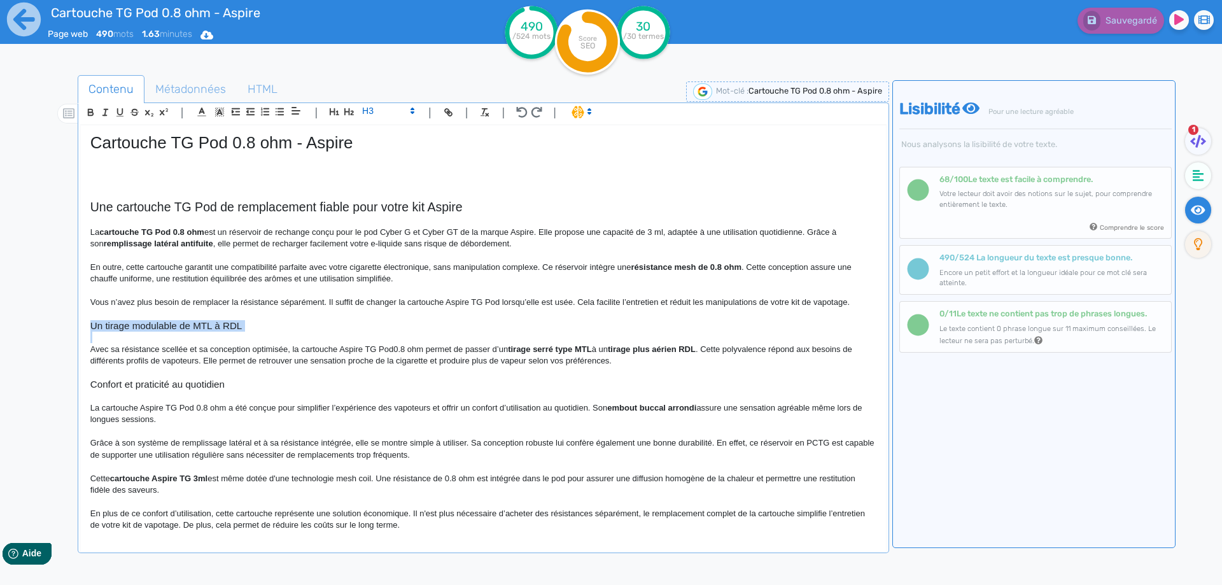
click at [160, 321] on h3 "Un tirage modulable de MTL à RDL" at bounding box center [483, 325] width 786 height 11
click at [173, 352] on p "Avec sa résistance scellée et sa conception optimisée, la cartouche Aspire TG P…" at bounding box center [483, 356] width 786 height 24
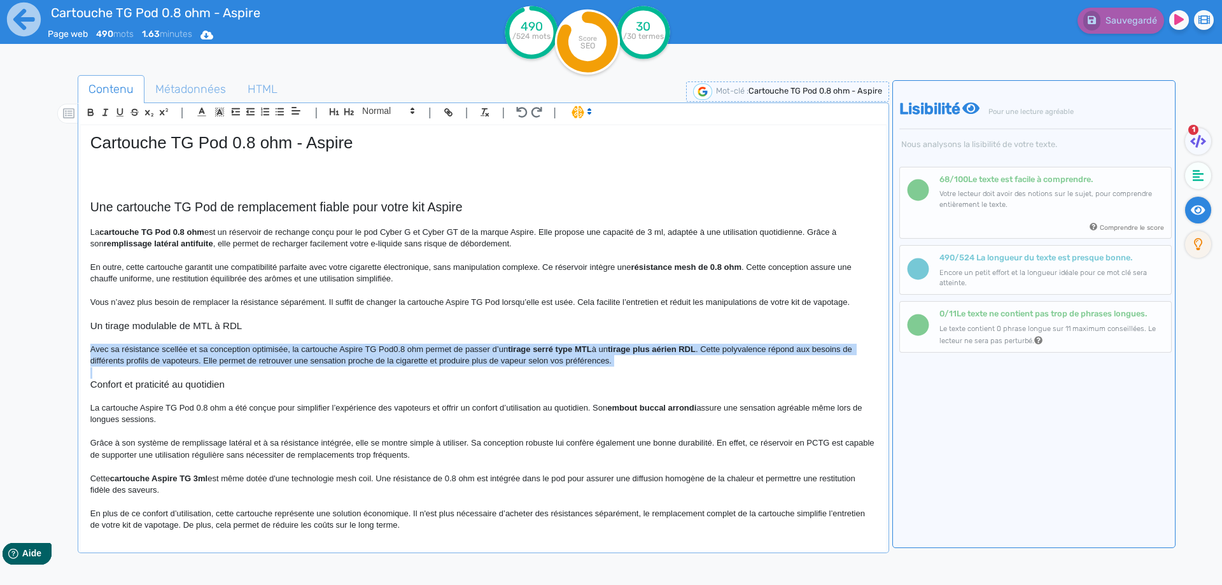
click at [173, 352] on p "Avec sa résistance scellée et sa conception optimisée, la cartouche Aspire TG P…" at bounding box center [483, 356] width 786 height 24
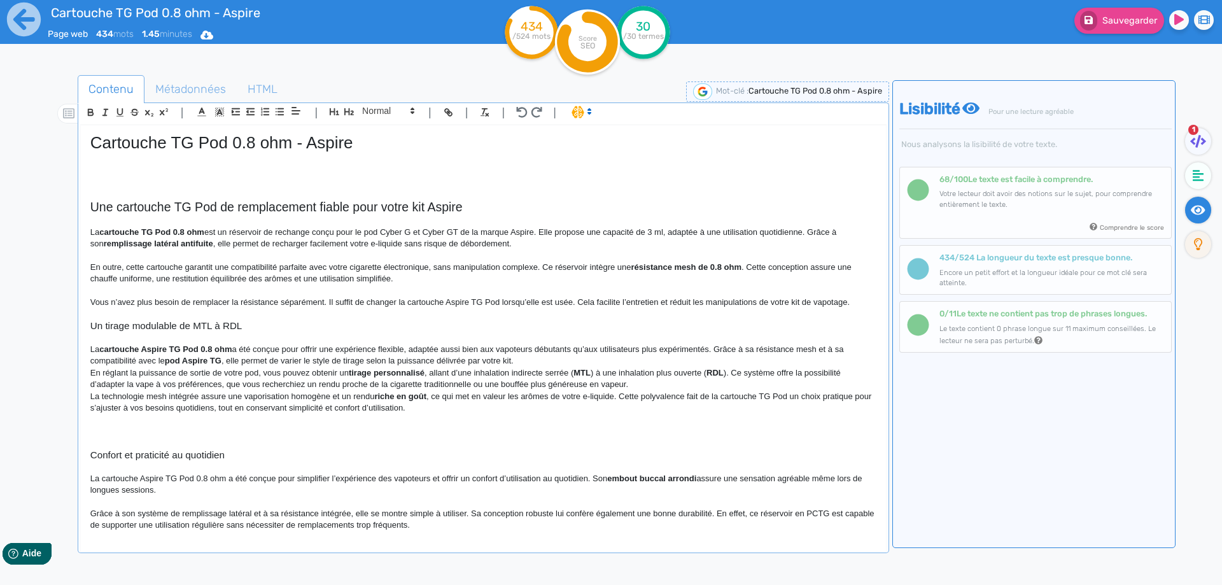
click at [115, 349] on strong "cartouche Aspire TG Pod 0.8 ohm" at bounding box center [165, 349] width 132 height 10
drag, startPoint x: 115, startPoint y: 349, endPoint x: 227, endPoint y: 346, distance: 112.1
click at [227, 346] on strong "cartouche Aspire TG Pod 0.8 ohm" at bounding box center [165, 349] width 132 height 10
click at [137, 346] on p "La cartouche Aspire TG Pod 0.8 ohm a été conçue pour offrir une expérience flex…" at bounding box center [483, 356] width 786 height 24
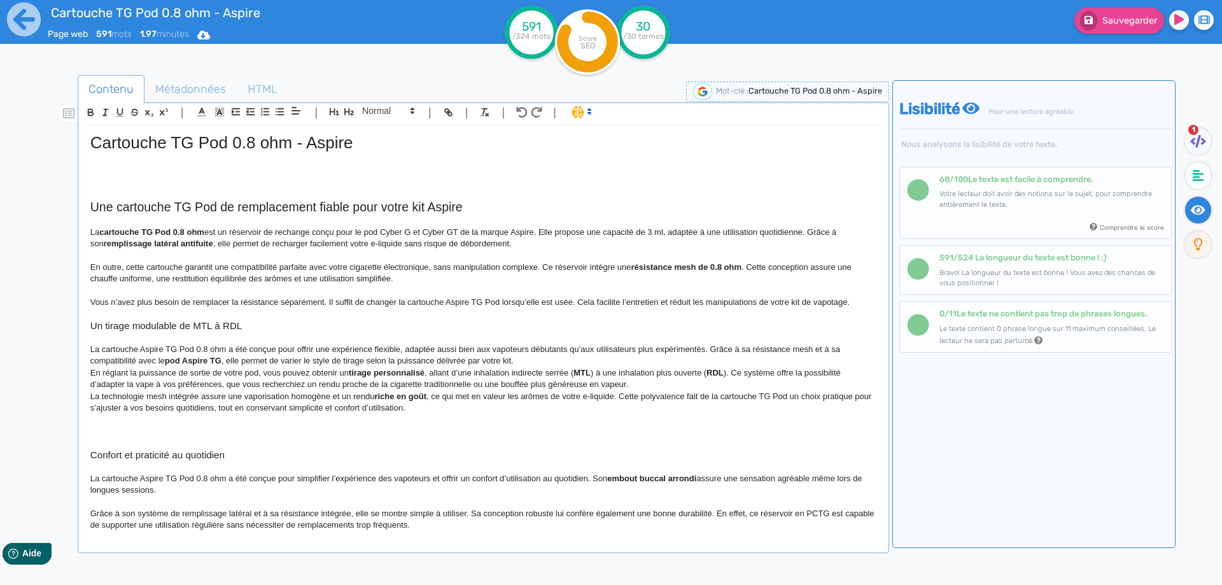
click at [150, 346] on p "La cartouche Aspire TG Pod 0.8 ohm a été conçue pour offrir une expérience flex…" at bounding box center [483, 356] width 786 height 24
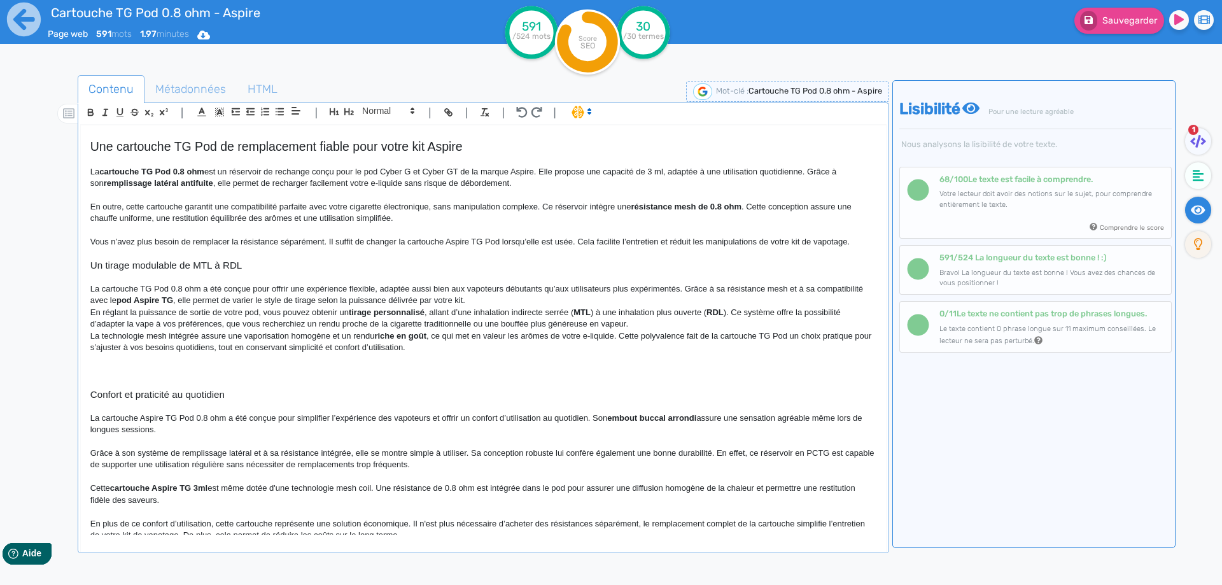
scroll to position [64, 0]
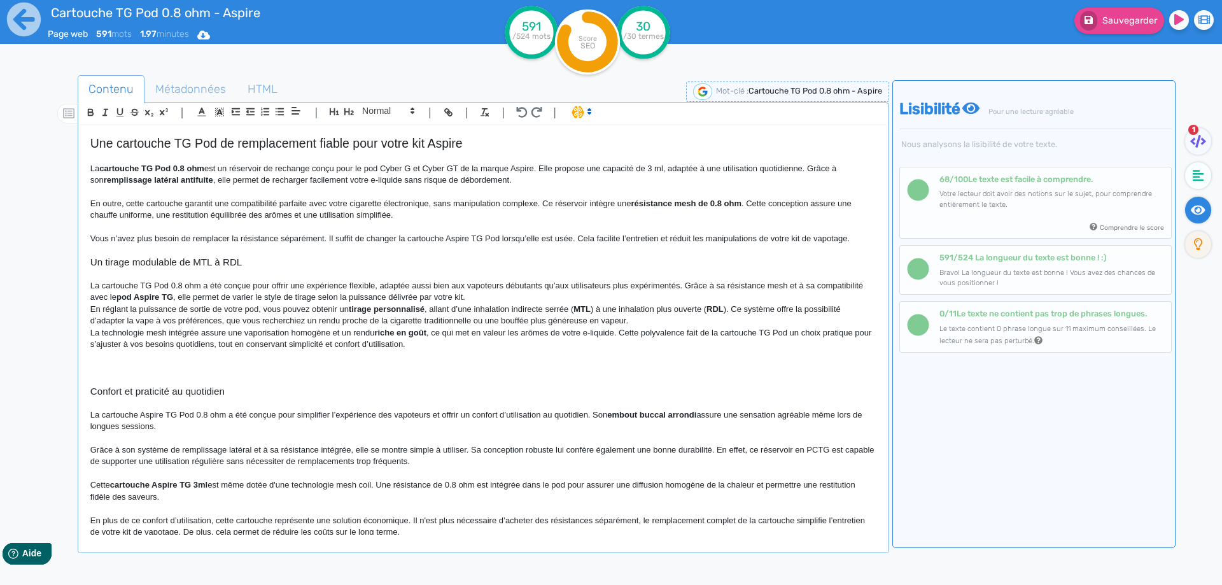
click at [175, 286] on p "La cartouche TG Pod 0.8 ohm a été conçue pour offrir une expérience flexible, a…" at bounding box center [483, 292] width 786 height 24
click at [172, 286] on p "La cartouche TG Pod 0.8 ohm a été conçue pour offrir une expérience flexible, a…" at bounding box center [483, 292] width 786 height 24
click at [388, 287] on p "La cartouche TG Pod de 0.8 ohm a été conçue pour offrir une expérience flexible…" at bounding box center [483, 292] width 786 height 24
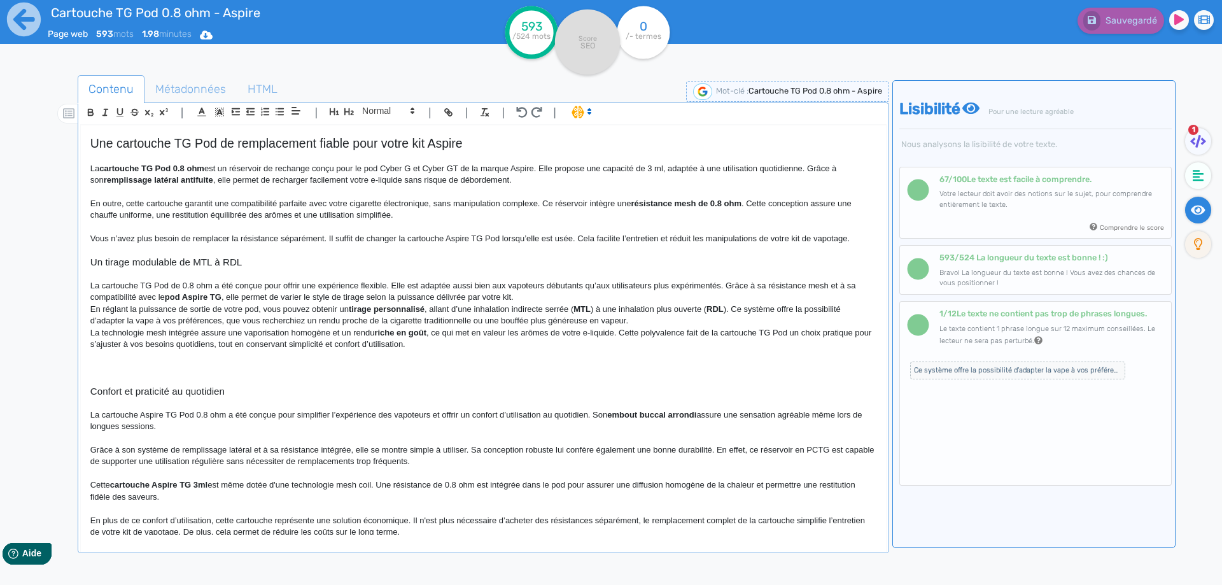
click at [189, 295] on strong "pod Aspire TG" at bounding box center [193, 297] width 57 height 10
drag, startPoint x: 189, startPoint y: 295, endPoint x: 216, endPoint y: 298, distance: 27.5
click at [189, 296] on strong "pod Aspire TG" at bounding box center [193, 297] width 57 height 10
click at [216, 298] on strong "pod Aspire TG" at bounding box center [193, 297] width 57 height 10
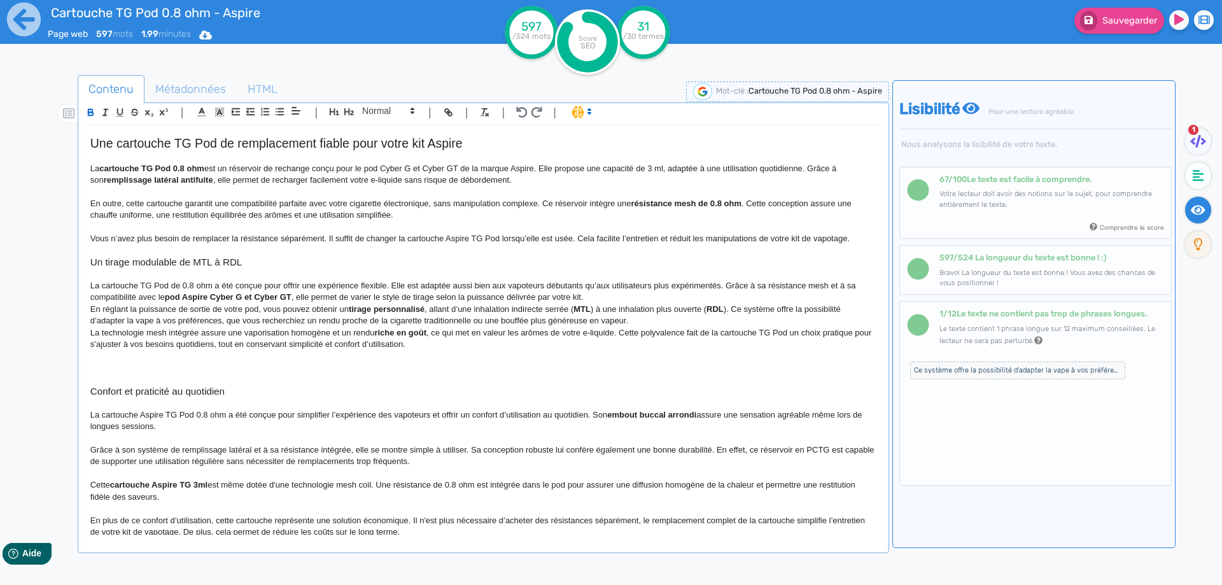
click at [171, 296] on strong "pod Aspire Cyber G et Cyber GT" at bounding box center [228, 297] width 127 height 10
drag, startPoint x: 171, startPoint y: 296, endPoint x: 288, endPoint y: 297, distance: 117.1
click at [323, 312] on p "En réglant la puissance de sortie de votre pod, vous pouvez obtenir un tirage p…" at bounding box center [483, 316] width 786 height 24
click at [631, 295] on p "La cartouche TG Pod de 0.8 ohm a été conçue pour offrir une expérience flexible…" at bounding box center [483, 292] width 786 height 24
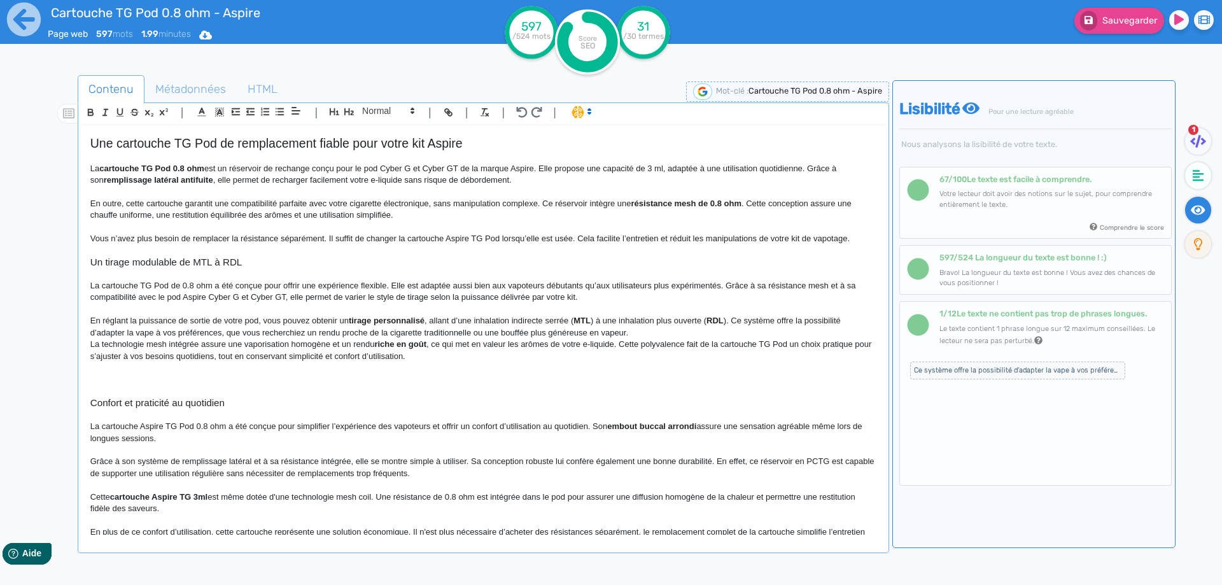
click at [247, 319] on p "En réglant la puissance de sortie de votre pod, vous pouvez obtenir un tirage p…" at bounding box center [483, 327] width 786 height 24
click at [745, 319] on strong "RDL" at bounding box center [740, 321] width 17 height 10
click at [612, 319] on strong "MTL" at bounding box center [607, 321] width 17 height 10
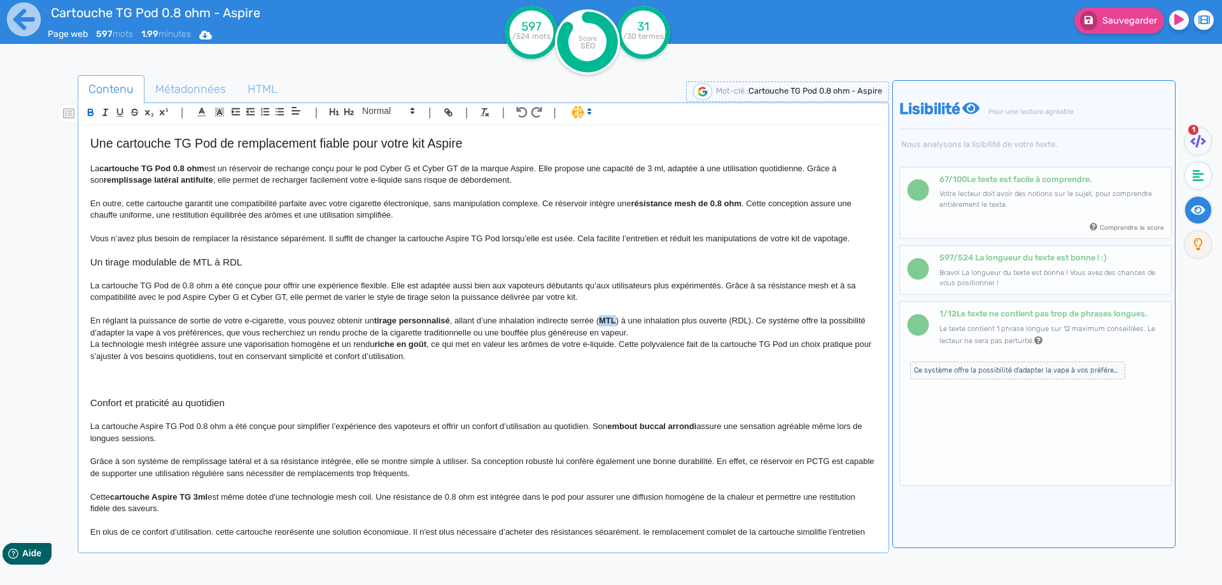
click at [612, 319] on strong "MTL" at bounding box center [607, 321] width 17 height 10
click at [433, 325] on strong "tirage personnalisé" at bounding box center [412, 321] width 76 height 10
drag, startPoint x: 418, startPoint y: 322, endPoint x: 391, endPoint y: 318, distance: 26.4
click at [391, 318] on strong "tirage personnalisé" at bounding box center [412, 321] width 76 height 10
click at [748, 338] on p "En réglant la puissance de sortie de votre e-cigarette, vous pouvez obtenir un …" at bounding box center [483, 327] width 786 height 24
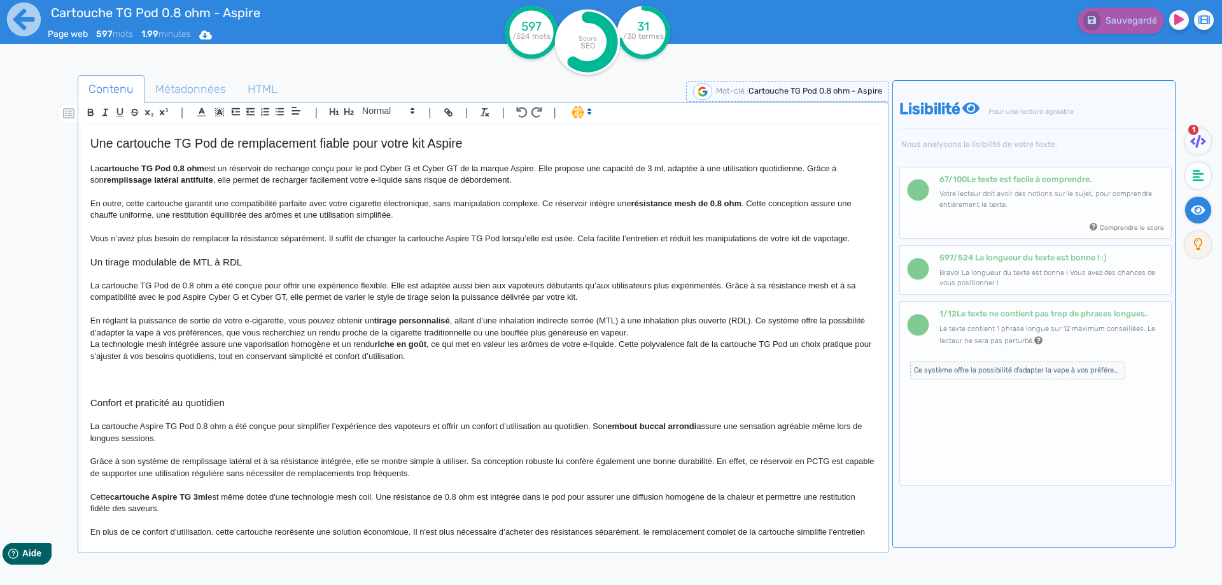
click at [696, 329] on p "En réglant la puissance de sortie de votre e-cigarette, vous pouvez obtenir un …" at bounding box center [483, 327] width 786 height 24
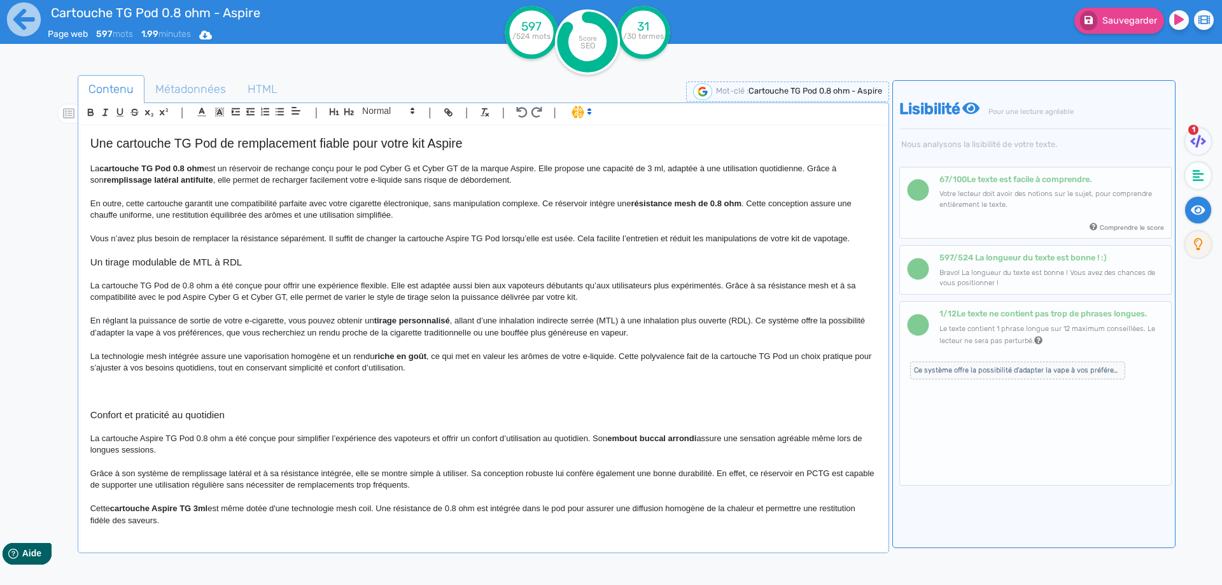
click at [129, 377] on p at bounding box center [483, 379] width 786 height 11
click at [125, 355] on p "La technologie mesh intégrée assure une vaporisation homogène et un rendu riche…" at bounding box center [483, 363] width 786 height 24
drag, startPoint x: 125, startPoint y: 355, endPoint x: 153, endPoint y: 354, distance: 28.7
click at [153, 354] on p "La technologie mesh intégrée assure une vaporisation homogène et un rendu riche…" at bounding box center [483, 363] width 786 height 24
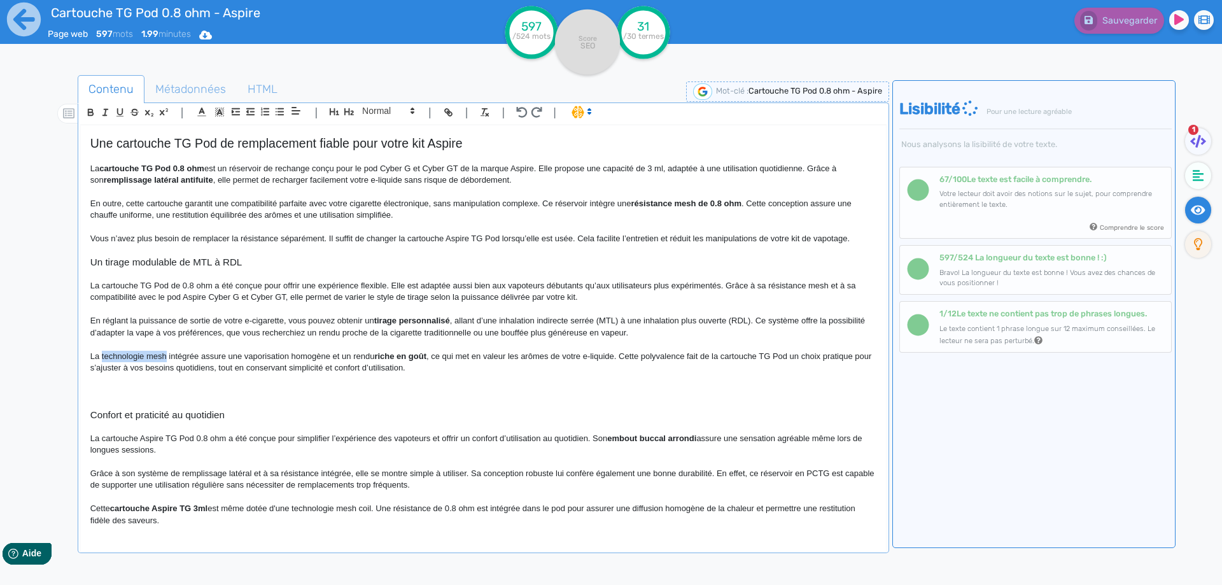
click at [156, 356] on p "La technologie mesh intégrée assure une vaporisation homogène et un rendu riche…" at bounding box center [483, 363] width 786 height 24
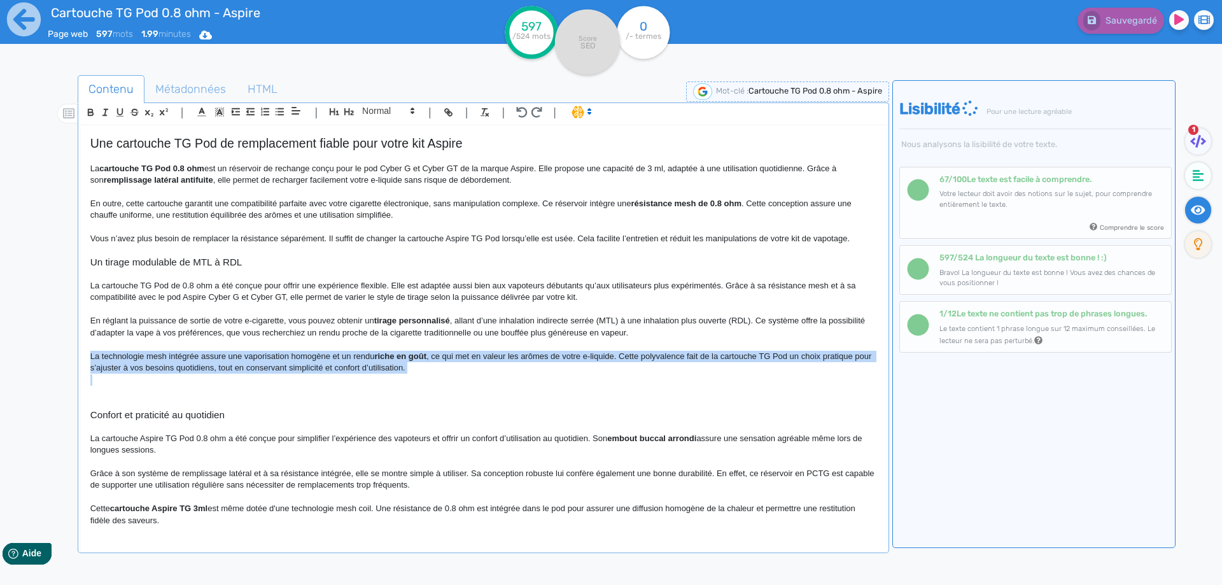
click at [156, 356] on p "La technologie mesh intégrée assure une vaporisation homogène et un rendu riche…" at bounding box center [483, 363] width 786 height 24
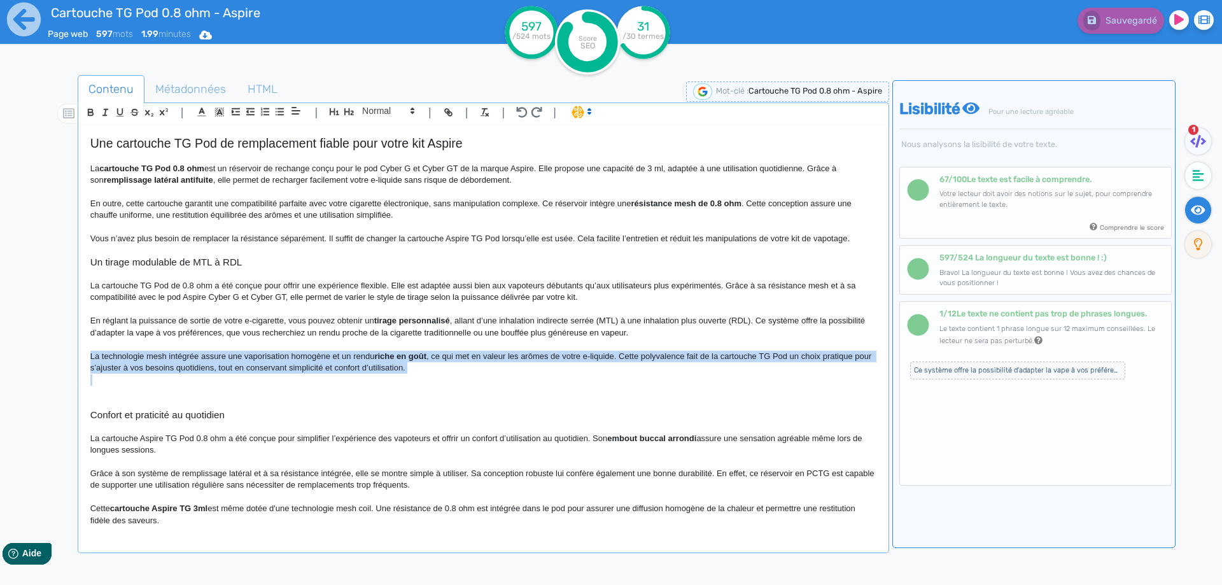
click at [602, 359] on p "La technologie mesh intégrée assure une vaporisation homogène et un rendu riche…" at bounding box center [483, 363] width 786 height 24
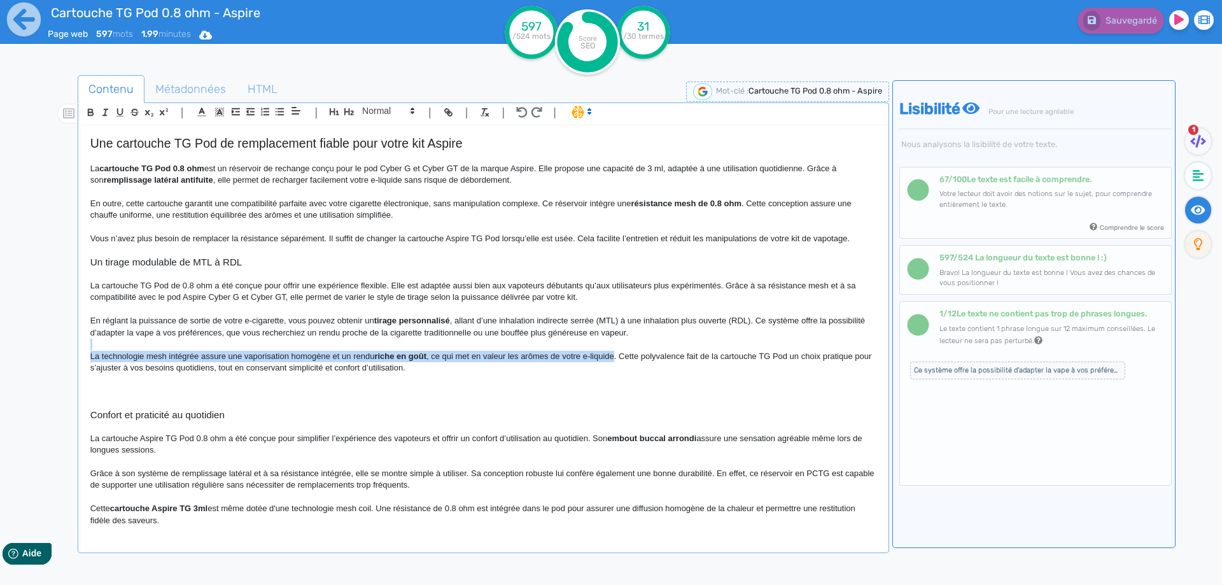
drag, startPoint x: 602, startPoint y: 359, endPoint x: 78, endPoint y: 349, distance: 524.5
click at [78, 349] on div "| | H3 H4 H5 H6 Normal | | | | Cartouche TG Pod 0.8 ohm - Aspire Une cartouche …" at bounding box center [483, 327] width 811 height 451
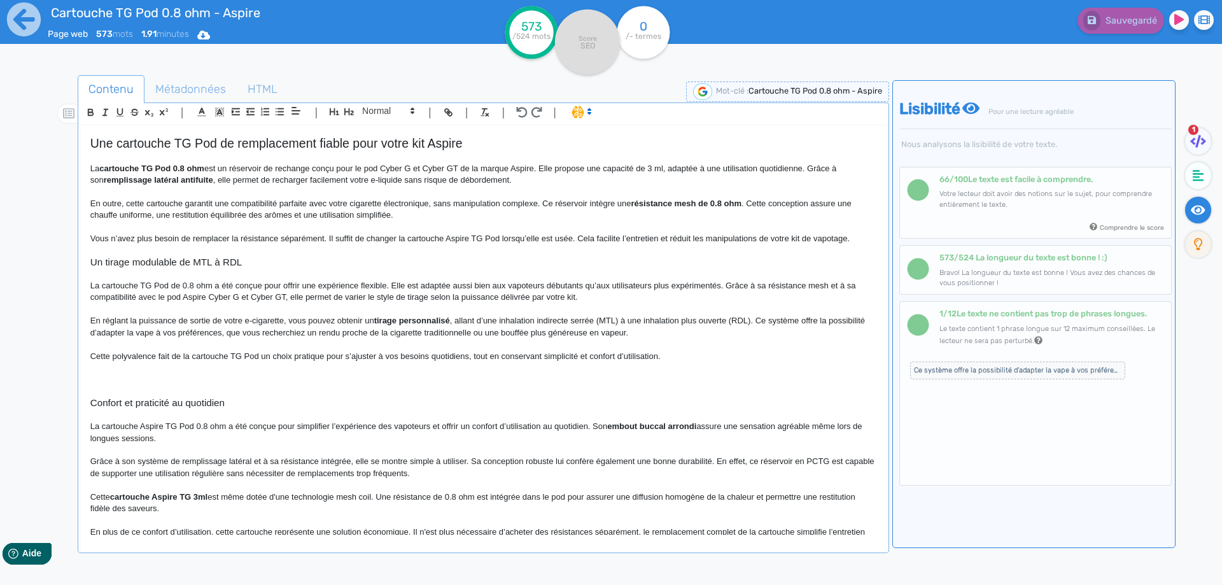
click at [487, 354] on p "Cette polyvalence fait de la cartouche TG Pod un choix pratique pour s’ajuster …" at bounding box center [483, 356] width 786 height 11
drag, startPoint x: 487, startPoint y: 354, endPoint x: 643, endPoint y: 354, distance: 156.6
click at [651, 354] on p "Cette polyvalence fait de la cartouche TG Pod un choix pratique pour s’ajuster …" at bounding box center [483, 356] width 786 height 11
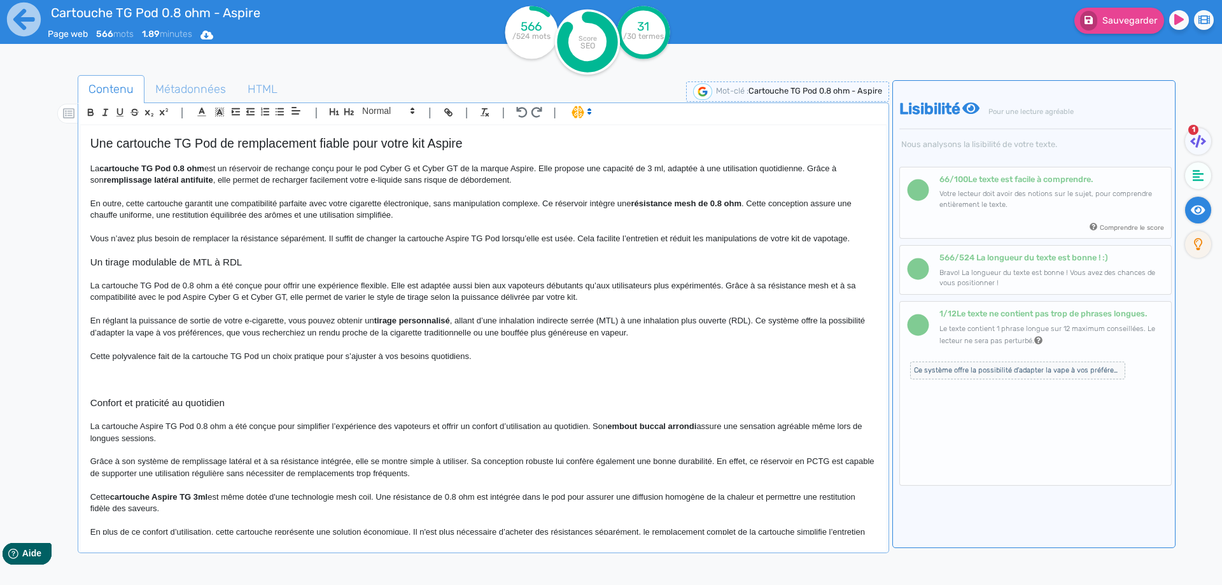
click at [535, 353] on p "Cette polyvalence fait de la cartouche TG Pod un choix pratique pour s’ajuster …" at bounding box center [483, 356] width 786 height 11
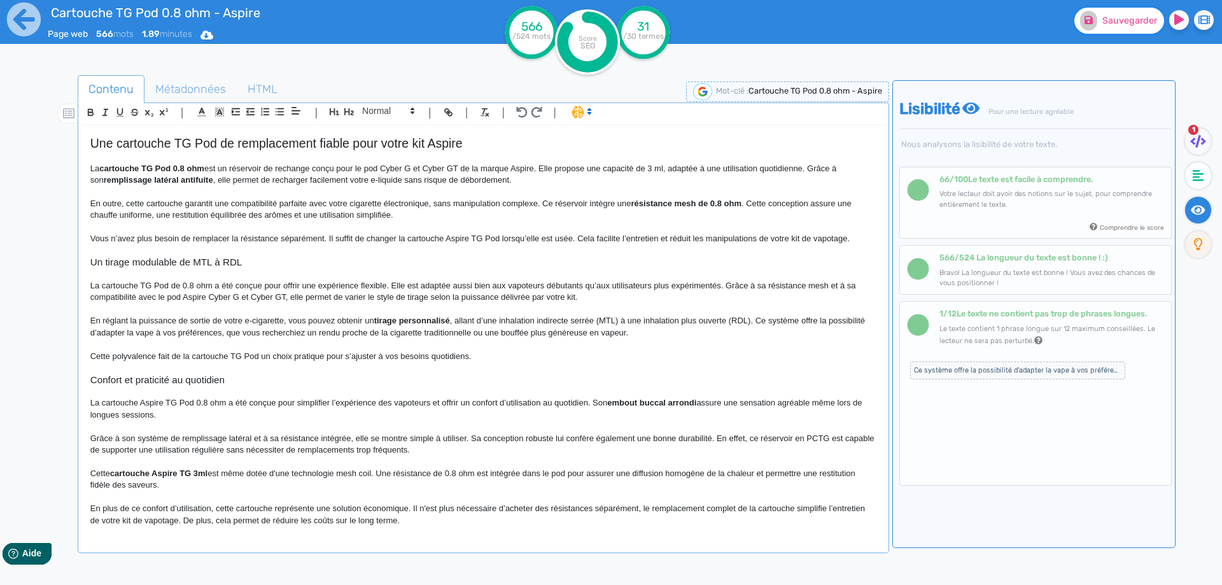
click at [1137, 22] on span "Sauvegarder" at bounding box center [1129, 20] width 55 height 11
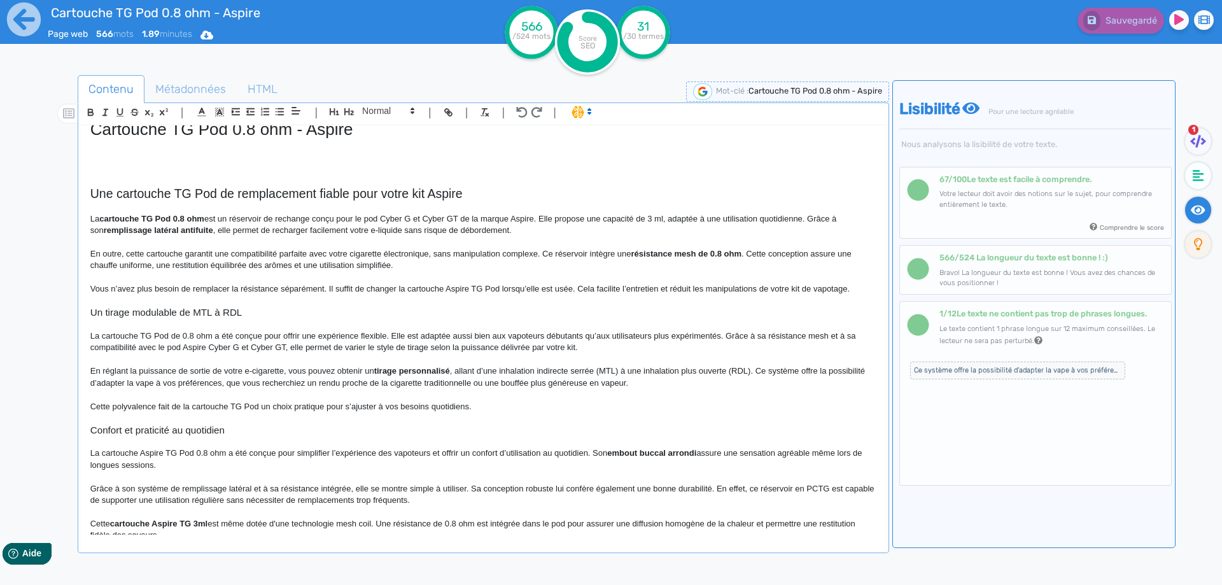
scroll to position [0, 0]
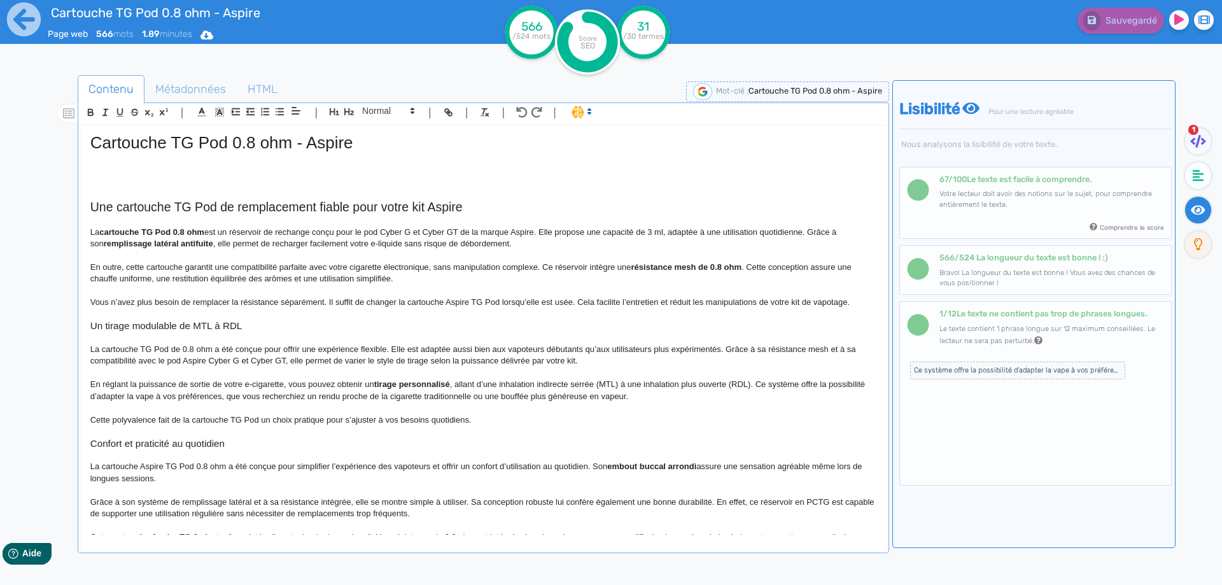
click at [960, 365] on span "Ce système offre la possibilité d’adapter la vape à vos préférences, que vous r…" at bounding box center [1017, 371] width 215 height 18
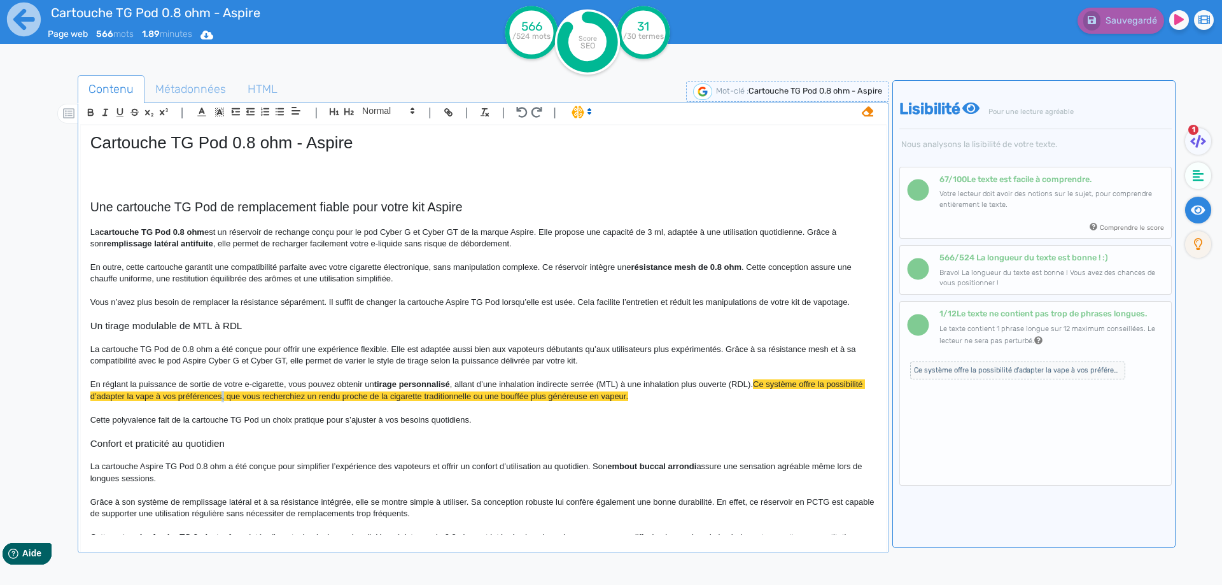
click at [263, 395] on span "Ce système offre la possibilité d’adapter la vape à vos préférences, que vous r…" at bounding box center [477, 389] width 775 height 21
click at [670, 392] on p "En réglant la puissance de sortie de votre e-cigarette, vous pouvez obtenir un …" at bounding box center [483, 391] width 786 height 24
click at [666, 396] on span "Ce système offre la possibilité d’adapter la vape à vos préférences. Que vous r…" at bounding box center [477, 389] width 775 height 21
click at [1104, 24] on span "Sauvegarder" at bounding box center [1129, 20] width 55 height 11
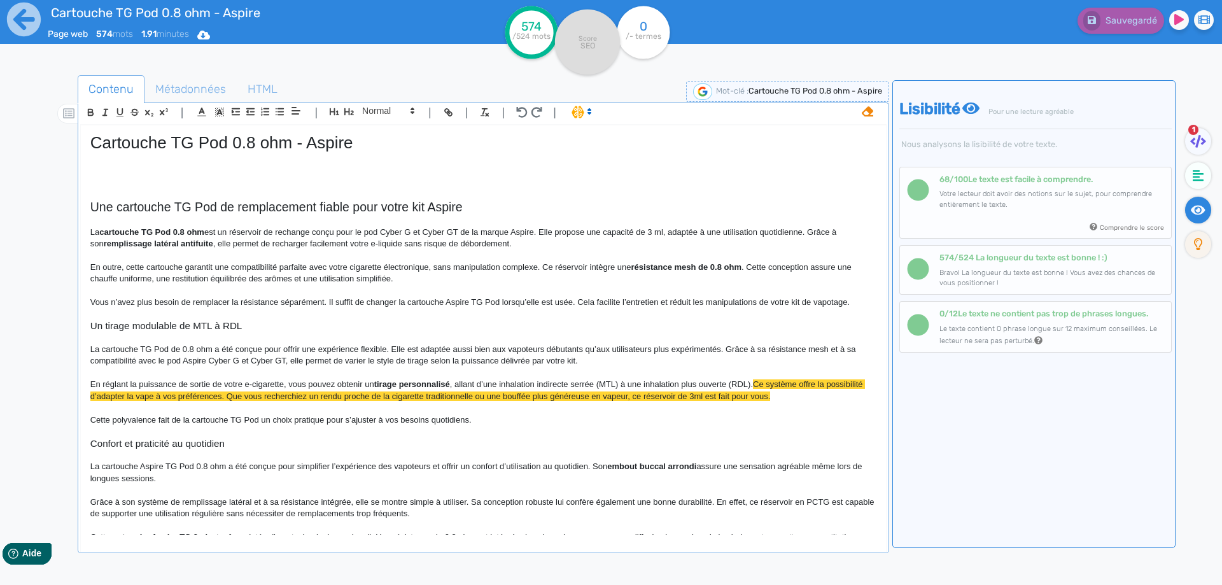
click at [871, 110] on icon at bounding box center [867, 111] width 11 height 10
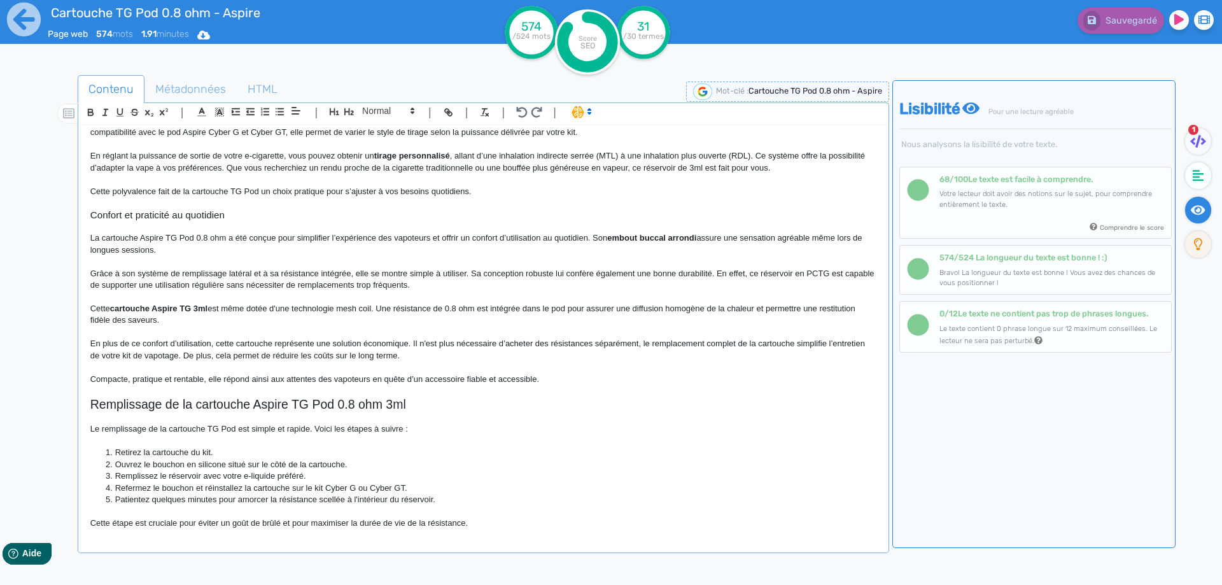
scroll to position [266, 0]
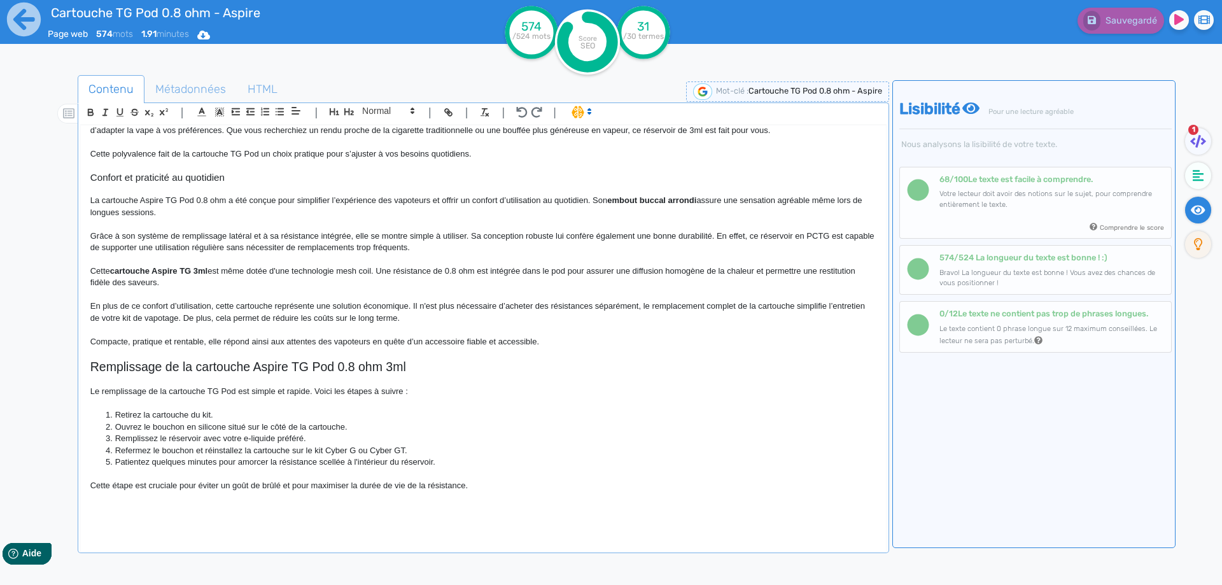
click at [260, 507] on p at bounding box center [483, 508] width 786 height 11
drag, startPoint x: 347, startPoint y: 366, endPoint x: 332, endPoint y: 367, distance: 14.7
click at [340, 367] on span "Remplissage de la cartouche Aspire TG Pod 0.8 ohm 3ml" at bounding box center [248, 367] width 316 height 14
click at [325, 368] on span "Remplissage de la cartouche Aspire TG Pod 0.8 ohm 3ml" at bounding box center [248, 367] width 316 height 14
click at [324, 369] on span "Remplissage de la cartouche Aspire TG Pod 0.8 ohm 3ml" at bounding box center [248, 367] width 316 height 14
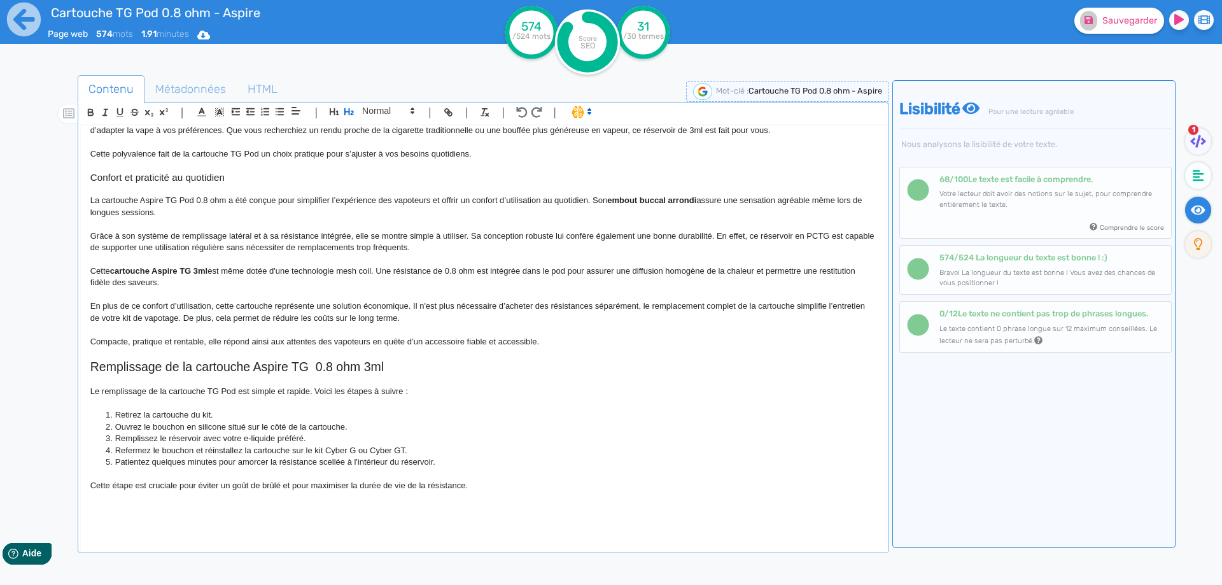
click at [256, 364] on span "Remplissage de la cartouche Aspire TG 0.8 ohm 3ml" at bounding box center [236, 367] width 293 height 14
click at [322, 362] on span "Aspire TG 0.8 ohm 3ml" at bounding box center [337, 367] width 131 height 14
click at [285, 367] on span "Aspire 0.8 ohm 3ml" at bounding box center [325, 367] width 107 height 14
click at [281, 365] on span "Aspire 0.8 ohm 3ml" at bounding box center [325, 367] width 107 height 14
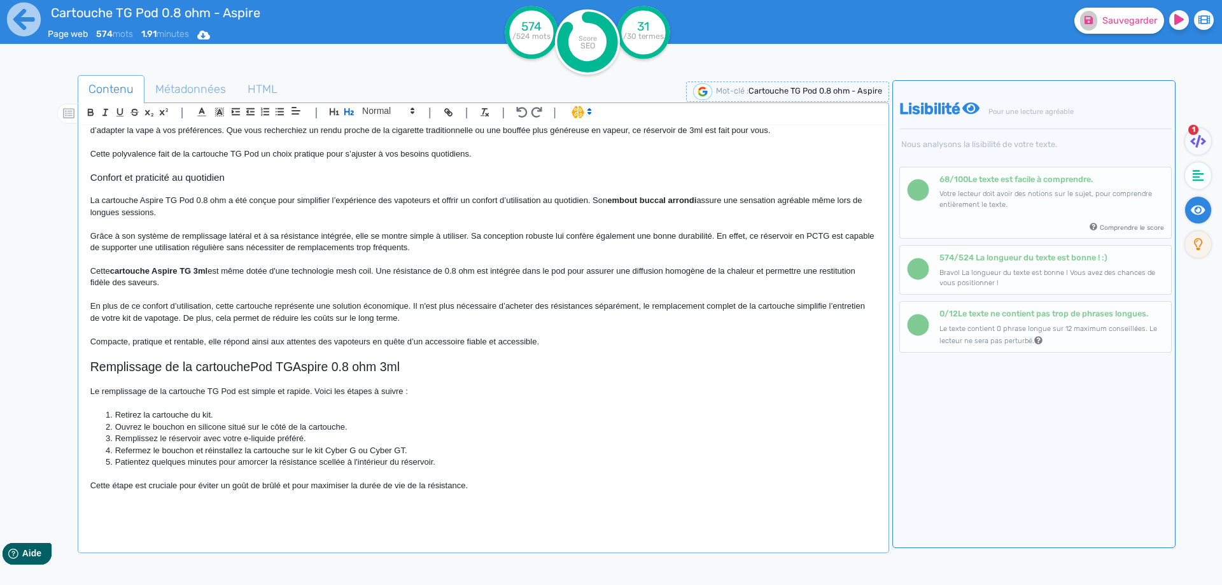
click at [291, 360] on h2 "Remplissage de la cartouche Pod TG Aspire 0.8 ohm 3ml" at bounding box center [483, 367] width 786 height 15
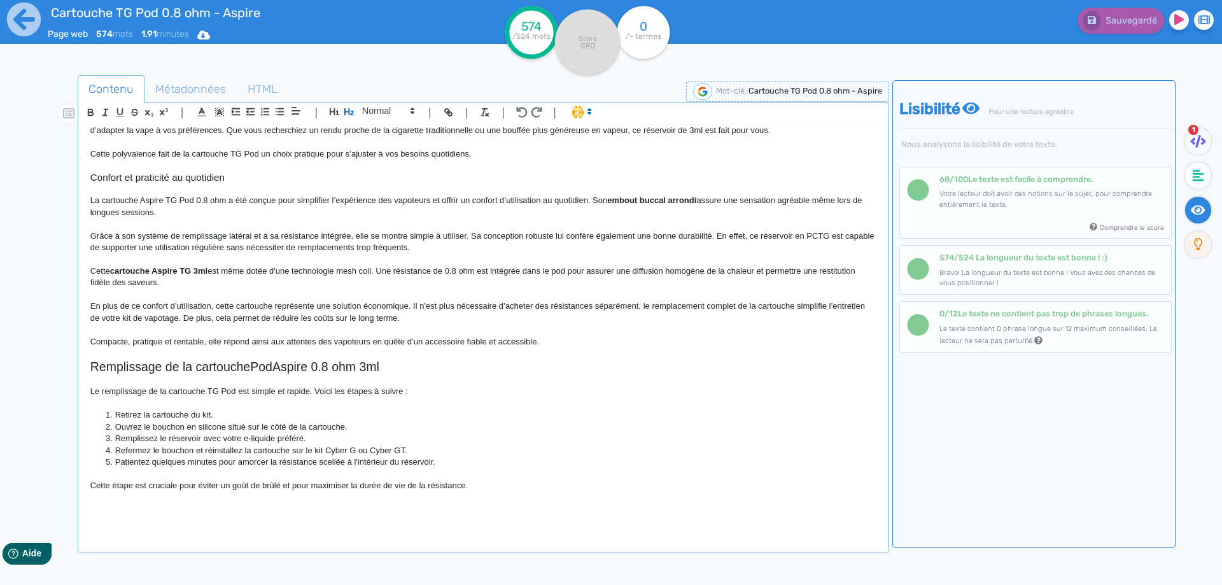
click at [249, 367] on h2 "Remplissage de la cartouche Pod Aspire 0.8 ohm 3ml" at bounding box center [483, 367] width 786 height 15
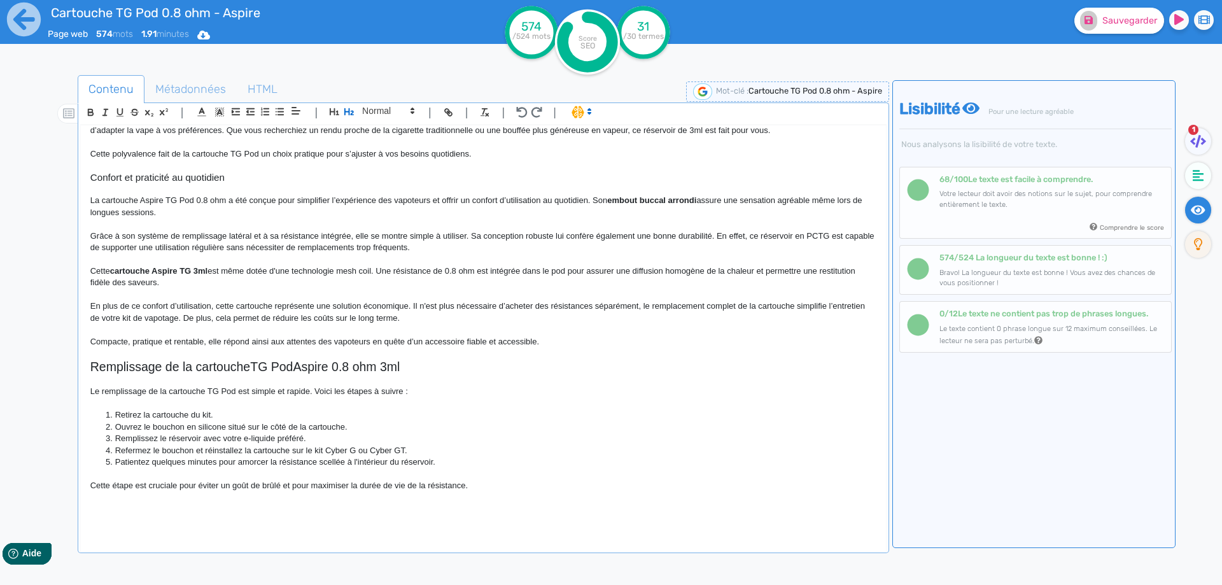
click at [339, 496] on p at bounding box center [483, 496] width 786 height 11
click at [336, 505] on p at bounding box center [483, 508] width 786 height 11
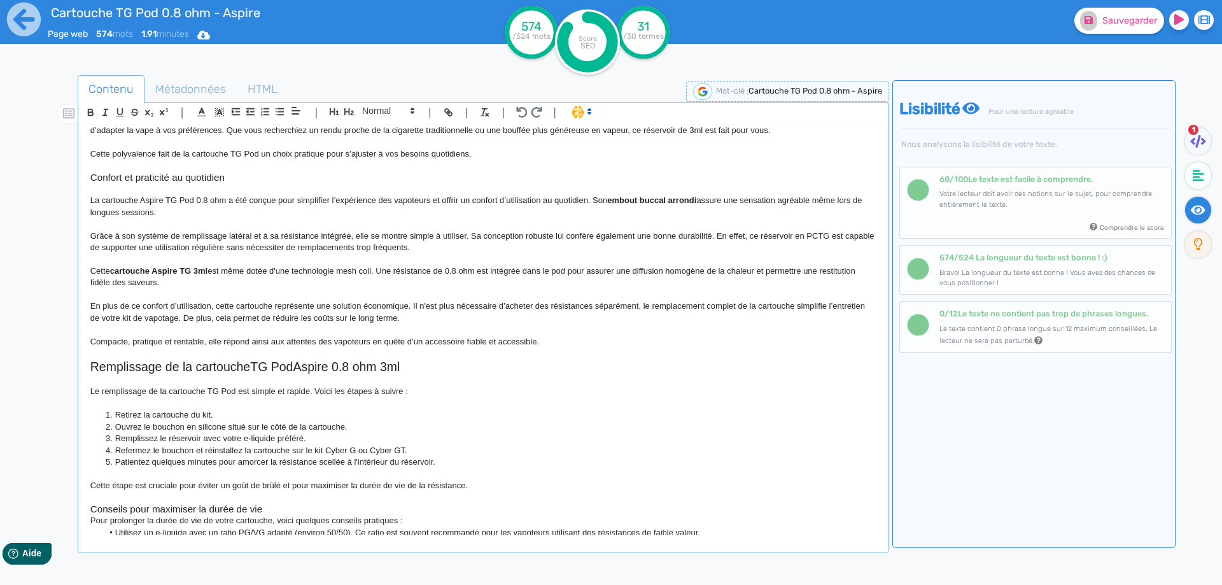
scroll to position [304, 0]
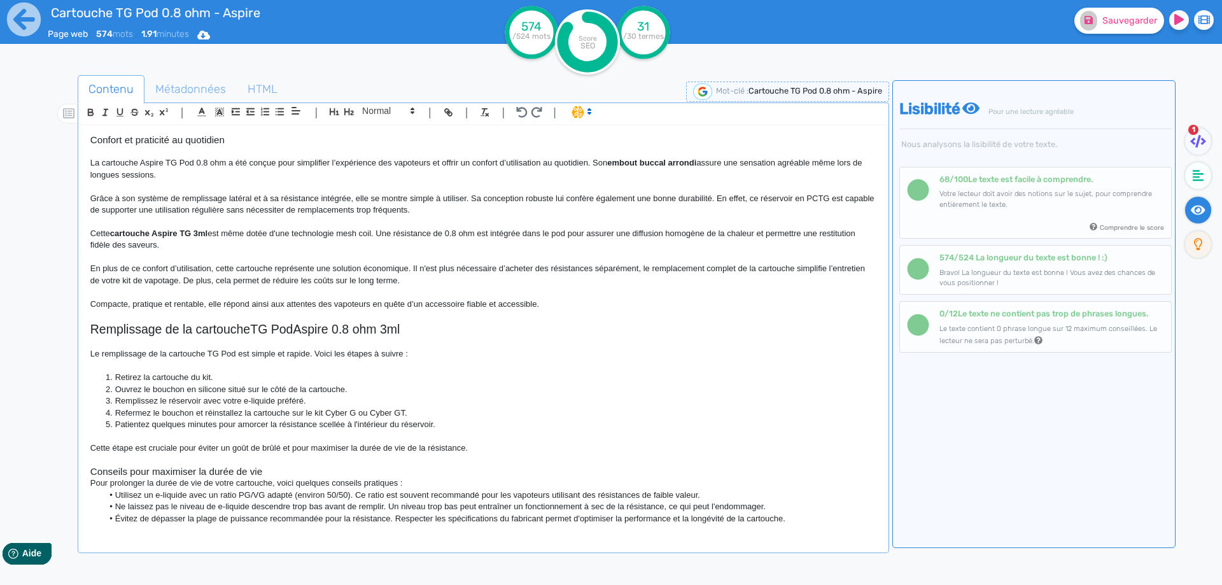
click at [303, 467] on h3 "Conseils pour maximiser la durée de vie" at bounding box center [483, 471] width 786 height 11
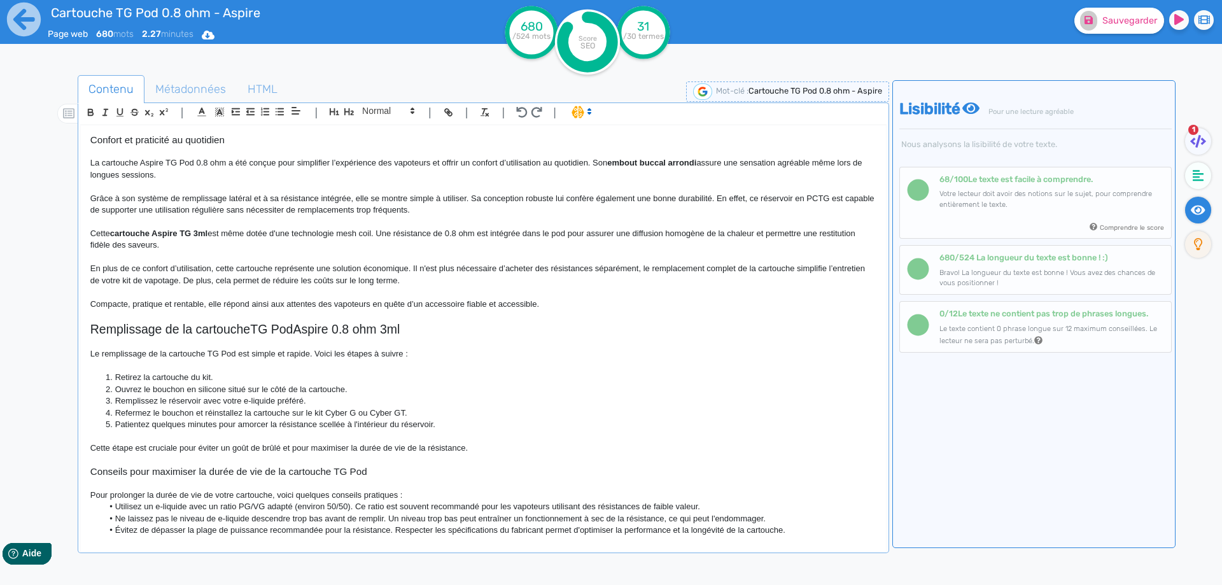
click at [326, 477] on h3 "Conseils pour maximiser la durée de vie de la cartouche TG Pod" at bounding box center [483, 471] width 786 height 11
click at [326, 473] on h3 "Conseils pour maximiser la durée de vie de la cartouche TG Pod" at bounding box center [483, 471] width 786 height 11
click at [204, 479] on p at bounding box center [483, 482] width 786 height 11
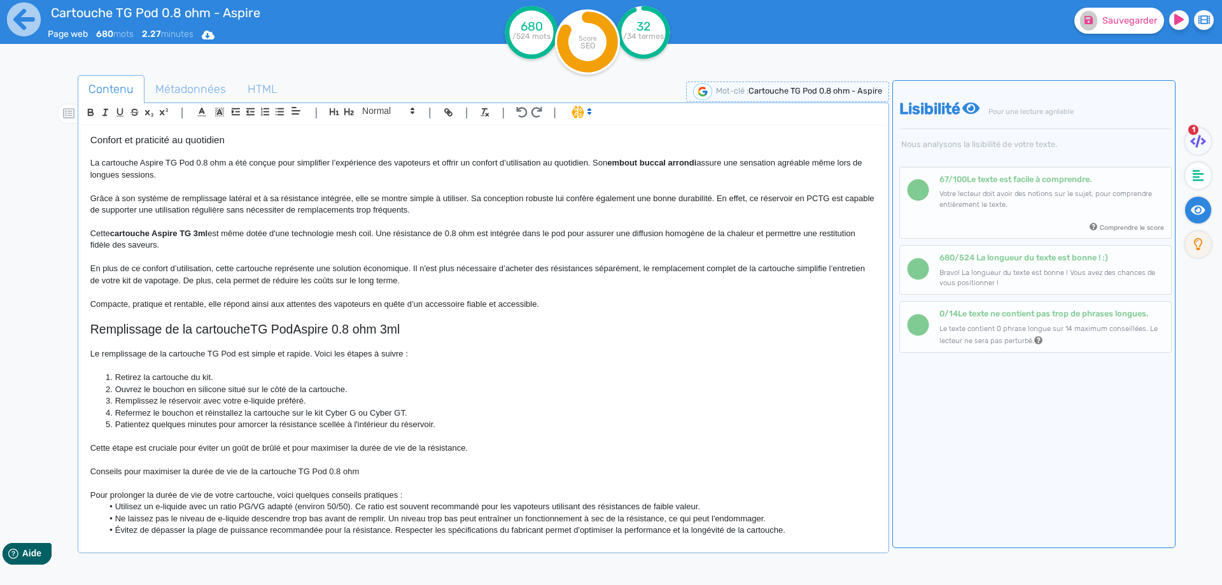
click at [207, 473] on p "Conseils pour maximiser la durée de vie de la cartouche TG Pod 0.8 ohm" at bounding box center [483, 471] width 786 height 11
click at [356, 105] on span at bounding box center [387, 110] width 62 height 15
click at [353, 108] on icon "button" at bounding box center [349, 111] width 11 height 11
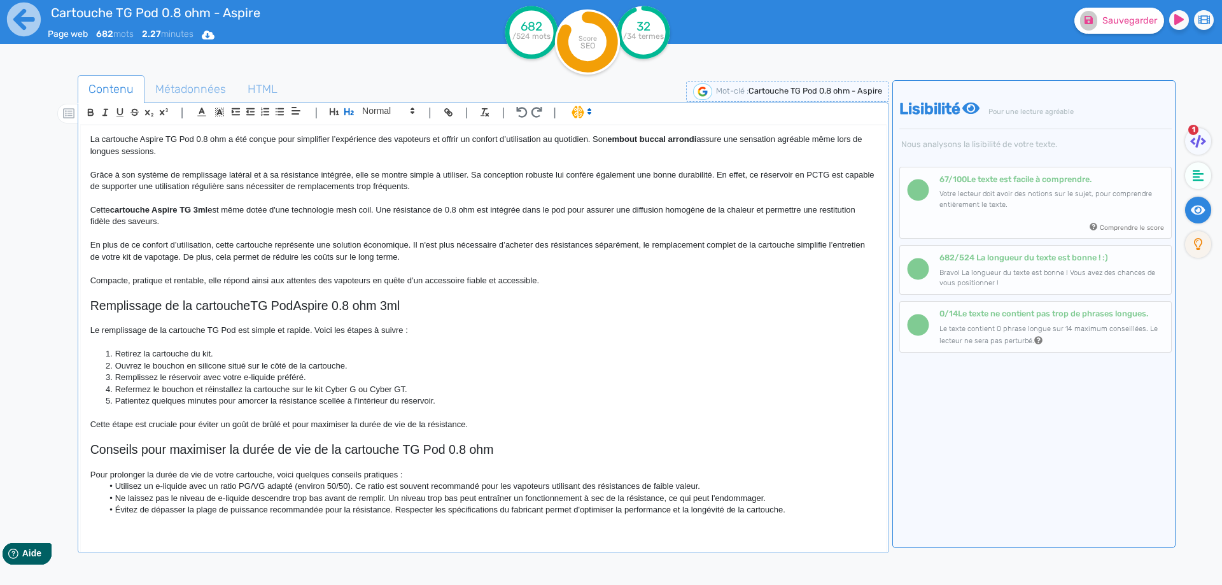
scroll to position [340, 0]
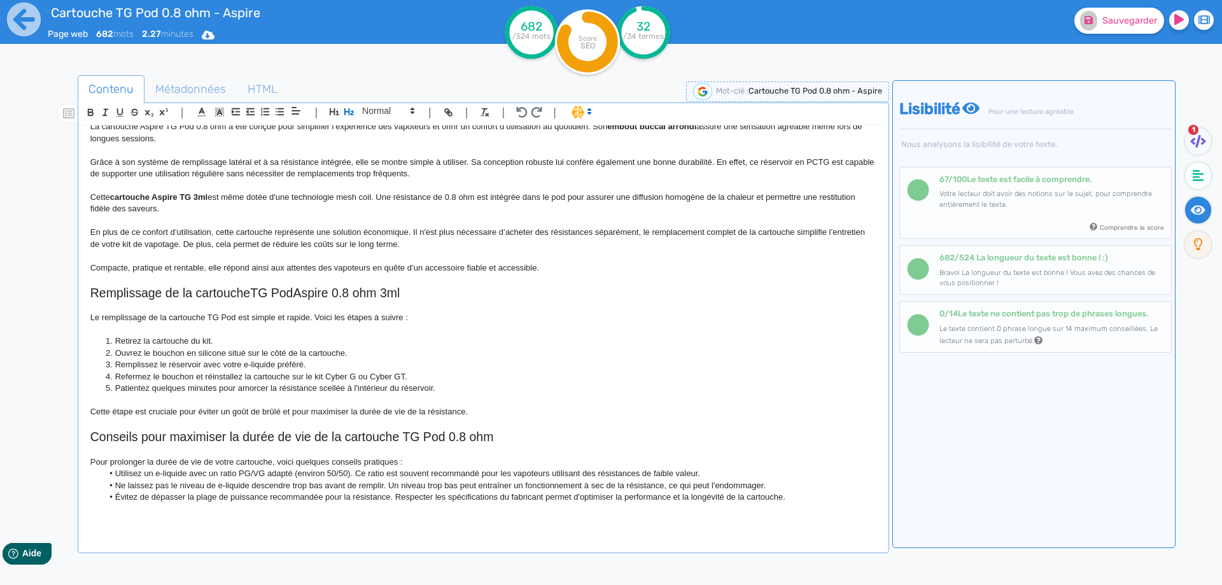
click at [414, 458] on p "Pour prolonger la durée de vie de votre cartouche, voici quelques conseils prat…" at bounding box center [483, 461] width 786 height 11
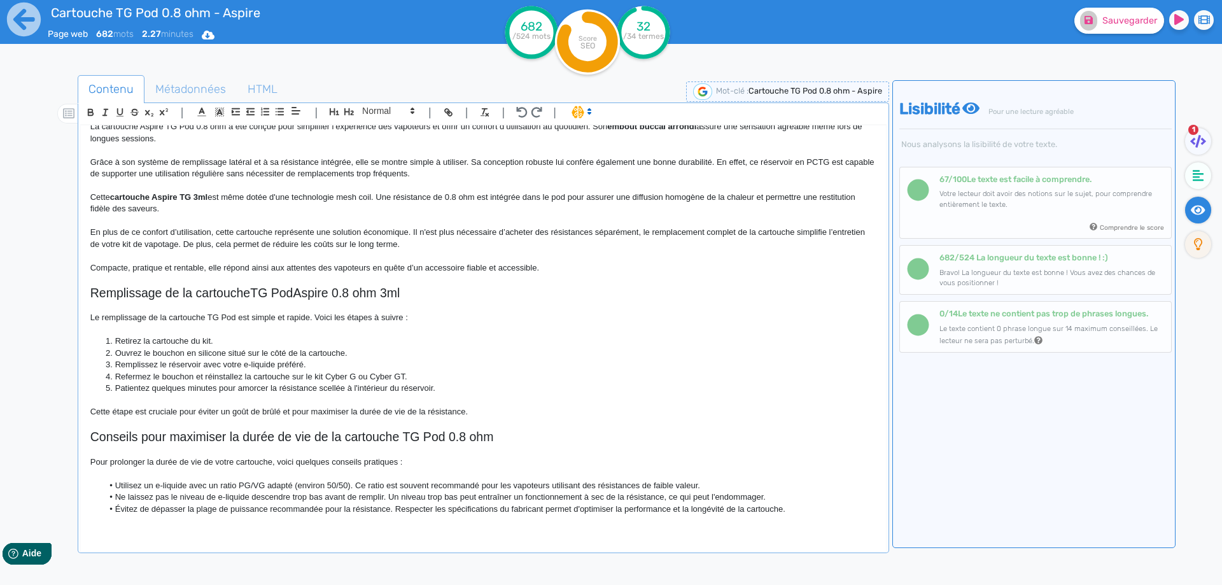
click at [296, 485] on li "Utilisez un e-liquide avec un ratio PG/VG adapté (environ 50/50). Ce ratio est …" at bounding box center [488, 485] width 773 height 11
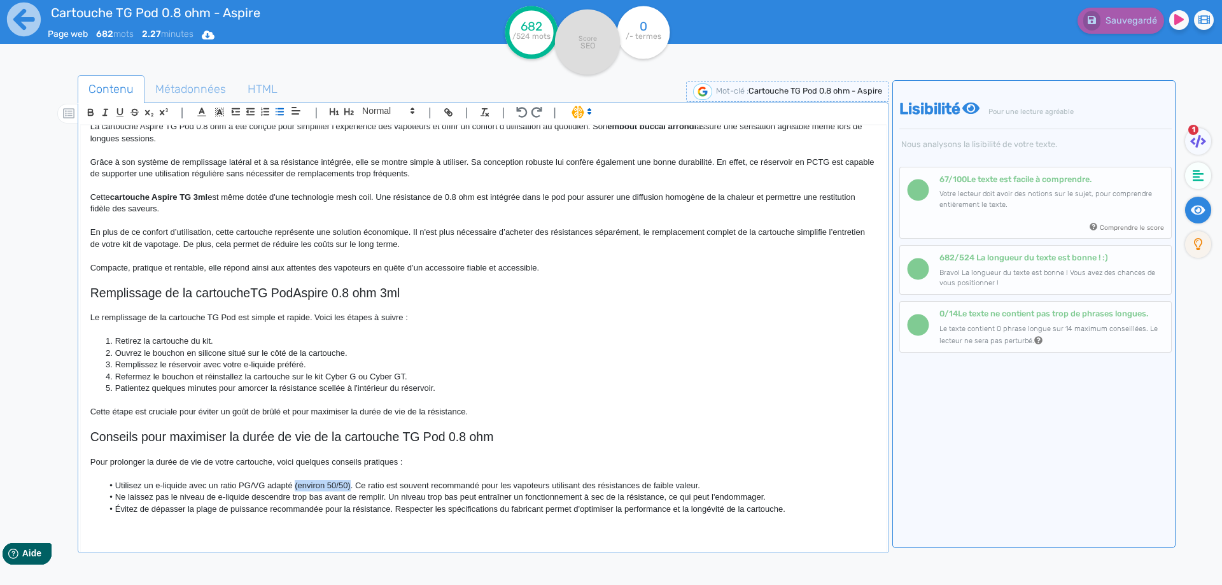
drag, startPoint x: 296, startPoint y: 485, endPoint x: 347, endPoint y: 486, distance: 50.9
click at [347, 486] on li "Utilisez un e-liquide avec un ratio PG/VG adapté (environ 50/50). Ce ratio est …" at bounding box center [488, 485] width 773 height 11
click at [404, 486] on li "Utilisez un e-liquide avec un ratio PG/VG adapté à une résistance de 0,8 ohm. C…" at bounding box center [488, 485] width 773 height 11
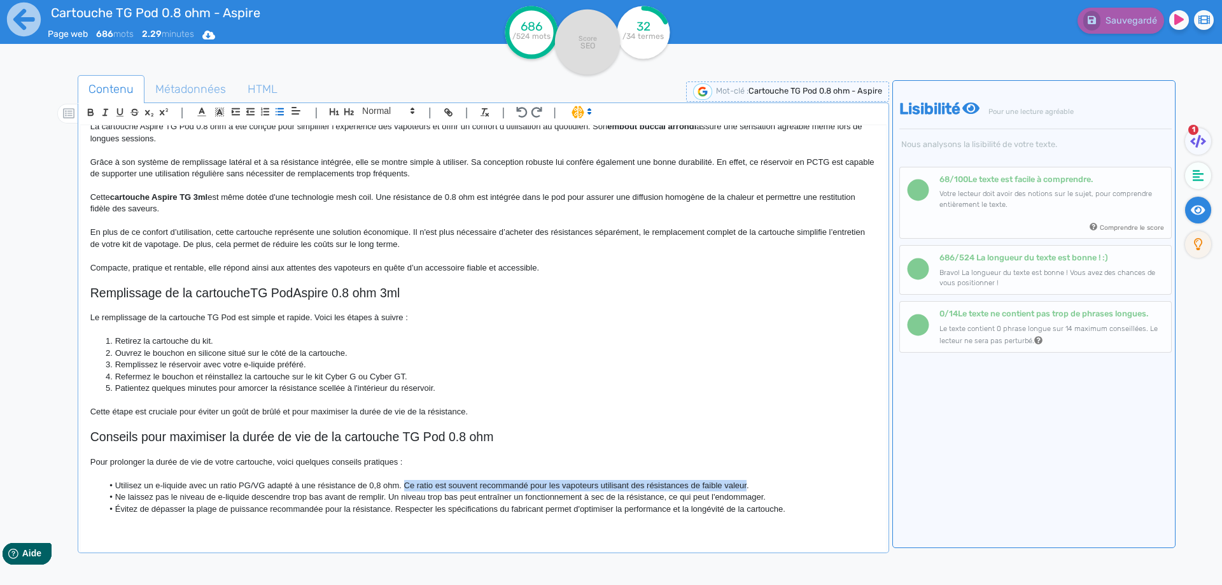
drag, startPoint x: 404, startPoint y: 486, endPoint x: 736, endPoint y: 487, distance: 332.2
click at [736, 487] on li "Utilisez un e-liquide avec un ratio PG/VG adapté à une résistance de 0,8 ohm. C…" at bounding box center [488, 485] width 773 height 11
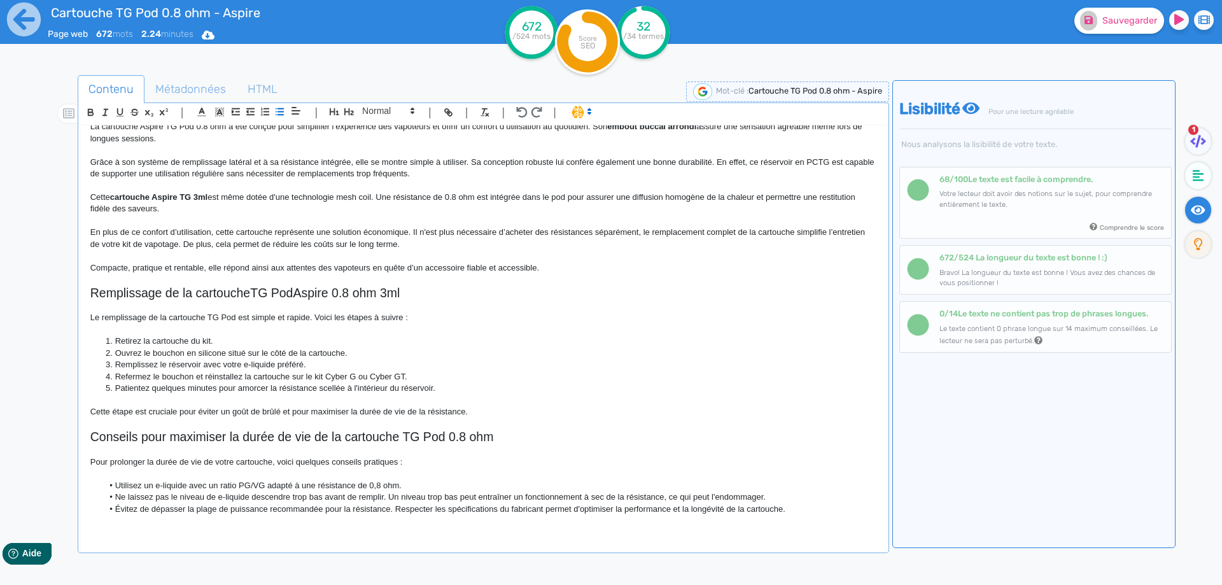
scroll to position [351, 0]
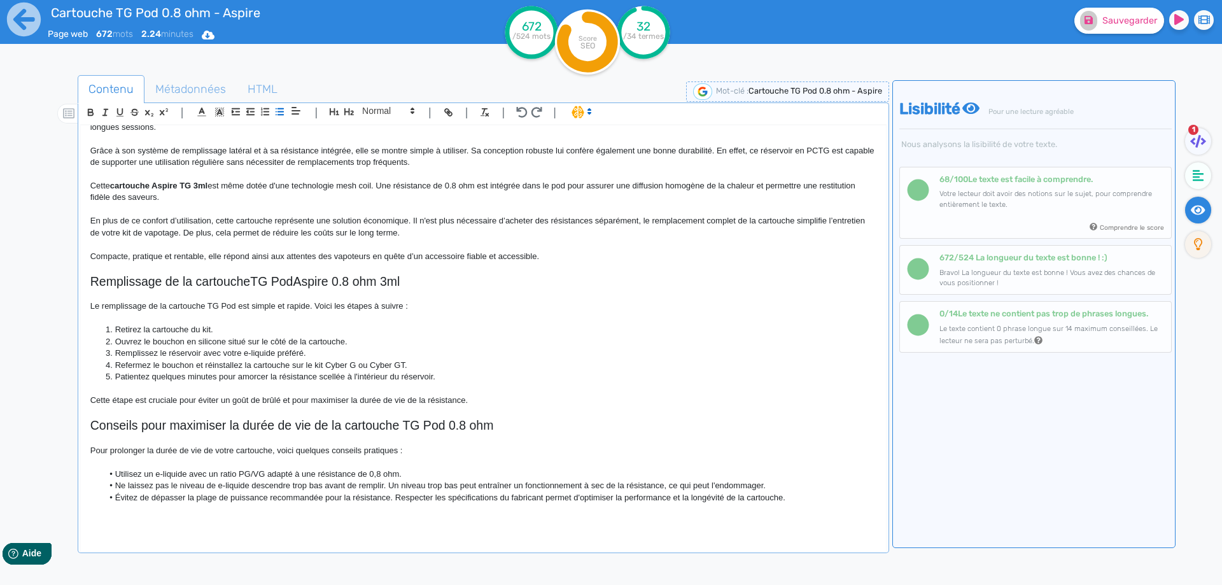
click at [382, 486] on li "Ne laissez pas le niveau de e-liquide descendre trop bas avant de remplir. Un n…" at bounding box center [488, 485] width 773 height 11
click at [384, 486] on li "Ne laissez pas le niveau de e-liquide descendre trop bas avant de remplir. Un n…" at bounding box center [488, 485] width 773 height 11
click at [582, 482] on li "Ne laissez pas le niveau de e-liquide descendre trop bas avant de remplir votre…" at bounding box center [488, 485] width 773 height 11
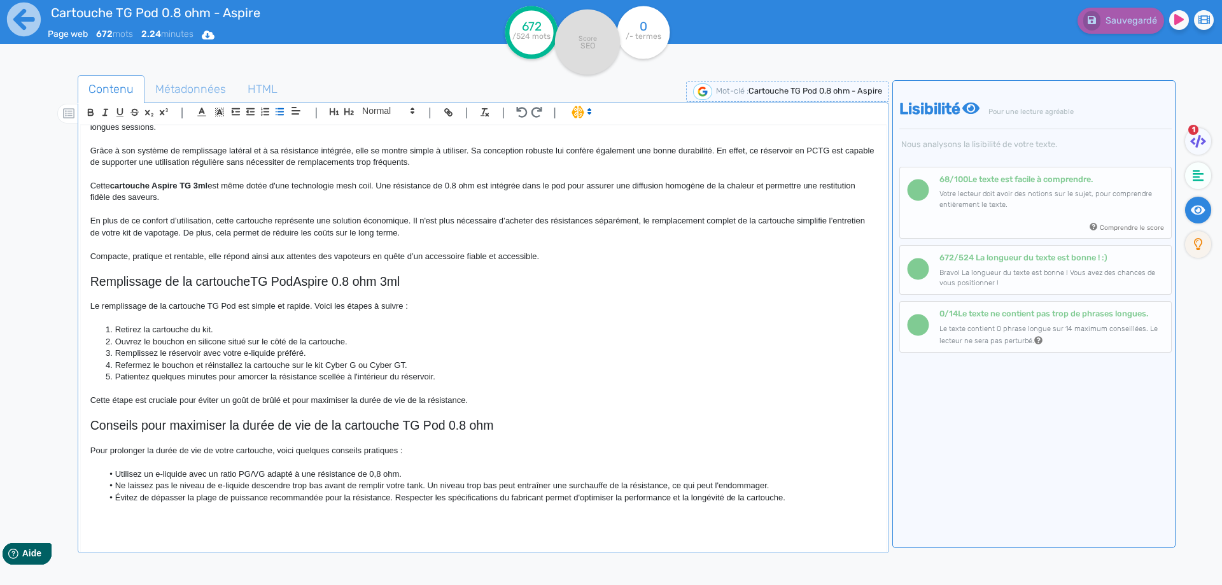
click at [493, 527] on p at bounding box center [483, 521] width 786 height 11
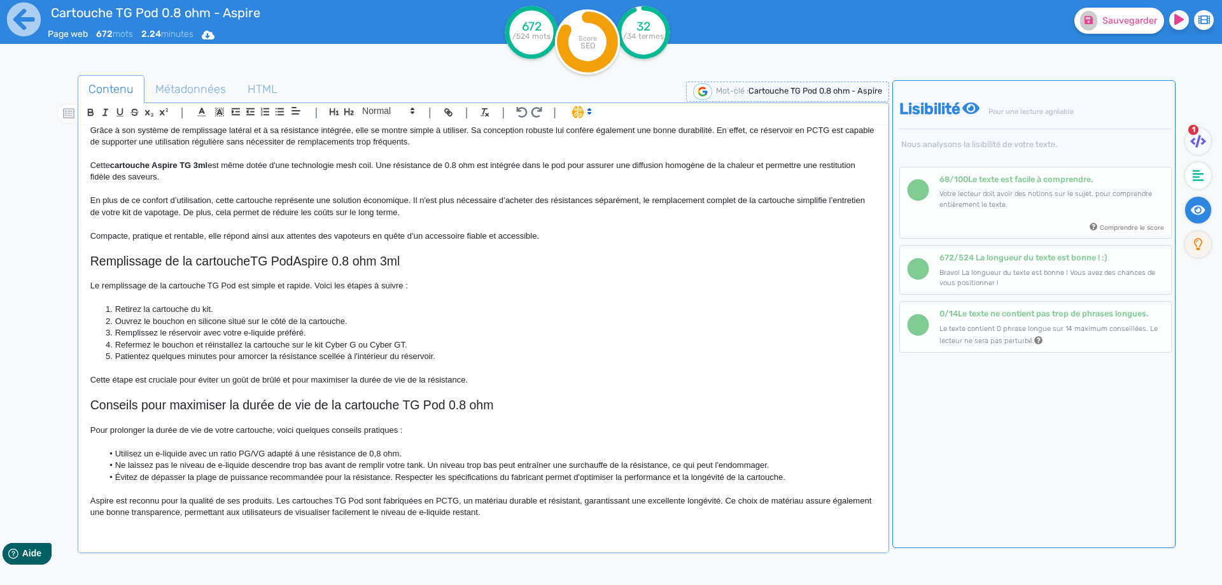
scroll to position [375, 0]
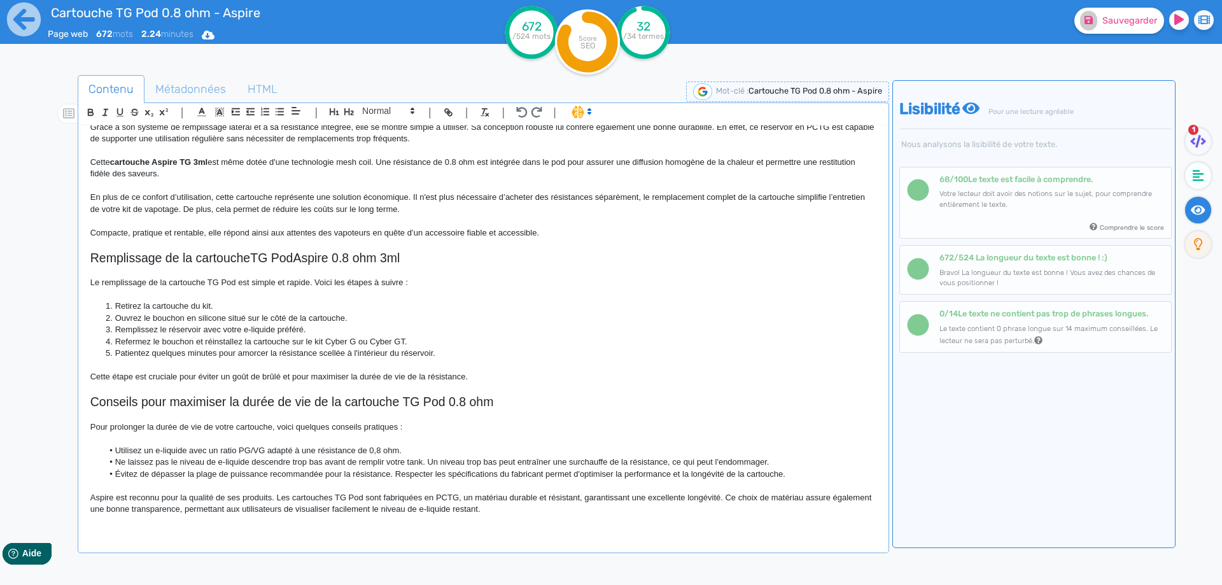
click at [118, 495] on p "Aspire est reconnu pour la qualité de ses produits. Les cartouches TG Pod sont …" at bounding box center [483, 504] width 786 height 24
click at [128, 497] on p "Aspire est reconnu pour la qualité de ses produits. Les cartouches TG Pod sont …" at bounding box center [483, 504] width 786 height 24
click at [250, 507] on p "Aspire est une marque reconnue pour la qualité de ses produits. Les cartouches …" at bounding box center [483, 504] width 786 height 24
drag, startPoint x: 580, startPoint y: 470, endPoint x: 568, endPoint y: 494, distance: 27.0
click at [579, 479] on li "Évitez de dépasser la plage de puissance recommandée pour la résistance. Respec…" at bounding box center [488, 473] width 773 height 11
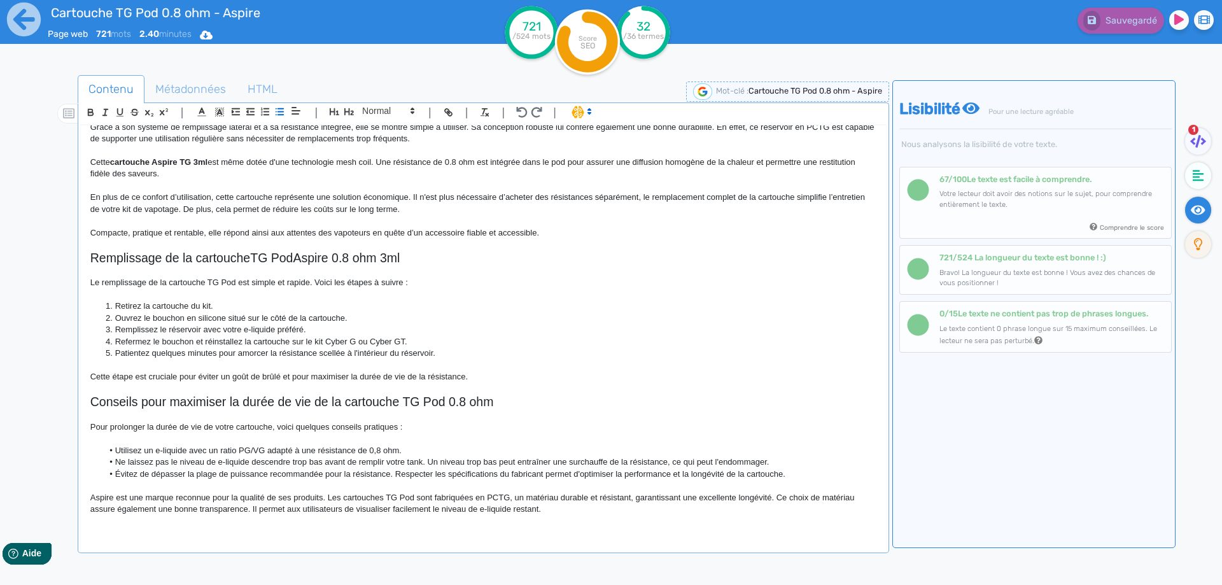
click at [563, 501] on p "Aspire est une marque reconnue pour la qualité de ses produits. Les cartouches …" at bounding box center [483, 504] width 786 height 24
click at [555, 515] on p at bounding box center [483, 520] width 786 height 11
click at [554, 514] on p "Aspire est une marque reconnue pour la qualité de ses produits. Les cartouches …" at bounding box center [483, 504] width 786 height 24
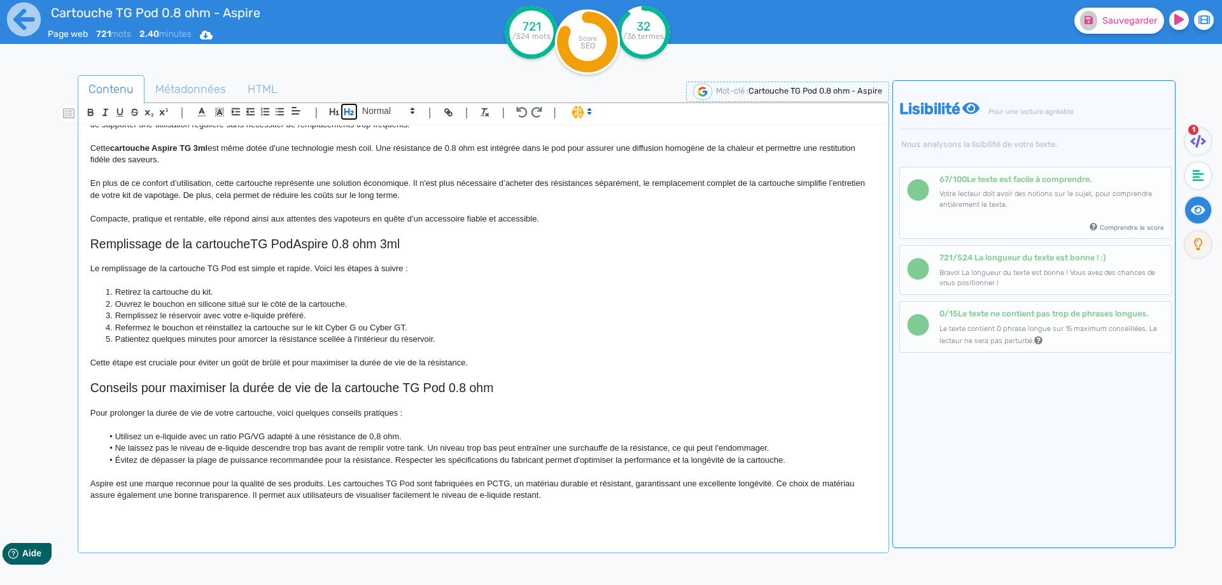
click at [355, 112] on button "button" at bounding box center [349, 111] width 15 height 15
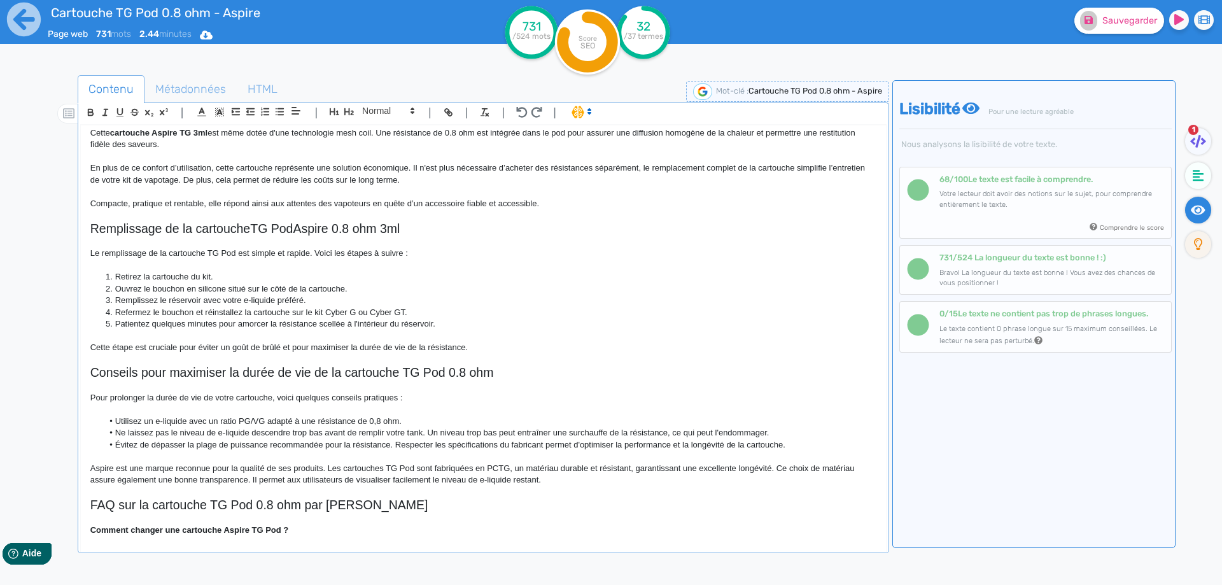
scroll to position [428, 0]
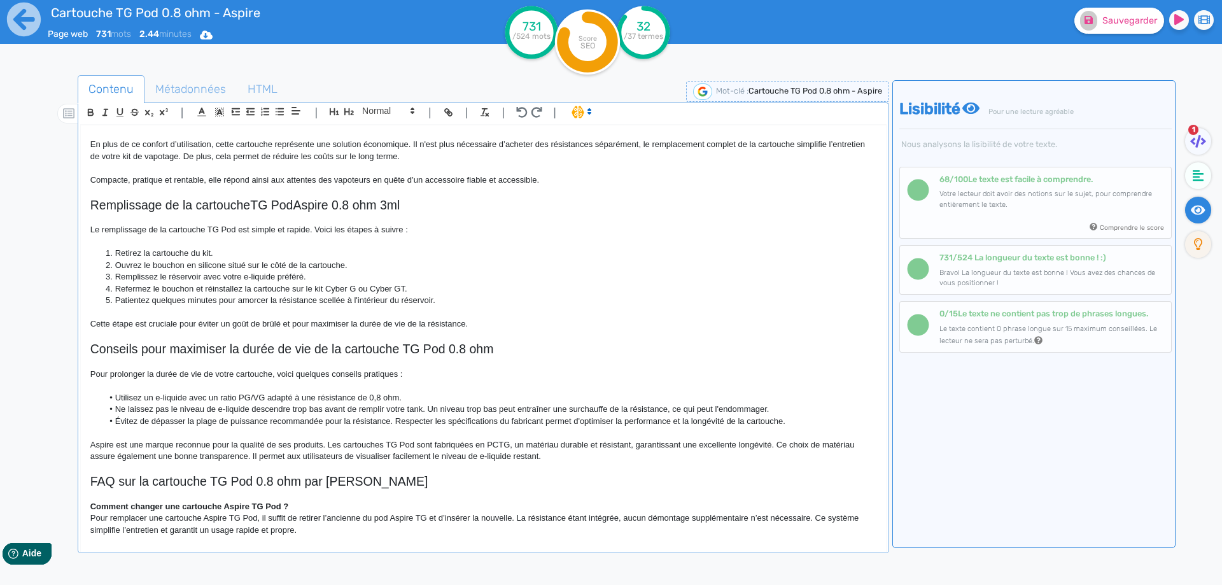
click at [143, 504] on strong "Comment changer une cartouche Aspire TG Pod ?" at bounding box center [189, 507] width 199 height 10
click at [412, 116] on icon at bounding box center [412, 110] width 11 height 11
click at [398, 129] on span at bounding box center [387, 133] width 51 height 22
click at [339, 506] on h3 "Comment changer une cartouche Aspire TG Pod ?" at bounding box center [483, 506] width 786 height 11
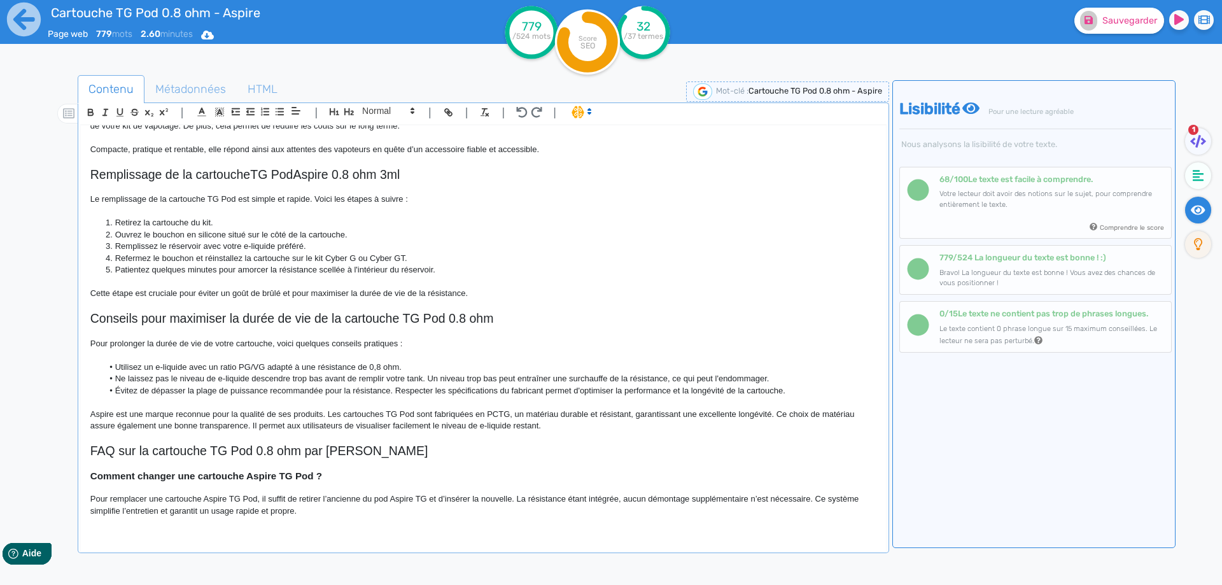
scroll to position [460, 0]
click at [267, 468] on strong "Comment changer une cartouche Aspire TG Pod ?" at bounding box center [206, 473] width 232 height 11
click at [265, 472] on strong "Comment changer une cartouche Aspire TG Pod ?" at bounding box center [206, 473] width 232 height 11
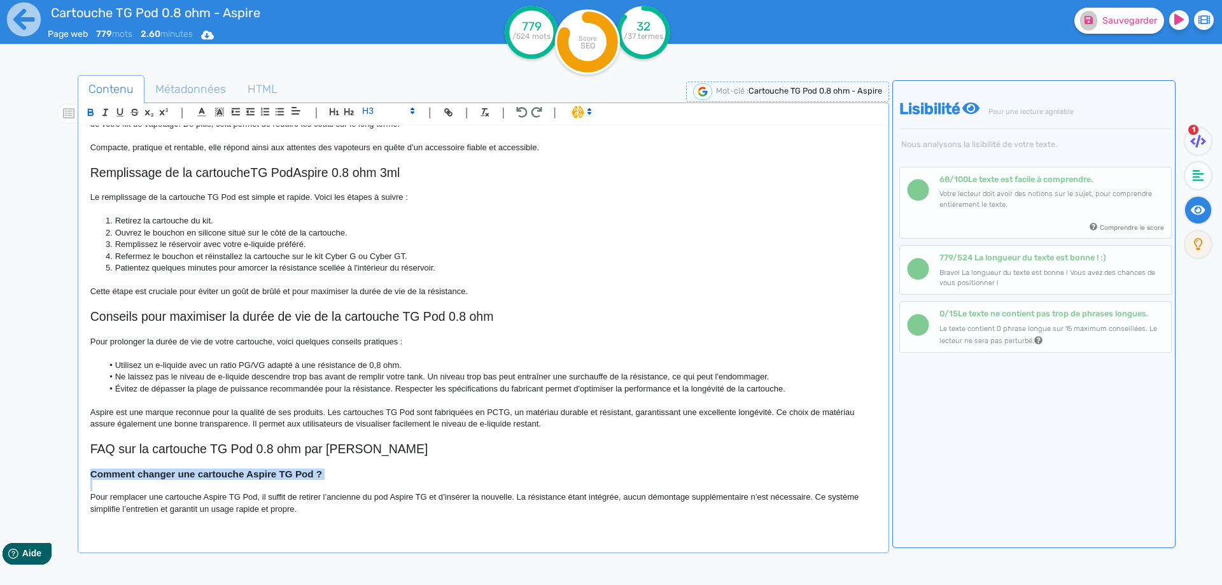
click at [265, 472] on strong "Comment changer une cartouche Aspire TG Pod ?" at bounding box center [206, 473] width 232 height 11
click at [95, 496] on p "Pour remplacer une cartouche Aspire TG Pod, il suffit de retirer l’ancienne du …" at bounding box center [483, 503] width 786 height 24
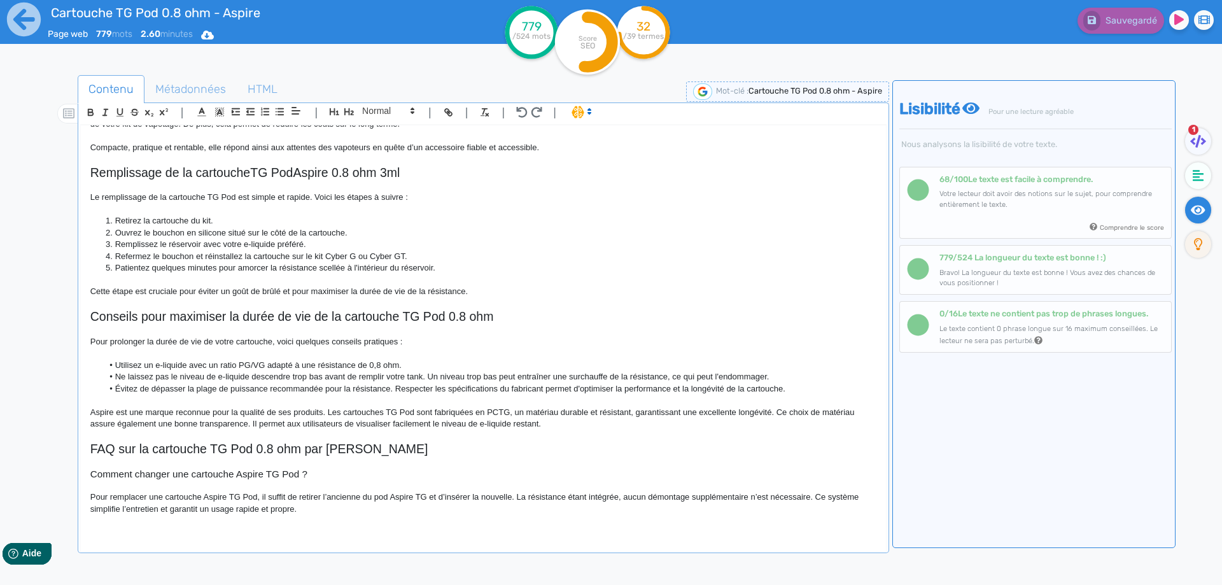
click at [327, 448] on h2 "FAQ sur la cartouche TG Pod 0.8 ohm par [PERSON_NAME]" at bounding box center [483, 449] width 786 height 15
click at [326, 506] on p "Pour remplacer une cartouche Aspire TG Pod, il suffit de retirer l’ancienne du …" at bounding box center [483, 503] width 786 height 24
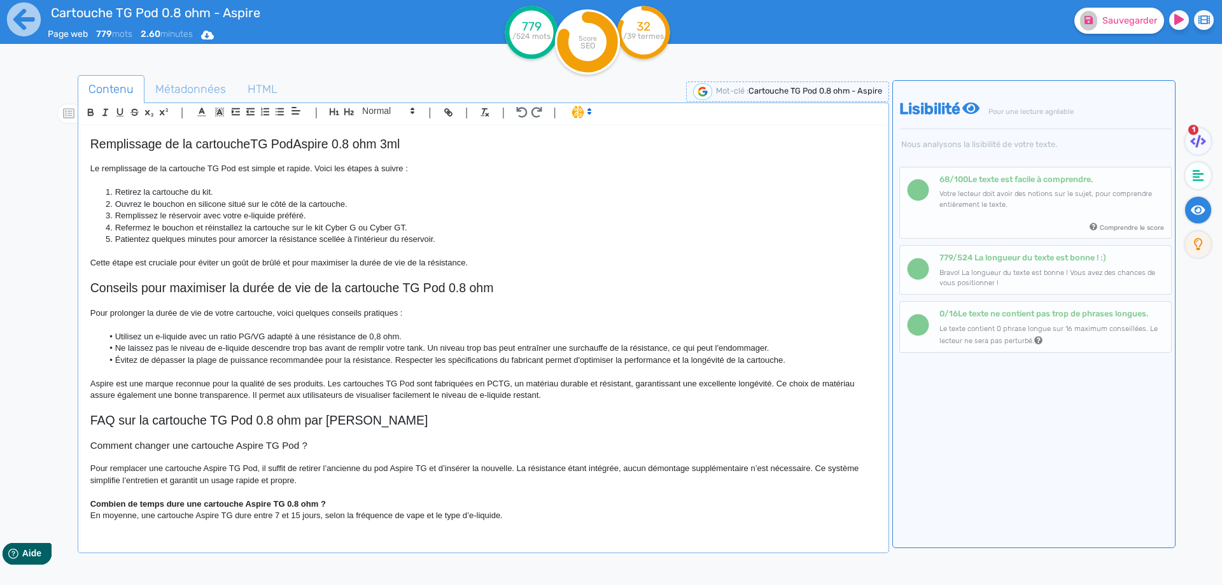
scroll to position [495, 0]
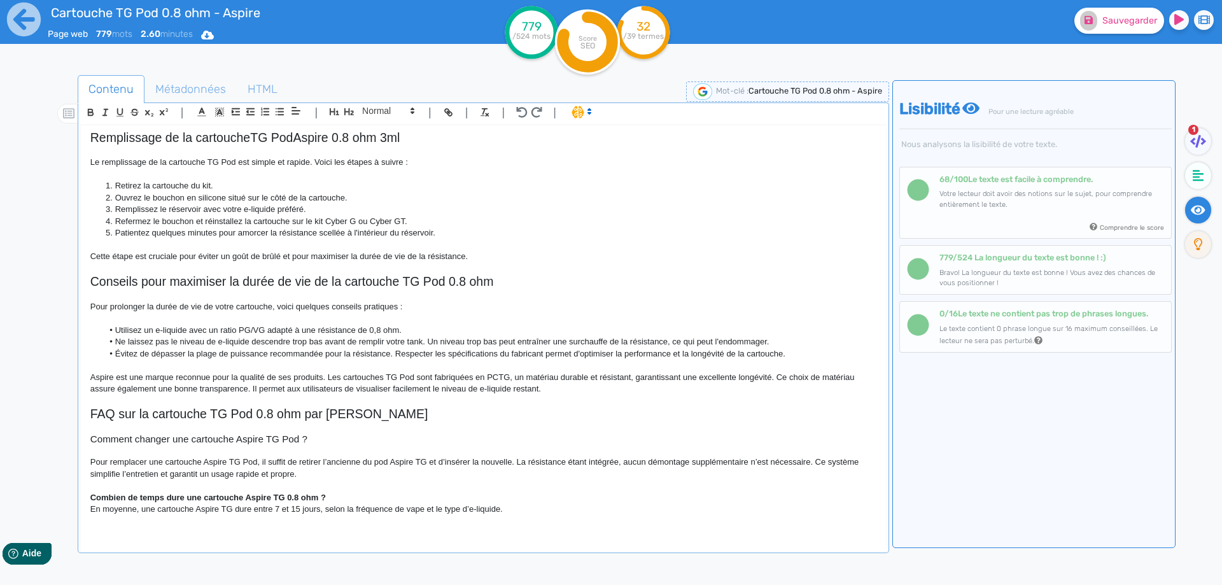
click at [340, 489] on p at bounding box center [483, 485] width 786 height 11
click at [339, 493] on p "Combien de temps dure une cartouche Aspire TG 0.8 ohm ?" at bounding box center [483, 497] width 786 height 11
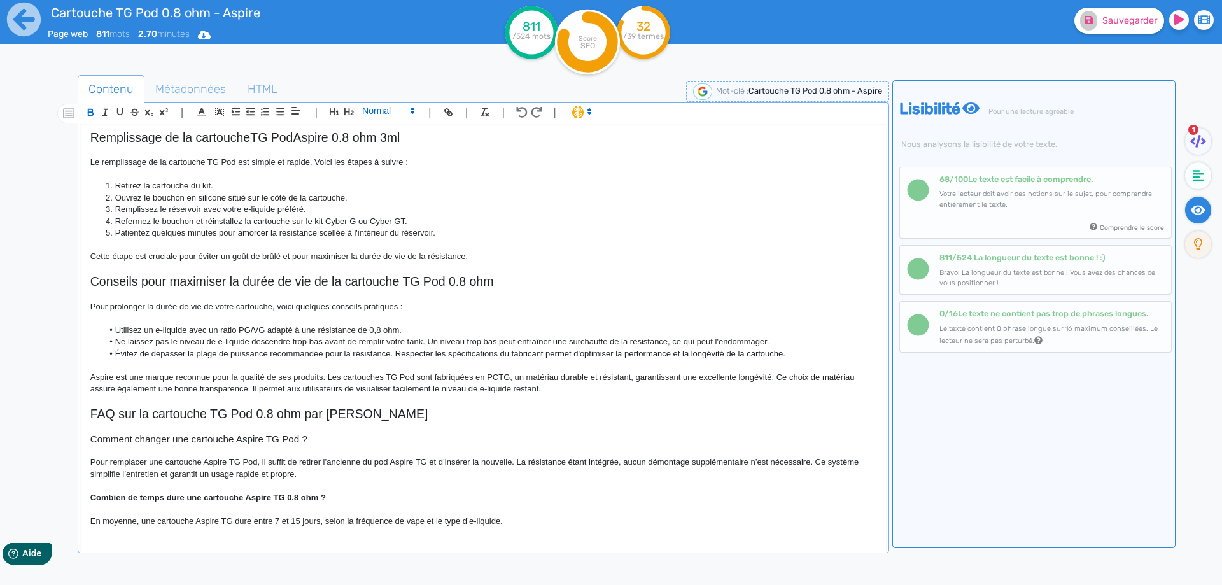
click at [375, 111] on span at bounding box center [387, 110] width 62 height 15
click at [372, 126] on span at bounding box center [387, 133] width 51 height 22
click at [217, 499] on strong "Combien de temps dure une cartouche Aspire TG 0.8 ohm ?" at bounding box center [228, 497] width 276 height 11
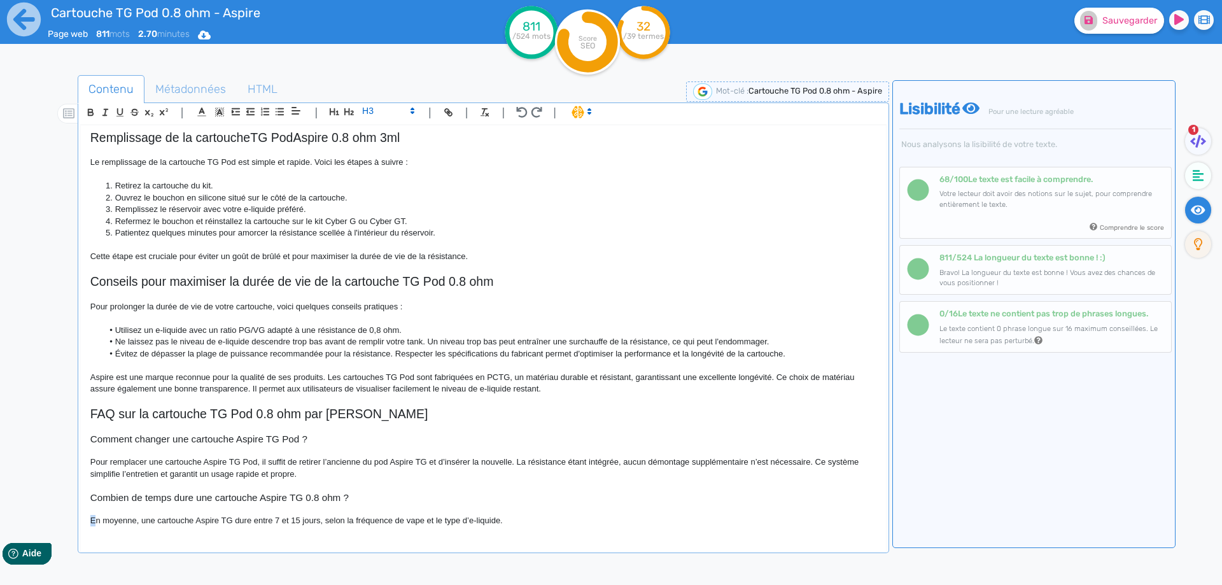
click at [92, 519] on p "En moyenne, une cartouche Aspire TG dure entre 7 et 15 jours, selon la fréquenc…" at bounding box center [483, 520] width 786 height 11
click at [201, 523] on p "En moyenne, une cartouche Aspire TG dure entre 7 et 15 jours, selon la fréquenc…" at bounding box center [483, 520] width 786 height 11
click at [207, 522] on p "En moyenne, une cartouche TG dure entre 7 et 15 jours, selon la fréquence de va…" at bounding box center [483, 520] width 786 height 11
click at [393, 523] on p "En moyenne, une cartouche TG Pod avec résistance intégrée dure entre 7 et 15 jo…" at bounding box center [483, 520] width 786 height 11
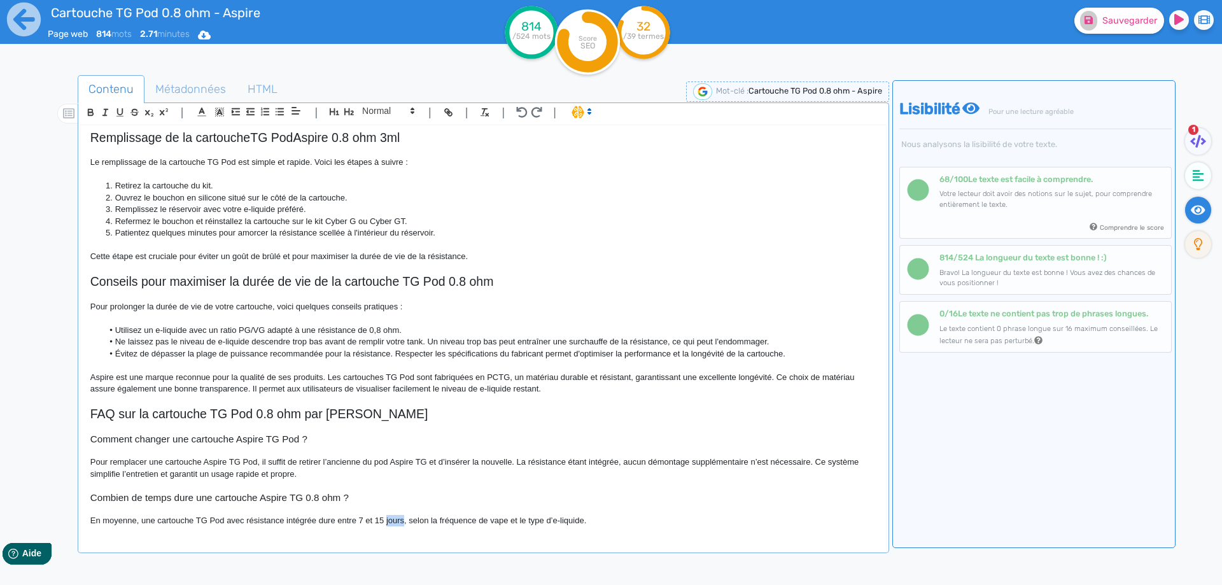
scroll to position [501, 0]
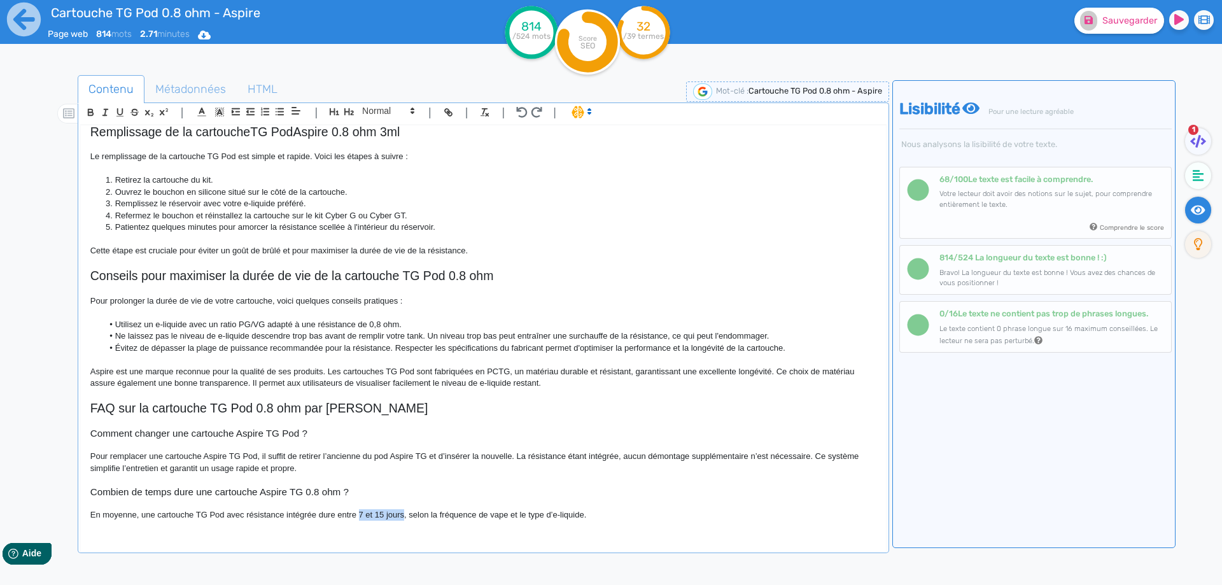
drag, startPoint x: 393, startPoint y: 523, endPoint x: 358, endPoint y: 518, distance: 34.7
click at [358, 518] on p "En moyenne, une cartouche TG Pod avec résistance intégrée dure entre 7 et 15 jo…" at bounding box center [483, 514] width 786 height 11
click at [621, 519] on p "En moyenne, une cartouche TG Pod avec résistance intégrée dure entre 2 à 3 sema…" at bounding box center [483, 514] width 786 height 11
click at [715, 514] on p "En moyenne, une cartouche TG Pod avec résistance intégrée dure entre 2 à 3 sema…" at bounding box center [483, 514] width 786 height 11
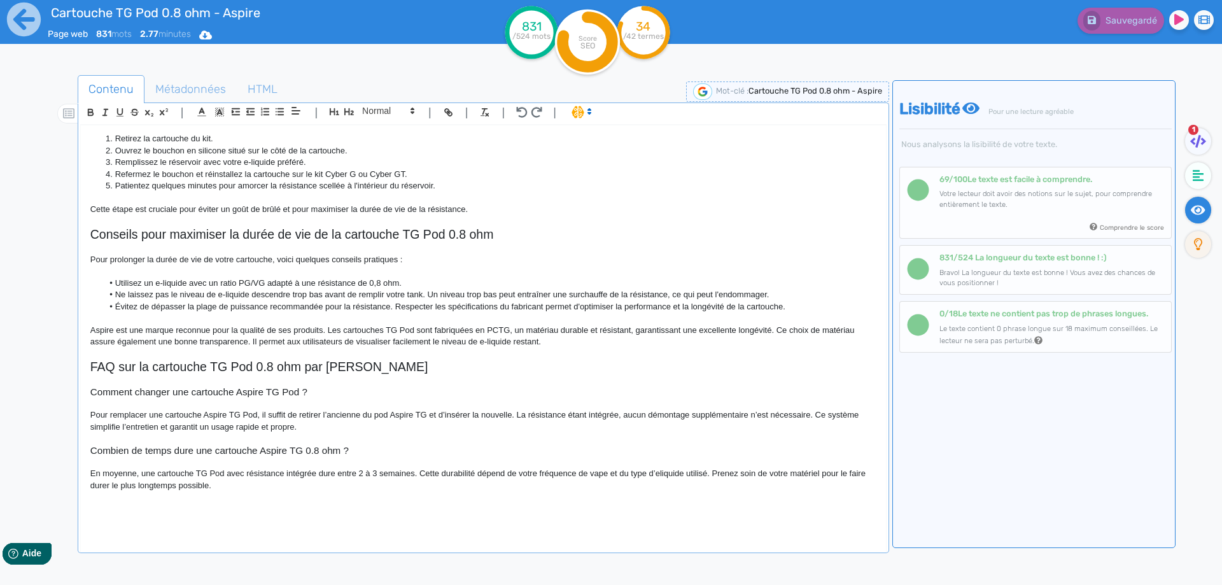
scroll to position [545, 0]
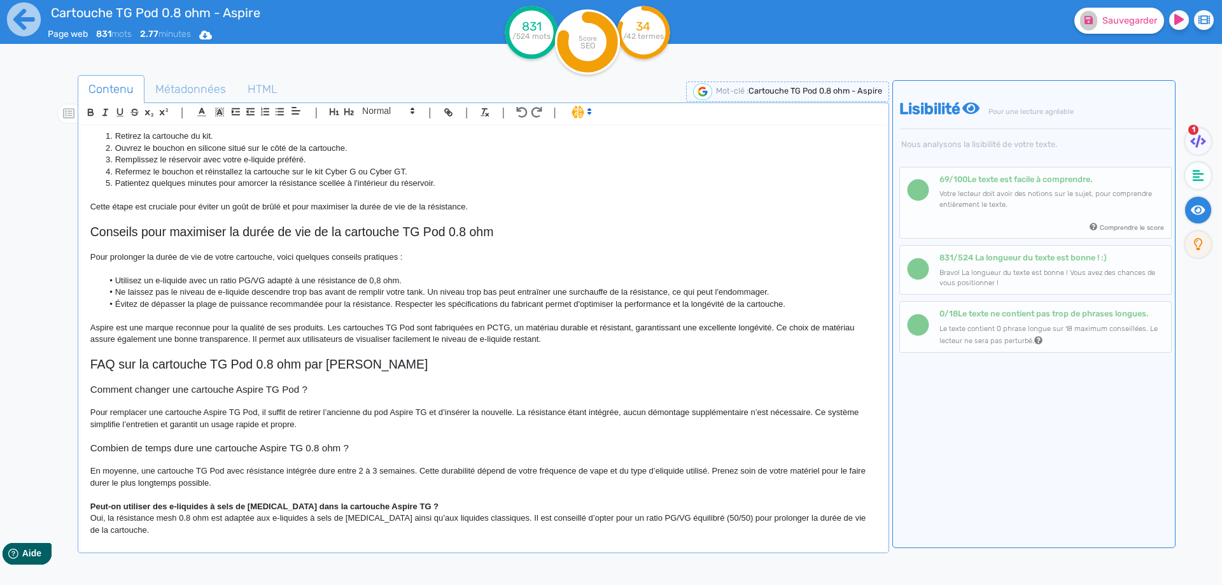
click at [426, 499] on p at bounding box center [483, 494] width 786 height 11
click at [423, 504] on p "Peut-on utiliser des e-liquides à sels de [MEDICAL_DATA] dans la cartouche Aspi…" at bounding box center [483, 506] width 786 height 11
click at [374, 109] on span at bounding box center [387, 110] width 62 height 15
click at [379, 130] on span at bounding box center [387, 133] width 51 height 22
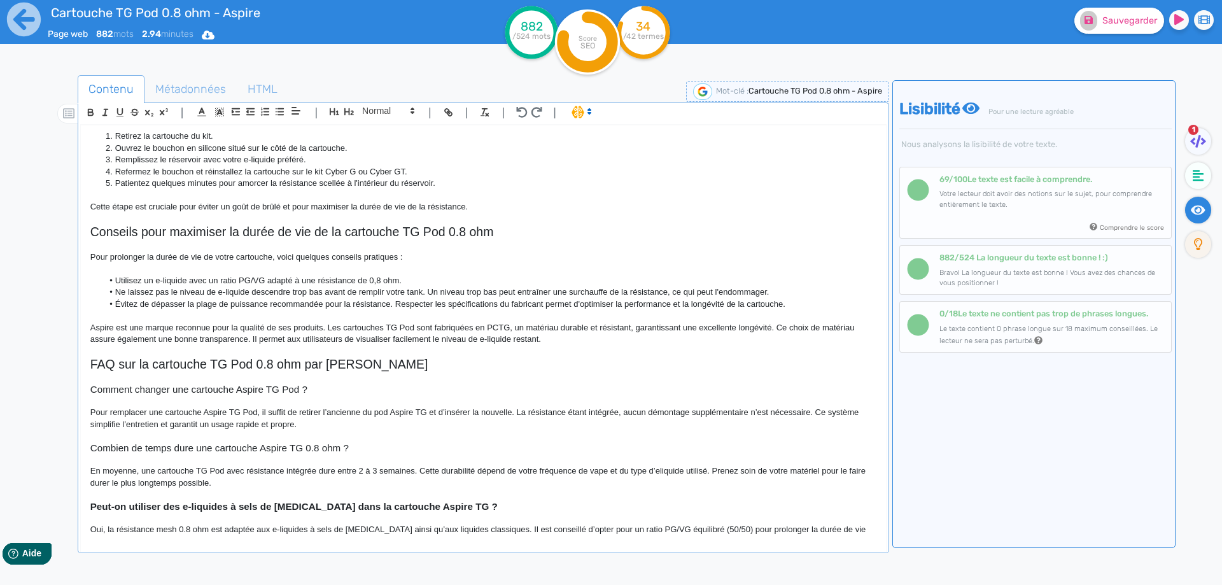
click at [322, 507] on strong "Peut-on utiliser des e-liquides à sels de [MEDICAL_DATA] dans la cartouche Aspi…" at bounding box center [293, 506] width 407 height 11
click at [322, 508] on strong "Peut-on utiliser des e-liquides à sels de [MEDICAL_DATA] dans la cartouche Aspi…" at bounding box center [293, 506] width 407 height 11
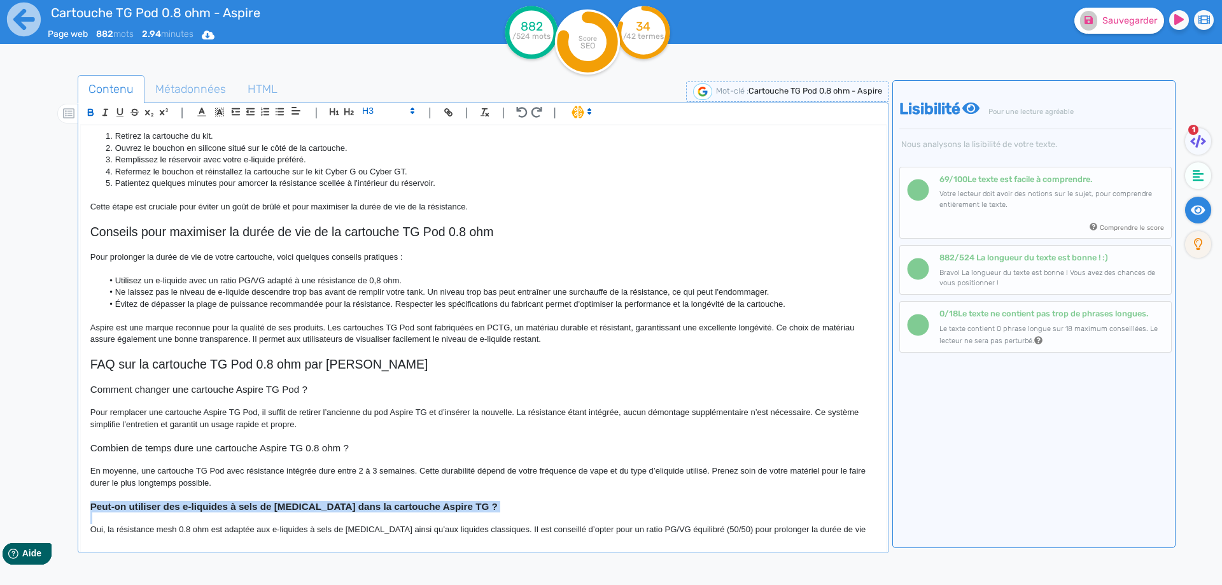
click at [322, 508] on strong "Peut-on utiliser des e-liquides à sels de [MEDICAL_DATA] dans la cartouche Aspi…" at bounding box center [293, 506] width 407 height 11
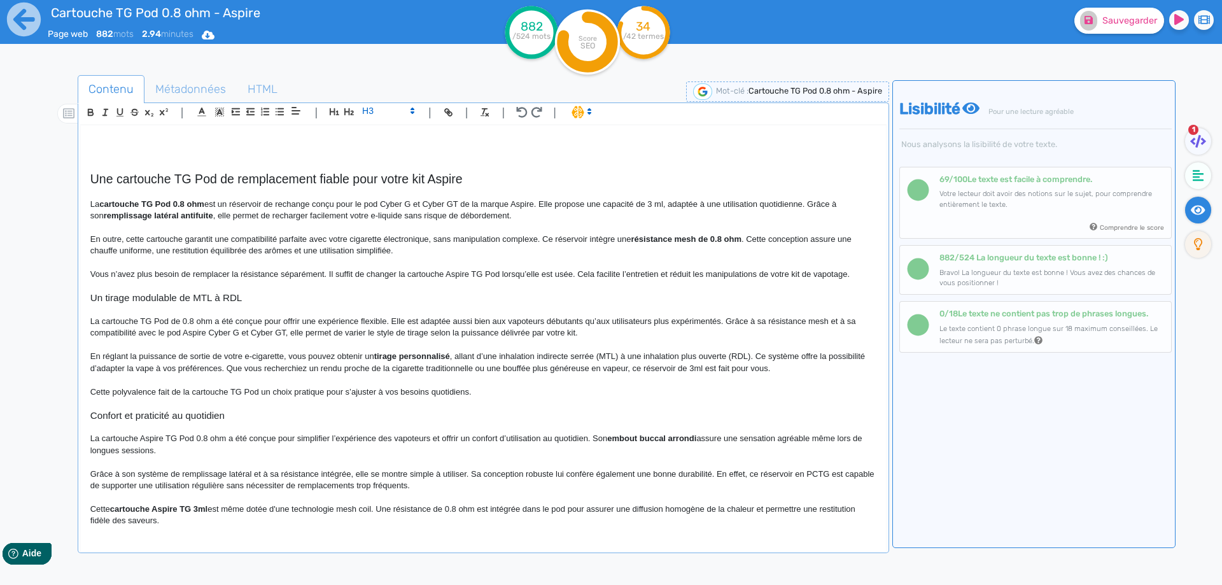
scroll to position [0, 0]
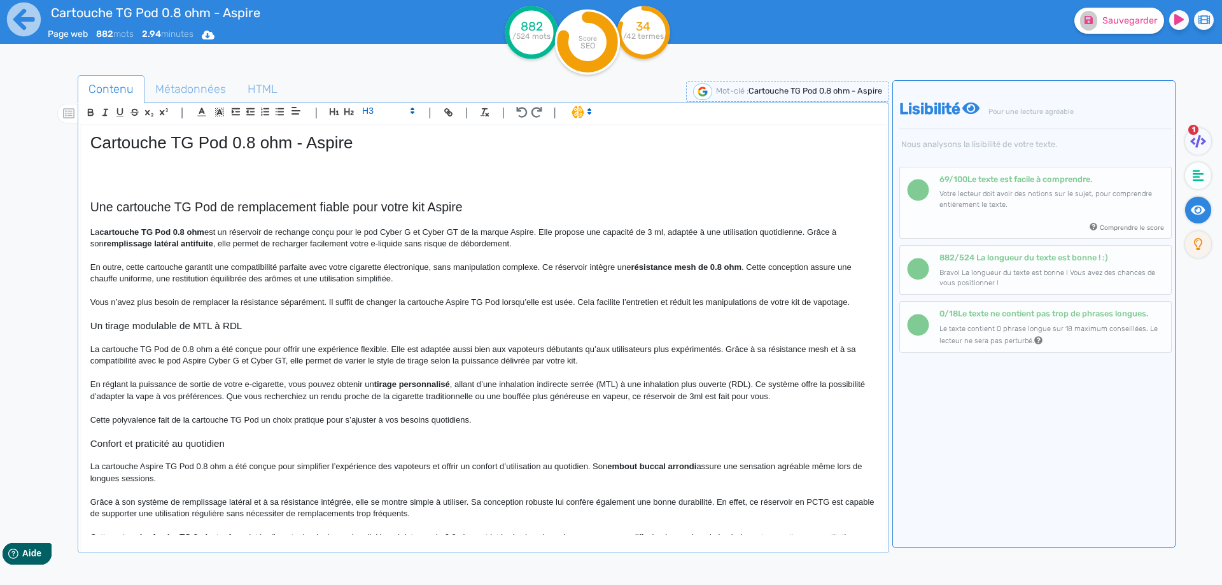
click at [222, 134] on span "Cartouche TG Pod 0.8 ohm - Aspire" at bounding box center [221, 142] width 263 height 19
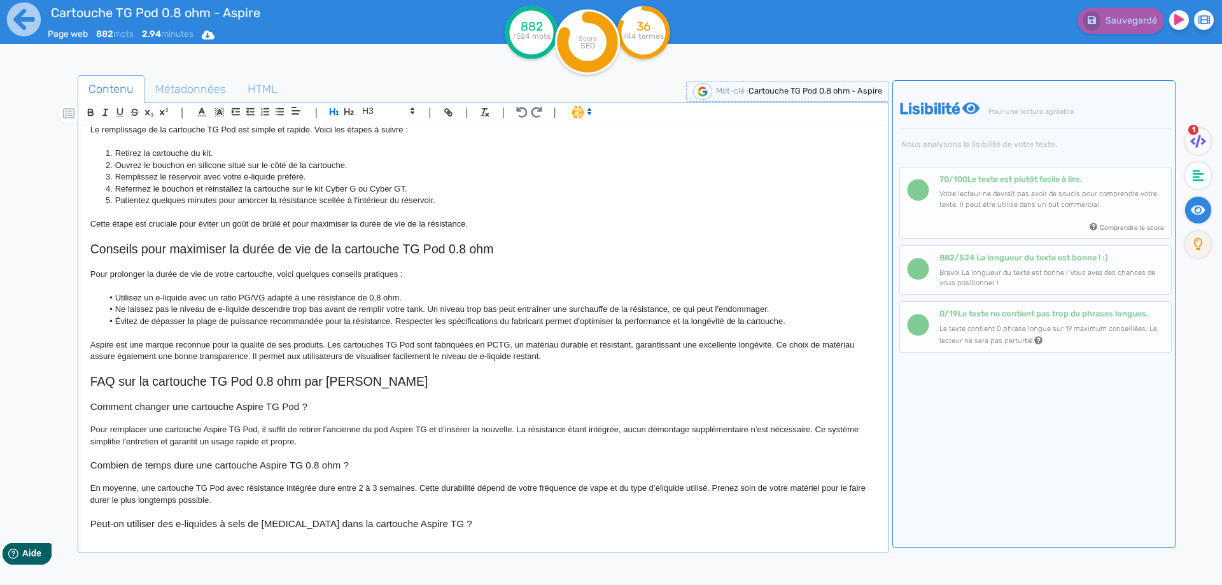
scroll to position [577, 0]
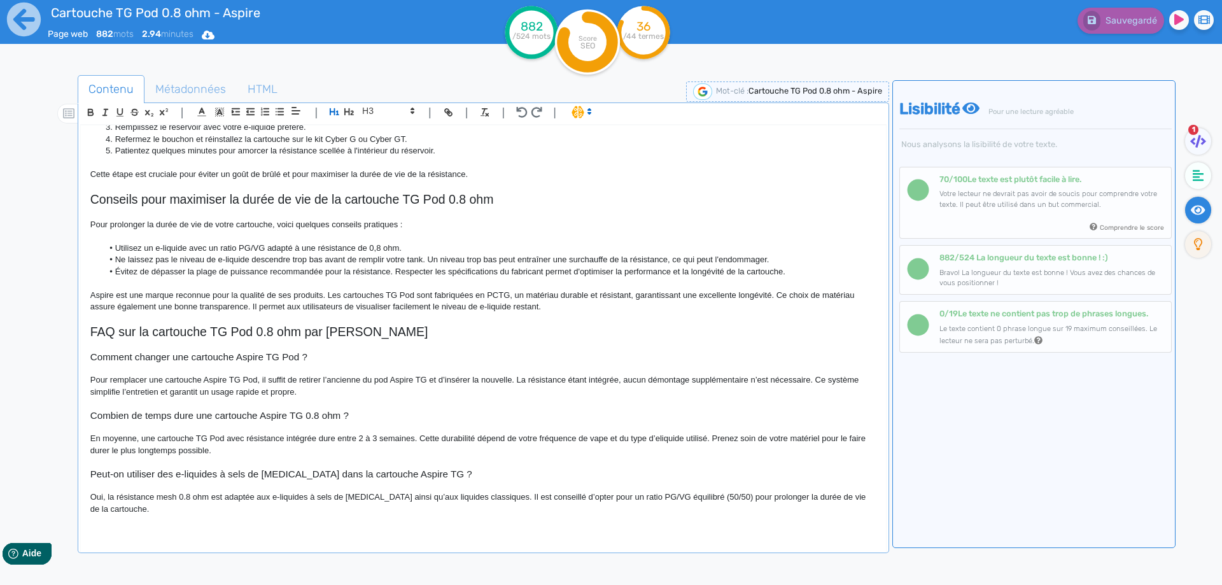
click at [90, 501] on p "Oui, la résistance mesh 0.8 ohm est adaptée aux e-liquides à sels de [MEDICAL_D…" at bounding box center [483, 503] width 786 height 24
click at [311, 496] on p "Oui, la résistance mesh 0.8 ohm est adaptée aux e-liquides à sels de [MEDICAL_D…" at bounding box center [483, 503] width 786 height 24
click at [414, 497] on p "Oui, la résistance mesh 0.8 ohm est adaptée aux e-liquides sels de [MEDICAL_DAT…" at bounding box center [483, 503] width 786 height 24
click at [699, 496] on p "Oui, la résistance mesh 0.8 ohm est adaptée aux e-liquides sels de [MEDICAL_DAT…" at bounding box center [483, 503] width 786 height 24
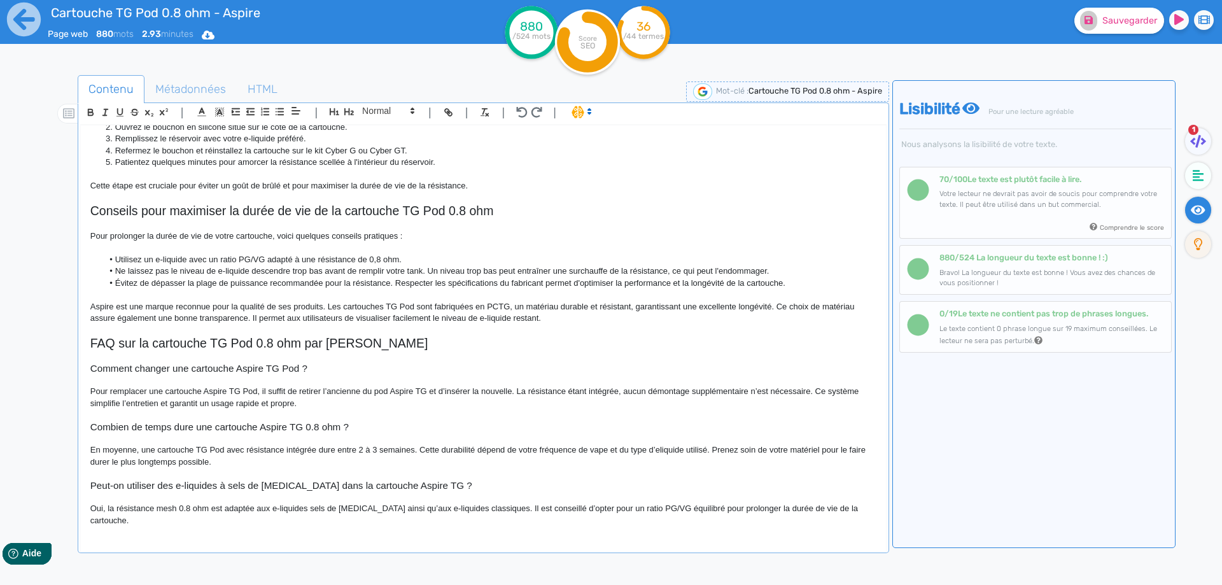
scroll to position [565, 0]
click at [865, 509] on p "Oui, la résistance mesh 0.8 ohm est adaptée aux e-liquides sels de [MEDICAL_DAT…" at bounding box center [483, 515] width 786 height 24
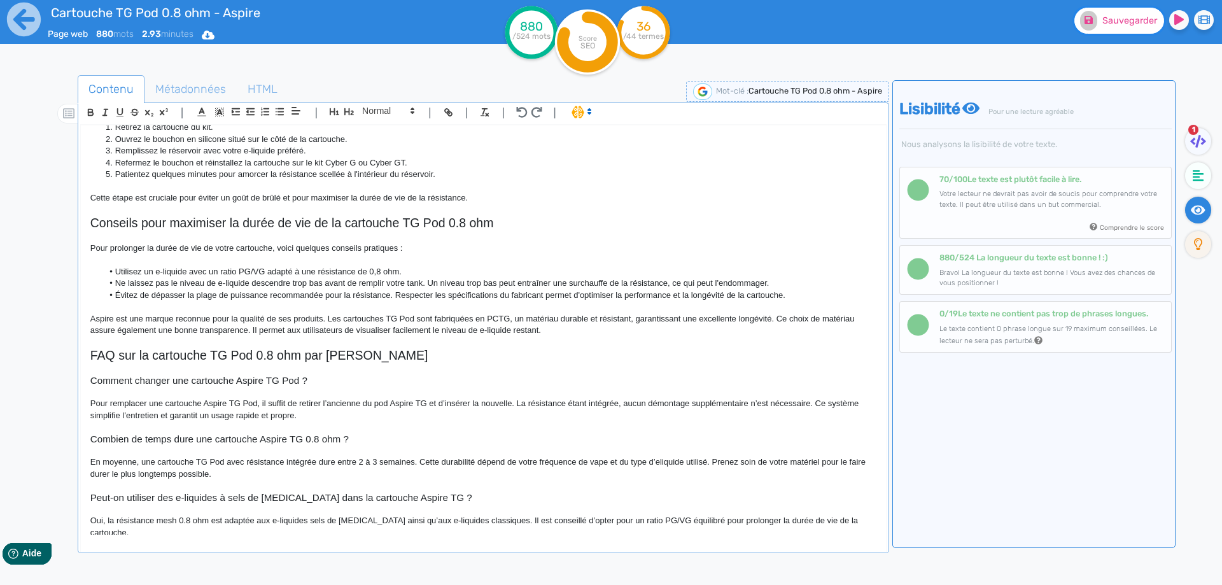
click at [1120, 21] on span "Sauvegarder" at bounding box center [1129, 20] width 55 height 11
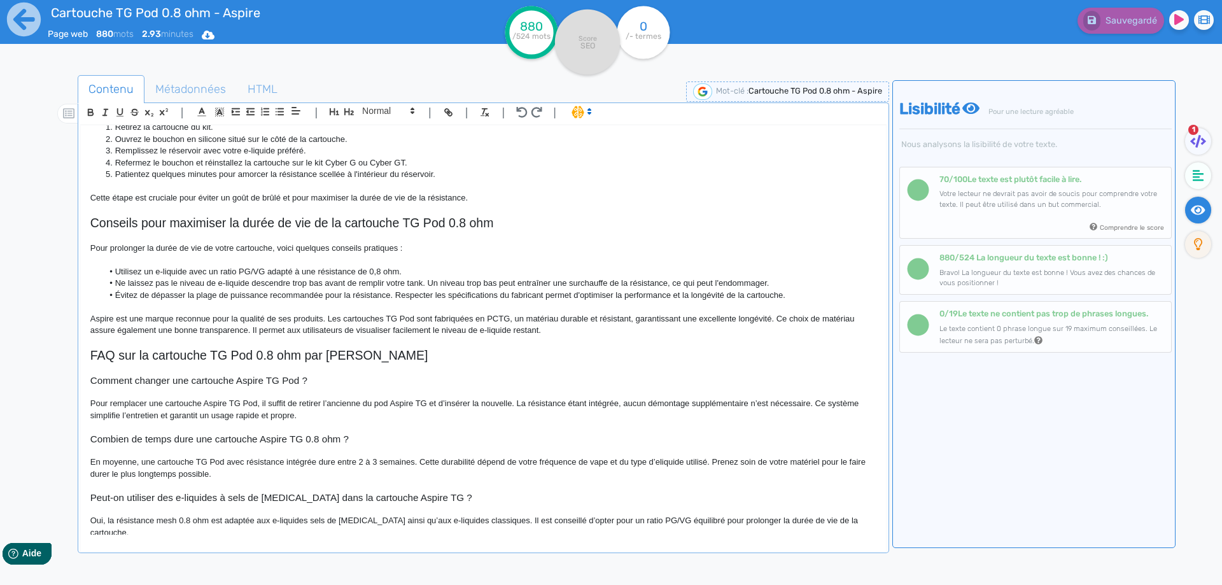
click at [1195, 115] on nav "1" at bounding box center [1199, 372] width 46 height 585
click at [1192, 132] on span "1" at bounding box center [1193, 130] width 10 height 10
drag, startPoint x: 1193, startPoint y: 134, endPoint x: 1194, endPoint y: 146, distance: 12.8
click at [1194, 137] on div "1" at bounding box center [1201, 143] width 32 height 31
click at [1196, 146] on icon at bounding box center [1198, 141] width 16 height 13
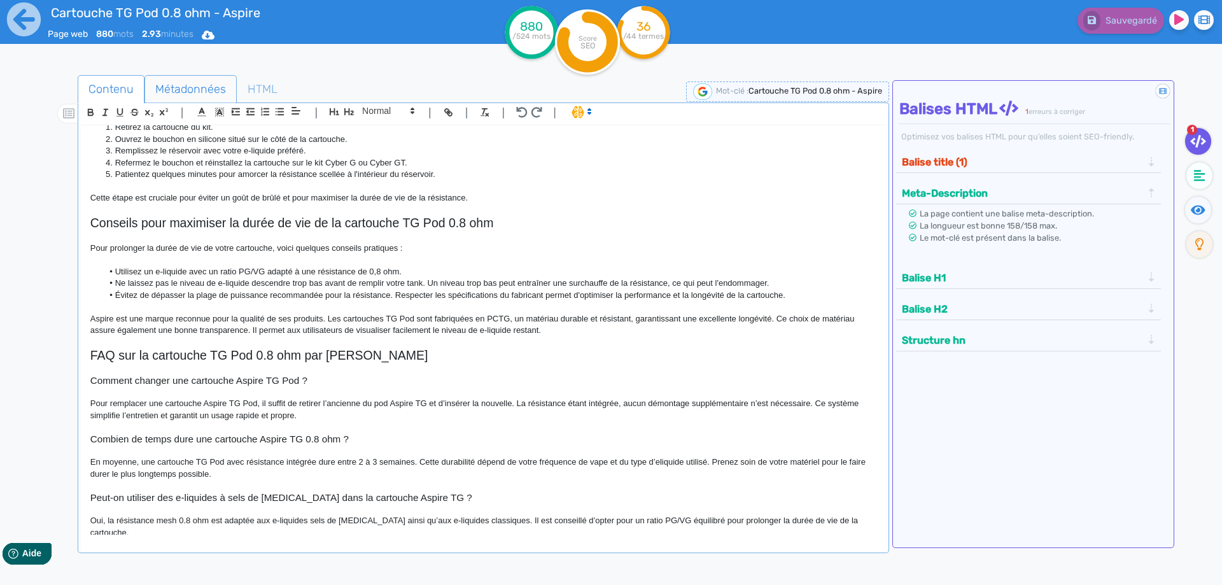
click at [151, 74] on span "Métadonnées" at bounding box center [190, 89] width 91 height 34
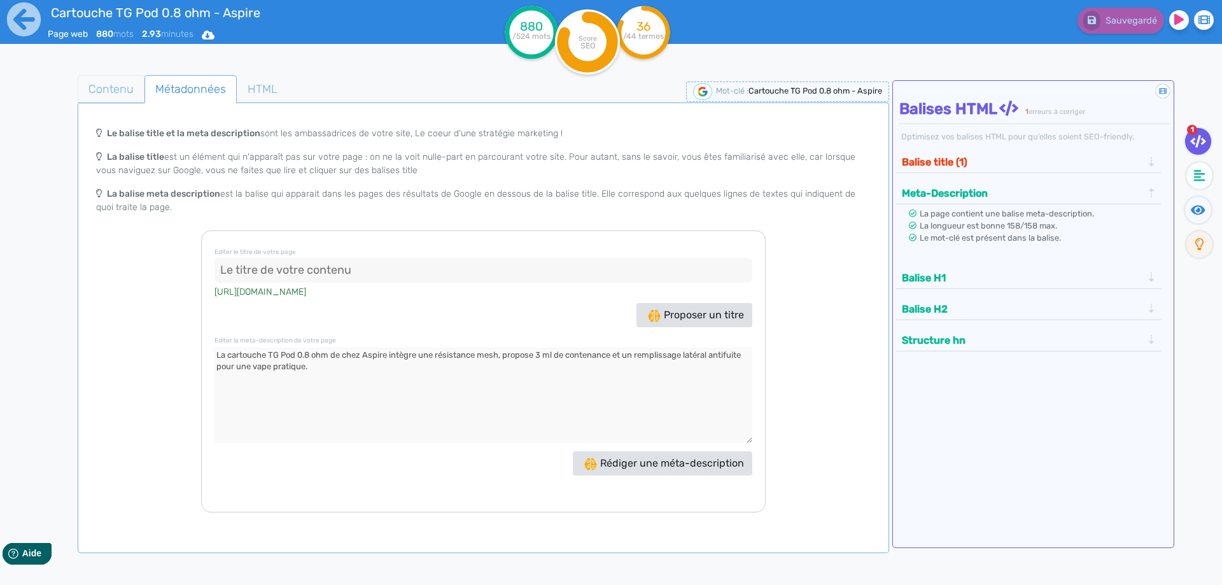
drag, startPoint x: 84, startPoint y: 88, endPoint x: 127, endPoint y: 122, distance: 55.3
click at [84, 89] on span "Contenu" at bounding box center [111, 89] width 66 height 34
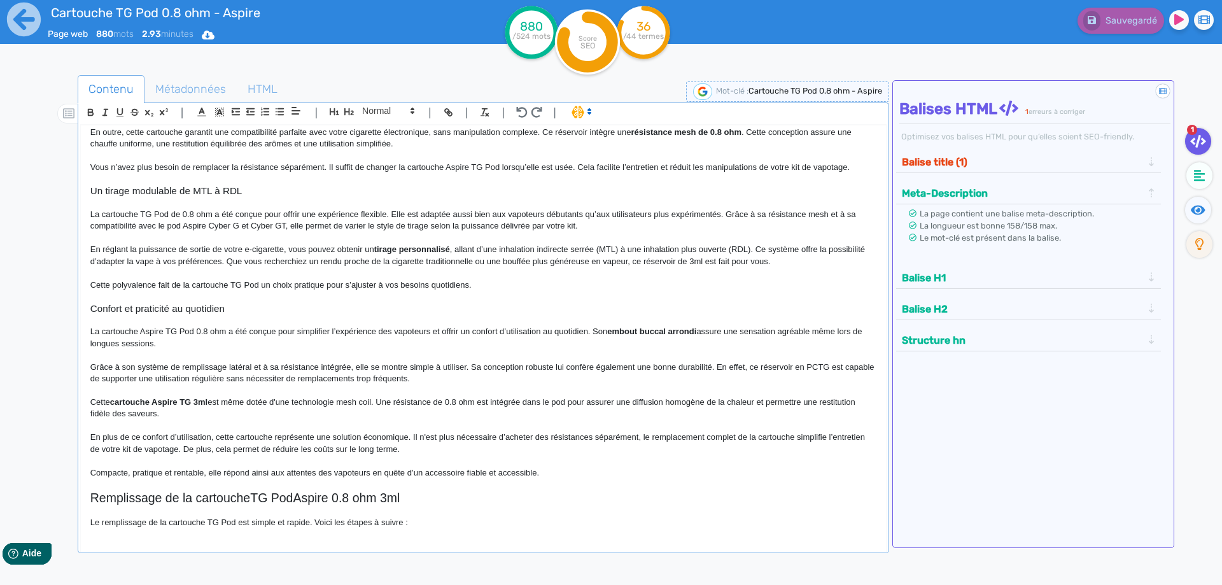
scroll to position [0, 0]
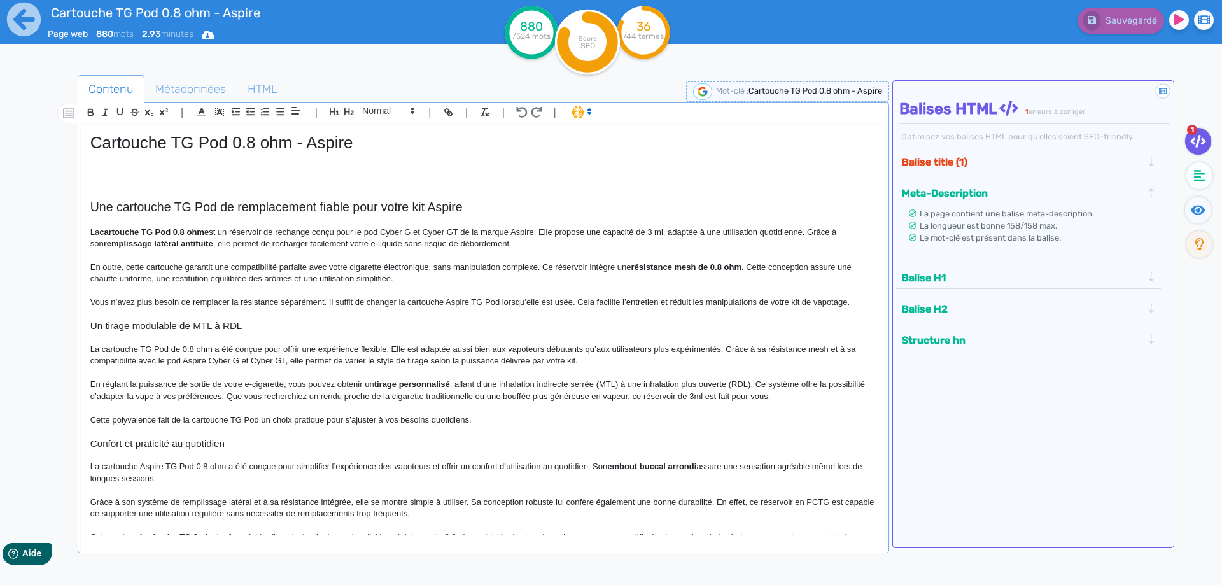
click at [253, 133] on h1 "Cartouche TG Pod 0.8 ohm - Aspire" at bounding box center [483, 143] width 786 height 20
click at [214, 82] on span "Métadonnées" at bounding box center [190, 89] width 91 height 34
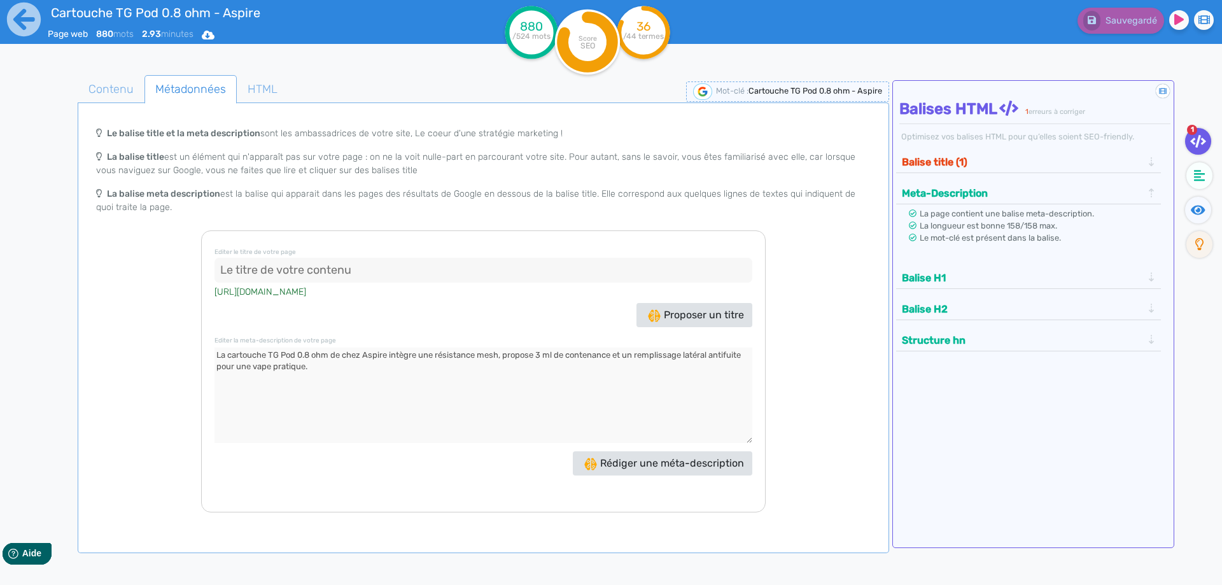
click at [335, 270] on input at bounding box center [483, 270] width 538 height 25
paste input "Cartouche TG Pod 0.8 ohm - Aspire"
click at [370, 271] on input "Cartouche TG Pod 0.8 ohm - Aspire" at bounding box center [483, 270] width 538 height 25
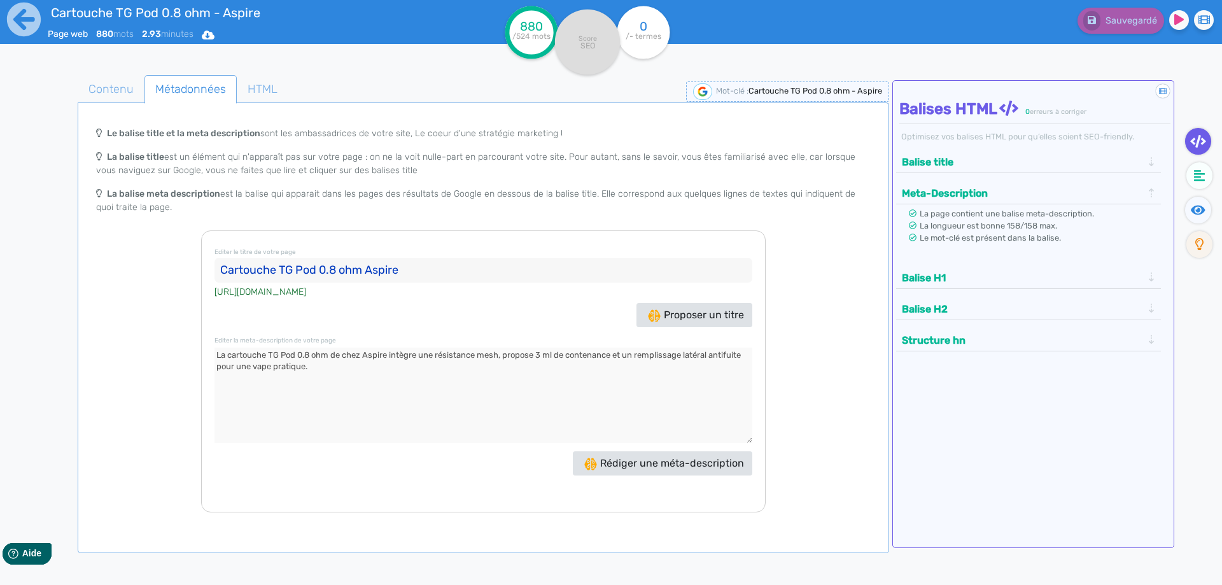
click at [438, 274] on input "Cartouche TG Pod 0.8 ohm Aspire" at bounding box center [483, 270] width 538 height 25
paste input "Pod de remplacement 3ml"
click at [406, 265] on input "Cartouche TG Pod 0.8 ohm Aspire, Pod de remplacement 3ml" at bounding box center [483, 270] width 538 height 25
type input "Cartouche TG Pod 0.8 ohm Aspire, pod de remplacement 3ml"
click at [963, 163] on button "Balise title" at bounding box center [1022, 161] width 248 height 21
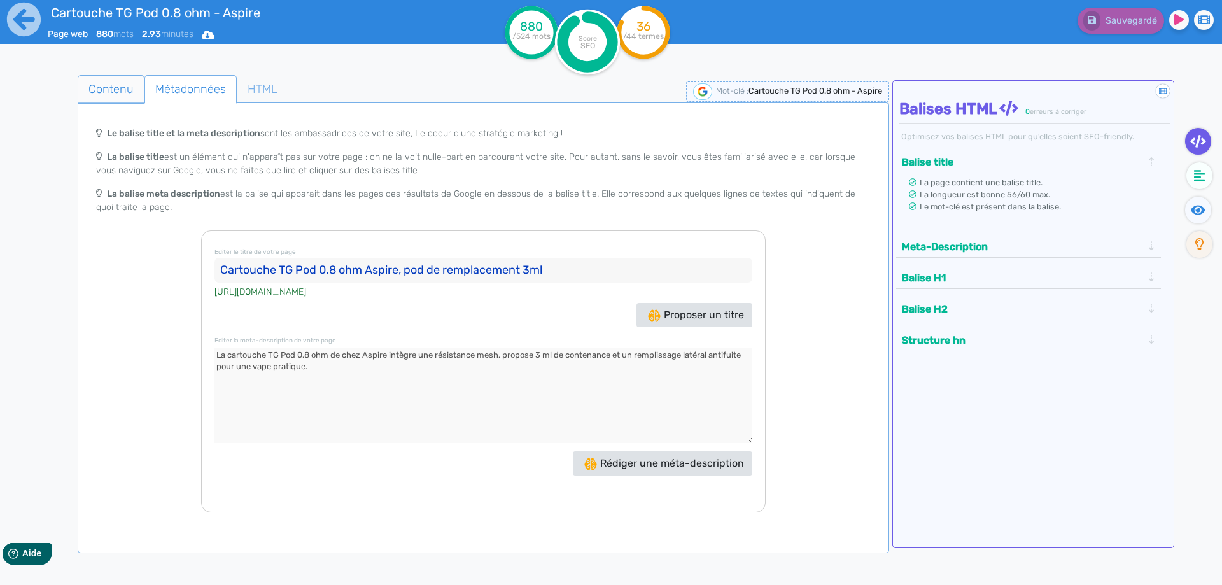
click at [111, 94] on span "Contenu" at bounding box center [111, 89] width 66 height 34
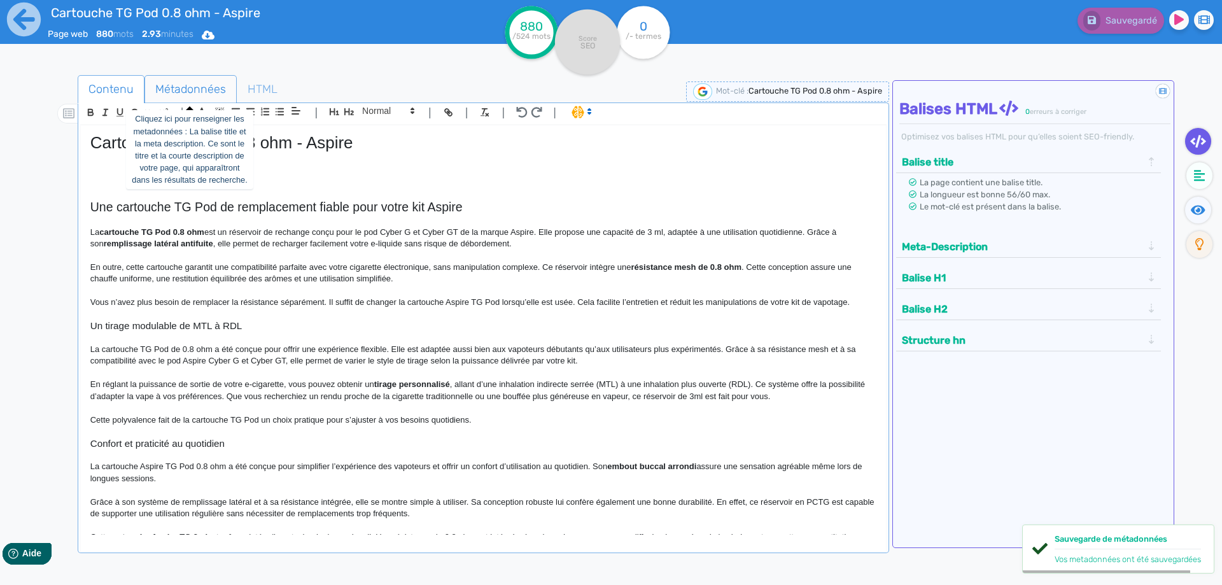
click at [183, 82] on span "Métadonnées" at bounding box center [190, 89] width 91 height 34
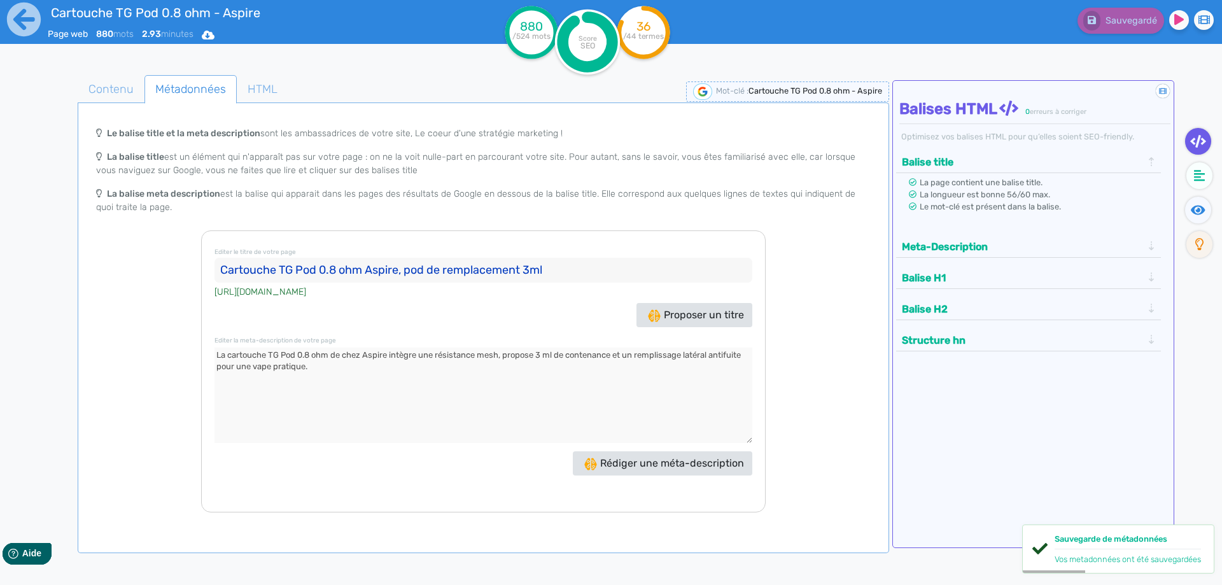
click at [497, 356] on textarea at bounding box center [483, 394] width 538 height 95
click at [305, 354] on textarea at bounding box center [483, 394] width 538 height 95
drag, startPoint x: 305, startPoint y: 354, endPoint x: 317, endPoint y: 355, distance: 12.1
click at [317, 355] on textarea at bounding box center [483, 394] width 538 height 95
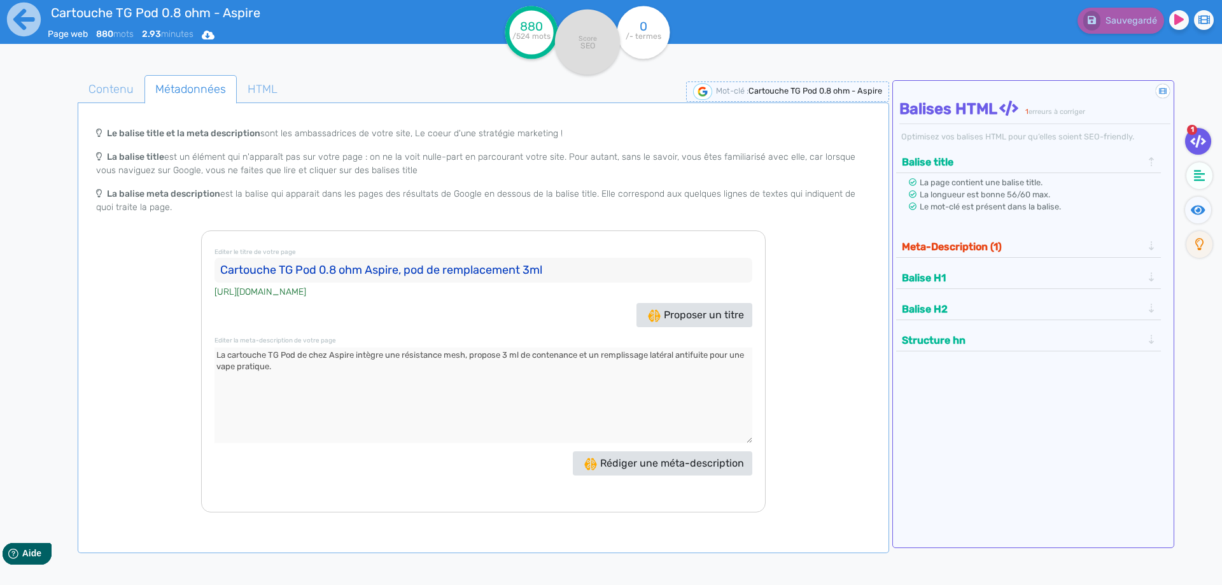
click at [466, 354] on textarea at bounding box center [483, 394] width 538 height 95
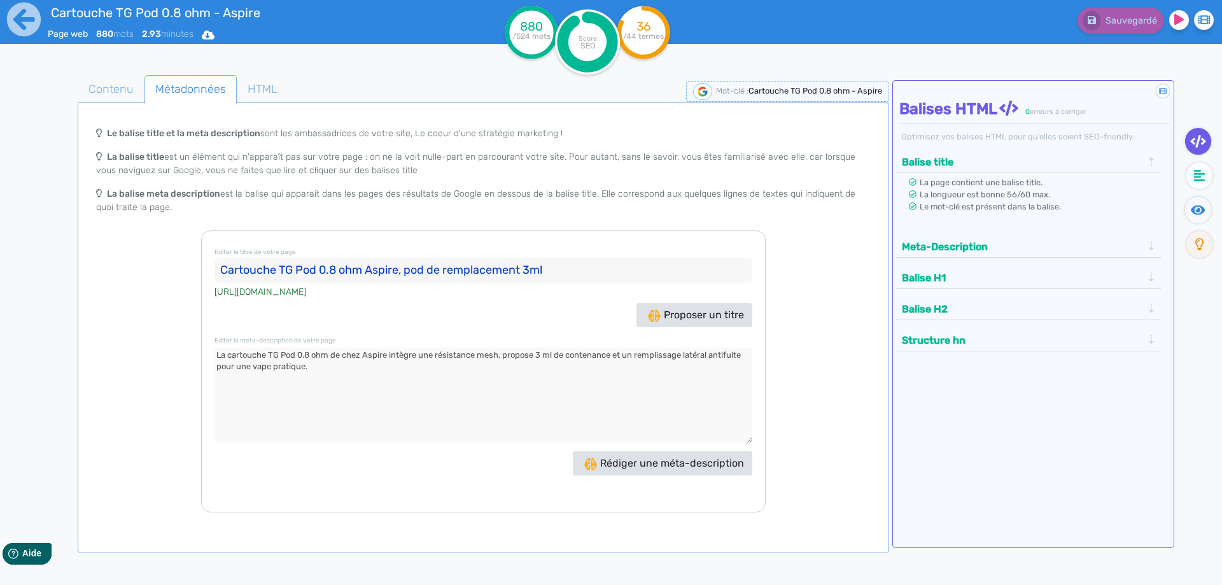
click at [508, 357] on textarea at bounding box center [483, 394] width 538 height 95
drag, startPoint x: 288, startPoint y: 330, endPoint x: 277, endPoint y: 356, distance: 28.8
click at [285, 338] on div "Editer le titre de votre page Cartouche TG Pod 0.8 ohm Aspire, pod de remplacem…" at bounding box center [483, 371] width 565 height 282
click at [277, 358] on textarea at bounding box center [483, 394] width 538 height 95
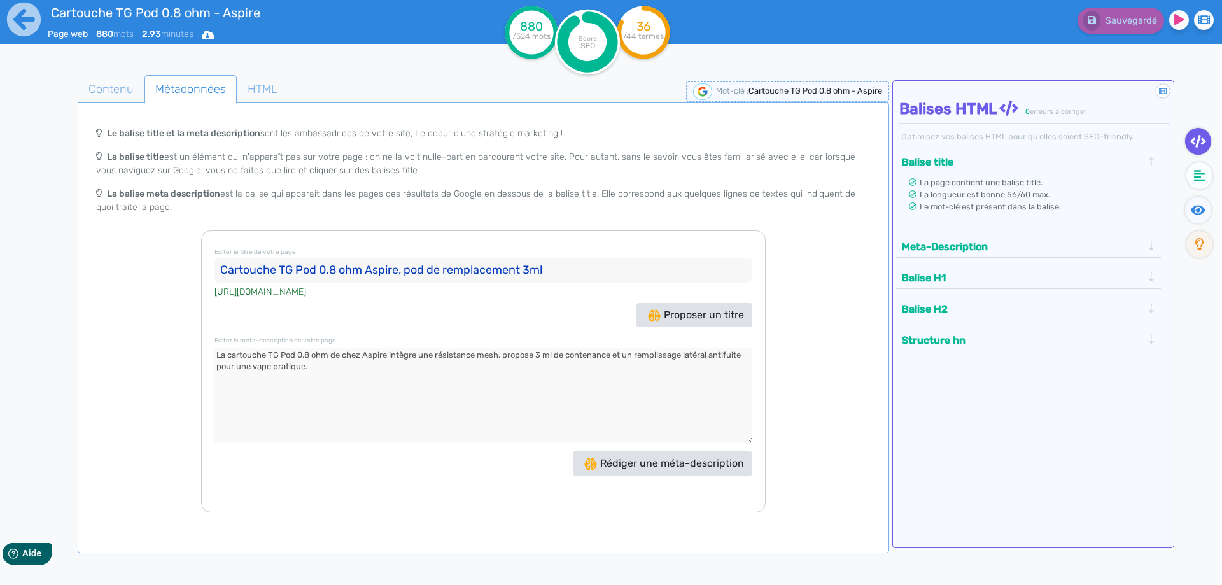
click at [277, 358] on textarea at bounding box center [483, 394] width 538 height 95
paste textarea "Aspire 0.8 ohm offre un réservoir 3 ml, une résistance mesh intégrée et un remp…"
click at [962, 241] on button "Meta-Description" at bounding box center [1022, 246] width 248 height 21
click at [338, 356] on textarea at bounding box center [483, 394] width 538 height 95
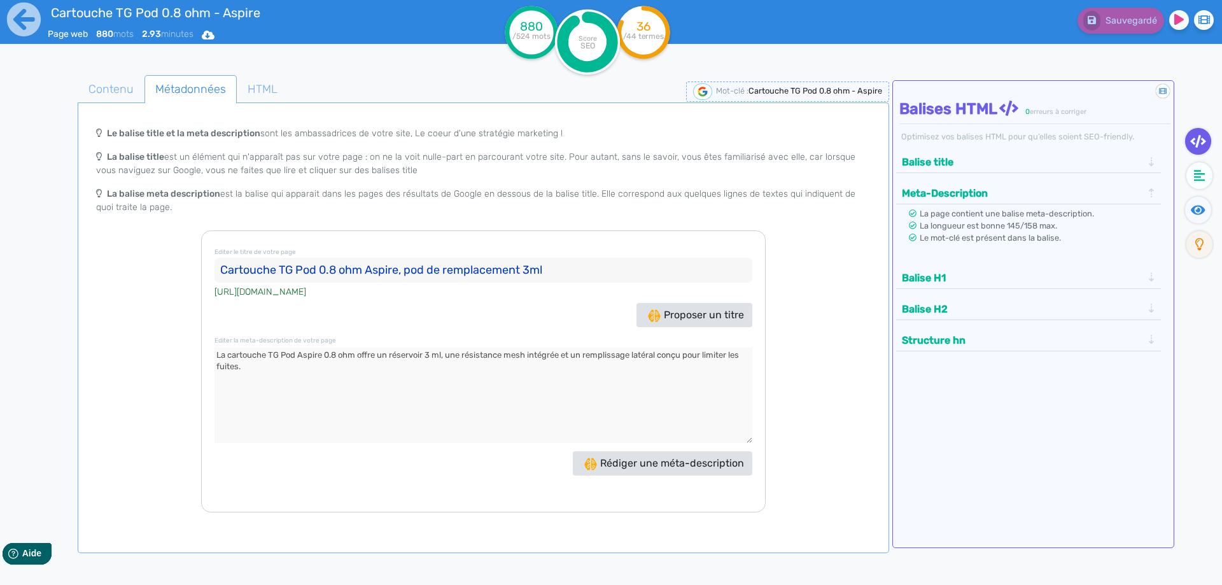
drag, startPoint x: 338, startPoint y: 356, endPoint x: 326, endPoint y: 357, distance: 11.5
click at [326, 357] on textarea at bounding box center [483, 394] width 538 height 95
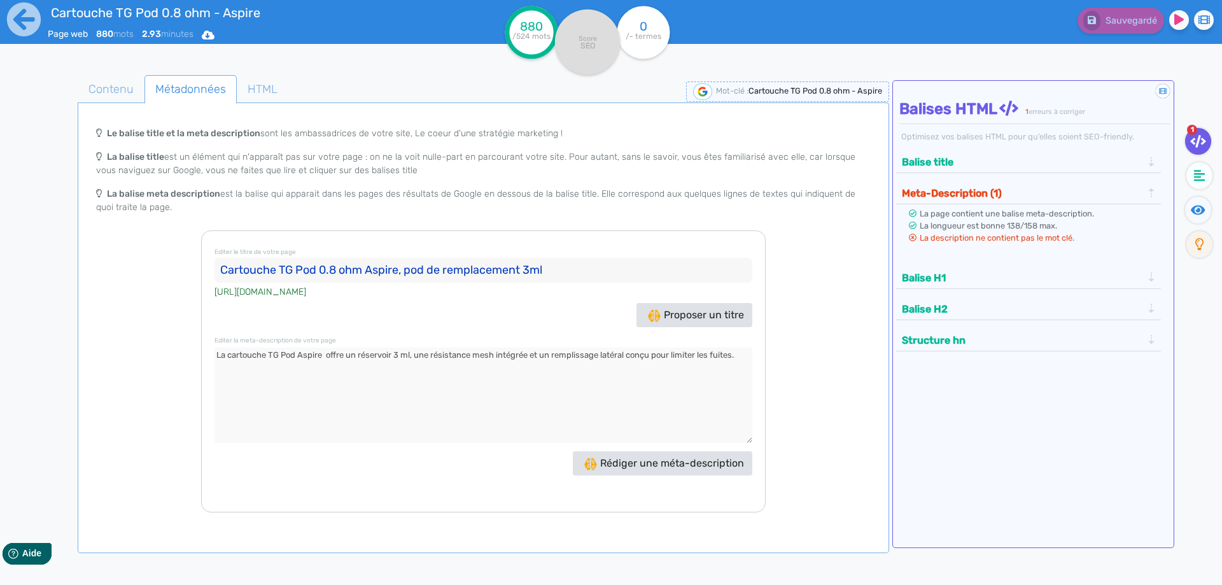
click at [295, 353] on textarea at bounding box center [483, 394] width 538 height 95
paste textarea "0.8 ohm"
click at [388, 358] on textarea at bounding box center [483, 394] width 538 height 95
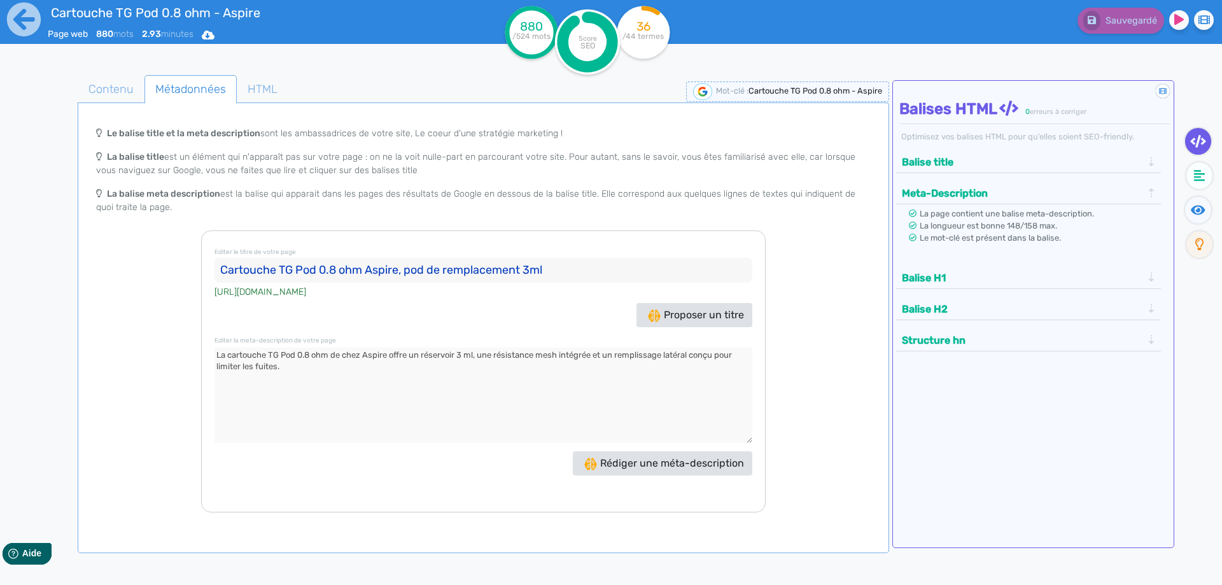
click at [455, 354] on textarea at bounding box center [483, 394] width 538 height 95
click at [489, 353] on textarea at bounding box center [483, 394] width 538 height 95
drag, startPoint x: 484, startPoint y: 372, endPoint x: 496, endPoint y: 426, distance: 55.4
click at [496, 426] on textarea at bounding box center [483, 394] width 538 height 95
type textarea "La cartouche TG Pod 0.8 ohm de chez Aspire offre un réservoir de 3 ml, une rési…"
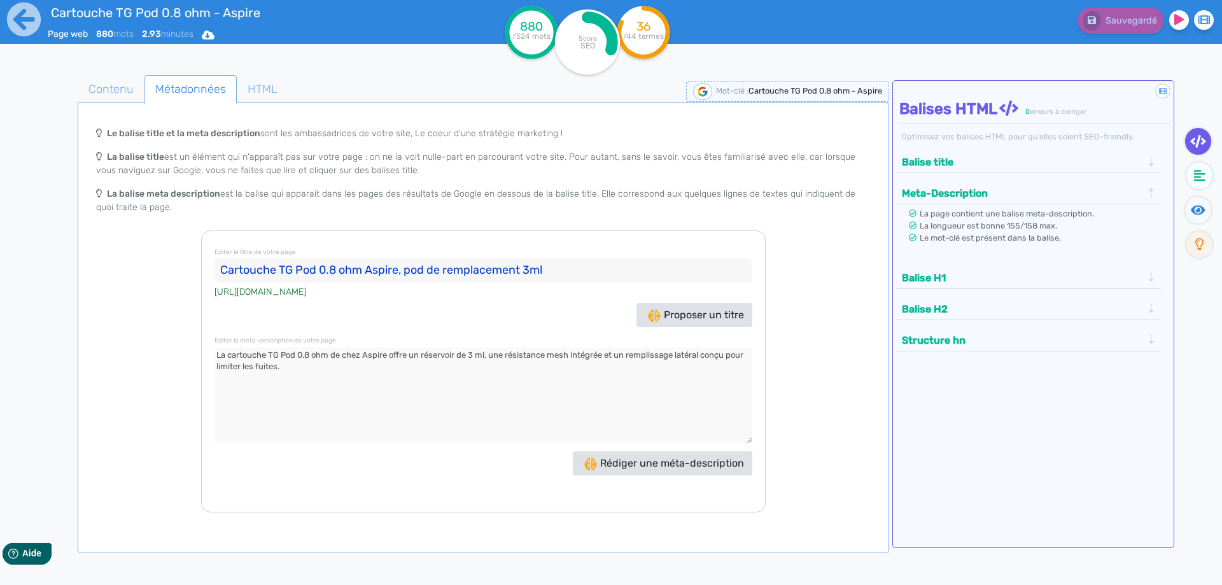
click at [109, 107] on app-google-snippet "Le balise title et la meta description sont les ambassadrices de votre site, Le…" at bounding box center [483, 316] width 806 height 487
click at [116, 97] on span "Contenu" at bounding box center [111, 89] width 66 height 34
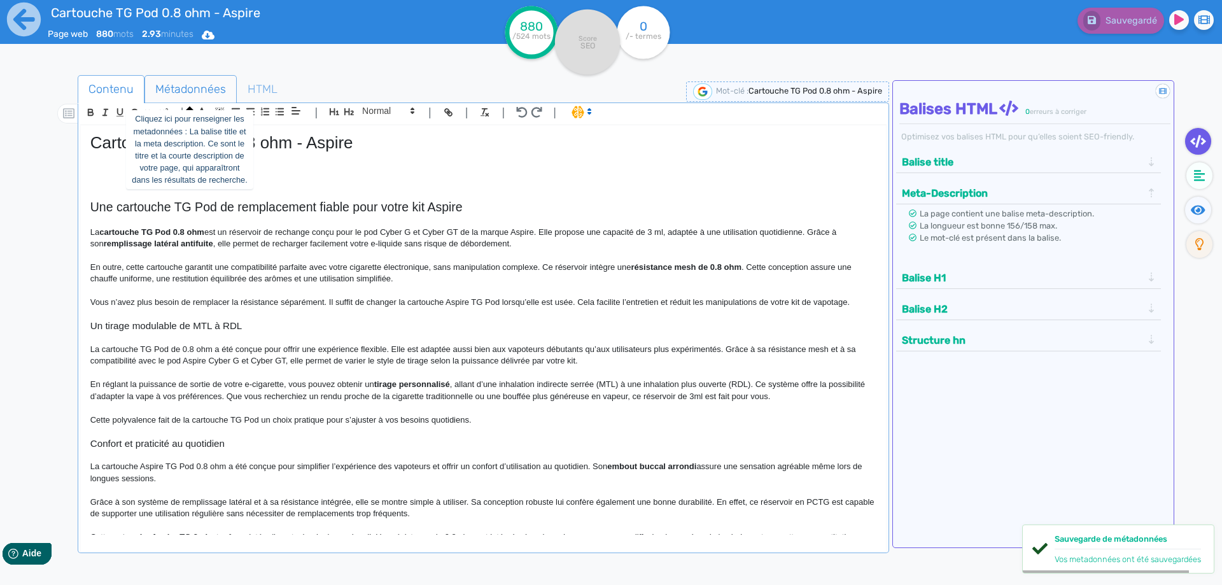
click at [185, 81] on span "Métadonnées" at bounding box center [190, 89] width 91 height 34
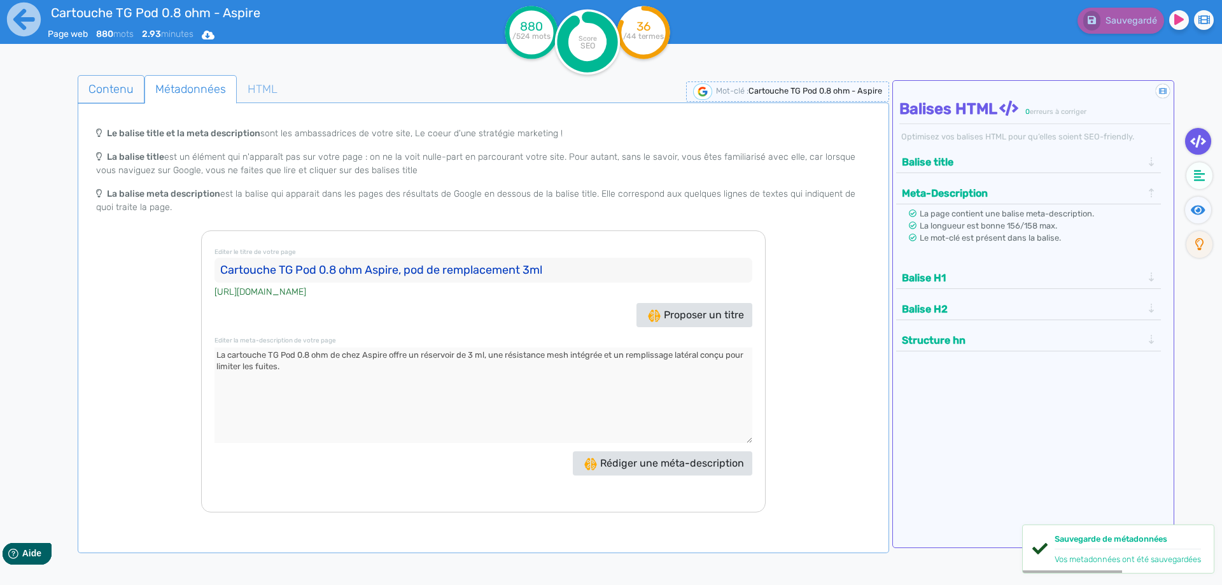
click at [139, 87] on span "Contenu" at bounding box center [111, 89] width 66 height 34
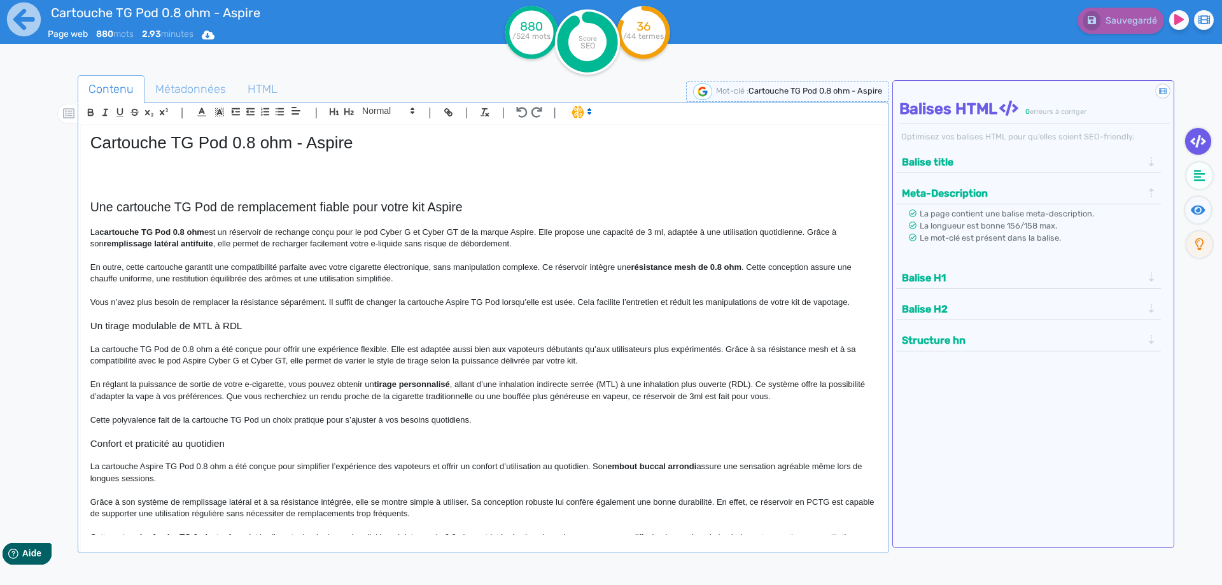
click at [253, 171] on p at bounding box center [483, 169] width 786 height 11
click at [1193, 213] on icon at bounding box center [1198, 210] width 15 height 13
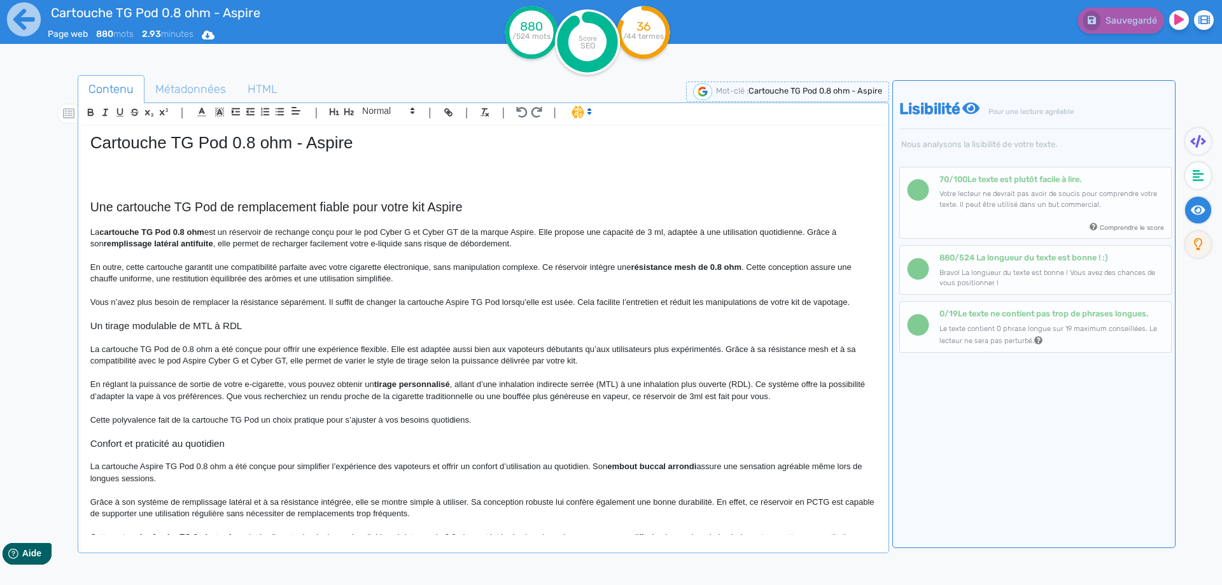
click at [416, 162] on p at bounding box center [483, 158] width 786 height 11
click at [413, 167] on p at bounding box center [483, 169] width 786 height 11
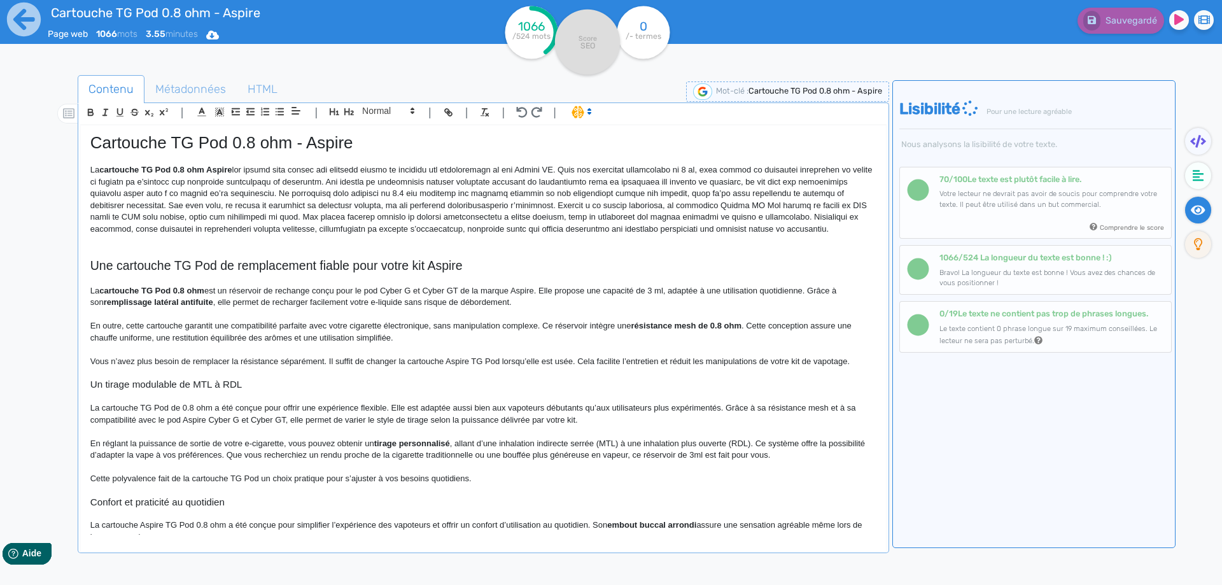
click at [467, 172] on p "La cartouche TG Pod 0.8 ohm Aspire" at bounding box center [483, 199] width 786 height 71
click at [697, 237] on p at bounding box center [483, 240] width 786 height 11
click at [502, 168] on p "La cartouche TG Pod 0.8 ohm Aspire" at bounding box center [483, 199] width 786 height 71
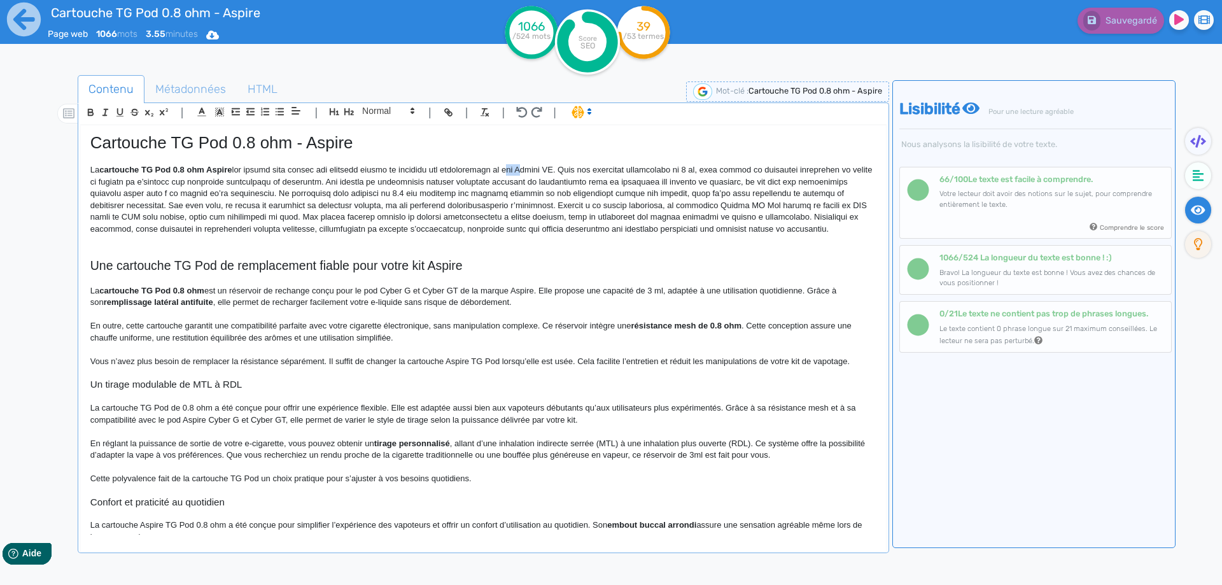
click at [500, 169] on p "La cartouche TG Pod 0.8 ohm Aspire" at bounding box center [483, 199] width 786 height 71
drag, startPoint x: 500, startPoint y: 169, endPoint x: 545, endPoint y: 169, distance: 44.6
click at [545, 169] on p "La cartouche TG Pod 0.8 ohm Aspire" at bounding box center [483, 199] width 786 height 71
click at [593, 164] on p at bounding box center [483, 158] width 786 height 11
click at [408, 103] on span at bounding box center [387, 110] width 62 height 15
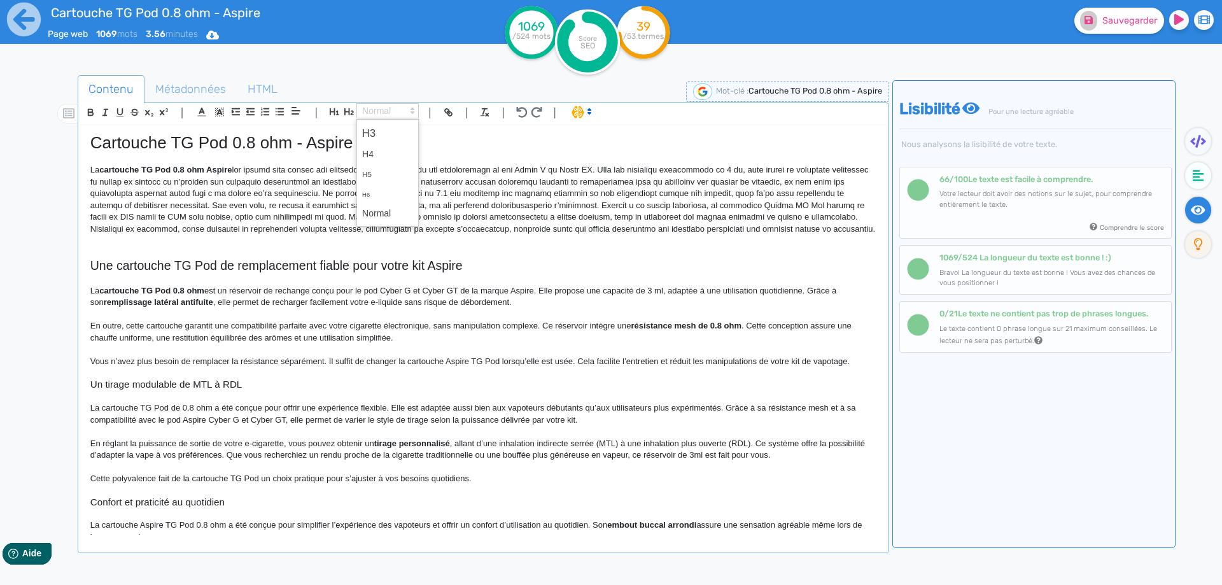
drag, startPoint x: 392, startPoint y: 210, endPoint x: 411, endPoint y: 211, distance: 18.5
click at [391, 211] on span at bounding box center [387, 214] width 51 height 20
click at [589, 171] on p "La cartouche TG Pod 0.8 ohm Aspire" at bounding box center [483, 199] width 786 height 71
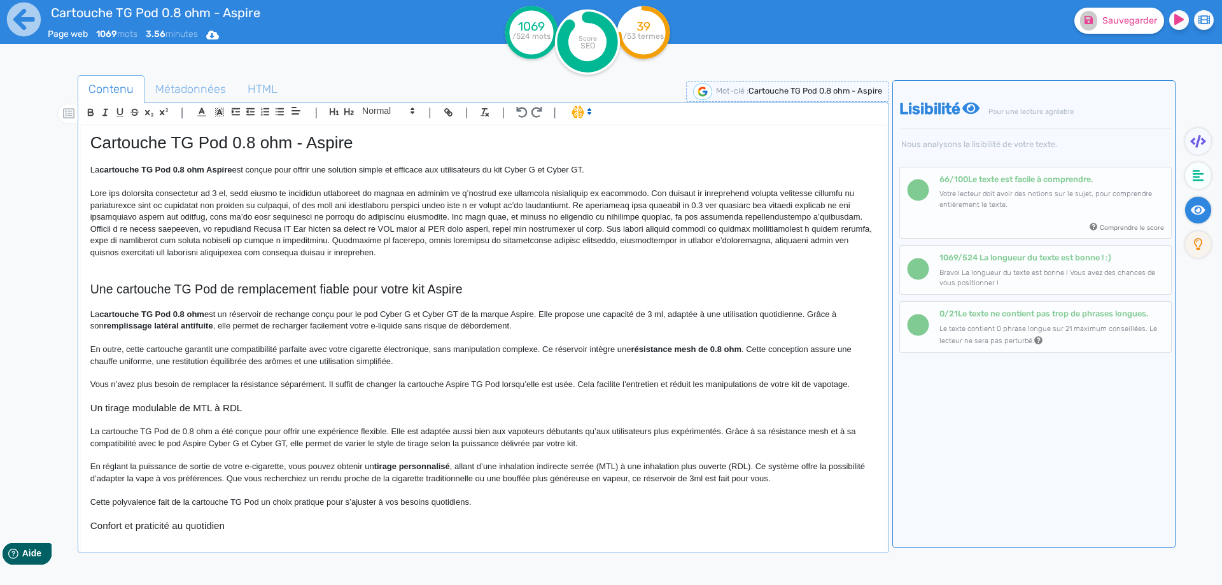
click at [441, 193] on p at bounding box center [483, 223] width 786 height 71
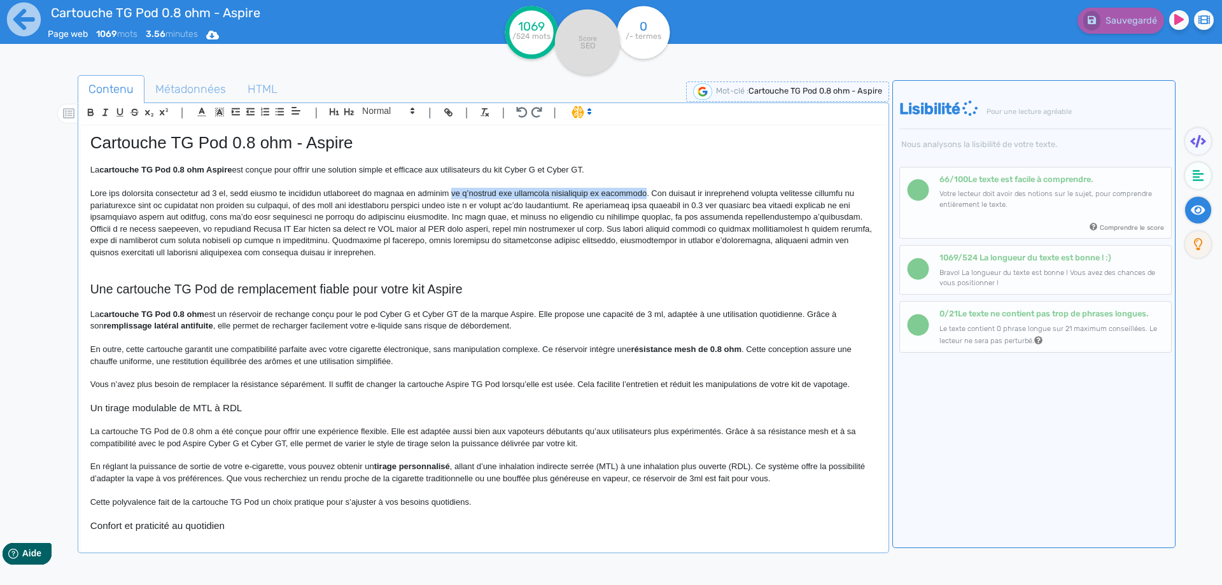
drag, startPoint x: 441, startPoint y: 193, endPoint x: 601, endPoint y: 193, distance: 160.4
click at [601, 193] on p at bounding box center [483, 223] width 786 height 71
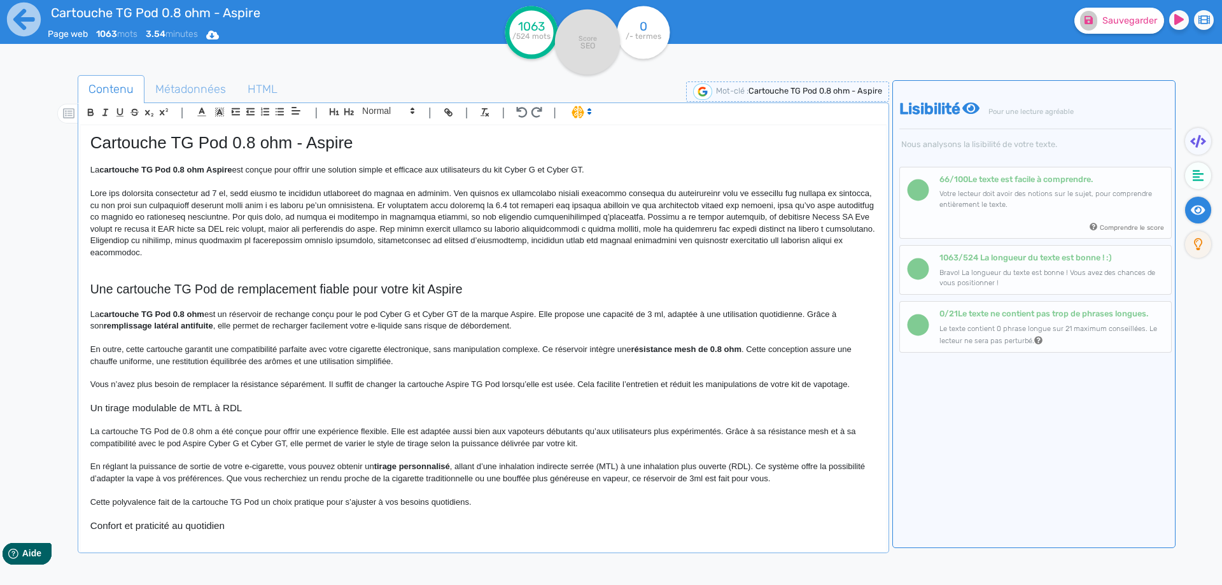
click at [565, 192] on p at bounding box center [483, 223] width 786 height 71
click at [684, 194] on p at bounding box center [483, 223] width 786 height 71
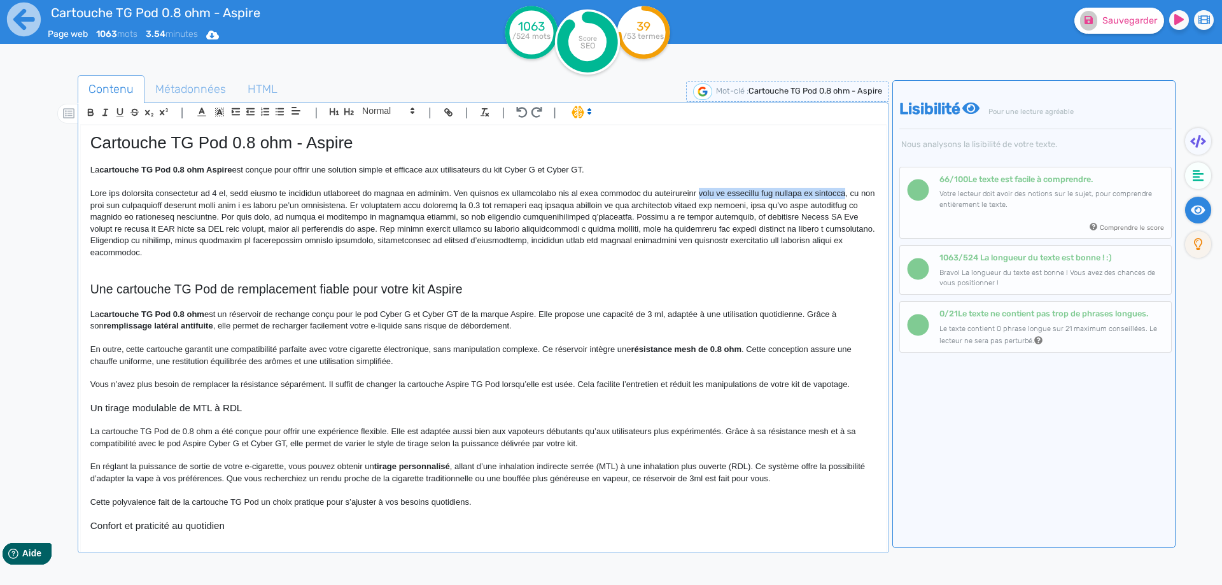
drag, startPoint x: 684, startPoint y: 194, endPoint x: 810, endPoint y: 194, distance: 125.4
click at [810, 194] on p at bounding box center [483, 223] width 786 height 71
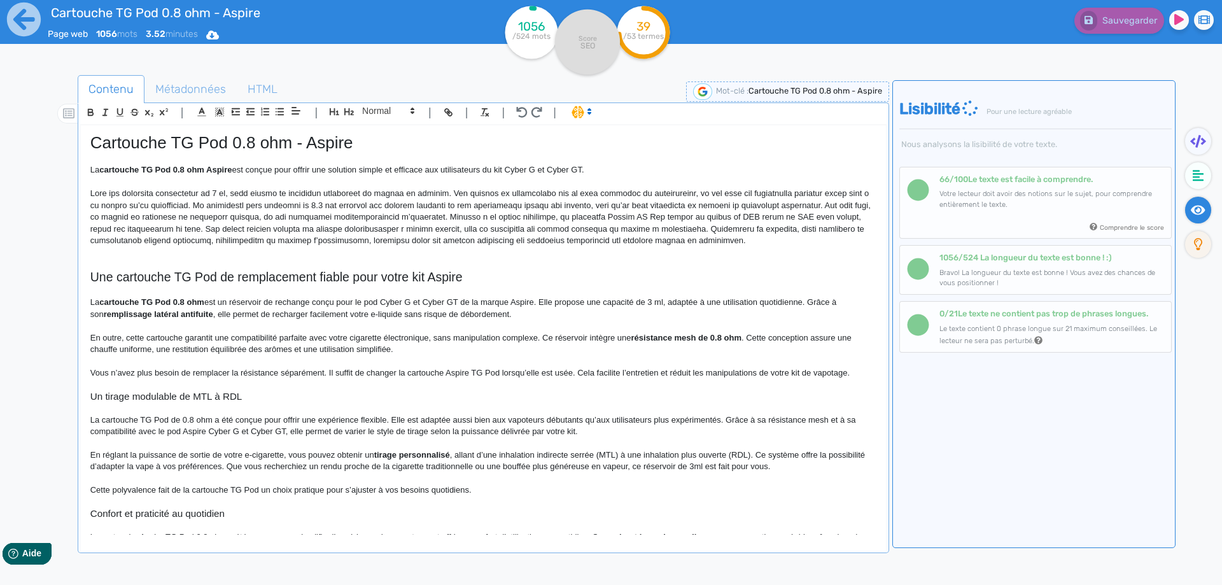
click at [194, 204] on p at bounding box center [483, 217] width 786 height 59
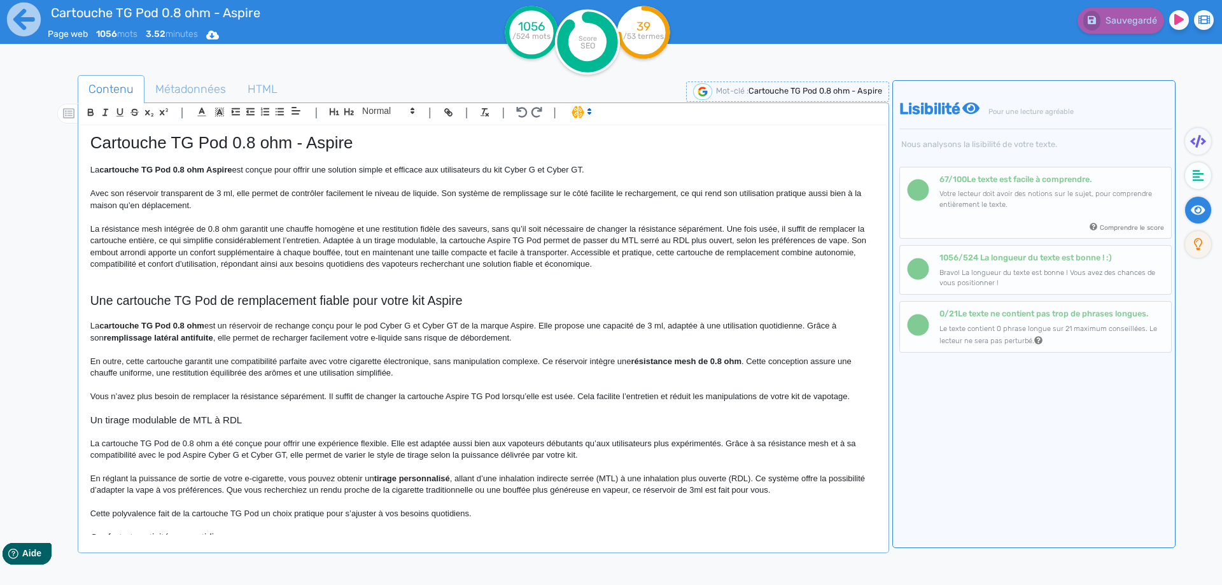
click at [491, 228] on p "La résistance mesh intégrée de 0.8 ohm garantit une chauffe homogène et une res…" at bounding box center [483, 246] width 786 height 47
click at [705, 228] on p "La résistance mesh intégrée de 0.8 ohm garantit une chauffe homogène et une res…" at bounding box center [483, 246] width 786 height 47
drag, startPoint x: 705, startPoint y: 228, endPoint x: 495, endPoint y: 227, distance: 210.7
click at [495, 227] on p "La résistance mesh intégrée de 0.8 ohm garantit une chauffe homogène et une res…" at bounding box center [483, 246] width 786 height 47
click at [771, 226] on p "La résistance mesh intégrée de 0.8 ohm garantit une chauffe homogène et une res…" at bounding box center [483, 246] width 786 height 47
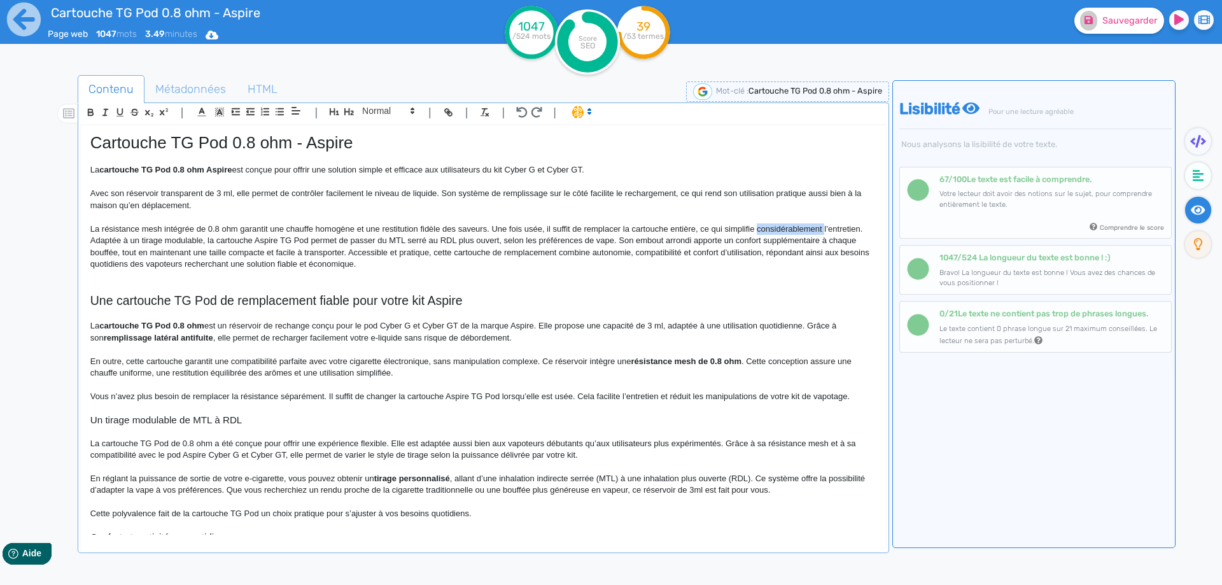
click at [771, 226] on p "La résistance mesh intégrée de 0.8 ohm garantit une chauffe homogène et une res…" at bounding box center [483, 246] width 786 height 47
click at [794, 227] on p "La résistance mesh intégrée de 0.8 ohm garantit une chauffe homogène et une res…" at bounding box center [483, 246] width 786 height 47
click at [140, 242] on p "La résistance mesh intégrée de 0.8 ohm garantit une chauffe homogène et une res…" at bounding box center [483, 246] width 786 height 47
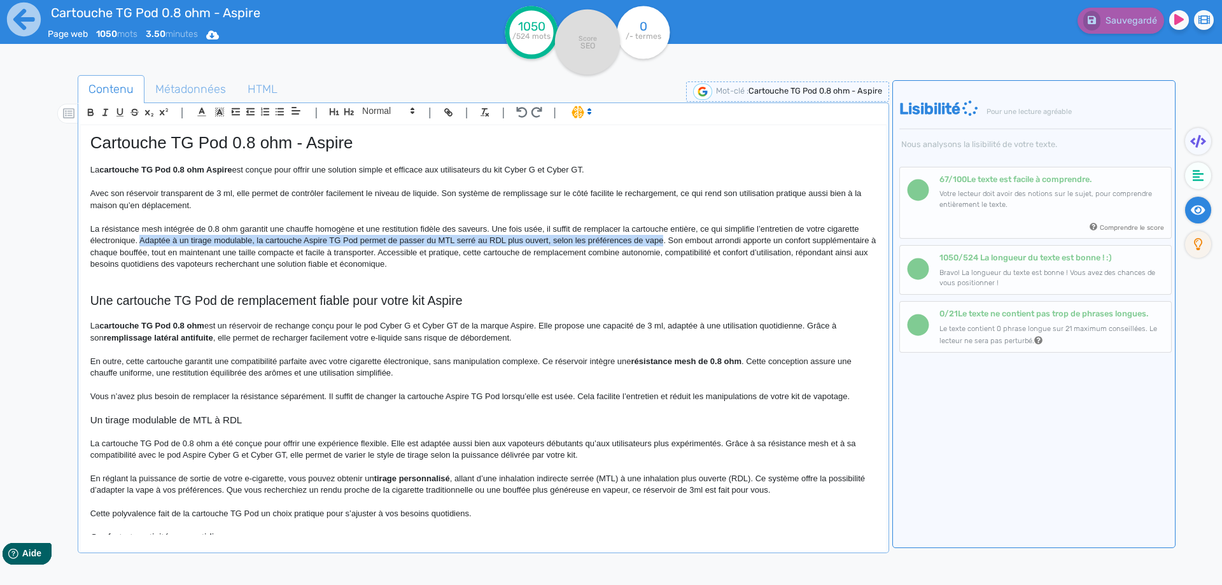
drag, startPoint x: 140, startPoint y: 242, endPoint x: 656, endPoint y: 238, distance: 516.2
click at [656, 238] on p "La résistance mesh intégrée de 0.8 ohm garantit une chauffe homogène et une res…" at bounding box center [483, 246] width 786 height 47
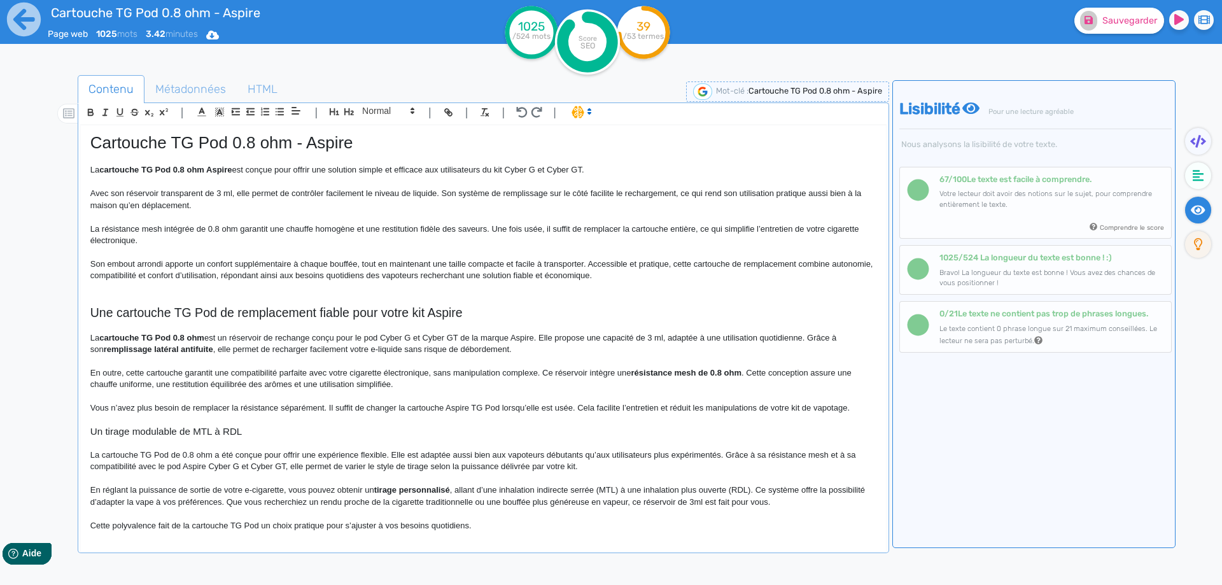
click at [99, 262] on p "Son embout arrondi apporte un confort supplémentaire à chaque bouffée, tout en …" at bounding box center [483, 270] width 786 height 24
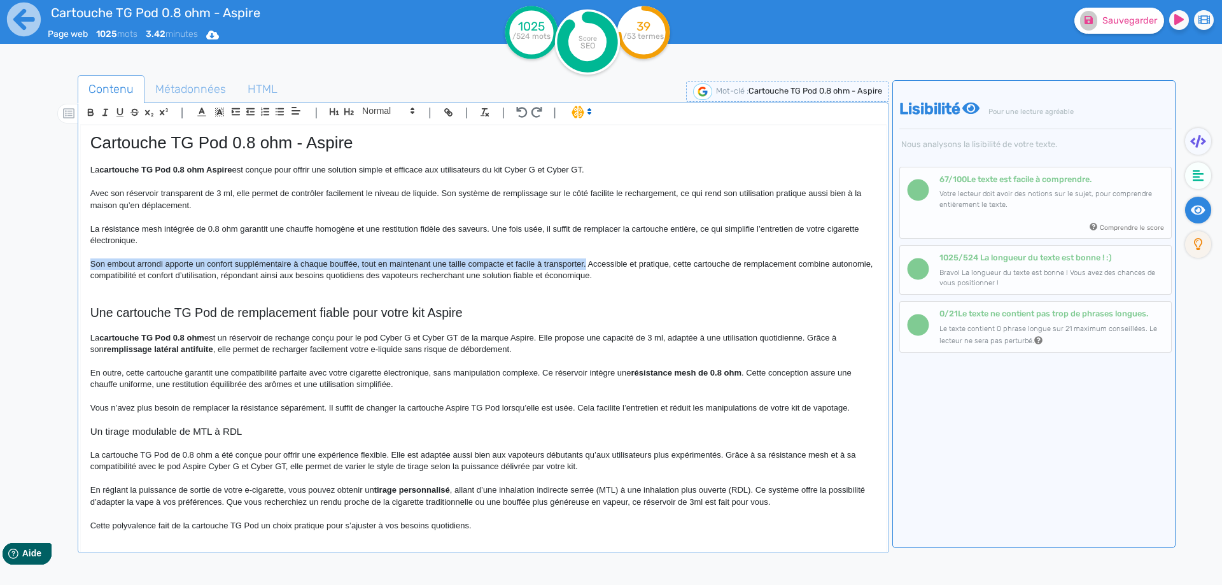
drag, startPoint x: 99, startPoint y: 262, endPoint x: 584, endPoint y: 263, distance: 485.0
click at [584, 263] on p "Son embout arrondi apporte un confort supplémentaire à chaque bouffée, tout en …" at bounding box center [483, 270] width 786 height 24
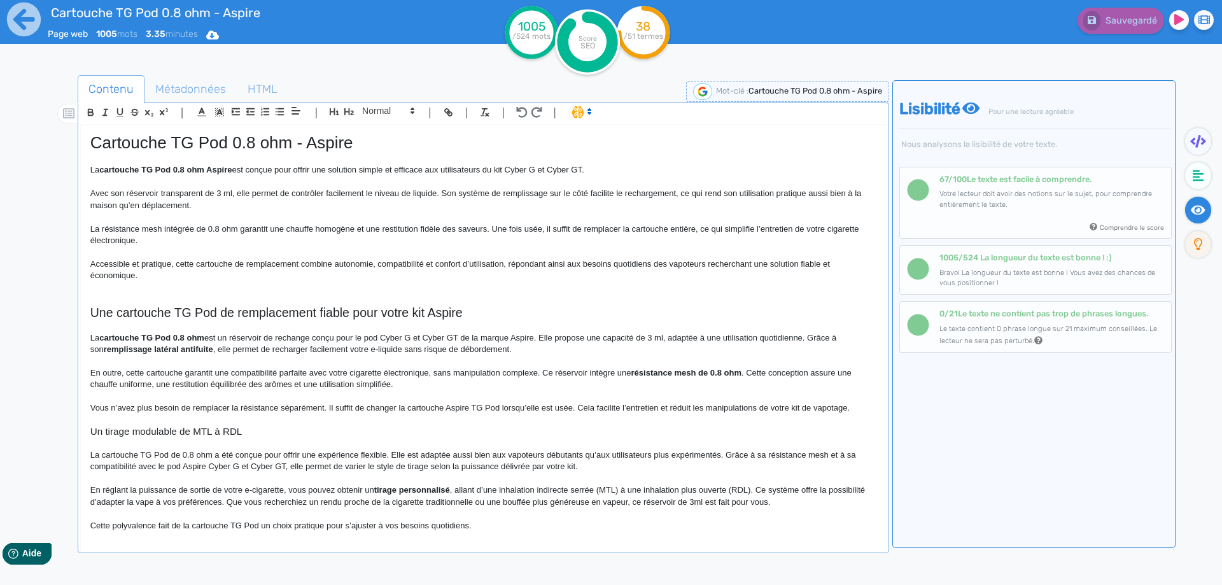
click at [269, 268] on p "Accessible et pratique, cette cartouche de remplacement combine autonomie, comp…" at bounding box center [483, 270] width 786 height 24
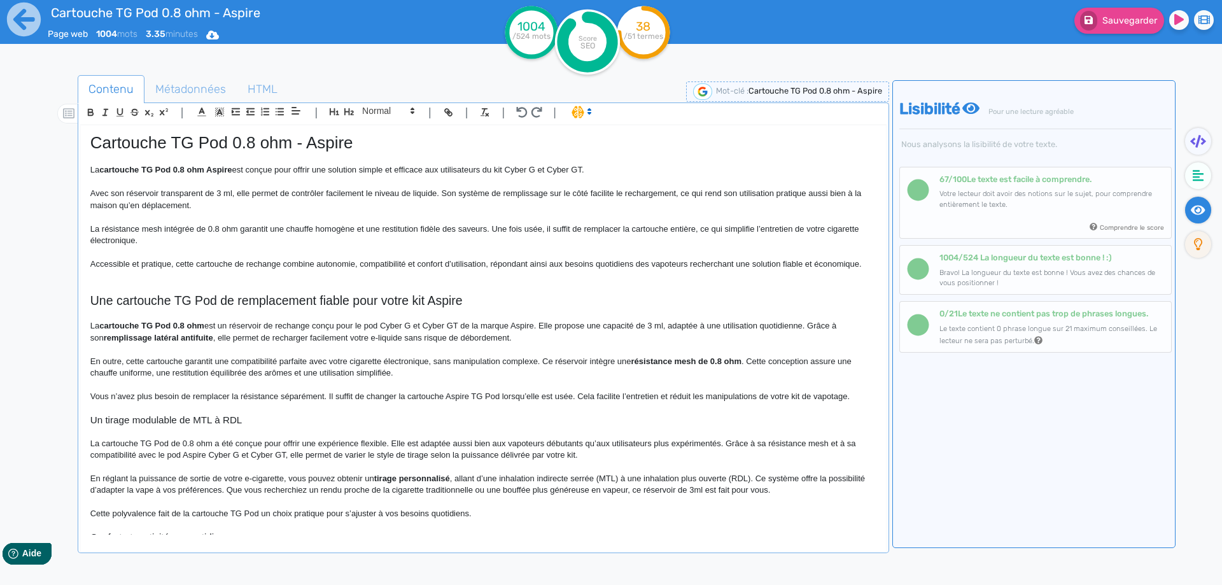
click at [489, 265] on p "Accessible et pratique, cette cartouche de rechange combine autonomie, compatib…" at bounding box center [483, 263] width 786 height 11
click at [493, 280] on p at bounding box center [483, 275] width 786 height 11
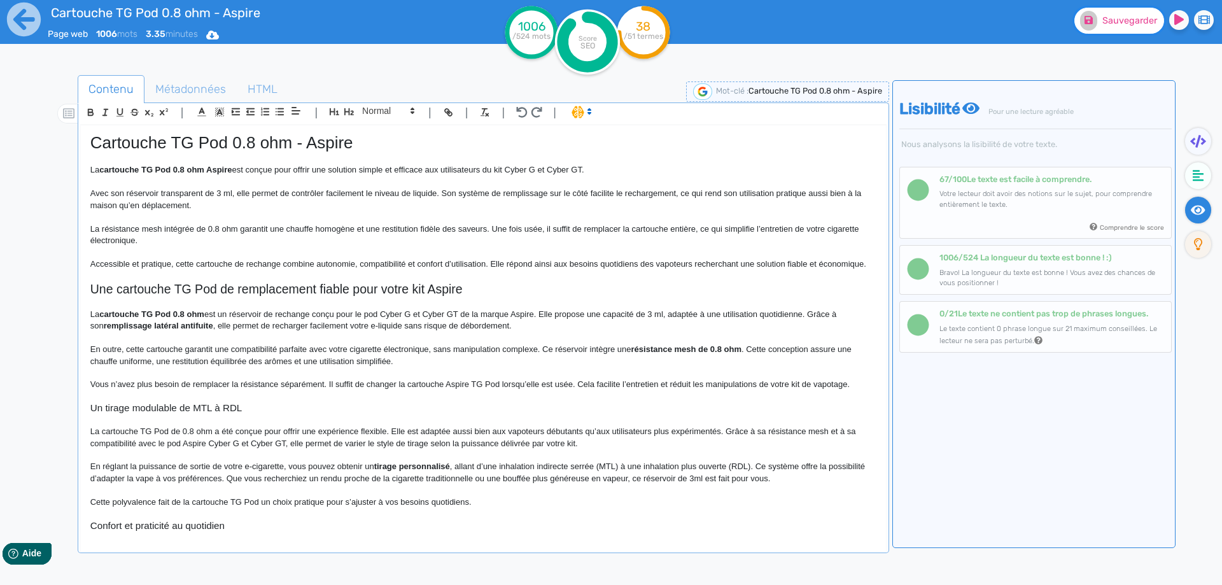
click at [1088, 30] on fa-icon at bounding box center [1088, 21] width 17 height 20
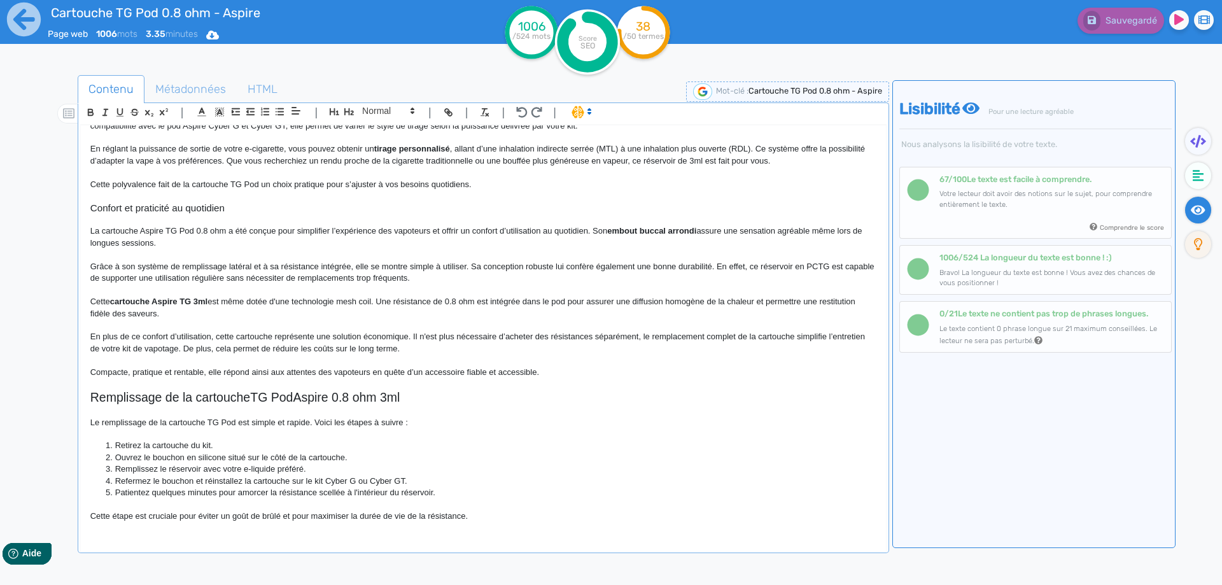
scroll to position [318, 0]
click at [274, 335] on span "En plus de ce confort d’utilisation, cette cartouche représente une solution éc…" at bounding box center [478, 341] width 777 height 21
click at [269, 339] on span "En plus de ce confort d’utilisation, cette cartouche jetable représente une sol…" at bounding box center [473, 341] width 766 height 21
click at [286, 339] on p "En plus de ce confort d’utilisation, cette cartouche jetable représente une sol…" at bounding box center [483, 342] width 786 height 24
click at [349, 298] on span "est même dotée d'une technologie mesh coil. Une résistance de 0.8 ohm est intég…" at bounding box center [474, 306] width 768 height 21
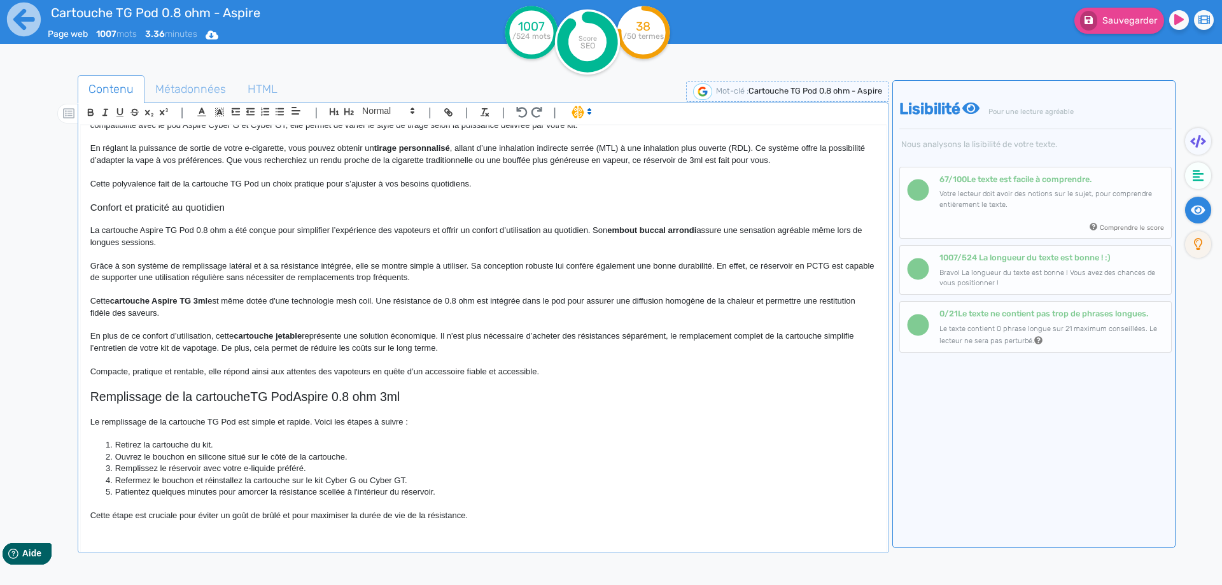
click at [1115, 36] on div "Sauvegarder" at bounding box center [977, 31] width 489 height 62
click at [1116, 23] on span "Sauvegarder" at bounding box center [1129, 20] width 55 height 11
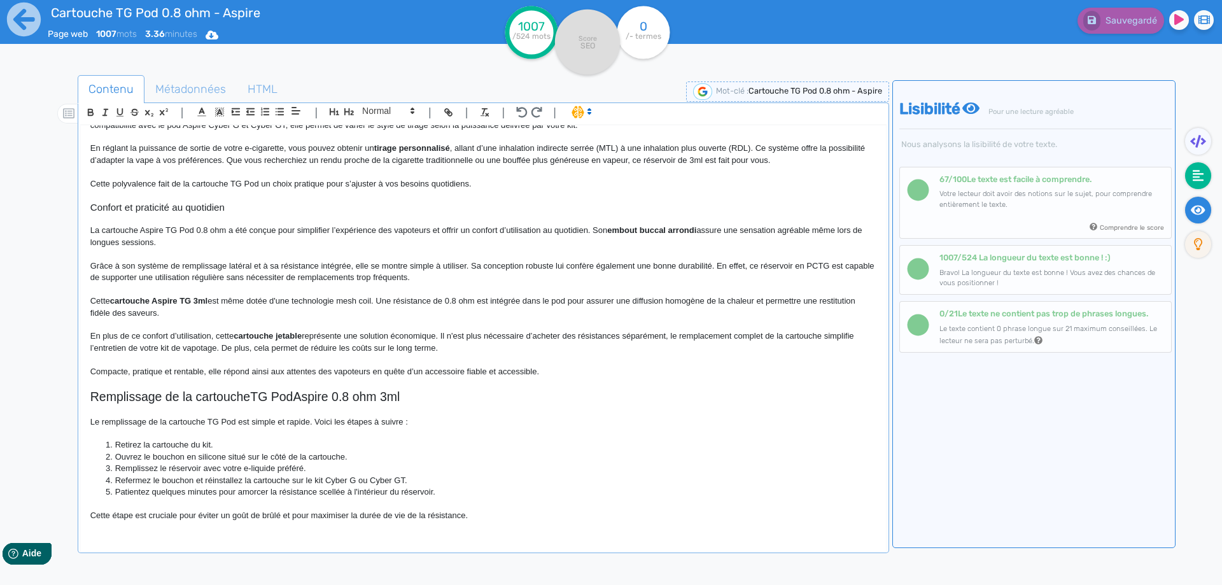
click at [1193, 176] on icon at bounding box center [1198, 175] width 11 height 11
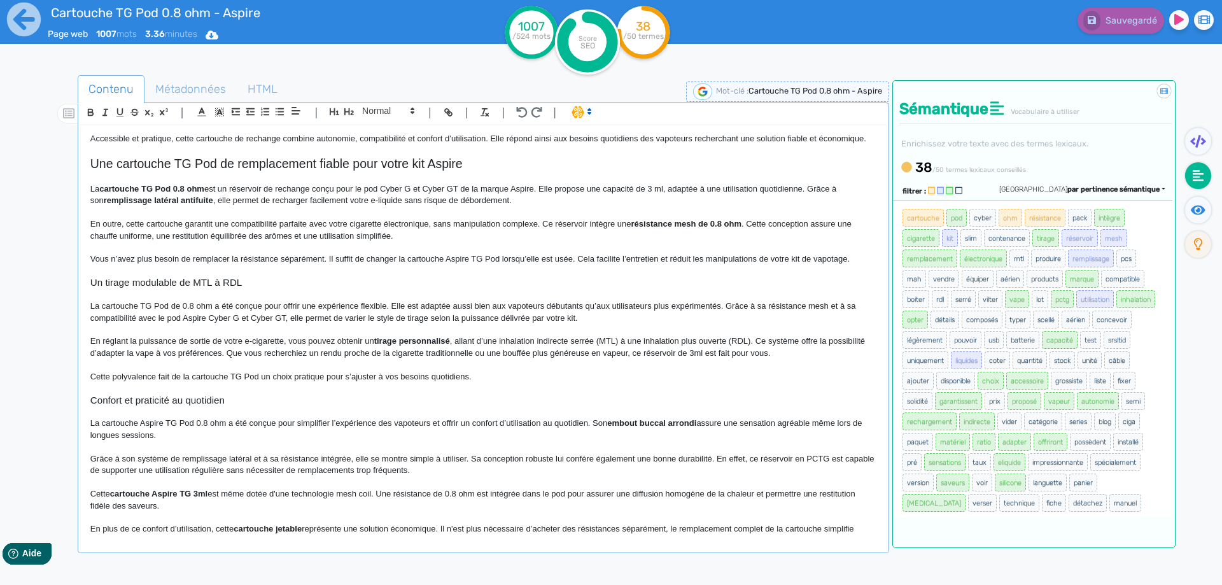
scroll to position [191, 0]
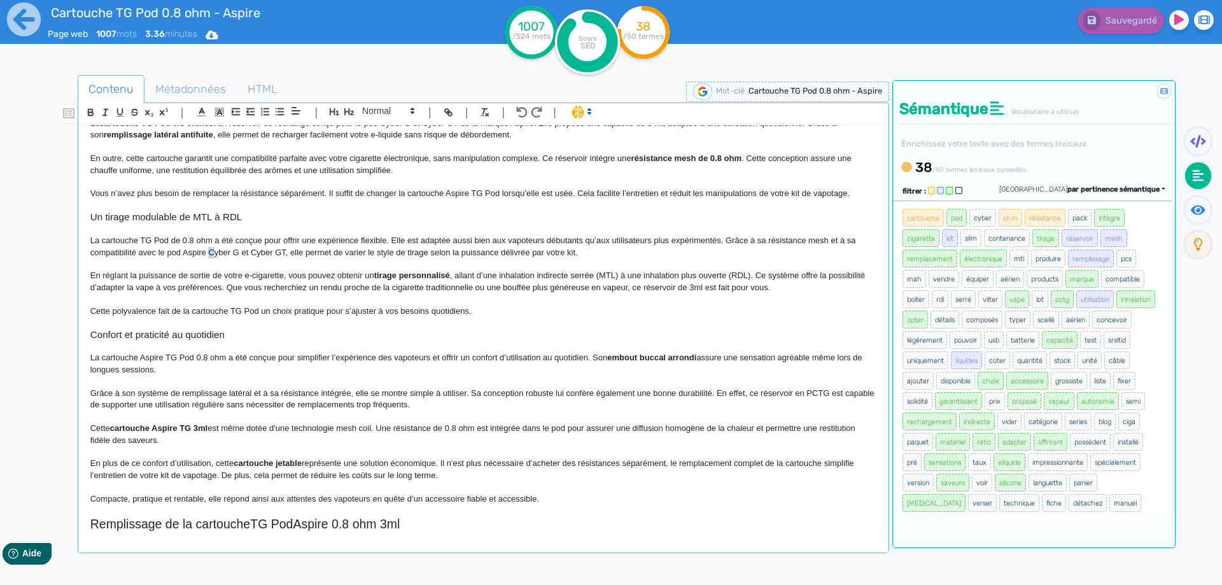
click at [214, 253] on span "La cartouche TG Pod de 0.8 ohm a été conçue pour offrir une expérience flexible…" at bounding box center [474, 245] width 768 height 21
click at [234, 251] on span "La cartouche TG Pod de 0.8 ohm a été conçue pour offrir une expérience flexible…" at bounding box center [474, 245] width 768 height 21
click at [249, 254] on span "La cartouche TG Pod de 0.8 ohm a été conçue pour offrir une expérience flexible…" at bounding box center [474, 245] width 768 height 21
click at [273, 255] on span "La cartouche TG Pod de 0.8 ohm a été conçue pour offrir une expérience flexible…" at bounding box center [474, 245] width 768 height 21
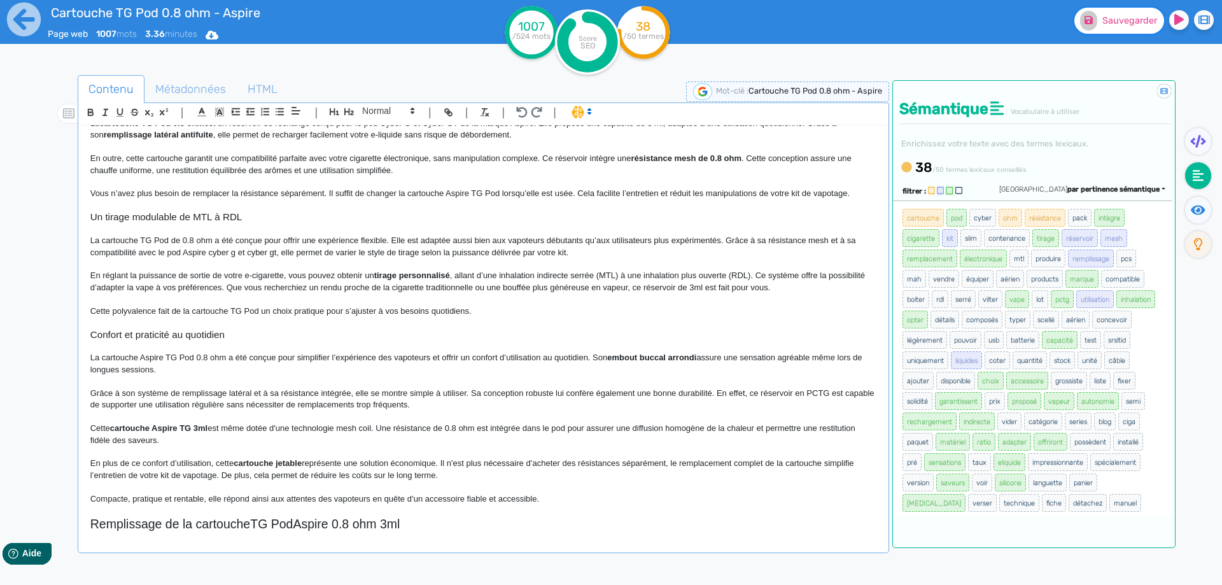
click at [1102, 25] on button "Sauvegarder" at bounding box center [1119, 21] width 90 height 26
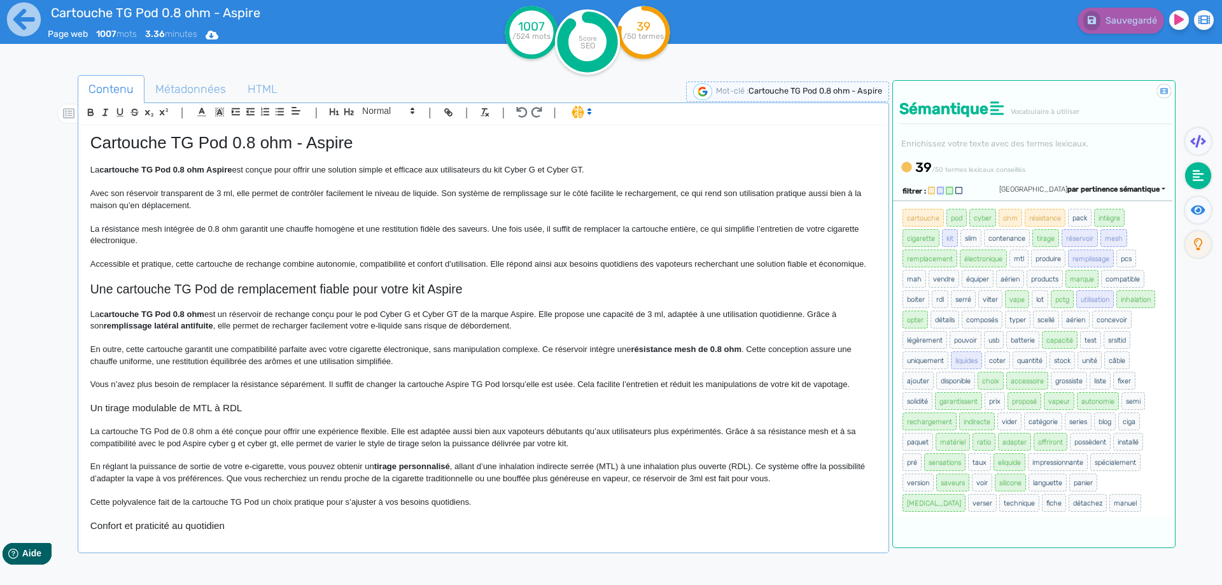
scroll to position [64, 0]
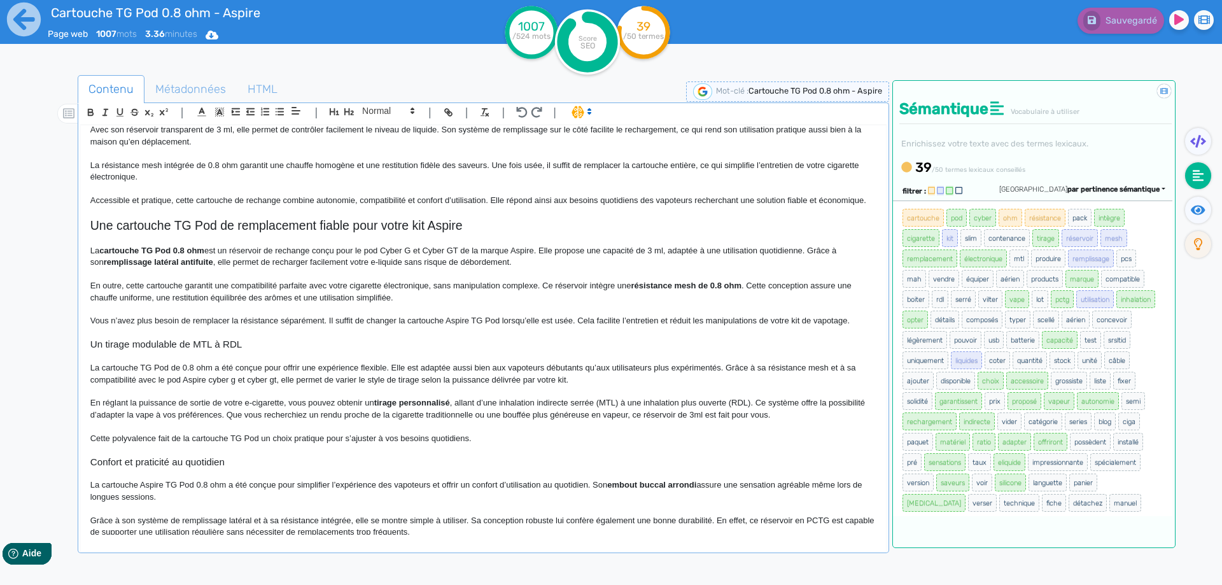
click at [730, 412] on span ", allant d’une inhalation indirecte serrée (MTL) à une inhalation plus ouverte …" at bounding box center [478, 408] width 777 height 21
drag, startPoint x: 1206, startPoint y: 200, endPoint x: 1194, endPoint y: 206, distance: 13.7
click at [1199, 203] on fa-icon at bounding box center [1198, 210] width 26 height 27
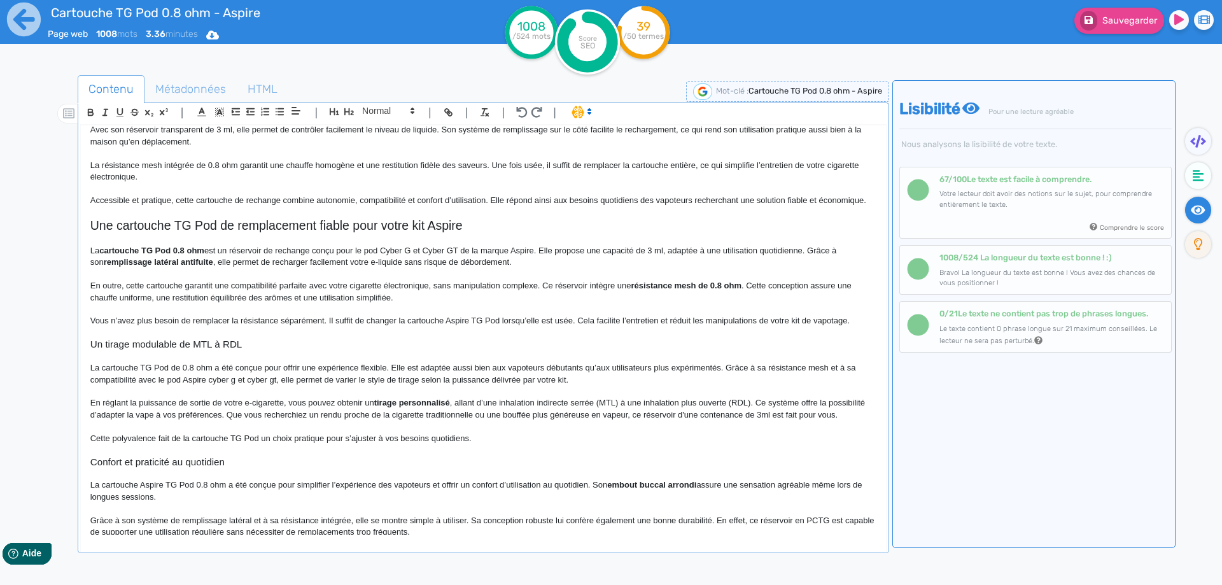
click at [1194, 206] on icon at bounding box center [1198, 210] width 15 height 10
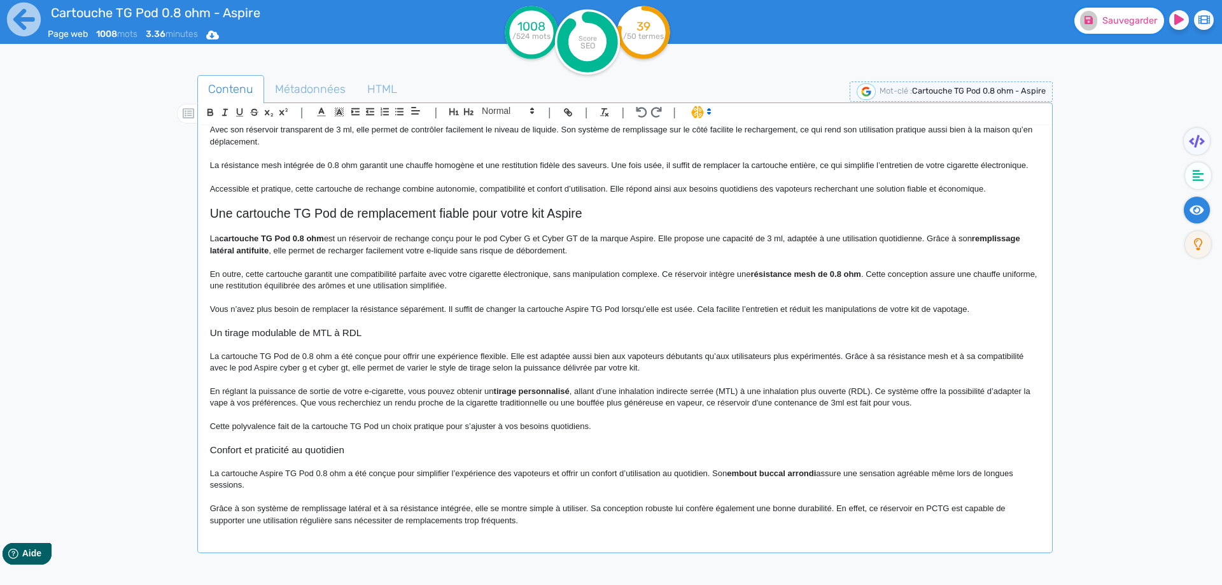
click at [1141, 31] on button "Sauvegarder" at bounding box center [1119, 21] width 90 height 26
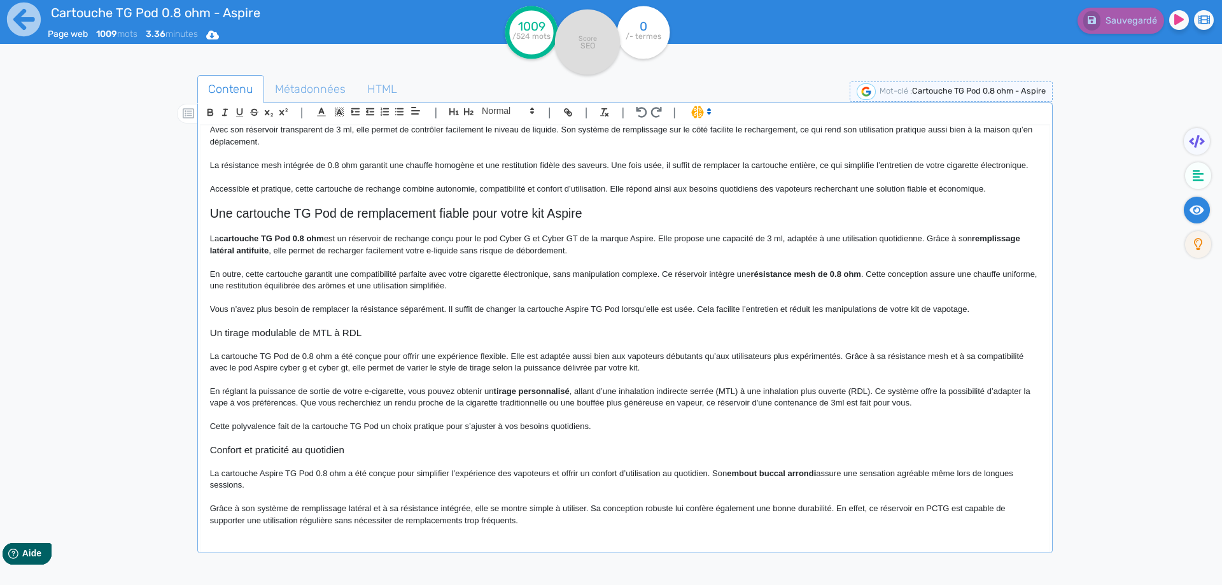
click at [1197, 212] on icon at bounding box center [1197, 210] width 15 height 10
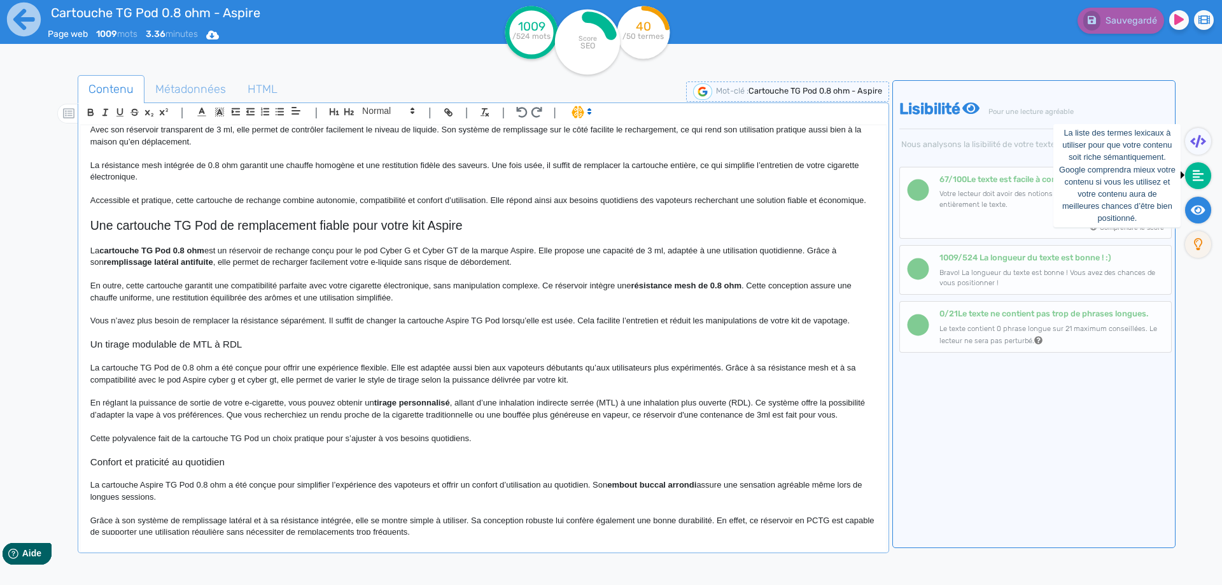
click at [1204, 181] on icon at bounding box center [1198, 175] width 11 height 13
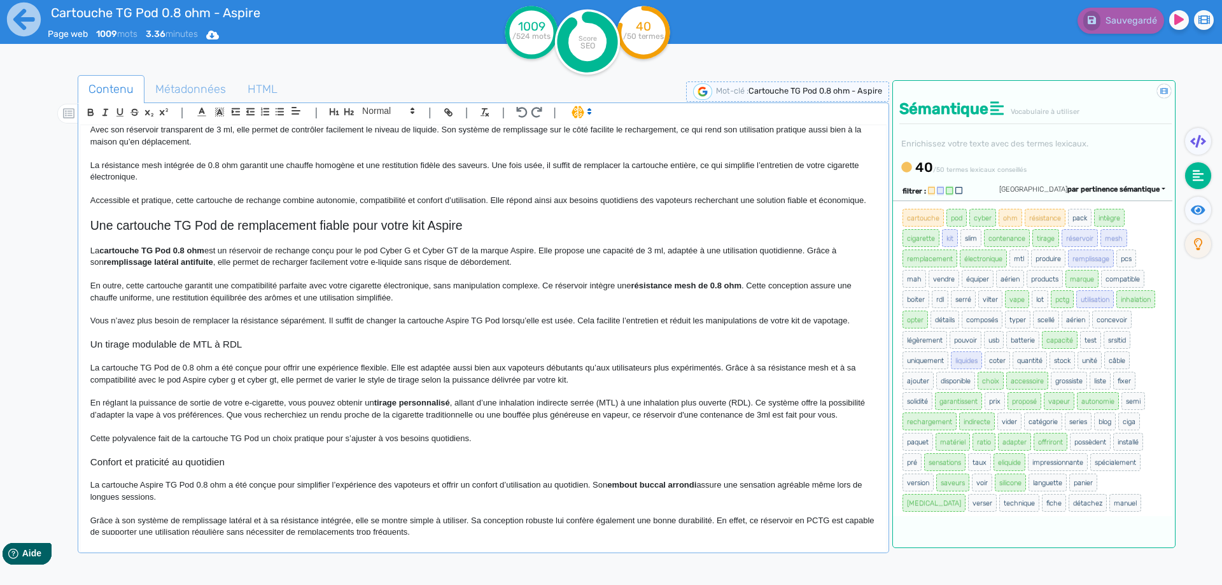
click at [607, 402] on span ", allant d’une inhalation indirecte serrée (MTL) à une inhalation plus ouverte …" at bounding box center [478, 408] width 777 height 21
click at [731, 399] on span ", allant d’une inhalation indirecte serrée (mtl) à une inhalation plus ouverte …" at bounding box center [475, 408] width 771 height 21
click at [1117, 24] on span "Sauvegarder" at bounding box center [1129, 20] width 55 height 11
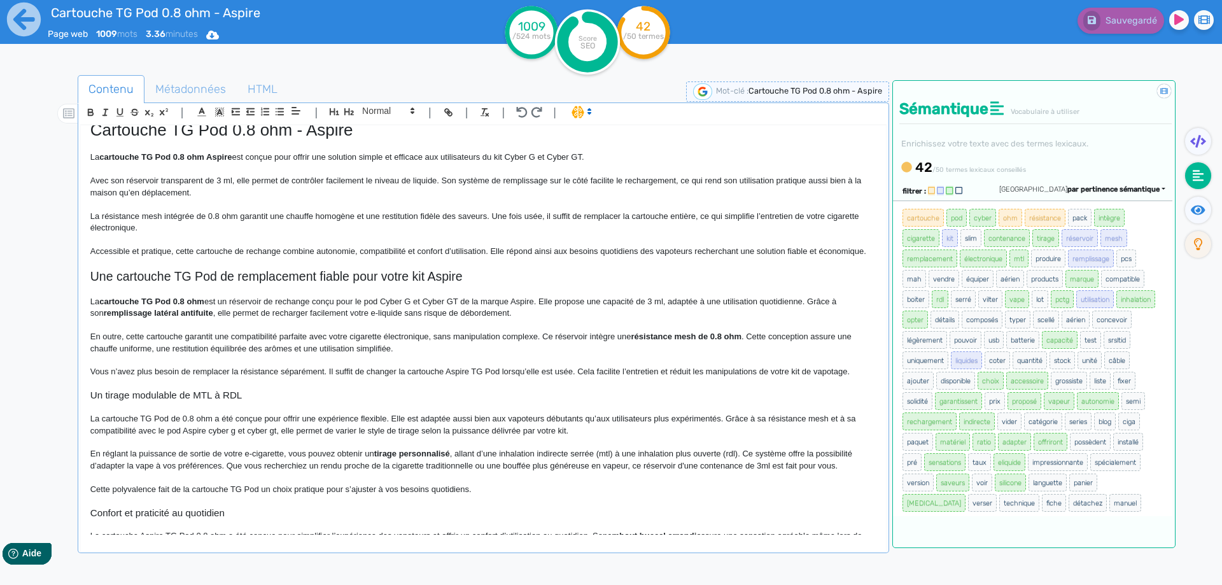
scroll to position [0, 0]
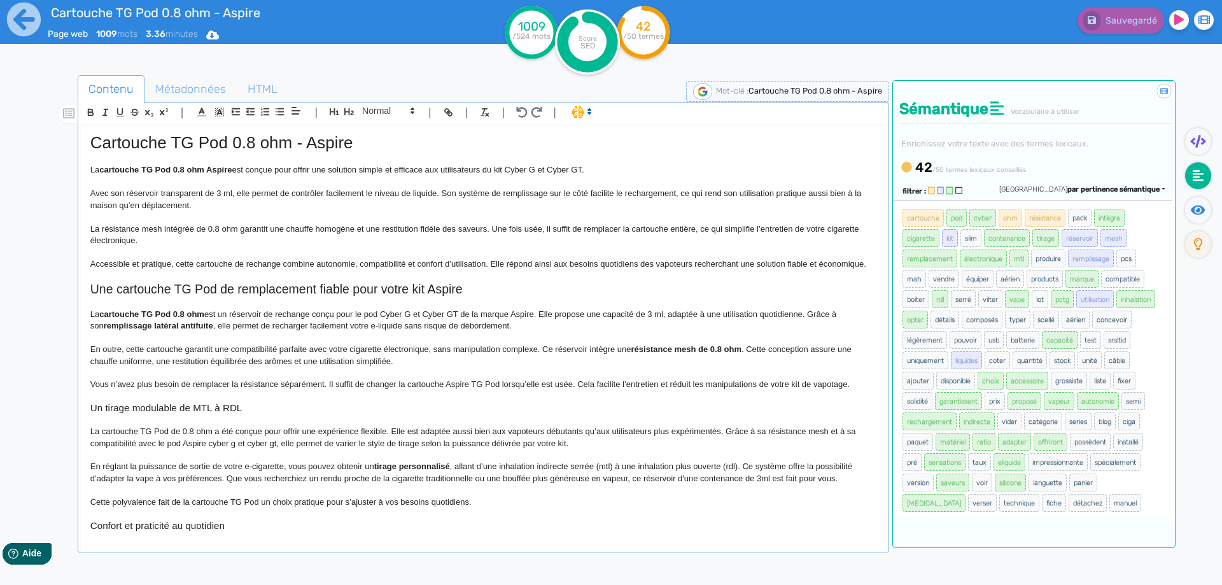
click at [321, 314] on span "est un réservoir de rechange conçu pour le pod Cyber G et Cyber GT de la marque…" at bounding box center [464, 319] width 748 height 21
click at [320, 314] on span "est un réservoir de rechange conçu pour le pod Cyber G et Cyber GT de la marque…" at bounding box center [464, 319] width 748 height 21
drag, startPoint x: 320, startPoint y: 314, endPoint x: 349, endPoint y: 318, distance: 29.5
click at [349, 318] on span "est un réservoir de rechange conçu pour le pod Cyber G et Cyber GT de la marque…" at bounding box center [464, 319] width 748 height 21
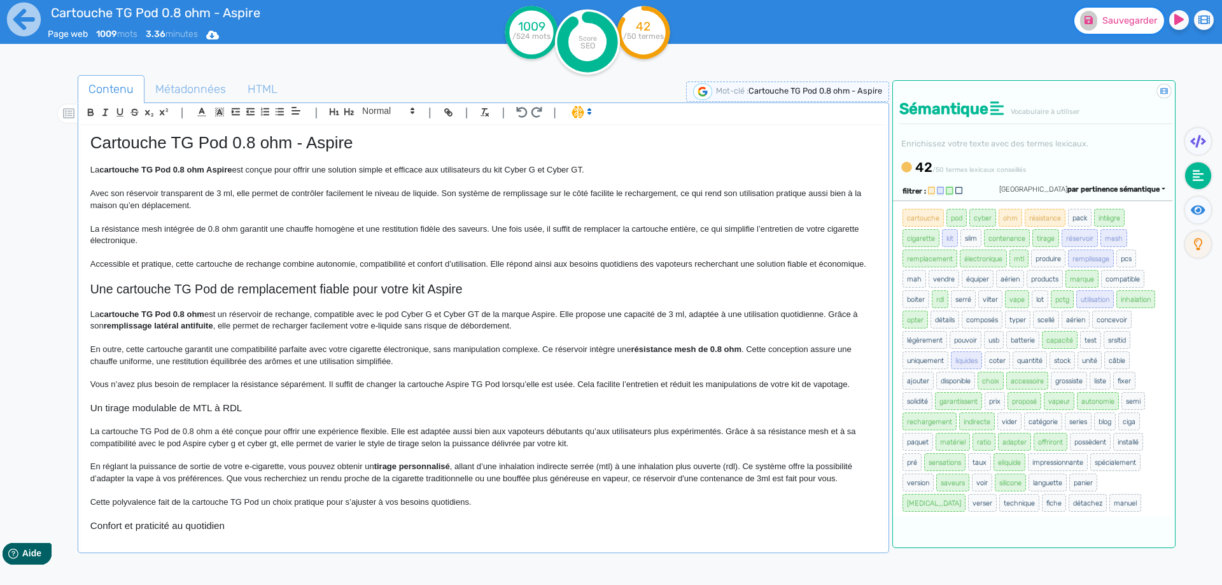
click at [1134, 27] on button "Sauvegarder" at bounding box center [1119, 21] width 90 height 26
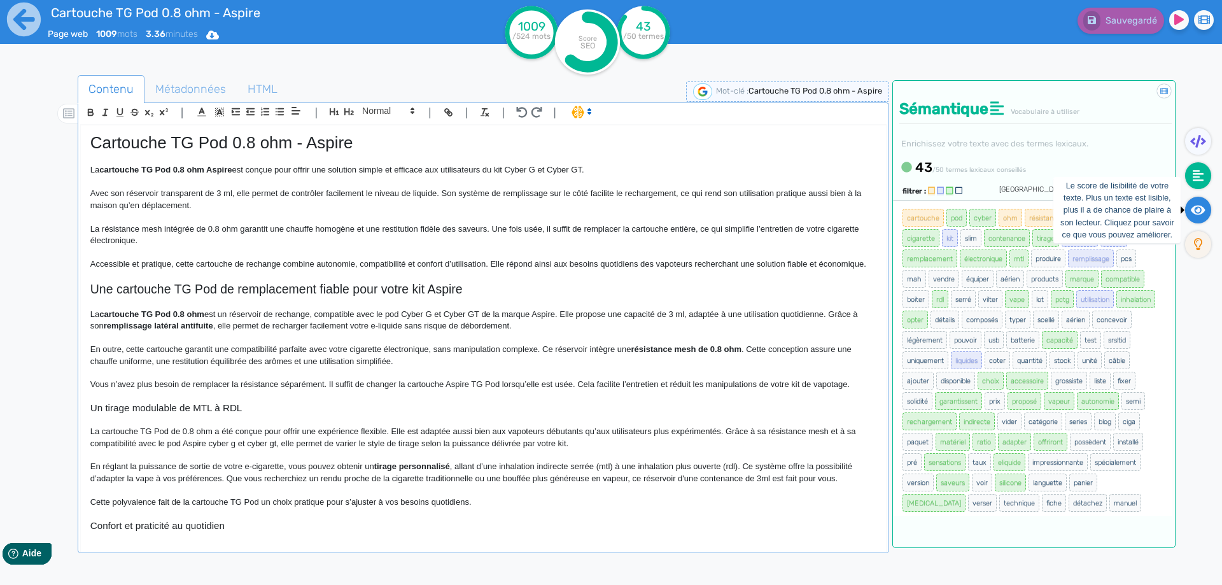
click at [1200, 206] on icon at bounding box center [1198, 210] width 15 height 10
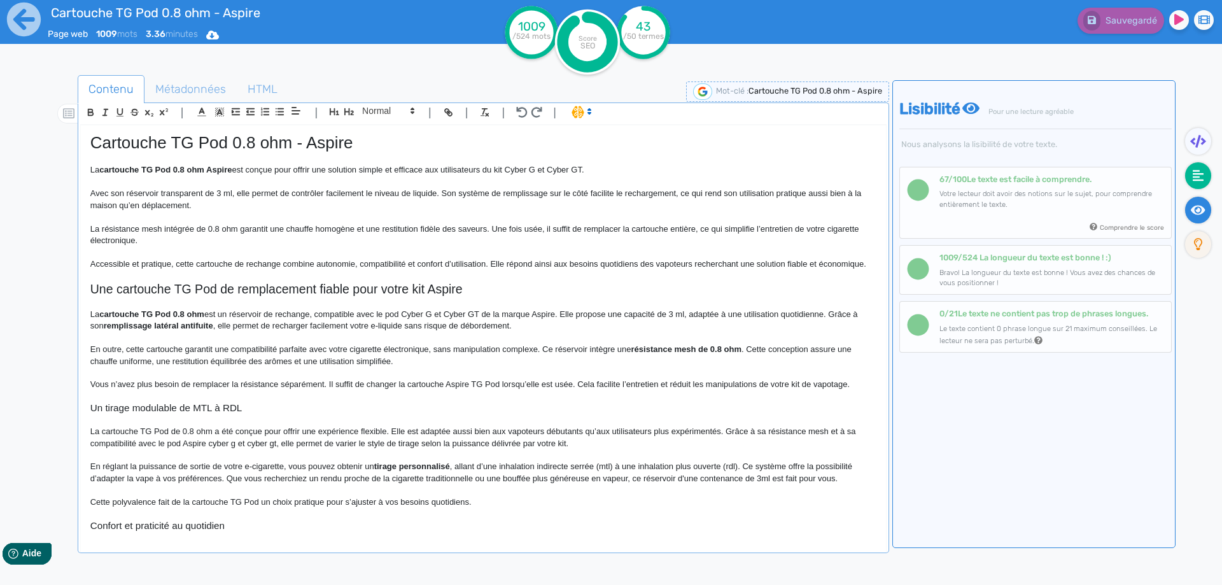
click at [1200, 179] on icon at bounding box center [1198, 175] width 11 height 13
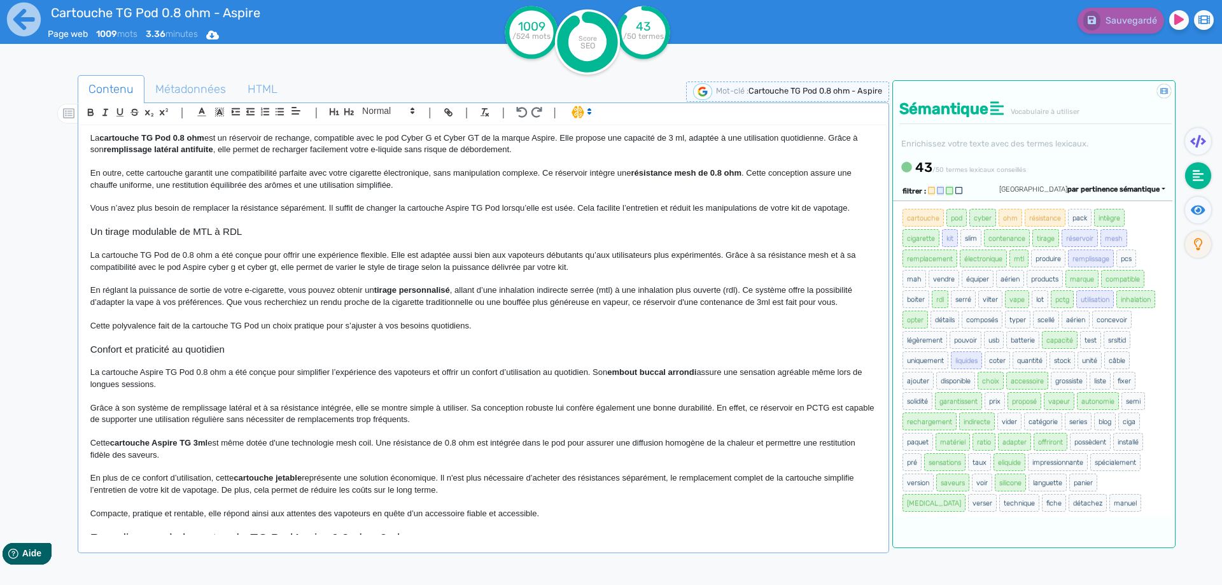
scroll to position [63, 0]
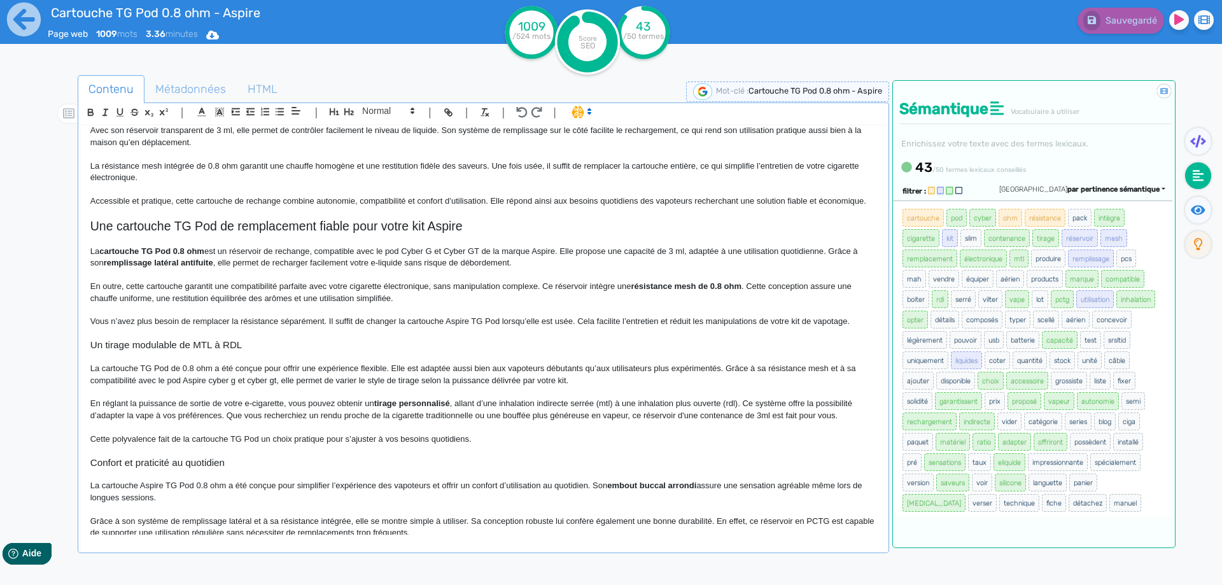
click at [426, 402] on strong "tirage personnalisé" at bounding box center [412, 403] width 76 height 10
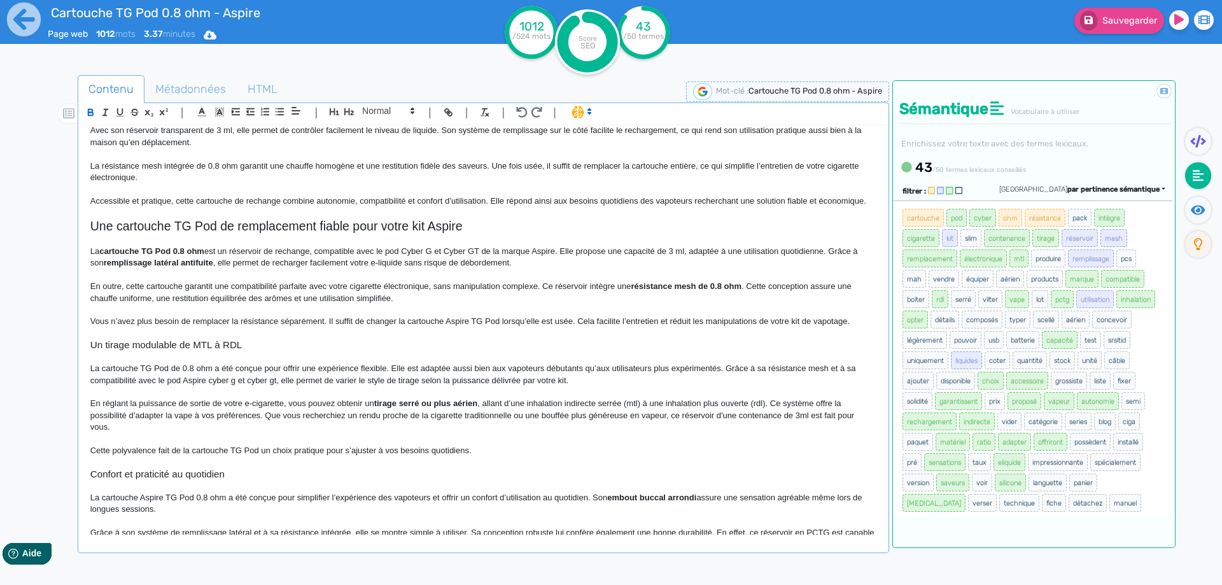
click at [1123, 34] on div "Sauvegarder" at bounding box center [977, 31] width 489 height 62
click at [1124, 29] on button "Sauvegarder" at bounding box center [1119, 21] width 90 height 26
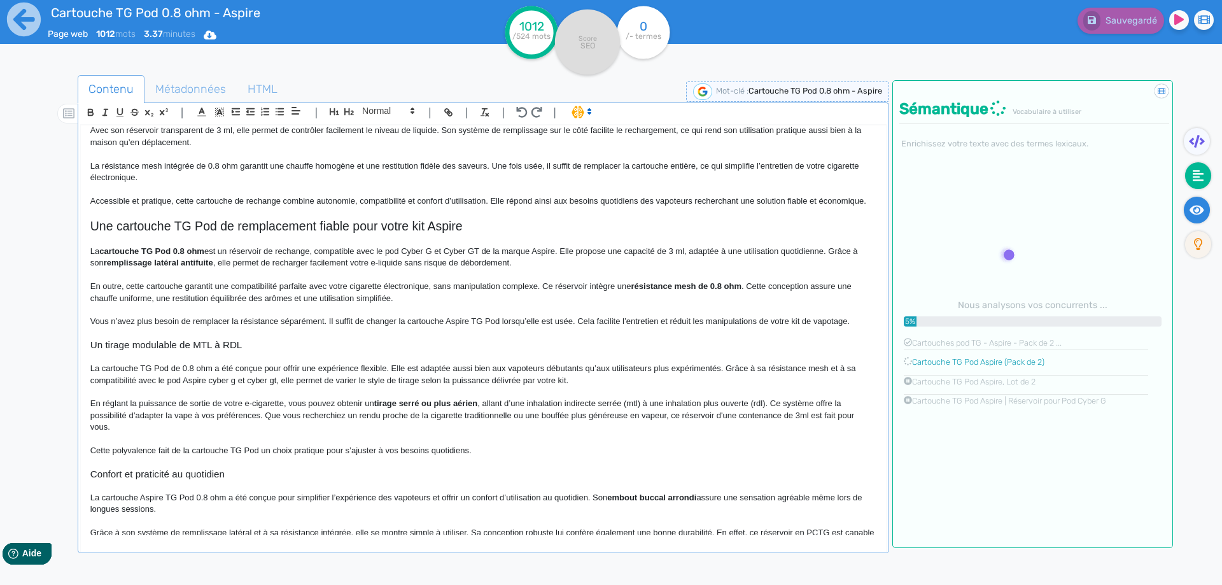
click at [1190, 201] on fa-icon at bounding box center [1197, 210] width 26 height 27
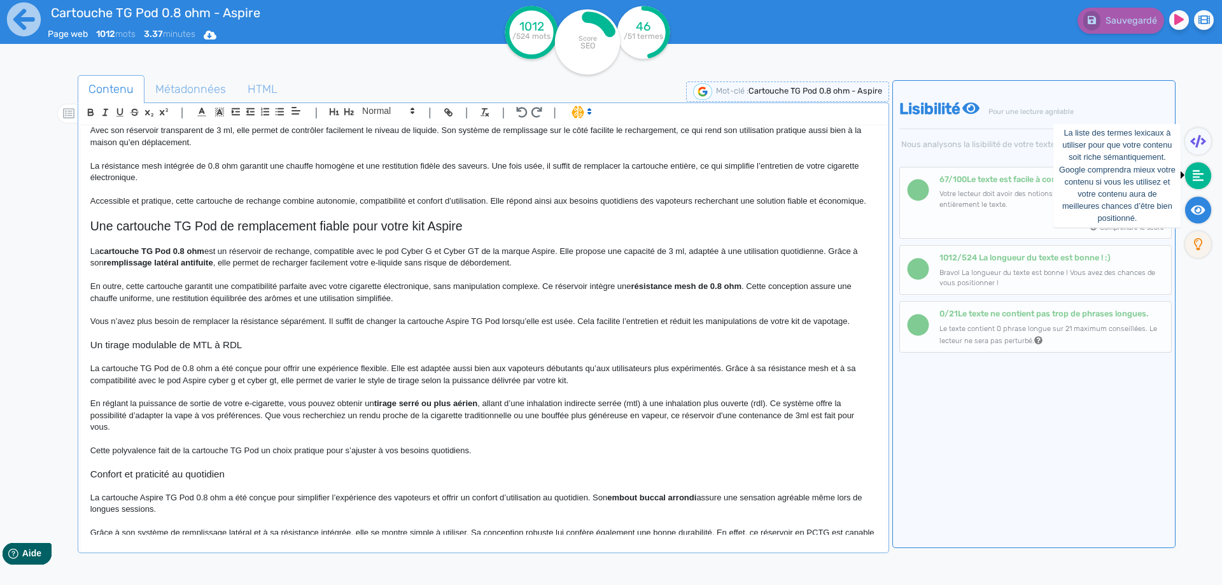
click at [1200, 173] on icon at bounding box center [1198, 175] width 11 height 11
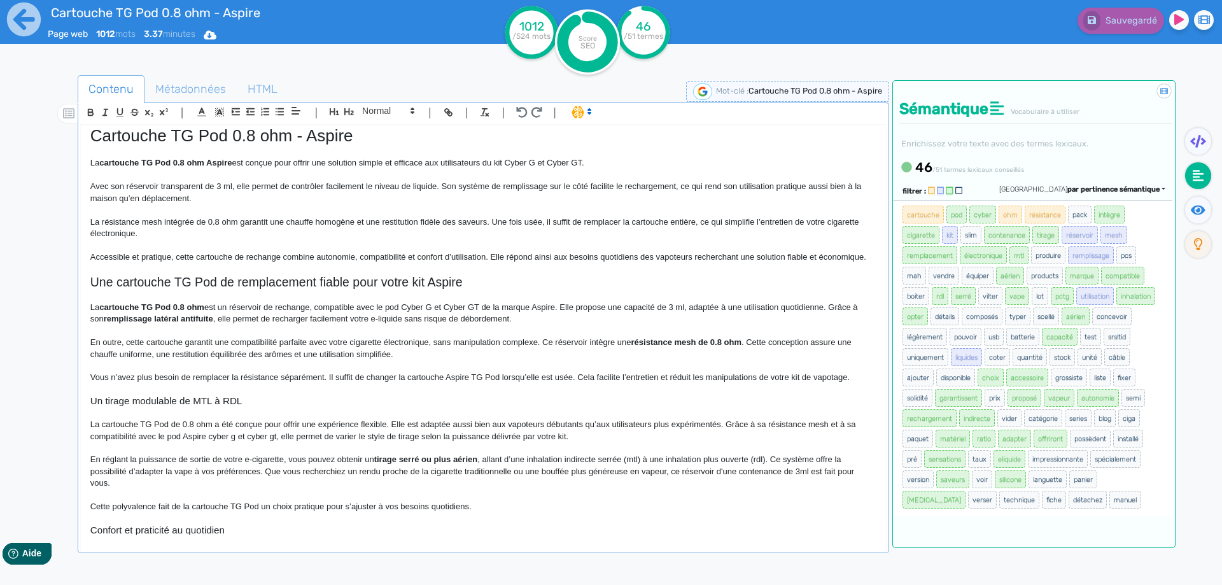
scroll to position [0, 0]
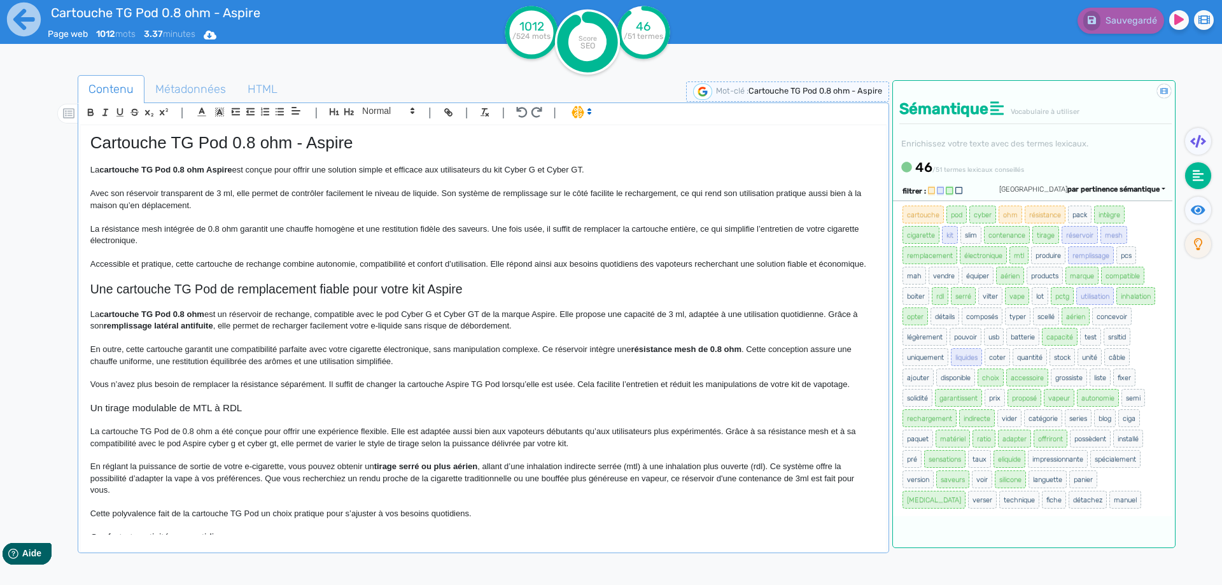
click at [867, 263] on div "Cartouche TG Pod 0.8 ohm - Aspire La cartouche TG Pod 0.8 ohm Aspire est conçue…" at bounding box center [483, 329] width 805 height 409
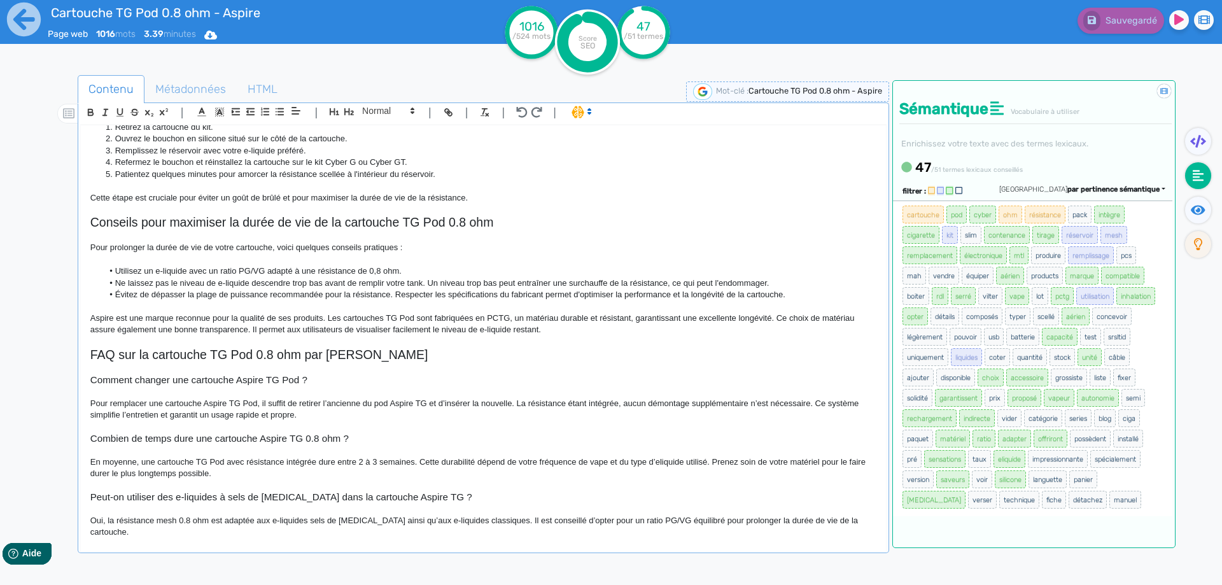
scroll to position [608, 0]
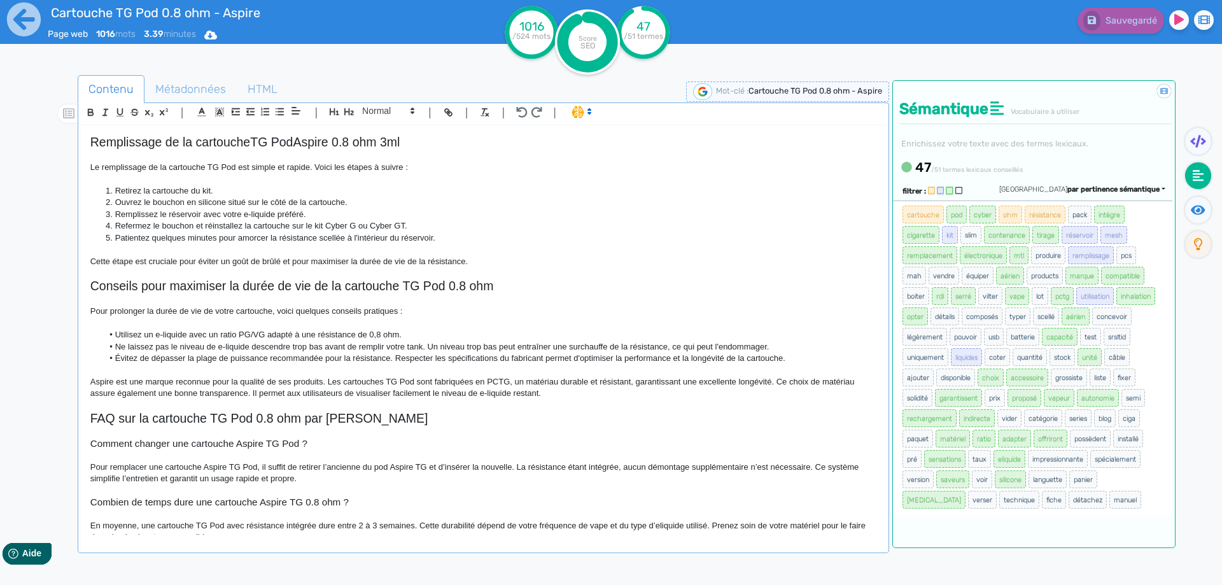
click at [167, 206] on span "Ouvrez le bouchon en silicone situé sur le côté de la cartouche." at bounding box center [231, 202] width 232 height 10
click at [247, 200] on span "Ouvrez la languette en silicone situé sur le côté de la cartouche." at bounding box center [232, 202] width 235 height 10
click at [1140, 29] on button "Sauvegarder" at bounding box center [1119, 21] width 90 height 26
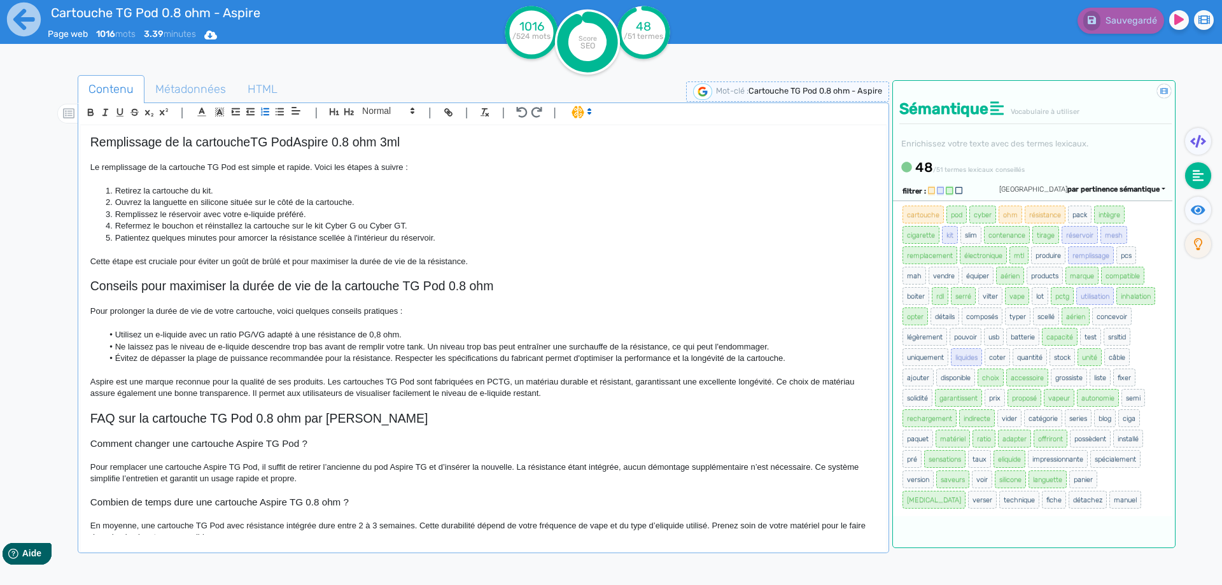
click at [137, 194] on span "Retirez la cartouche du kit." at bounding box center [164, 191] width 98 height 10
click at [1123, 22] on span "Sauvegarder" at bounding box center [1129, 20] width 55 height 11
click at [1199, 211] on icon at bounding box center [1198, 210] width 15 height 10
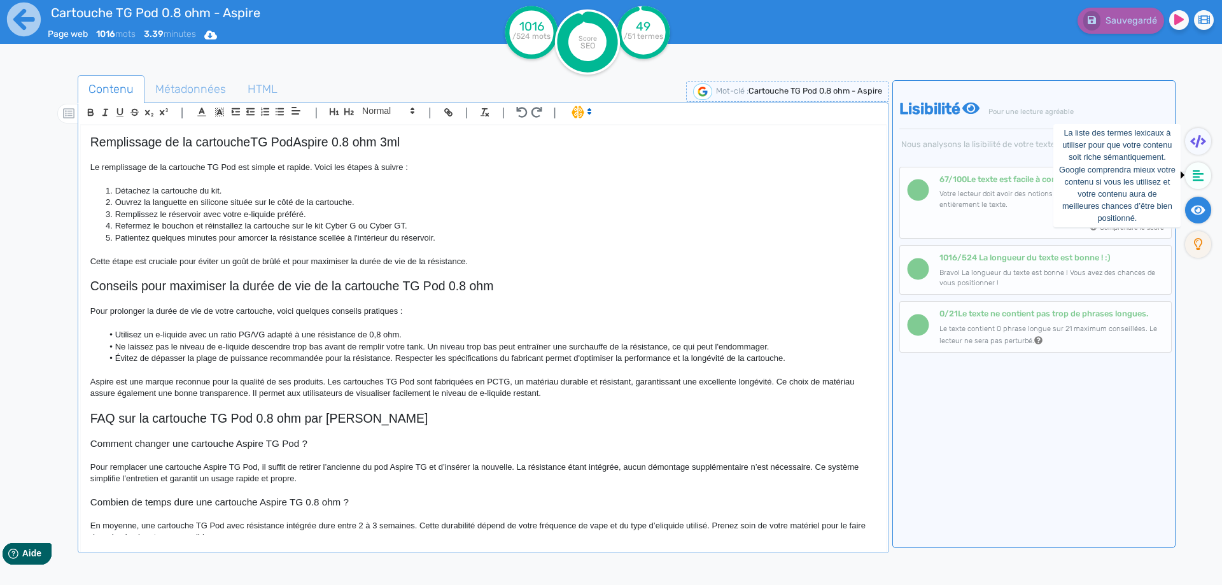
drag, startPoint x: 1203, startPoint y: 177, endPoint x: 1174, endPoint y: 187, distance: 31.0
click at [1203, 176] on icon at bounding box center [1198, 175] width 11 height 13
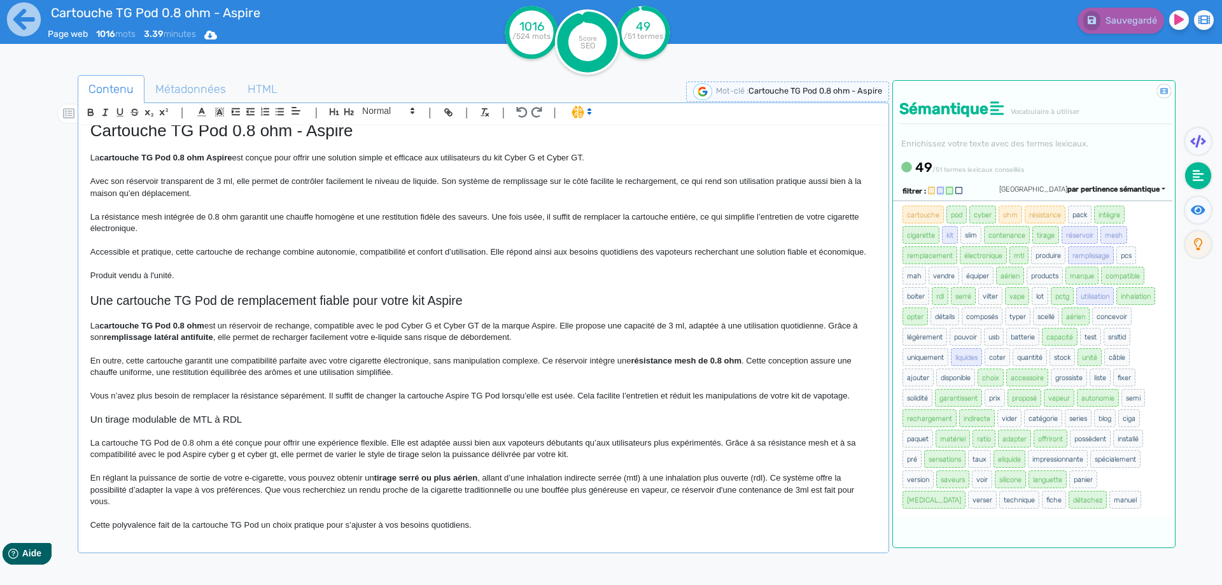
scroll to position [0, 0]
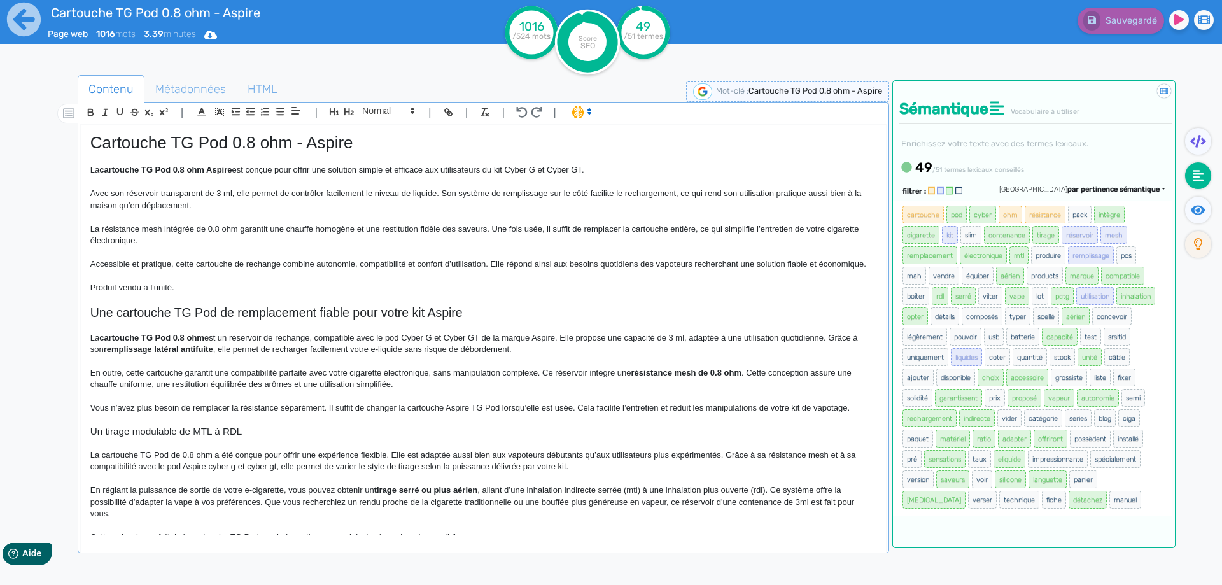
click at [356, 292] on p "Produit vendu à l'unité." at bounding box center [483, 287] width 786 height 11
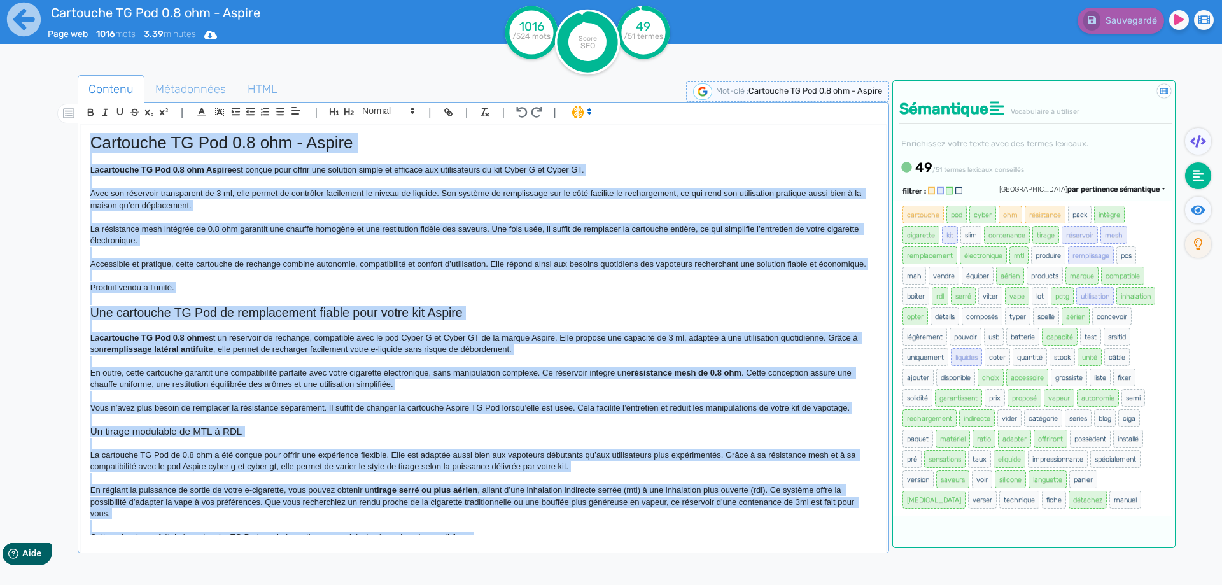
copy div "Cartouche TG Pod 0.8 ohm - Aspire La cartouche TG Pod 0.8 ohm Aspire est conçue…"
click at [487, 316] on h2 "Une cartouche TG Pod de remplacement fiable pour votre kit Aspire" at bounding box center [483, 312] width 786 height 15
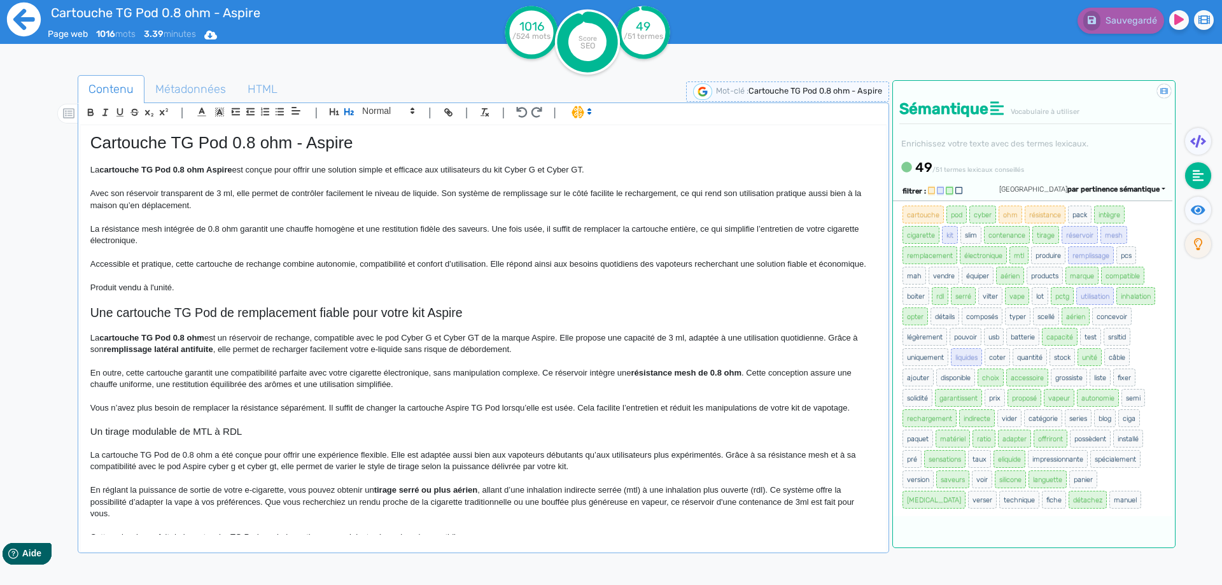
click at [25, 23] on icon at bounding box center [24, 20] width 34 height 34
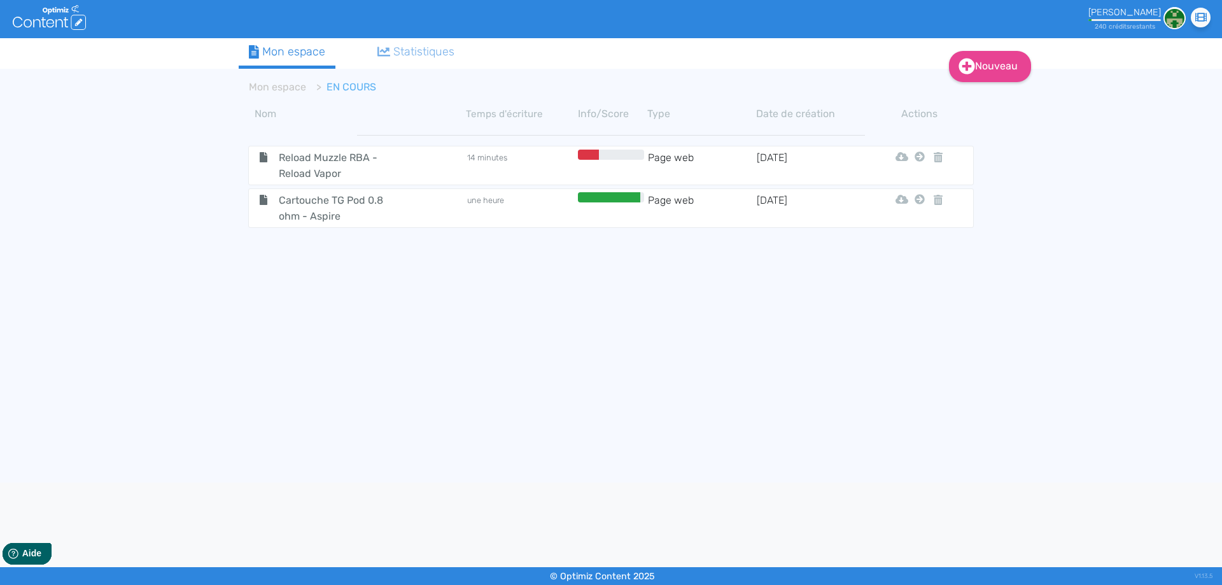
click at [370, 225] on tr "Cartouche TG Pod 0.8 ohm - Aspire une heure Page web 25/8/2025 Html Pdf Word Mo…" at bounding box center [611, 207] width 726 height 39
click at [371, 206] on span "Cartouche TG Pod 0.8 ohm - Aspire" at bounding box center [340, 208] width 143 height 32
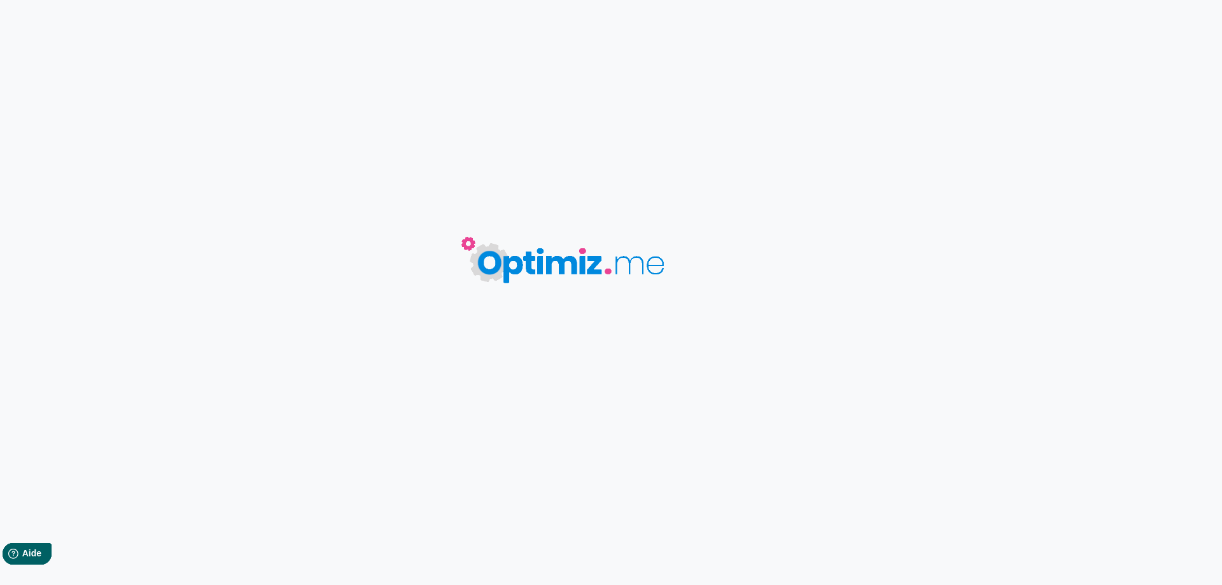
type input "Cartouche TG Pod 0.8 ohm - Aspire"
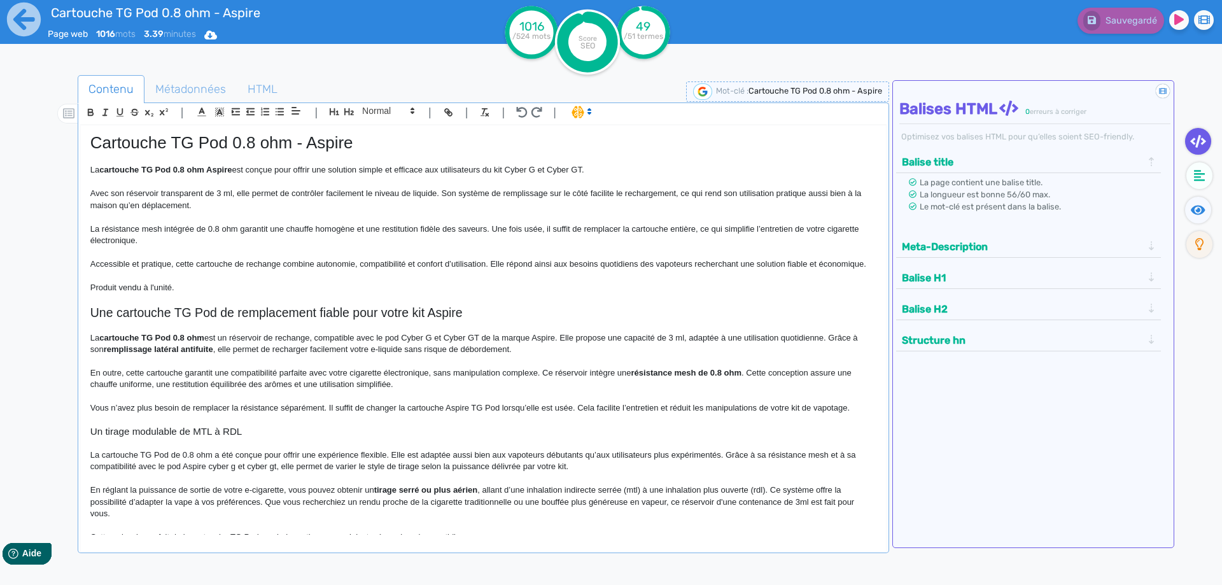
click at [207, 262] on p "Accessible et pratique, cette cartouche de rechange combine autonomie, compatib…" at bounding box center [483, 263] width 786 height 11
click at [257, 259] on p "Accessible et pratique, cette cartouche de rechange combine autonomie, compatib…" at bounding box center [483, 263] width 786 height 11
click at [300, 305] on p at bounding box center [483, 298] width 786 height 11
click at [180, 137] on h1 "Cartouche TG Pod 0.8 ohm - Aspire" at bounding box center [483, 143] width 786 height 20
click at [180, 136] on h1 "Cartouche TG Pod 0.8 ohm - Aspire" at bounding box center [483, 143] width 786 height 20
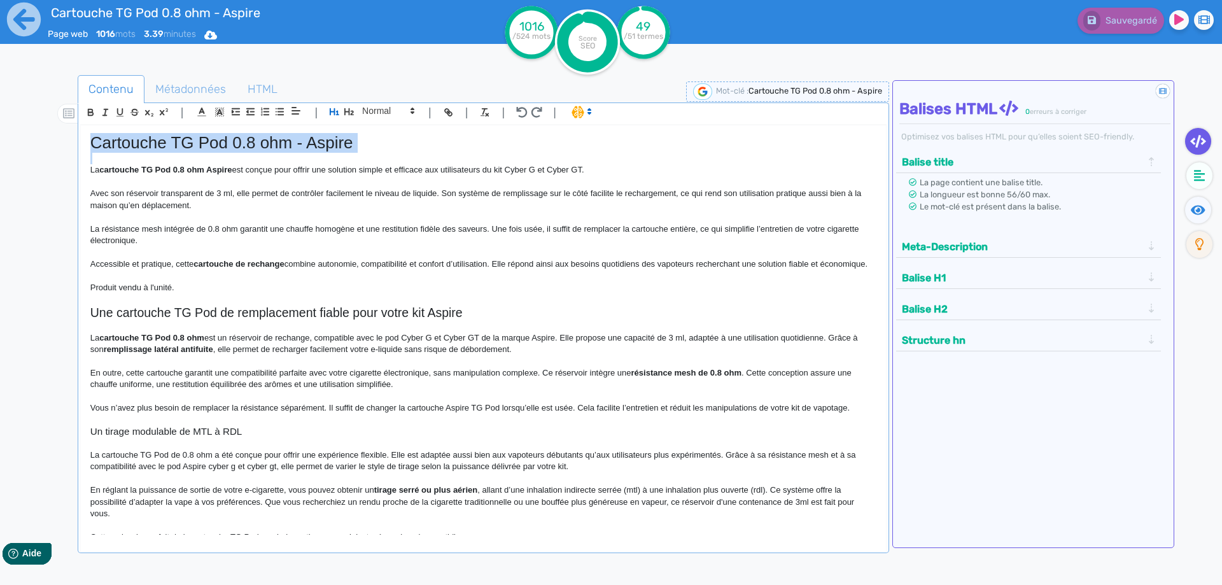
click at [180, 136] on h1 "Cartouche TG Pod 0.8 ohm - Aspire" at bounding box center [483, 143] width 786 height 20
copy h1 "Cartouche TG Pod 0.8 ohm - Aspire"
click at [143, 281] on p at bounding box center [483, 275] width 786 height 11
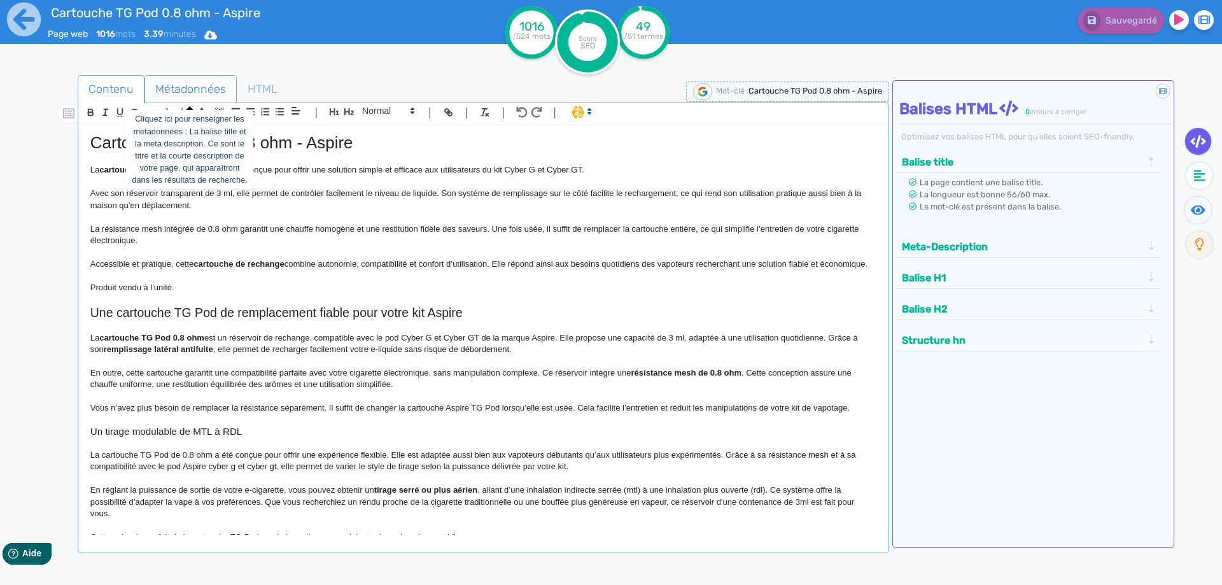
click at [211, 87] on span "Métadonnées" at bounding box center [190, 89] width 91 height 34
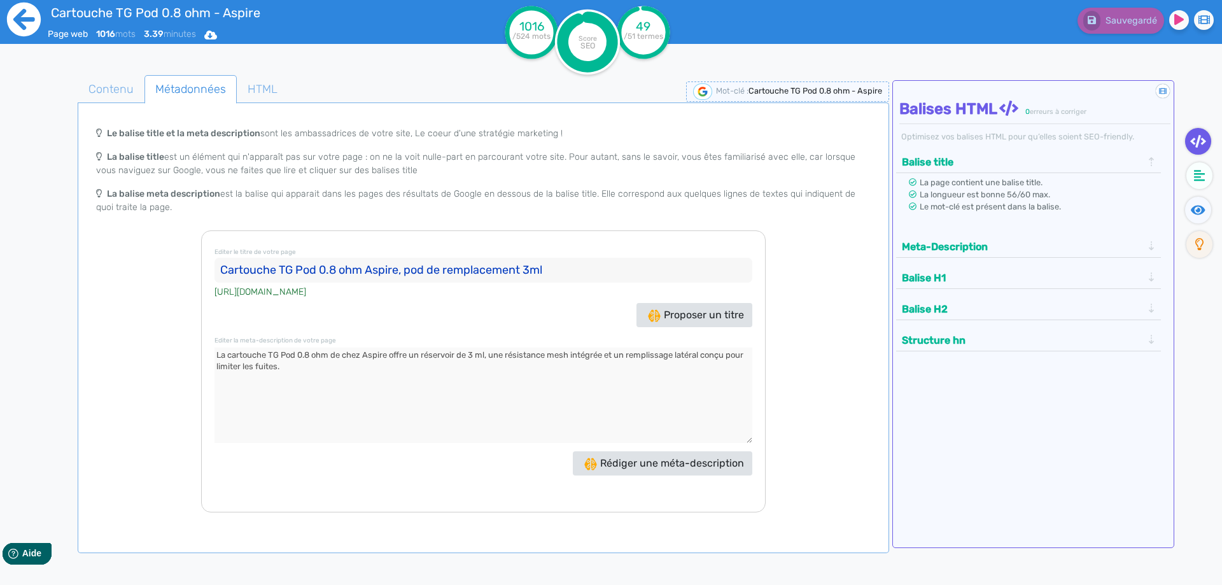
click at [32, 23] on icon at bounding box center [24, 20] width 34 height 34
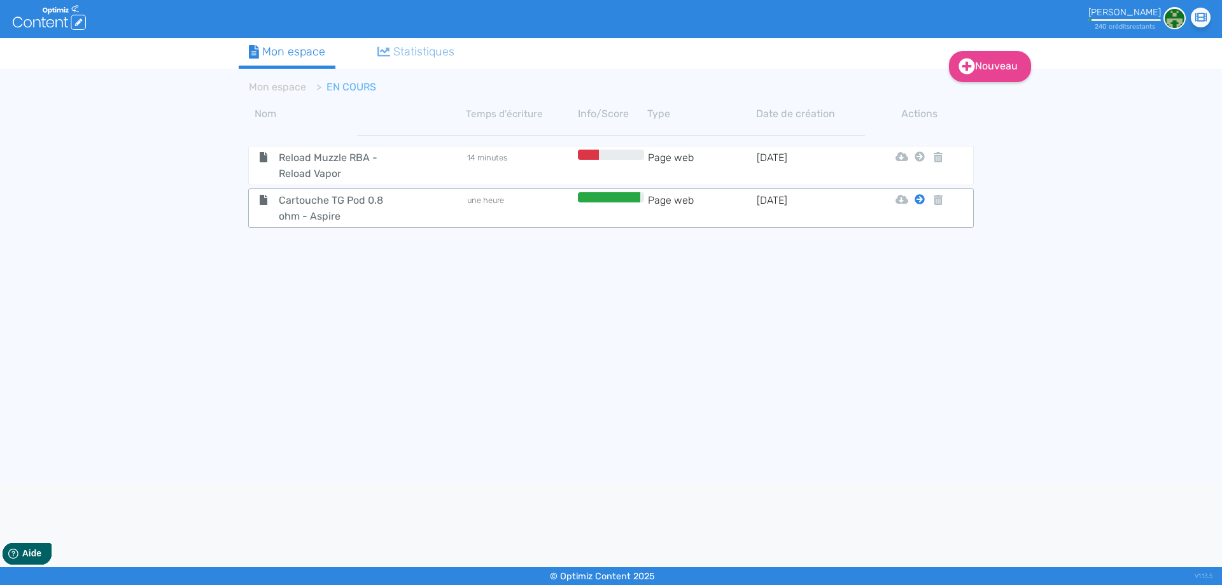
click at [918, 199] on icon at bounding box center [920, 199] width 10 height 10
click at [913, 234] on button "Mon Espace" at bounding box center [913, 231] width 109 height 20
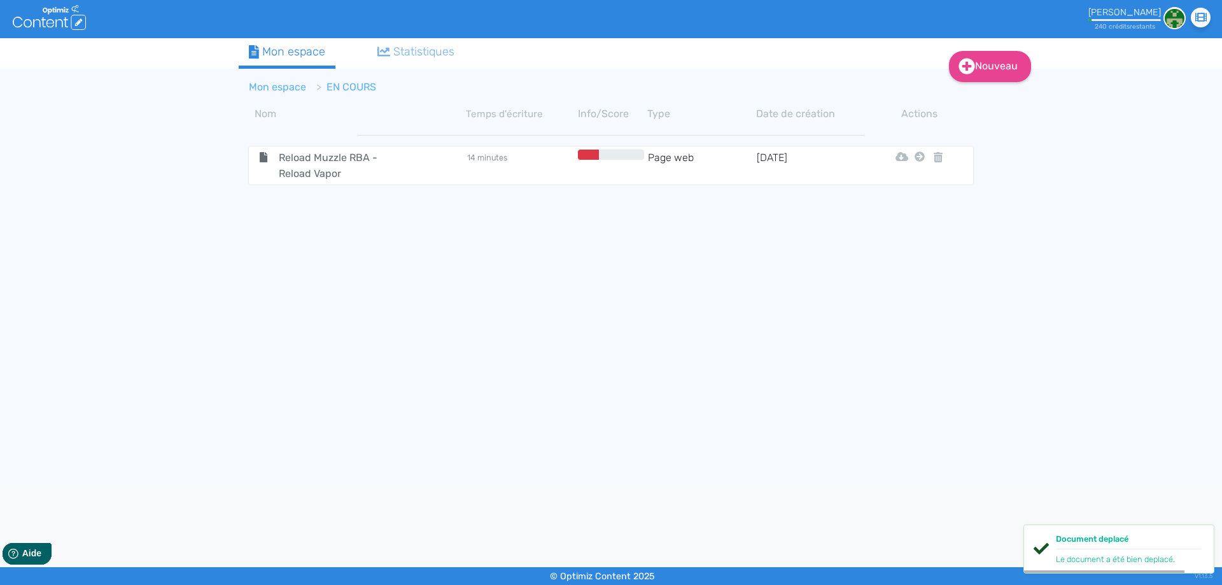
click at [292, 87] on link "Mon espace" at bounding box center [277, 87] width 57 height 12
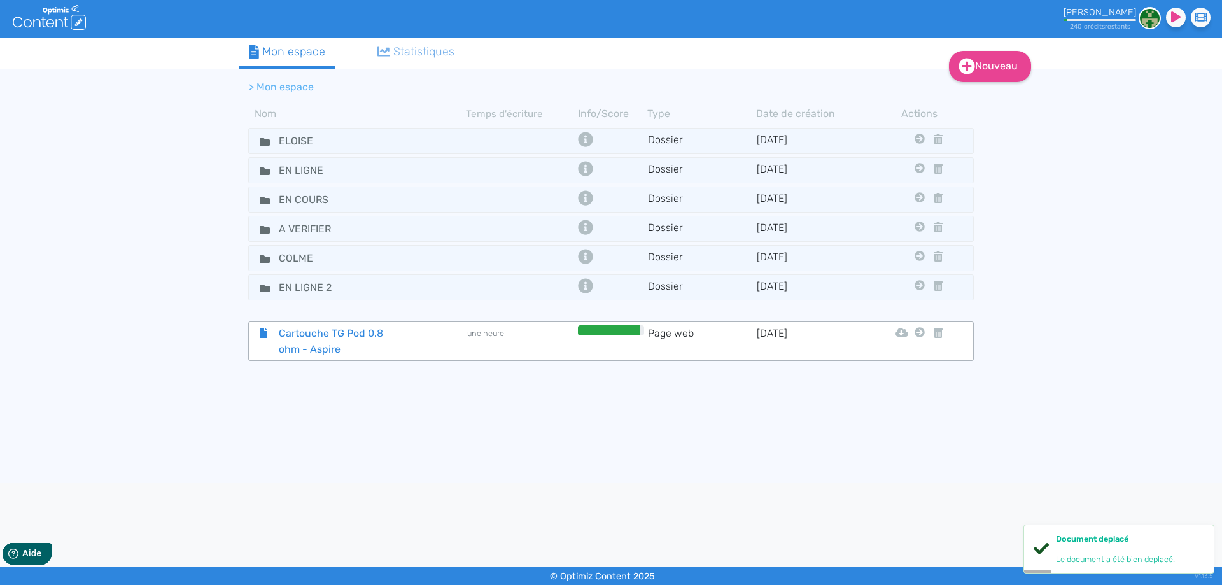
click at [331, 340] on span "Cartouche TG Pod 0.8 ohm - Aspire" at bounding box center [340, 341] width 143 height 32
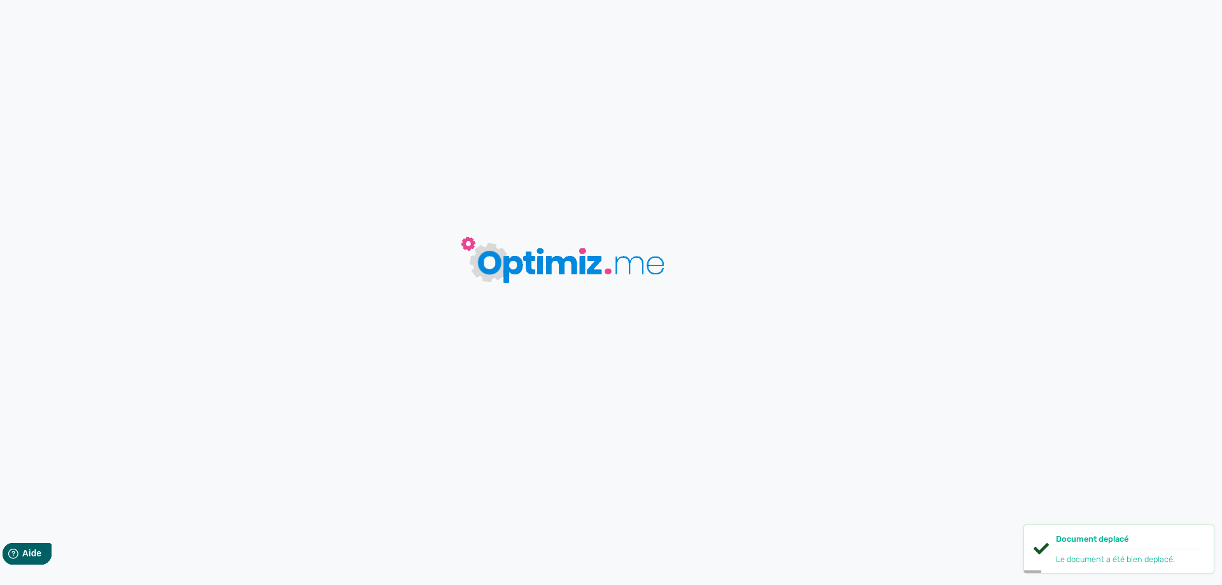
type input "Cartouche TG Pod 0.8 ohm - Aspire"
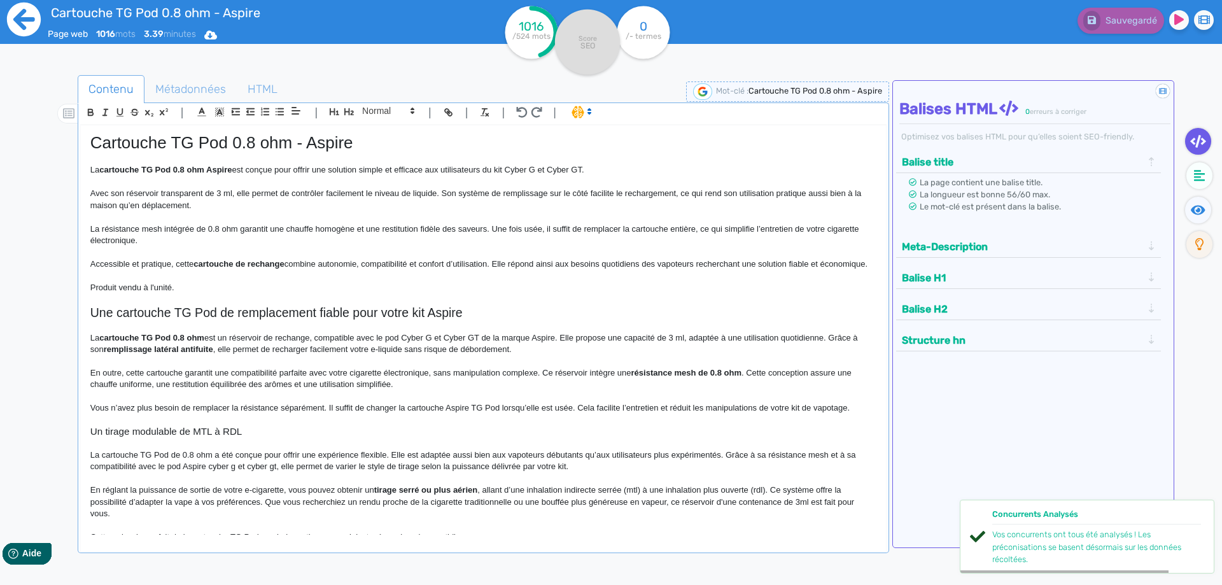
click at [25, 2] on icon at bounding box center [23, 19] width 35 height 35
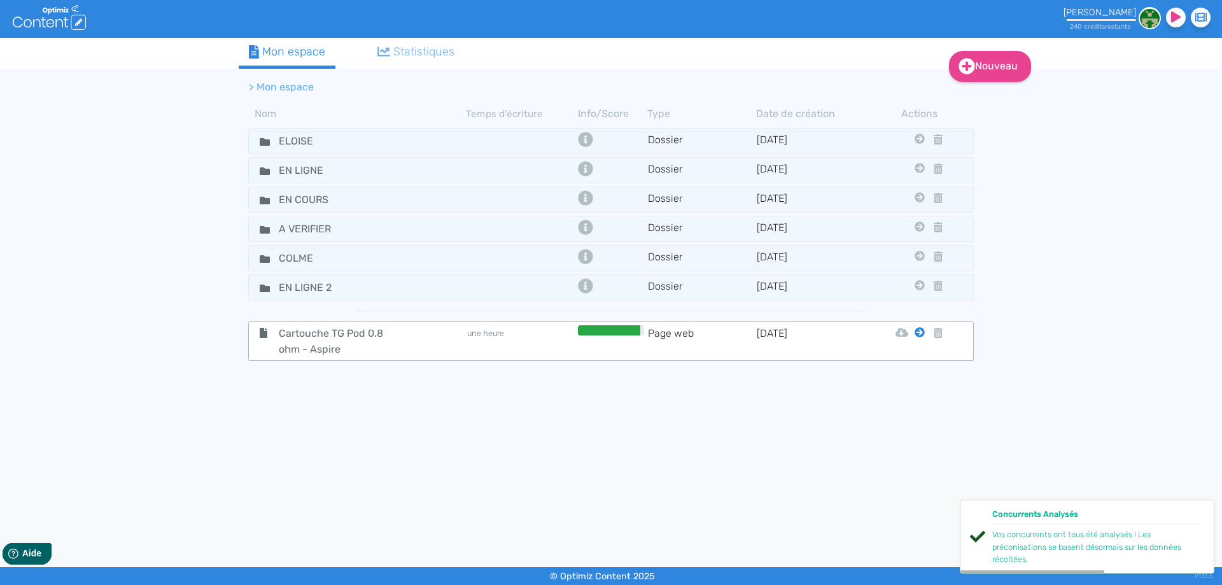
click at [919, 331] on icon at bounding box center [920, 332] width 10 height 10
click at [921, 357] on button "Eloise" at bounding box center [910, 364] width 102 height 20
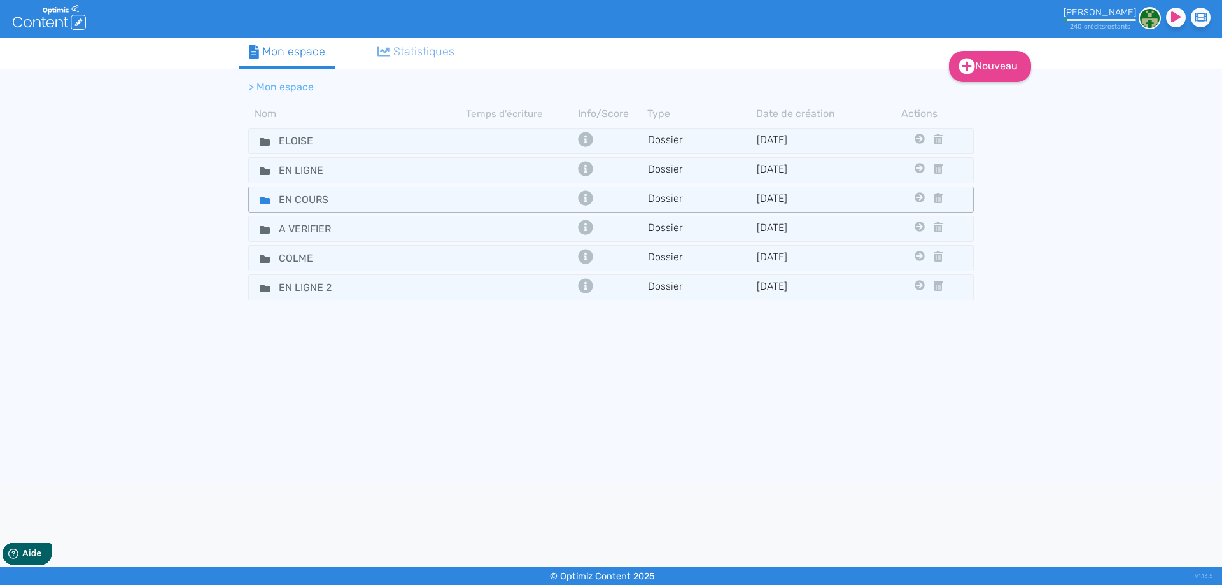
click at [267, 199] on icon at bounding box center [265, 201] width 10 height 8
click at [267, 200] on icon at bounding box center [265, 201] width 10 height 8
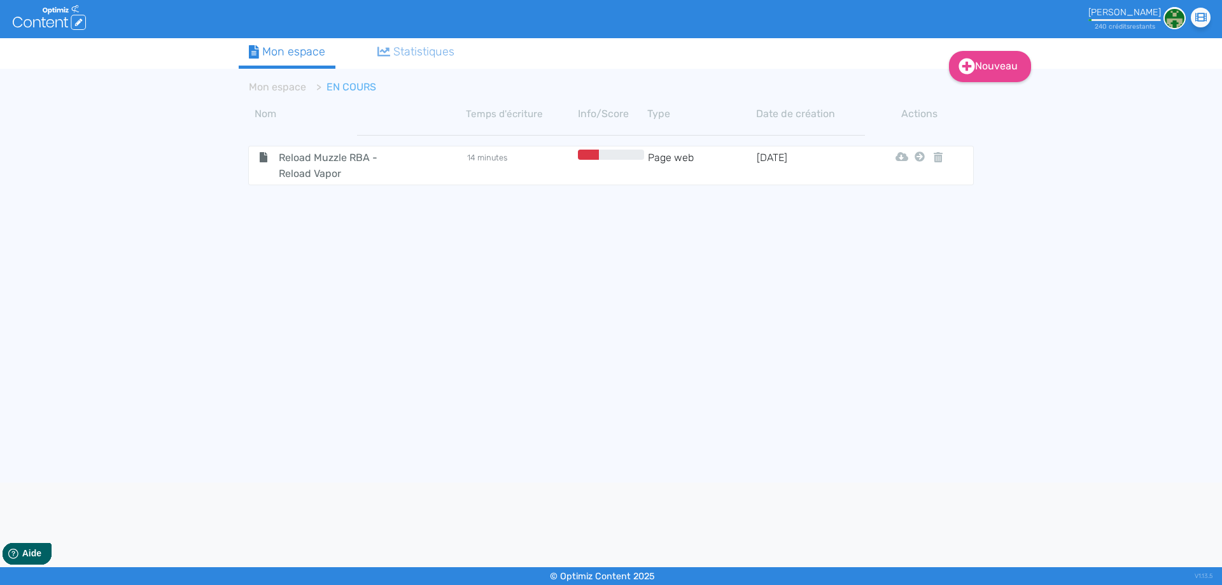
click at [59, 274] on div "Nouveau Contenu Dossier Mon espace Statistiques Mon espace EN COURS Nom Temps d…" at bounding box center [611, 260] width 1222 height 444
click at [981, 76] on link "Nouveau" at bounding box center [990, 66] width 82 height 31
click at [982, 104] on button "Contenu" at bounding box center [999, 98] width 102 height 20
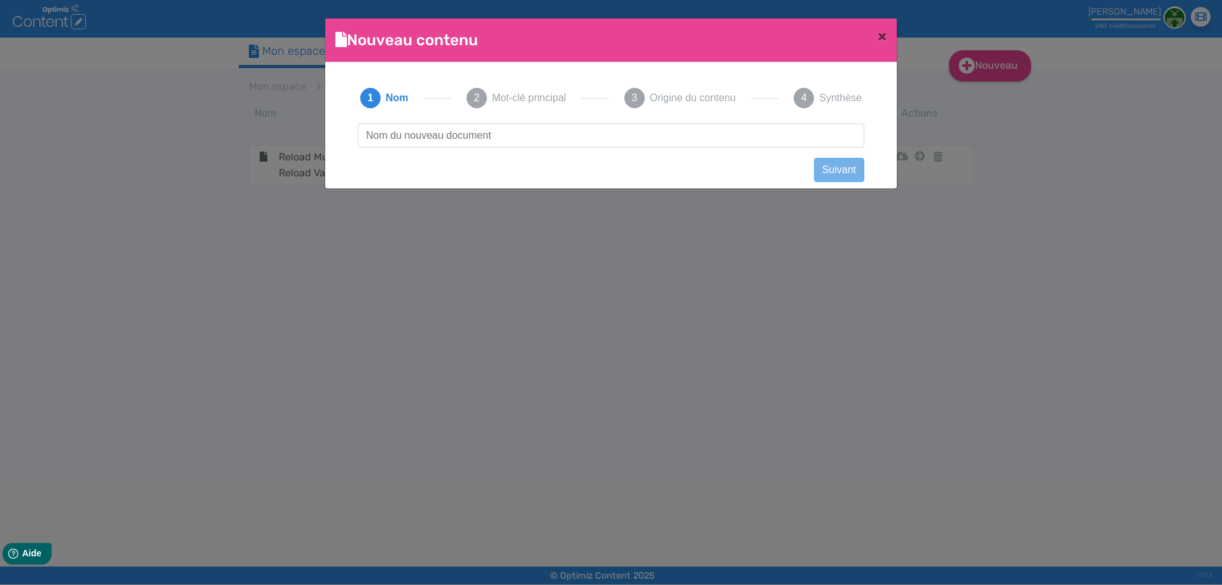
type input "Kit Caliburn G4 Pro - Uwell"
drag, startPoint x: 567, startPoint y: 130, endPoint x: 734, endPoint y: 134, distance: 166.8
click at [734, 134] on input "Kit Caliburn G4 Pro - Uwell" at bounding box center [611, 135] width 507 height 24
click button "Suivant" at bounding box center [839, 170] width 50 height 24
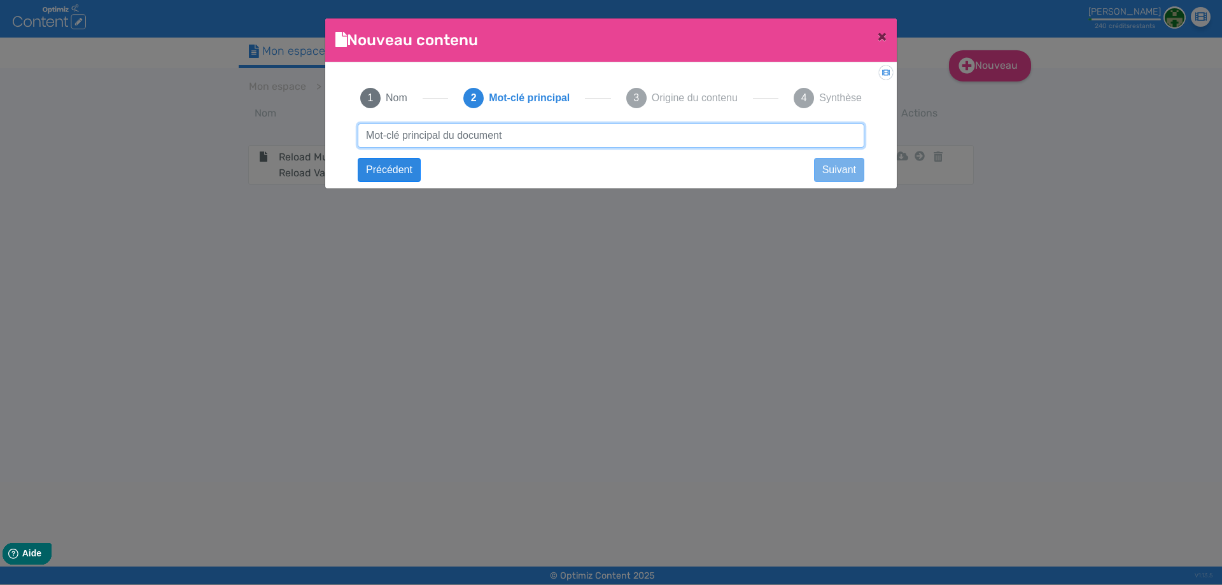
paste input "Kit Caliburn G4 Pro - Uwell"
type input "Kit Caliburn G4 Pro - Uwell"
drag, startPoint x: 509, startPoint y: 130, endPoint x: 674, endPoint y: 128, distance: 165.5
click at [661, 115] on div "1 Nom 2 Mot-clé principal 3 Origine du contenu 4 Synthèse Kit Caliburn G4 Pro -…" at bounding box center [611, 122] width 532 height 98
click button "Suivant" at bounding box center [0, 0] width 0 height 0
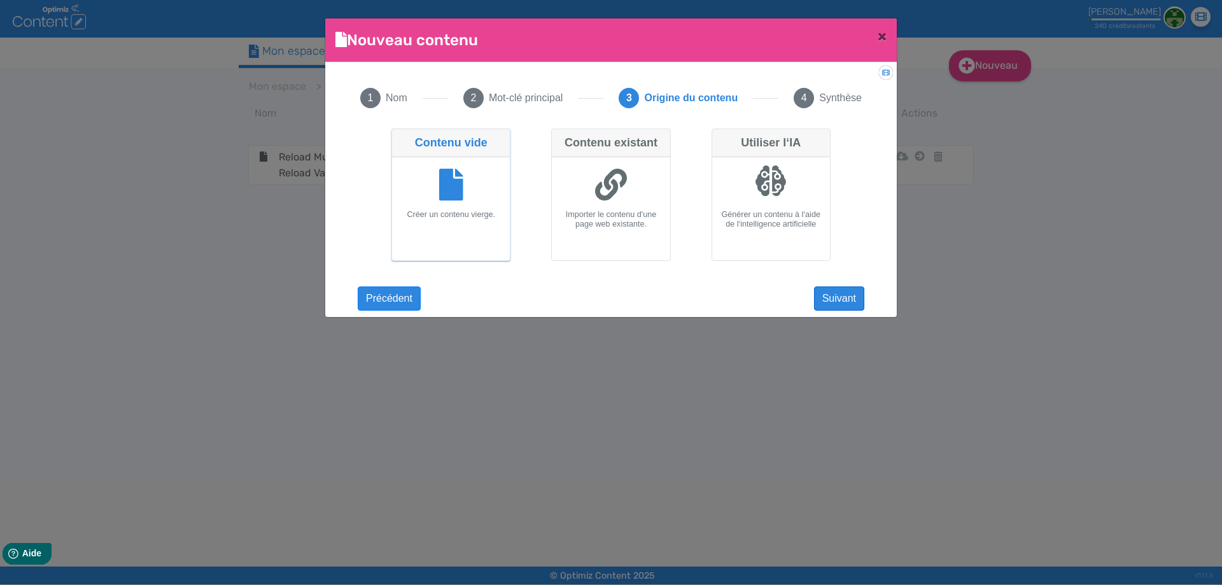
drag, startPoint x: 817, startPoint y: 283, endPoint x: 827, endPoint y: 295, distance: 15.3
click at [827, 295] on div "Kit Caliburn G4 Pro - Uwell Suivant Kit Caliburn G4 Pro - Uwell Précédent Suiva…" at bounding box center [611, 211] width 532 height 176
click at [827, 295] on button "Suivant" at bounding box center [839, 298] width 50 height 24
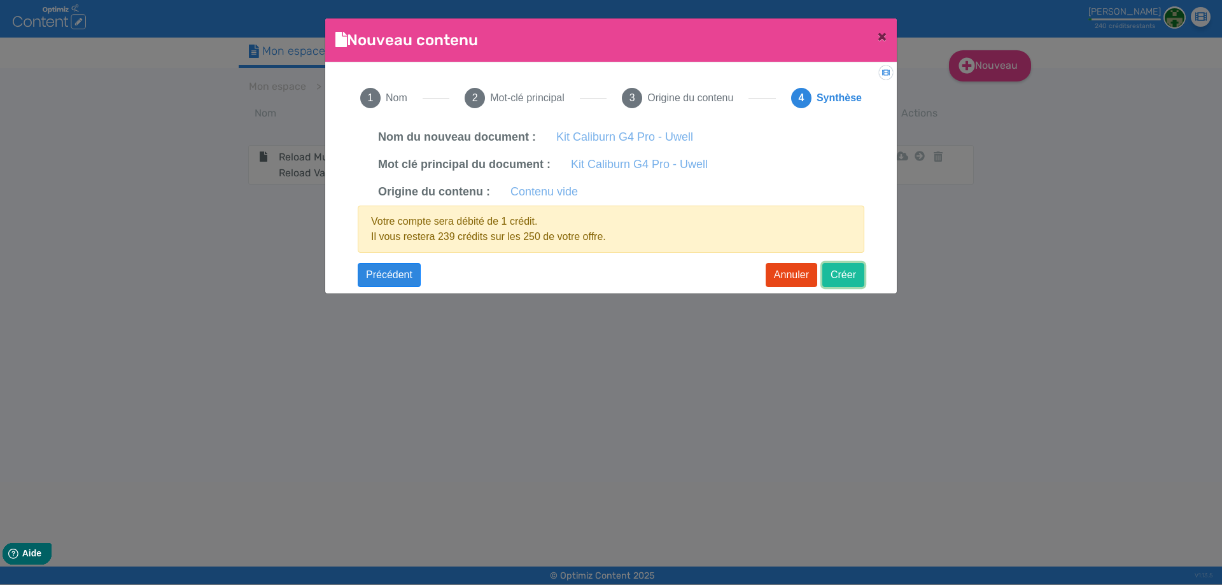
click at [844, 272] on button "Créer" at bounding box center [843, 275] width 42 height 24
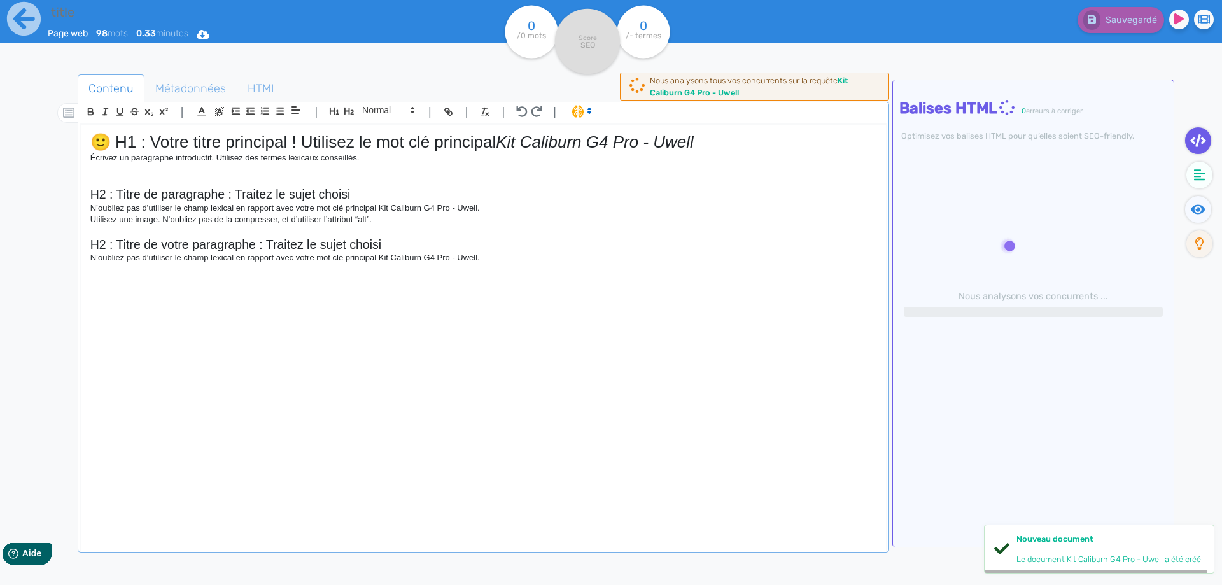
type input "Kit Caliburn G4 Pro - Uwell"
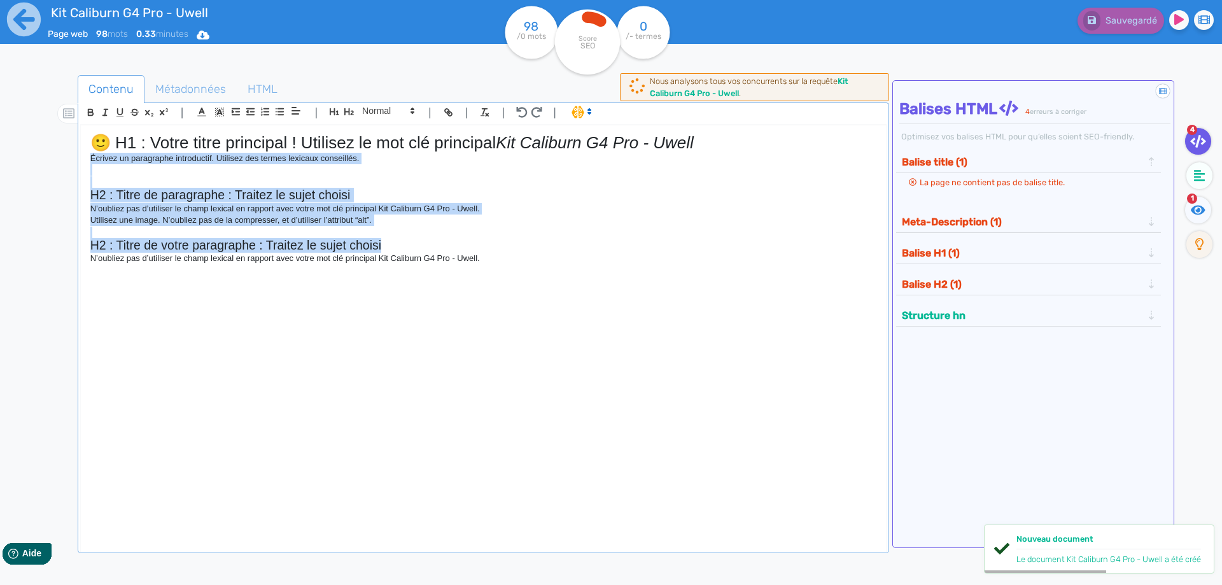
drag, startPoint x: 542, startPoint y: 260, endPoint x: 83, endPoint y: 157, distance: 470.5
click at [83, 157] on div "🙂 H1 : Votre titre principal ! Utilisez le mot clé principal Kit Caliburn G4 Pr…" at bounding box center [483, 329] width 805 height 409
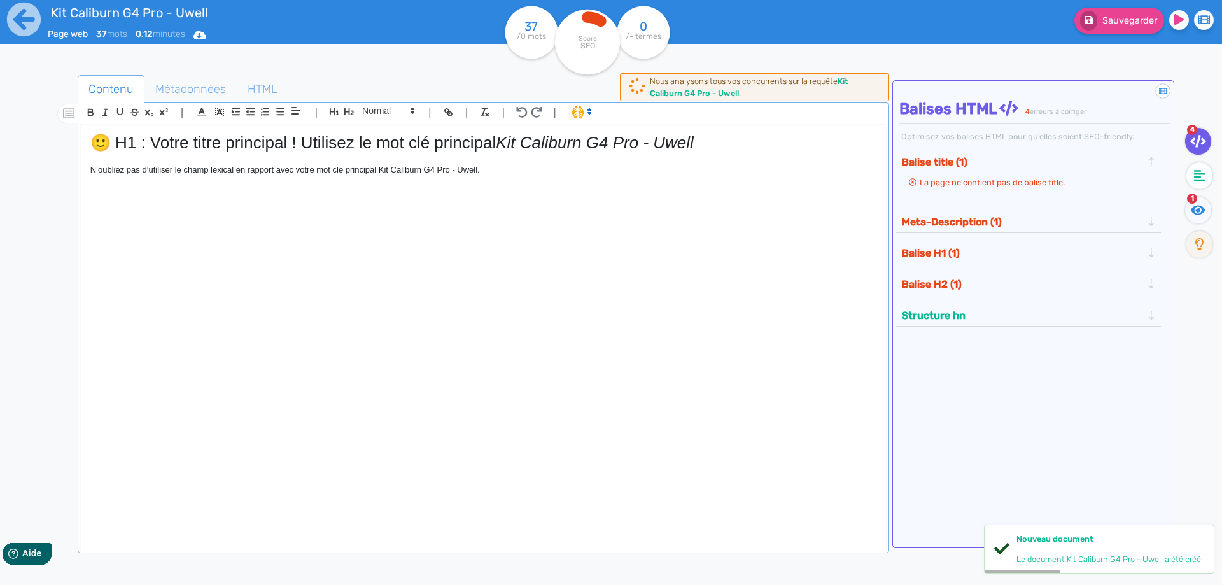
click at [99, 165] on p "N’oubliez pas d’utiliser le champ lexical en rapport avec votre mot clé princip…" at bounding box center [483, 169] width 786 height 11
click at [99, 166] on p "N’oubliez pas d’utiliser le champ lexical en rapport avec votre mot clé princip…" at bounding box center [483, 169] width 786 height 11
drag, startPoint x: 503, startPoint y: 150, endPoint x: 80, endPoint y: 178, distance: 423.5
click at [0, 160] on div "Kit Caliburn G4 Pro - Uwell Page web 18 mots 0.06 minutes Html Pdf Word 18 /0 m…" at bounding box center [611, 332] width 1222 height 665
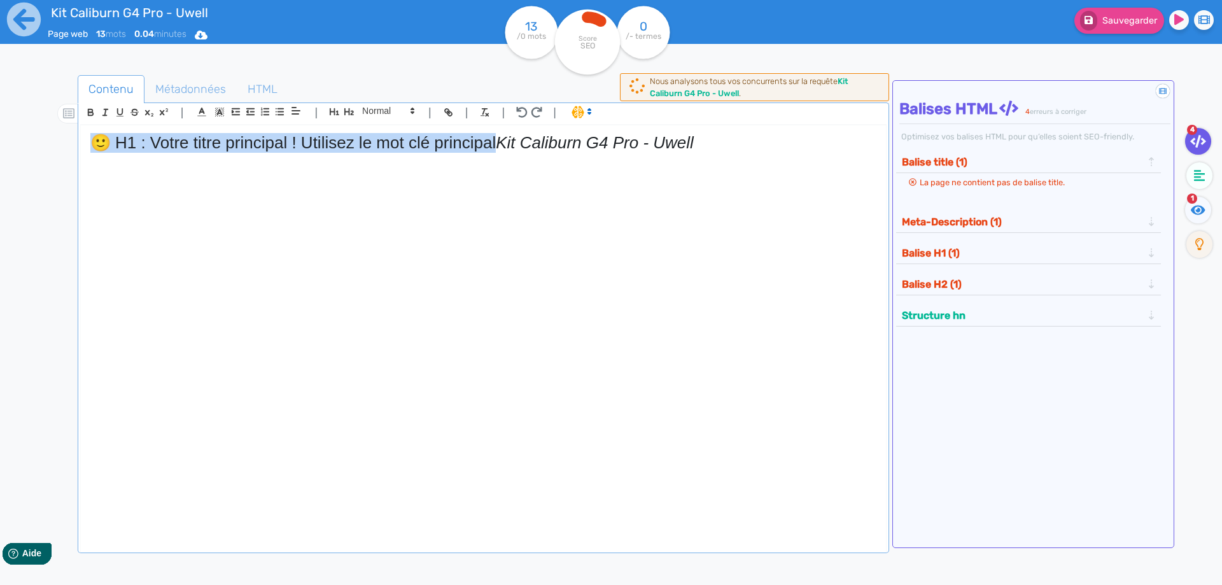
drag, startPoint x: 497, startPoint y: 134, endPoint x: 0, endPoint y: 118, distance: 497.3
click at [0, 118] on div "Kit Caliburn G4 Pro - Uwell Page web 13 mots 0.04 minutes Html Pdf Word 13 /0 m…" at bounding box center [611, 332] width 1222 height 665
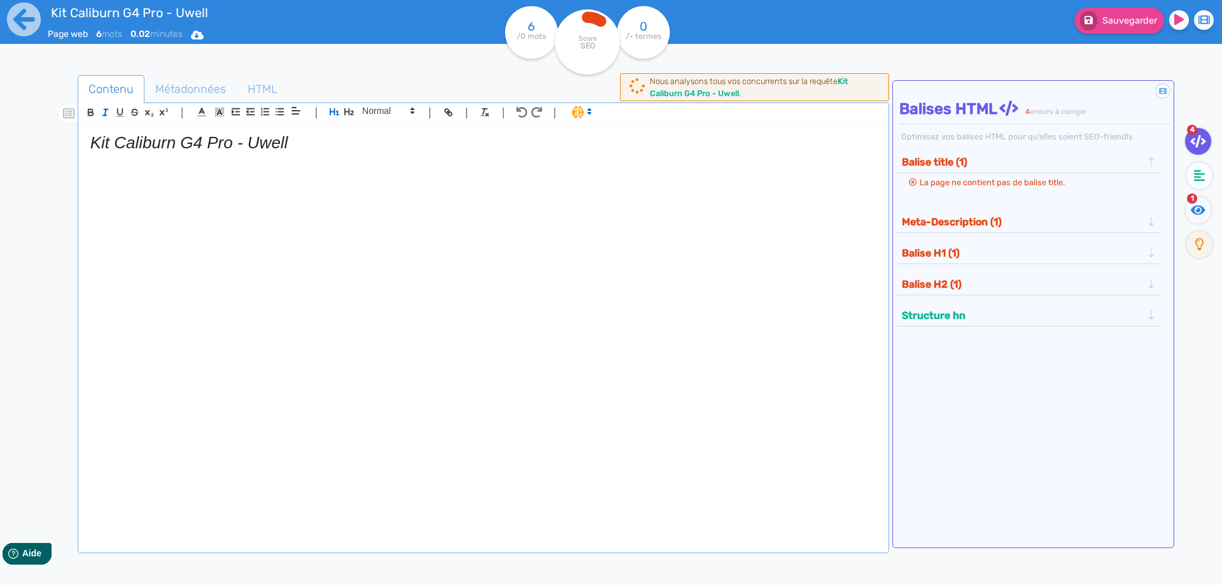
click at [122, 143] on em "Kit Caliburn G4 Pro - Uwell" at bounding box center [189, 142] width 198 height 19
drag, startPoint x: 122, startPoint y: 143, endPoint x: 108, endPoint y: 118, distance: 28.5
click at [122, 142] on em "Kit Caliburn G4 Pro - Uwell" at bounding box center [189, 142] width 198 height 19
click at [108, 114] on icon "button" at bounding box center [105, 112] width 11 height 11
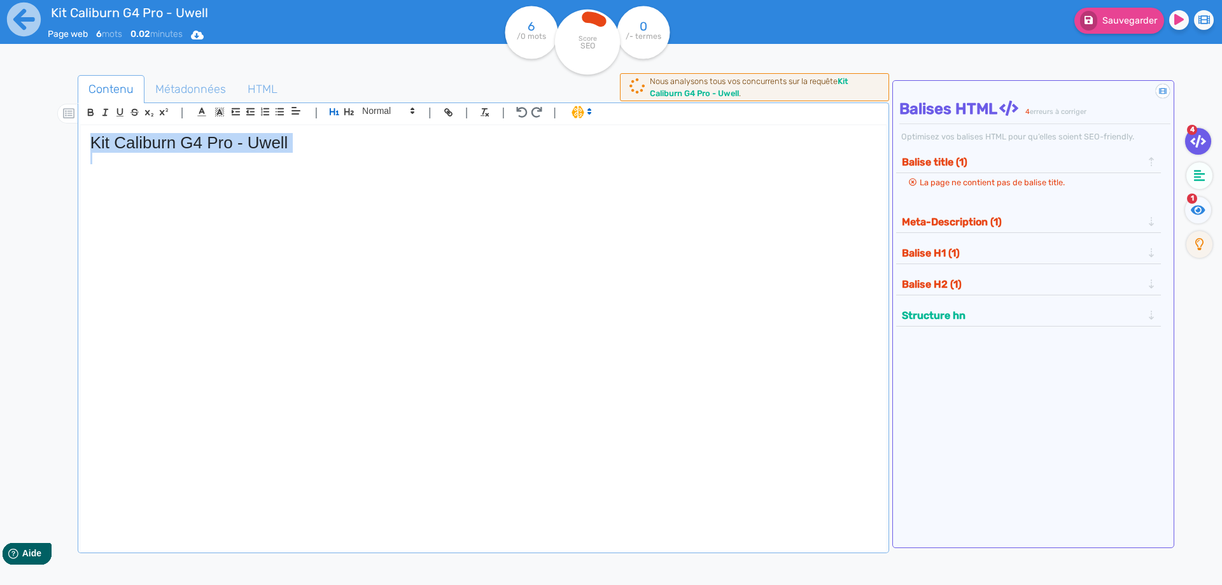
click at [329, 137] on h1 "Kit Caliburn G4 Pro - Uwell" at bounding box center [483, 143] width 786 height 20
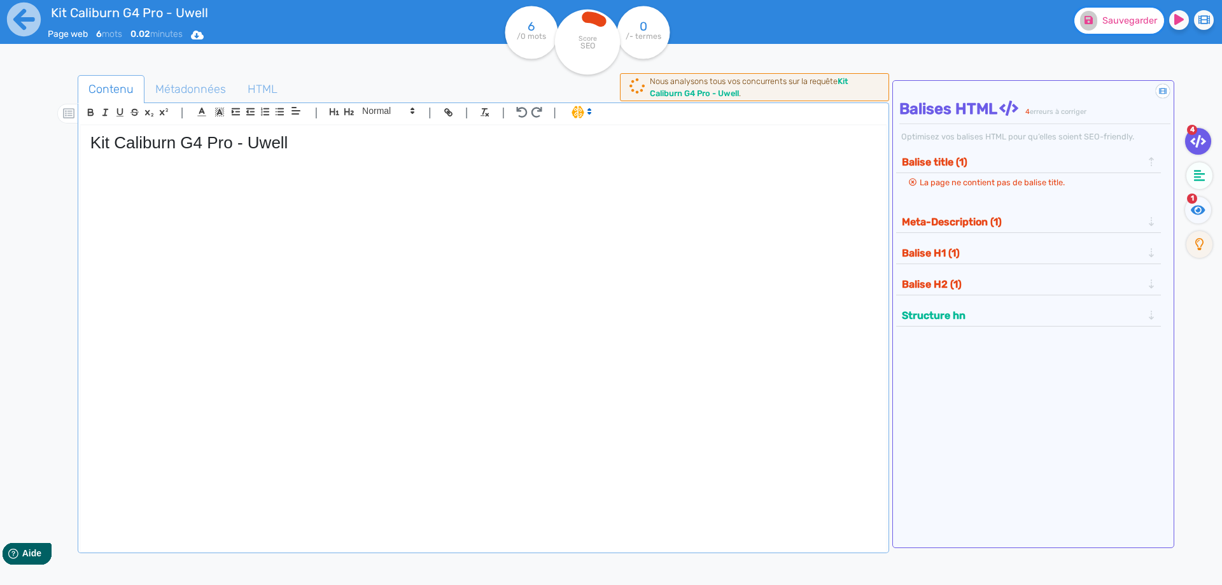
click at [1106, 33] on button "Sauvegarder" at bounding box center [1119, 21] width 90 height 26
click at [180, 92] on span "Métadonnées" at bounding box center [190, 89] width 91 height 34
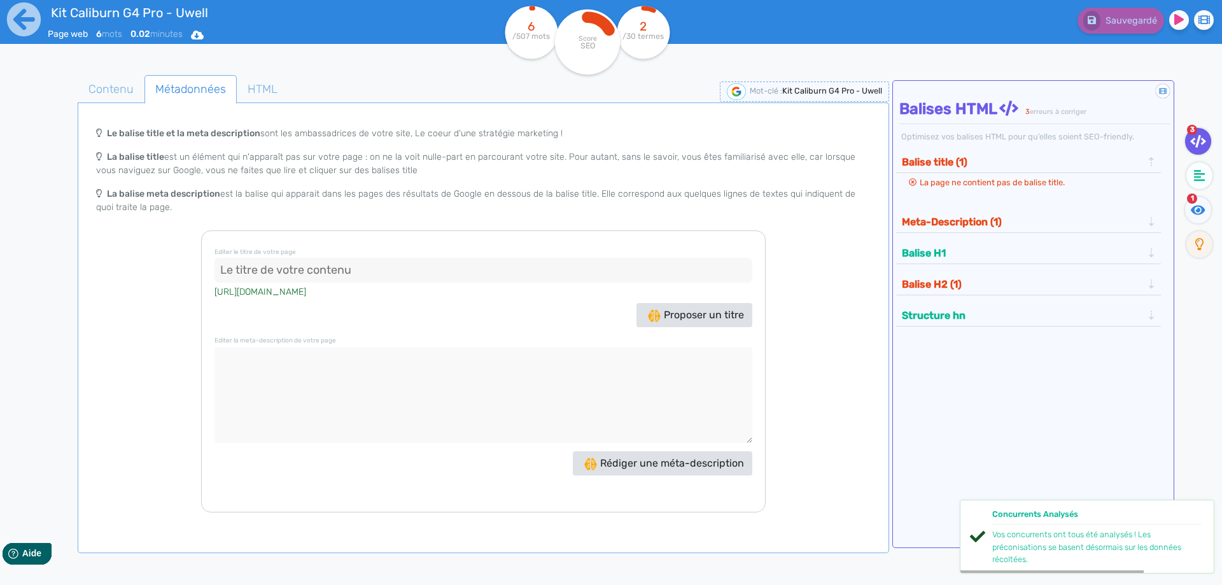
click at [258, 277] on input at bounding box center [483, 270] width 538 height 25
paste input "Kit Caliburn G4 Pro Uwell | Pod 1800 mAh 35W"
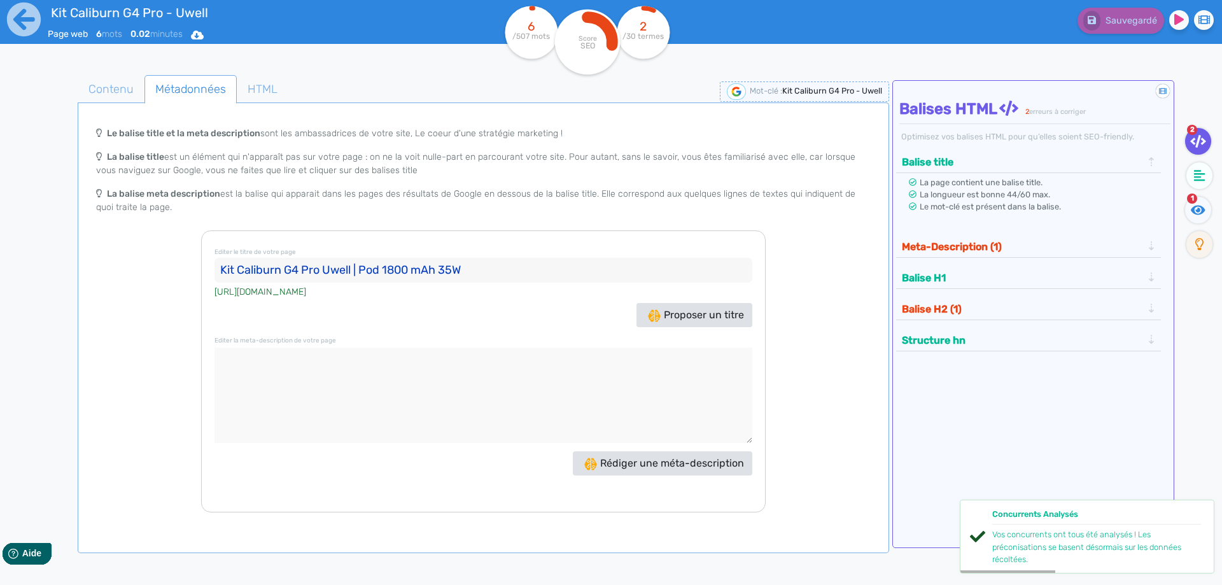
click at [360, 269] on input "Kit Caliburn G4 Pro Uwell | Pod 1800 mAh 35W" at bounding box center [483, 270] width 538 height 25
type input "Kit Caliburn G4 Pro Uwell | Pod 1800 mAh 35W"
click at [360, 382] on textarea at bounding box center [483, 394] width 538 height 95
paste textarea "Le Kit Caliburn G4 Pro Uwell offre 35 W de puissance, une batterie 1800 mAh et …"
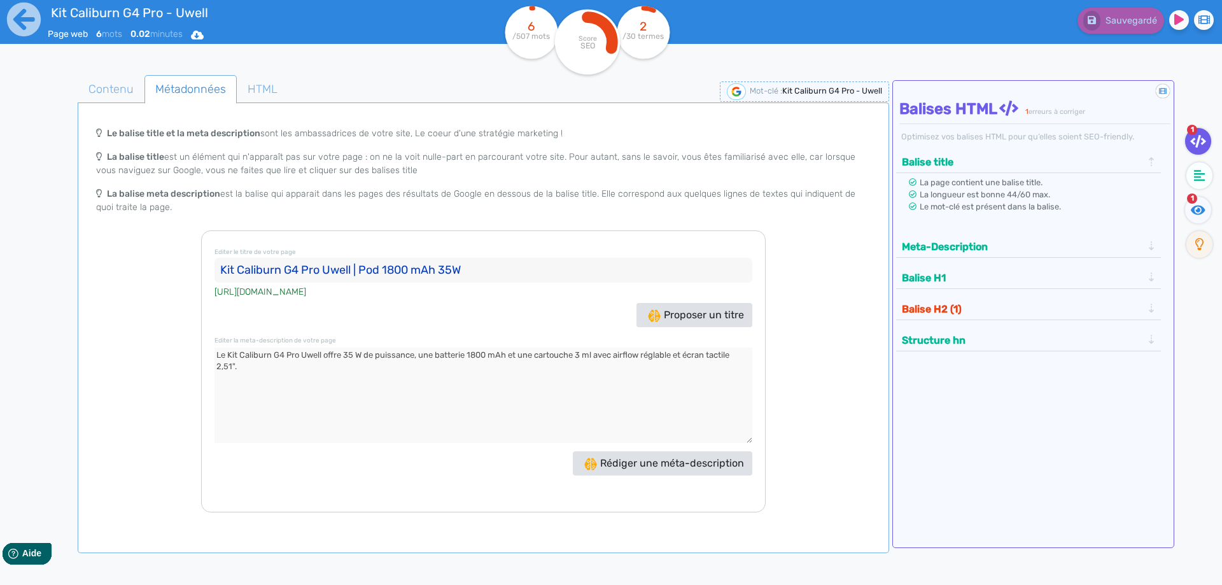
type textarea "Le Kit Caliburn G4 Pro Uwell offre 35 W de puissance, une batterie 1800 mAh et …"
click at [939, 242] on button "Meta-Description" at bounding box center [1022, 246] width 248 height 21
click at [122, 96] on span "Contenu" at bounding box center [111, 89] width 66 height 34
